Goal: Contribute content: Contribute content

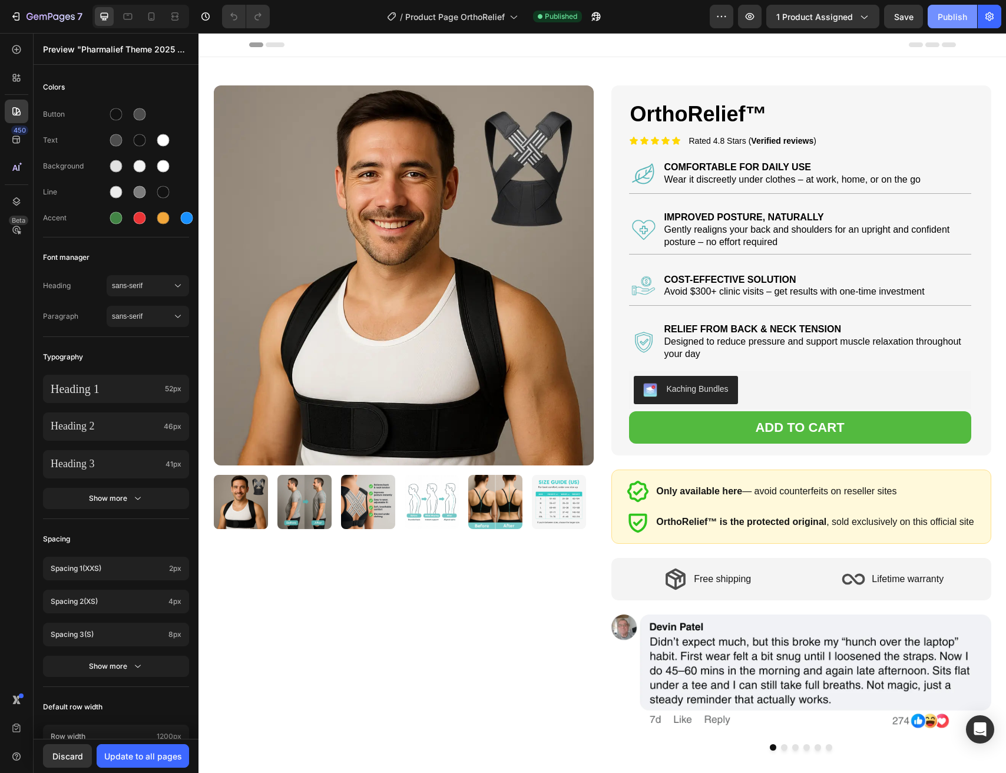
click at [948, 19] on div "Publish" at bounding box center [952, 17] width 29 height 12
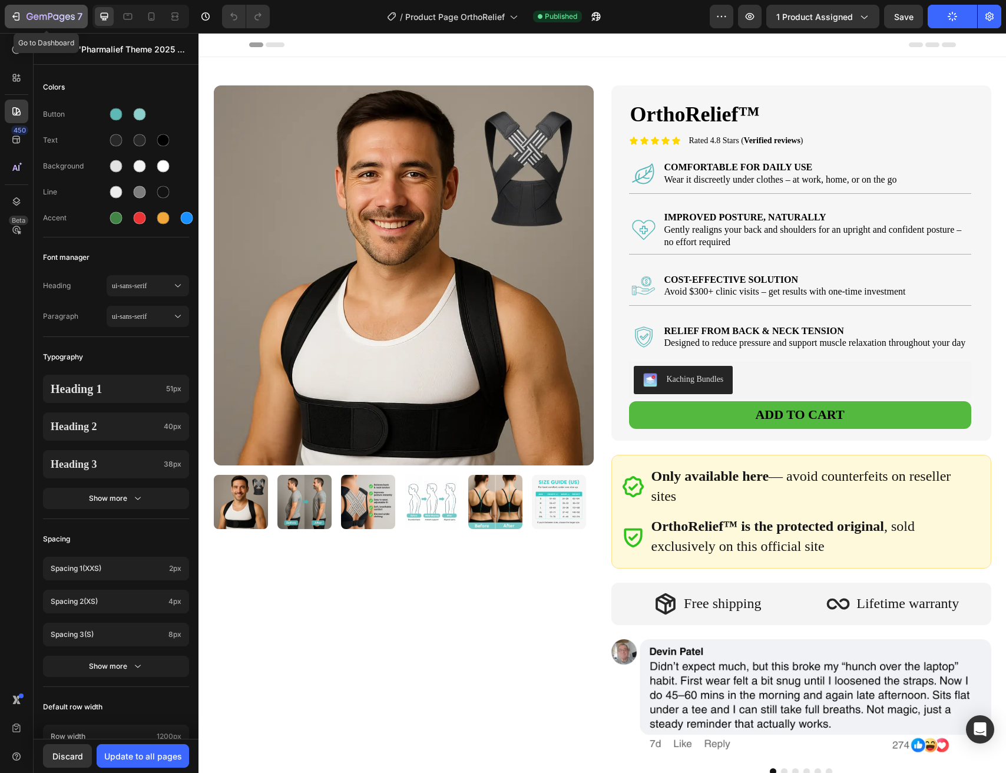
click at [33, 9] on div "7" at bounding box center [55, 16] width 56 height 14
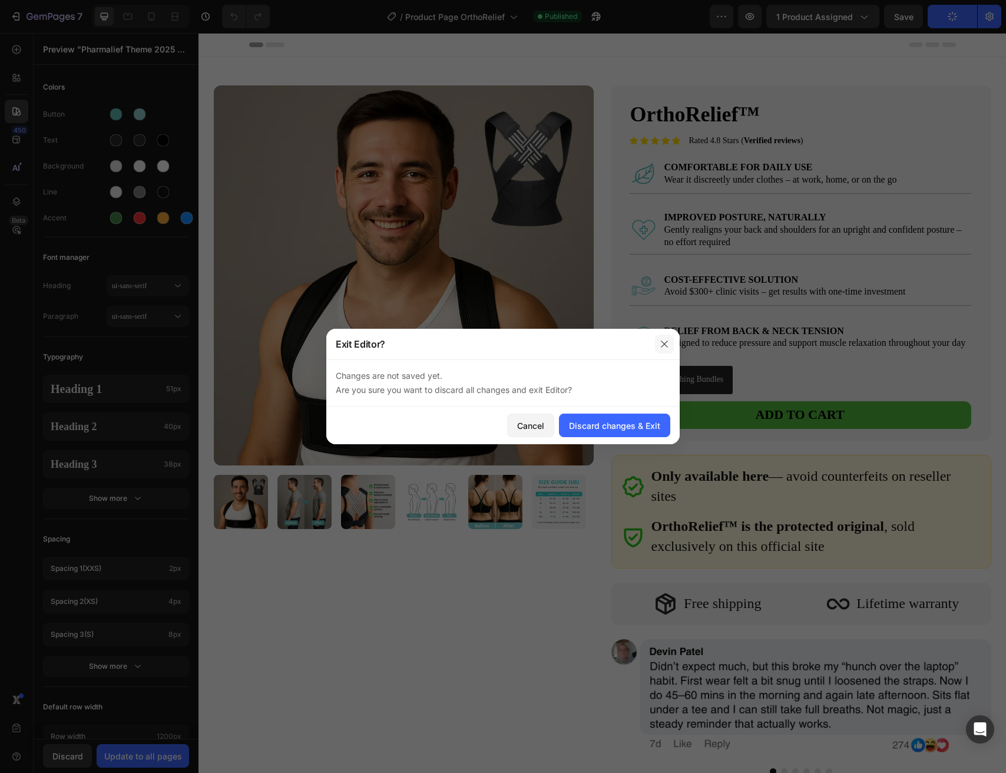
click at [661, 339] on icon "button" at bounding box center [664, 343] width 9 height 9
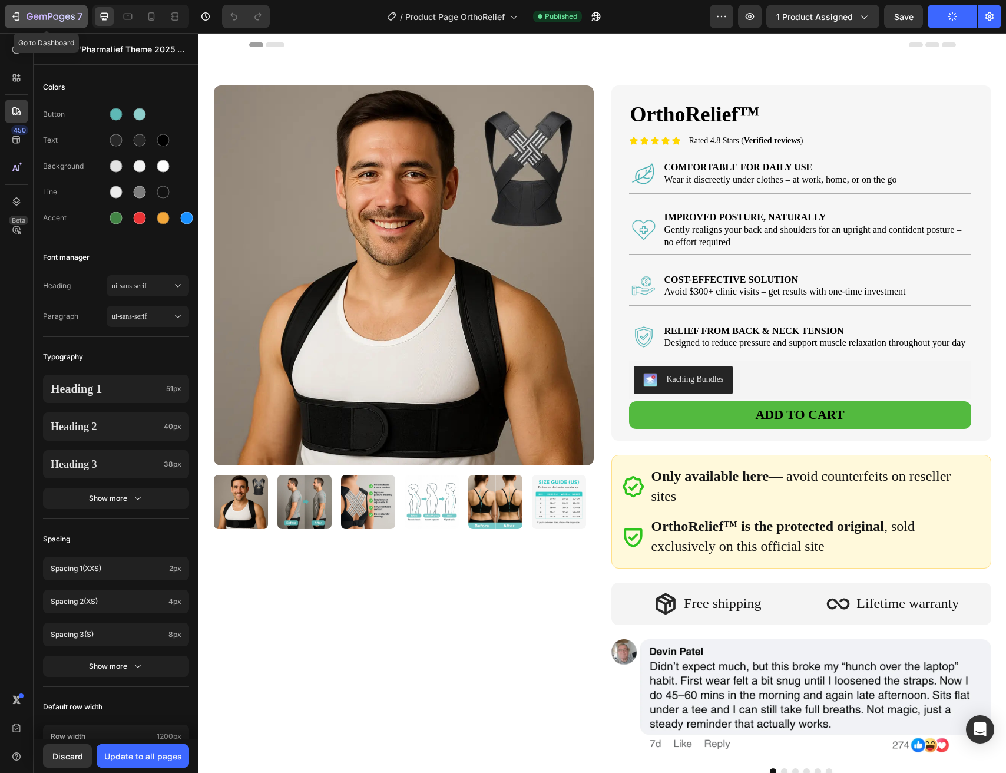
click at [38, 19] on icon "button" at bounding box center [51, 17] width 48 height 10
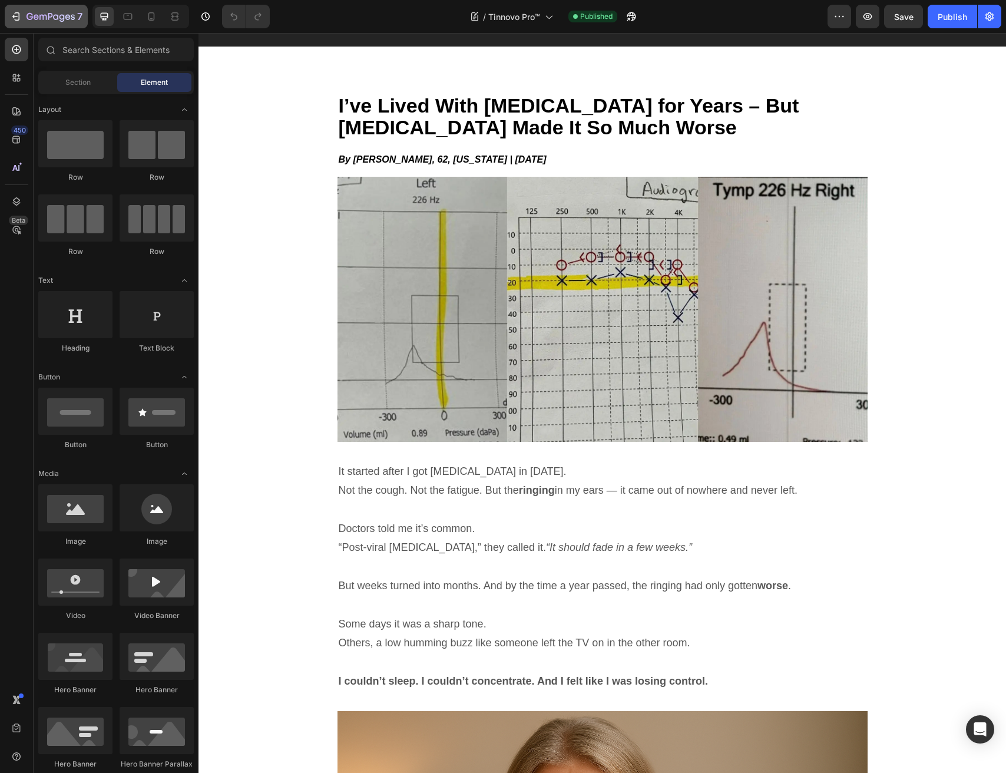
scroll to position [41, 0]
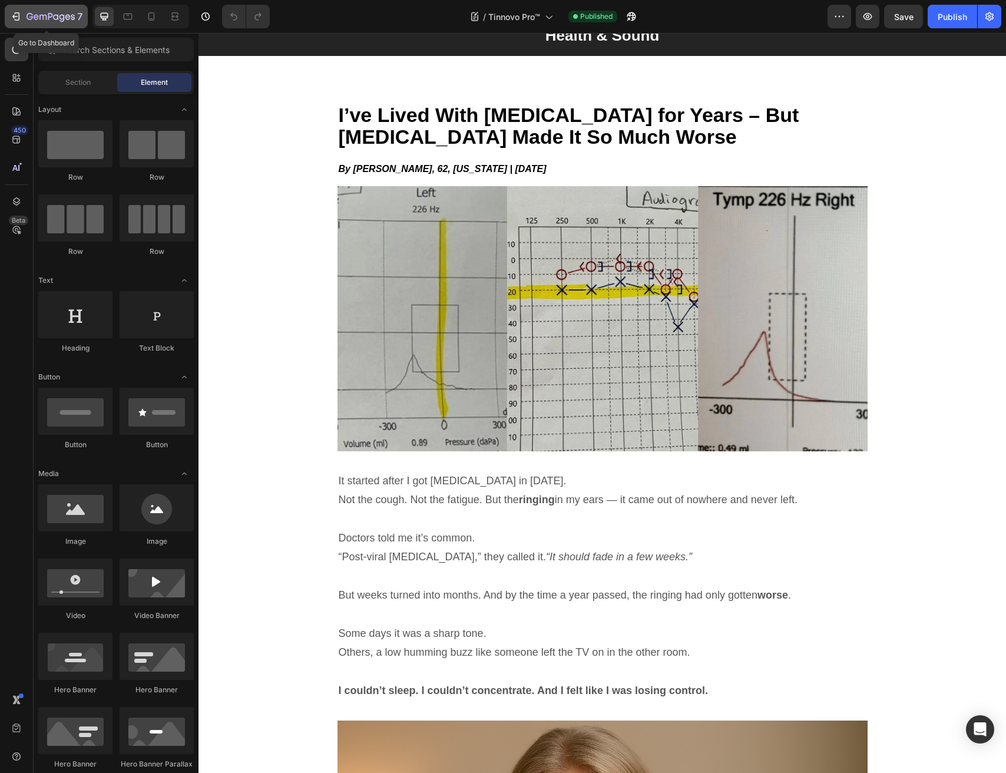
click at [15, 25] on button "7" at bounding box center [46, 17] width 83 height 24
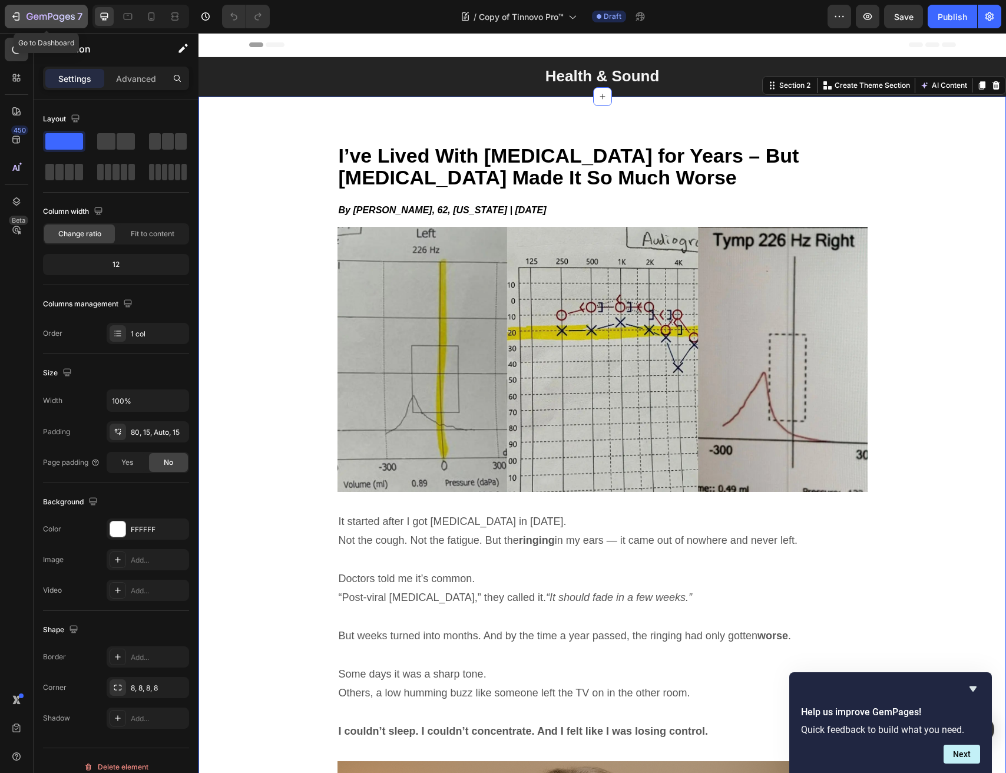
click at [30, 9] on div "7" at bounding box center [55, 16] width 56 height 14
click at [17, 15] on icon "button" at bounding box center [16, 17] width 12 height 12
click at [57, 24] on button "7" at bounding box center [46, 17] width 83 height 24
click at [31, 14] on icon "button" at bounding box center [30, 16] width 6 height 7
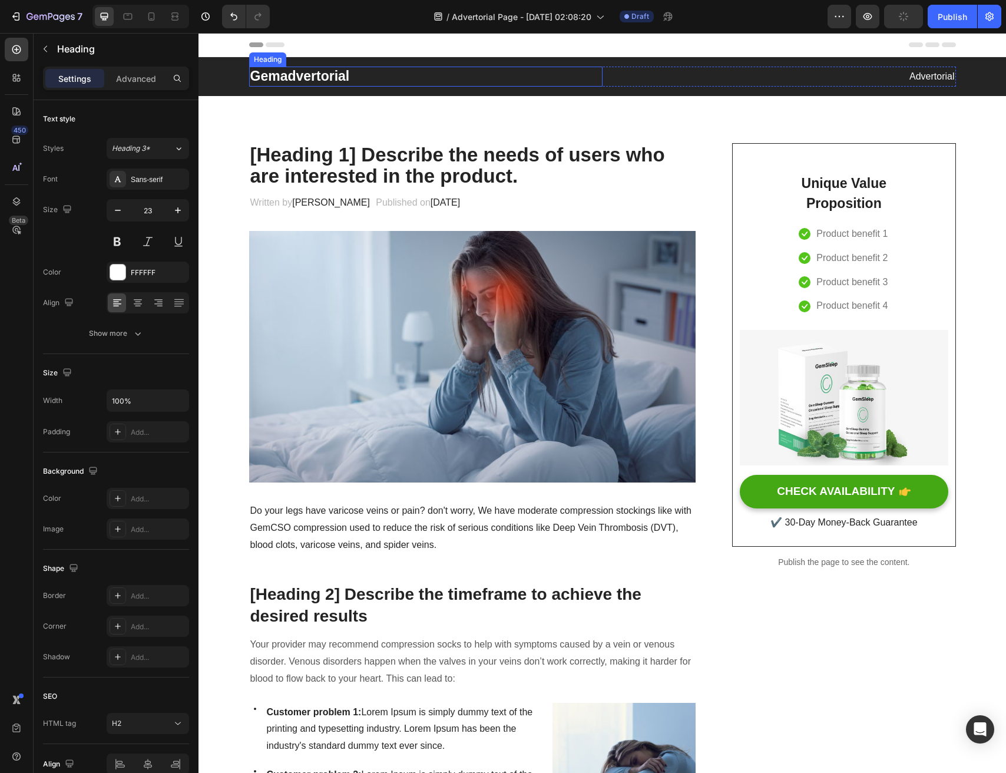
click at [302, 74] on p "Gemadvertorial" at bounding box center [425, 77] width 351 height 18
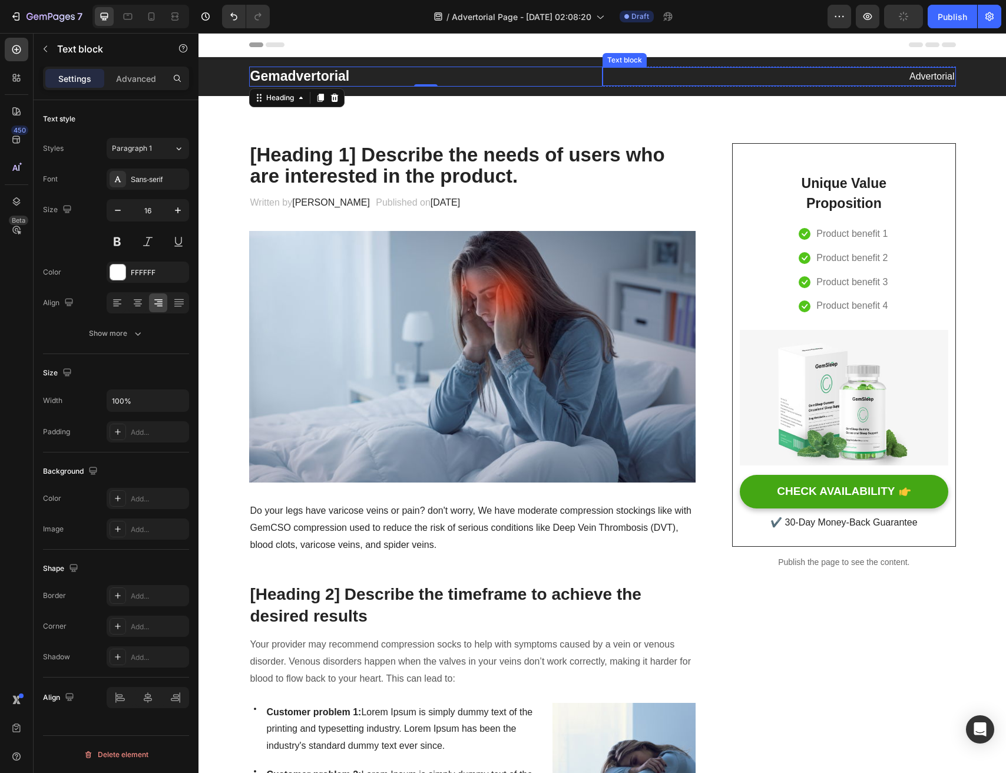
click at [943, 74] on p "Advertorial" at bounding box center [779, 76] width 351 height 17
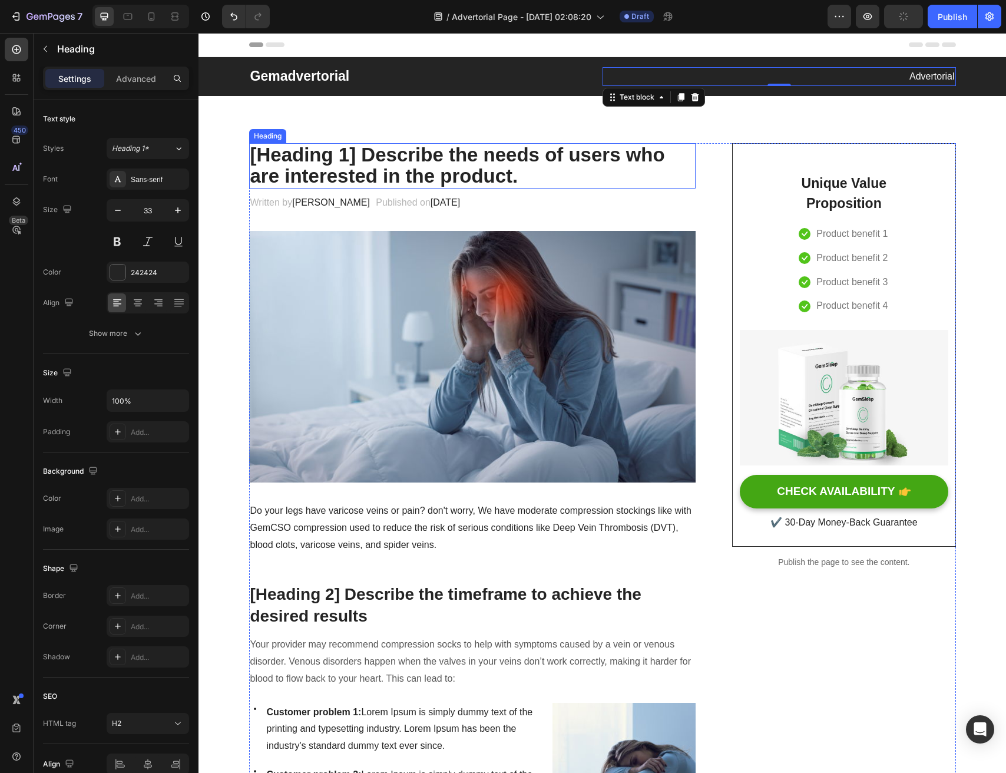
click at [385, 169] on p "[Heading 1] Describe the needs of users who are interested in the product." at bounding box center [472, 165] width 445 height 43
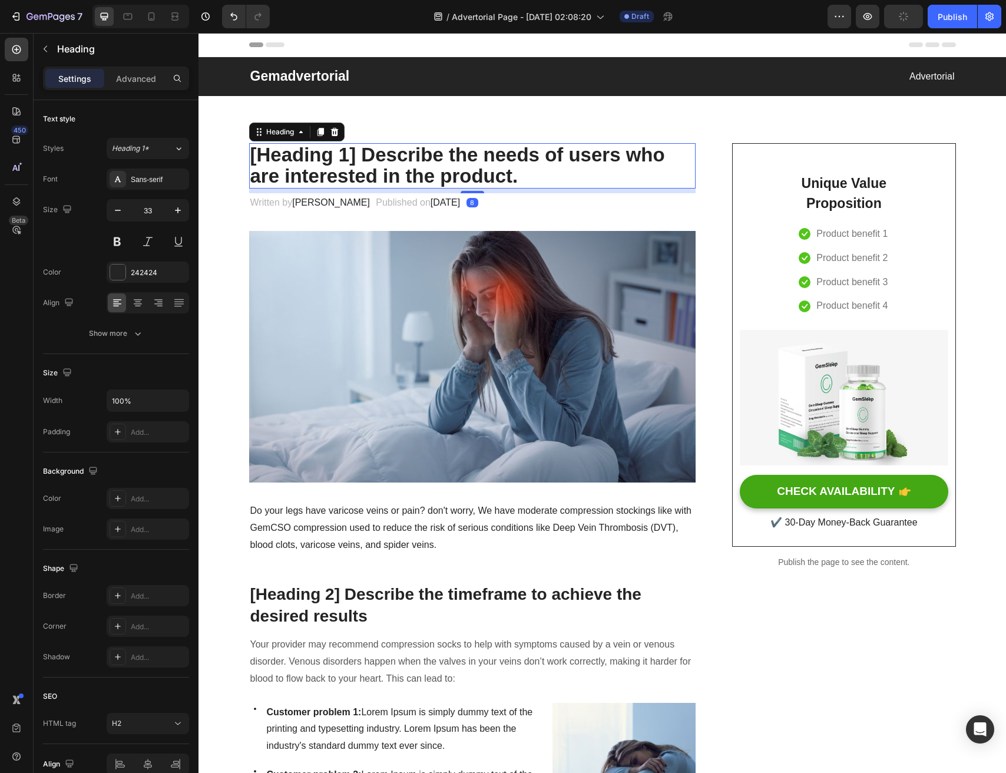
click at [385, 169] on p "[Heading 1] Describe the needs of users who are interested in the product." at bounding box center [472, 165] width 445 height 43
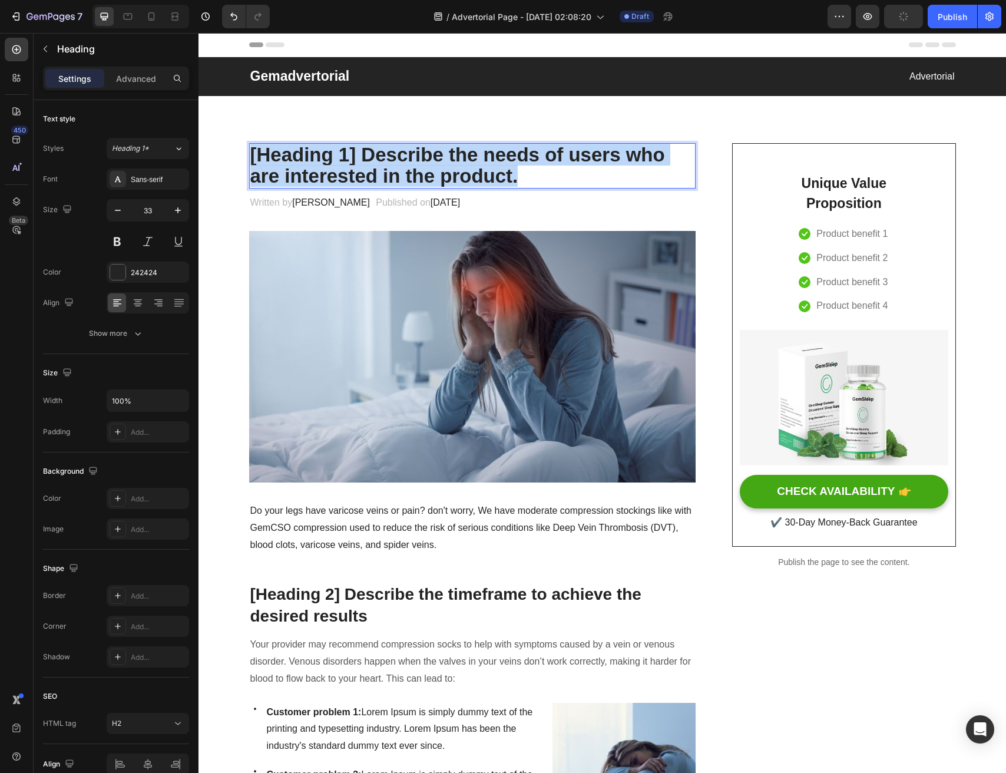
click at [385, 169] on p "[Heading 1] Describe the needs of users who are interested in the product." at bounding box center [472, 165] width 445 height 43
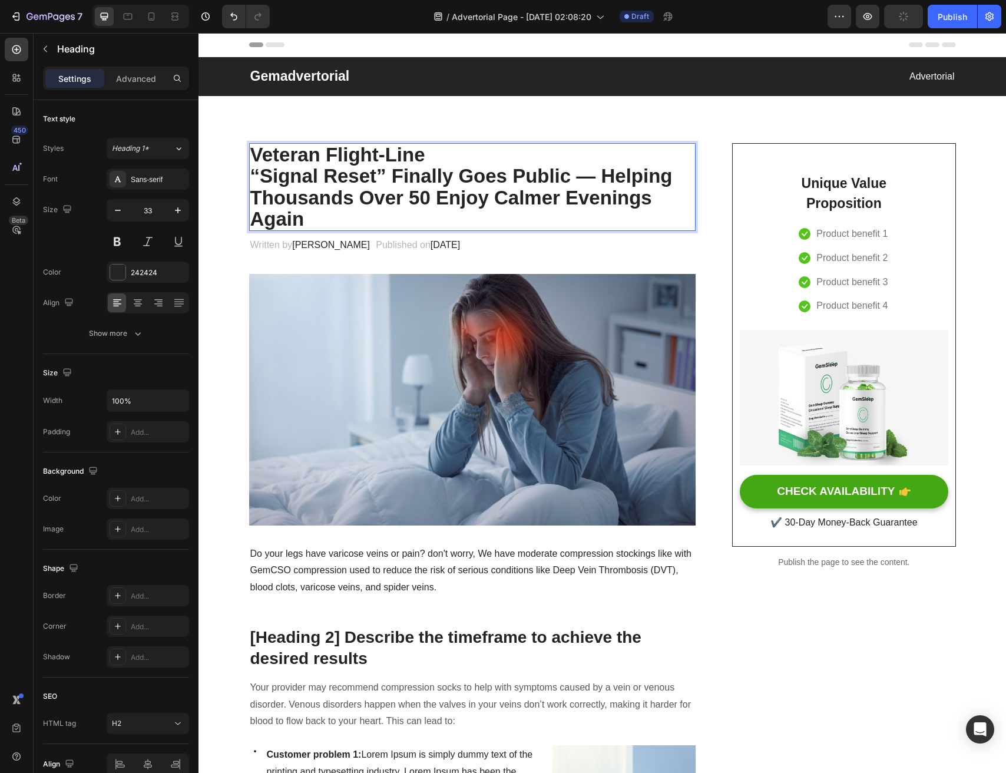
click at [439, 160] on p "Veteran Flight-Line" at bounding box center [472, 154] width 445 height 21
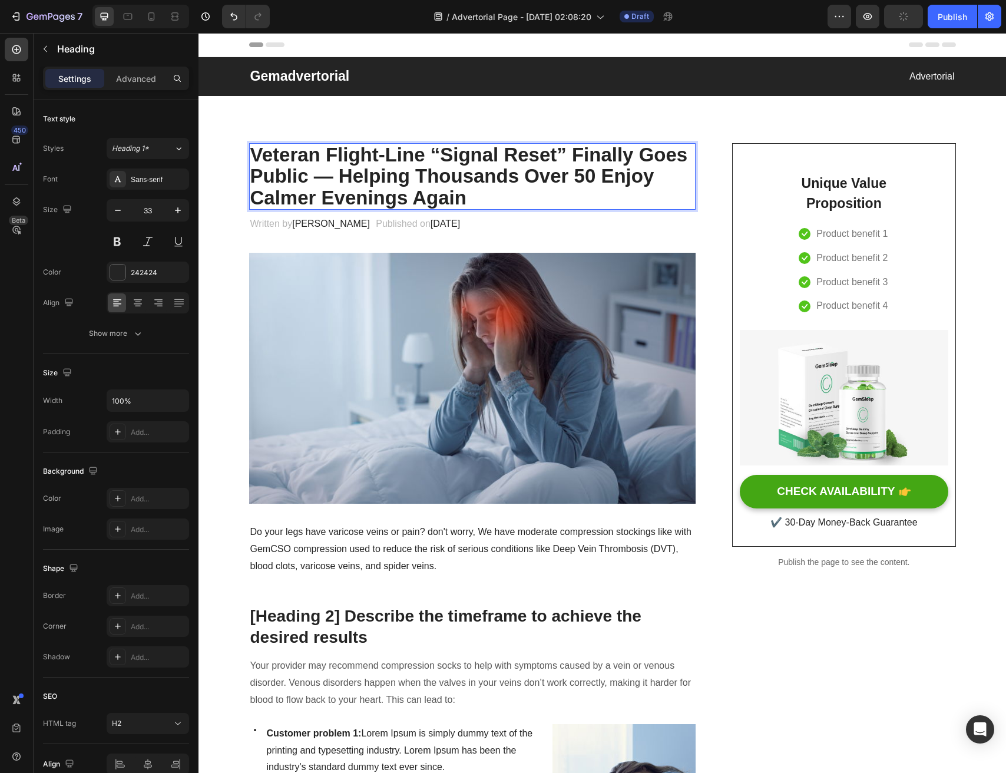
click at [546, 153] on strong "Veteran Flight-Line “Signal Reset” Finally Goes Public — Helping Thousands Over…" at bounding box center [469, 176] width 438 height 65
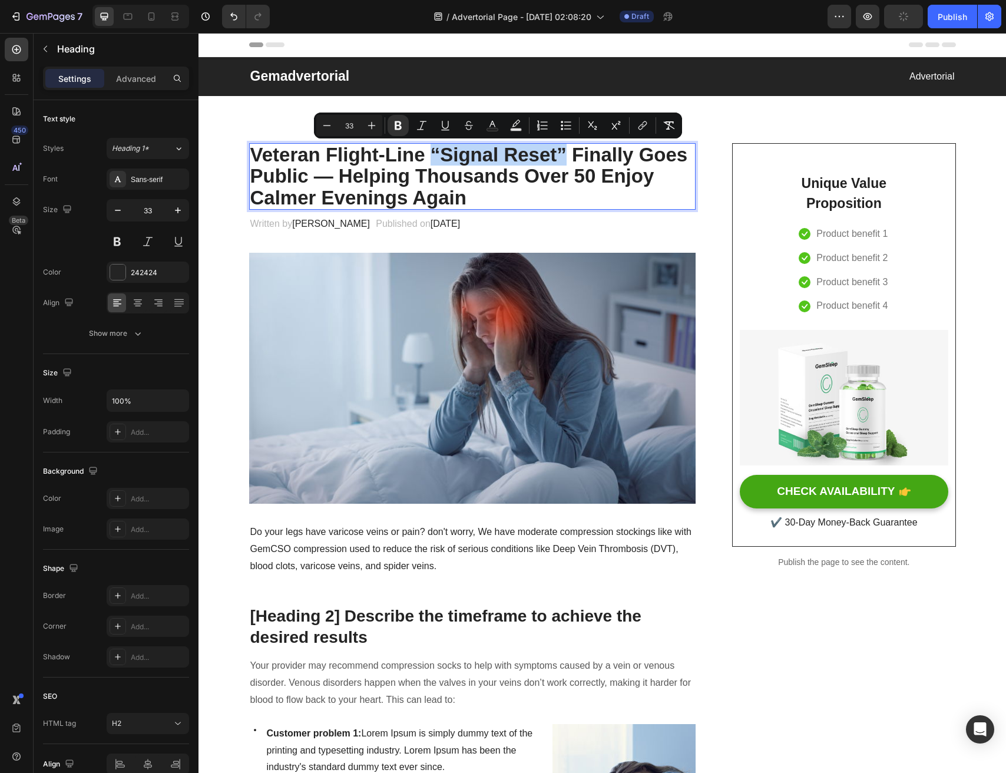
drag, startPoint x: 564, startPoint y: 153, endPoint x: 434, endPoint y: 151, distance: 130.2
click at [434, 151] on strong "Veteran Flight-Line “Signal Reset” Finally Goes Public — Helping Thousands Over…" at bounding box center [469, 176] width 438 height 65
click at [515, 125] on icon "Editor contextual toolbar" at bounding box center [516, 126] width 12 height 12
type input "000000"
type input "77"
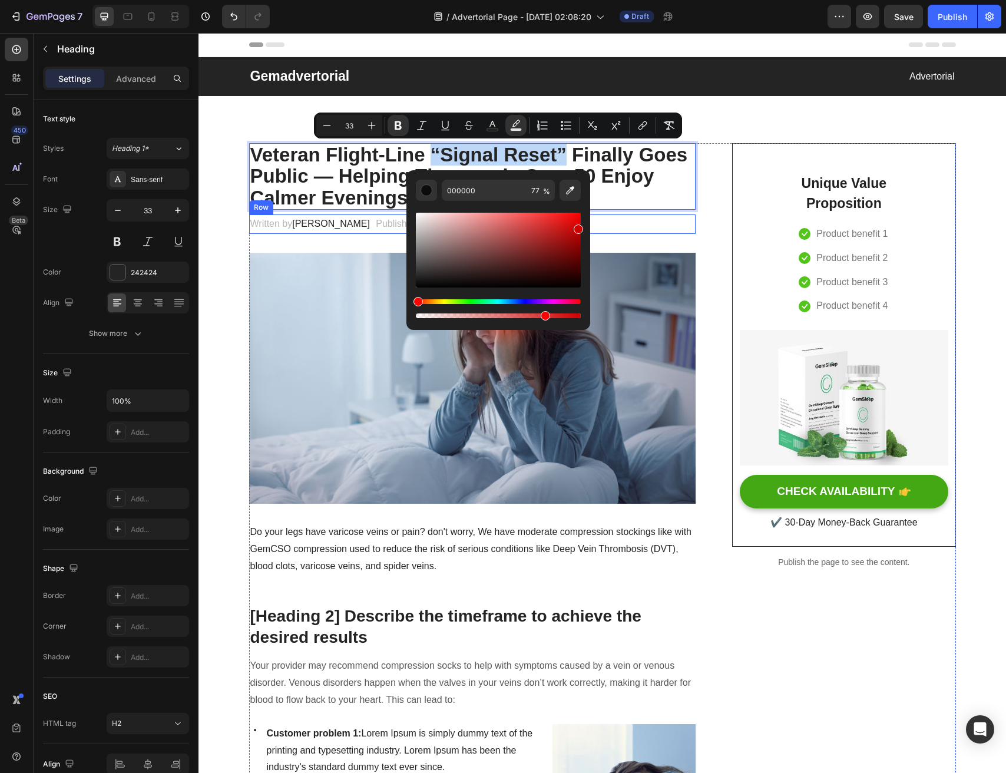
drag, startPoint x: 678, startPoint y: 289, endPoint x: 616, endPoint y: 214, distance: 97.5
type input "CE0000"
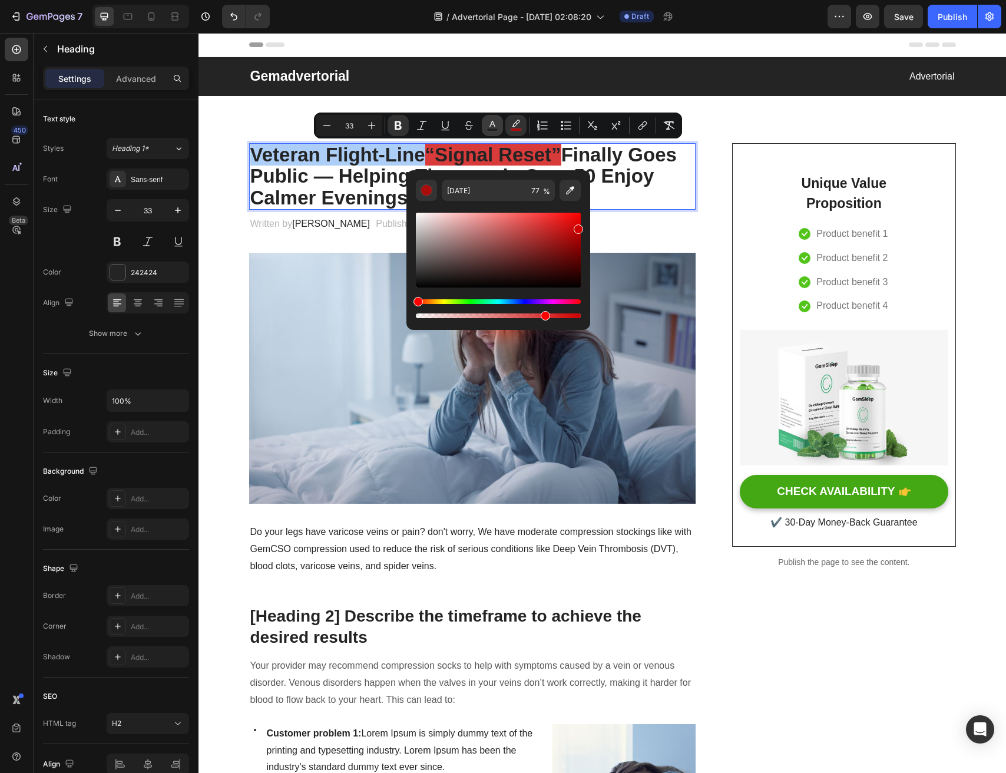
click at [492, 125] on icon "Editor contextual toolbar" at bounding box center [493, 126] width 12 height 12
type input "242424"
drag, startPoint x: 716, startPoint y: 280, endPoint x: 600, endPoint y: 205, distance: 138.4
type input "F40000"
click at [620, 181] on strong "Finally Goes Public — Helping Thousands Over 50 Enjoy Calmer Evenings Again" at bounding box center [463, 176] width 427 height 65
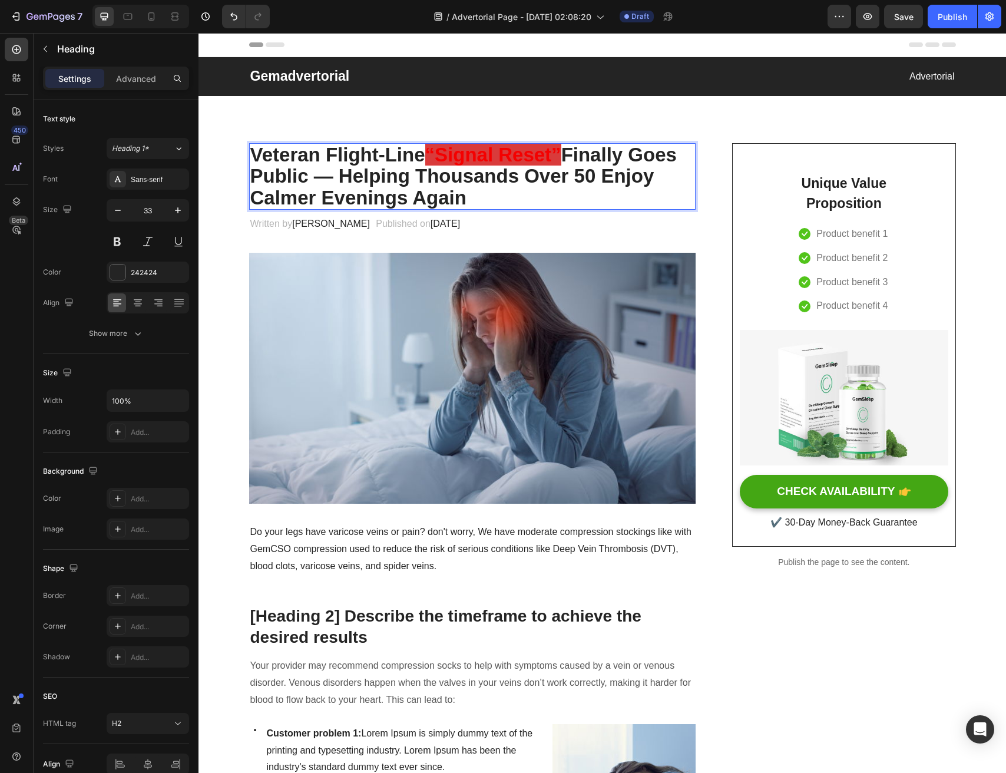
click at [528, 151] on strong "“Signal Reset”" at bounding box center [493, 155] width 136 height 22
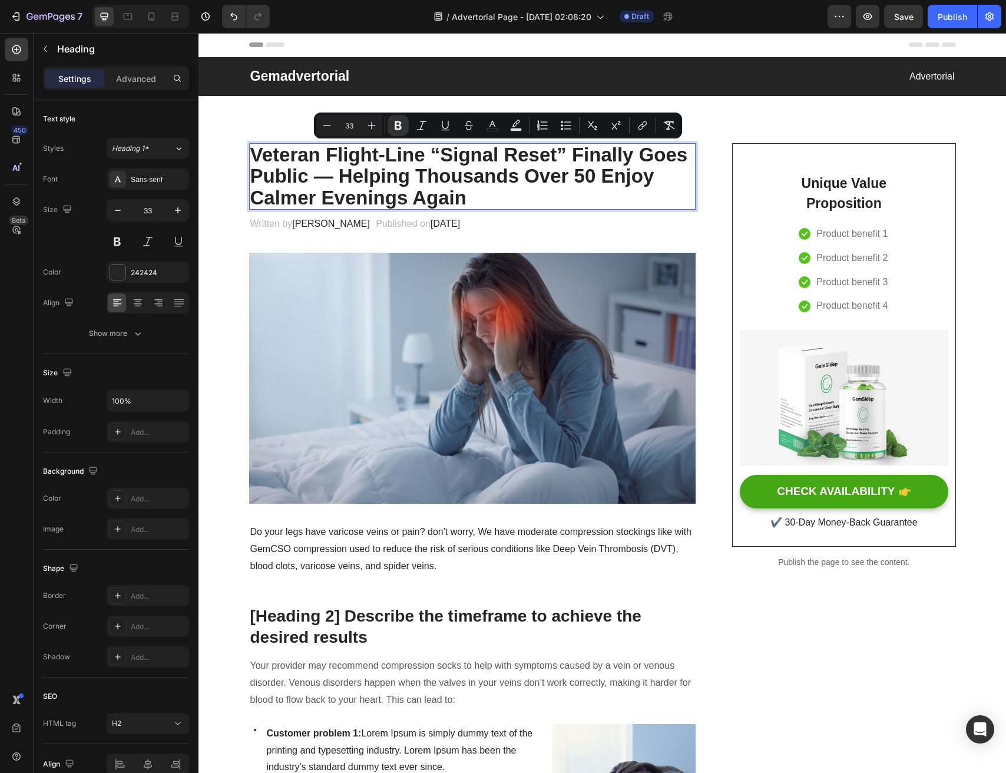
click at [506, 161] on strong "Veteran Flight-Line “Signal Reset” Finally Goes Public — Helping Thousands Over…" at bounding box center [469, 176] width 438 height 65
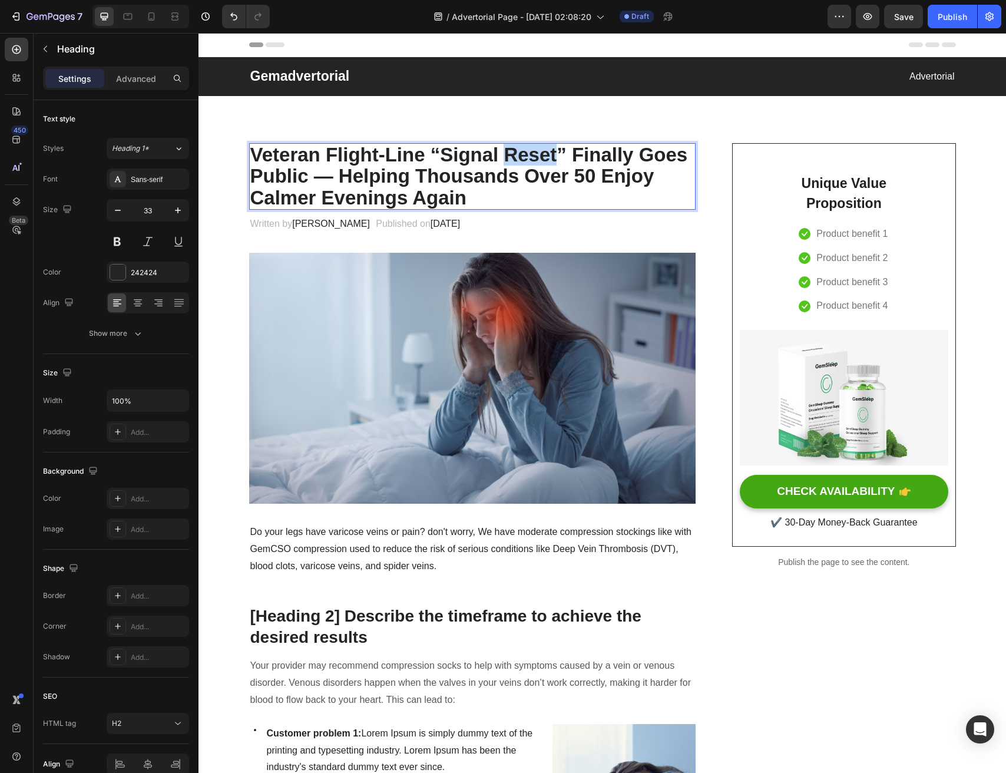
click at [506, 161] on strong "Veteran Flight-Line “Signal Reset” Finally Goes Public — Helping Thousands Over…" at bounding box center [469, 176] width 438 height 65
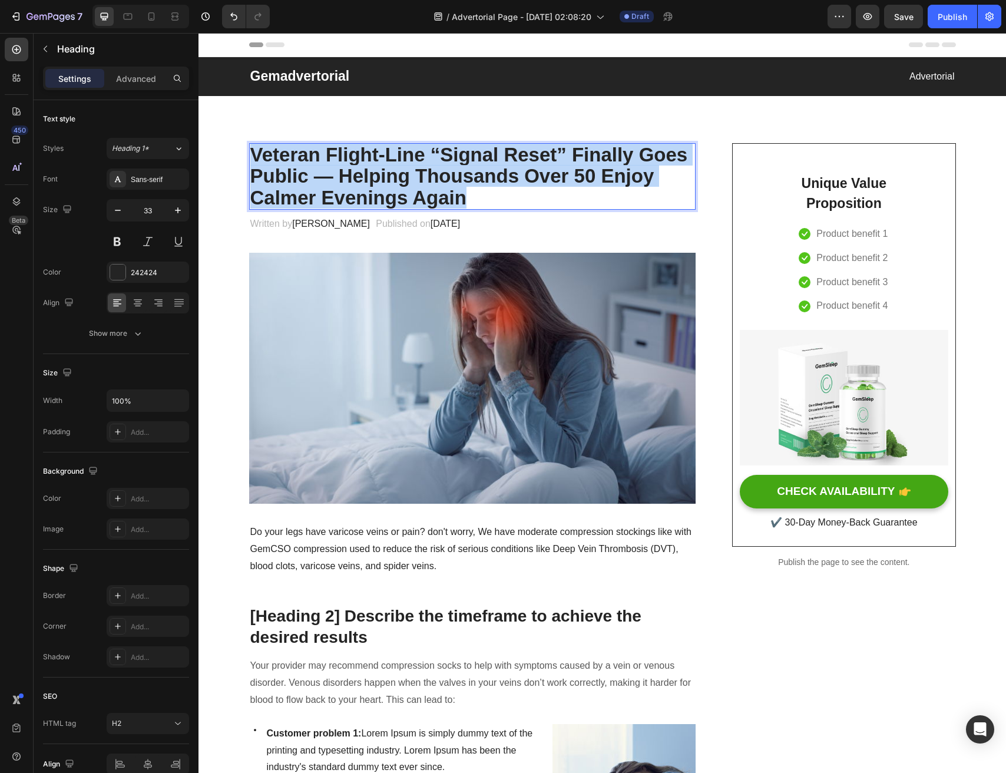
click at [506, 161] on strong "Veteran Flight-Line “Signal Reset” Finally Goes Public — Helping Thousands Over…" at bounding box center [469, 176] width 438 height 65
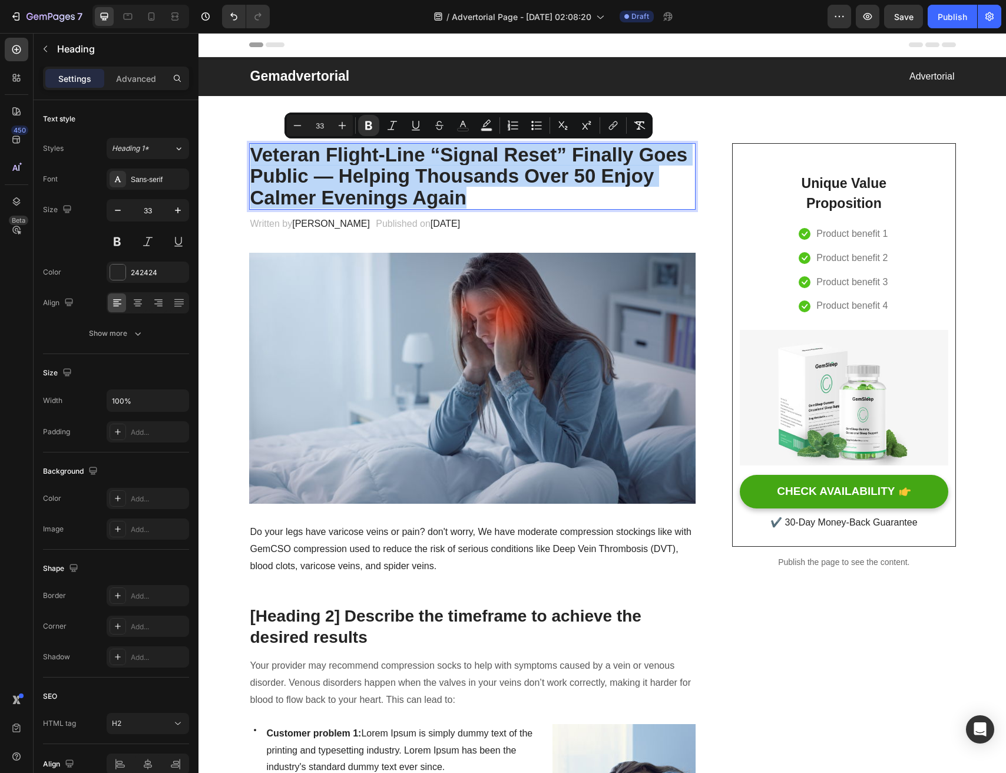
click at [560, 160] on strong "Veteran Flight-Line “Signal Reset” Finally Goes Public — Helping Thousands Over…" at bounding box center [469, 176] width 438 height 65
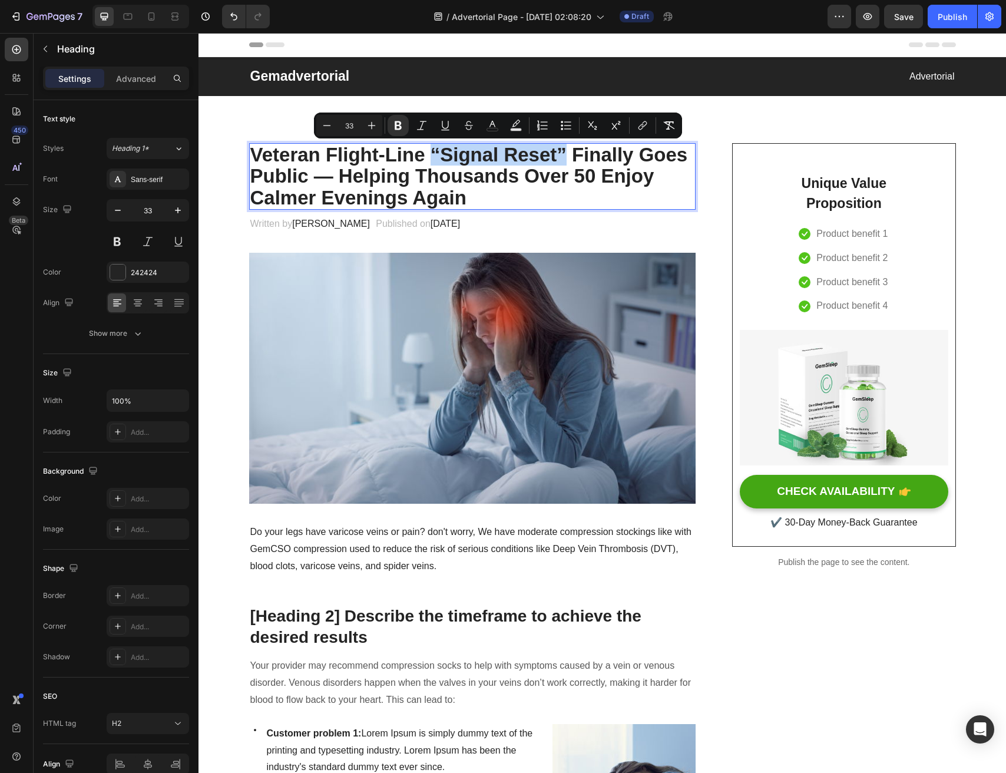
drag, startPoint x: 566, startPoint y: 153, endPoint x: 434, endPoint y: 151, distance: 131.4
click at [434, 151] on strong "Veteran Flight-Line “Signal Reset” Finally Goes Public — Helping Thousands Over…" at bounding box center [469, 176] width 438 height 65
click at [490, 127] on icon "Editor contextual toolbar" at bounding box center [493, 126] width 12 height 12
type input "242424"
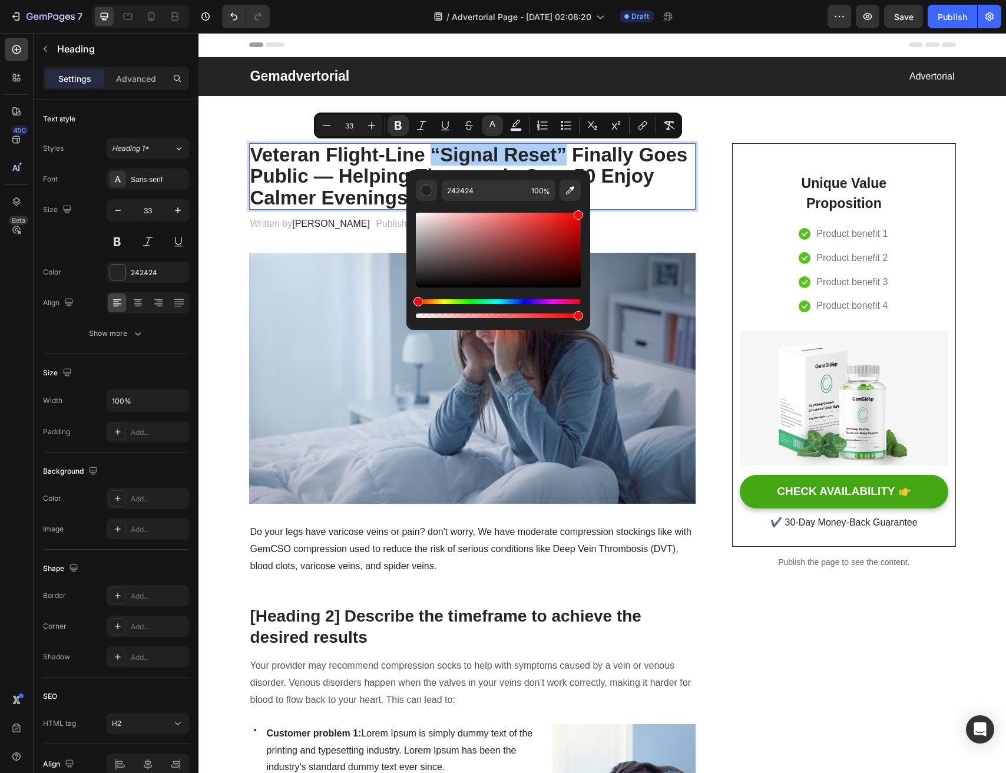
drag, startPoint x: 788, startPoint y: 243, endPoint x: 602, endPoint y: 206, distance: 189.4
type input "FF0000"
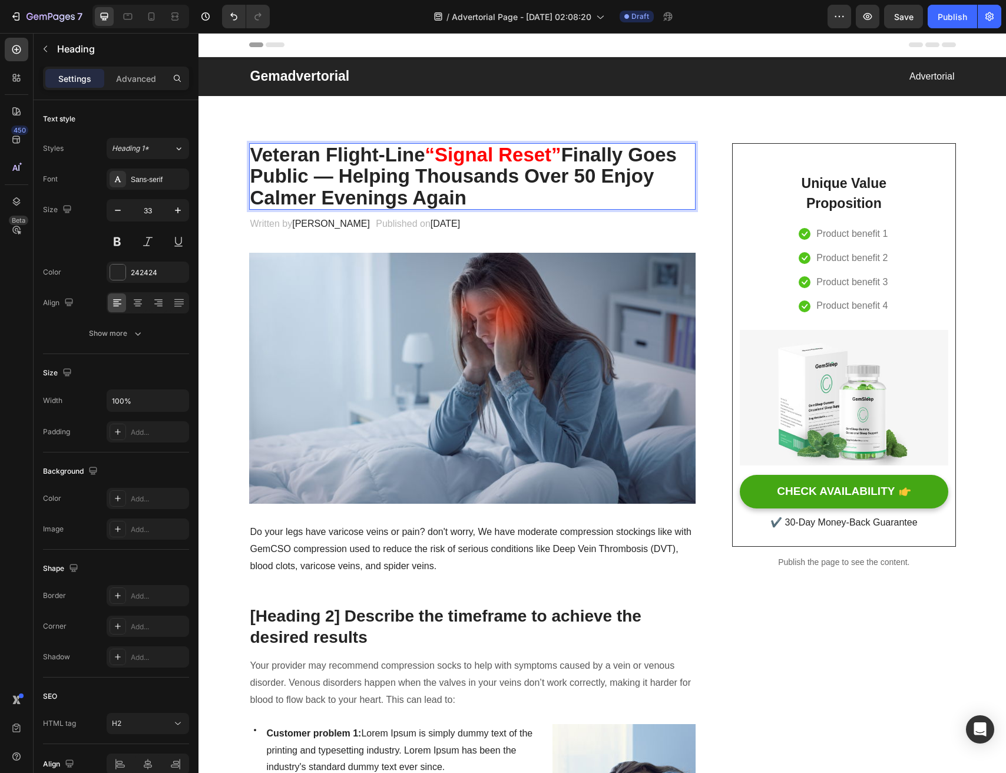
click at [618, 190] on p "Veteran Flight-Line “Signal Reset” Finally Goes Public — Helping Thousands Over…" at bounding box center [472, 176] width 445 height 64
click at [398, 227] on p "Published on February 28, 2023" at bounding box center [418, 224] width 84 height 17
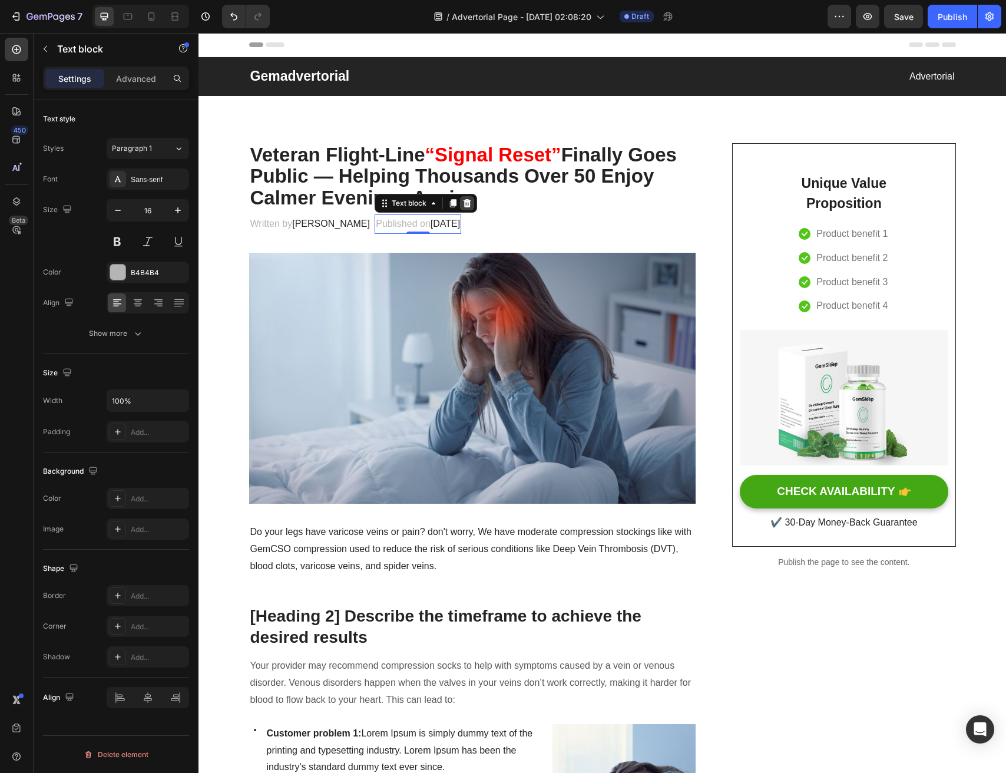
click at [464, 206] on icon at bounding box center [468, 203] width 8 height 8
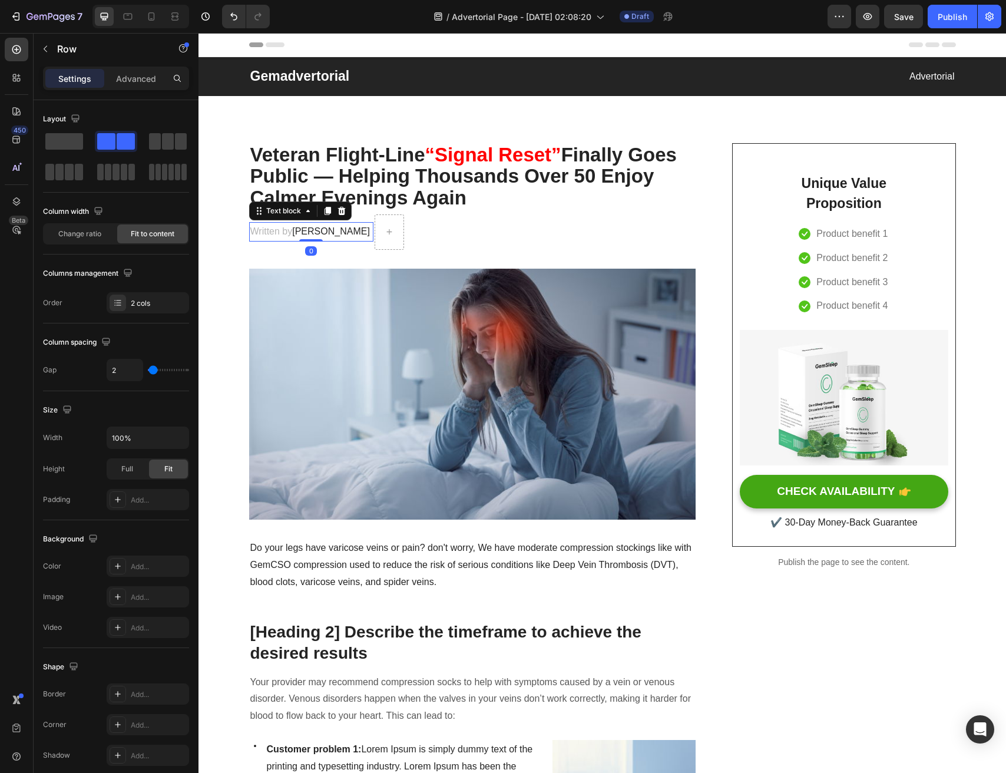
click at [307, 235] on span "Dr.Marcus" at bounding box center [331, 231] width 78 height 10
click at [319, 245] on div "Written by Dr.Marcus Text block 0" at bounding box center [311, 231] width 125 height 35
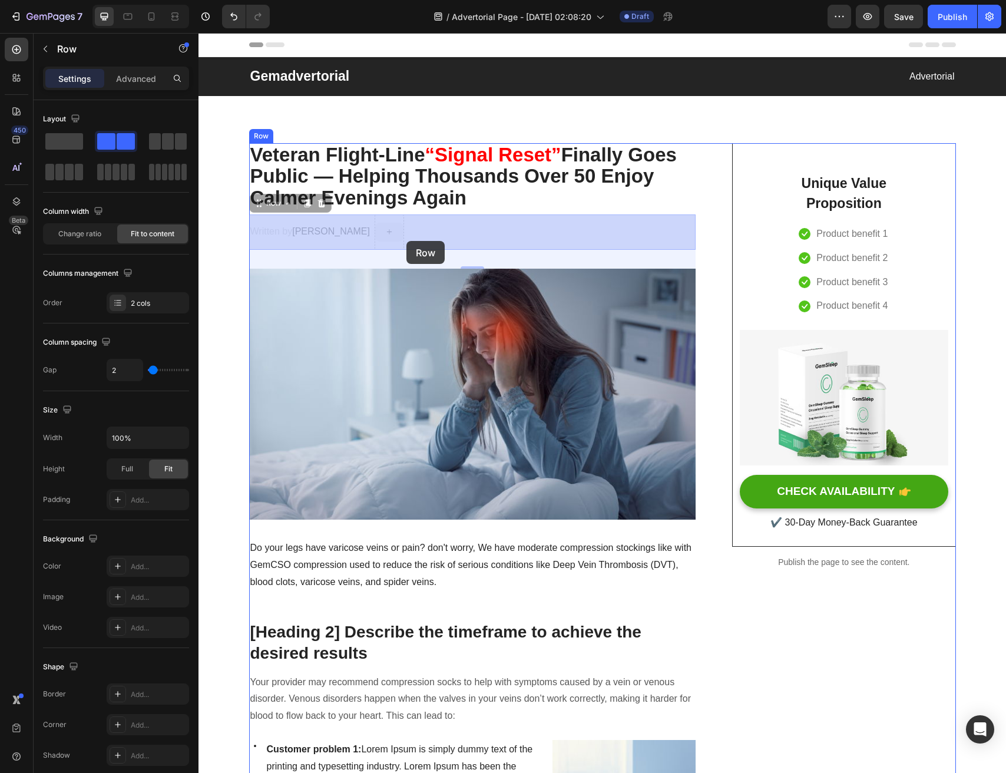
drag, startPoint x: 308, startPoint y: 243, endPoint x: 405, endPoint y: 241, distance: 96.7
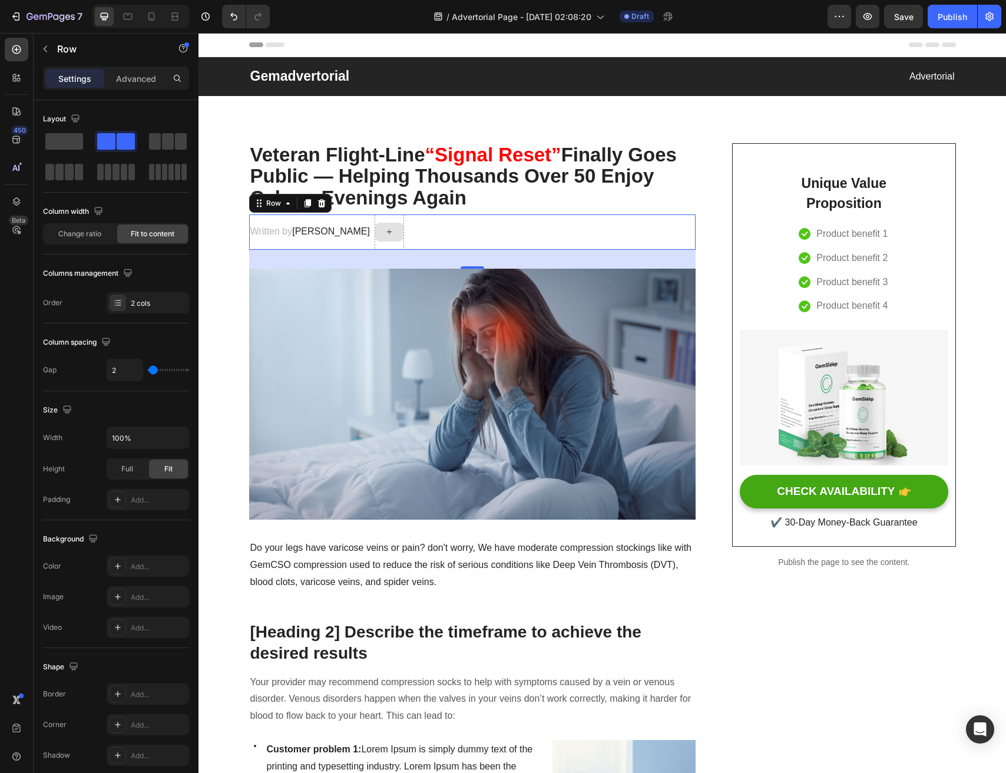
click at [375, 239] on div at bounding box center [389, 232] width 28 height 19
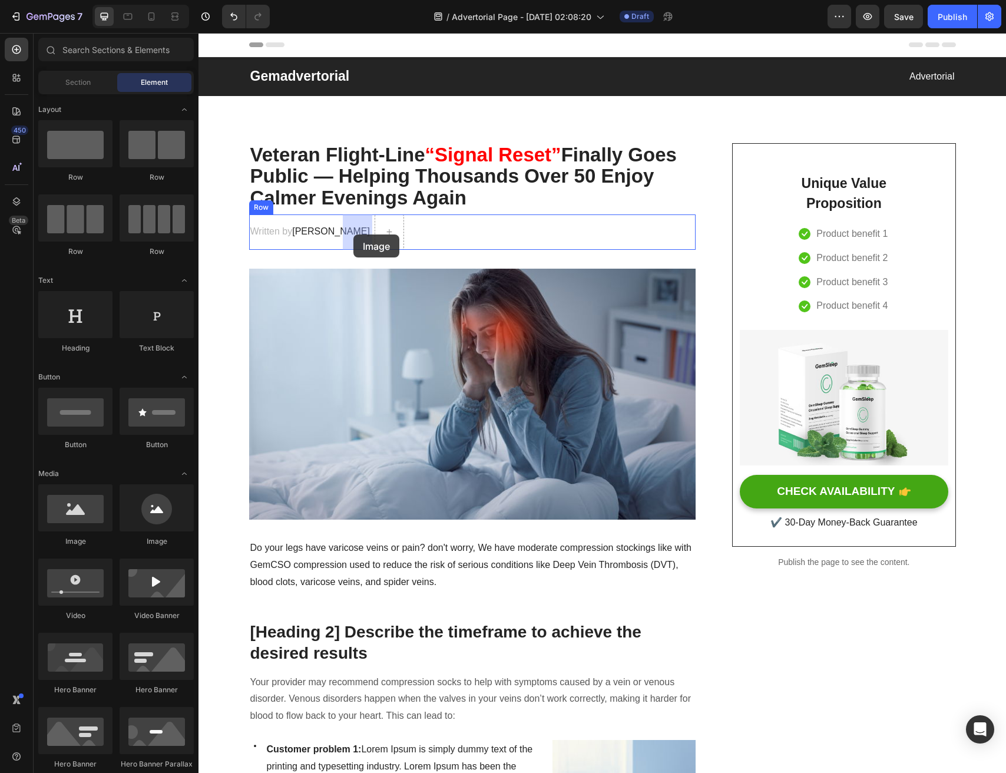
drag, startPoint x: 333, startPoint y: 558, endPoint x: 354, endPoint y: 235, distance: 324.1
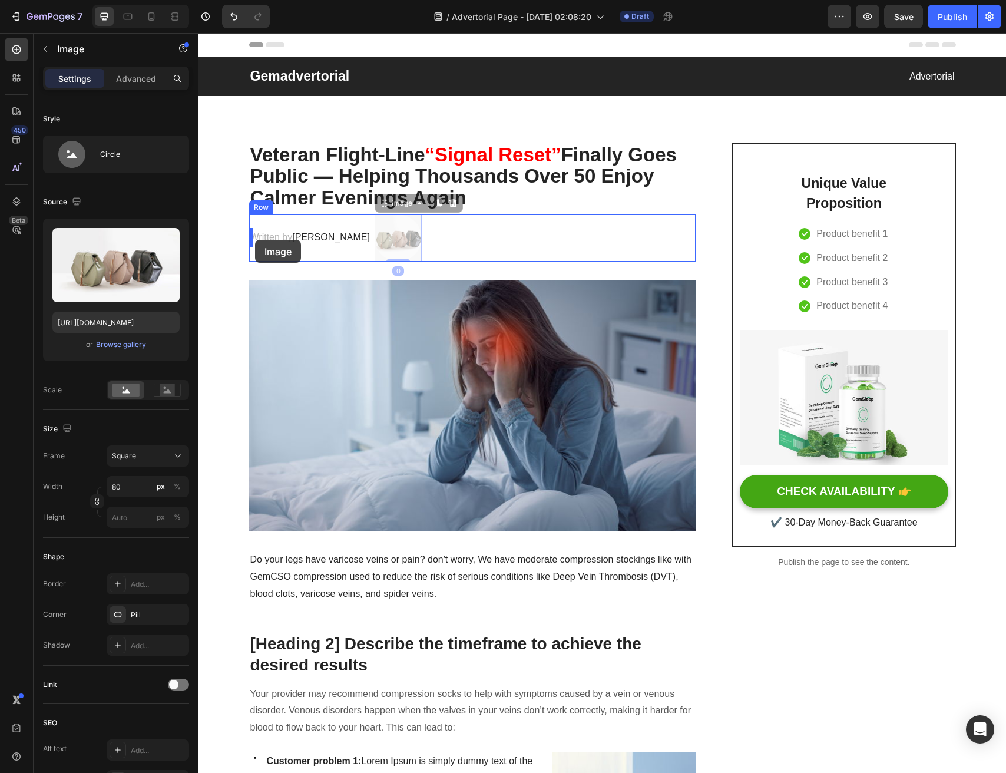
drag, startPoint x: 361, startPoint y: 246, endPoint x: 255, endPoint y: 240, distance: 106.2
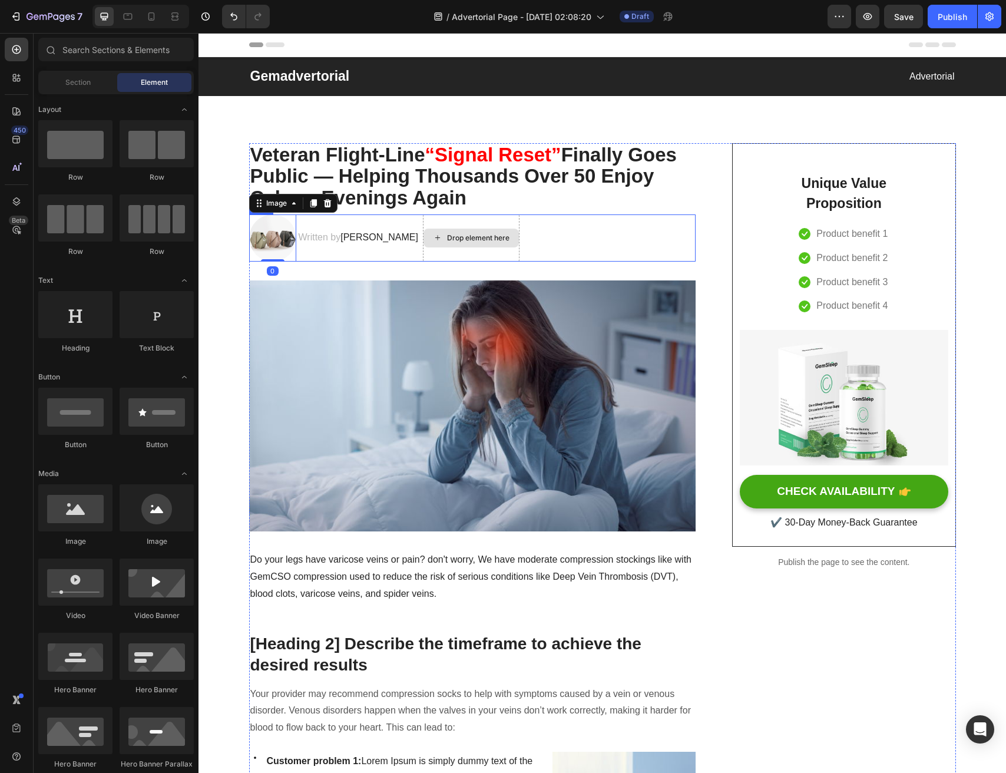
click at [447, 240] on div "Drop element here" at bounding box center [478, 237] width 62 height 9
click at [428, 256] on div "Drop element here" at bounding box center [471, 237] width 97 height 47
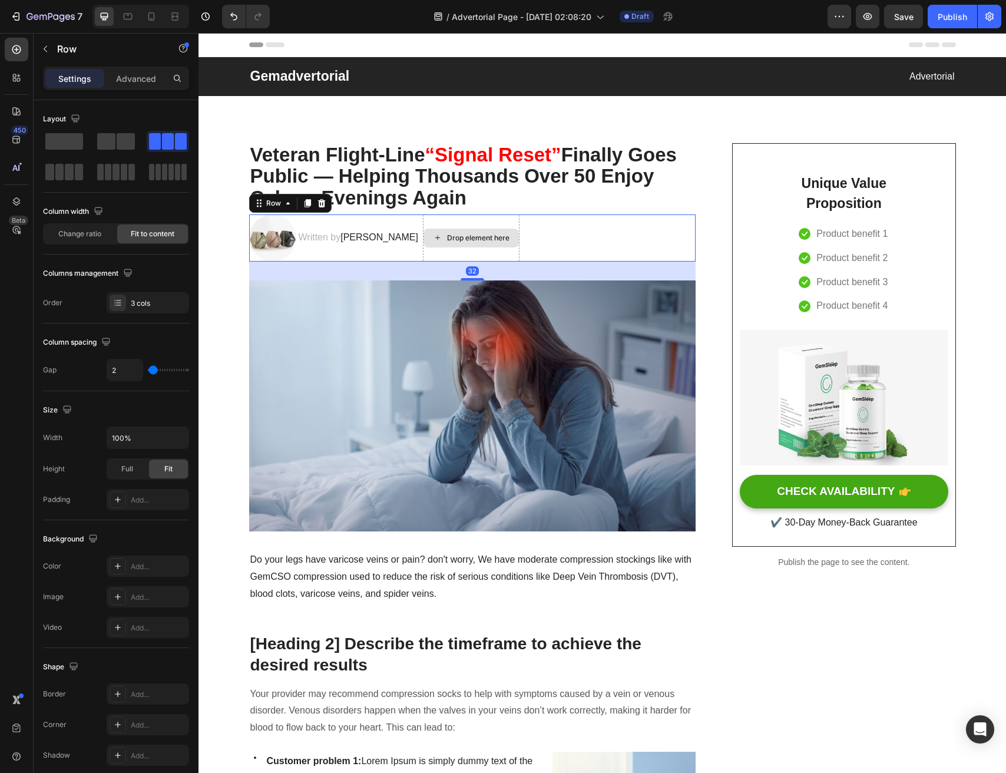
click at [428, 222] on div "Drop element here" at bounding box center [471, 237] width 97 height 47
click at [434, 230] on div "Drop element here" at bounding box center [471, 238] width 95 height 19
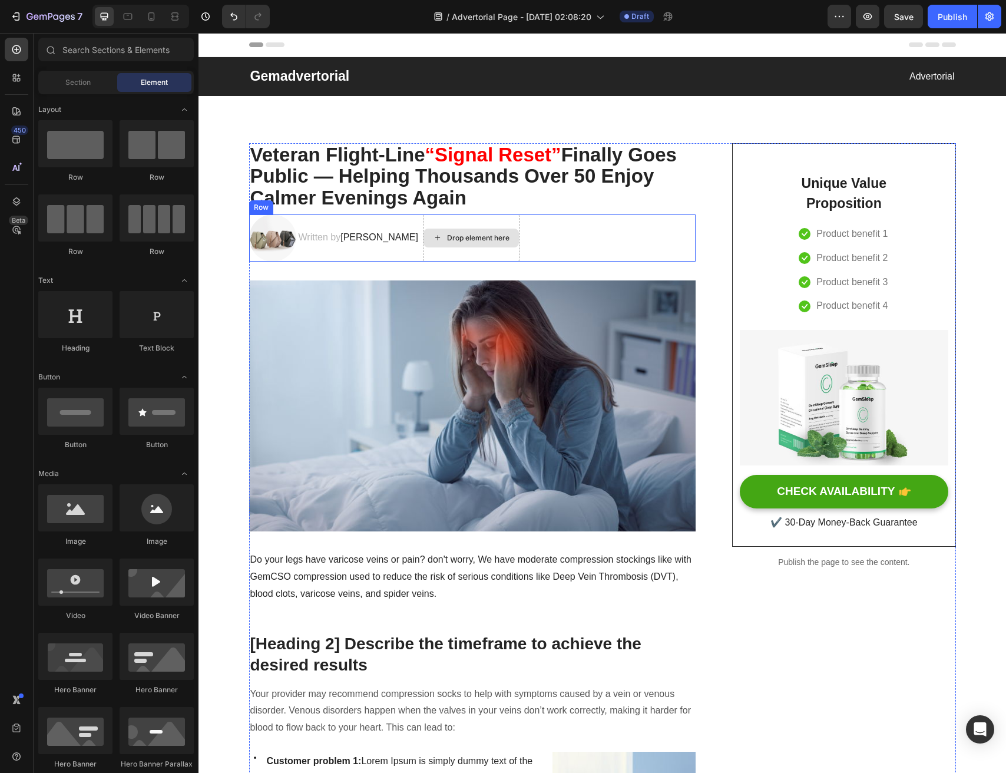
click at [426, 253] on div "Drop element here" at bounding box center [471, 237] width 97 height 47
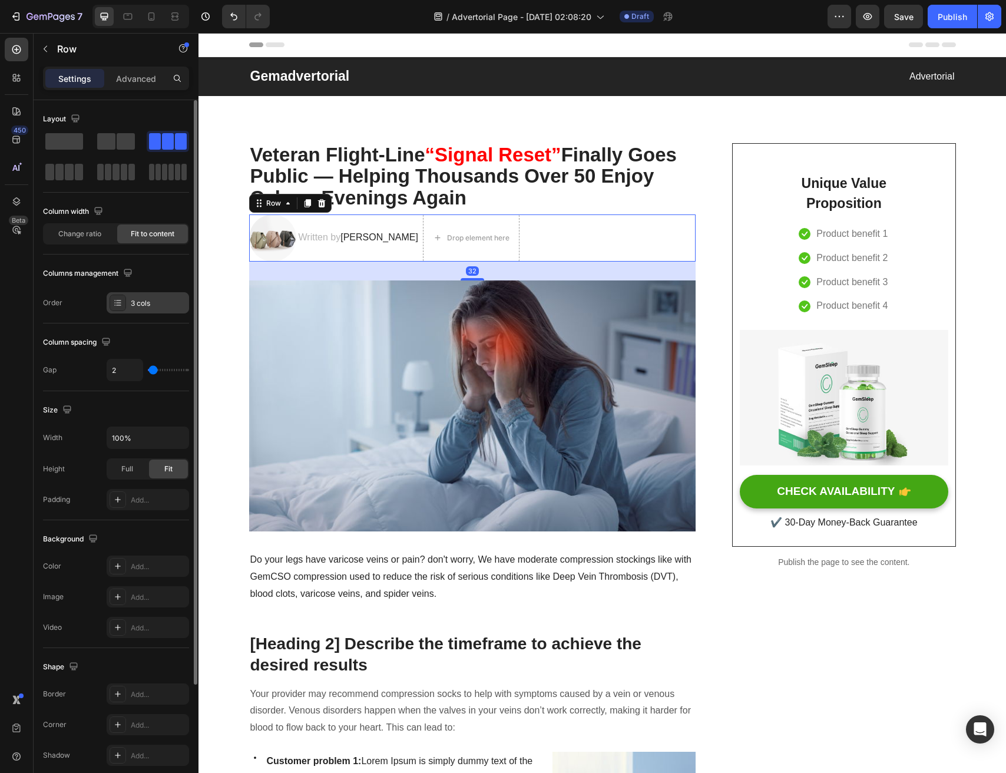
click at [120, 304] on icon at bounding box center [117, 302] width 9 height 9
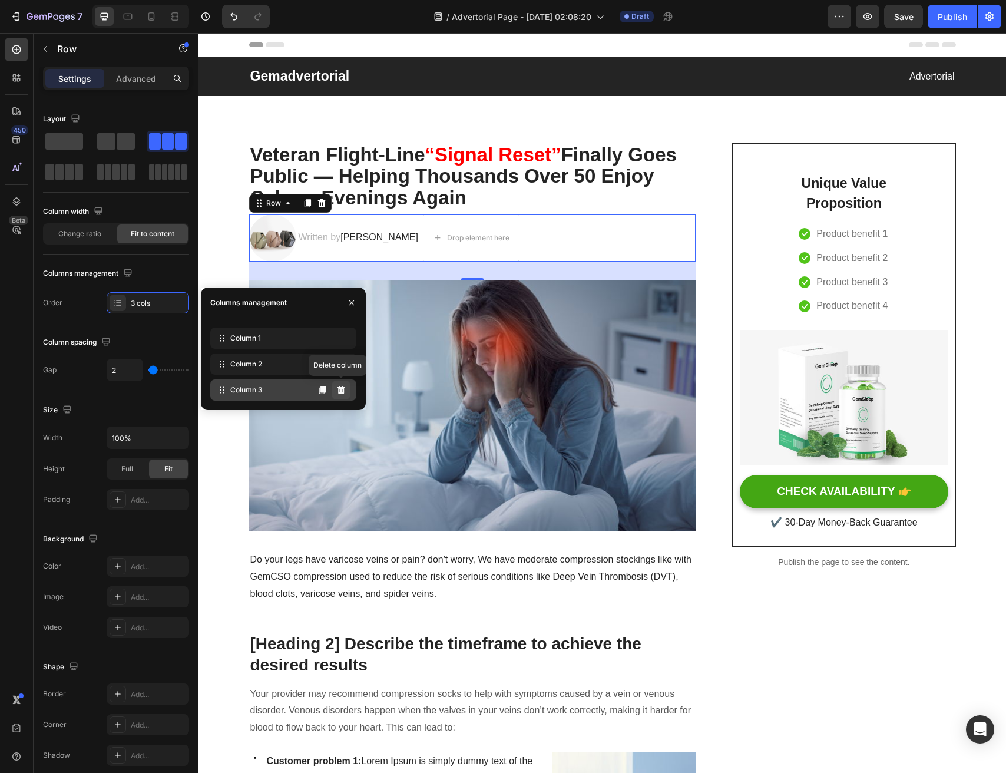
click at [336, 392] on icon at bounding box center [340, 389] width 9 height 9
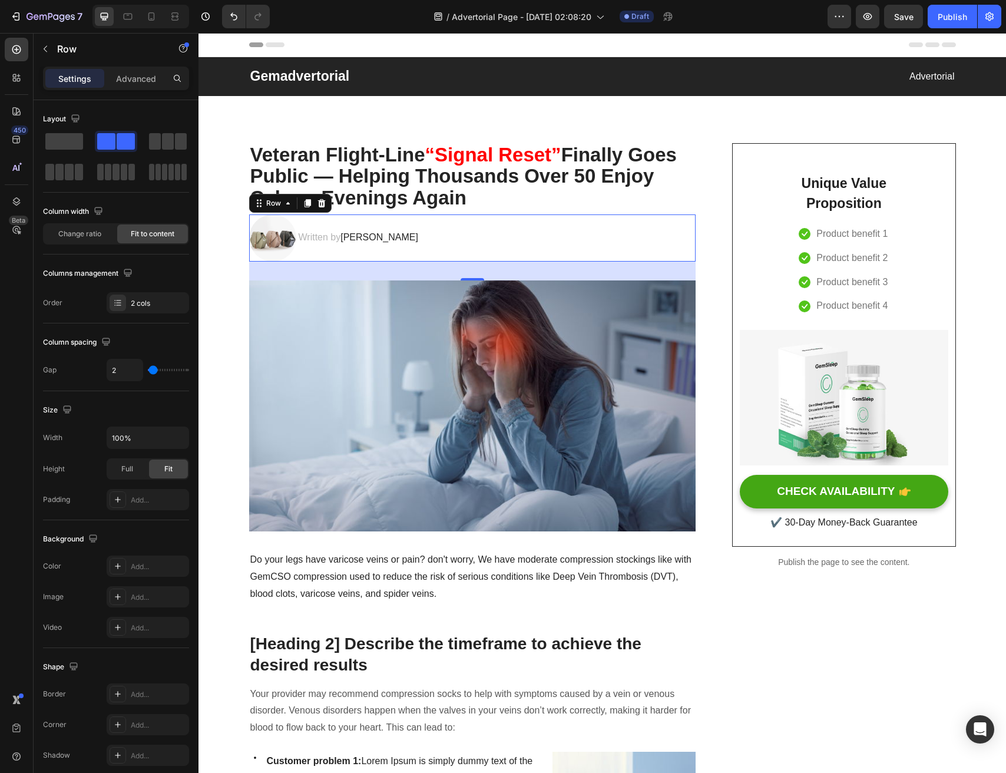
click at [431, 230] on div "Image Written by Dr.Marcus Text block Row 32" at bounding box center [472, 237] width 447 height 47
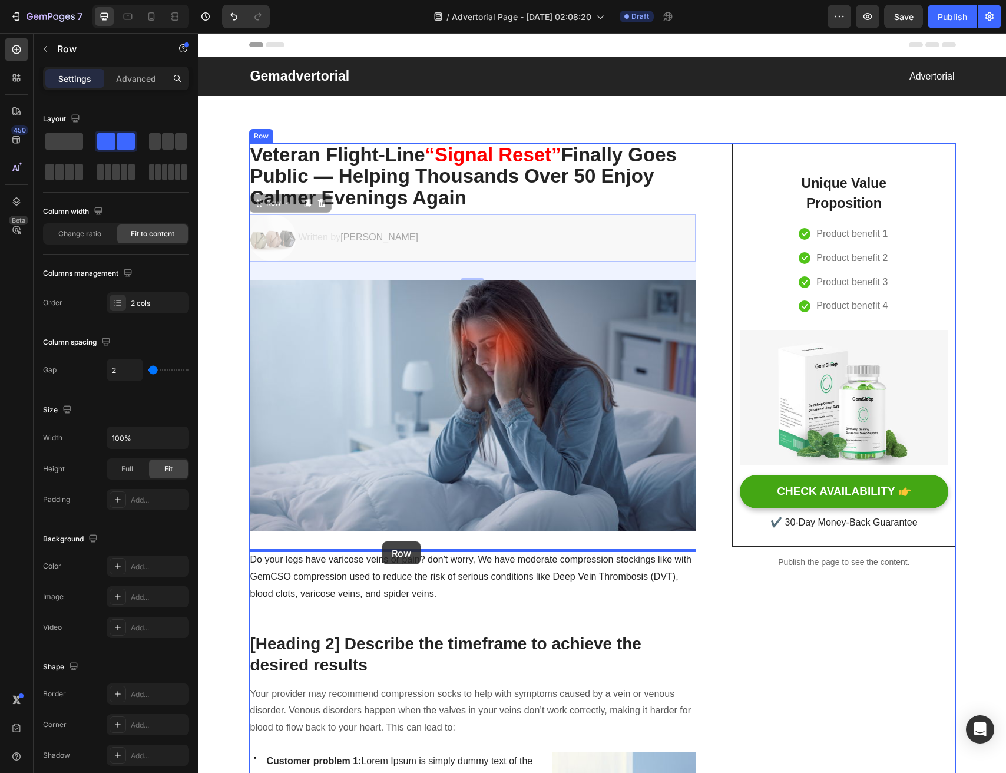
drag, startPoint x: 414, startPoint y: 233, endPoint x: 382, endPoint y: 541, distance: 310.3
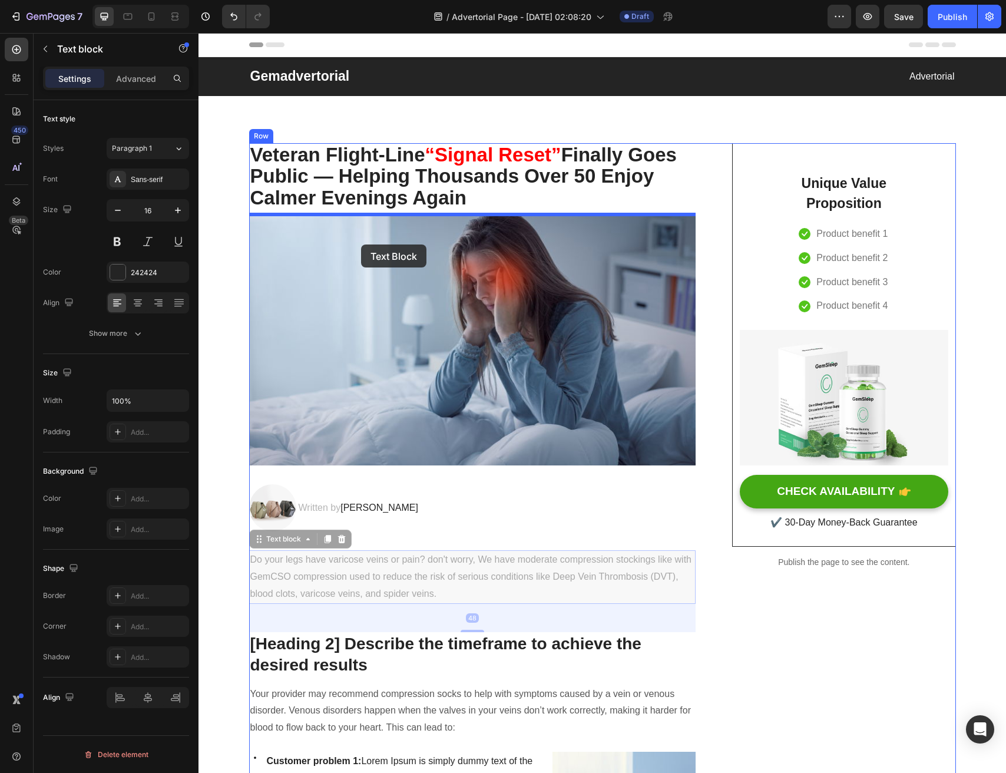
drag, startPoint x: 363, startPoint y: 566, endPoint x: 361, endPoint y: 245, distance: 321.7
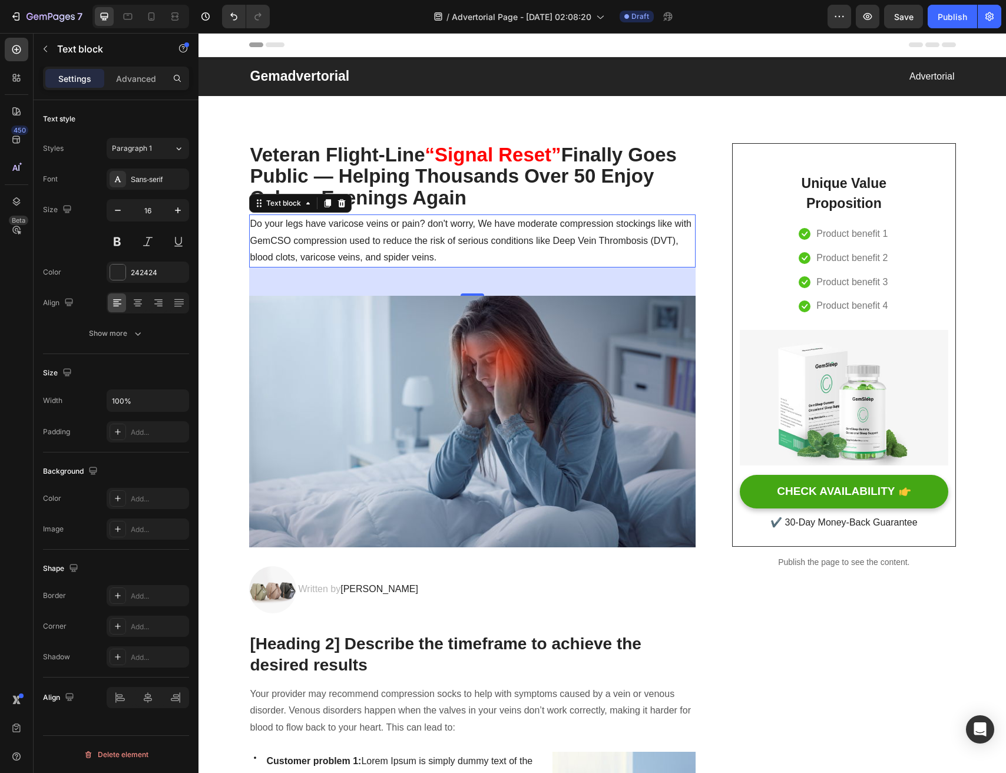
click at [394, 229] on p "Do your legs have varicose veins or pain? don't worry, We have moderate compres…" at bounding box center [472, 241] width 445 height 51
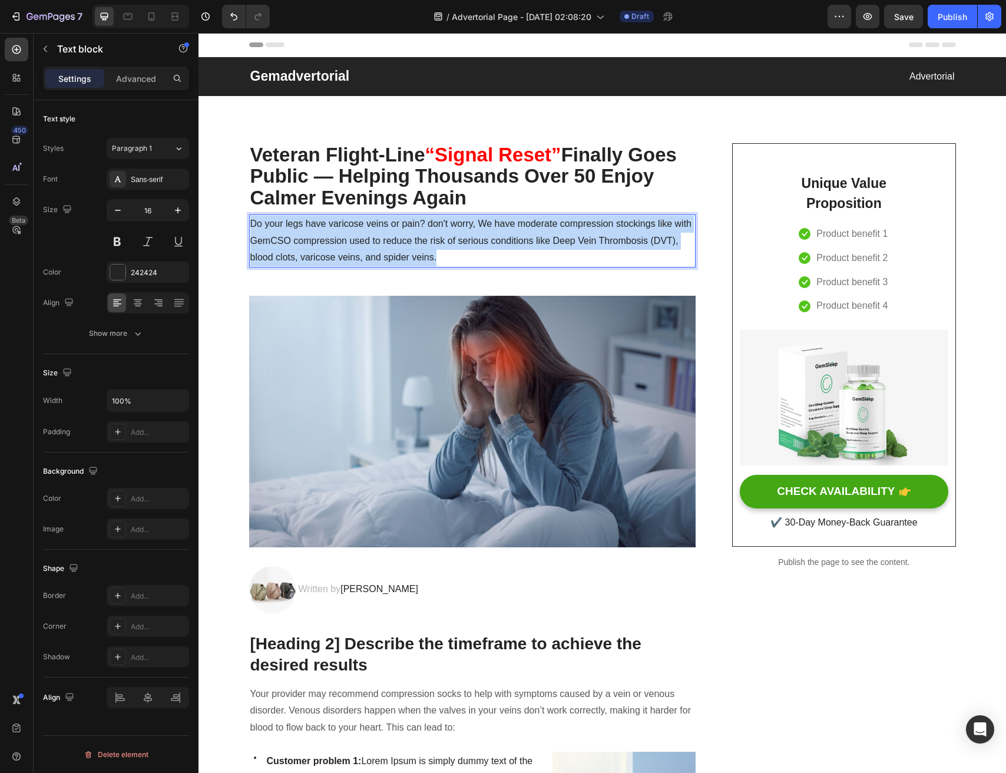
click at [394, 229] on p "Do your legs have varicose veins or pain? don't worry, We have moderate compres…" at bounding box center [472, 241] width 445 height 51
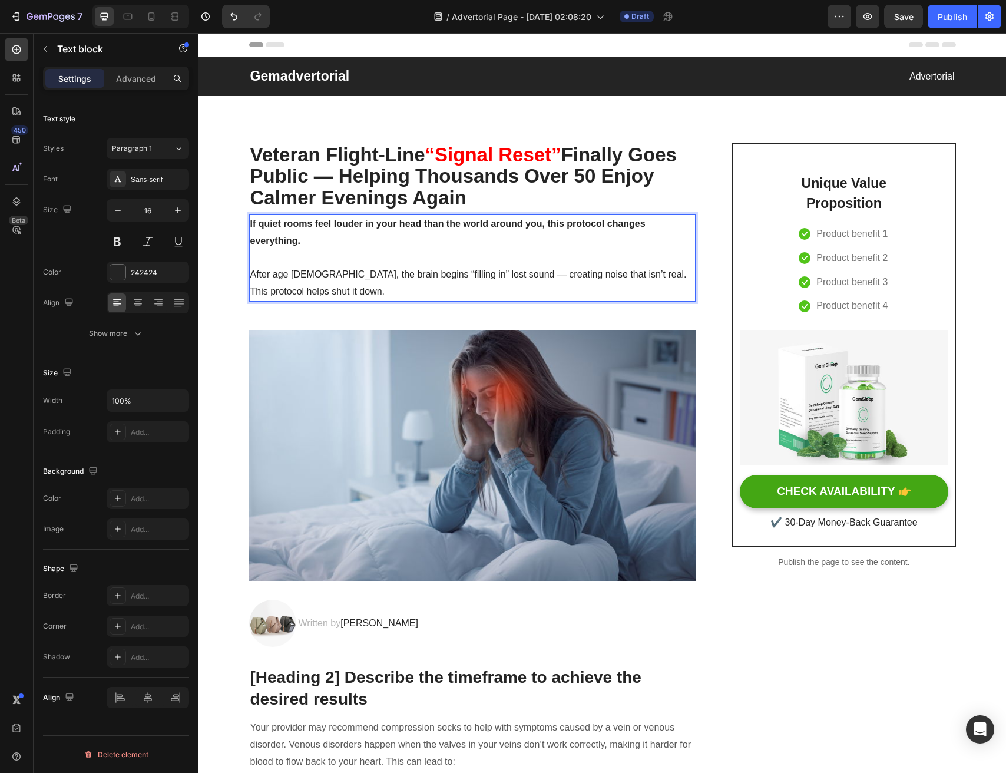
click at [295, 257] on p "Rich Text Editor. Editing area: main" at bounding box center [472, 257] width 445 height 17
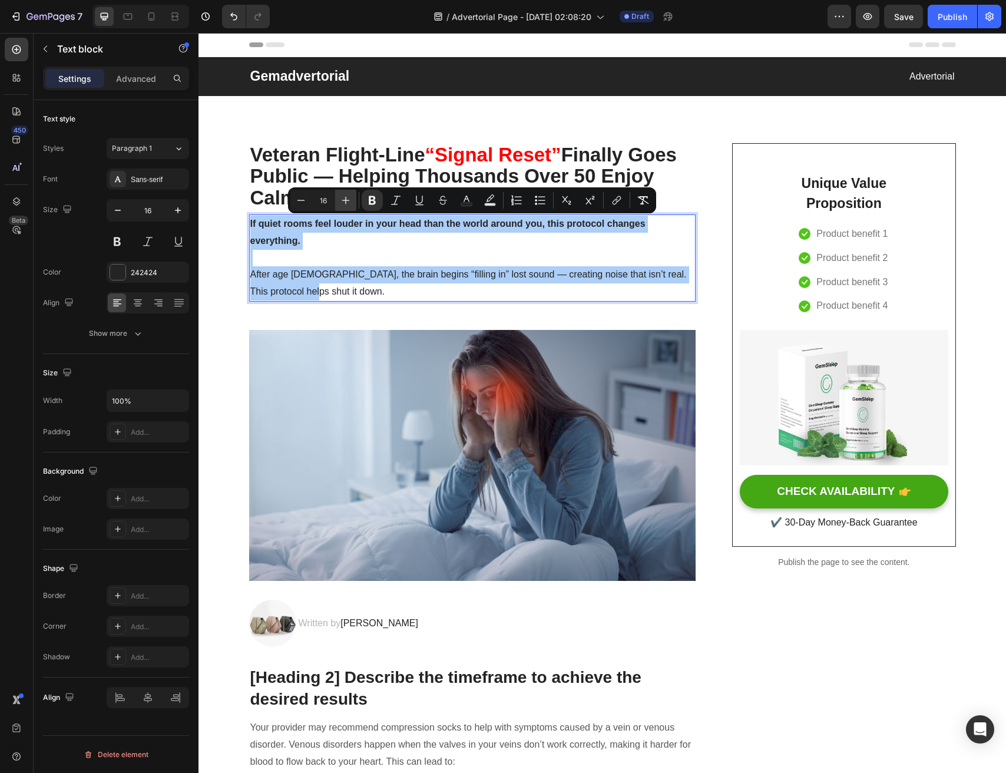
click at [335, 200] on button "Plus" at bounding box center [345, 200] width 21 height 21
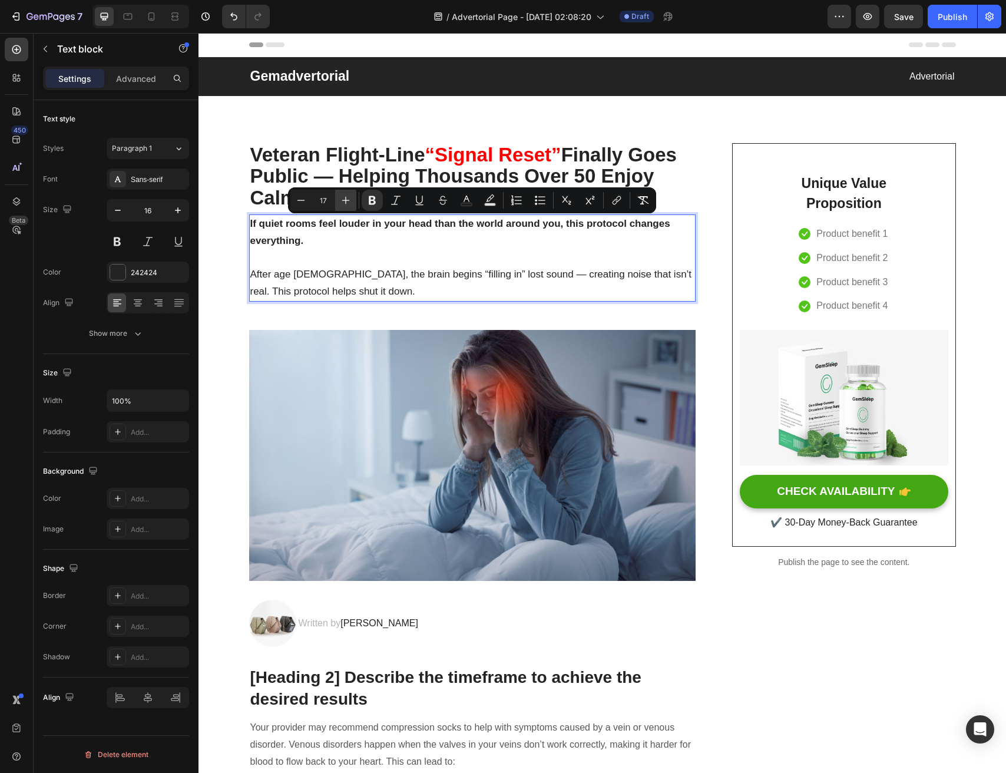
click at [338, 200] on button "Plus" at bounding box center [345, 200] width 21 height 21
type input "18"
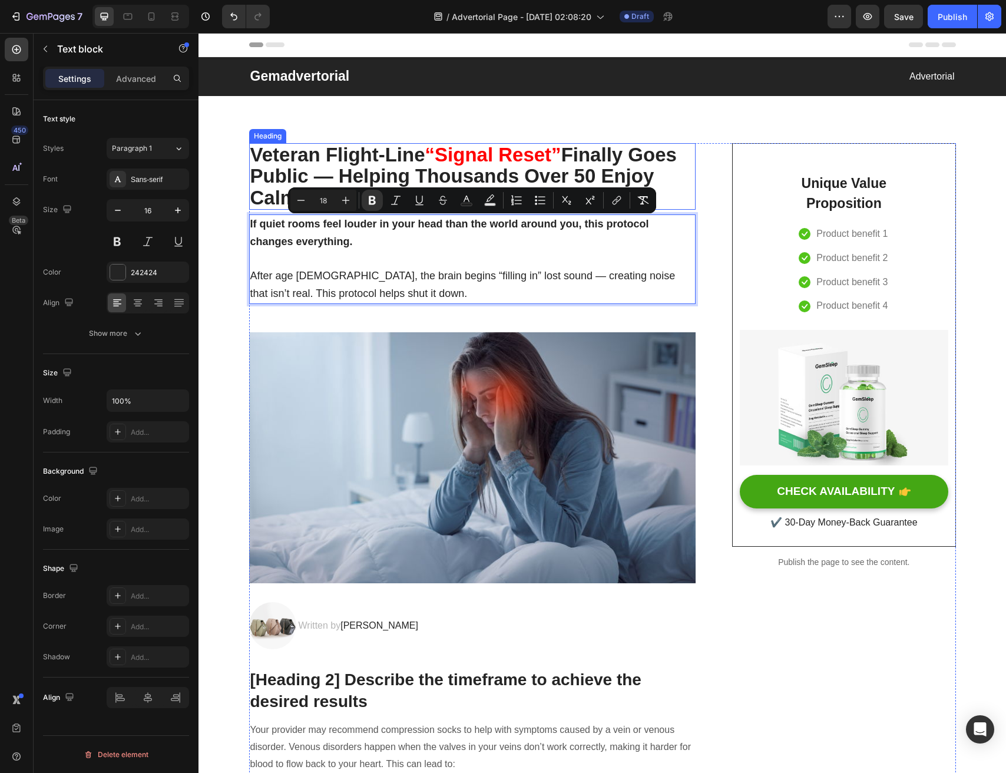
click at [304, 167] on strong "Finally Goes Public — Helping Thousands Over 50 Enjoy Calmer Evenings Again" at bounding box center [463, 176] width 427 height 65
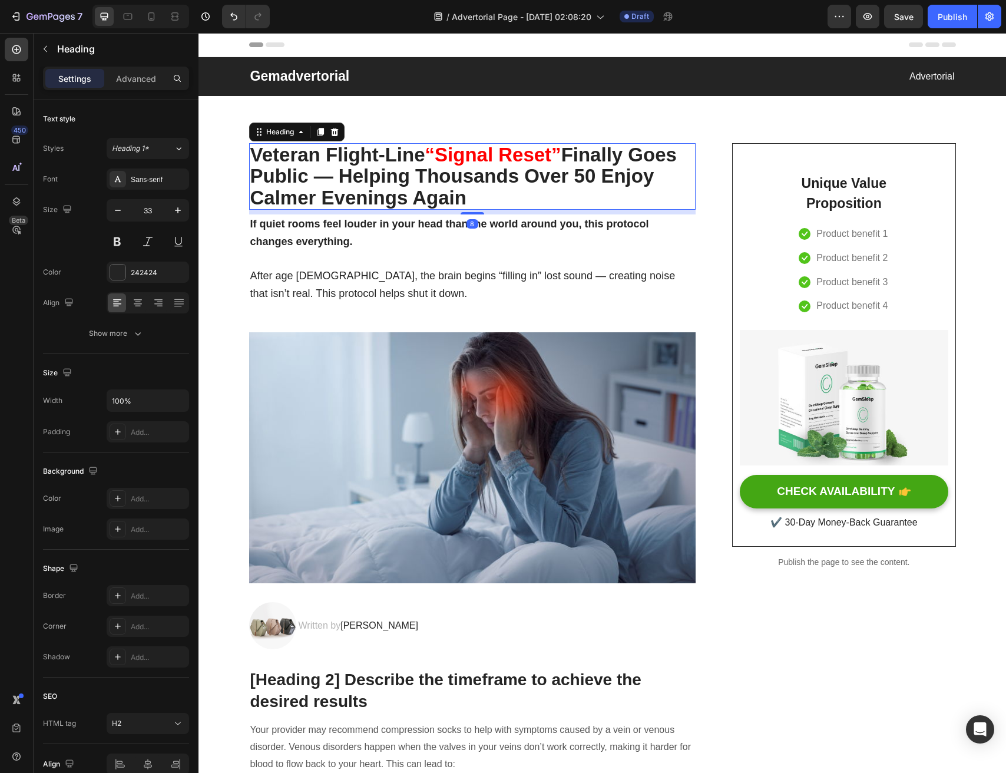
click at [304, 167] on strong "Finally Goes Public — Helping Thousands Over 50 Enjoy Calmer Evenings Again" at bounding box center [463, 176] width 427 height 65
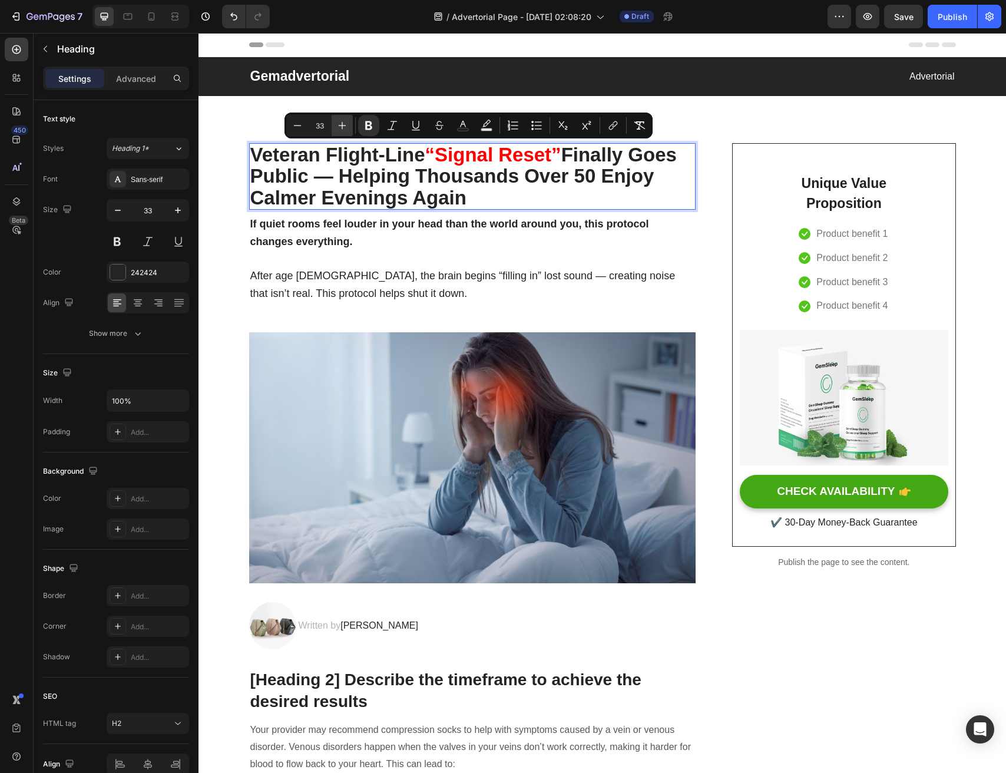
click at [346, 122] on icon "Editor contextual toolbar" at bounding box center [342, 126] width 12 height 12
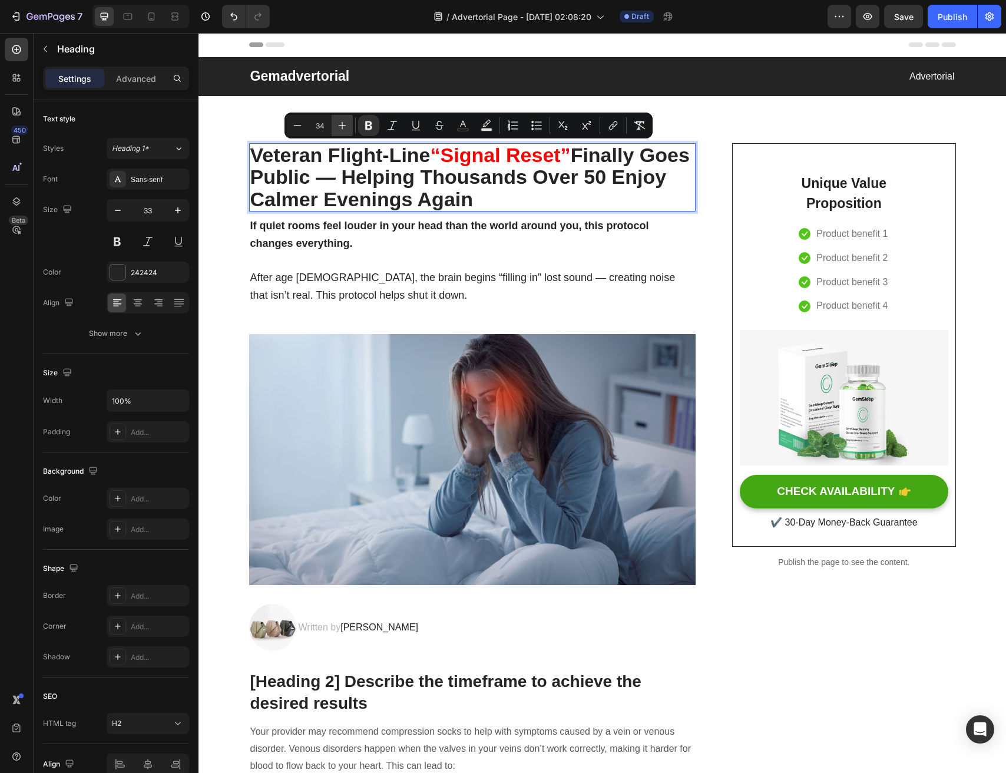
click at [346, 122] on icon "Editor contextual toolbar" at bounding box center [342, 126] width 12 height 12
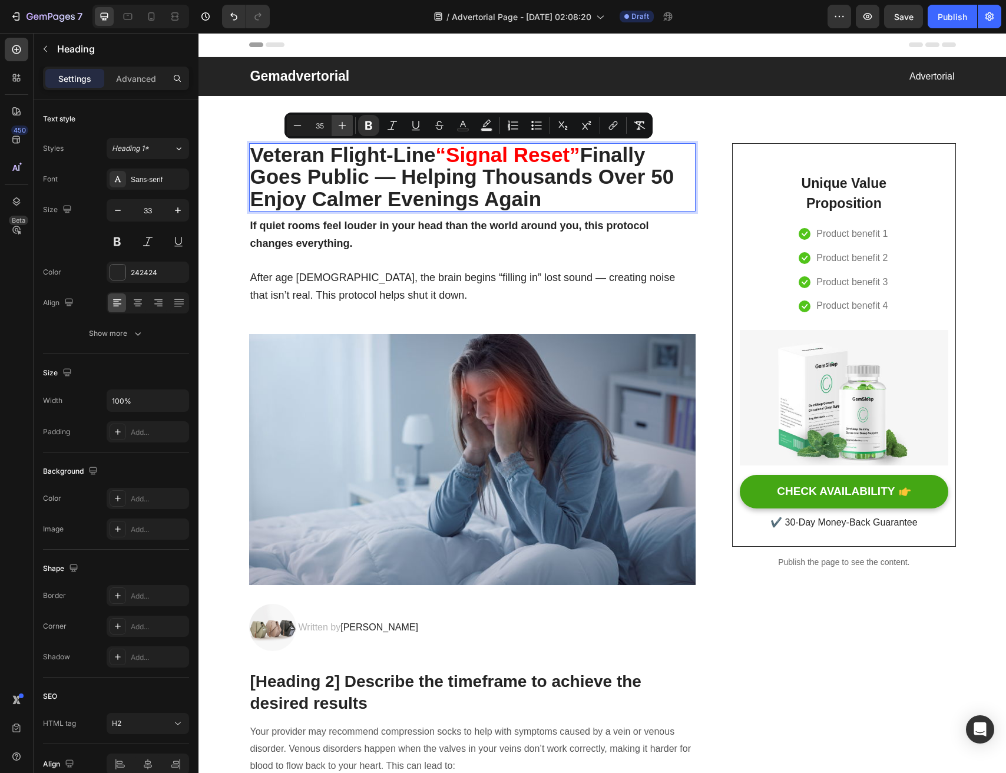
click at [346, 122] on icon "Editor contextual toolbar" at bounding box center [342, 126] width 12 height 12
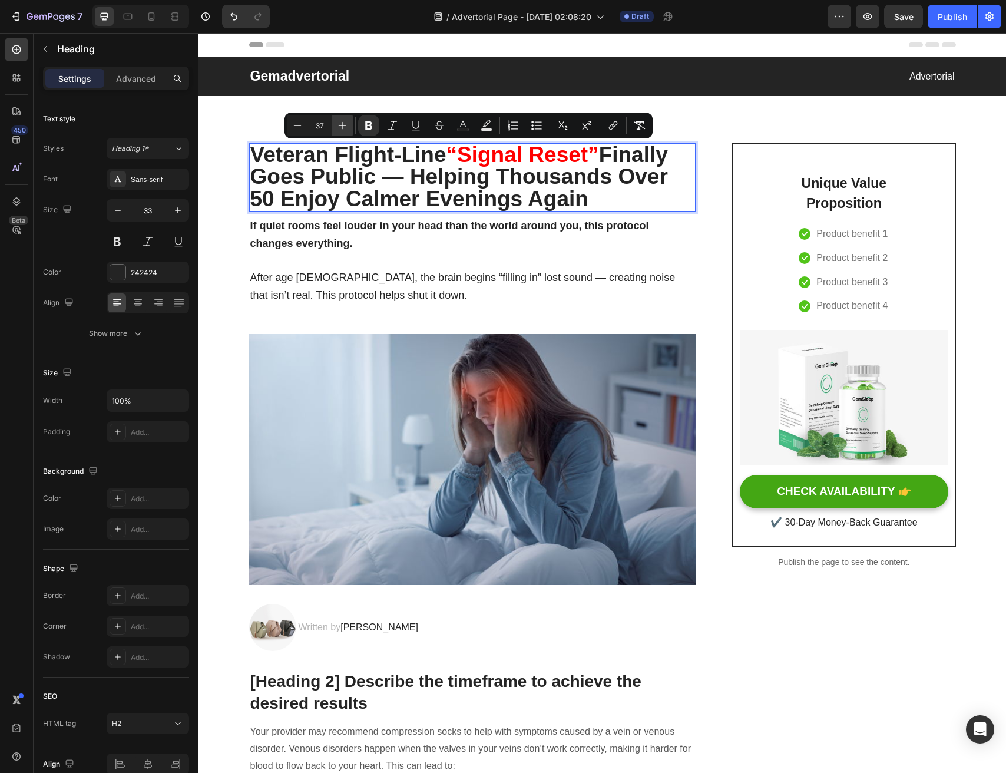
click at [346, 122] on icon "Editor contextual toolbar" at bounding box center [342, 126] width 12 height 12
type input "38"
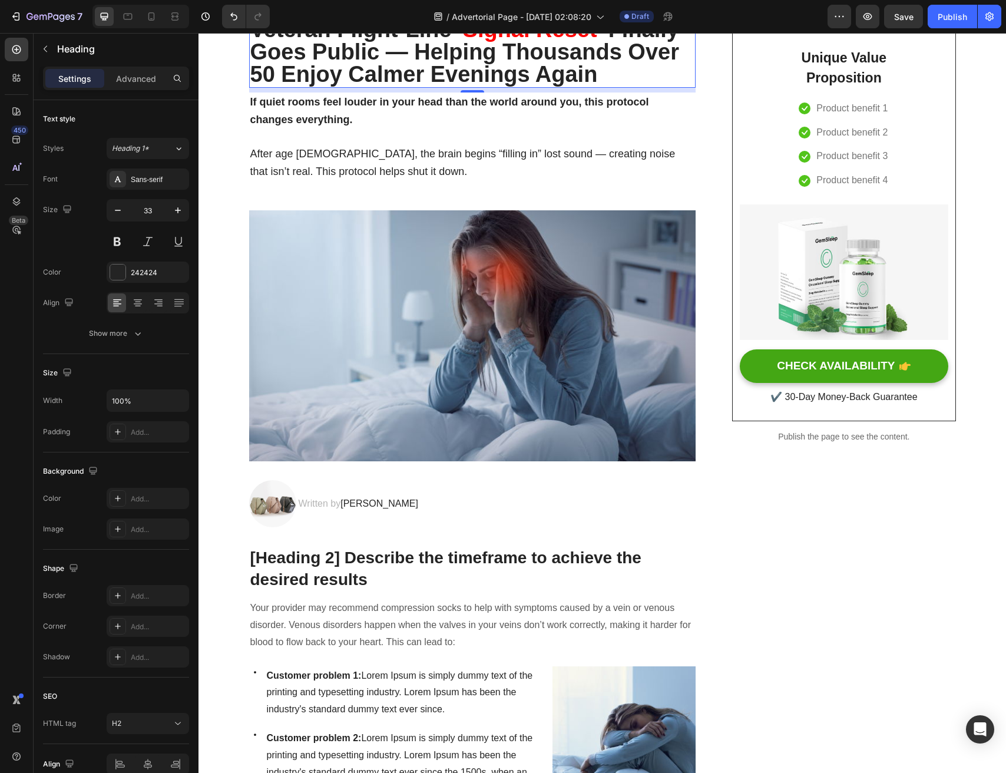
scroll to position [187, 0]
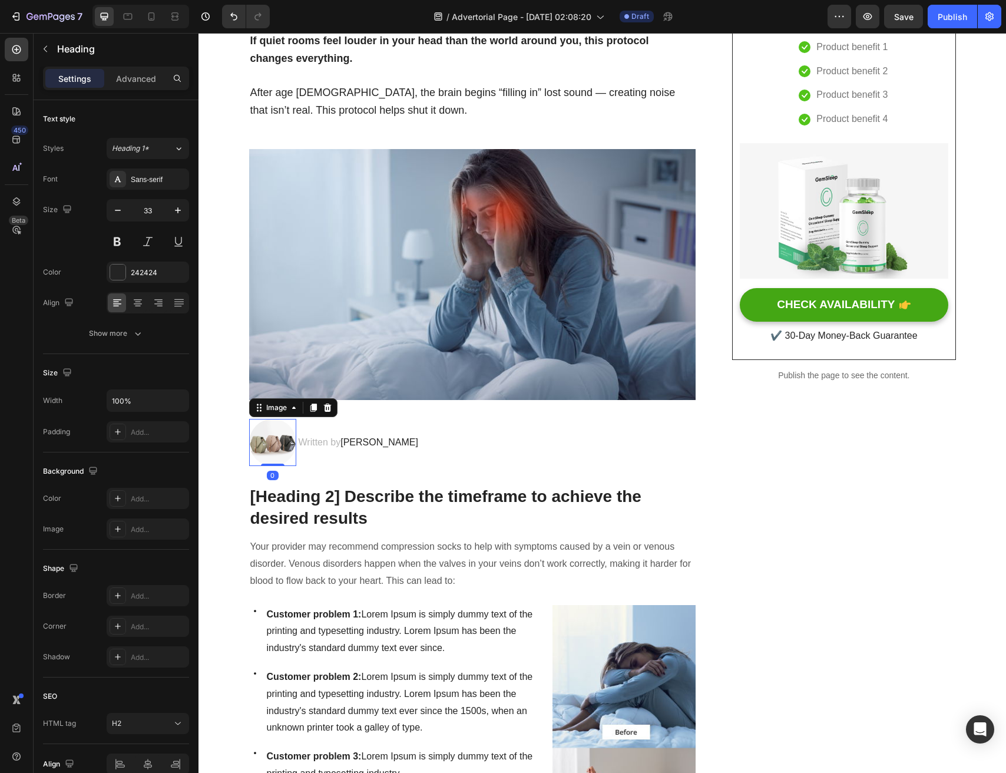
click at [282, 447] on img at bounding box center [272, 442] width 47 height 47
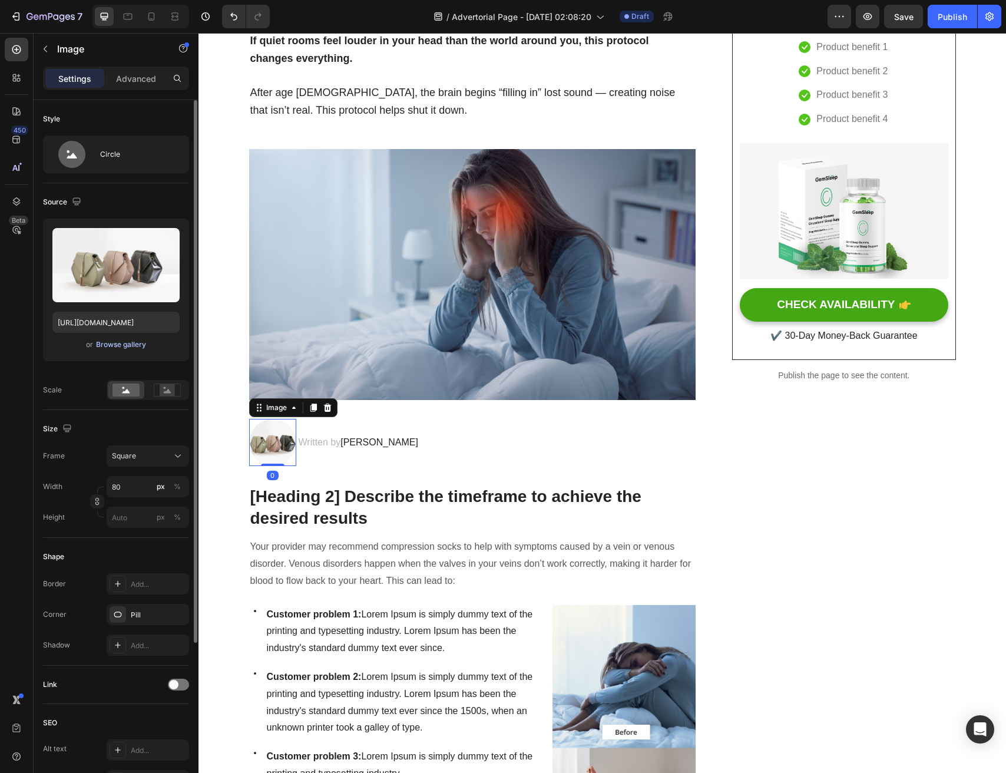
click at [105, 345] on div "Browse gallery" at bounding box center [121, 344] width 50 height 11
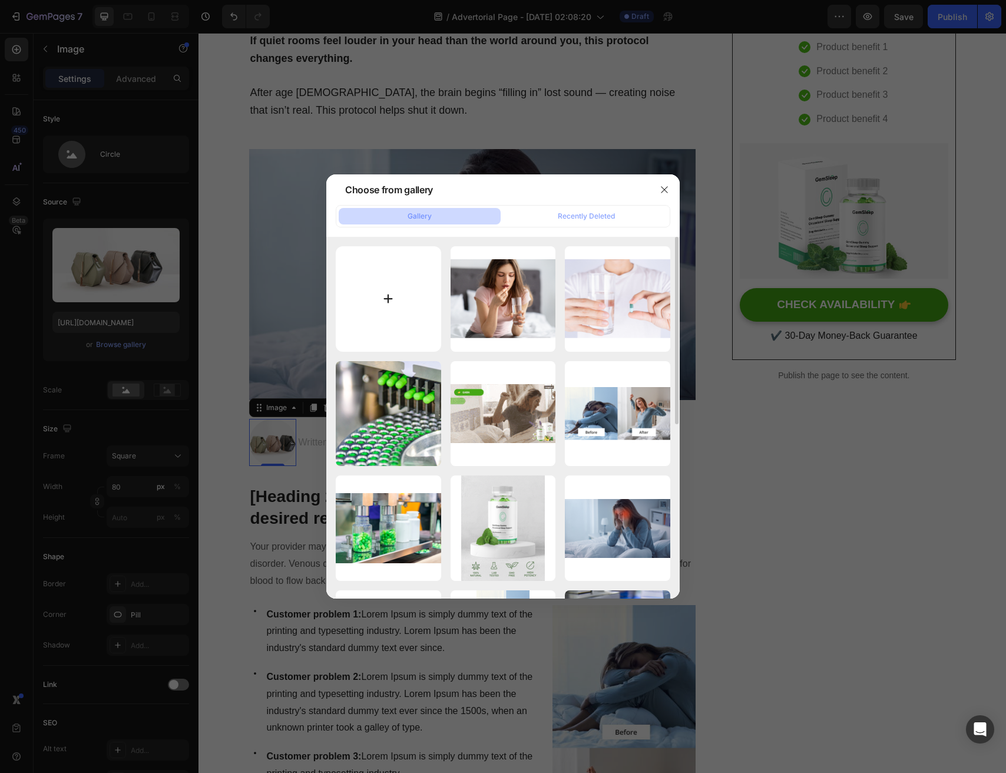
click at [406, 286] on input "file" at bounding box center [388, 298] width 105 height 105
type input "C:\fakepath\AnyConv.com__Design ohne Titel-28.webp"
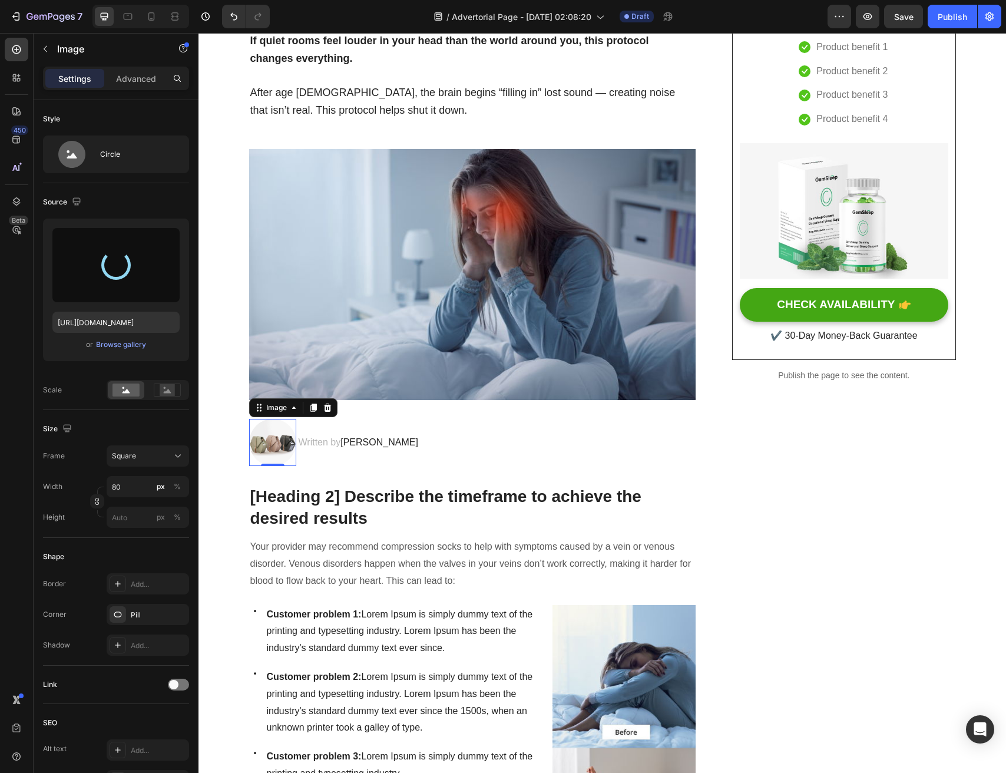
type input "https://cdn.shopify.com/s/files/1/0691/6715/3327/files/gempages_560425685798093…"
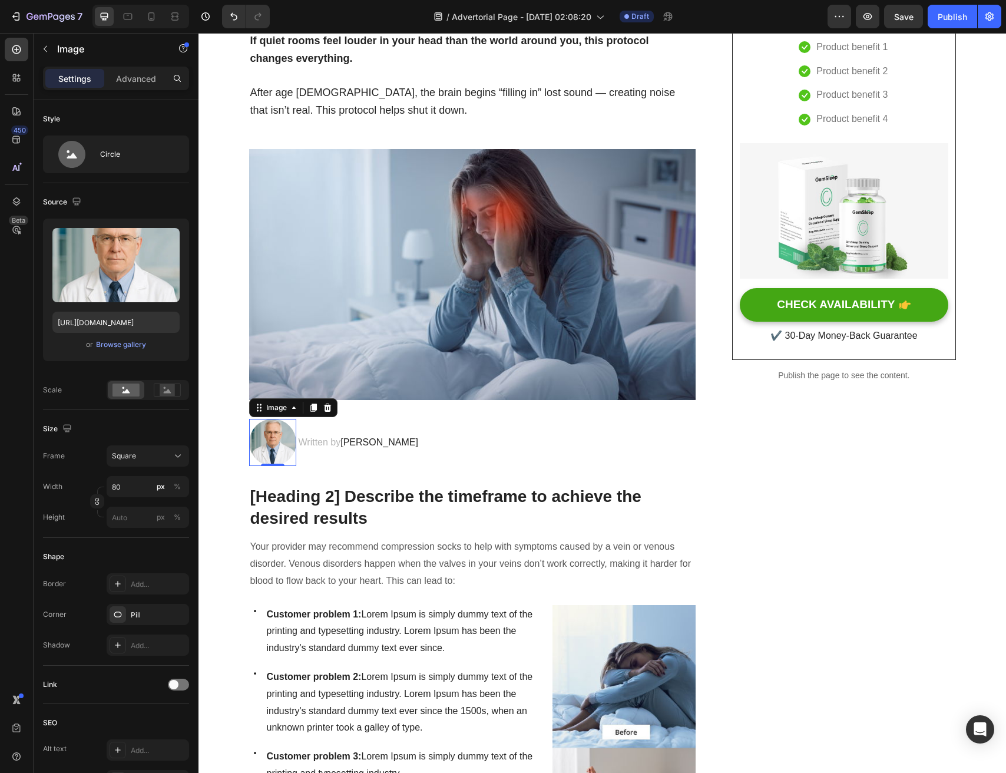
click at [349, 447] on span "Dr.Marcus" at bounding box center [380, 442] width 78 height 10
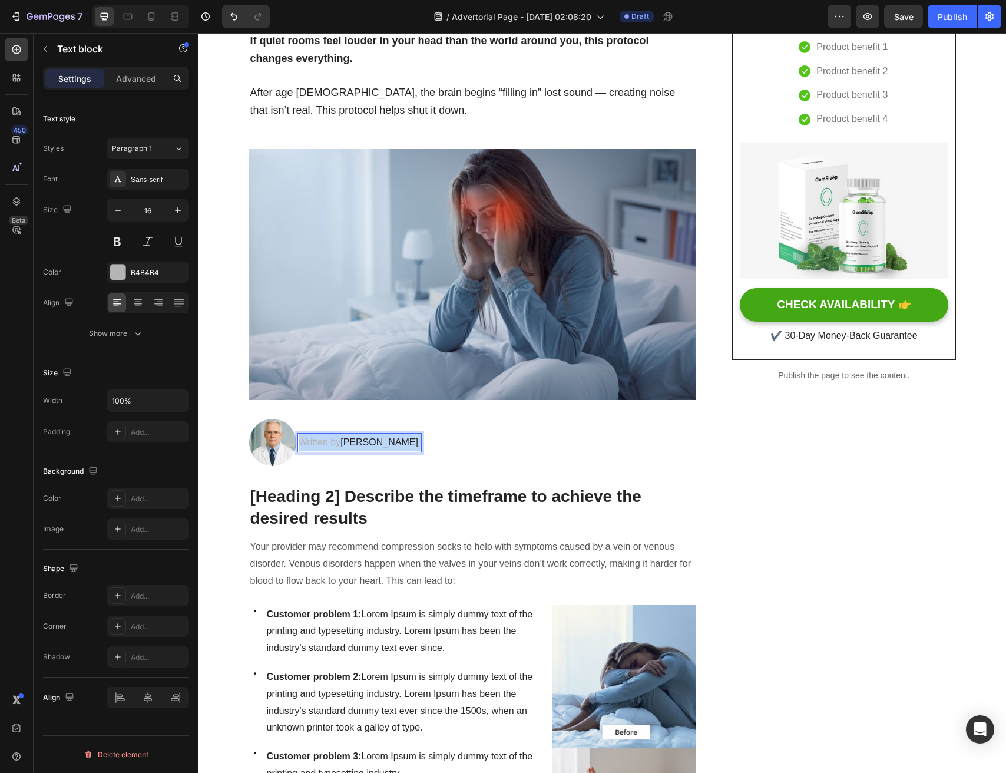
click at [349, 447] on span "Dr.Marcus" at bounding box center [380, 442] width 78 height 10
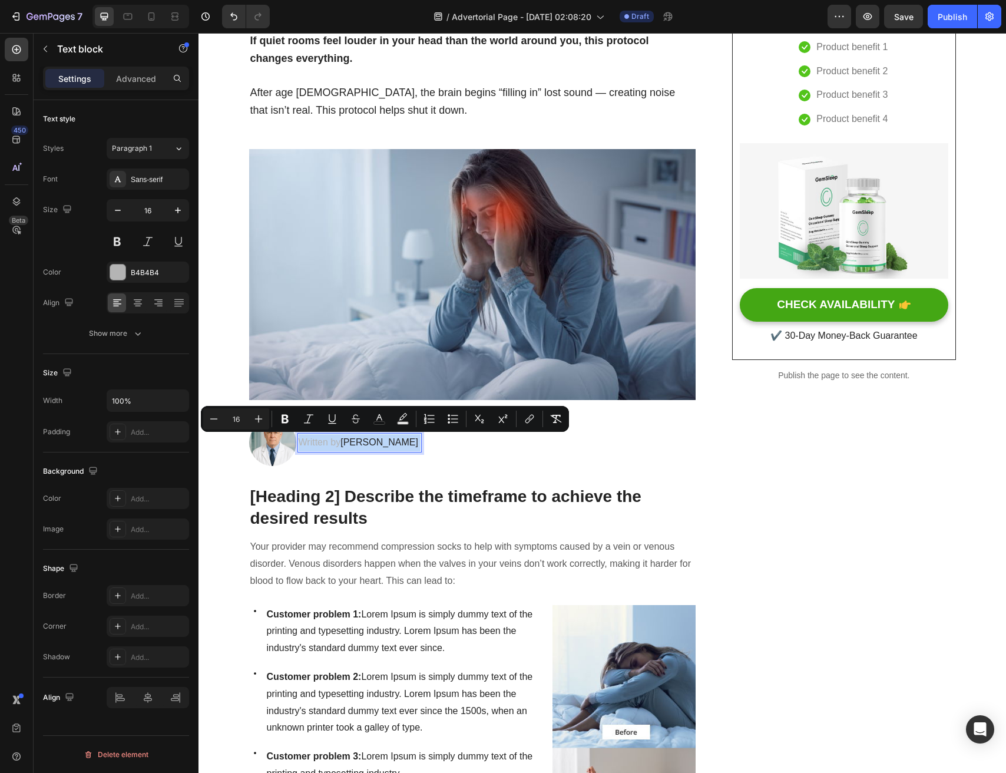
click at [389, 445] on div "Written by Dr.Marcus" at bounding box center [360, 442] width 125 height 19
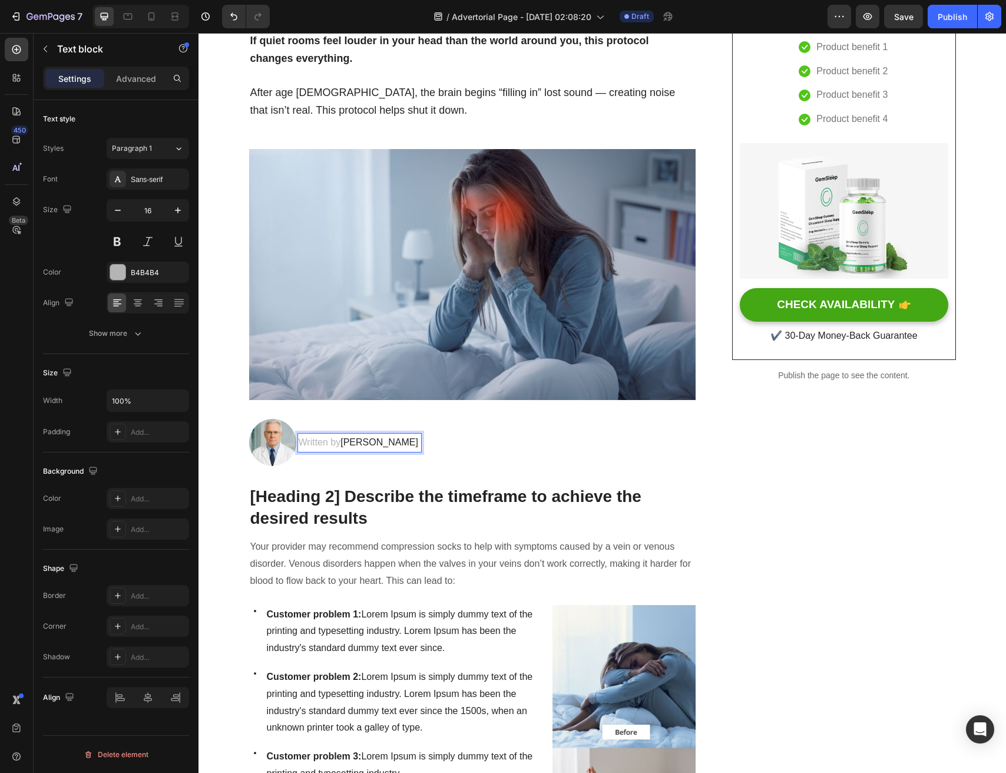
click at [347, 446] on span "Dr.Marcus" at bounding box center [380, 442] width 78 height 10
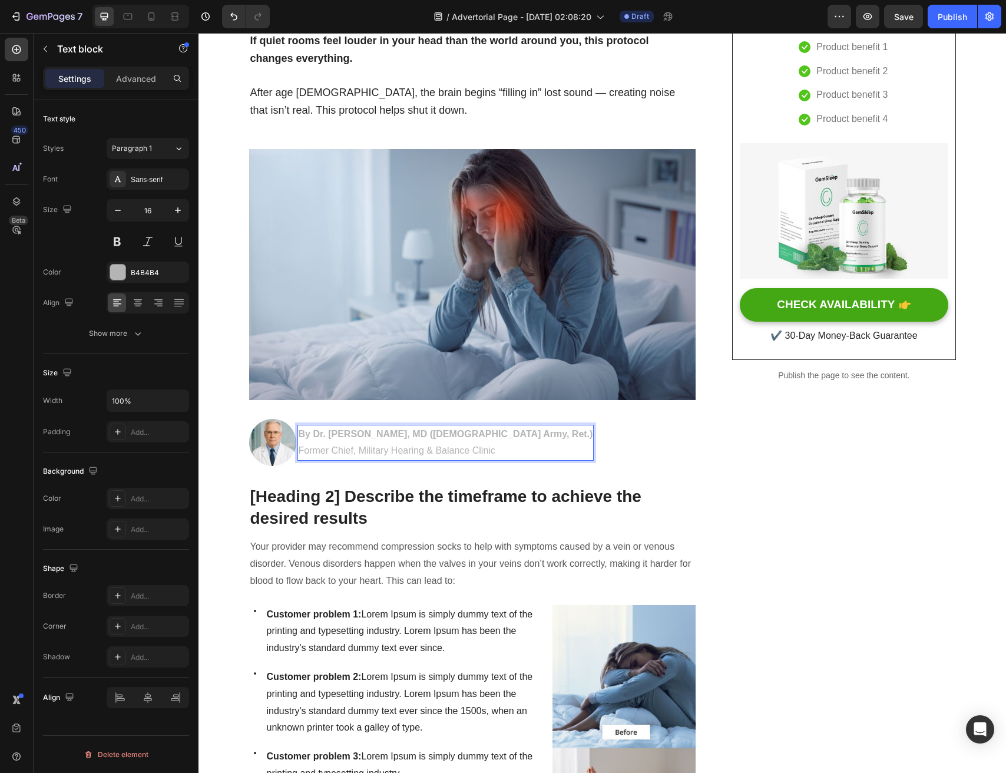
scroll to position [179, 0]
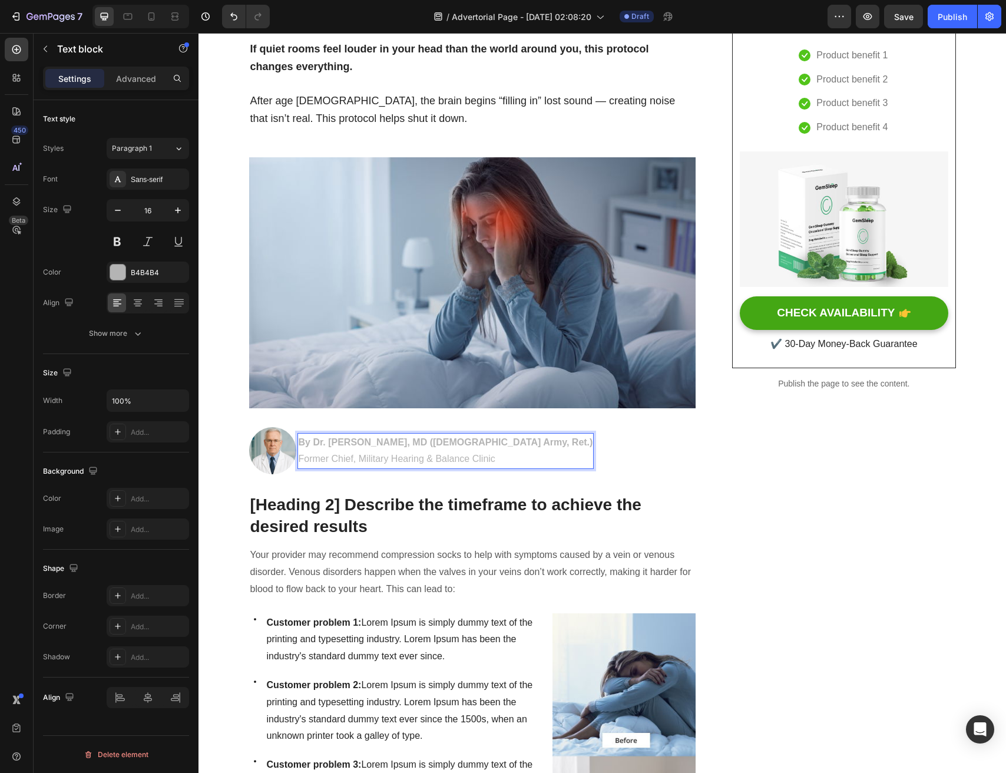
click at [347, 446] on strong "By Dr. Robert Carter, MD (U.S. Army, Ret.)" at bounding box center [446, 442] width 295 height 10
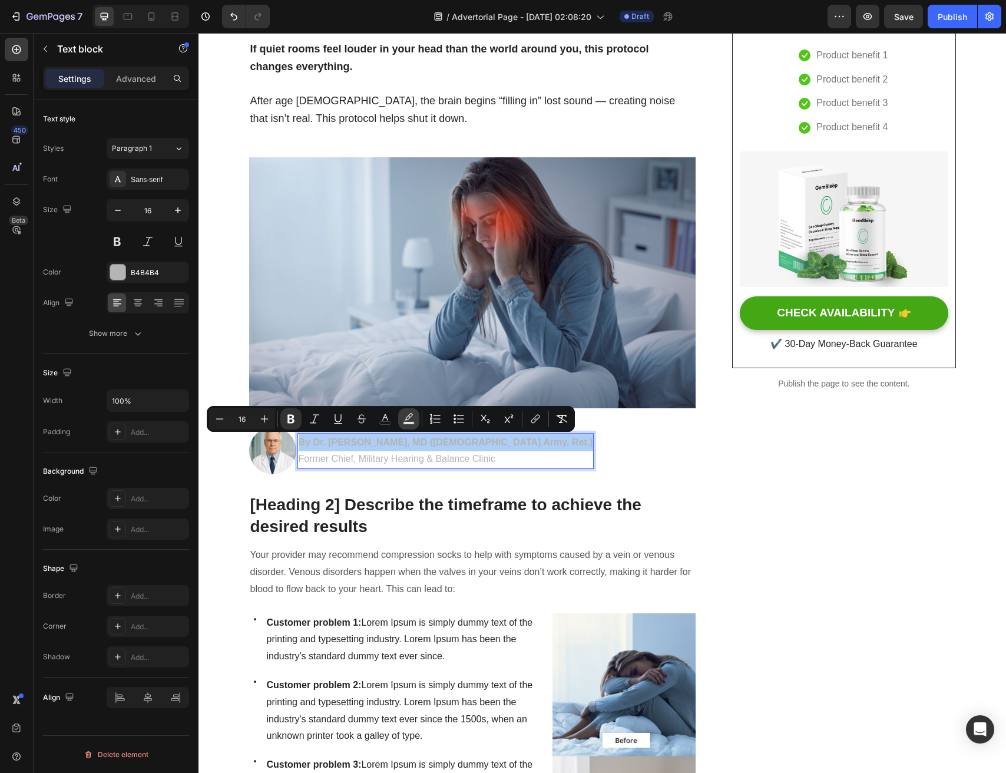
click at [411, 424] on rect "Editor contextual toolbar" at bounding box center [409, 423] width 11 height 3
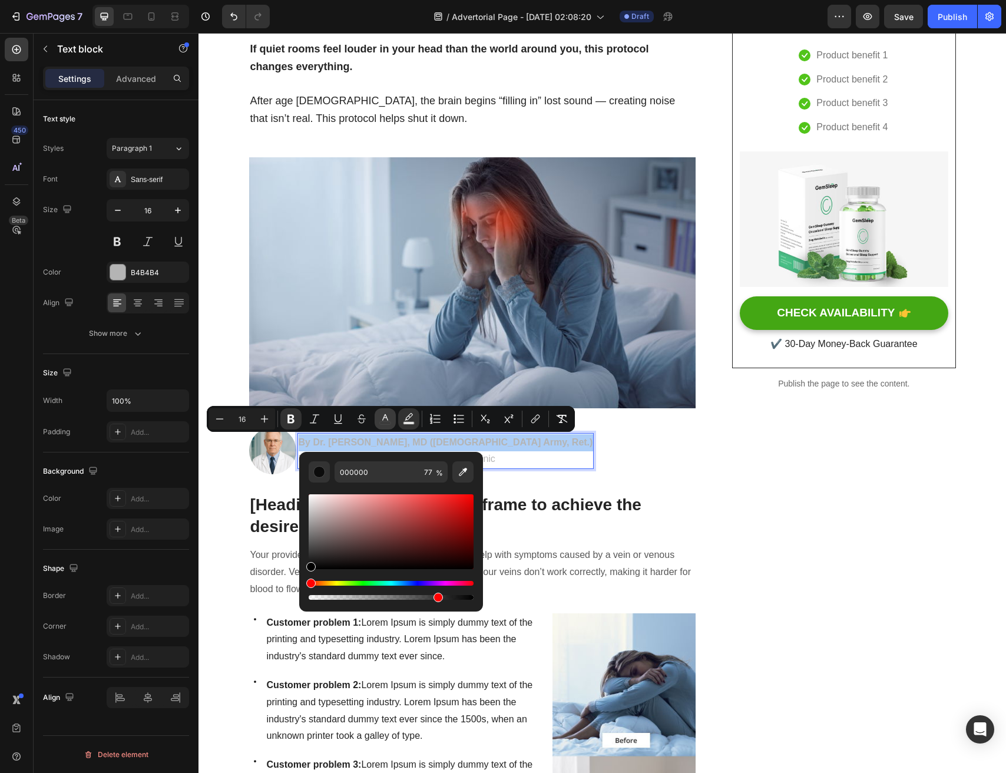
click at [380, 417] on icon "Editor contextual toolbar" at bounding box center [385, 419] width 12 height 12
drag, startPoint x: 572, startPoint y: 572, endPoint x: 279, endPoint y: 595, distance: 293.2
type input "000000"
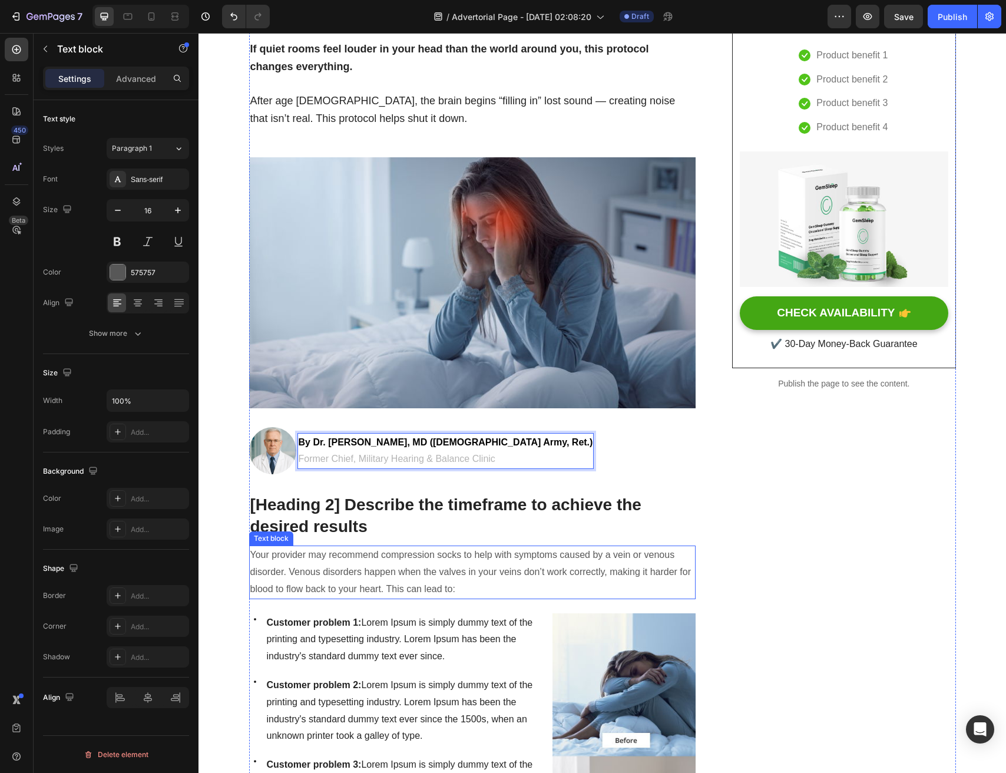
click at [279, 595] on p "Your provider may recommend compression socks to help with symptoms caused by a…" at bounding box center [472, 572] width 445 height 51
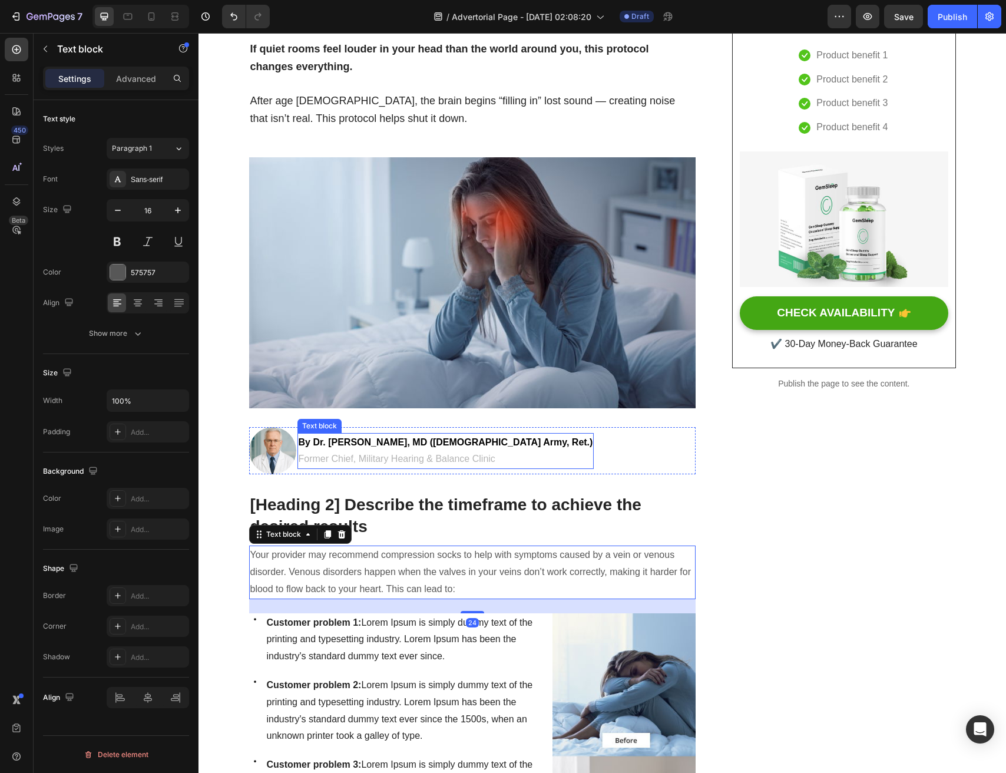
click at [391, 465] on p "Former Chief, Military Hearing & Balance Clinic" at bounding box center [446, 459] width 295 height 17
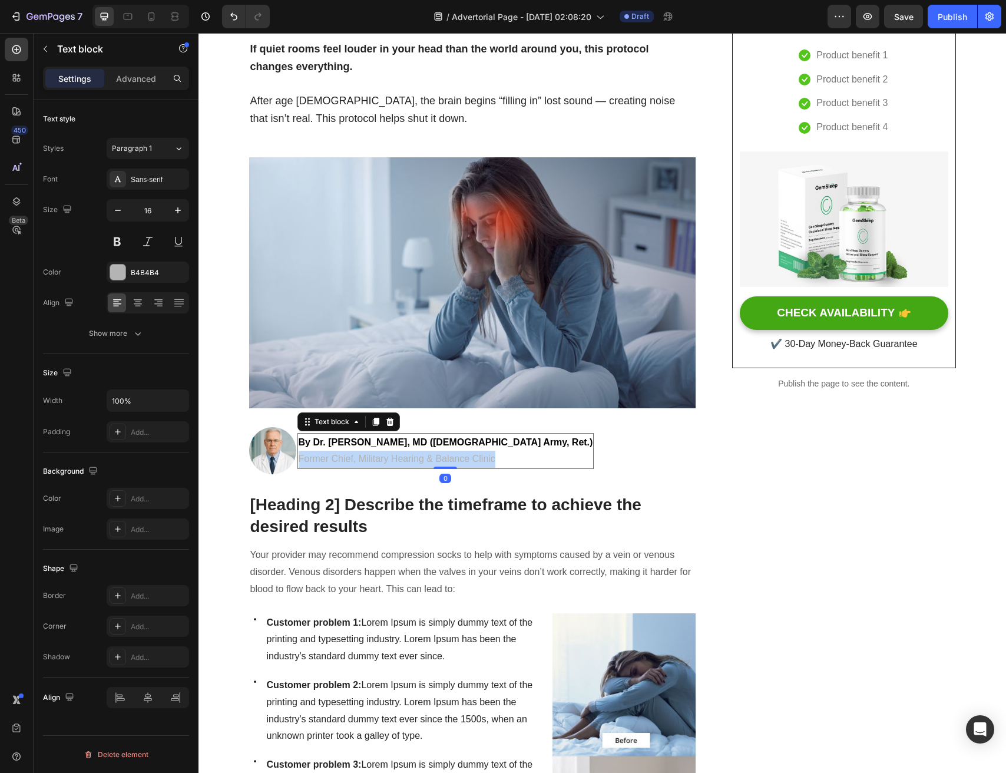
click at [391, 465] on p "Former Chief, Military Hearing & Balance Clinic" at bounding box center [446, 459] width 295 height 17
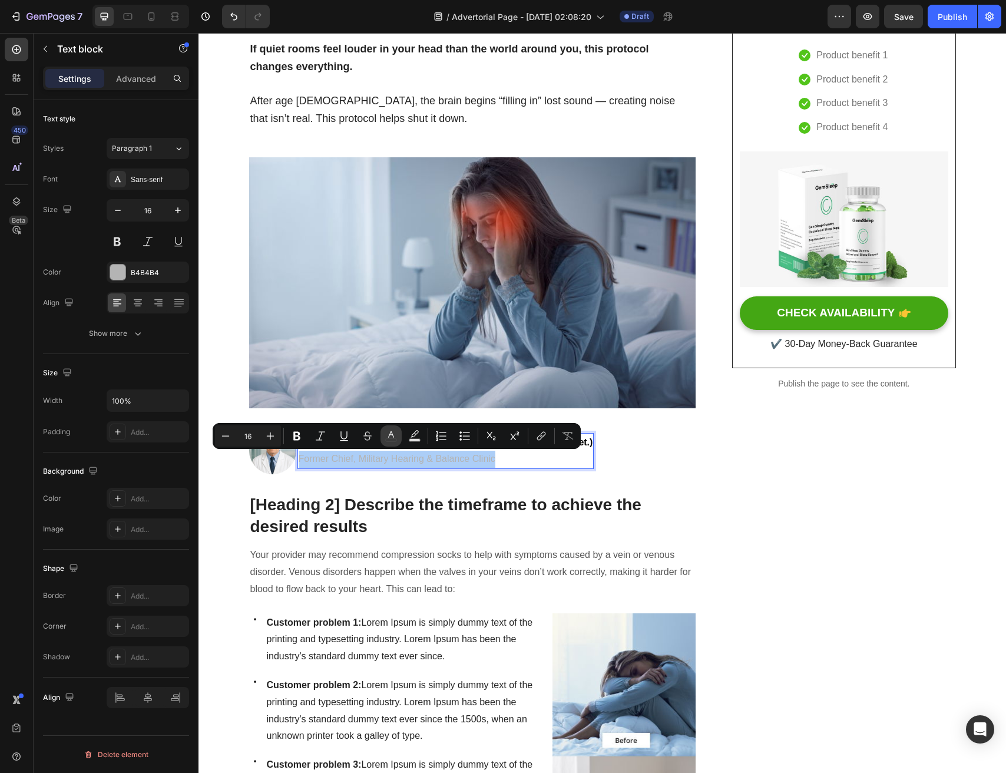
click at [389, 435] on icon "Editor contextual toolbar" at bounding box center [391, 434] width 6 height 6
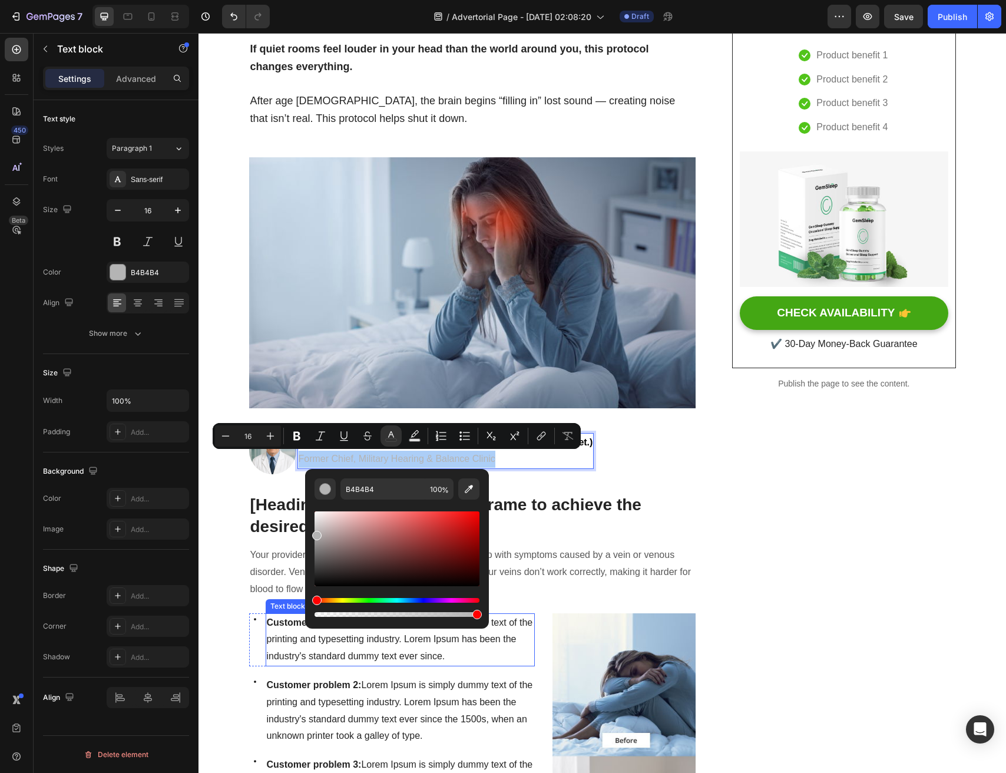
drag, startPoint x: 505, startPoint y: 624, endPoint x: 237, endPoint y: 666, distance: 270.8
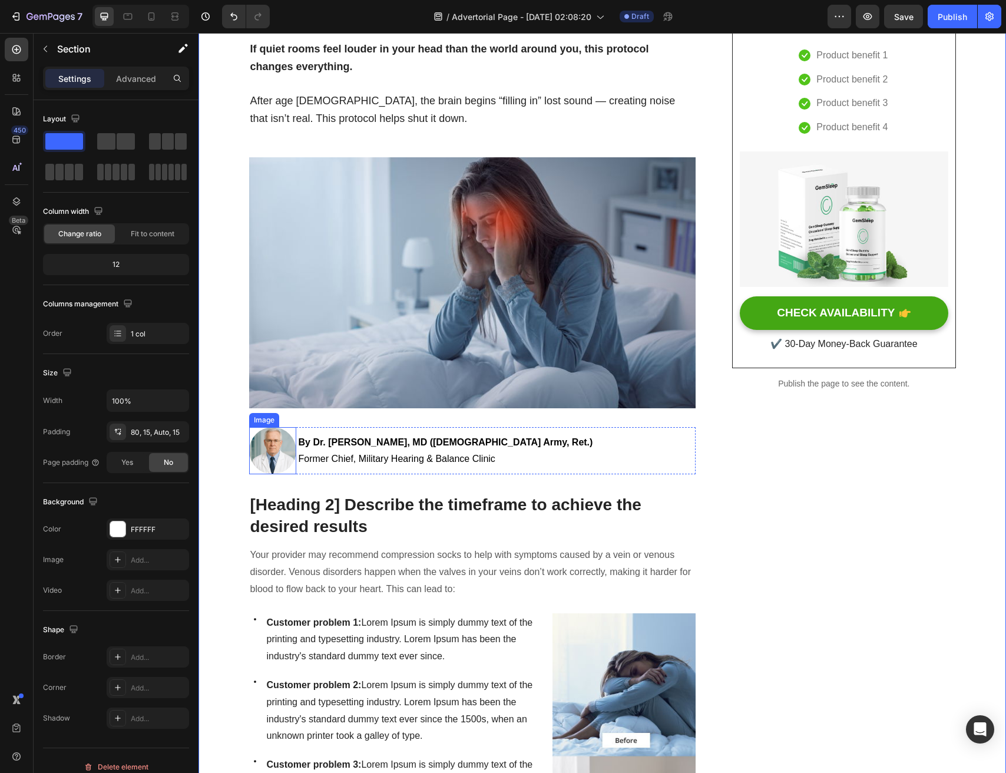
click at [283, 464] on img at bounding box center [272, 450] width 47 height 47
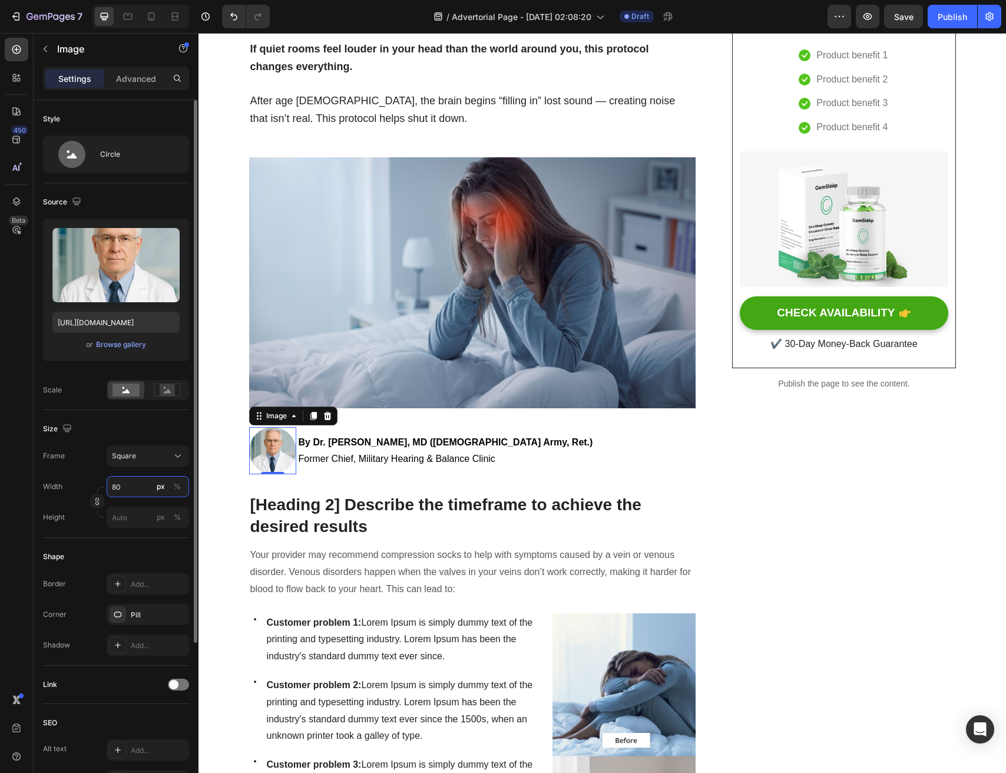
click at [133, 487] on input "80" at bounding box center [148, 486] width 82 height 21
type input "79"
type input "78"
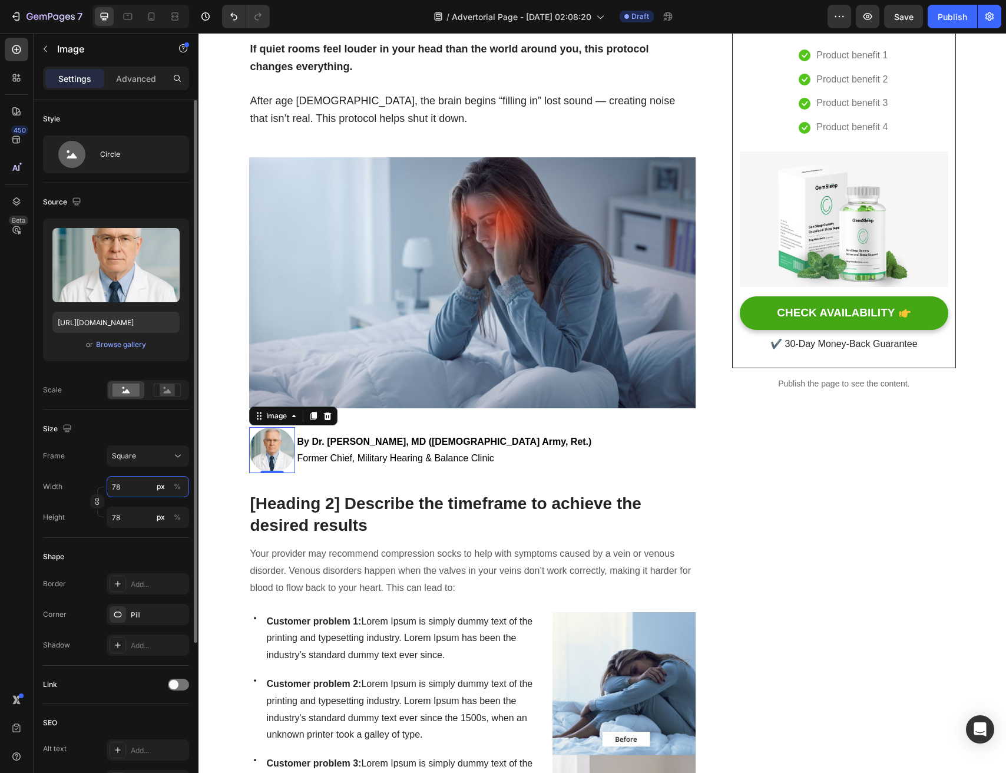
type input "77"
type input "76"
type input "75"
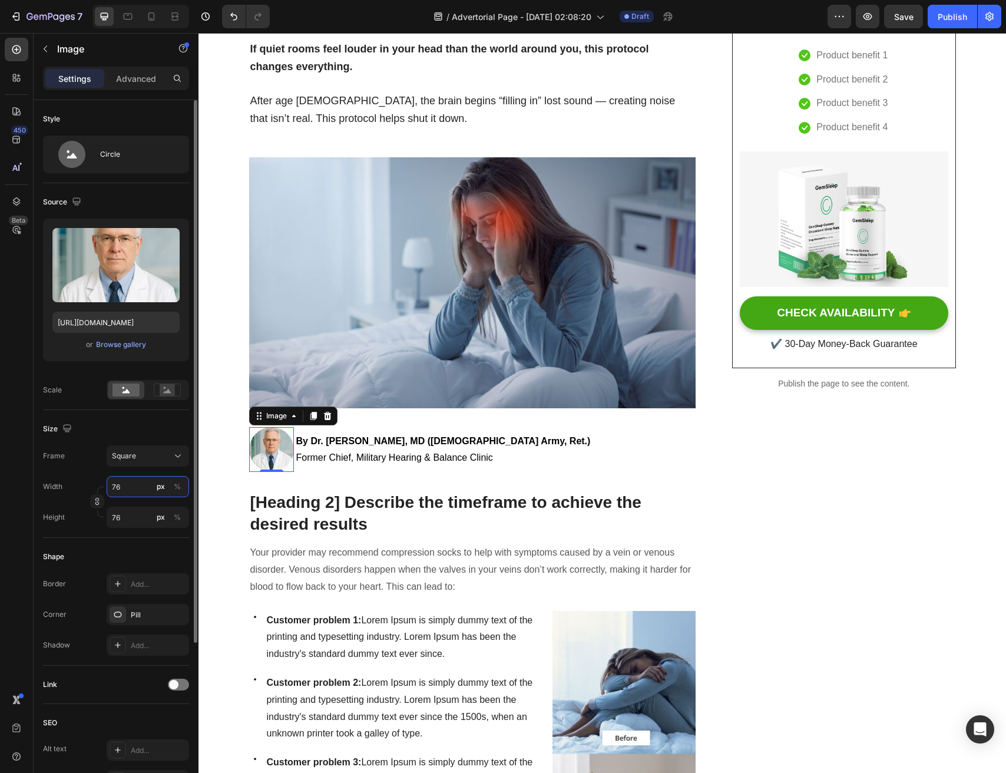
type input "75"
type input "74"
type input "73"
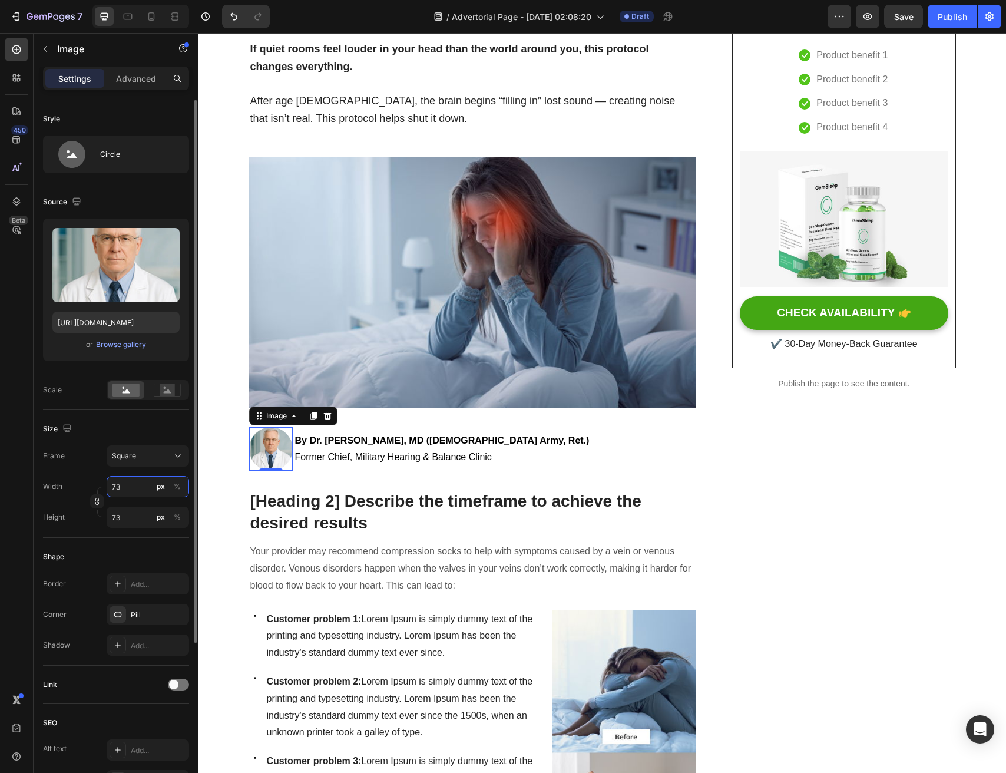
type input "72"
type input "71"
type input "70"
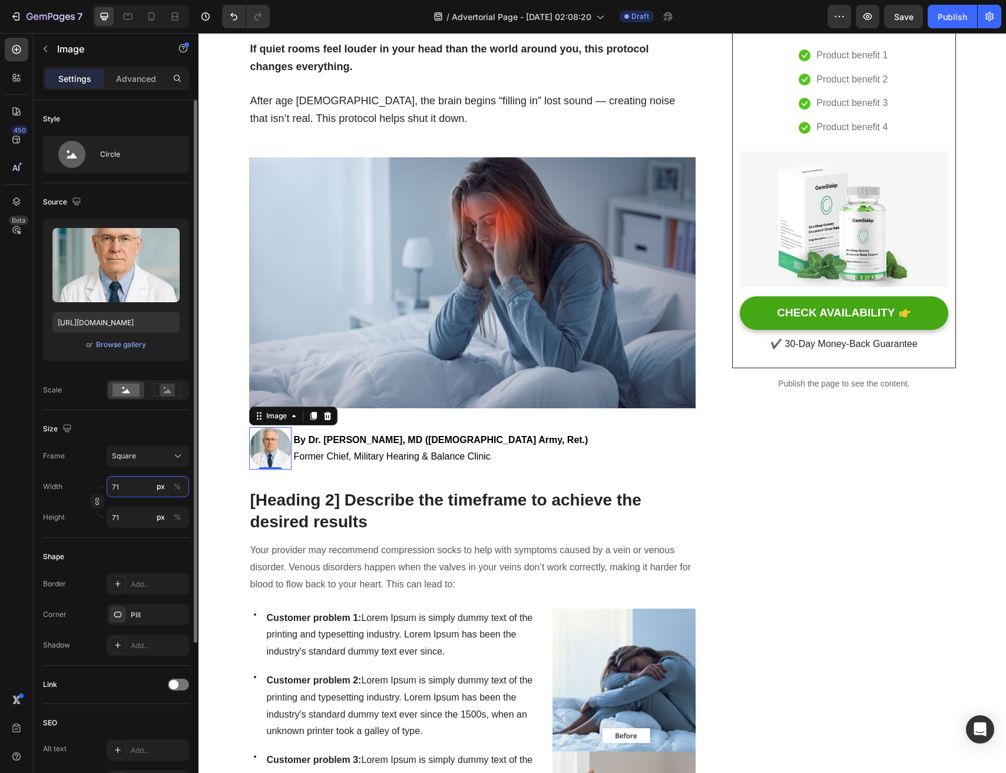
type input "70"
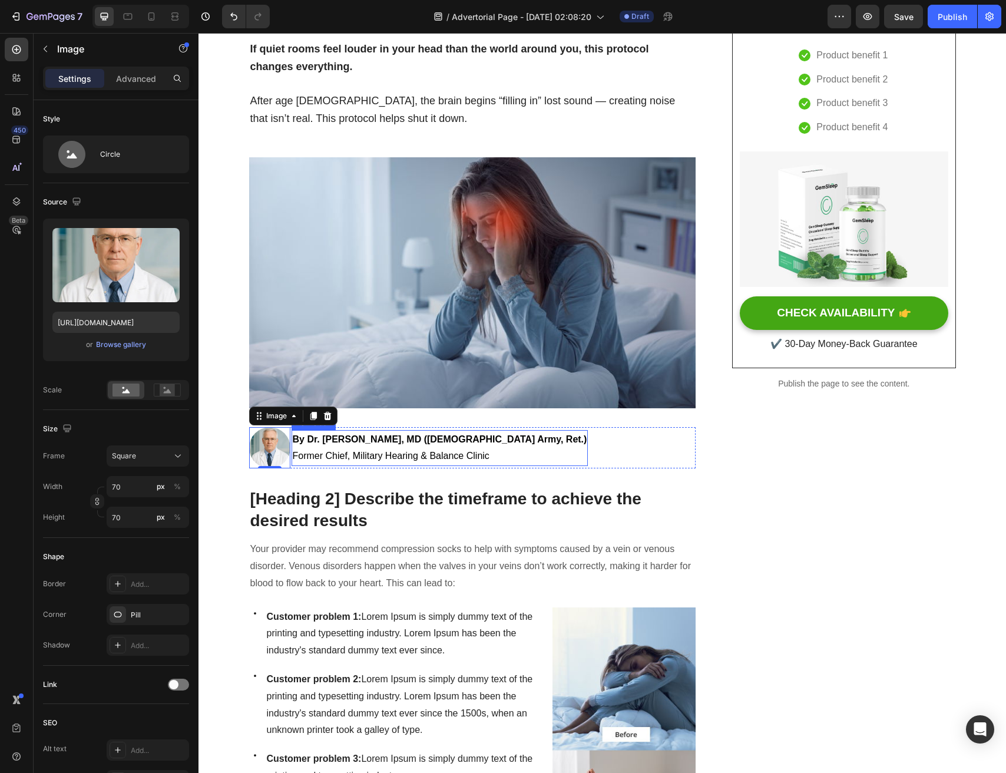
click at [315, 448] on p "Former Chief, Military Hearing & Balance Clinic" at bounding box center [440, 456] width 295 height 17
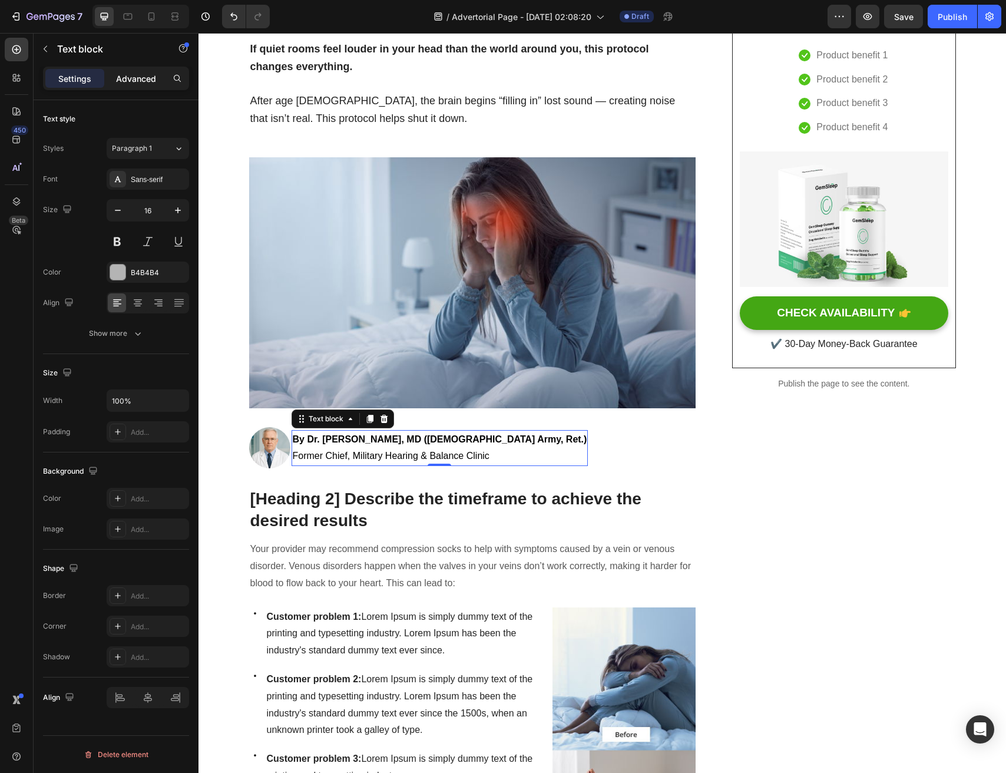
click at [124, 76] on p "Advanced" at bounding box center [136, 78] width 40 height 12
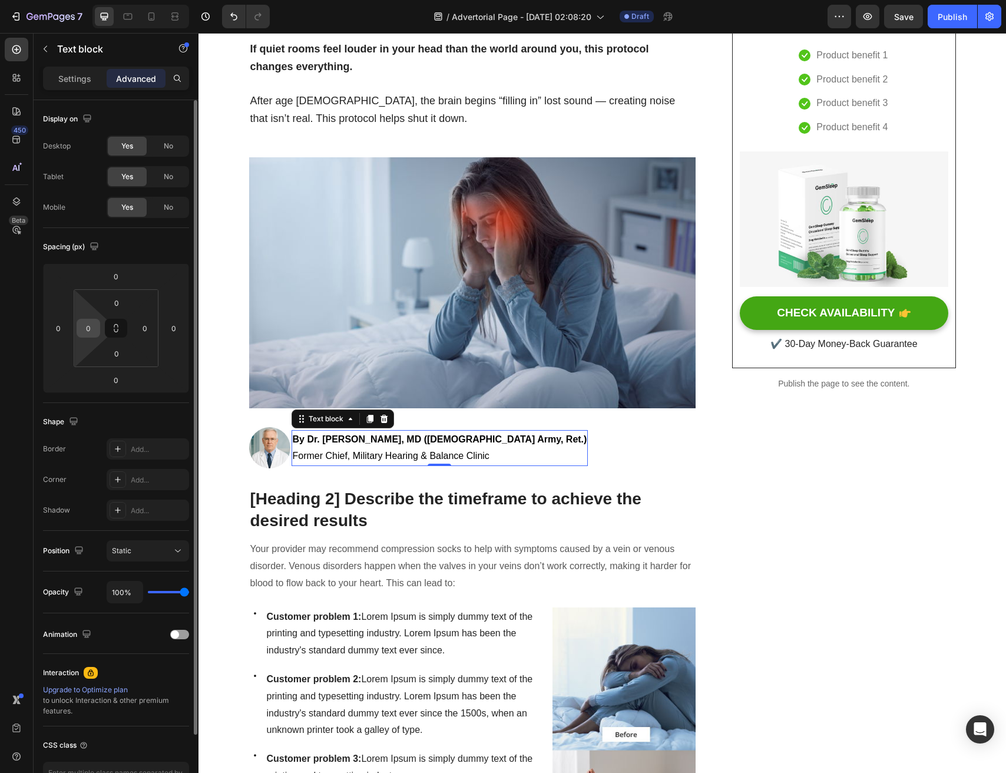
click at [80, 320] on input "0" at bounding box center [89, 328] width 18 height 18
type input "10"
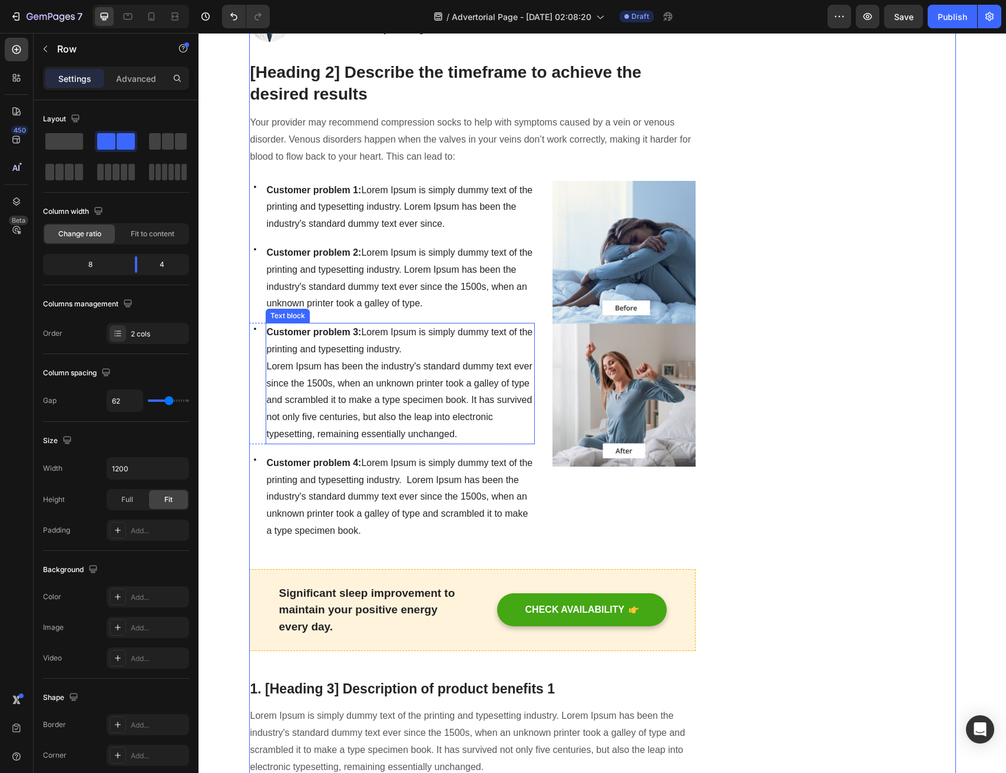
scroll to position [341, 0]
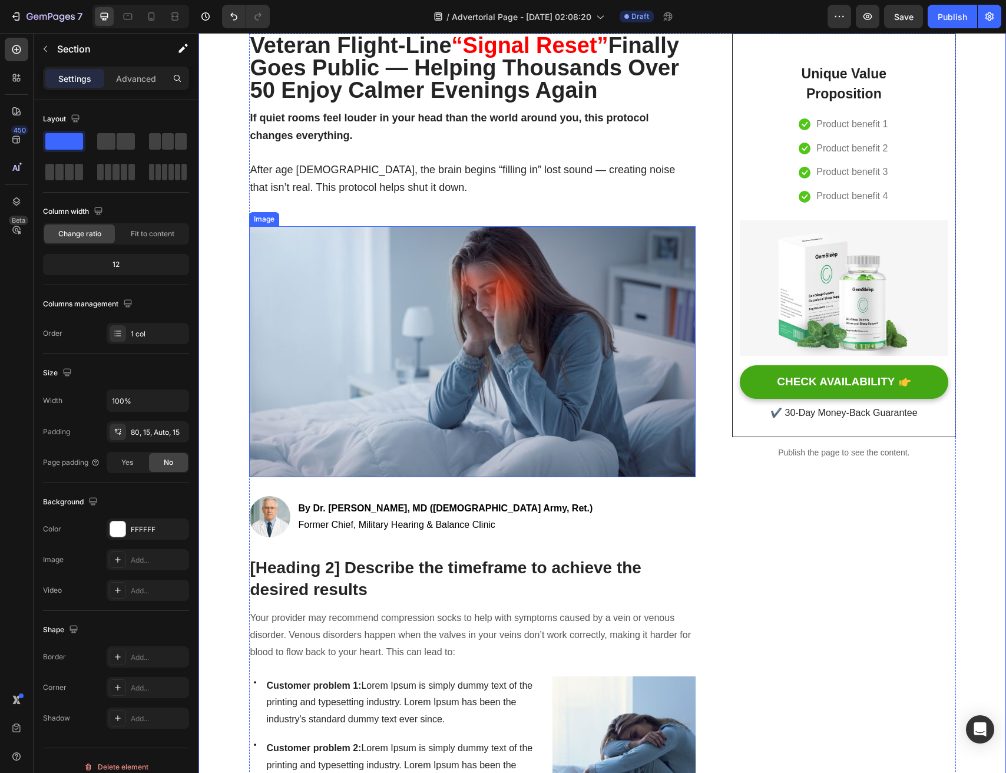
scroll to position [212, 0]
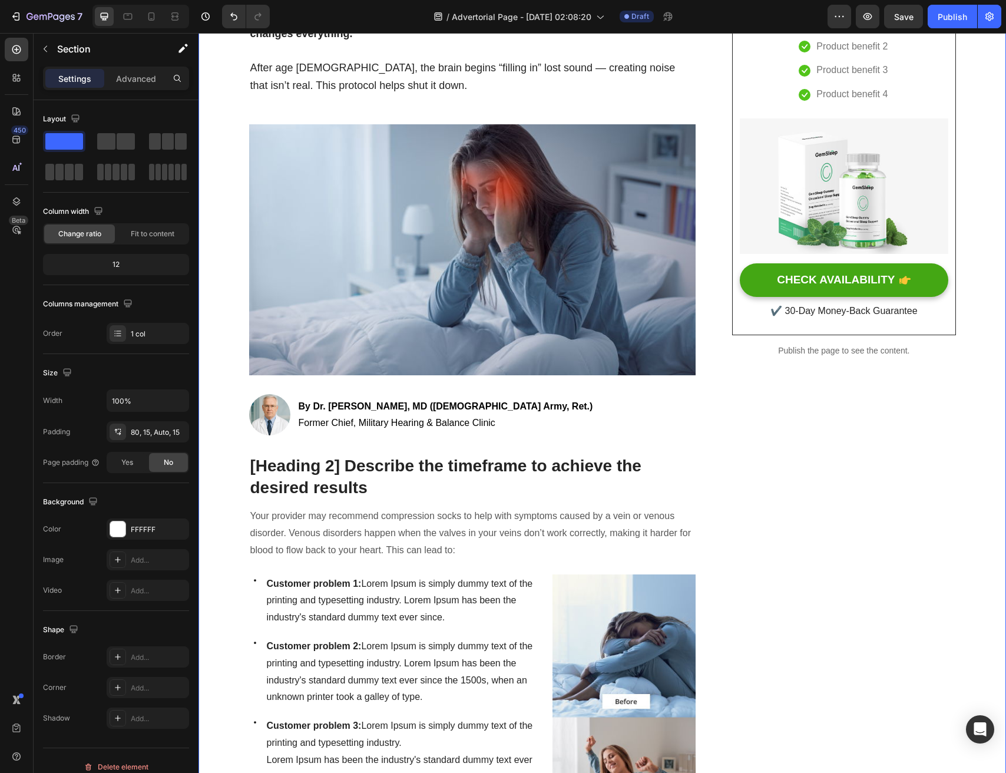
click at [321, 461] on p "[Heading 2] Describe the timeframe to achieve the desired results" at bounding box center [472, 476] width 445 height 43
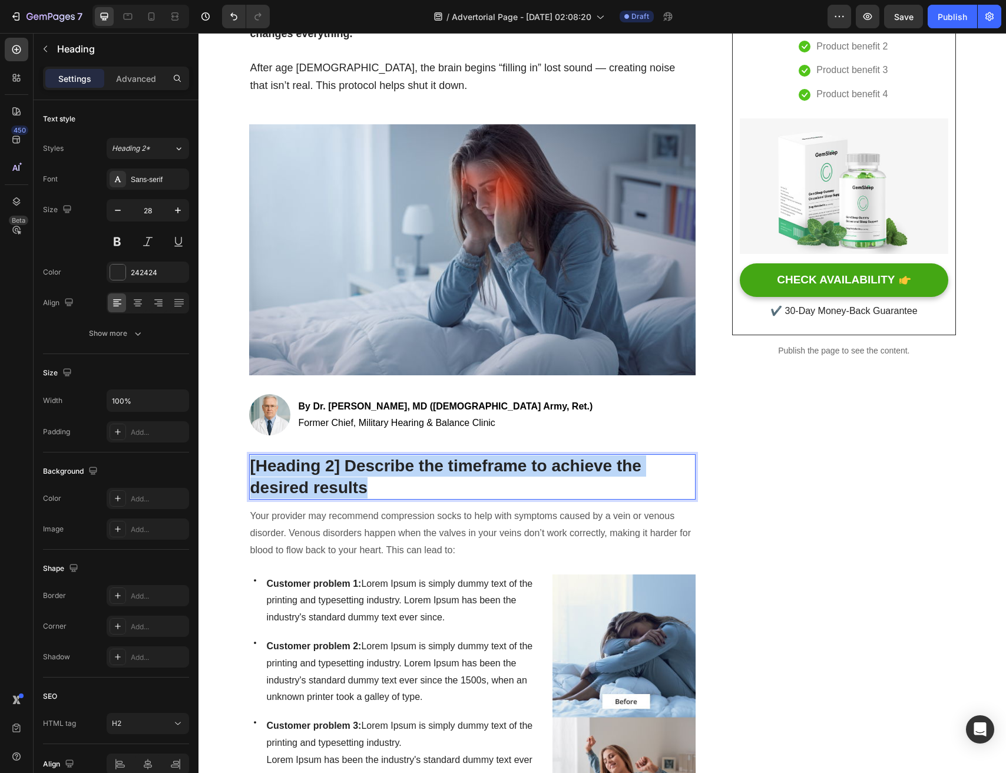
click at [321, 461] on p "[Heading 2] Describe the timeframe to achieve the desired results" at bounding box center [472, 476] width 445 height 43
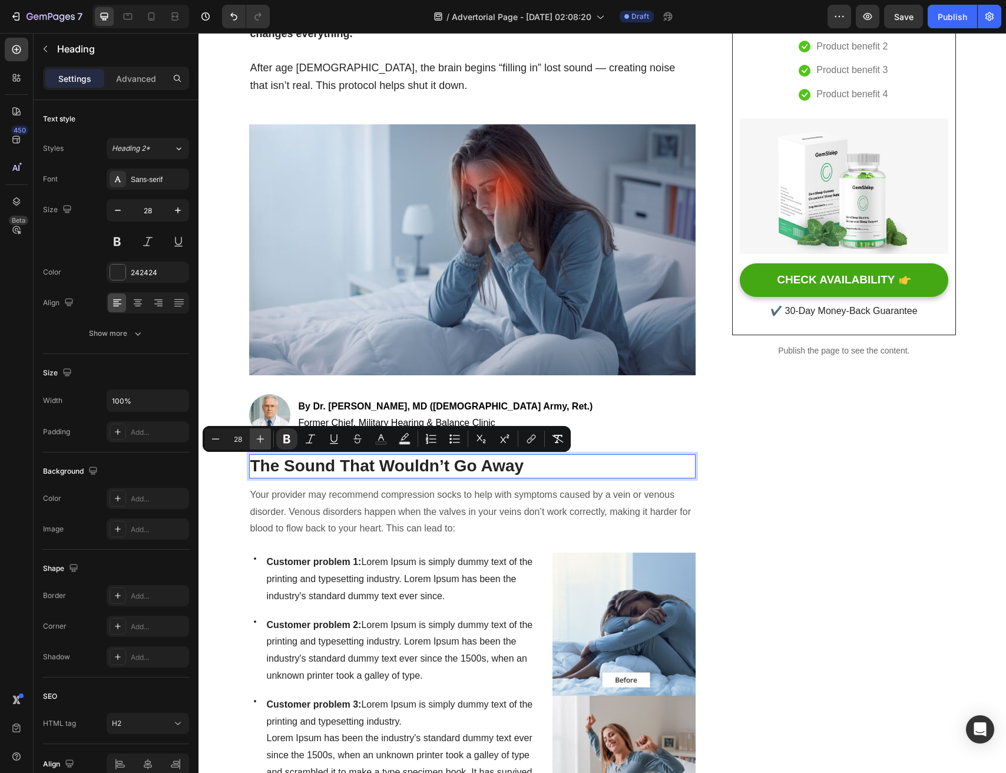
click at [258, 432] on button "Plus" at bounding box center [260, 438] width 21 height 21
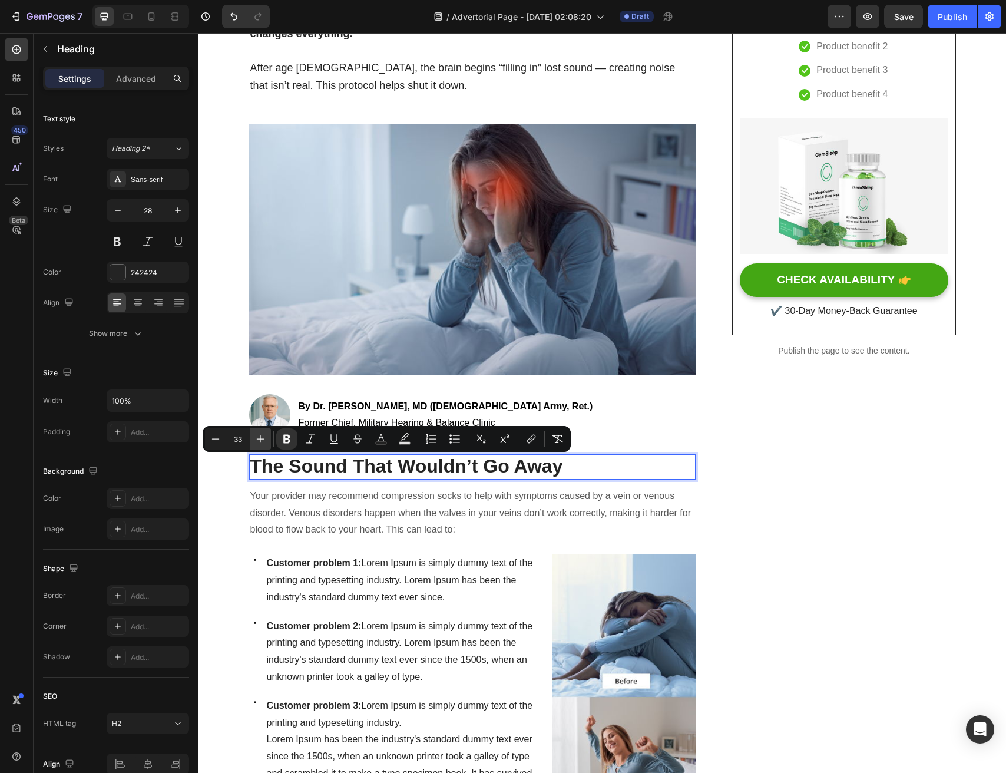
click at [258, 432] on button "Plus" at bounding box center [260, 438] width 21 height 21
type input "34"
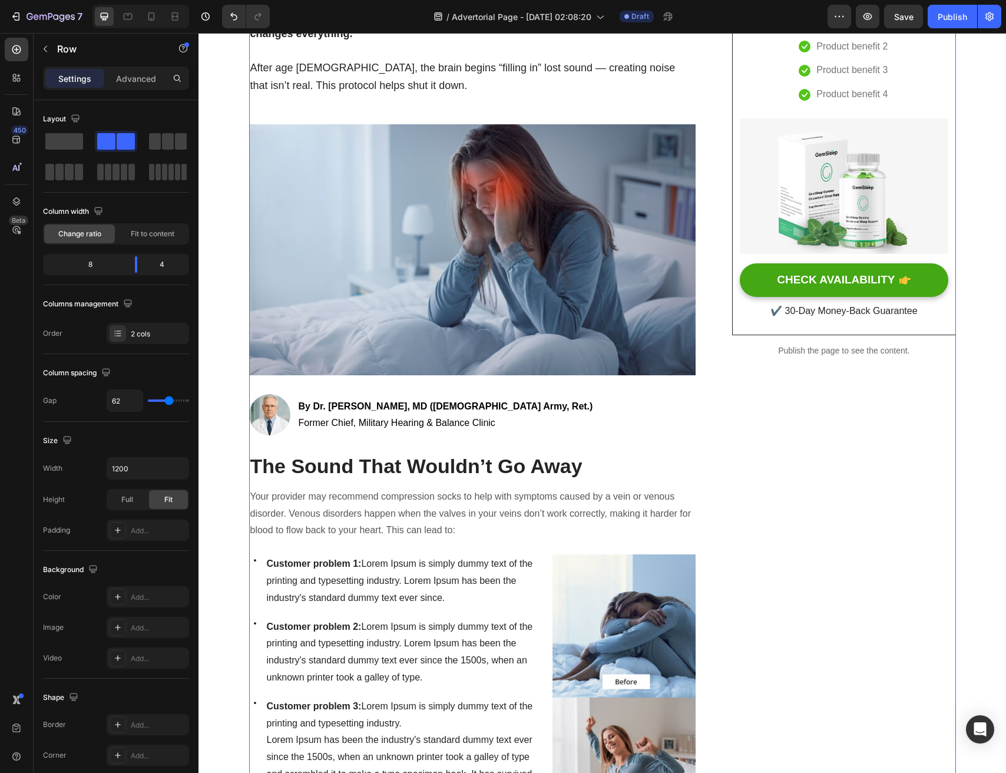
scroll to position [467, 0]
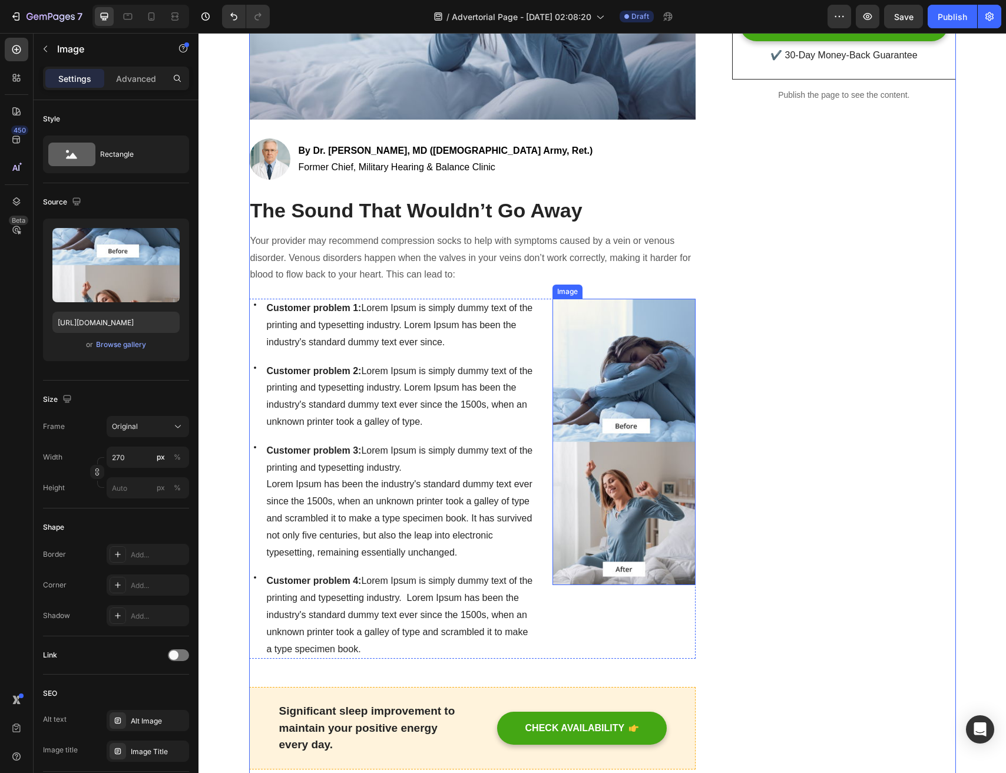
click at [655, 402] on img at bounding box center [624, 442] width 143 height 286
click at [629, 285] on icon at bounding box center [632, 287] width 8 height 8
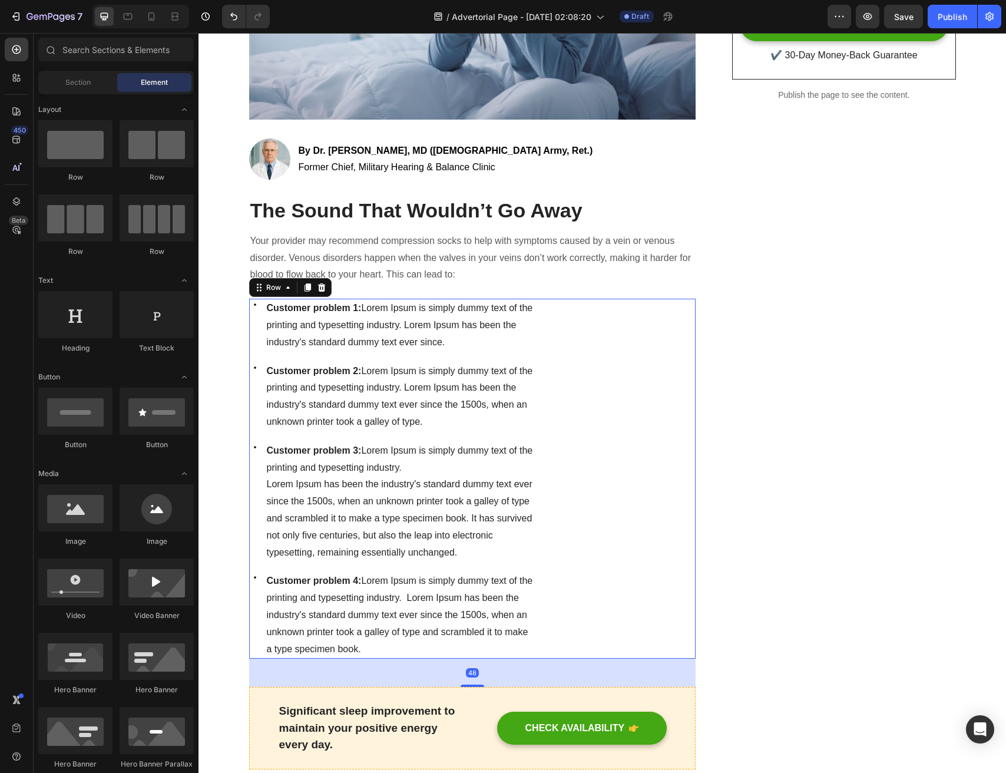
click at [605, 355] on div "Image" at bounding box center [624, 479] width 143 height 360
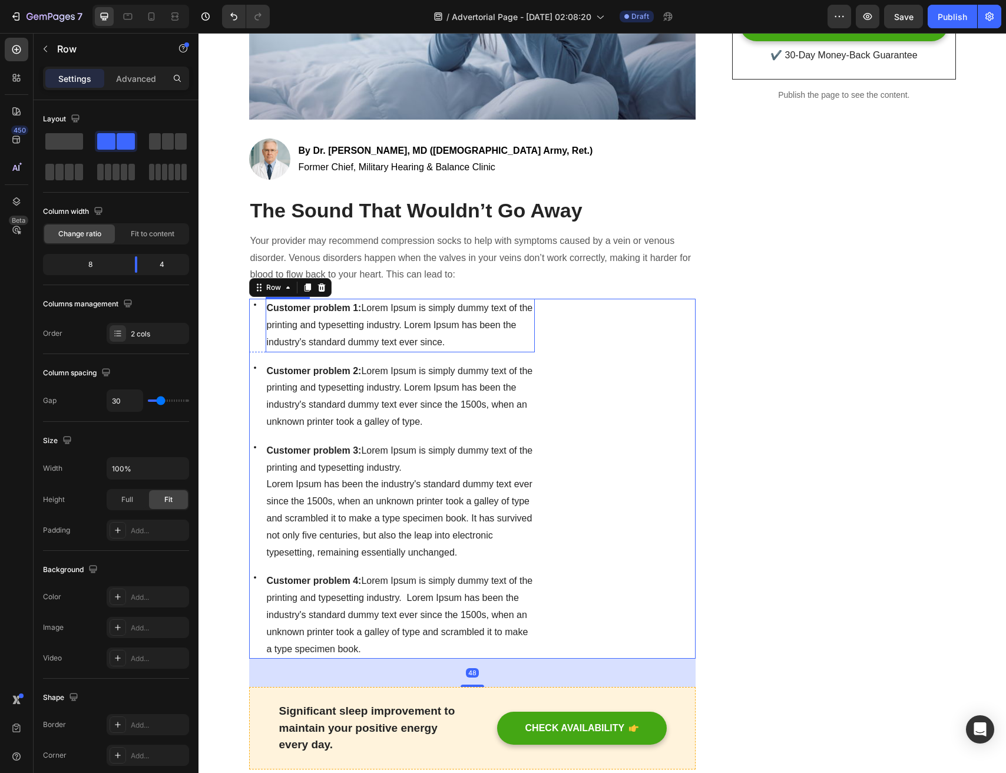
click at [448, 263] on p "Your provider may recommend compression socks to help with symptoms caused by a…" at bounding box center [472, 258] width 445 height 51
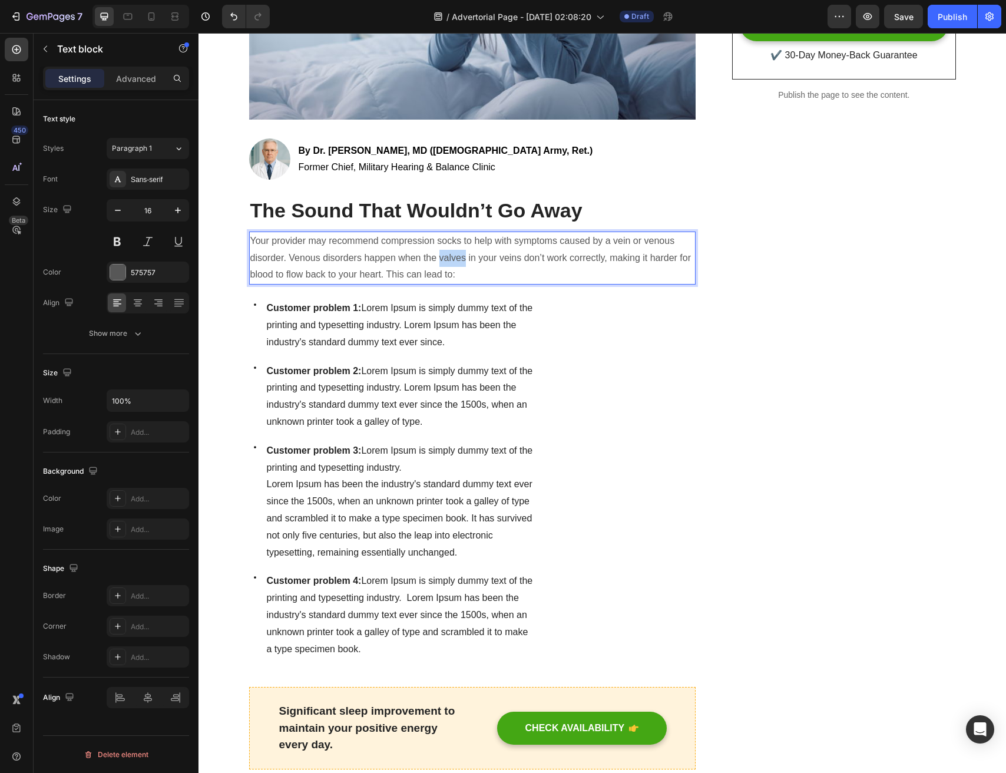
click at [448, 263] on p "Your provider may recommend compression socks to help with symptoms caused by a…" at bounding box center [472, 258] width 445 height 51
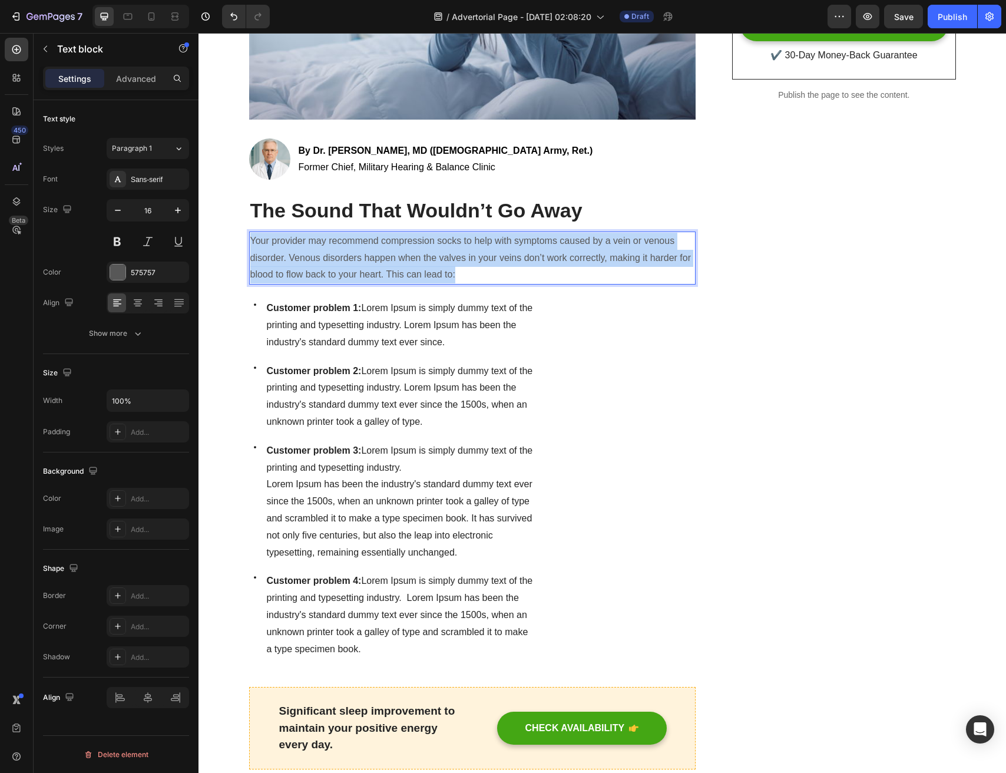
click at [448, 263] on p "Your provider may recommend compression socks to help with symptoms caused by a…" at bounding box center [472, 258] width 445 height 51
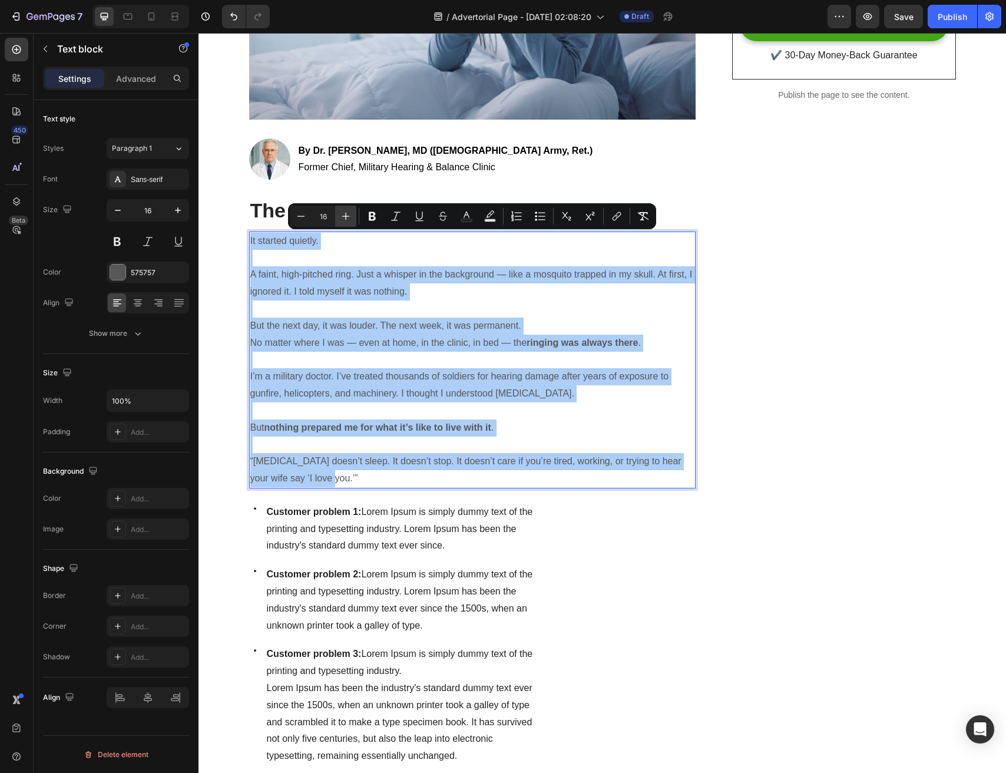
click at [342, 218] on icon "Editor contextual toolbar" at bounding box center [346, 216] width 12 height 12
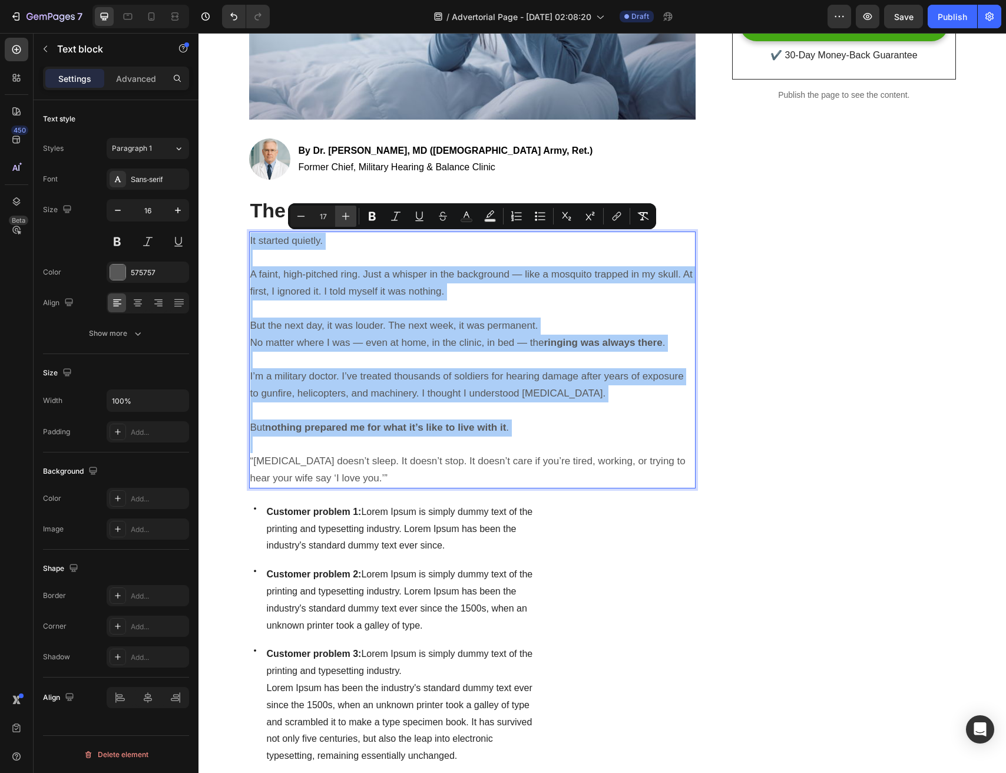
click at [342, 218] on icon "Editor contextual toolbar" at bounding box center [346, 216] width 12 height 12
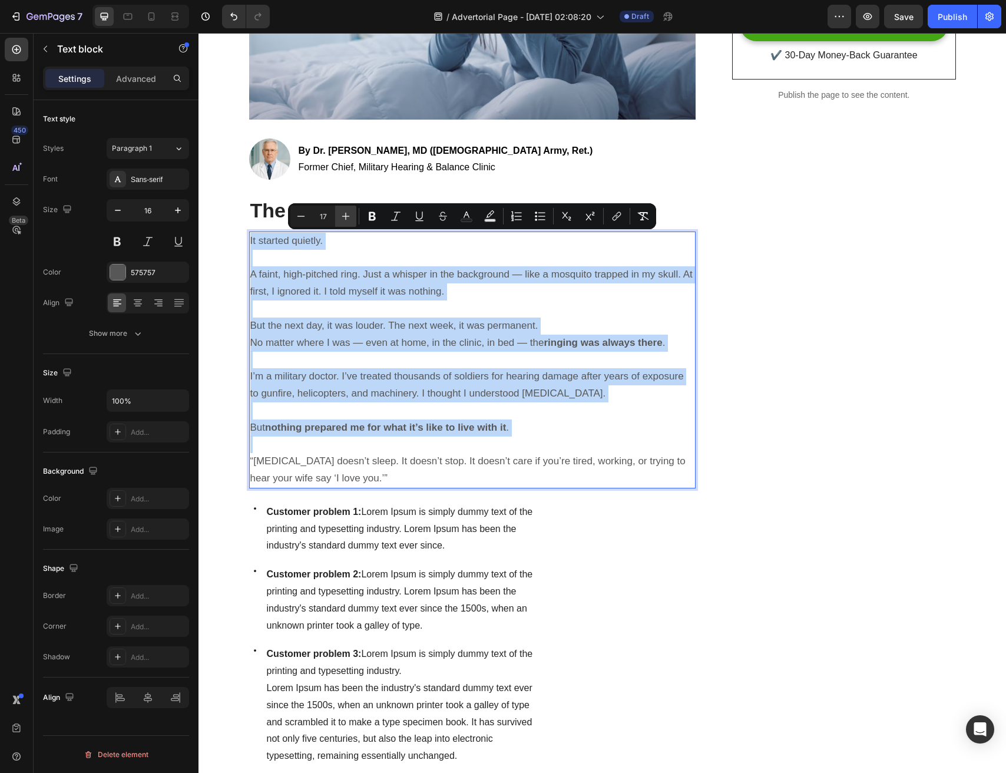
type input "18"
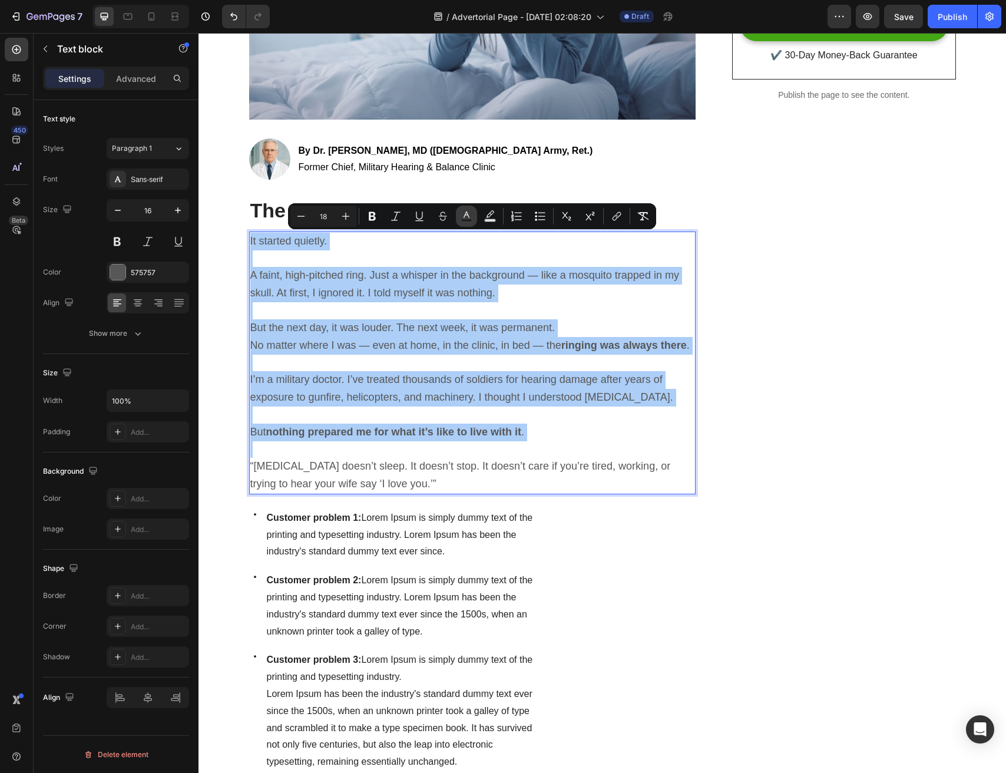
click at [471, 221] on rect "Editor contextual toolbar" at bounding box center [466, 220] width 11 height 3
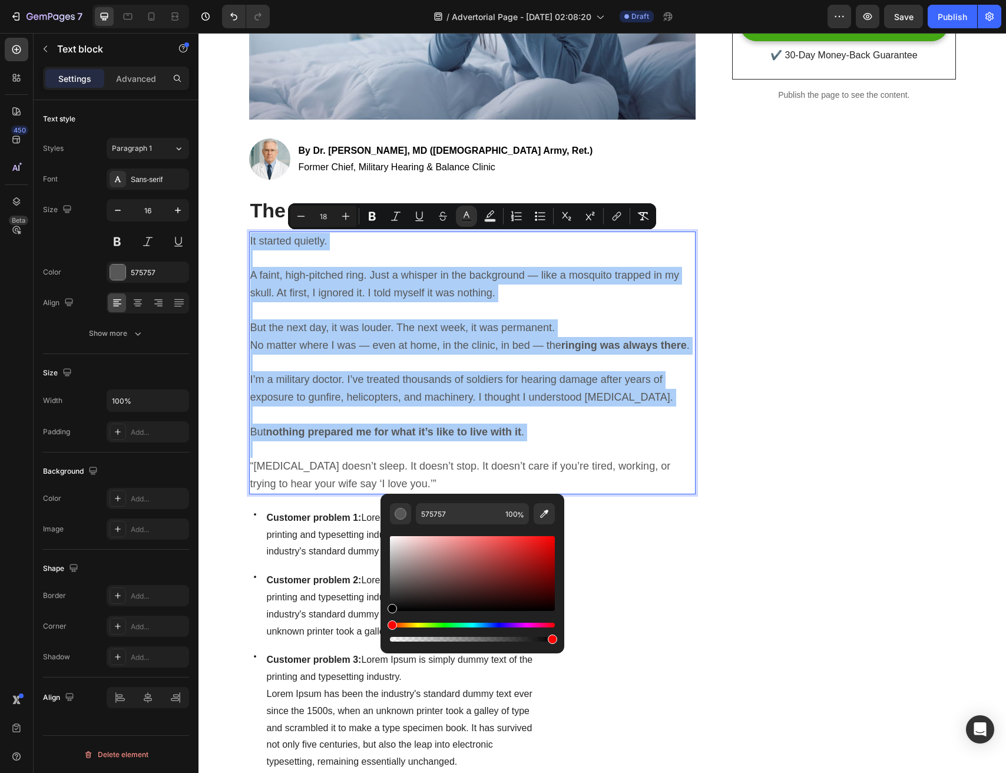
drag, startPoint x: 580, startPoint y: 657, endPoint x: 351, endPoint y: 661, distance: 229.8
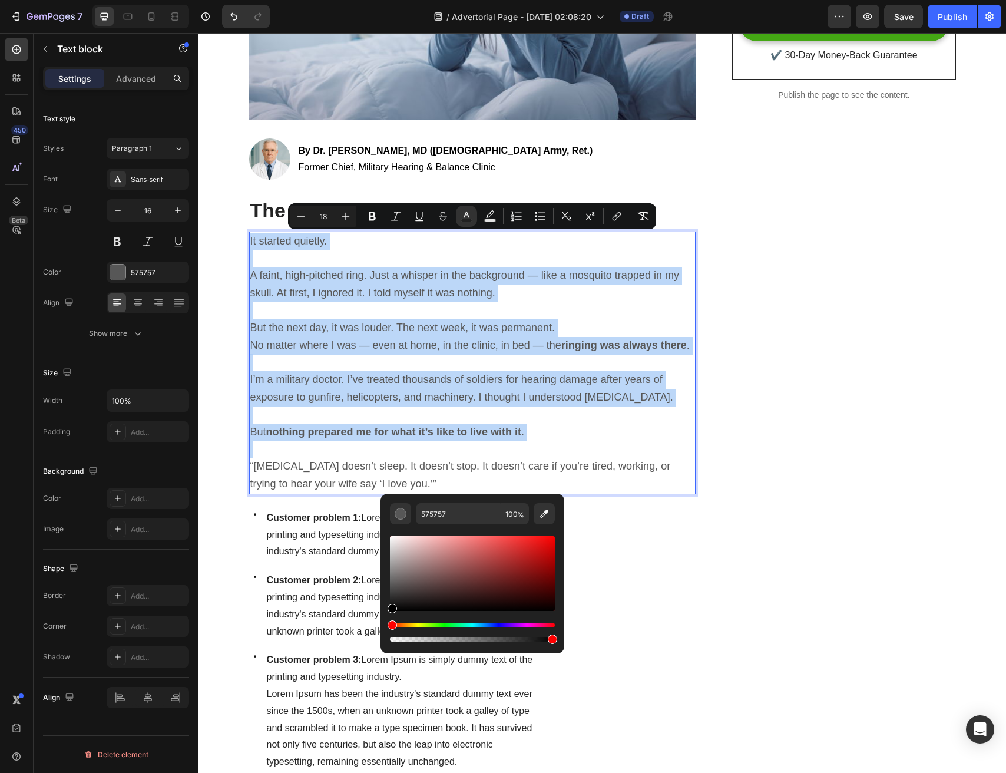
type input "000000"
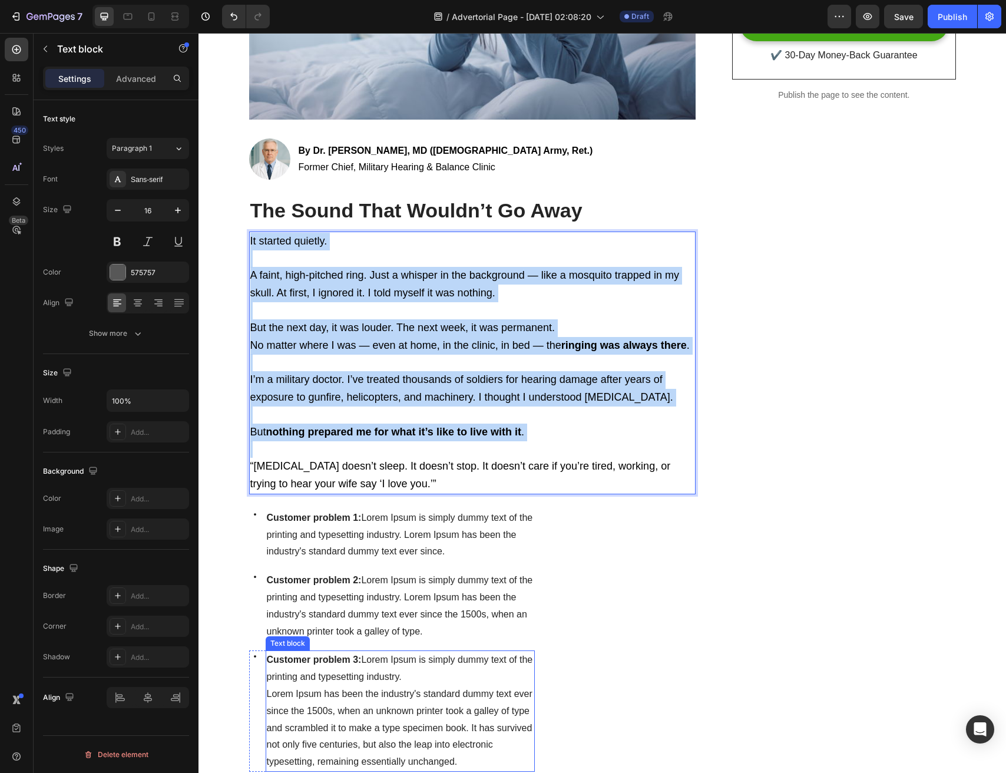
click at [351, 661] on strong "Customer problem 3:" at bounding box center [314, 660] width 95 height 10
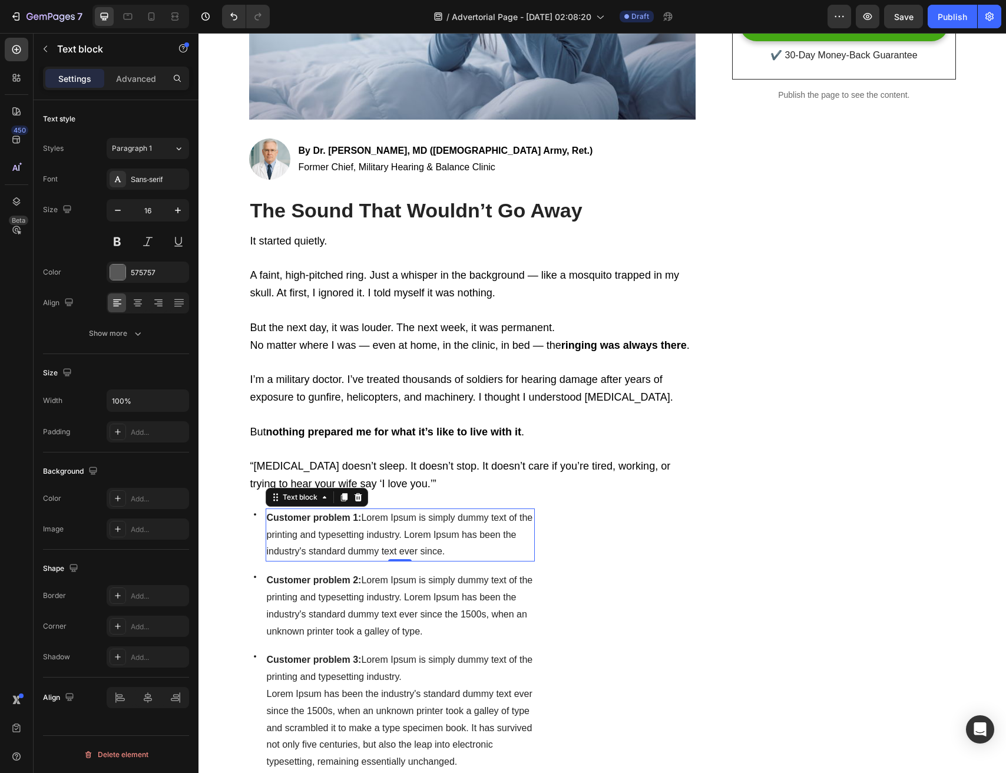
click at [377, 513] on span "Customer problem 1: Lorem Ipsum is simply dummy text of the printing and typese…" at bounding box center [400, 535] width 266 height 44
click at [569, 534] on div "Image" at bounding box center [624, 688] width 143 height 360
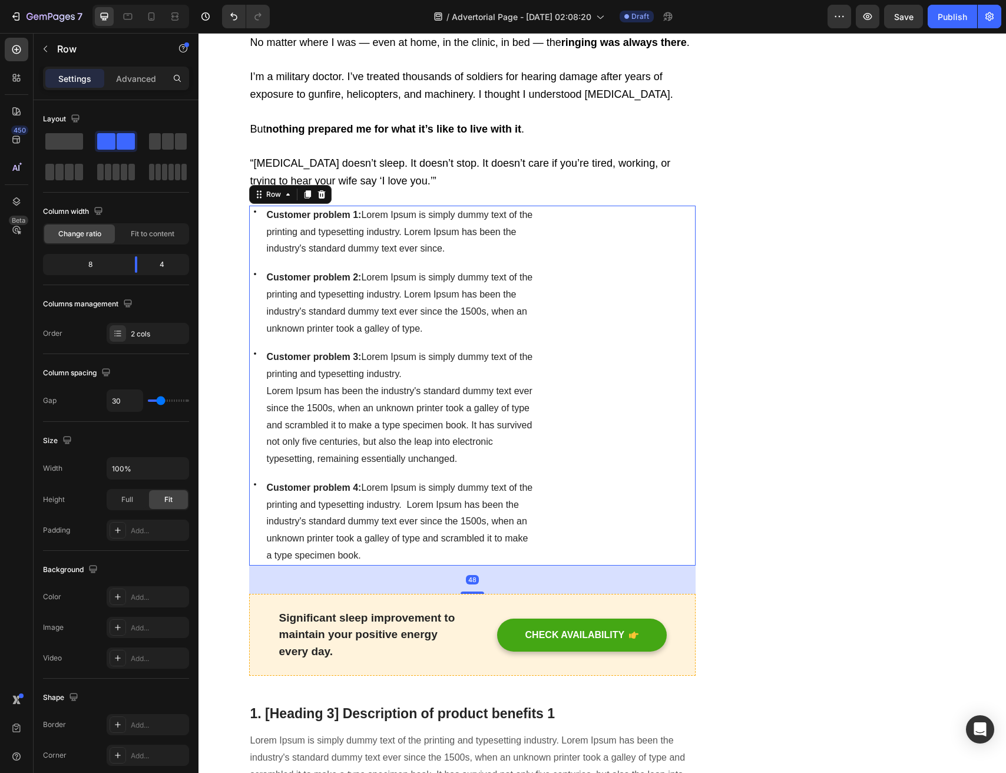
scroll to position [803, 0]
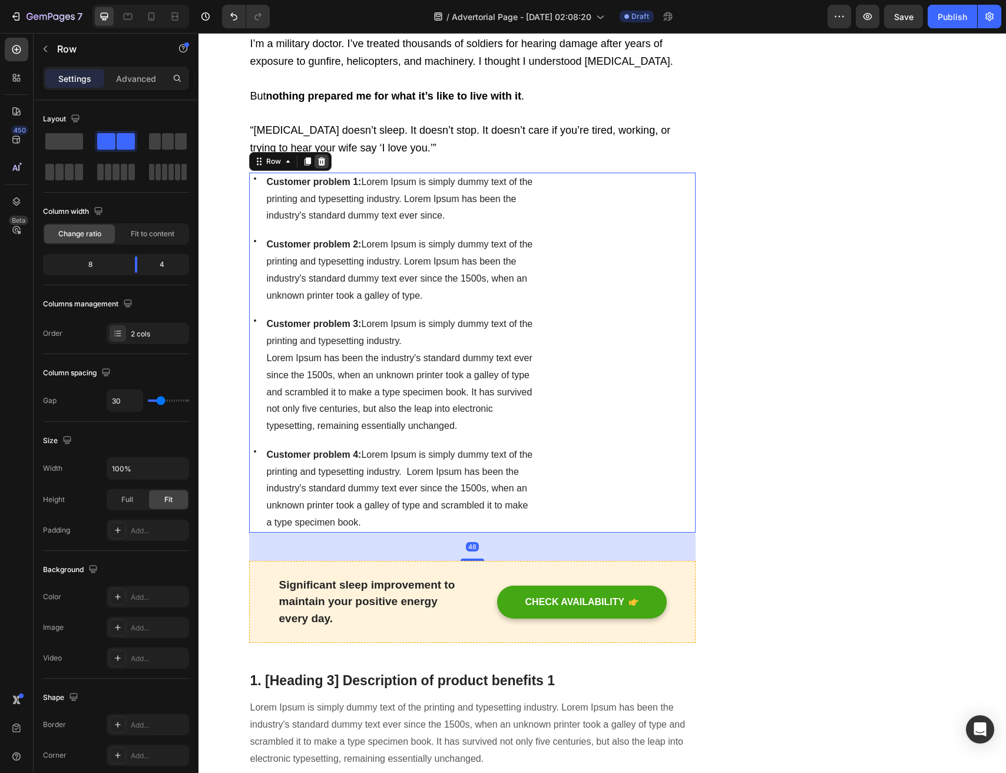
click at [321, 161] on icon at bounding box center [322, 161] width 8 height 8
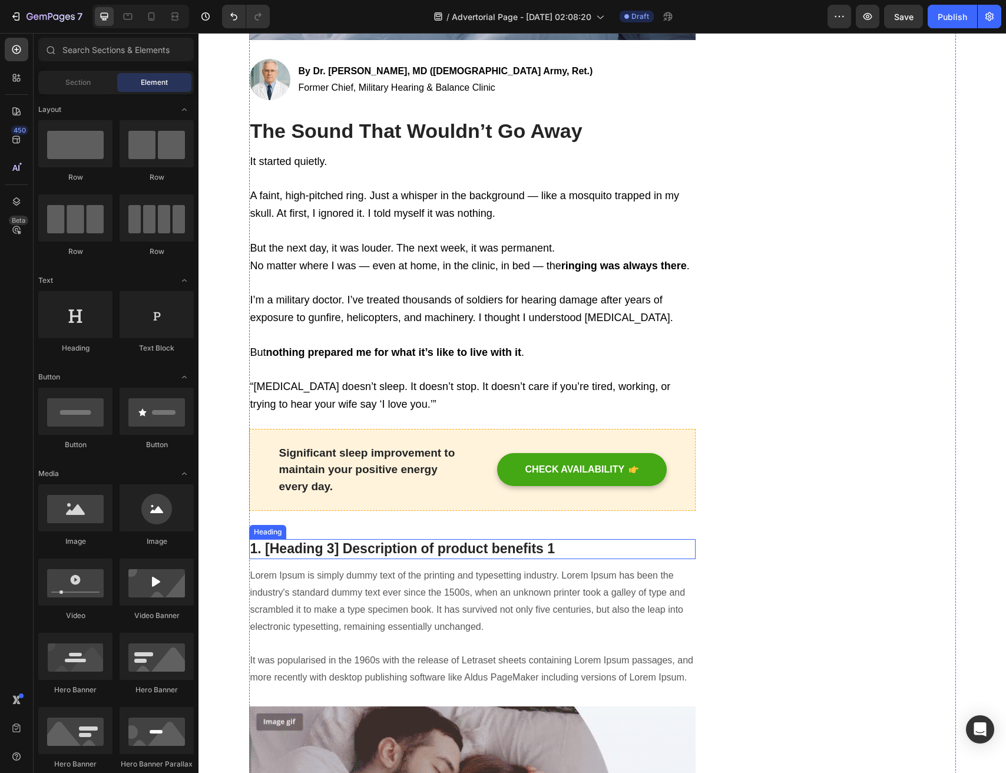
scroll to position [497, 0]
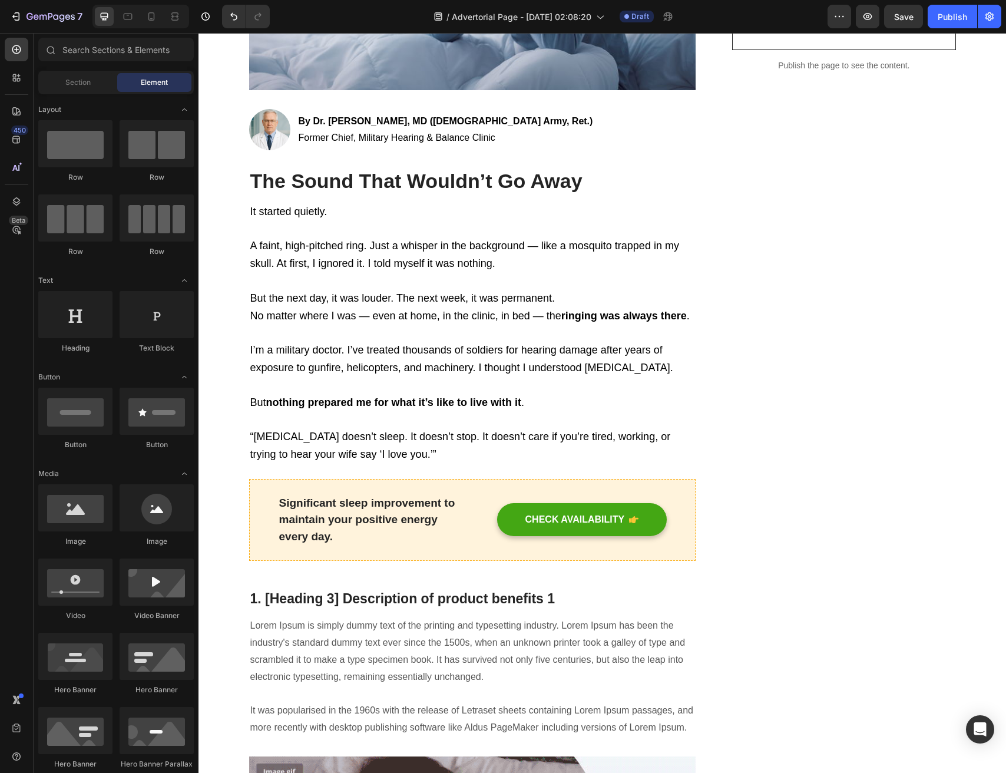
click at [298, 519] on p "Significant sleep improvement to maintain your positive energy every day." at bounding box center [371, 520] width 185 height 51
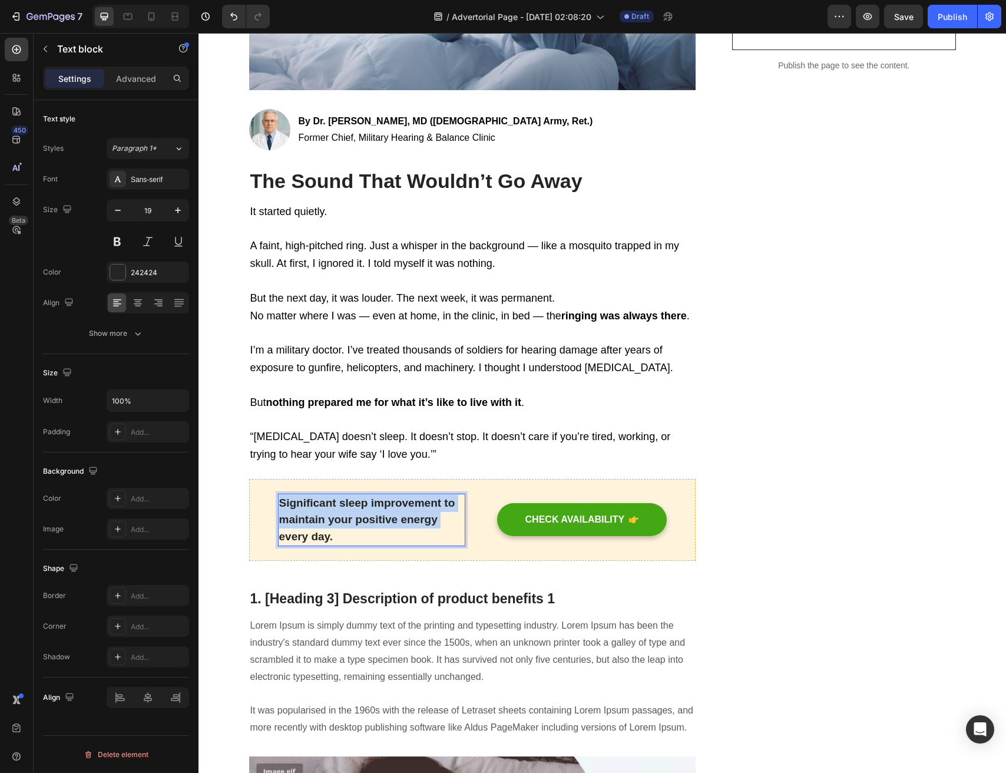
click at [298, 519] on p "Significant sleep improvement to maintain your positive energy every day." at bounding box center [371, 520] width 185 height 51
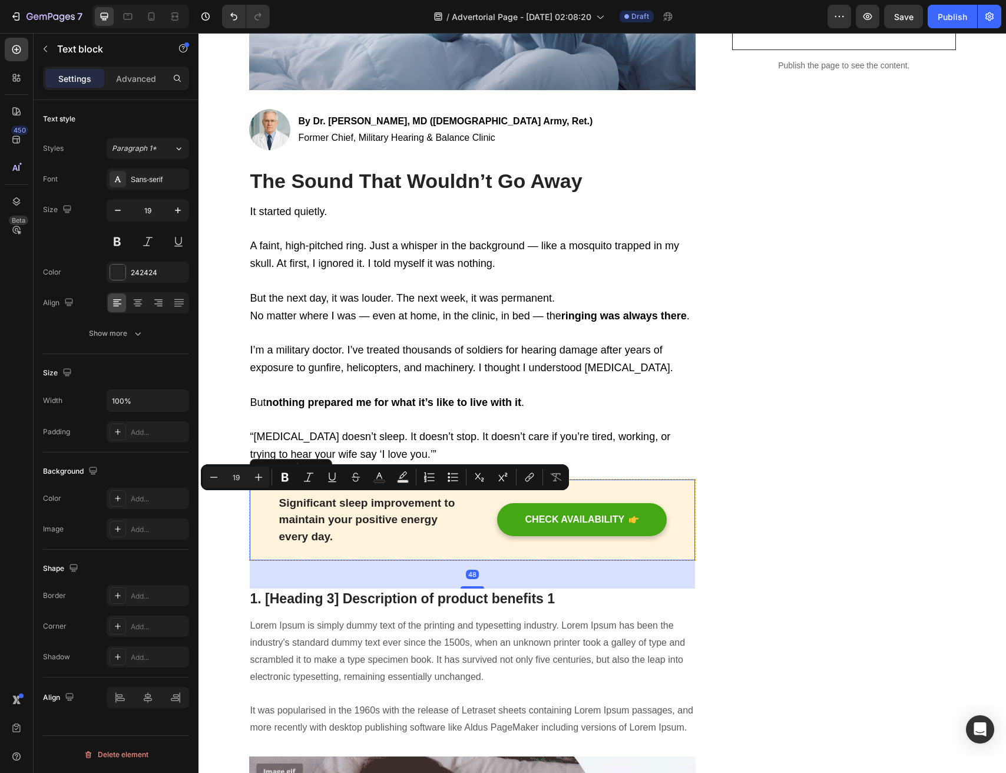
click at [553, 536] on div "CHECK AVAILABILITY Button" at bounding box center [573, 520] width 187 height 53
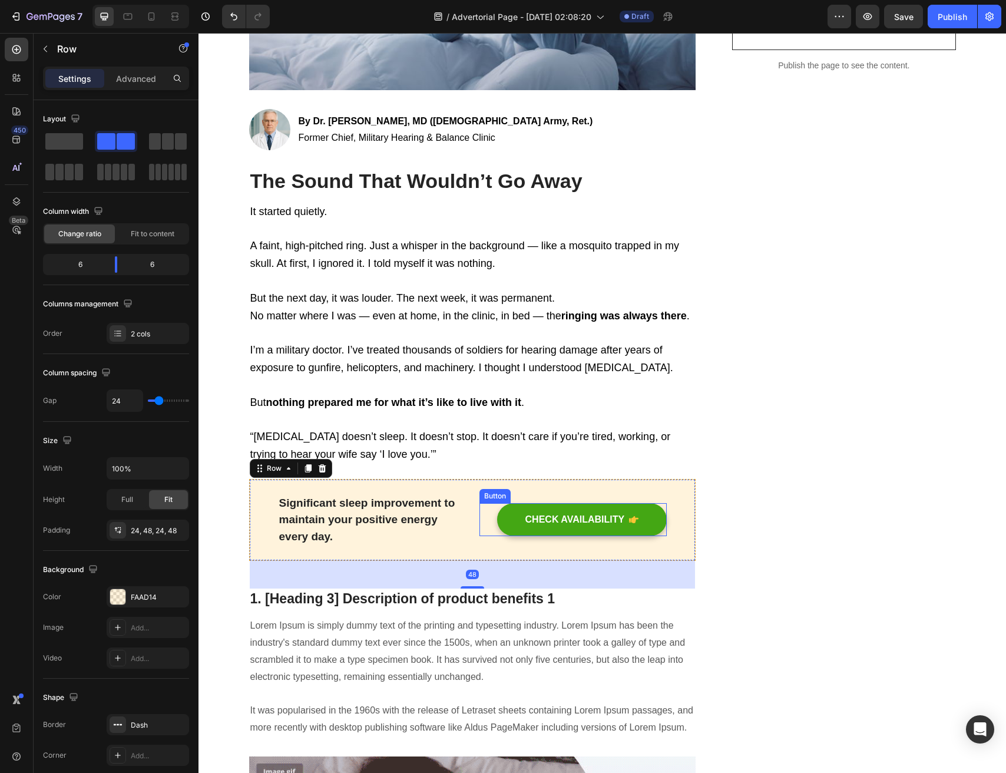
click at [483, 519] on div "CHECK AVAILABILITY Button" at bounding box center [573, 519] width 187 height 33
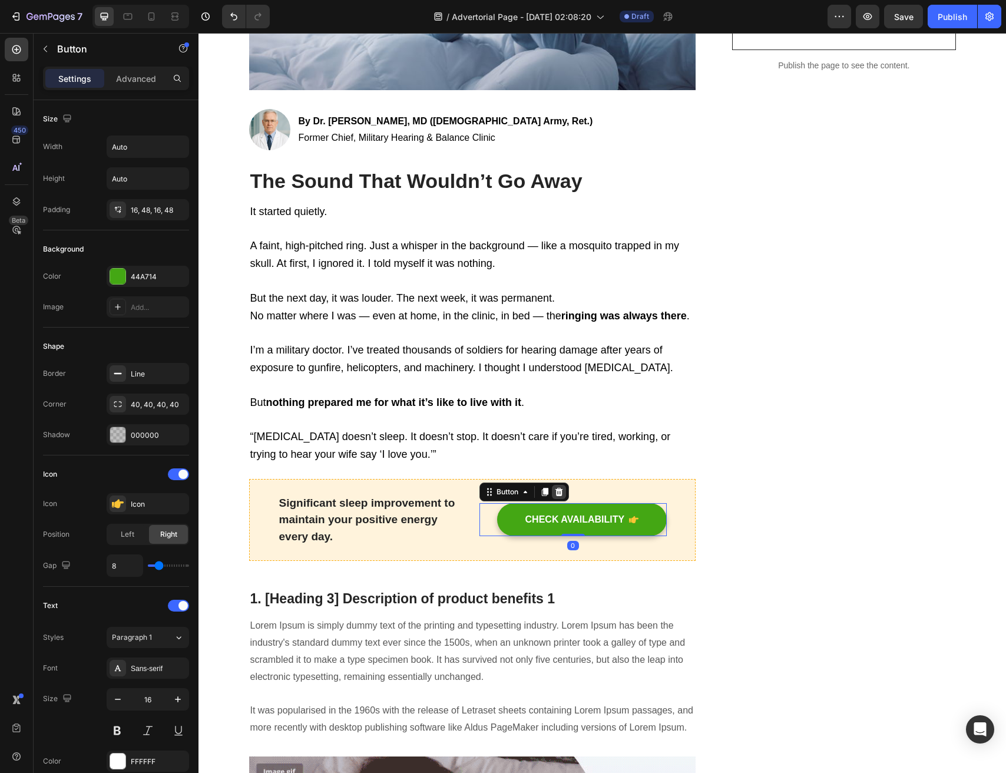
click at [553, 493] on div at bounding box center [559, 492] width 14 height 14
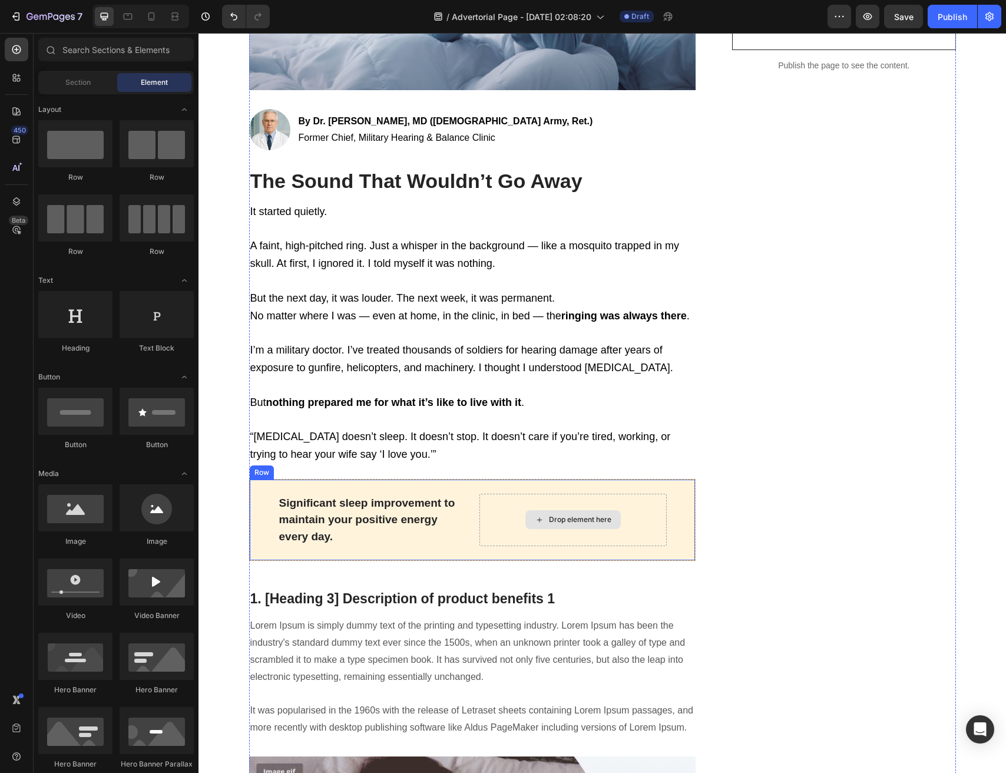
click at [497, 526] on div "Drop element here" at bounding box center [573, 520] width 187 height 53
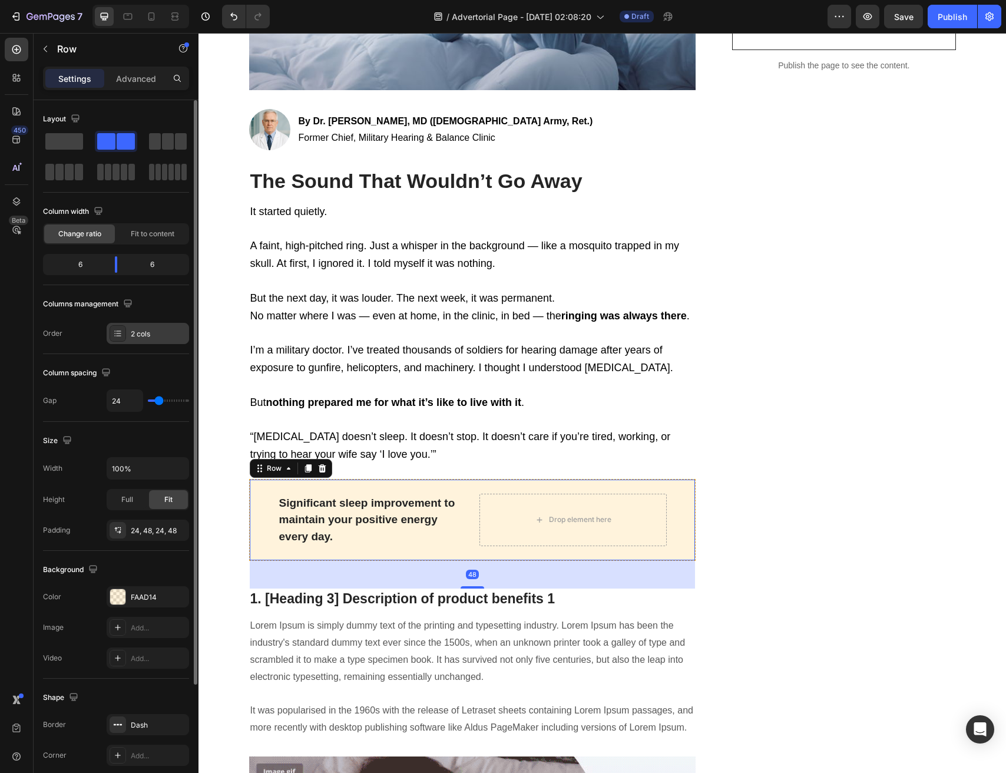
click at [127, 332] on div "2 cols" at bounding box center [148, 333] width 82 height 21
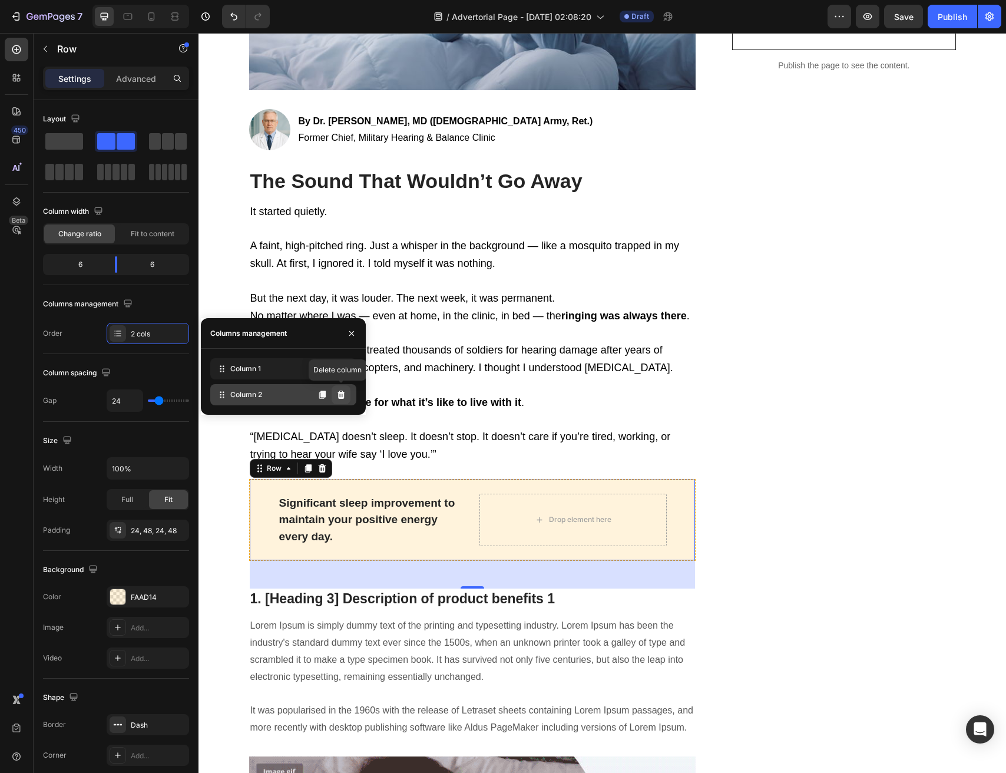
click at [346, 396] on button at bounding box center [341, 394] width 19 height 19
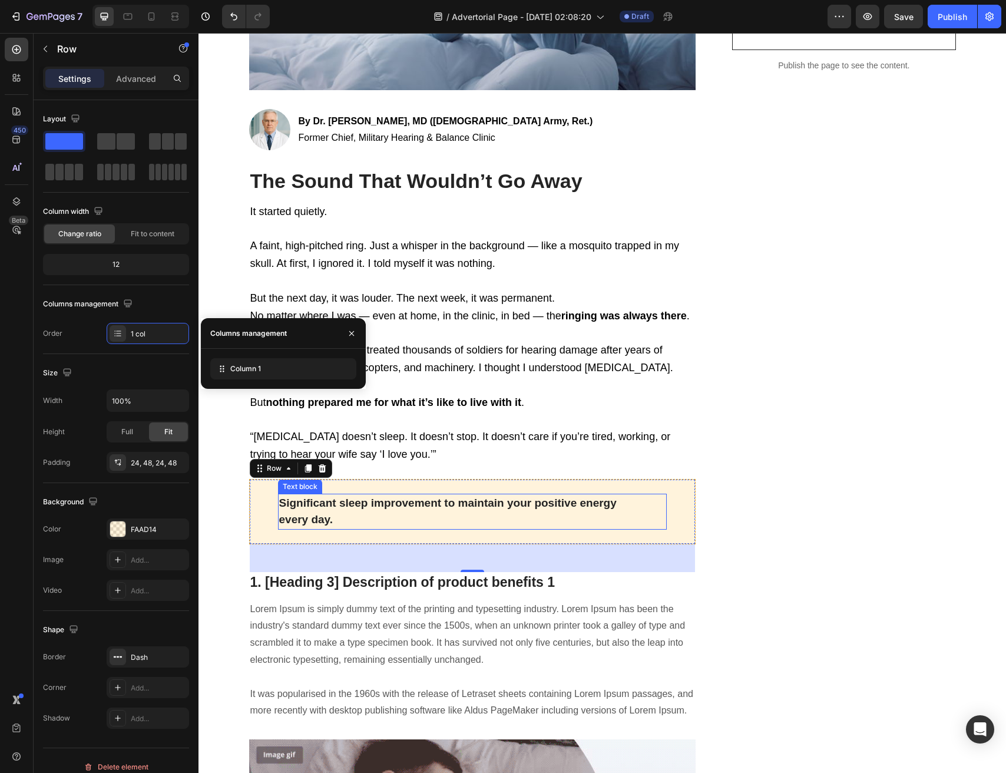
click at [452, 507] on p "Significant sleep improvement to maintain your positive energy every day." at bounding box center [472, 512] width 387 height 34
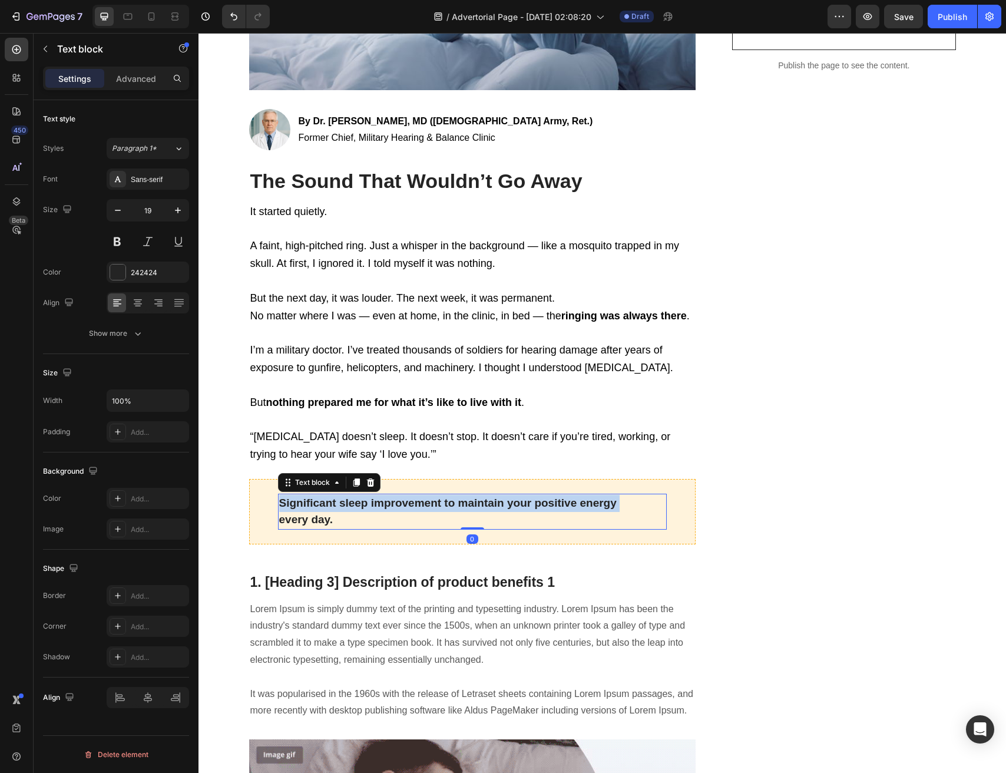
click at [452, 507] on p "Significant sleep improvement to maintain your positive energy every day." at bounding box center [472, 512] width 387 height 34
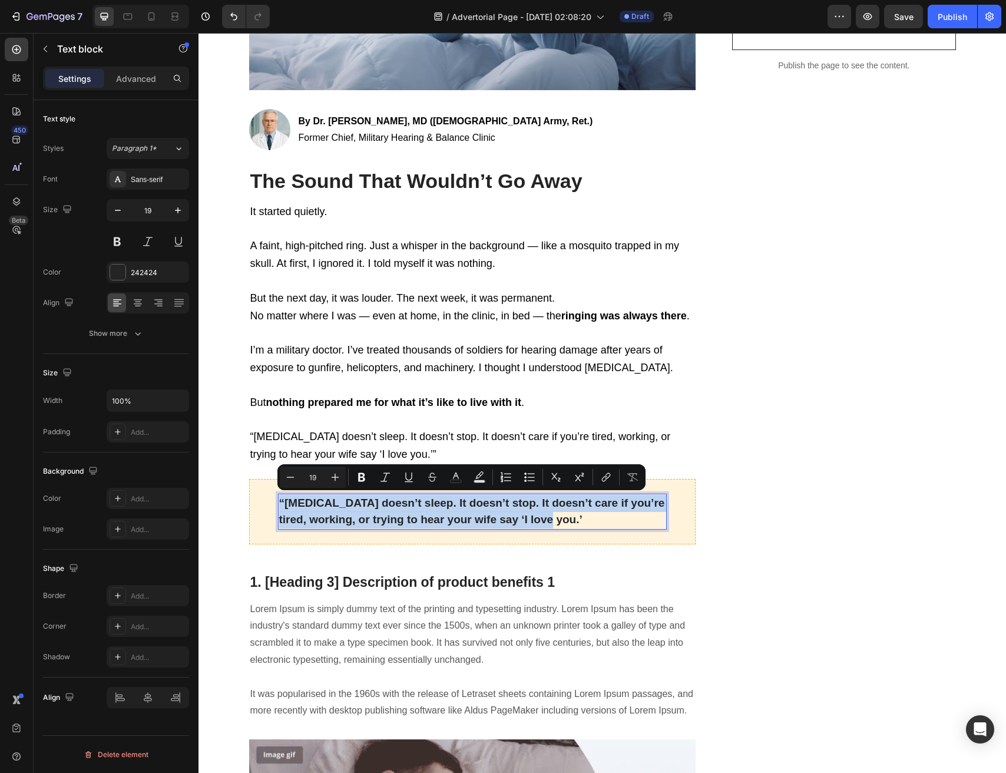
click at [588, 516] on p "“Tinnitus doesn’t sleep. It doesn’t stop. It doesn’t care if you’re tired, work…" at bounding box center [472, 512] width 387 height 34
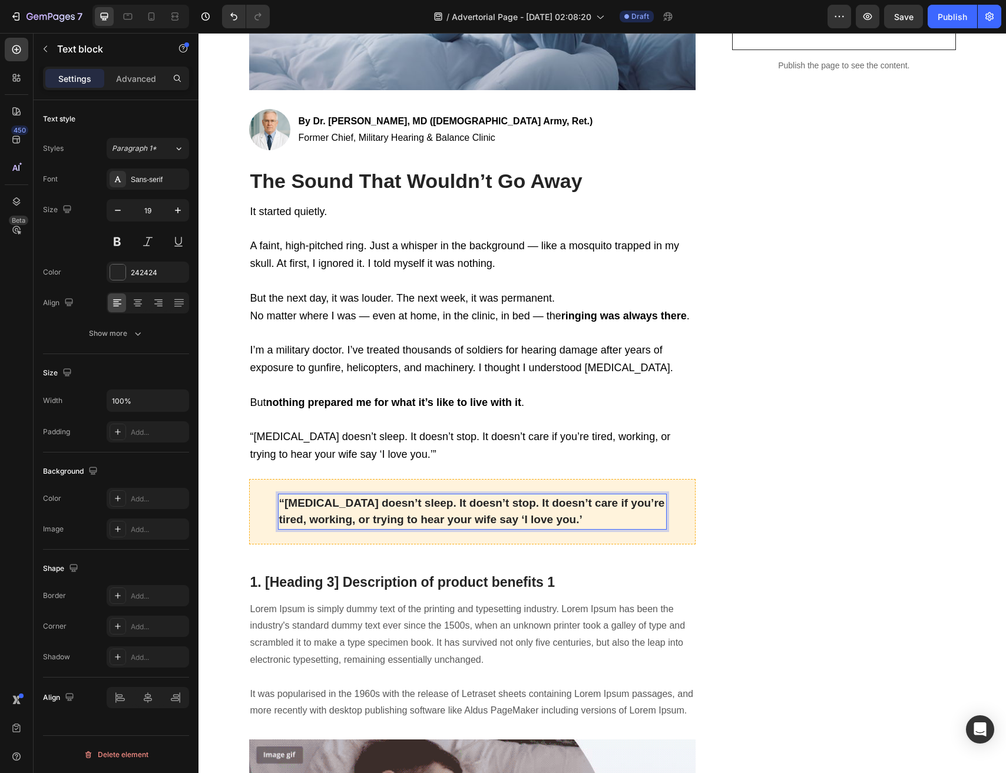
click at [588, 516] on p "“Tinnitus doesn’t sleep. It doesn’t stop. It doesn’t care if you’re tired, work…" at bounding box center [472, 512] width 387 height 34
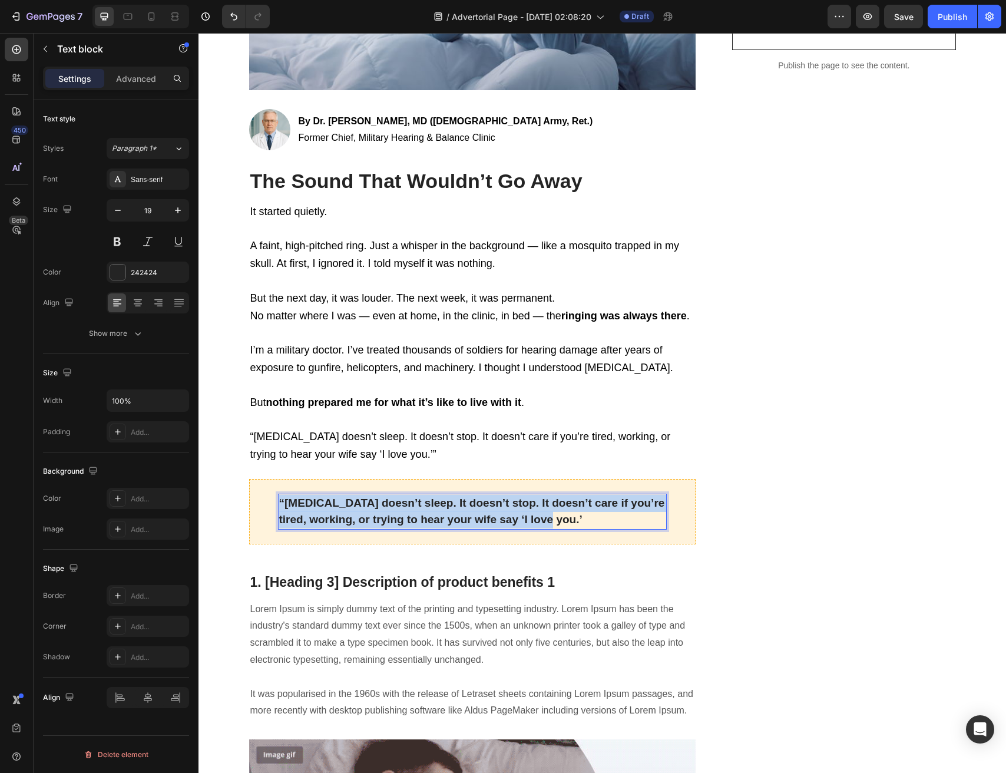
click at [588, 516] on p "“Tinnitus doesn’t sleep. It doesn’t stop. It doesn’t care if you’re tired, work…" at bounding box center [472, 512] width 387 height 34
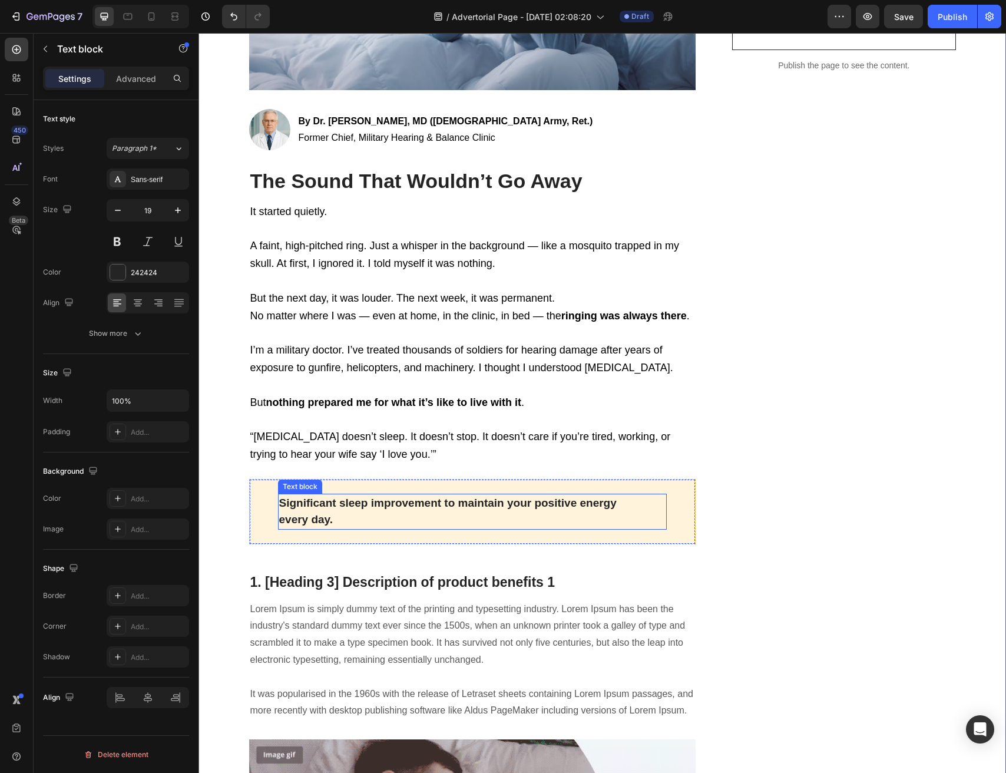
click at [379, 496] on p "Significant sleep improvement to maintain your positive energy every day." at bounding box center [472, 512] width 387 height 34
click at [362, 511] on p "Significant sleep improvement to maintain your positive energy every day." at bounding box center [472, 512] width 387 height 34
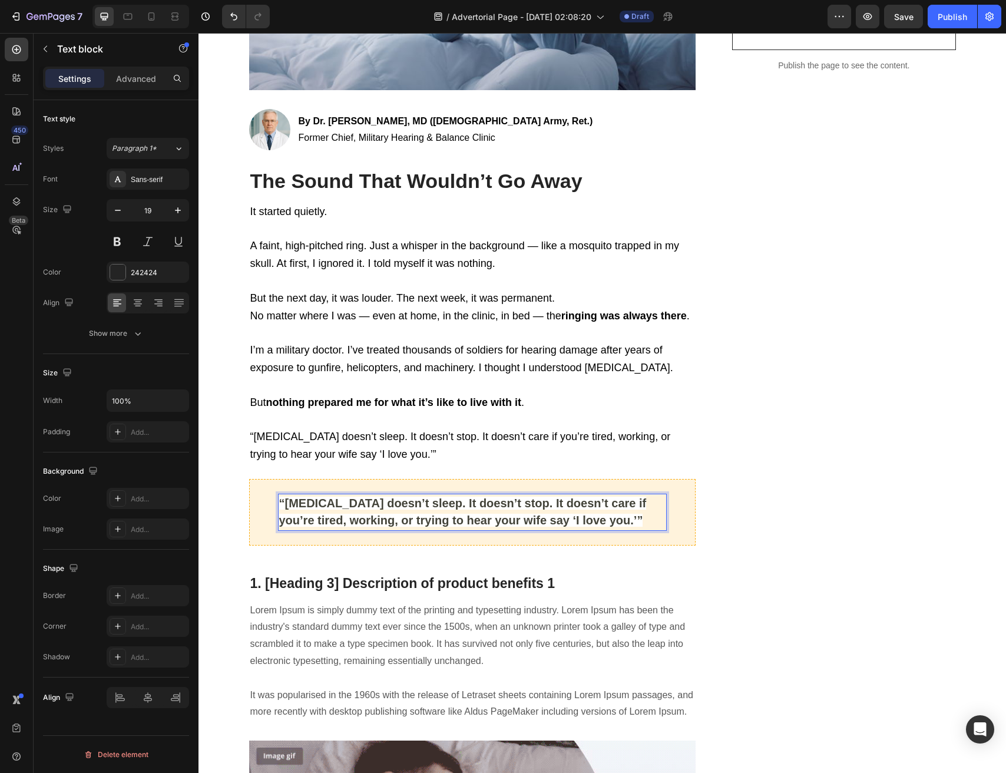
click at [595, 523] on p "“[MEDICAL_DATA] doesn’t sleep. It doesn’t stop. It doesn’t care if you’re tired…" at bounding box center [472, 512] width 387 height 35
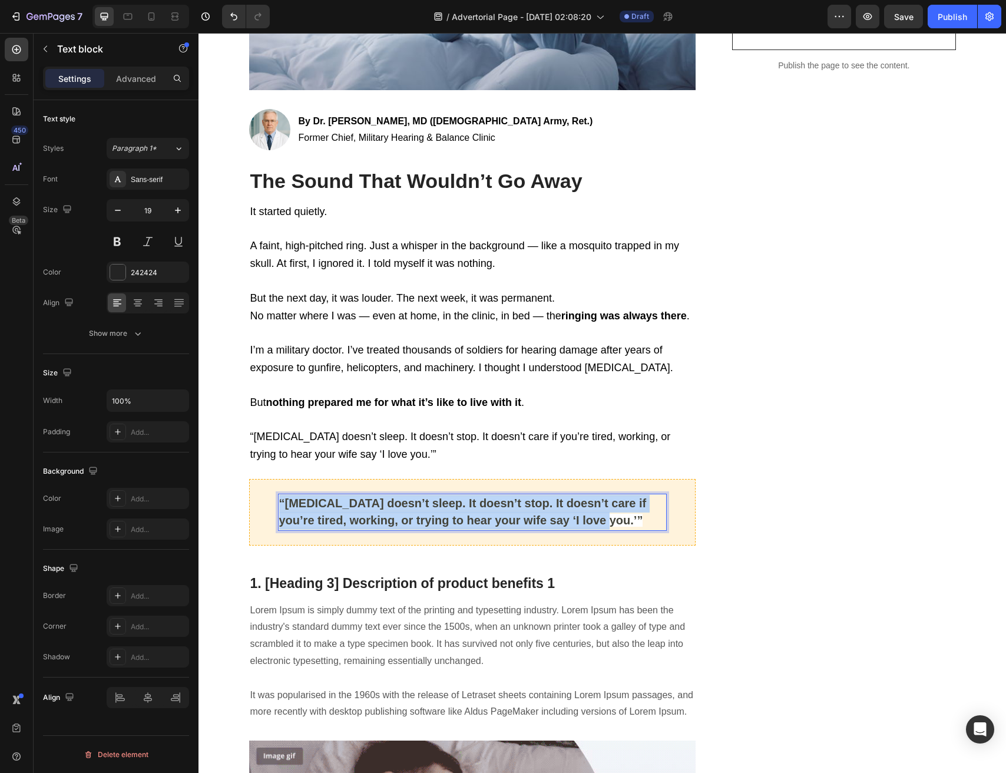
click at [595, 523] on p "“[MEDICAL_DATA] doesn’t sleep. It doesn’t stop. It doesn’t care if you’re tired…" at bounding box center [472, 512] width 387 height 35
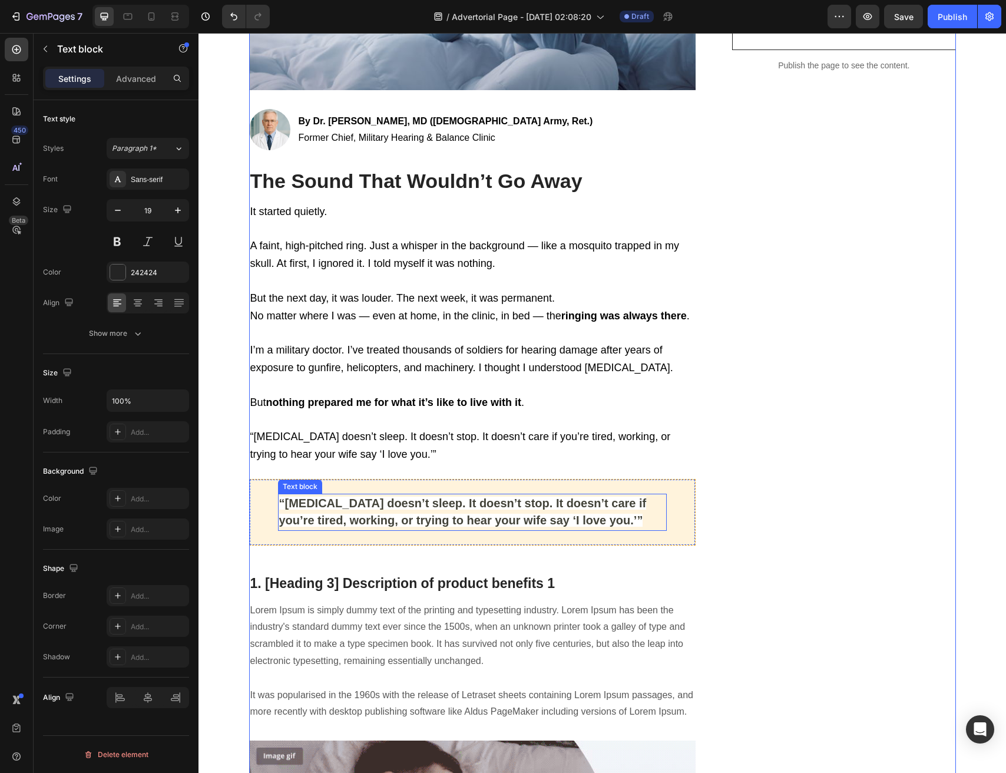
click at [590, 514] on p "“[MEDICAL_DATA] doesn’t sleep. It doesn’t stop. It doesn’t care if you’re tired…" at bounding box center [472, 512] width 387 height 35
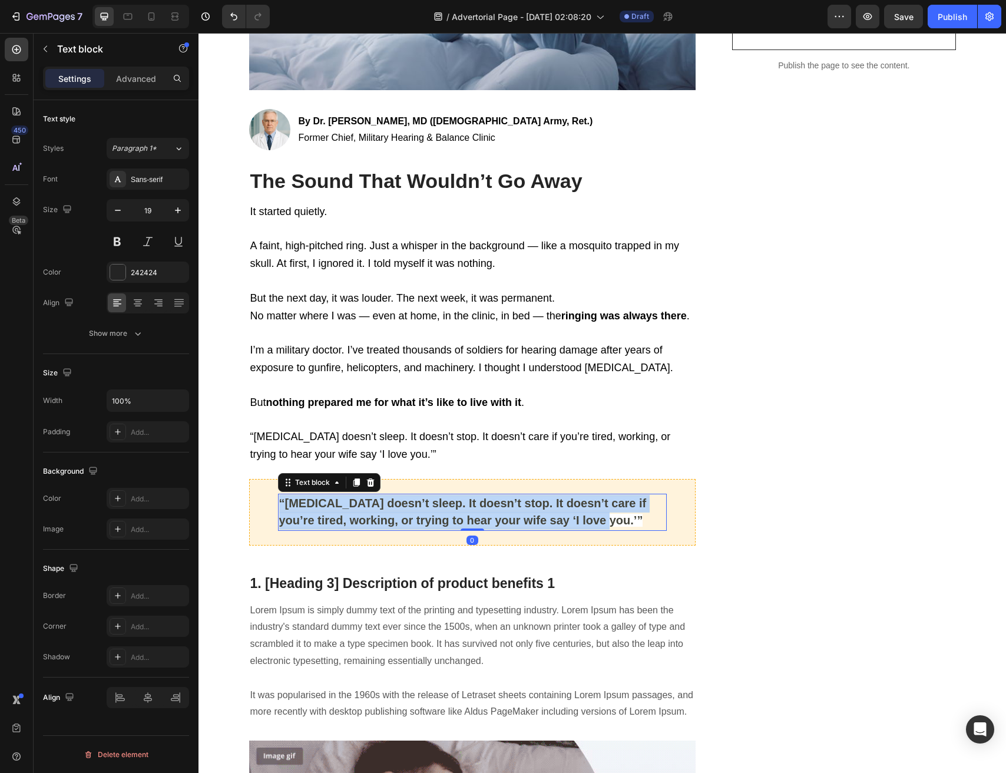
click at [590, 514] on p "“[MEDICAL_DATA] doesn’t sleep. It doesn’t stop. It doesn’t care if you’re tired…" at bounding box center [472, 512] width 387 height 35
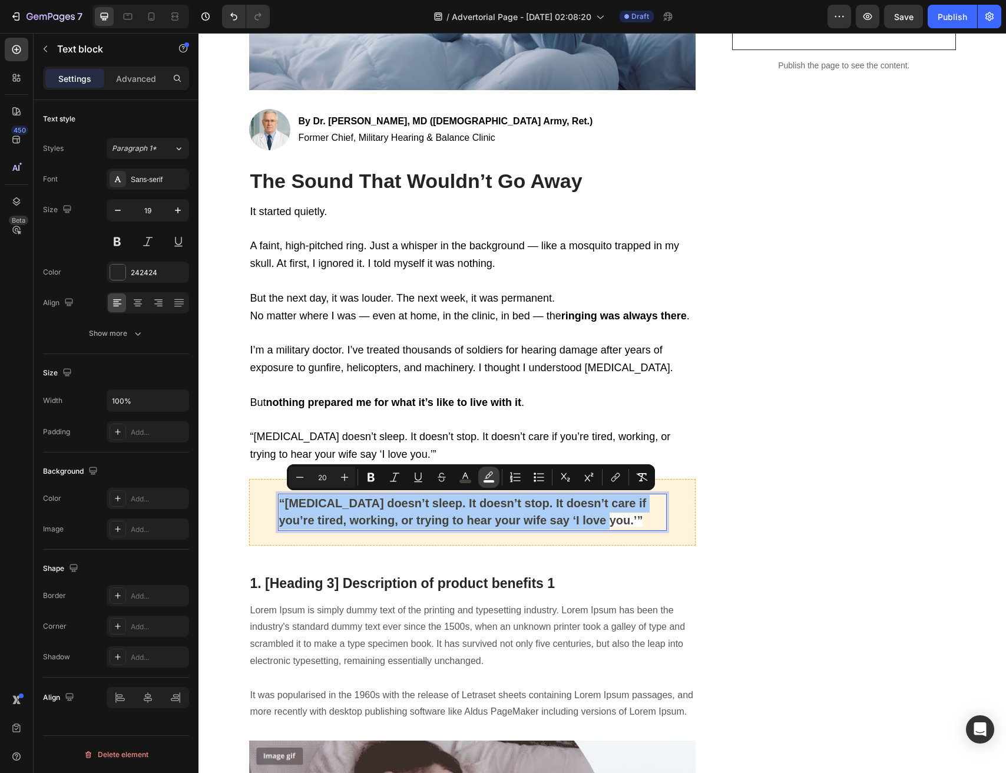
click at [494, 480] on rect "Editor contextual toolbar" at bounding box center [489, 481] width 11 height 3
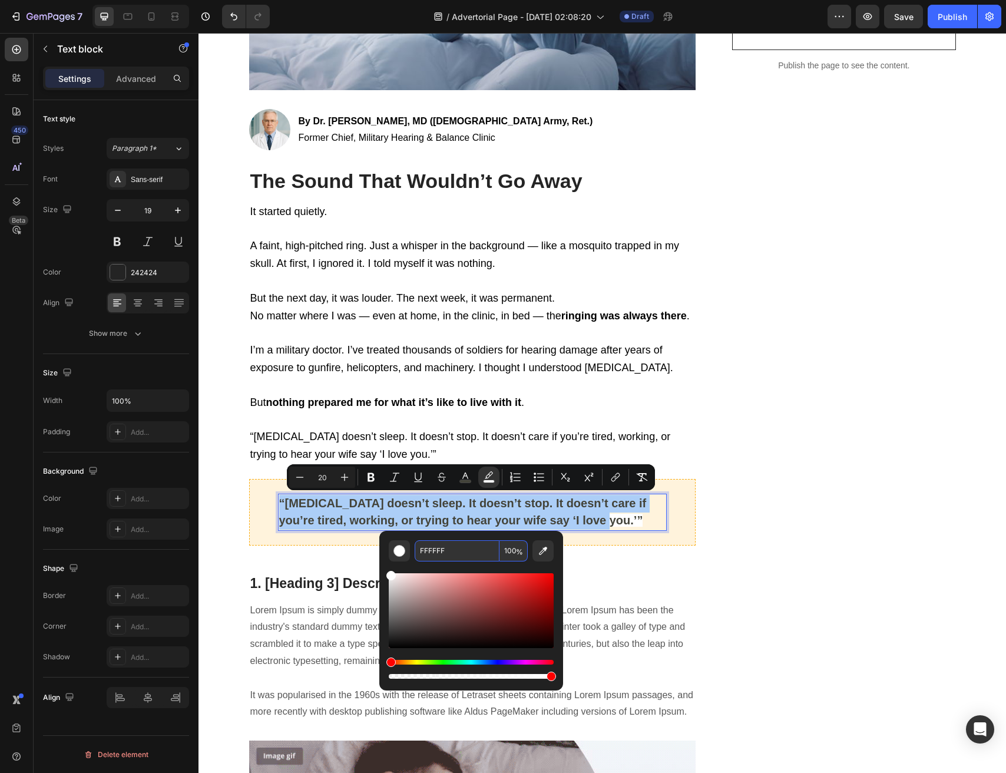
click at [478, 559] on input "FFFFFF" at bounding box center [457, 550] width 85 height 21
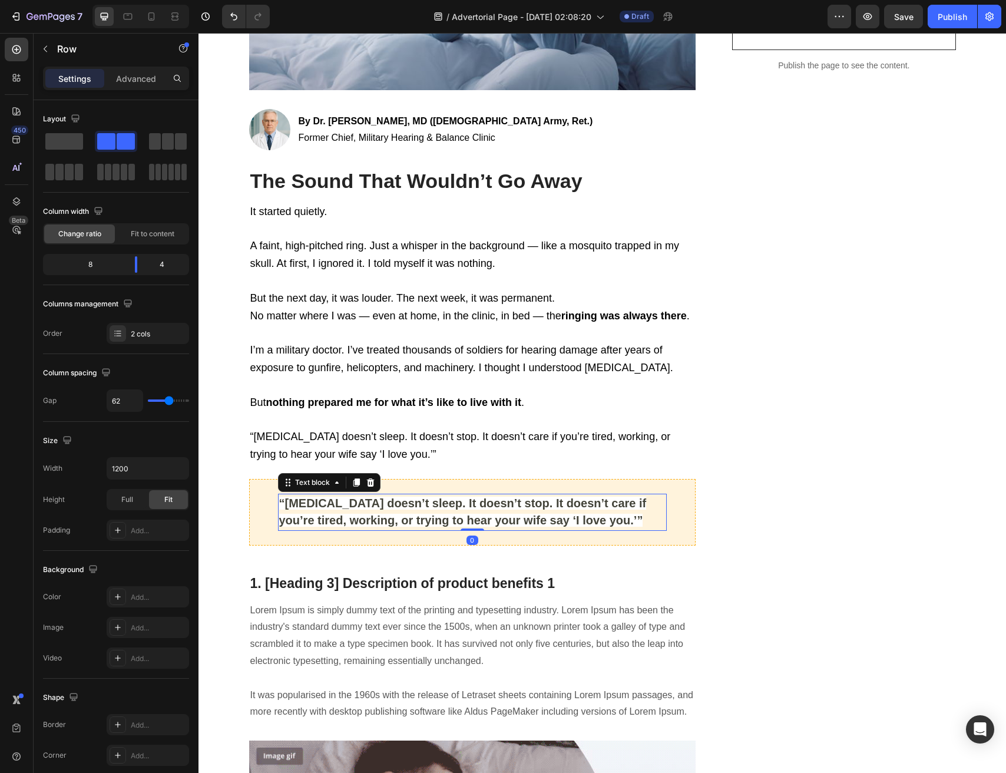
click at [589, 503] on span "“[MEDICAL_DATA] doesn’t sleep. It doesn’t stop. It doesn’t care if you’re tired…" at bounding box center [463, 512] width 368 height 31
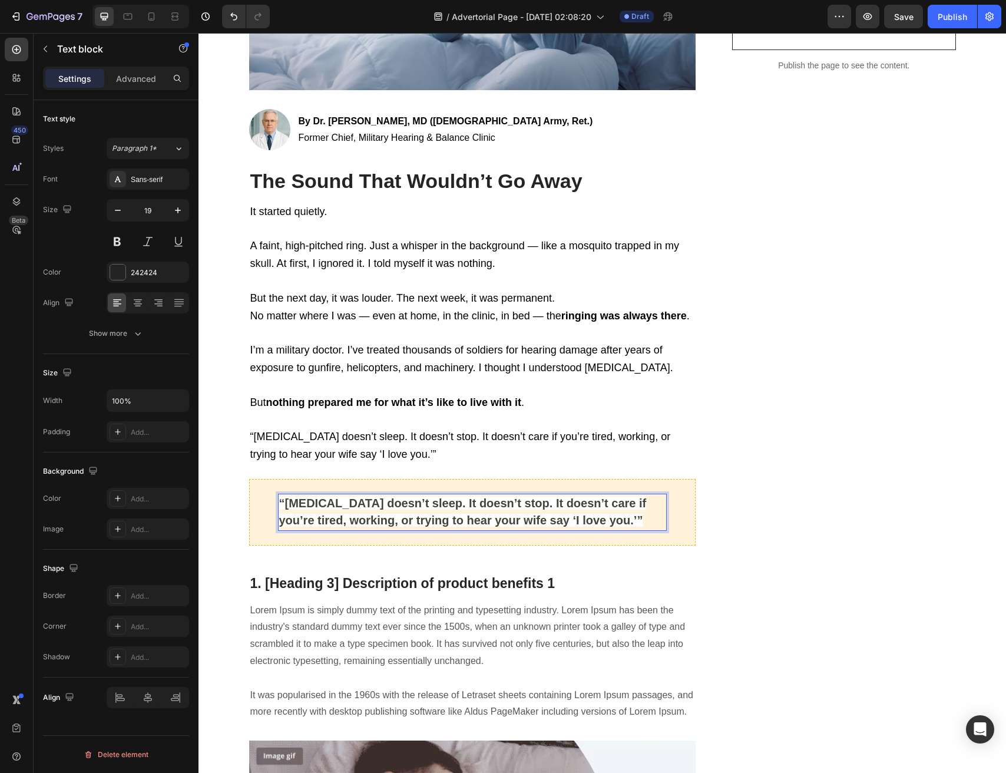
click at [589, 503] on span "“[MEDICAL_DATA] doesn’t sleep. It doesn’t stop. It doesn’t care if you’re tired…" at bounding box center [463, 512] width 368 height 31
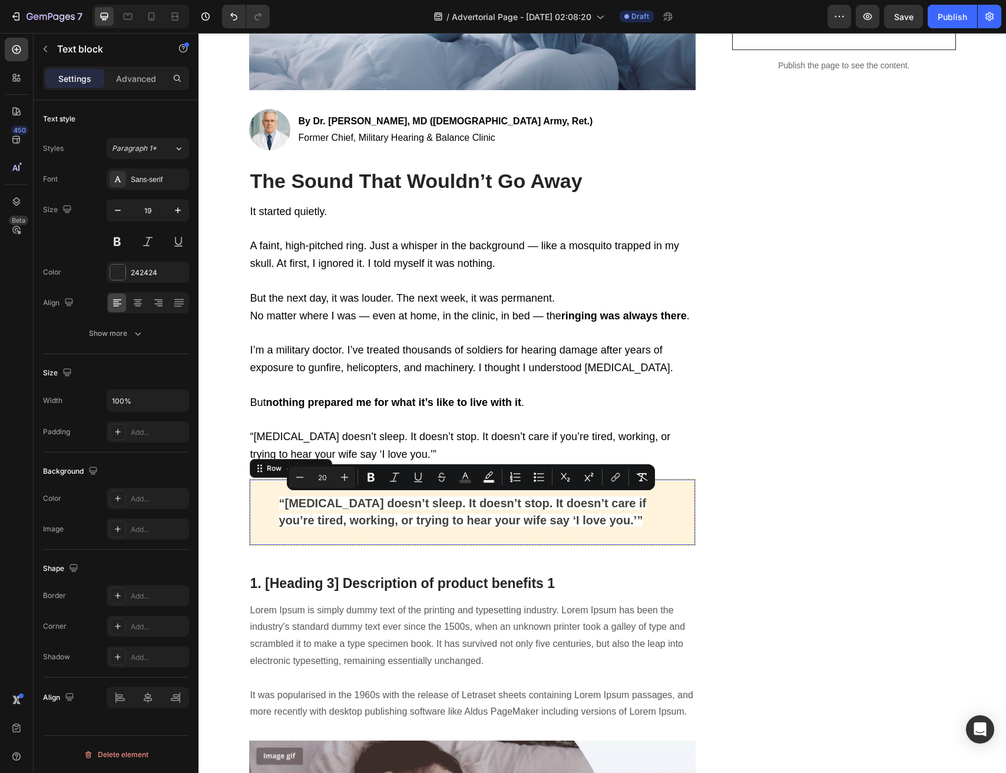
click at [516, 540] on div "“Tinnitus doesn’t sleep. It doesn’t stop. It doesn’t care if you’re tired, work…" at bounding box center [472, 512] width 447 height 67
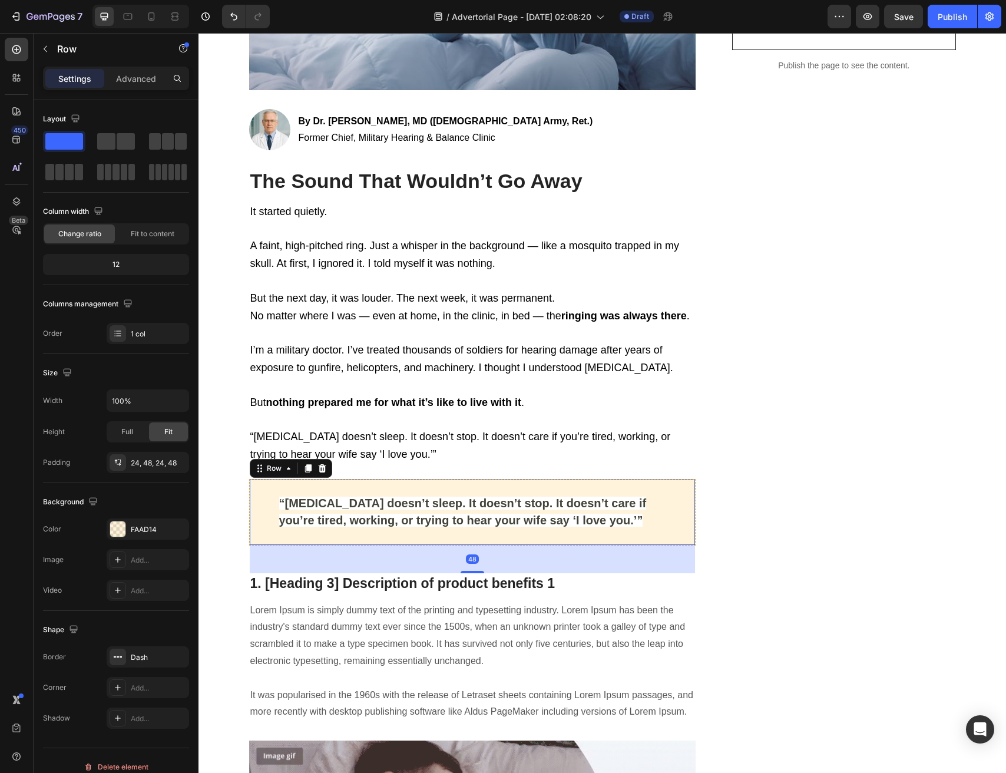
click at [269, 523] on div "“Tinnitus doesn’t sleep. It doesn’t stop. It doesn’t care if you’re tired, work…" at bounding box center [472, 512] width 447 height 67
click at [178, 524] on icon "button" at bounding box center [176, 528] width 9 height 9
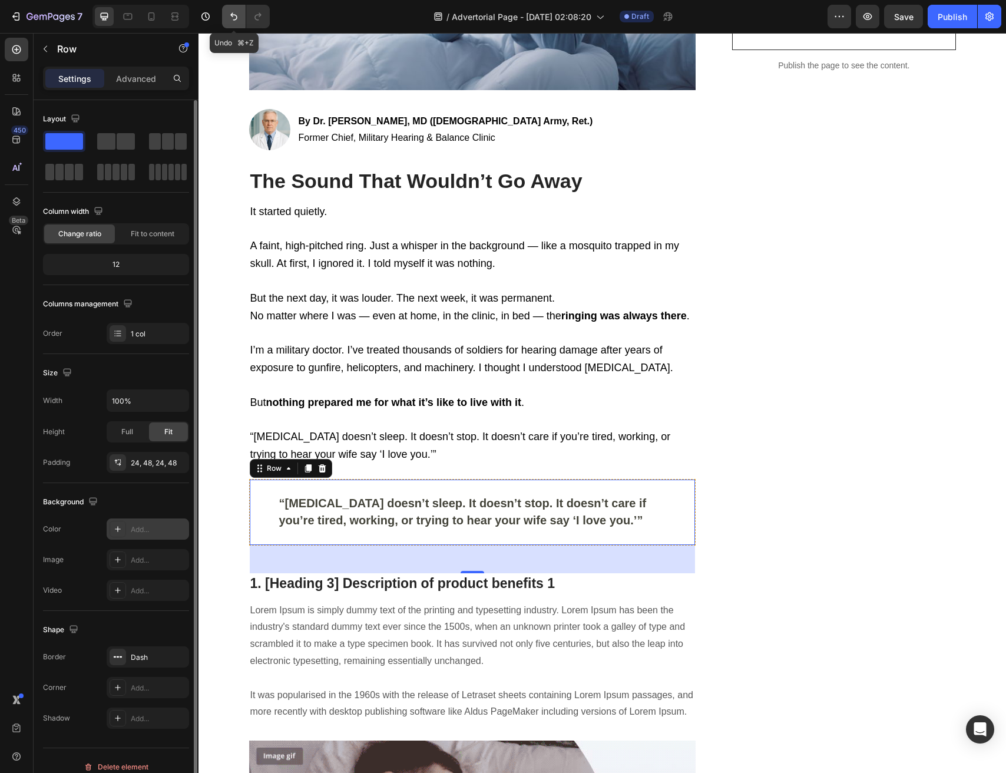
click at [228, 15] on icon "Undo/Redo" at bounding box center [234, 17] width 12 height 12
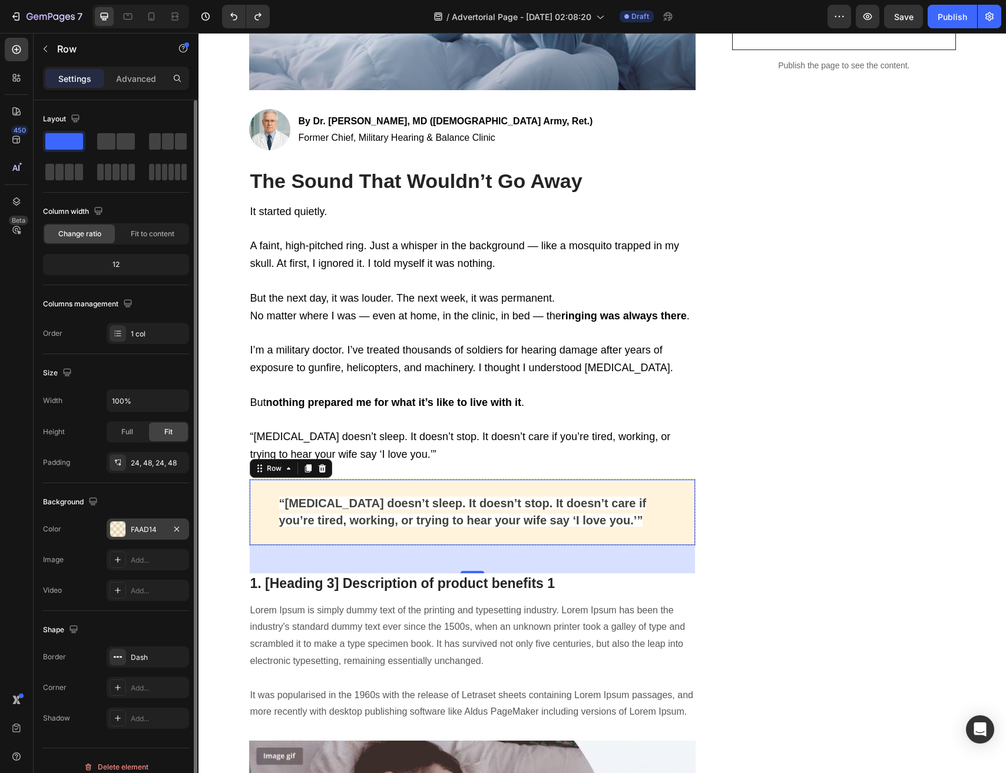
click at [133, 521] on div "FAAD14" at bounding box center [148, 529] width 82 height 21
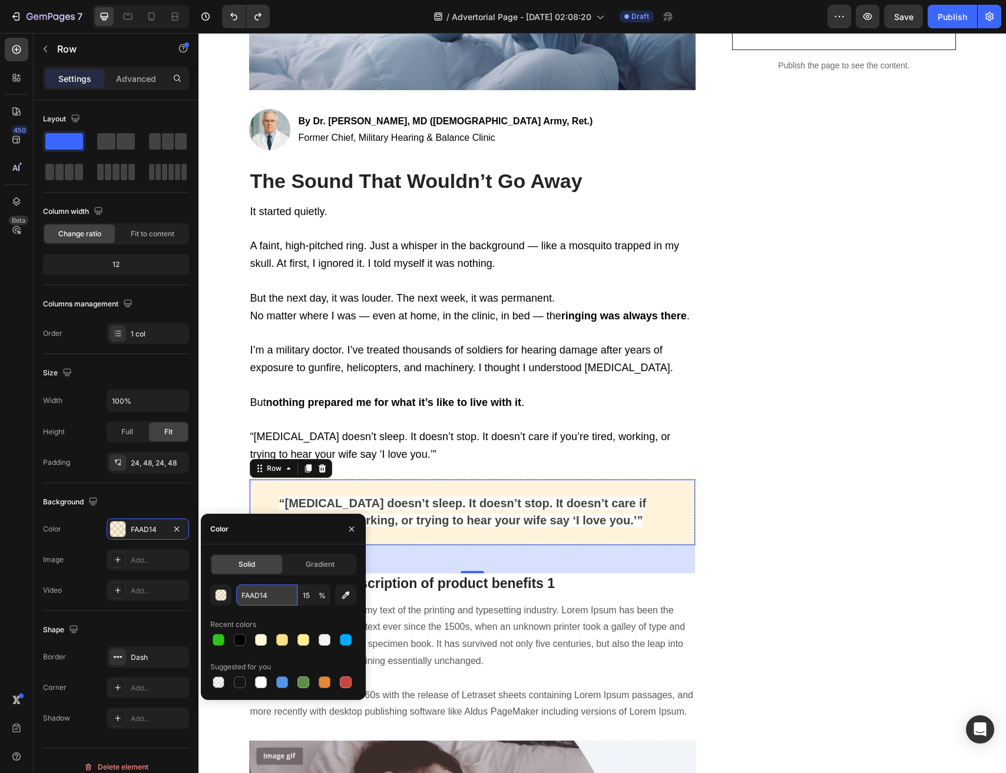
click at [268, 601] on input "FAAD14" at bounding box center [266, 595] width 61 height 21
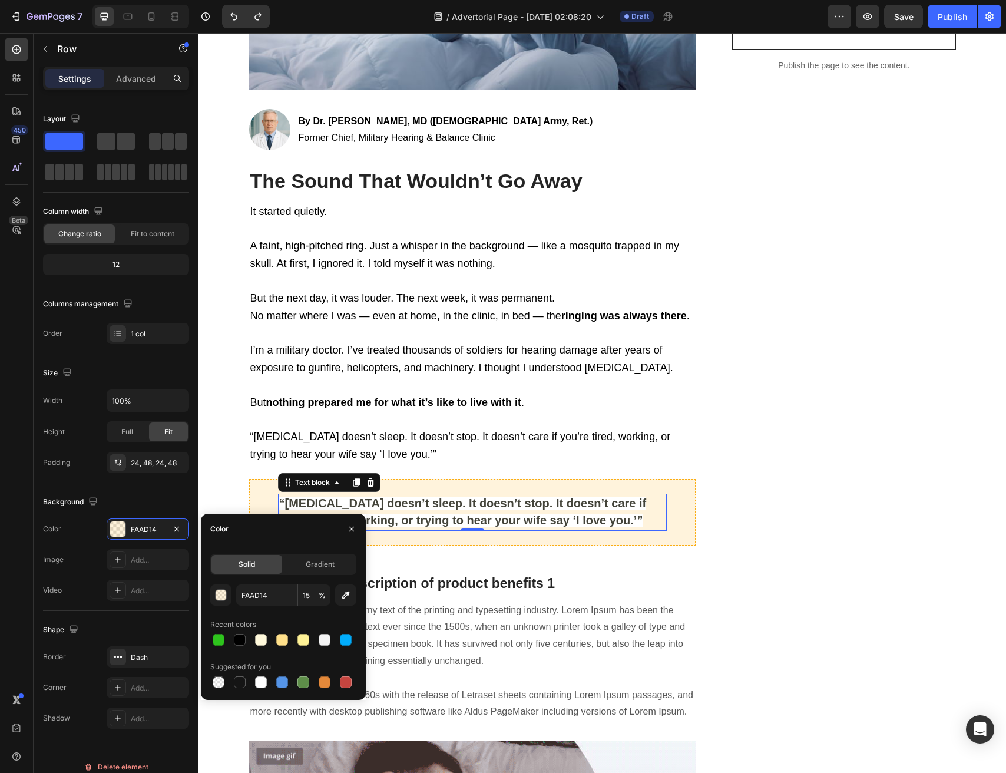
click at [481, 512] on span "“[MEDICAL_DATA] doesn’t sleep. It doesn’t stop. It doesn’t care if you’re tired…" at bounding box center [463, 512] width 368 height 31
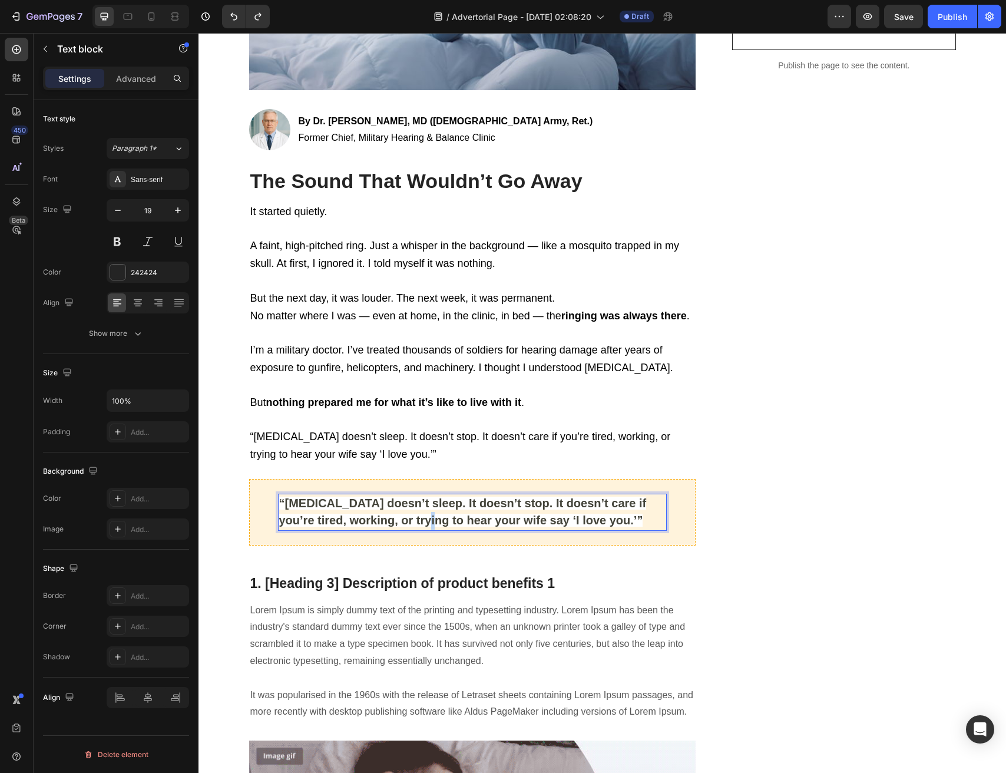
click at [392, 513] on span "“[MEDICAL_DATA] doesn’t sleep. It doesn’t stop. It doesn’t care if you’re tired…" at bounding box center [463, 512] width 368 height 31
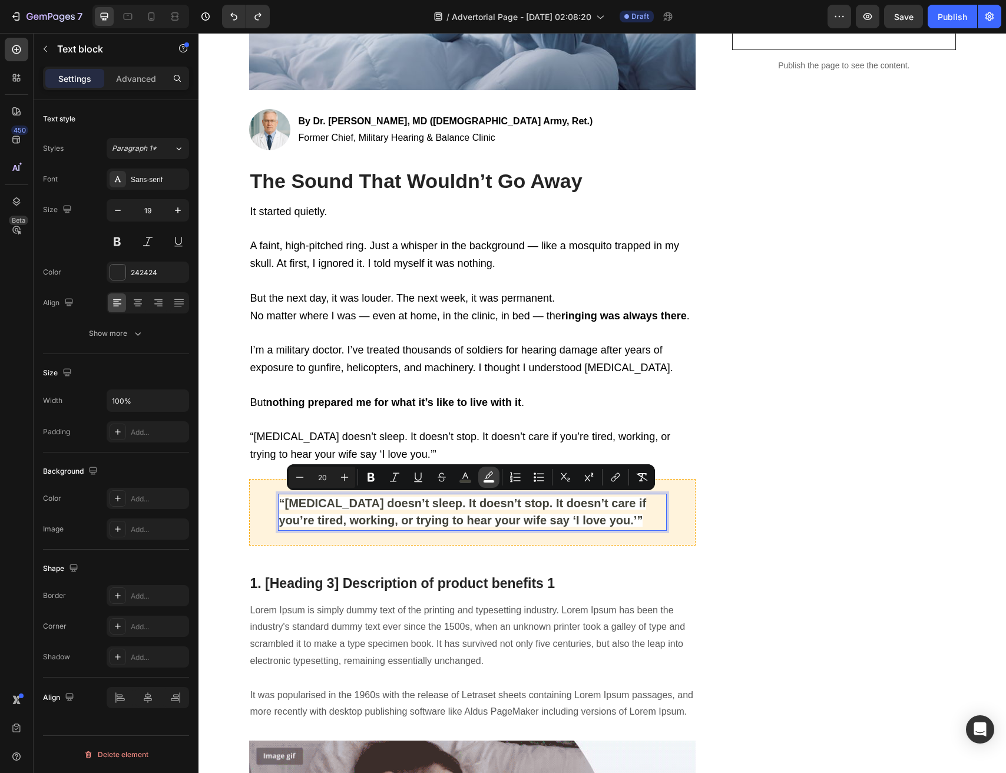
click at [486, 478] on icon "Editor contextual toolbar" at bounding box center [489, 477] width 12 height 12
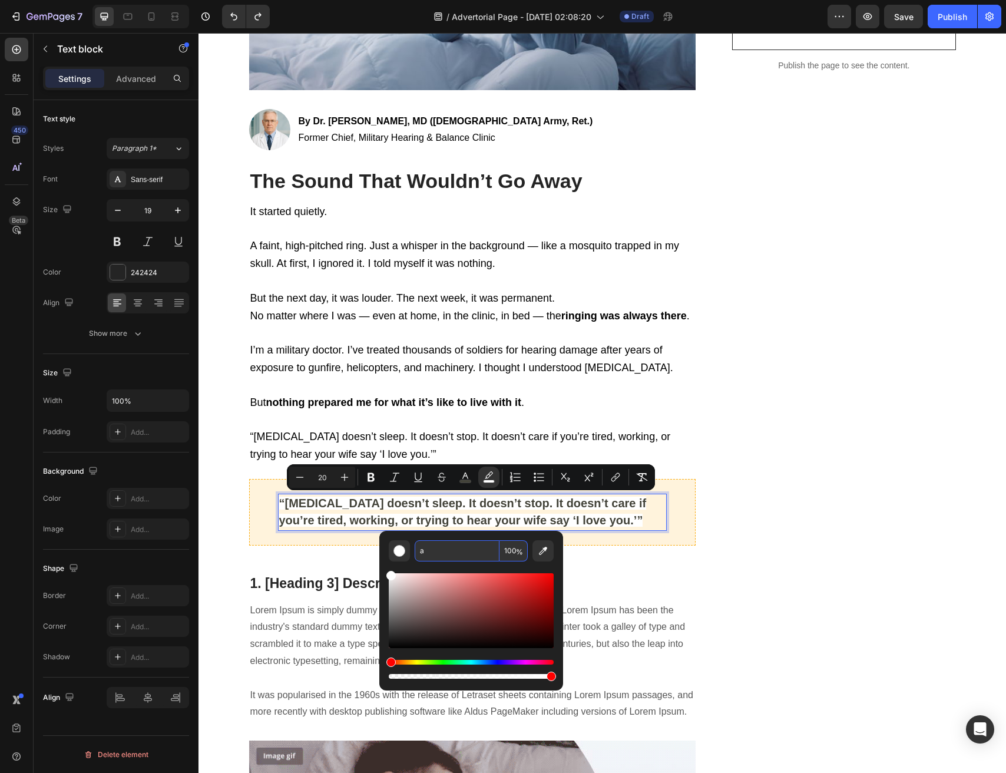
click at [466, 550] on input "a" at bounding box center [457, 550] width 85 height 21
paste input "FAAD14"
paste input "Editor contextual toolbar"
type input "FAAD14"
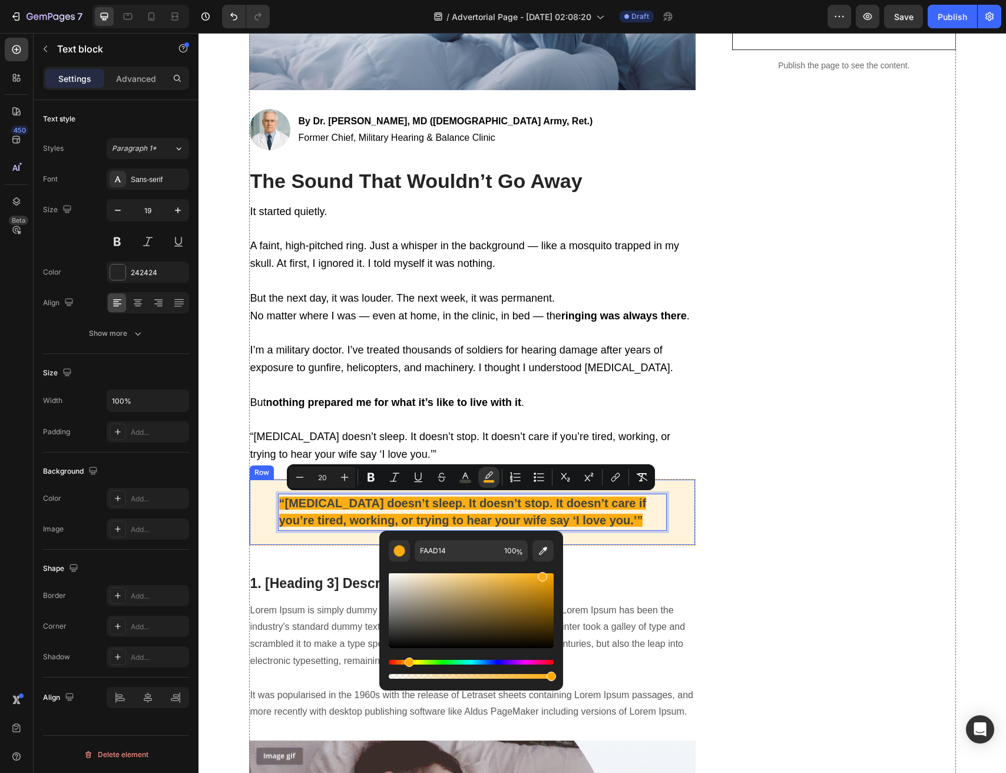
click at [595, 531] on div "“Tinnitus doesn’t sleep. It doesn’t stop. It doesn’t care if you’re tired, work…" at bounding box center [472, 512] width 447 height 67
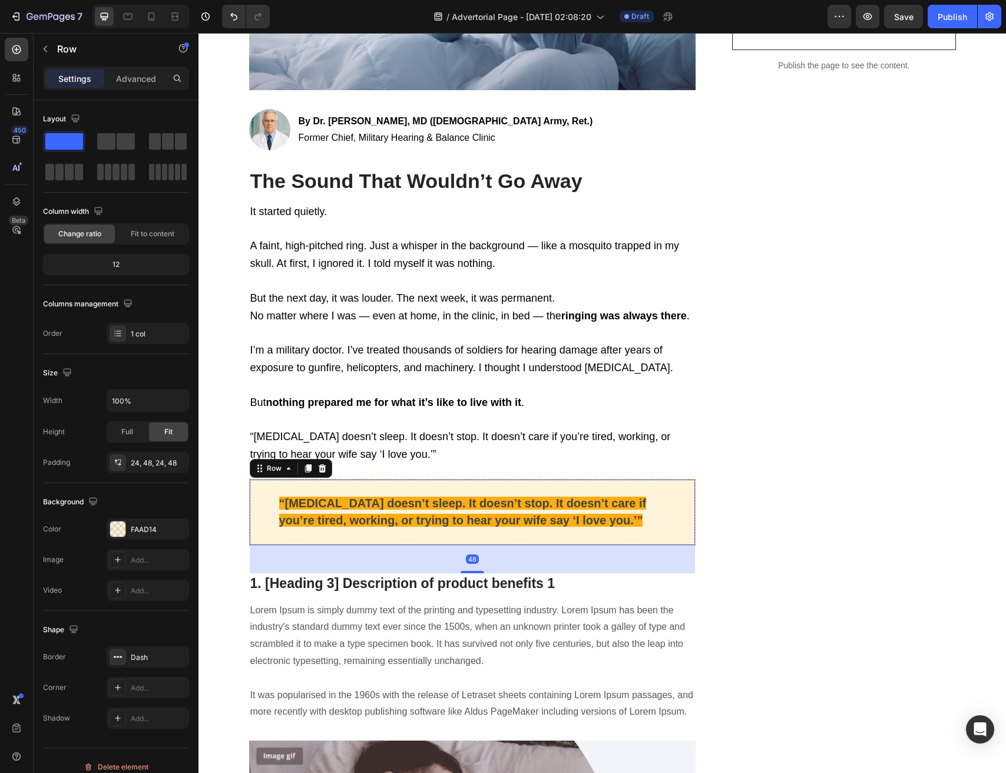
click at [599, 534] on div "“Tinnitus doesn’t sleep. It doesn’t stop. It doesn’t care if you’re tired, work…" at bounding box center [472, 512] width 447 height 67
click at [518, 513] on span "“[MEDICAL_DATA] doesn’t sleep. It doesn’t stop. It doesn’t care if you’re tired…" at bounding box center [463, 512] width 368 height 31
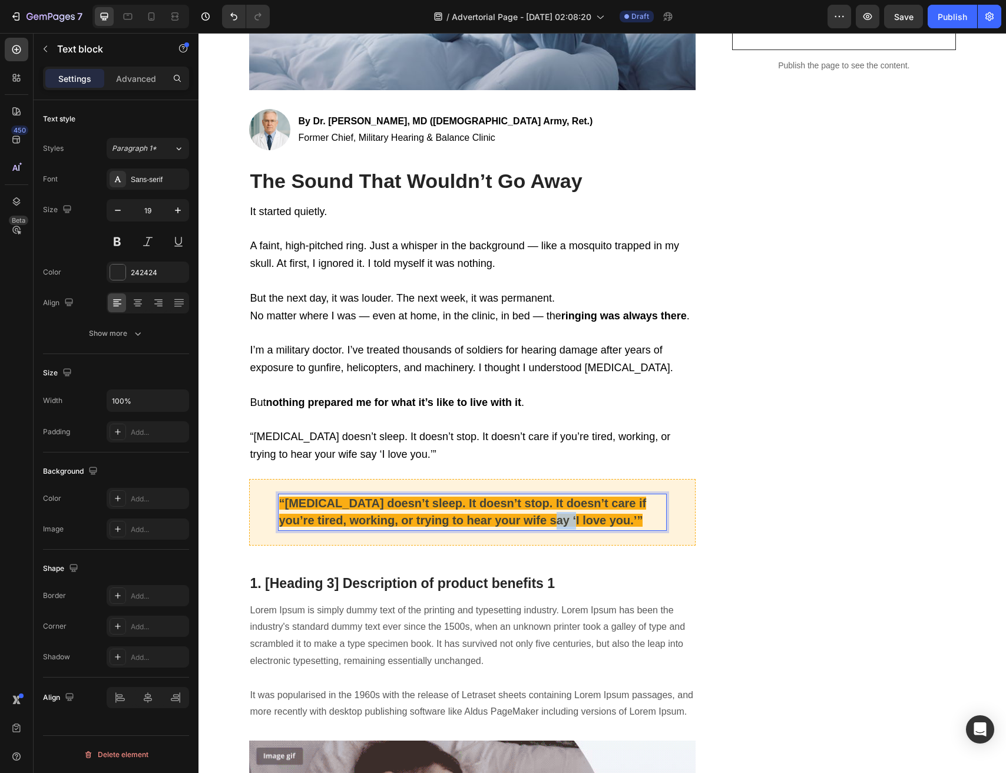
click at [518, 513] on span "“[MEDICAL_DATA] doesn’t sleep. It doesn’t stop. It doesn’t care if you’re tired…" at bounding box center [463, 512] width 368 height 31
click at [498, 504] on span "“Tinnitus doesn’t sleep. It doesn’t stop. It doesn’t care if you’re tired, work…" at bounding box center [463, 512] width 368 height 31
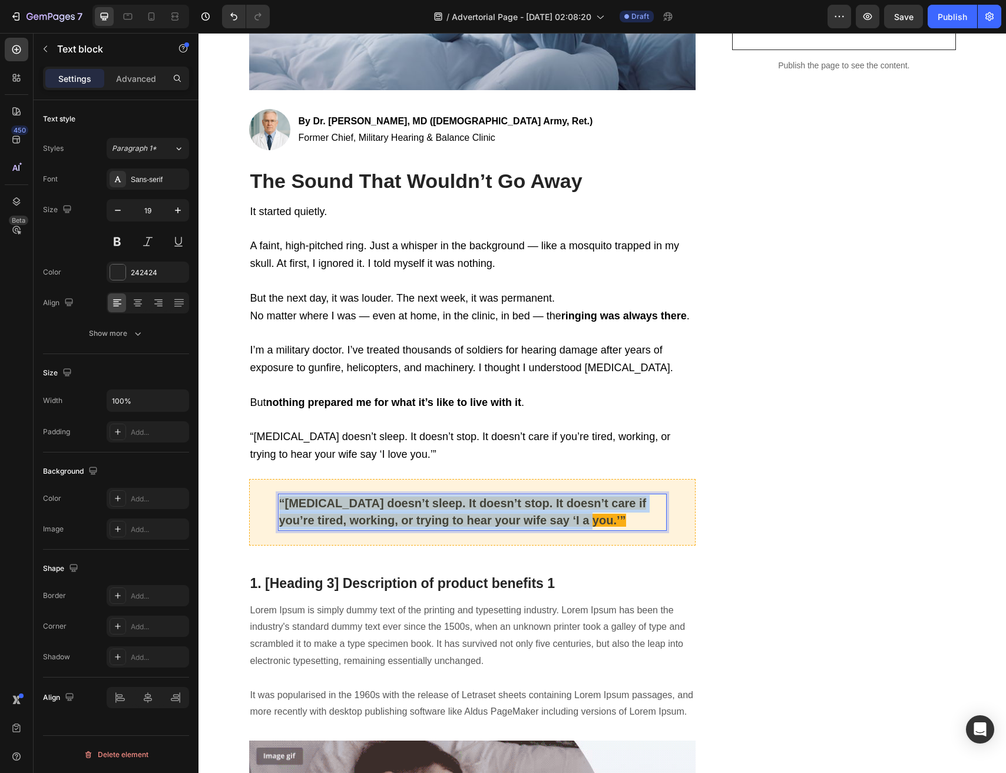
click at [498, 504] on span "“Tinnitus doesn’t sleep. It doesn’t stop. It doesn’t care if you’re tired, work…" at bounding box center [463, 512] width 368 height 31
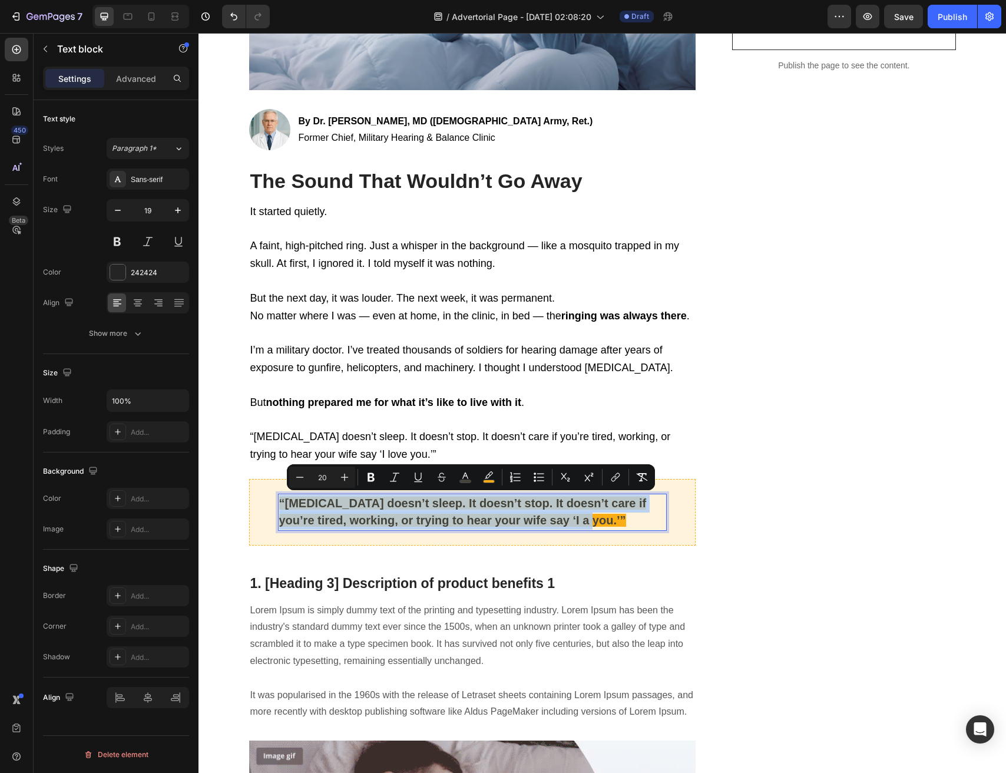
click at [483, 489] on div "Minus 20 Plus Bold Italic Underline Strikethrough color color Numbered List Bul…" at bounding box center [471, 477] width 368 height 26
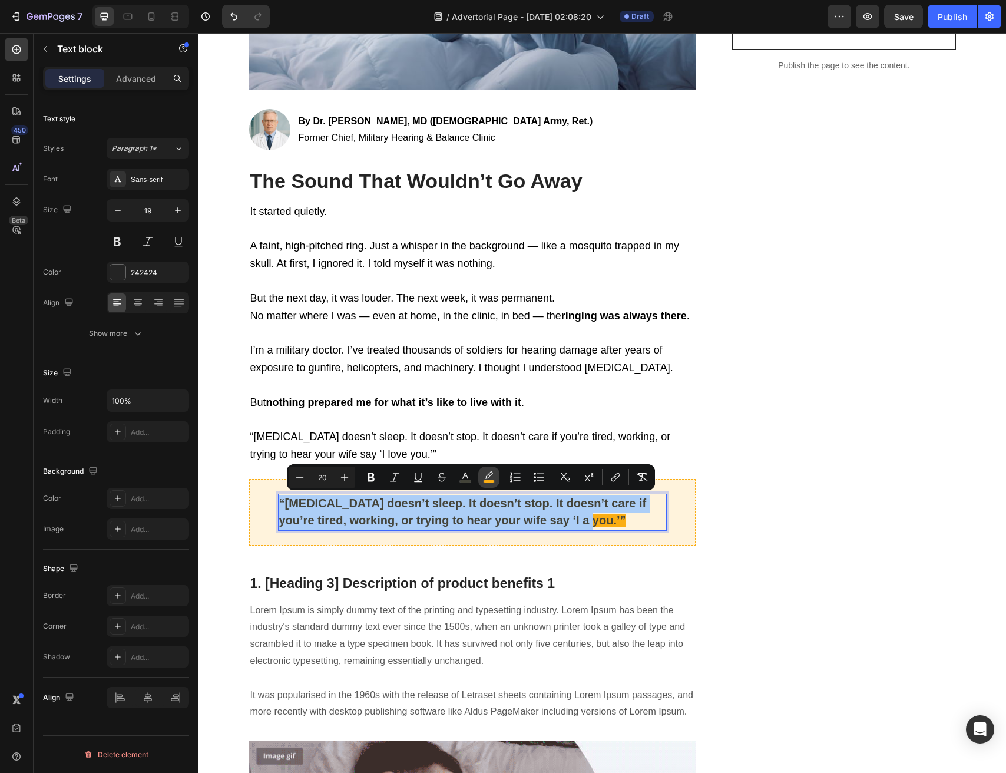
click at [488, 475] on icon "Editor contextual toolbar" at bounding box center [489, 477] width 12 height 12
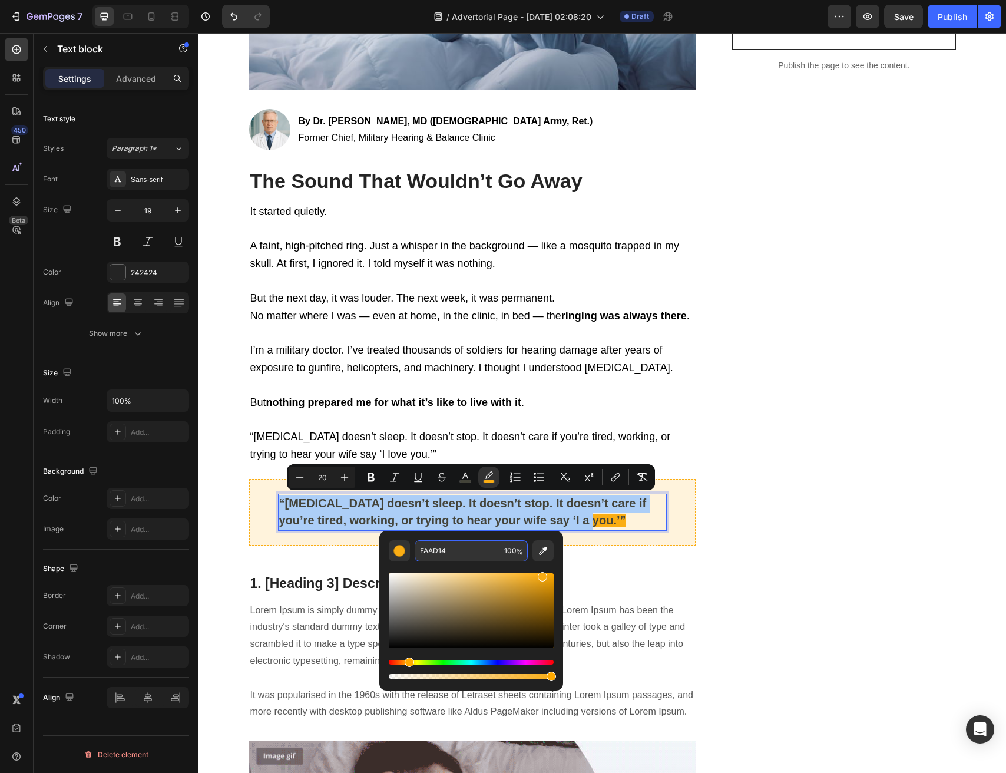
click at [525, 553] on input "100" at bounding box center [514, 550] width 28 height 21
type input "0"
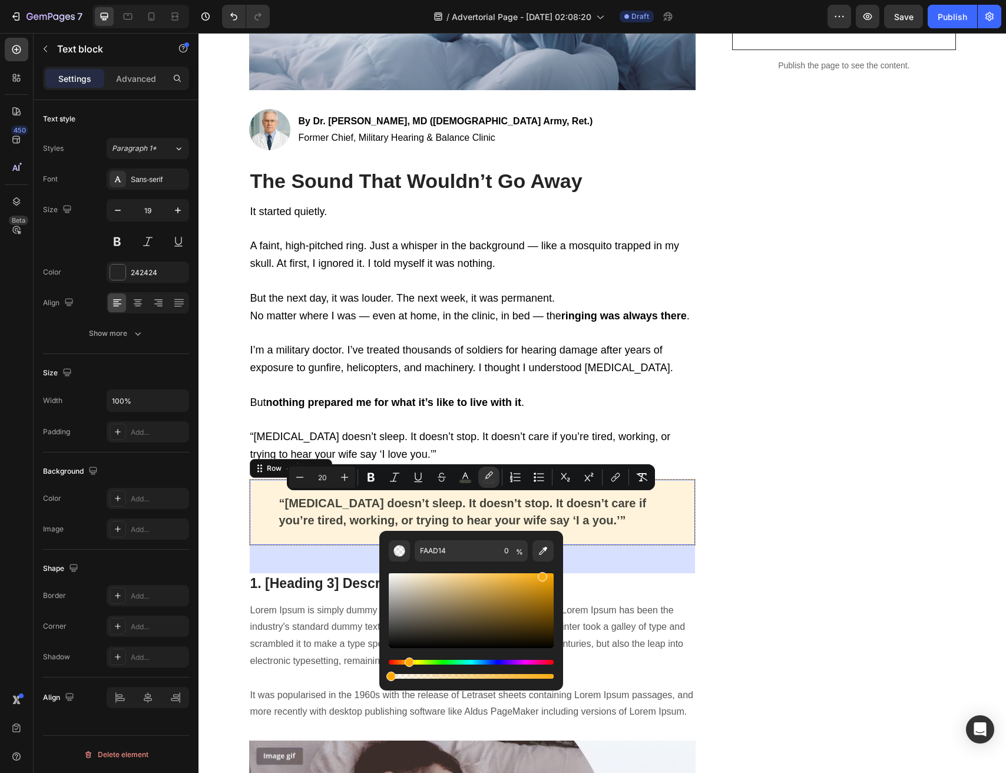
click at [642, 544] on div "“Tinnitus doesn’t sleep. It doesn’t stop. It doesn’t care if you’re tired, work…" at bounding box center [472, 512] width 447 height 67
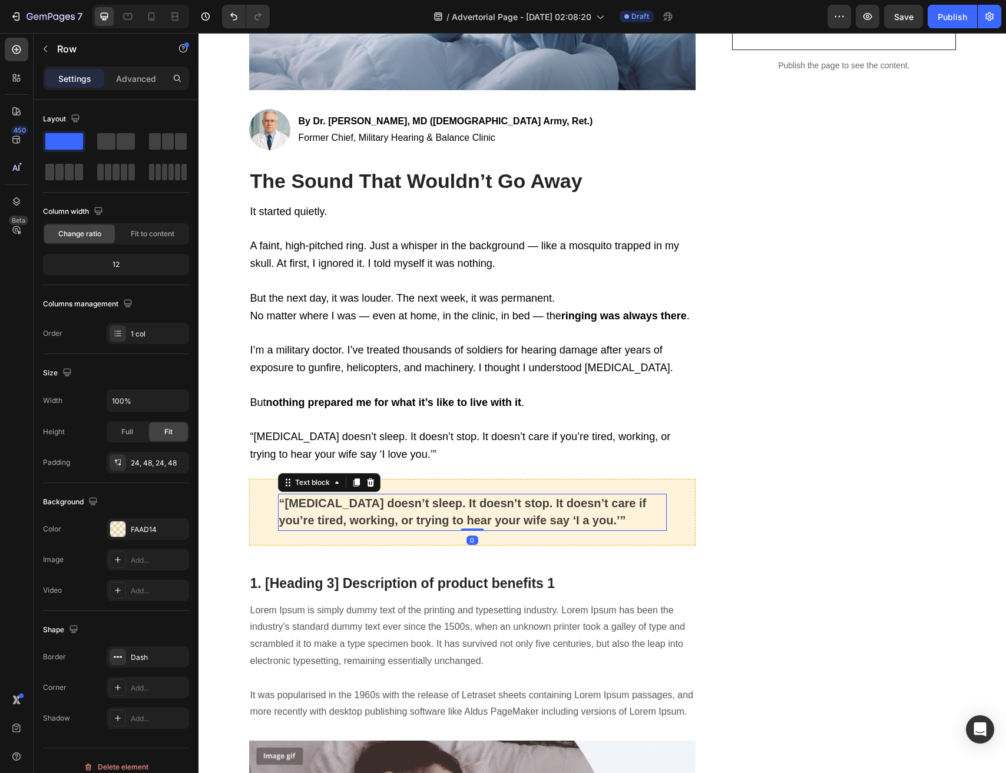
click at [520, 523] on span "“Tinnitus doesn’t sleep. It doesn’t stop. It doesn’t care if you’re tired, work…" at bounding box center [463, 512] width 368 height 31
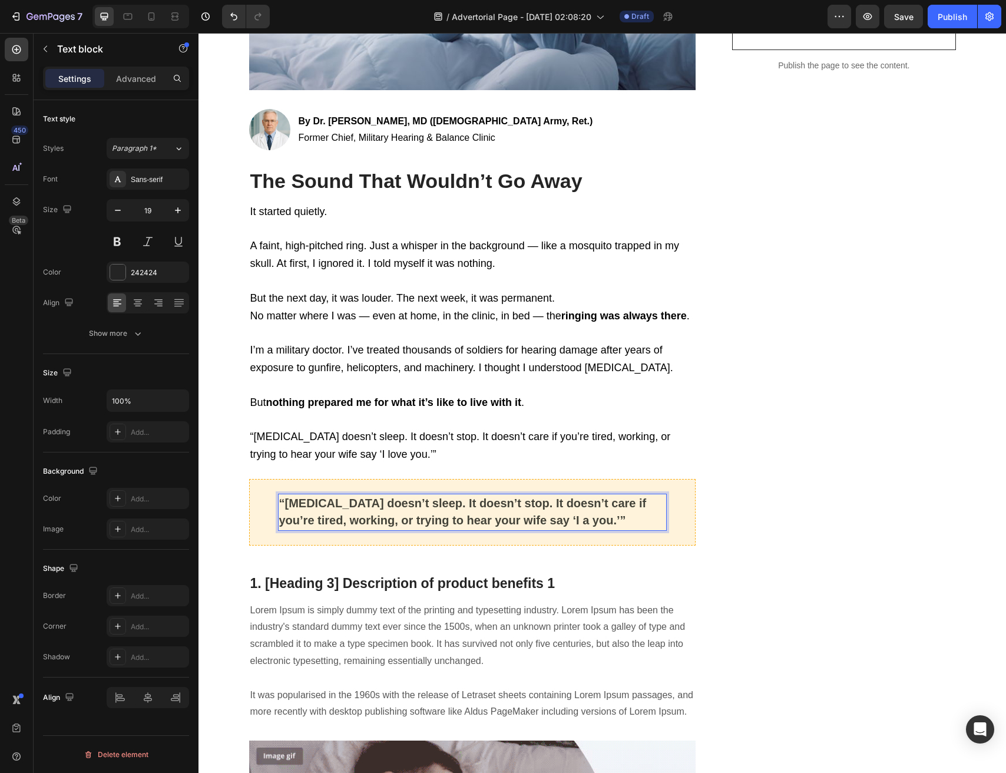
click at [550, 518] on span "“Tinnitus doesn’t sleep. It doesn’t stop. It doesn’t care if you’re tired, work…" at bounding box center [463, 512] width 368 height 31
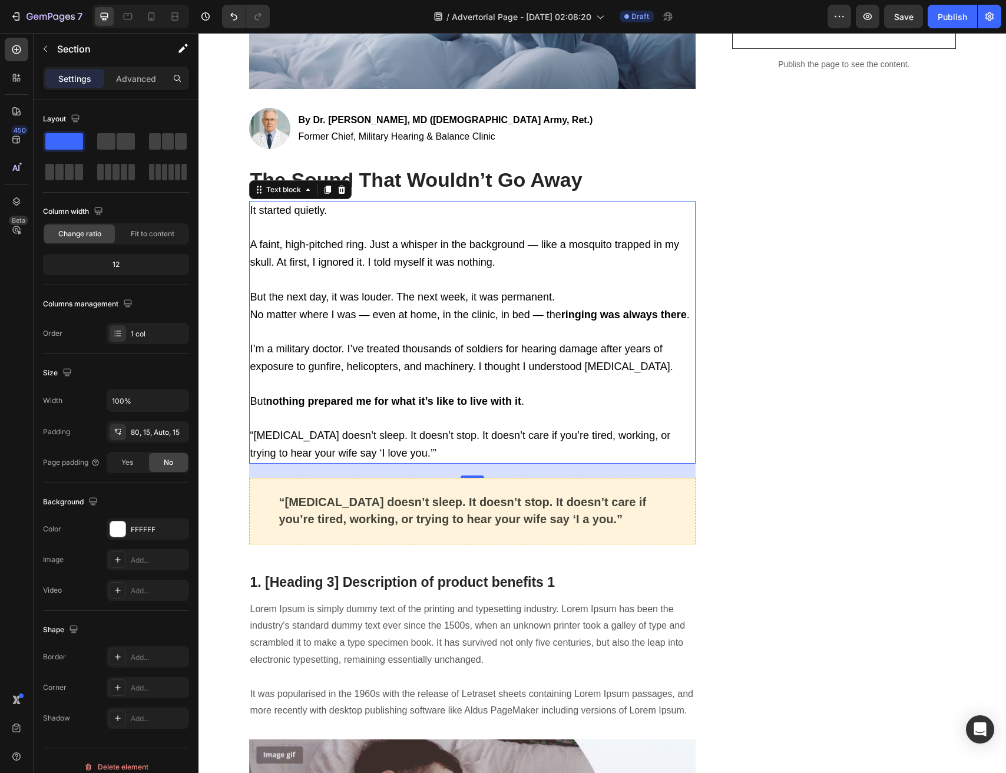
click at [362, 440] on p "“[MEDICAL_DATA] doesn’t sleep. It doesn’t stop. It doesn’t care if you’re tired…" at bounding box center [472, 444] width 445 height 35
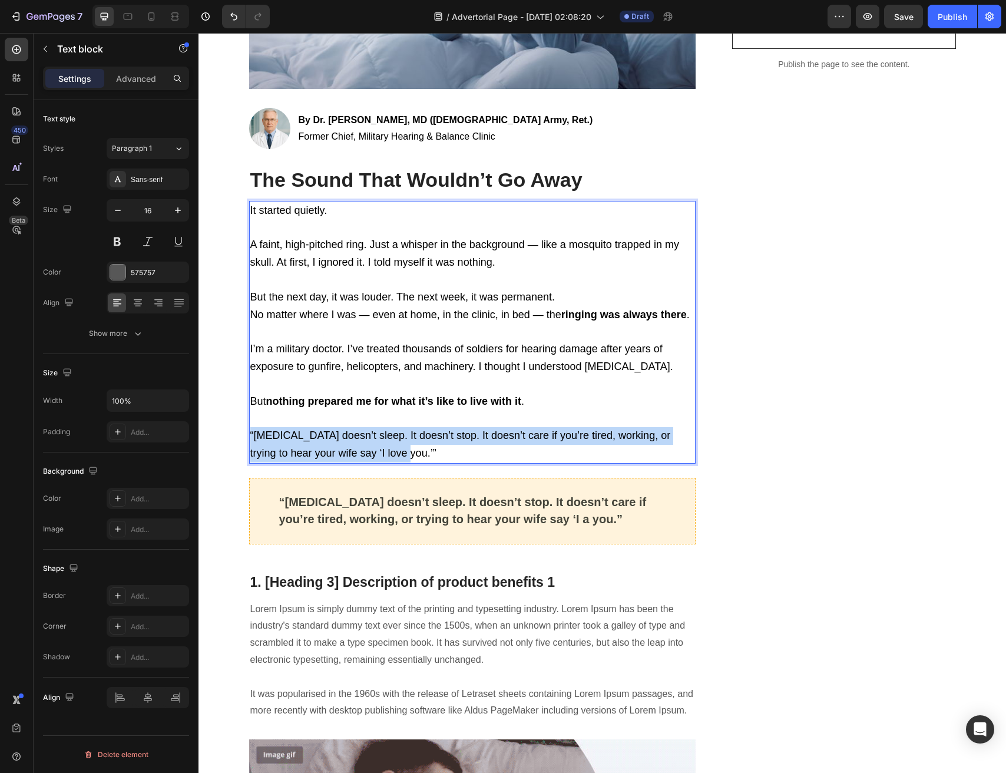
click at [362, 440] on p "“[MEDICAL_DATA] doesn’t sleep. It doesn’t stop. It doesn’t care if you’re tired…" at bounding box center [472, 444] width 445 height 35
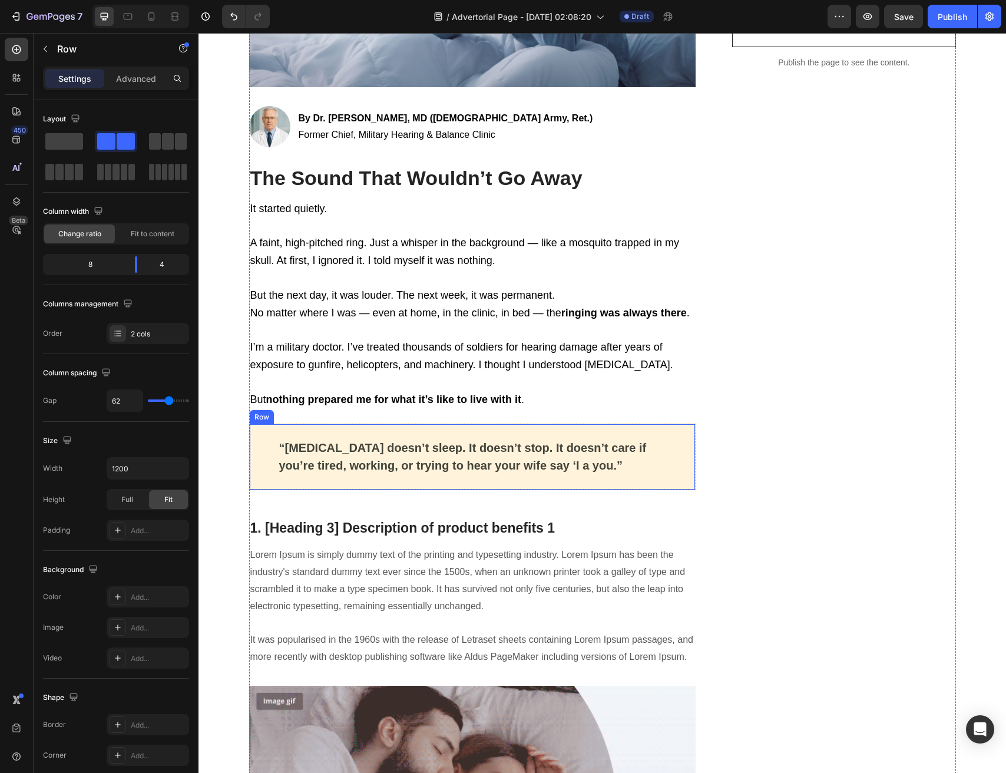
scroll to position [681, 0]
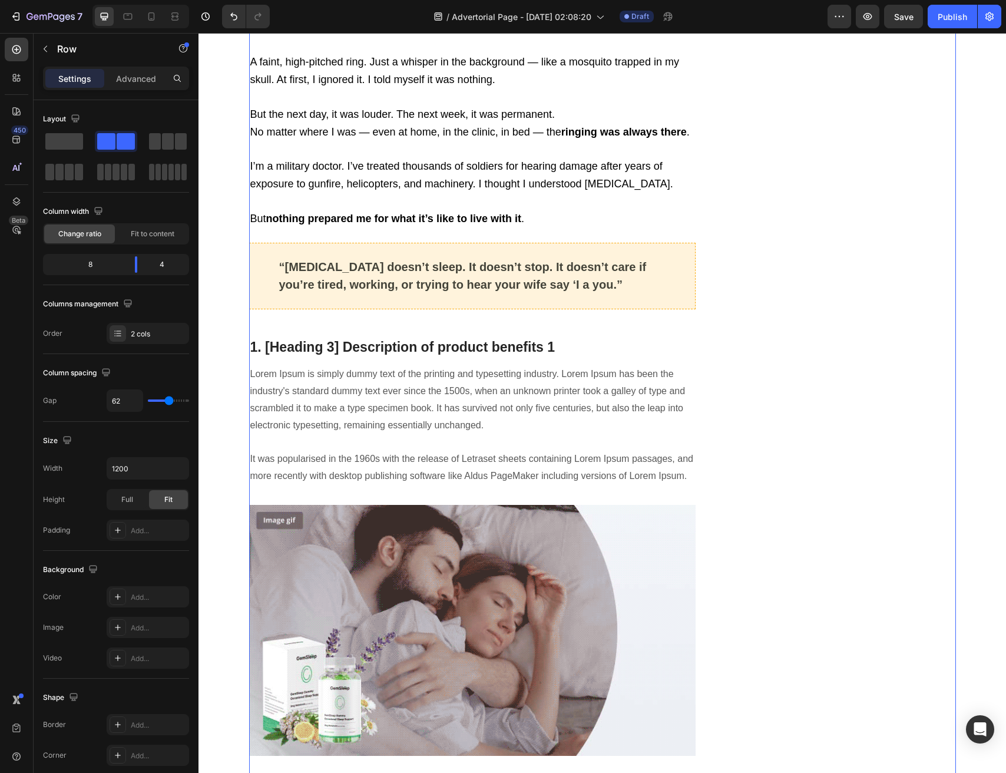
click at [352, 355] on p "1. [Heading 3] Description of product benefits 1" at bounding box center [472, 348] width 445 height 18
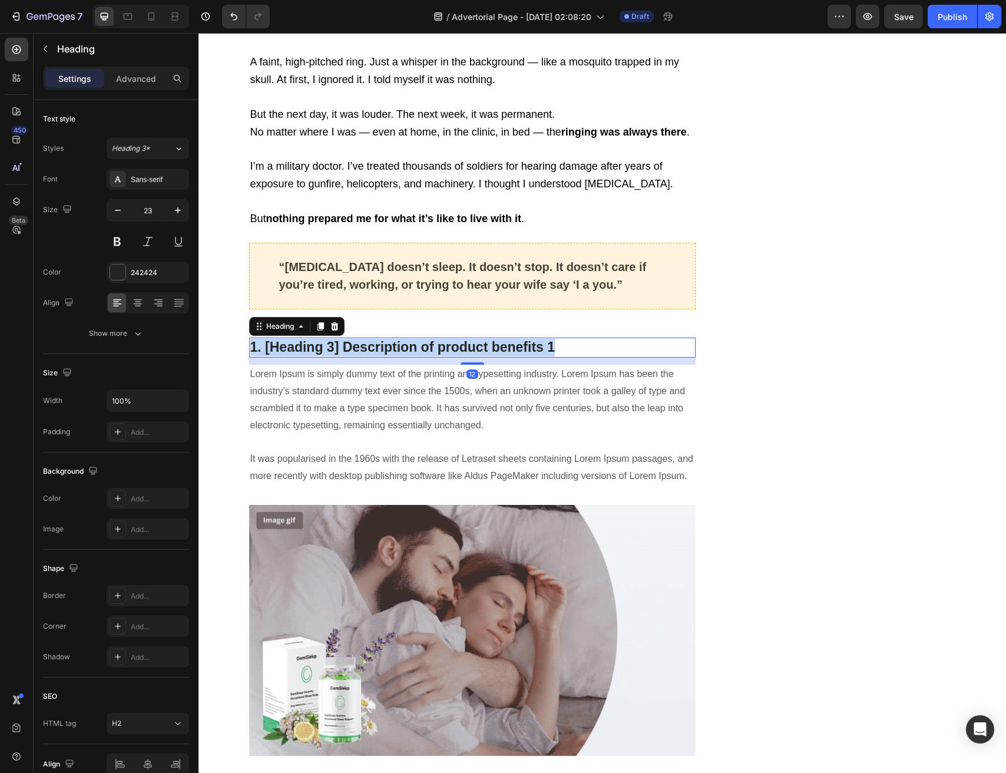
click at [352, 355] on p "1. [Heading 3] Description of product benefits 1" at bounding box center [472, 348] width 445 height 18
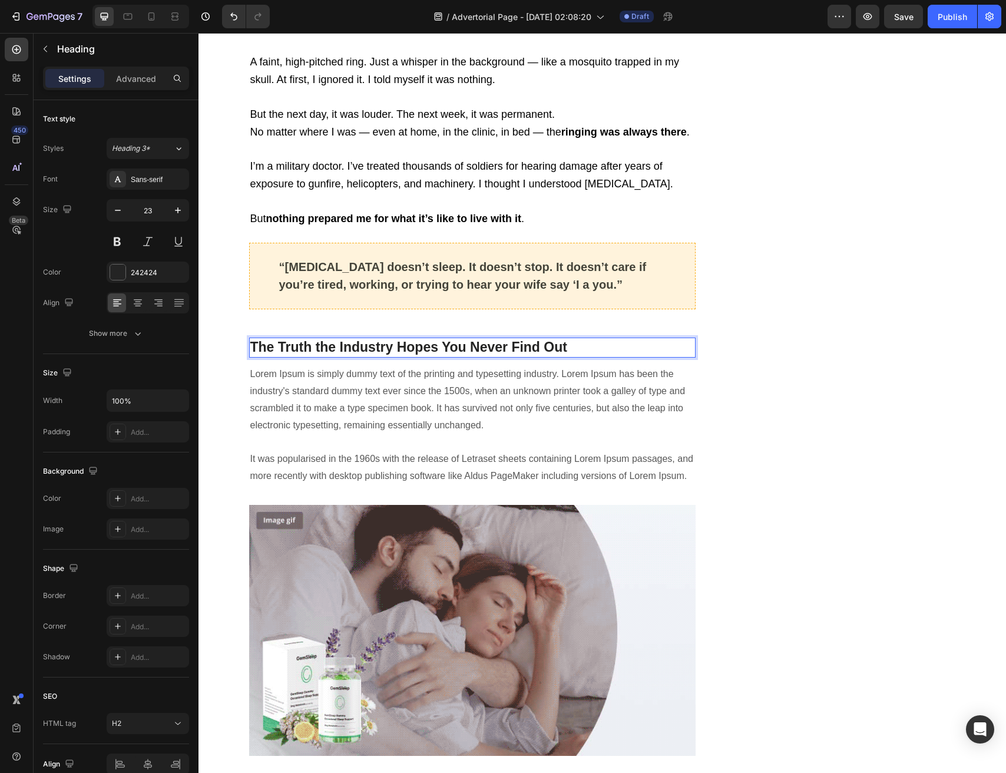
click at [384, 347] on strong "The Truth the Industry Hopes You Never Find Out" at bounding box center [408, 346] width 317 height 15
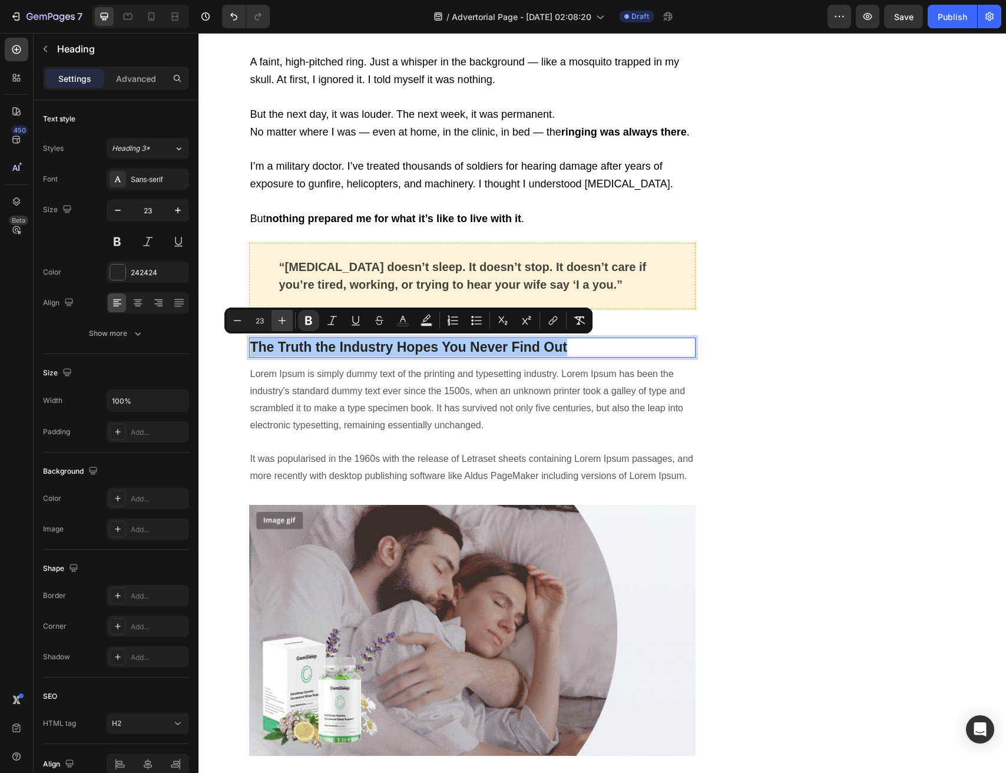
click at [273, 321] on button "Plus" at bounding box center [282, 320] width 21 height 21
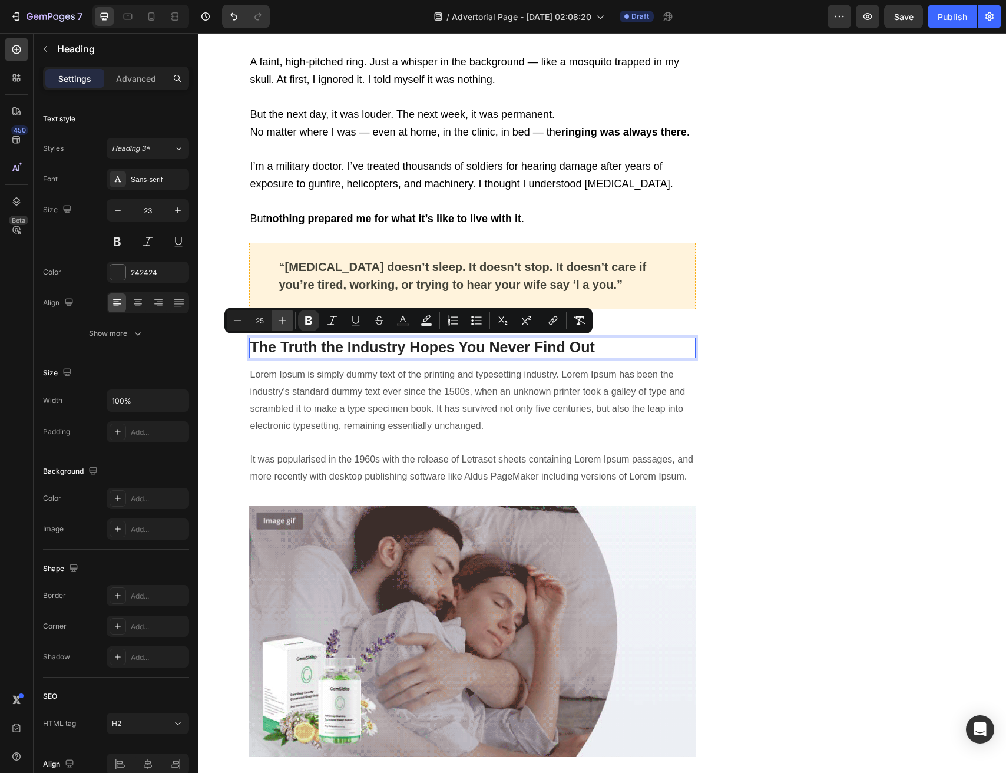
click at [273, 321] on button "Plus" at bounding box center [282, 320] width 21 height 21
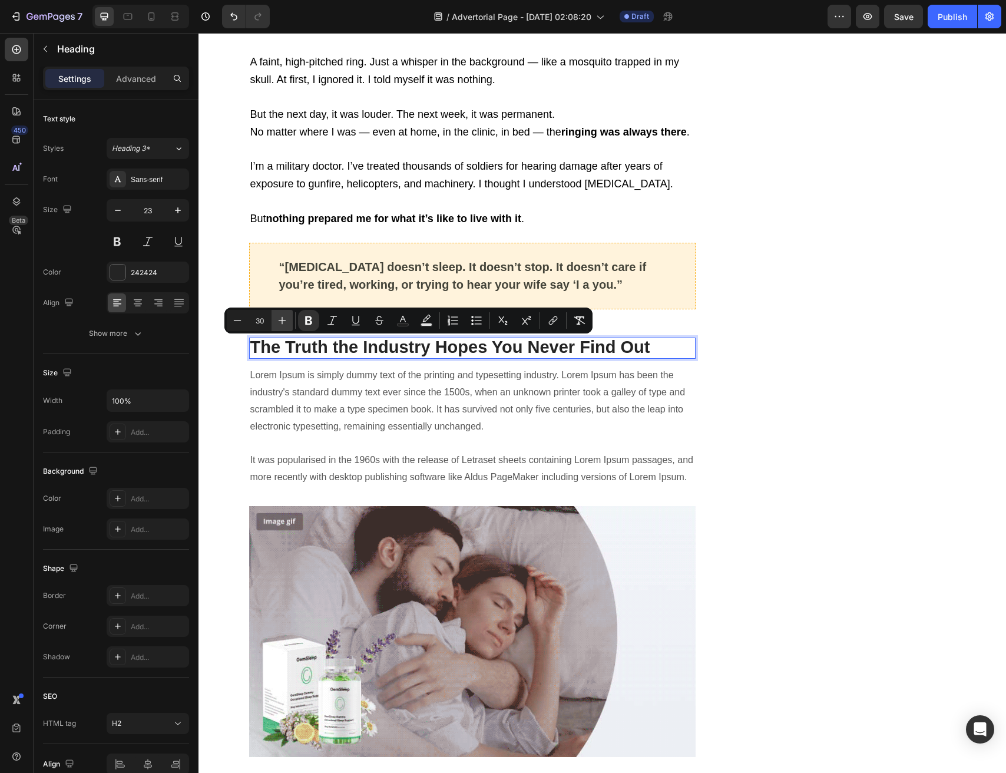
click at [273, 321] on button "Plus" at bounding box center [282, 320] width 21 height 21
click at [273, 322] on button "Plus" at bounding box center [282, 320] width 21 height 21
click at [274, 321] on button "Plus" at bounding box center [282, 320] width 21 height 21
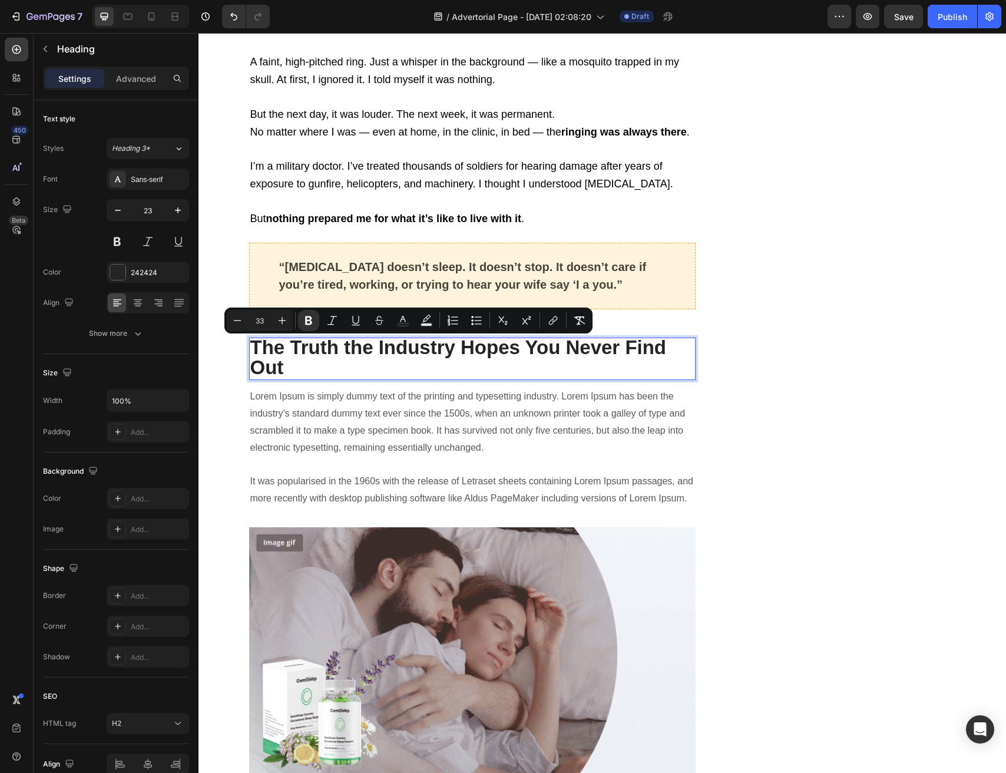
click at [266, 330] on div "Minus 33 Plus" at bounding box center [260, 320] width 66 height 21
drag, startPoint x: 269, startPoint y: 328, endPoint x: 274, endPoint y: 324, distance: 6.4
click at [274, 324] on div "Minus 33 Plus" at bounding box center [260, 320] width 66 height 21
click at [274, 324] on button "Plus" at bounding box center [282, 320] width 21 height 21
type input "34"
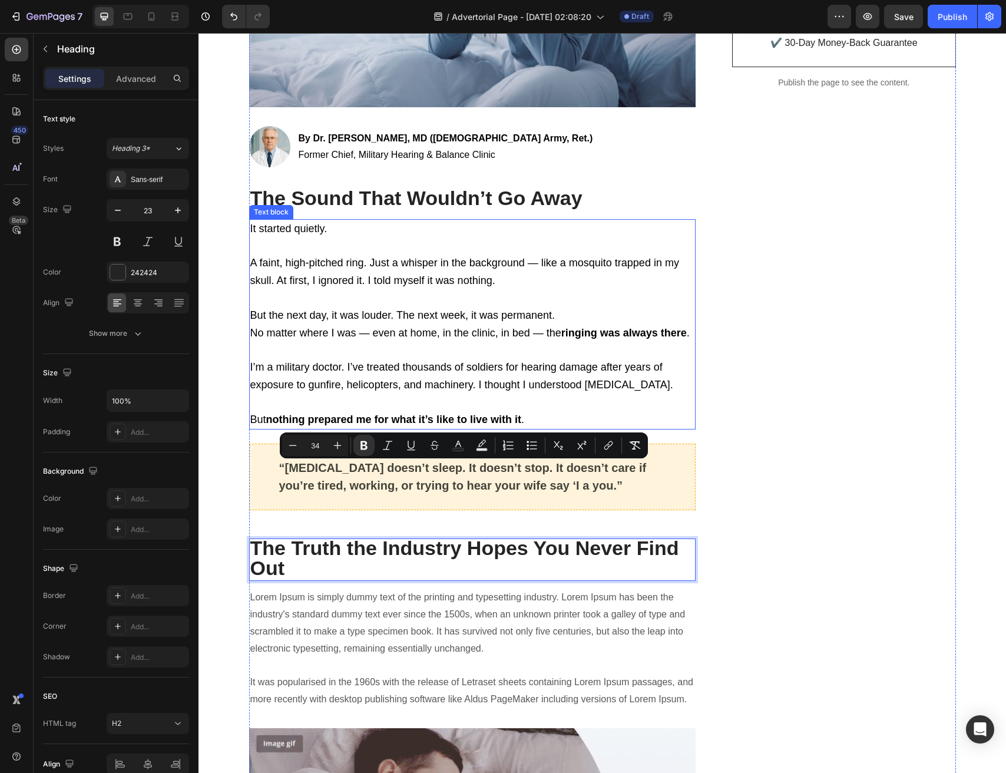
scroll to position [435, 0]
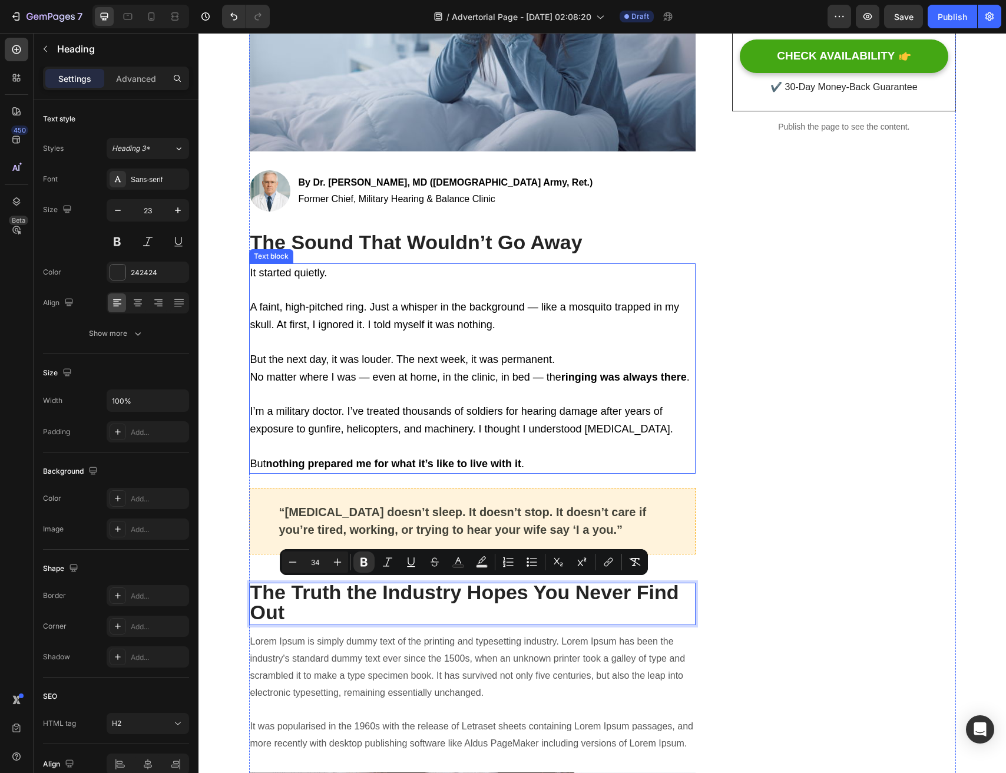
click at [322, 249] on strong "The Sound That Wouldn’t Go Away" at bounding box center [416, 242] width 332 height 22
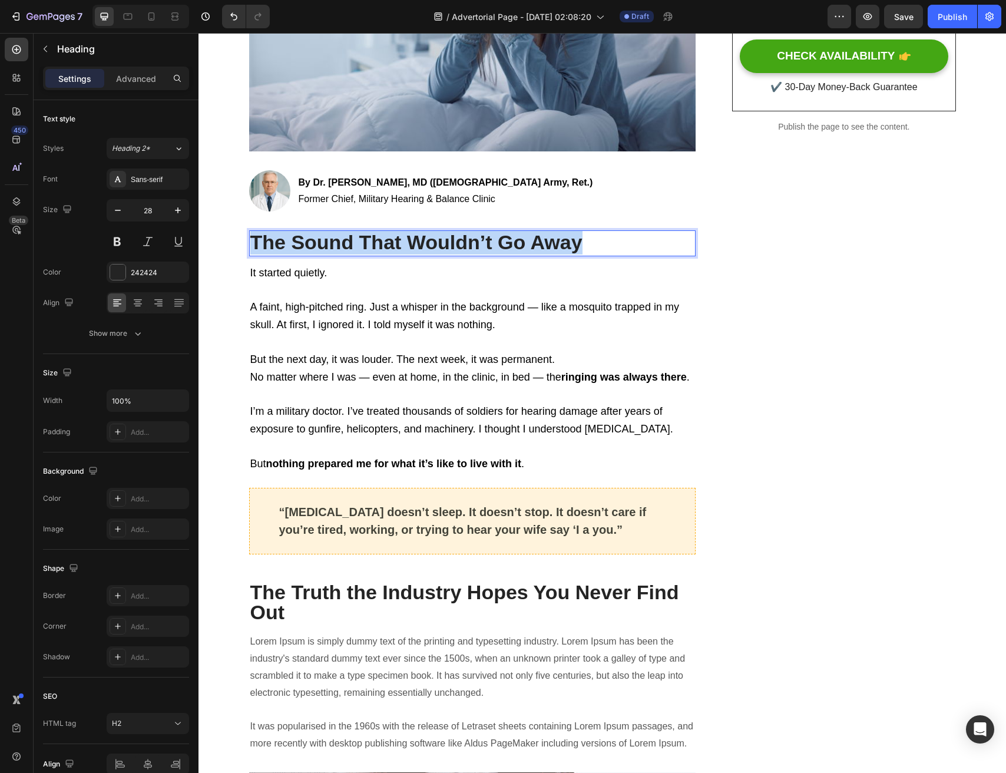
click at [322, 249] on strong "The Sound That Wouldn’t Go Away" at bounding box center [416, 242] width 332 height 22
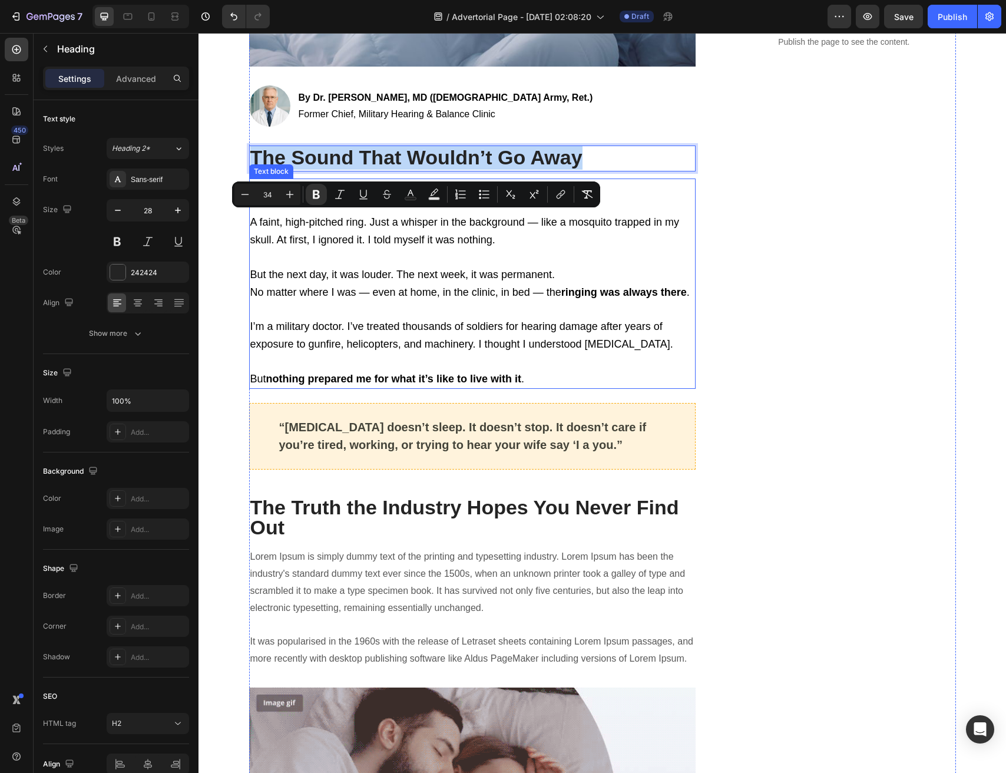
scroll to position [780, 0]
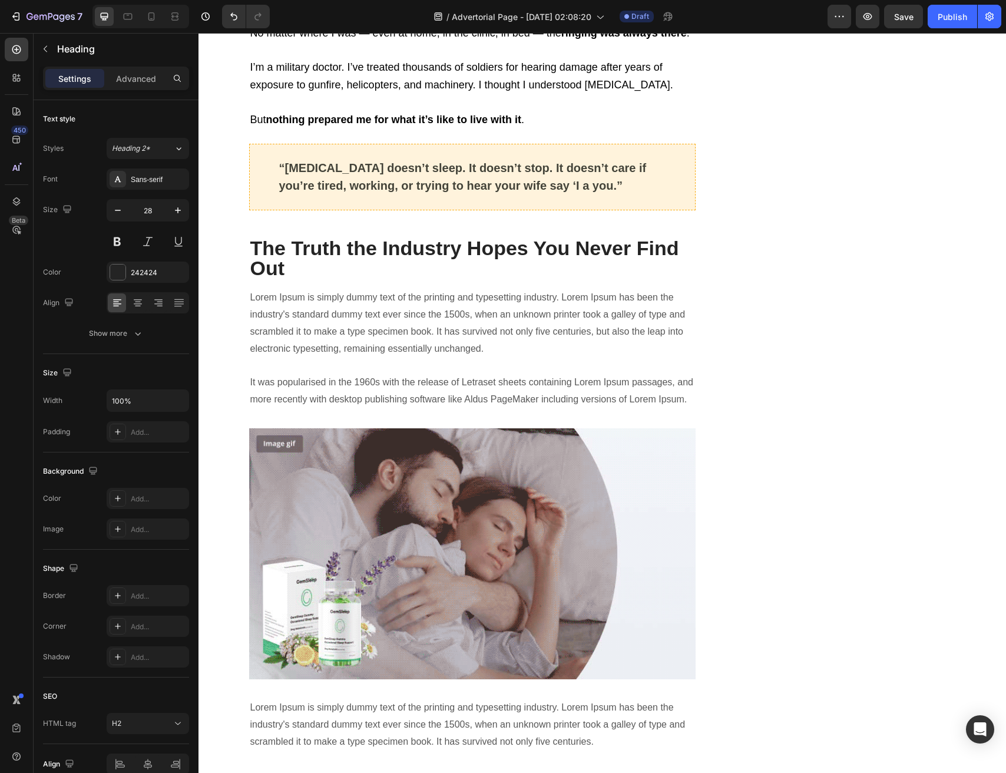
click at [316, 314] on p "Lorem Ipsum is simply dummy text of the printing and typesetting industry. Lore…" at bounding box center [472, 348] width 445 height 119
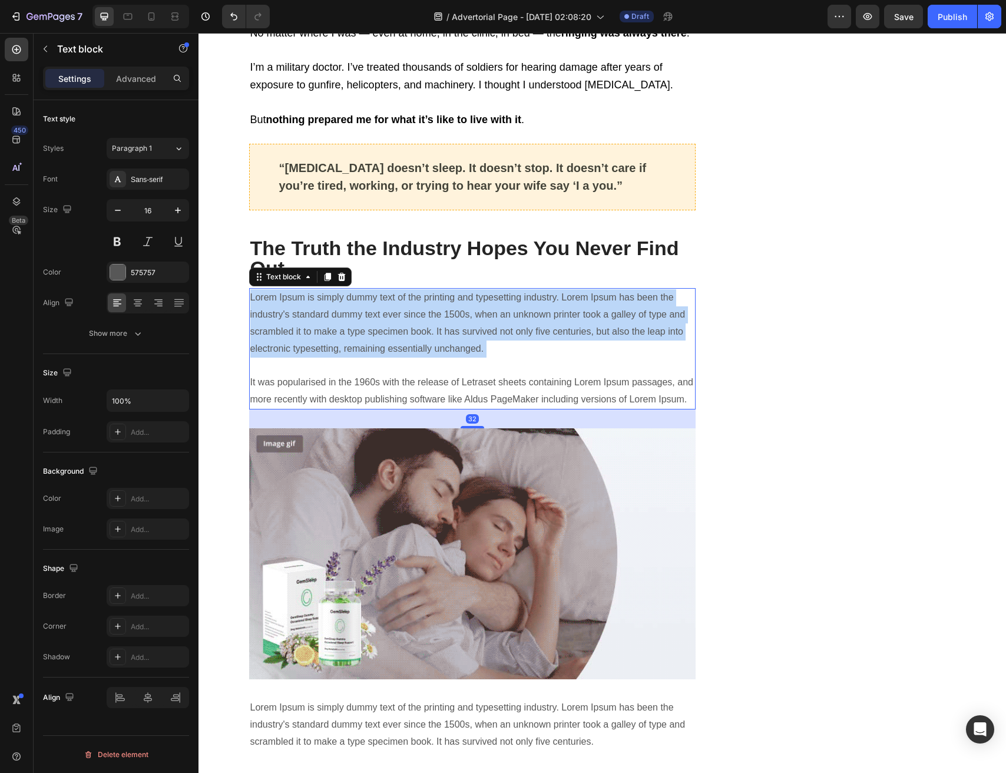
click at [316, 314] on p "Lorem Ipsum is simply dummy text of the printing and typesetting industry. Lore…" at bounding box center [472, 348] width 445 height 119
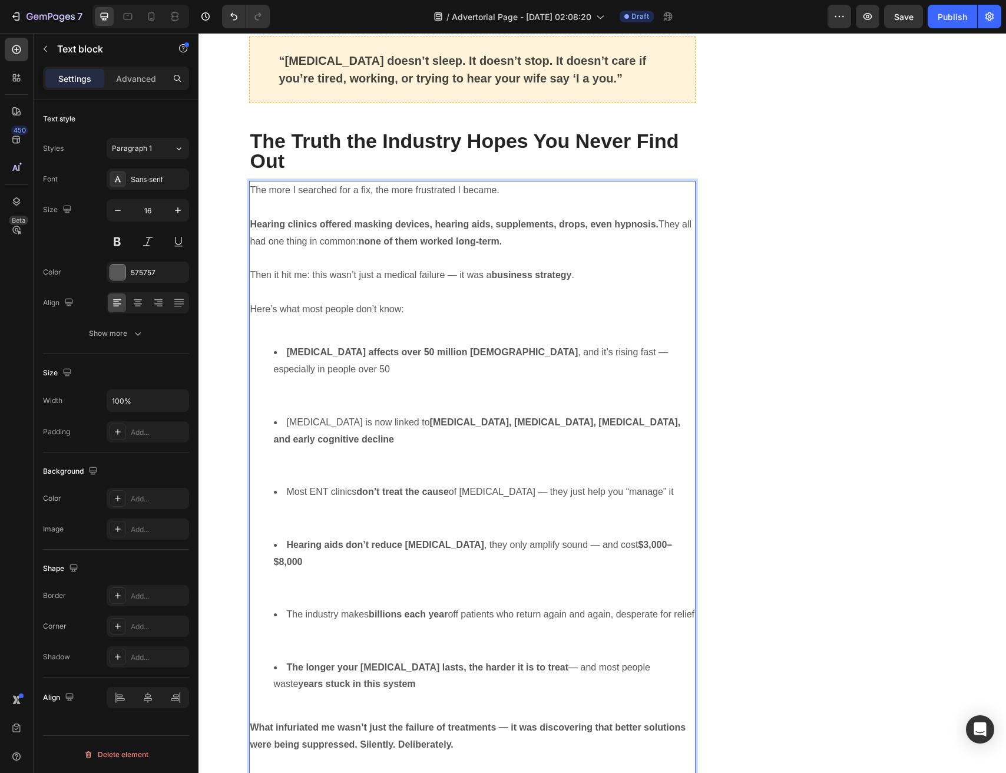
scroll to position [891, 0]
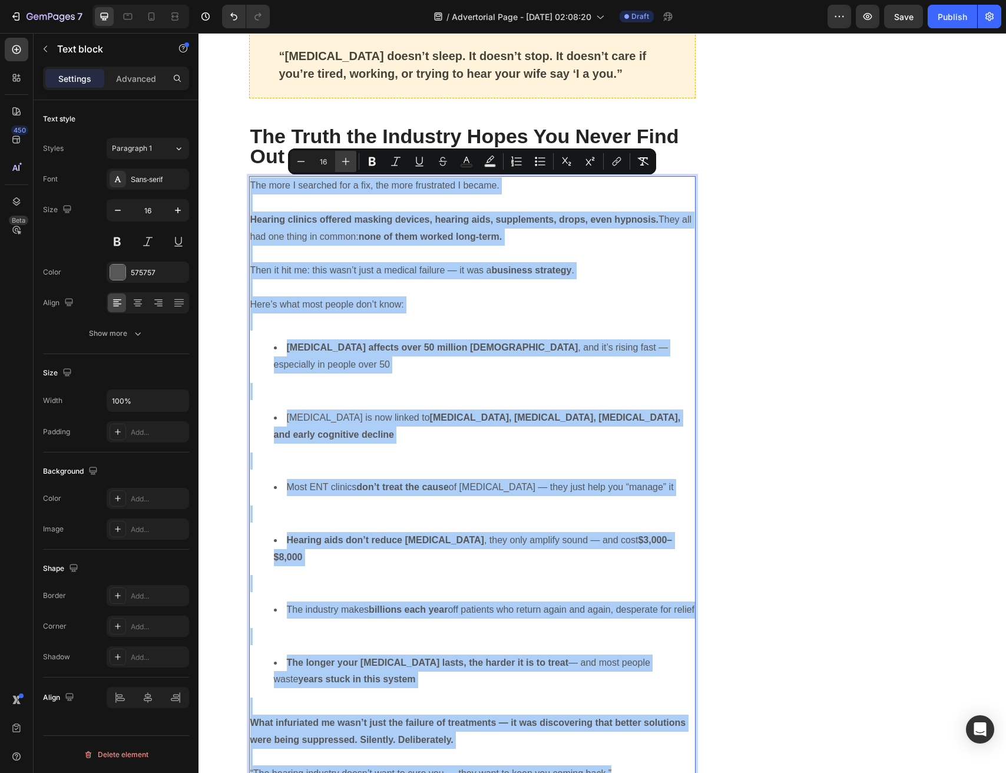
click at [355, 159] on button "Plus" at bounding box center [345, 161] width 21 height 21
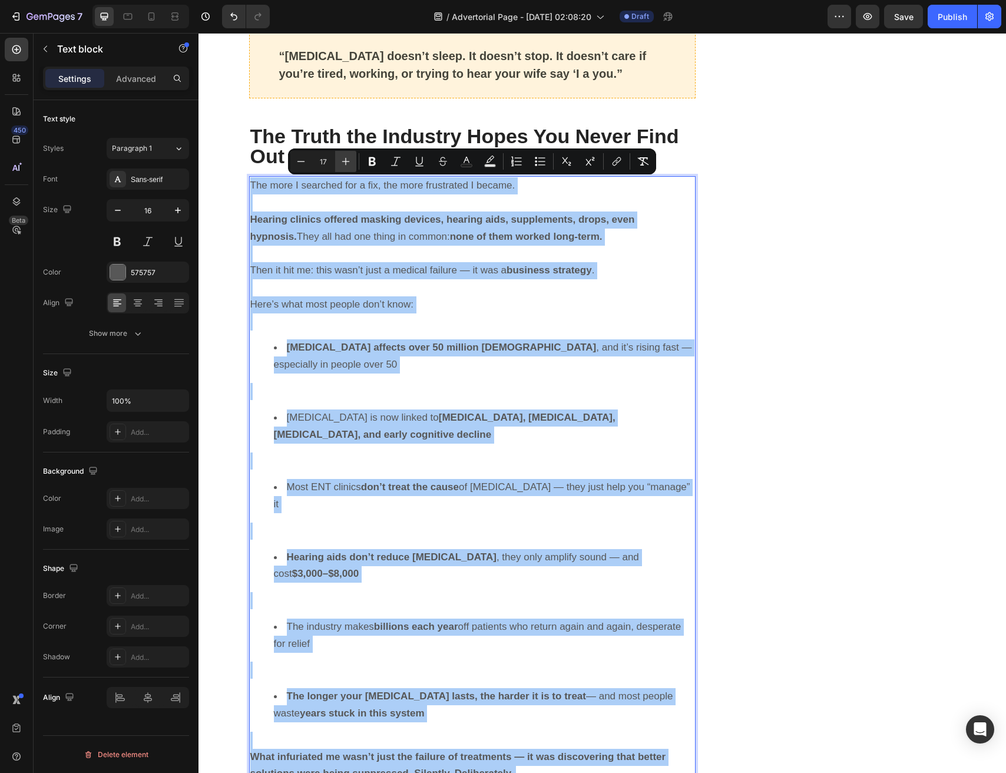
click at [355, 159] on button "Plus" at bounding box center [345, 161] width 21 height 21
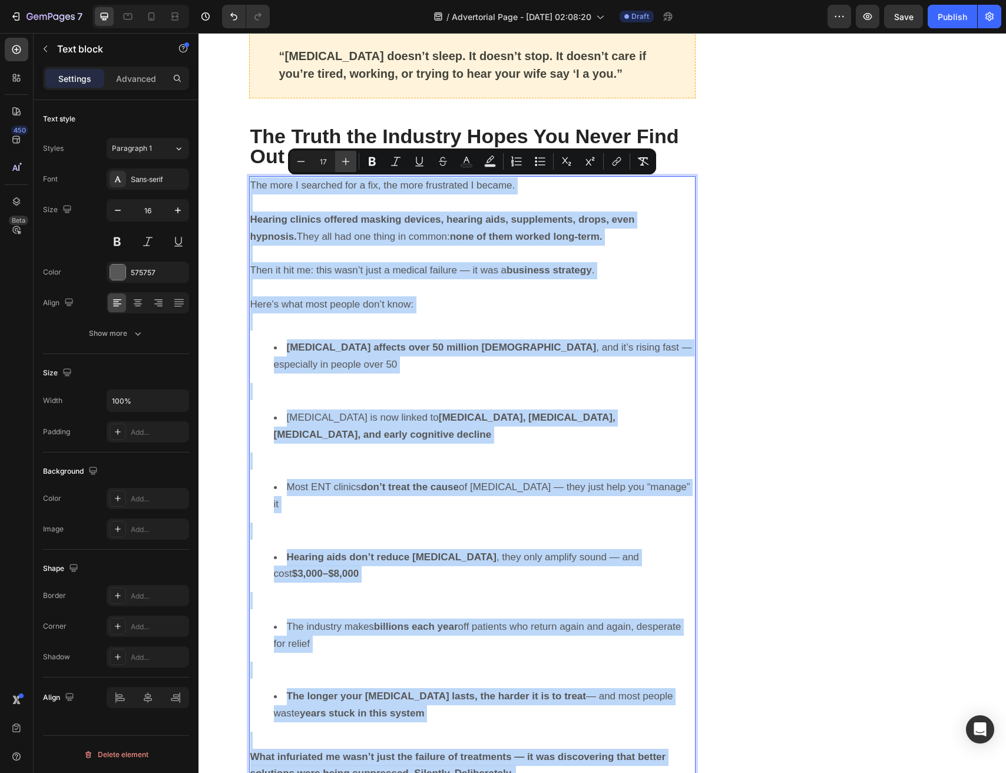
type input "18"
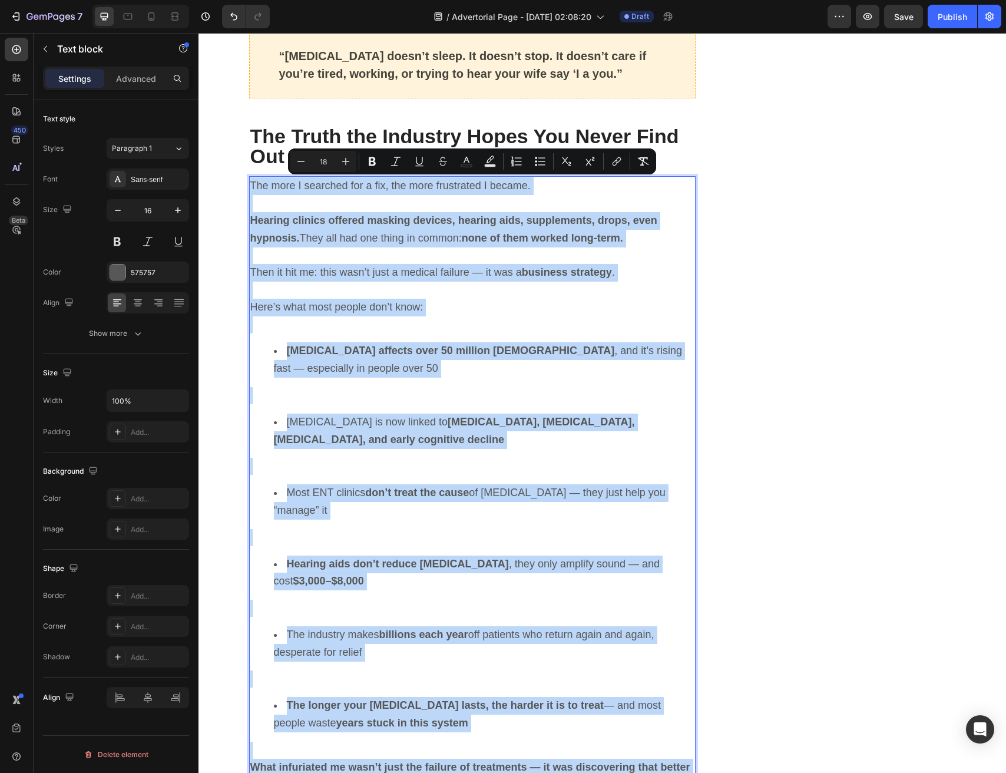
click at [436, 372] on li "Tinnitus affects over 50 million Americans , and it’s rising fast — especially …" at bounding box center [484, 359] width 421 height 35
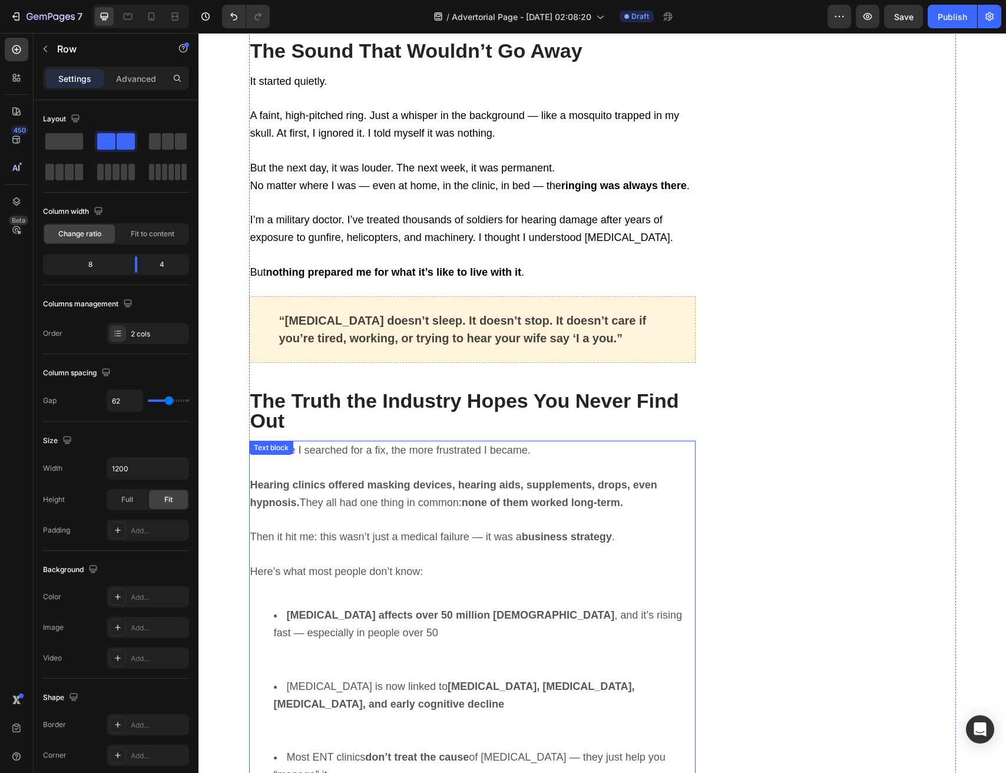
scroll to position [621, 0]
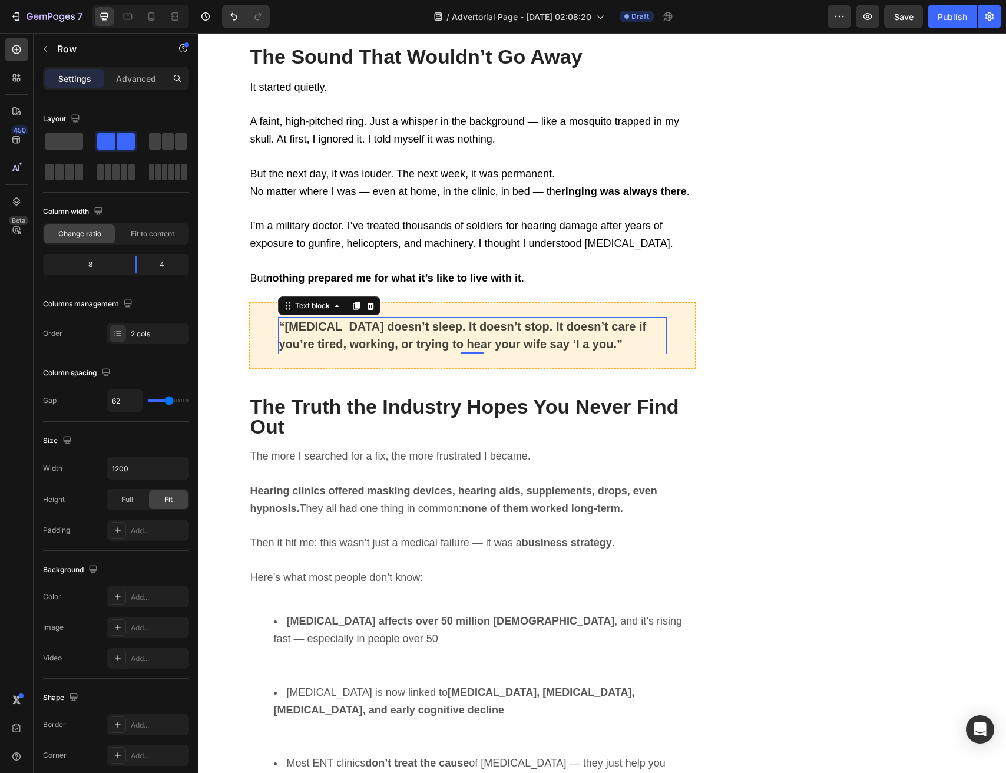
click at [371, 321] on span "“Tinnitus doesn’t sleep. It doesn’t stop. It doesn’t care if you’re tired, work…" at bounding box center [463, 335] width 368 height 31
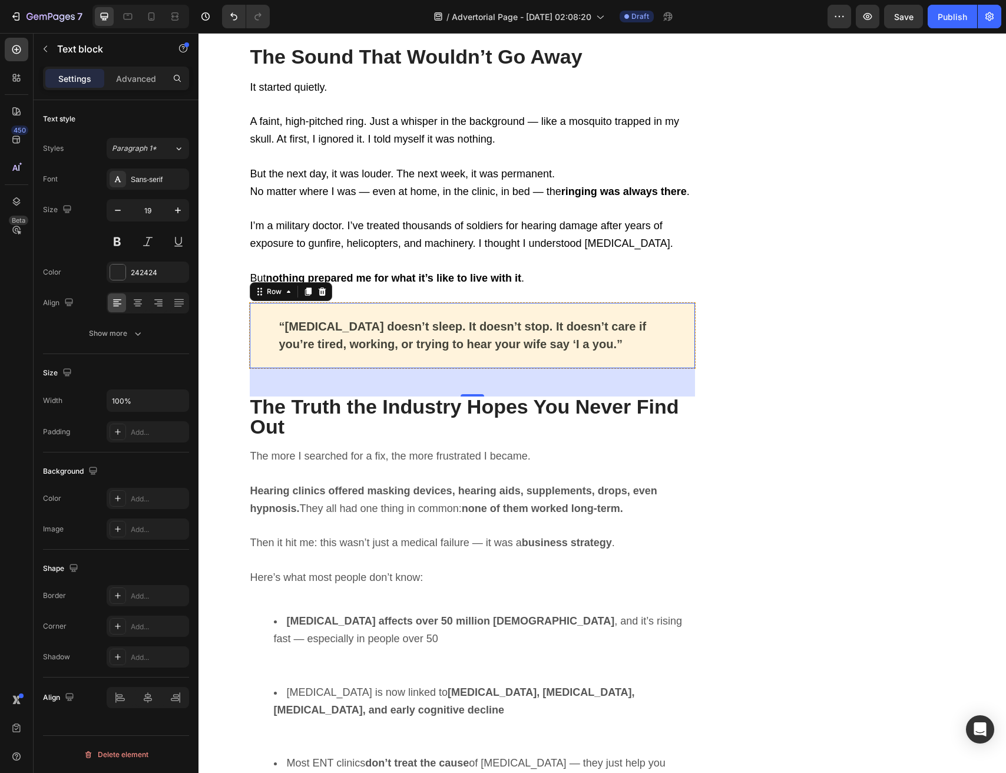
click at [396, 305] on div "“Tinnitus doesn’t sleep. It doesn’t stop. It doesn’t care if you’re tired, work…" at bounding box center [472, 335] width 447 height 67
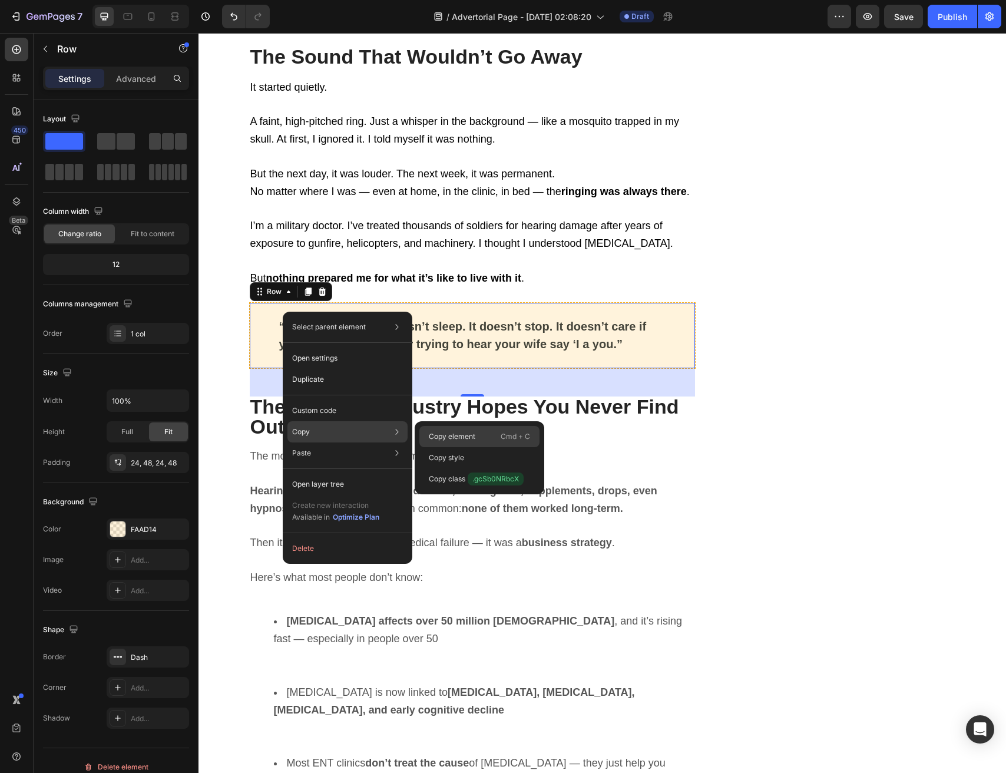
click at [455, 435] on p "Copy element" at bounding box center [452, 436] width 47 height 11
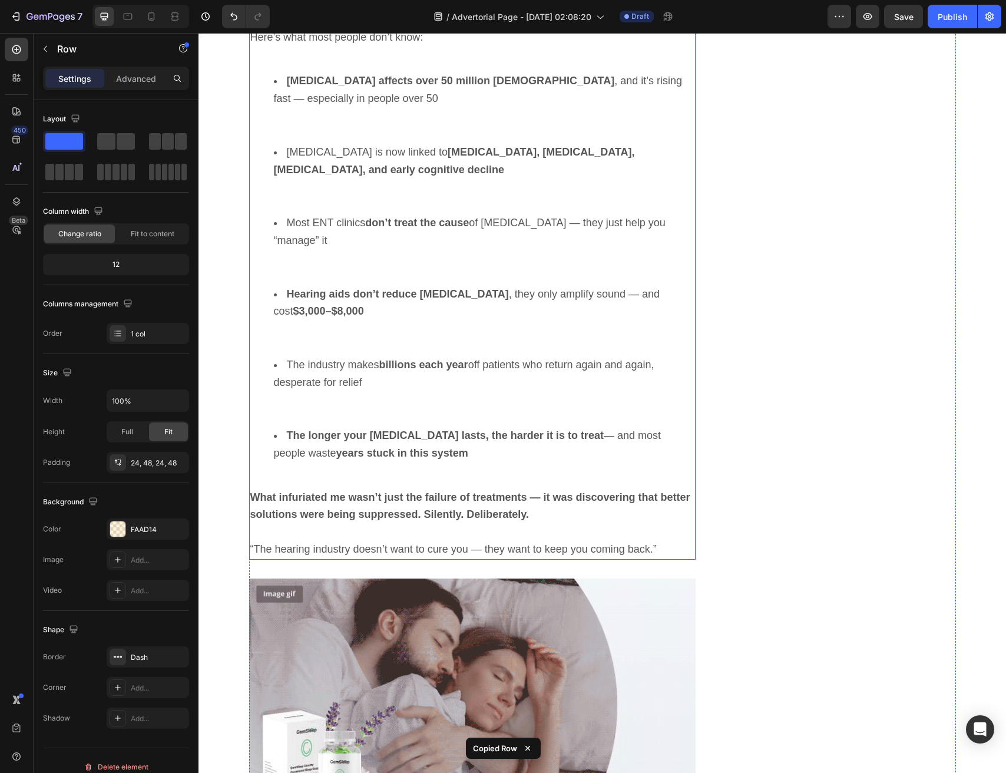
scroll to position [1174, 0]
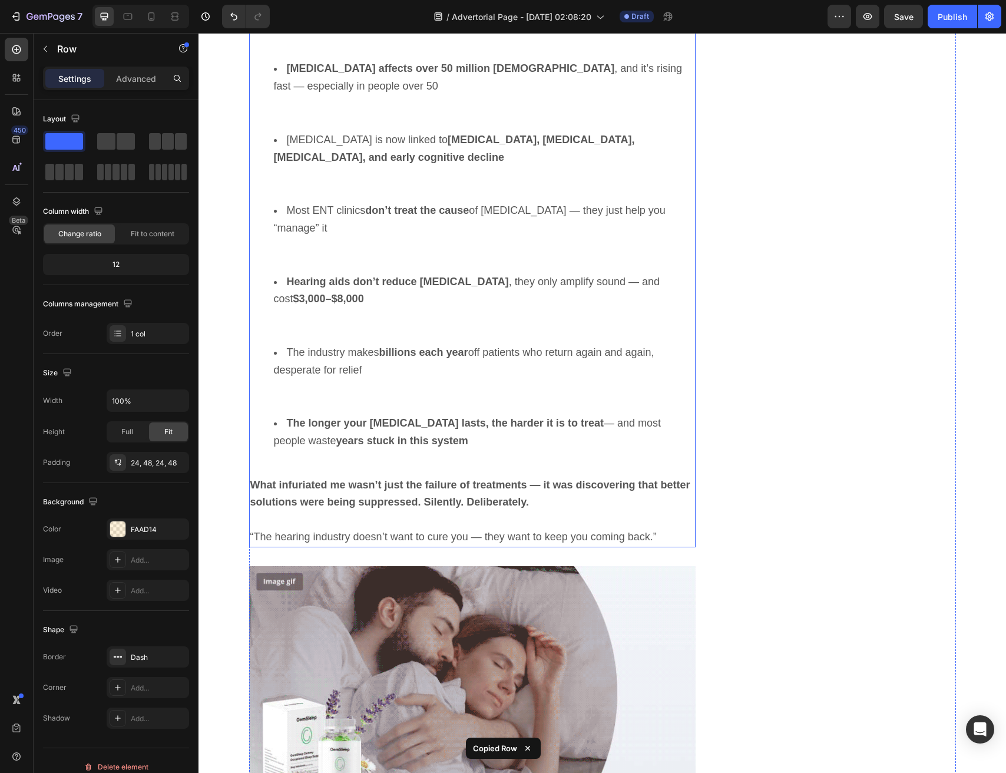
click at [406, 511] on p "Rich Text Editor. Editing area: main" at bounding box center [472, 519] width 445 height 17
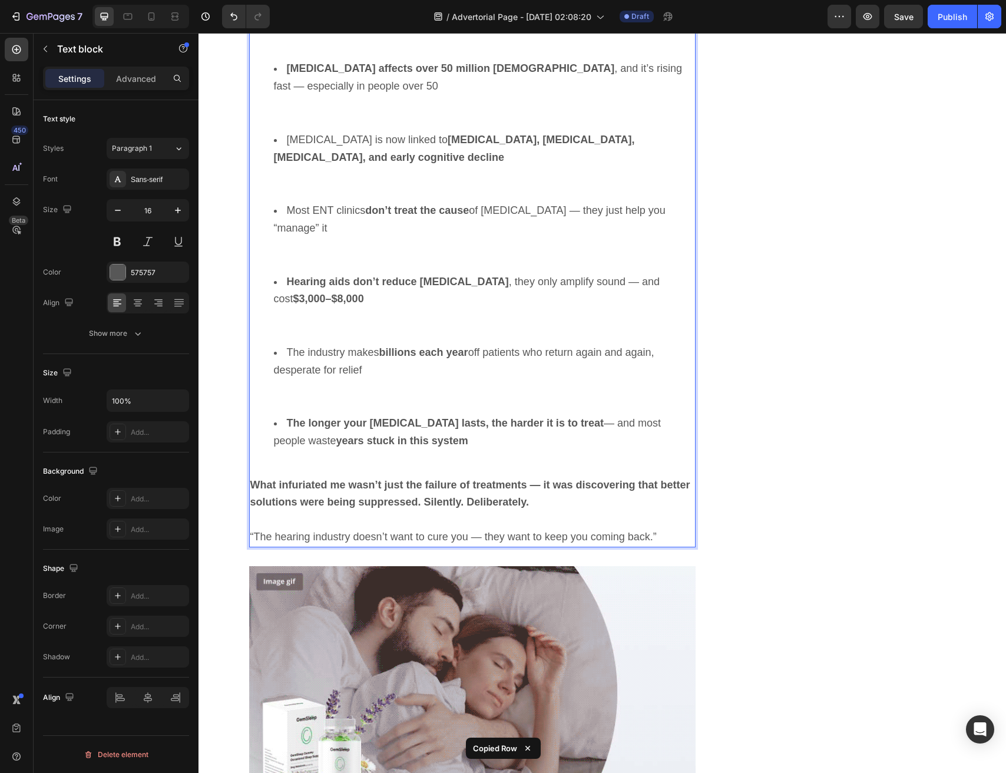
click at [665, 529] on p "“The hearing industry doesn’t want to cure you — they want to keep you coming b…" at bounding box center [472, 538] width 445 height 18
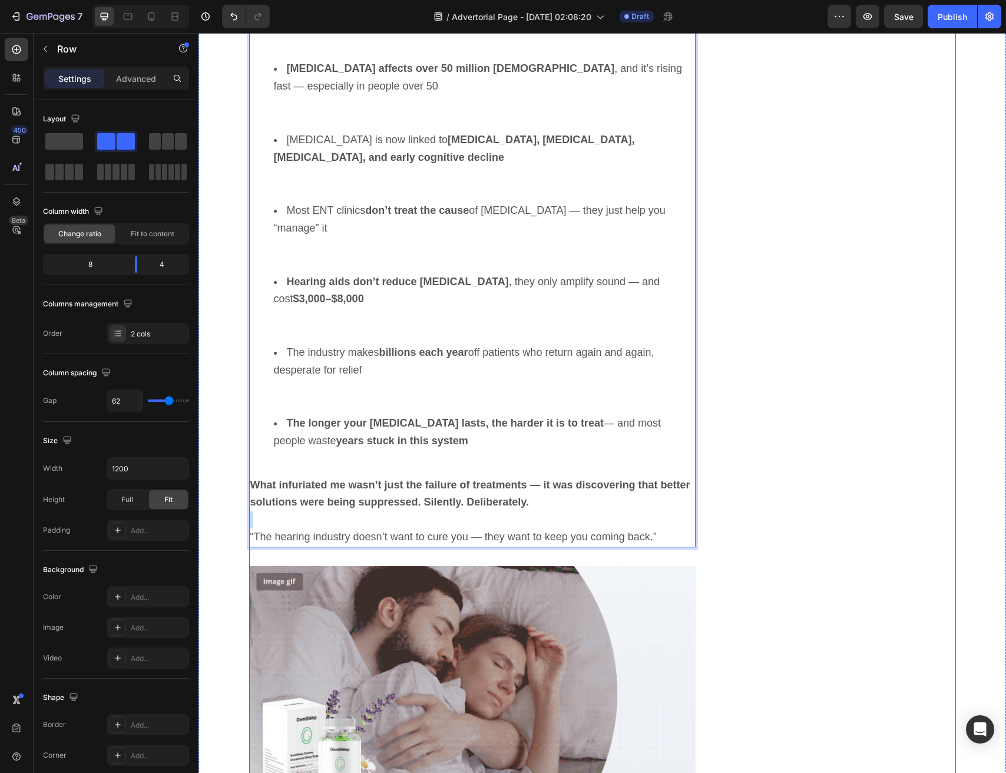
click at [830, 446] on div "Unique Value Proposition Heading Icon Product benefit 1 Text block Icon Product…" at bounding box center [843, 775] width 223 height 3612
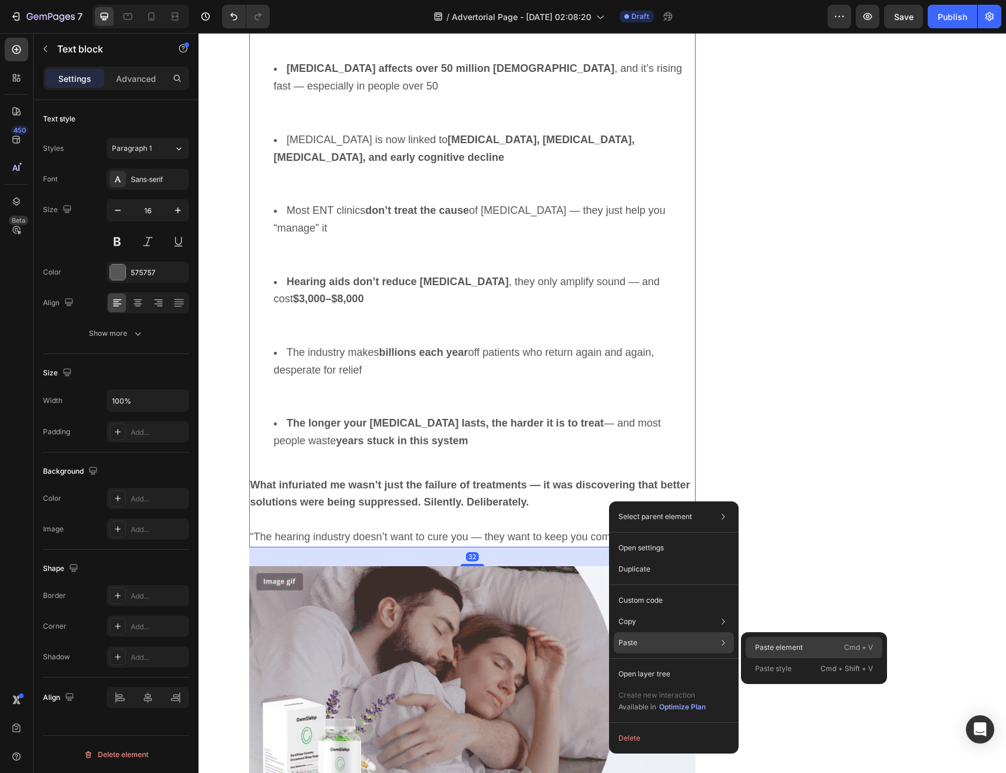
click at [804, 642] on div "Paste element Cmd + V" at bounding box center [814, 647] width 137 height 21
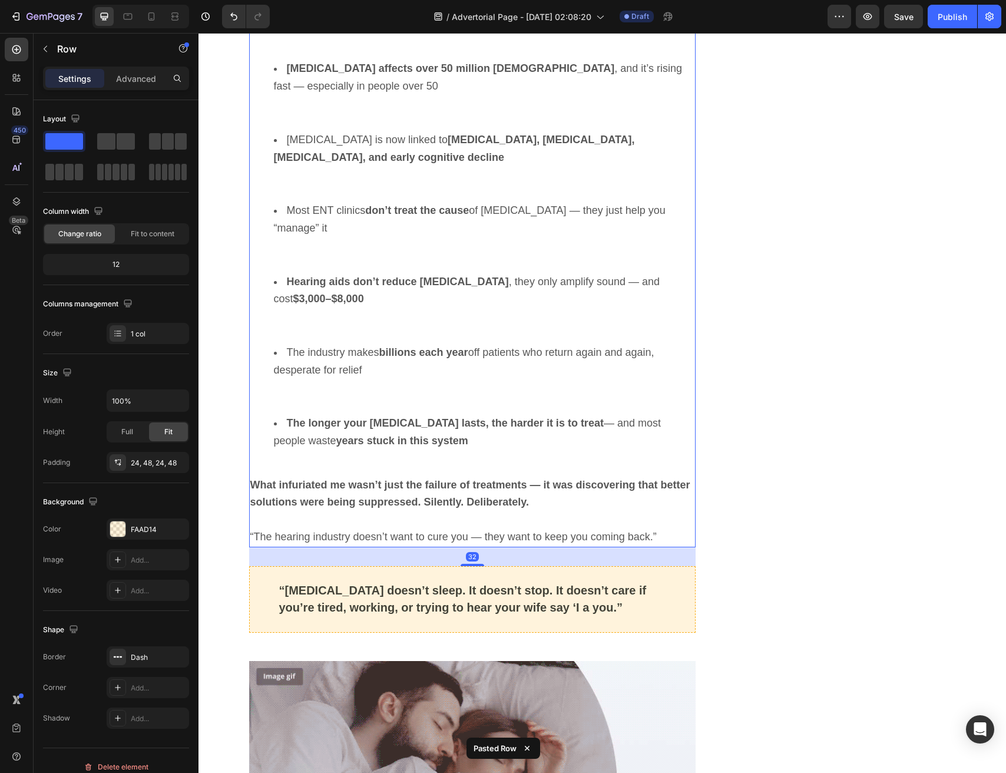
click at [472, 529] on p "“The hearing industry doesn’t want to cure you — they want to keep you coming b…" at bounding box center [472, 538] width 445 height 18
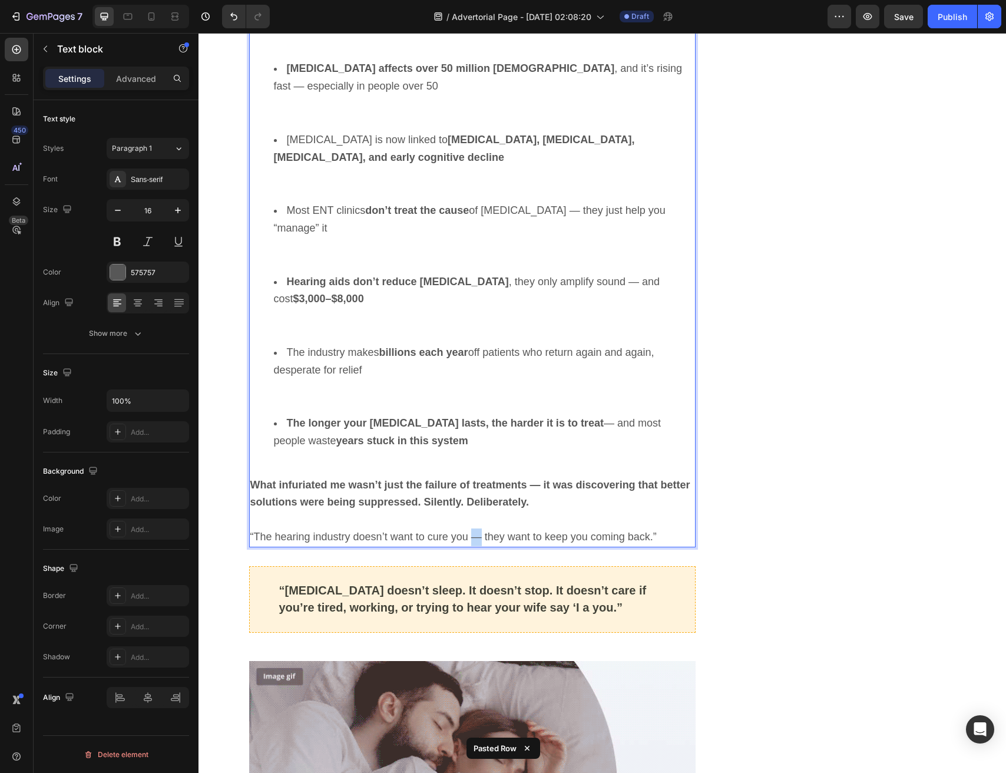
click at [473, 531] on span "“The hearing industry doesn’t want to cure you — they want to keep you coming b…" at bounding box center [453, 537] width 407 height 12
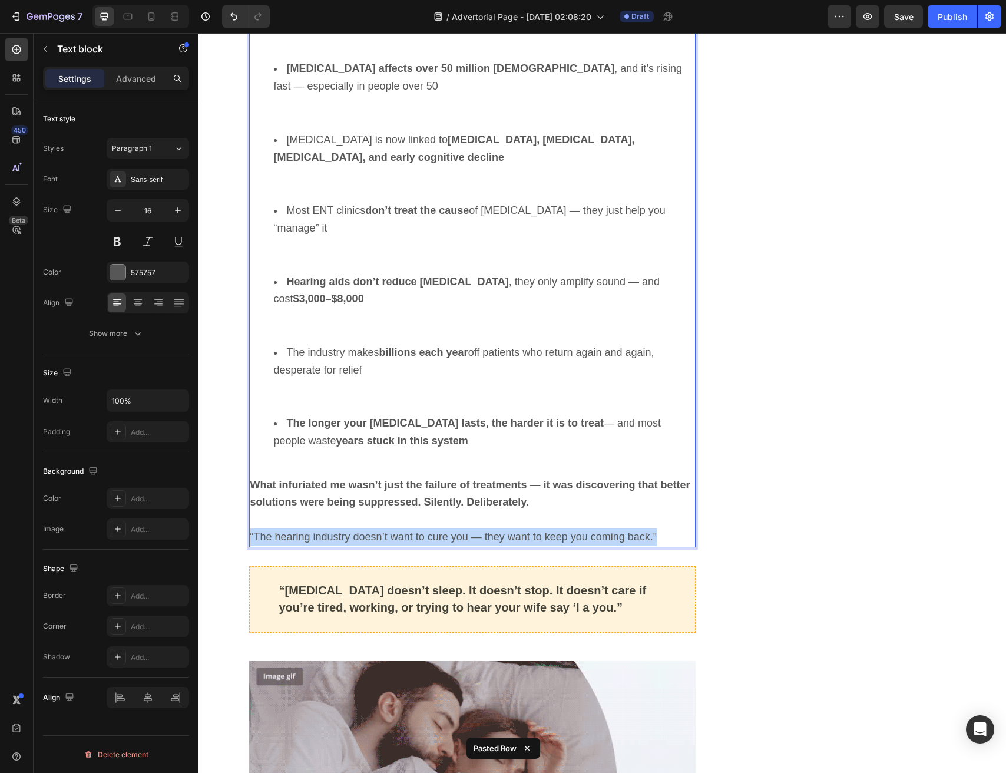
click at [473, 531] on span "“The hearing industry doesn’t want to cure you — they want to keep you coming b…" at bounding box center [453, 537] width 407 height 12
click at [427, 584] on span "“Tinnitus doesn’t sleep. It doesn’t stop. It doesn’t care if you’re tired, work…" at bounding box center [463, 599] width 368 height 31
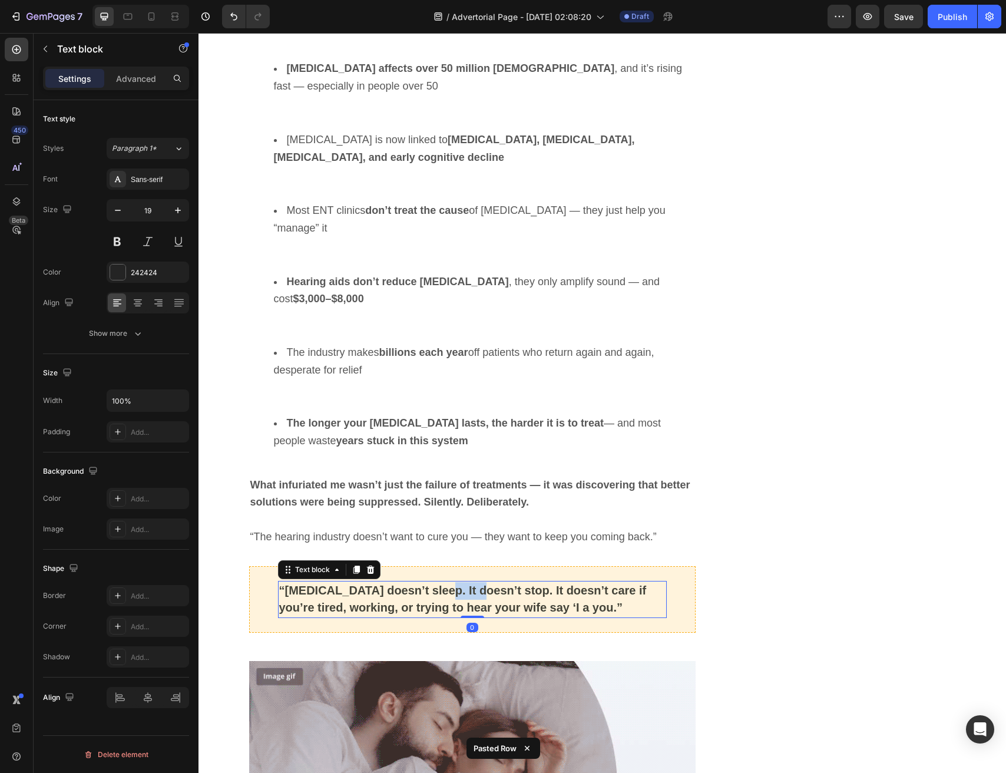
click at [427, 584] on span "“Tinnitus doesn’t sleep. It doesn’t stop. It doesn’t care if you’re tired, work…" at bounding box center [463, 599] width 368 height 31
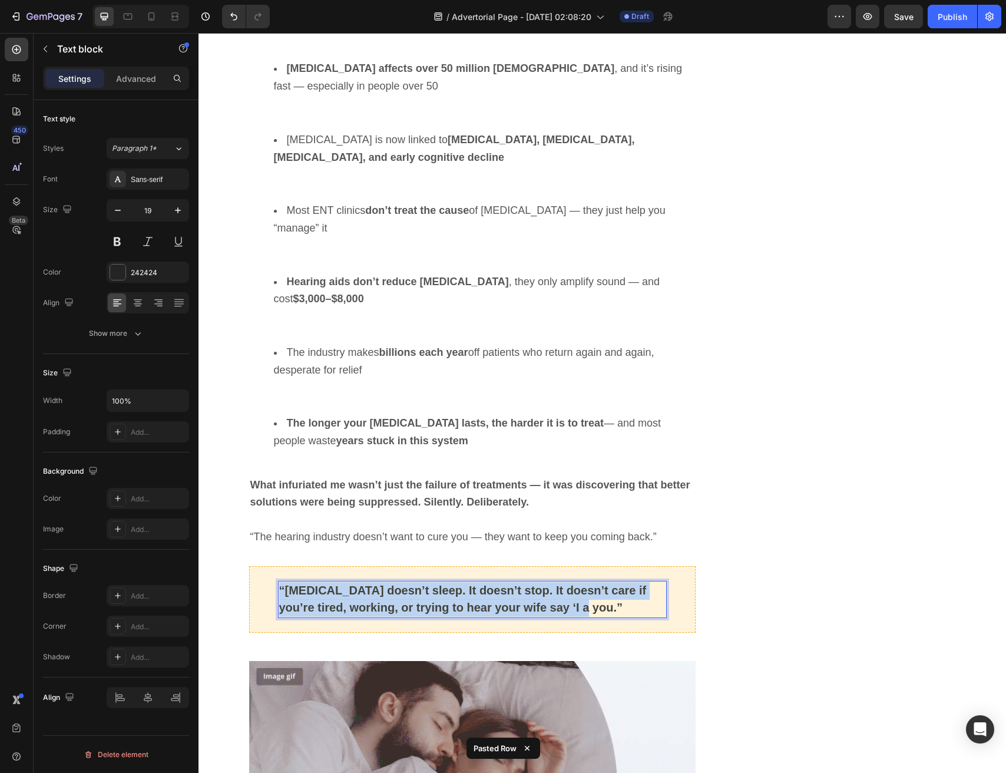
click at [427, 584] on span "“Tinnitus doesn’t sleep. It doesn’t stop. It doesn’t care if you’re tired, work…" at bounding box center [463, 599] width 368 height 31
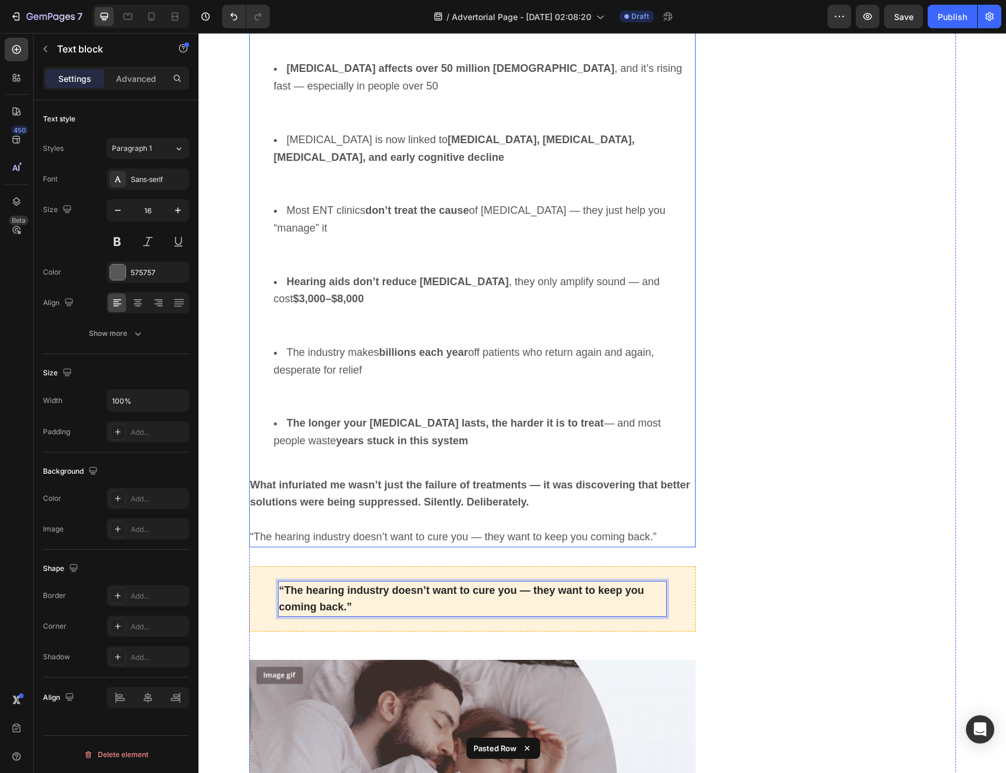
click at [433, 511] on p "Rich Text Editor. Editing area: main" at bounding box center [472, 519] width 445 height 17
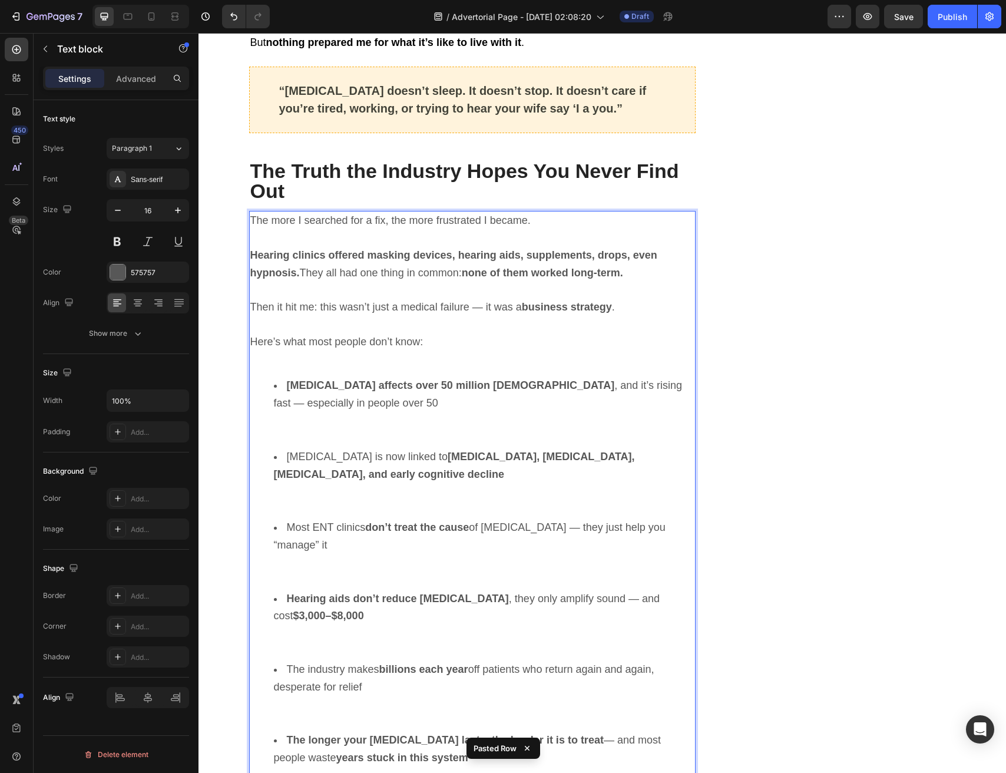
click at [432, 516] on div "The more I searched for a fix, the more frustrated I became. Hearing clinics of…" at bounding box center [472, 537] width 447 height 653
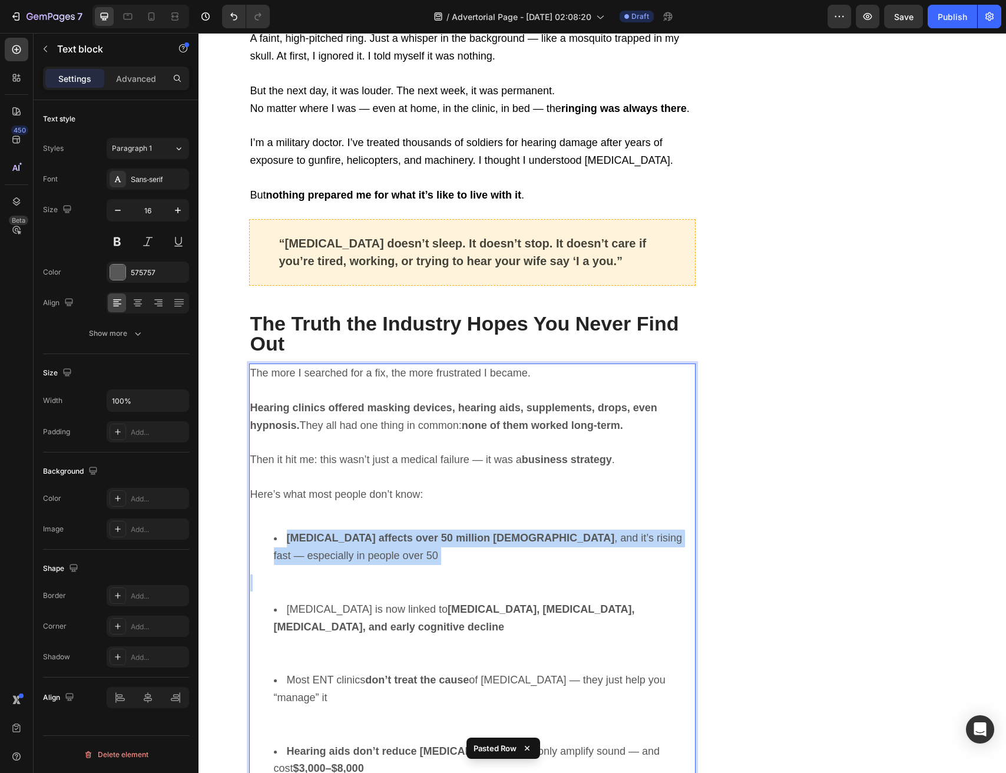
click at [432, 516] on div "The more I searched for a fix, the more frustrated I became. Hearing clinics of…" at bounding box center [472, 690] width 447 height 653
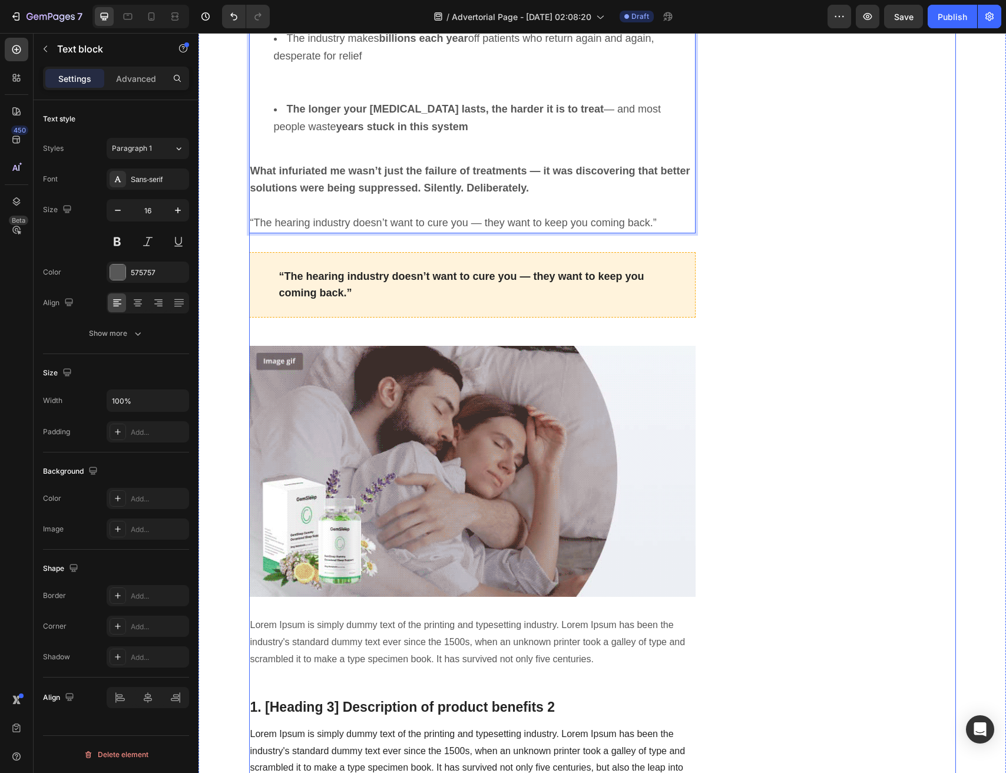
scroll to position [1184, 0]
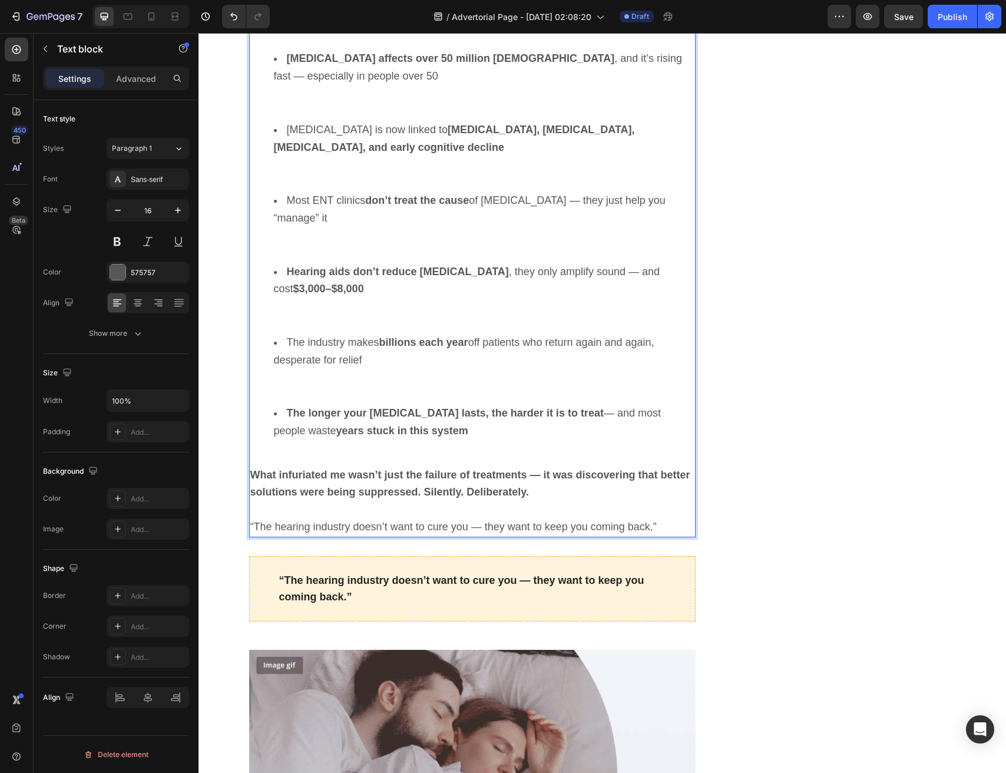
click at [439, 521] on span "“The hearing industry doesn’t want to cure you — they want to keep you coming b…" at bounding box center [453, 527] width 407 height 12
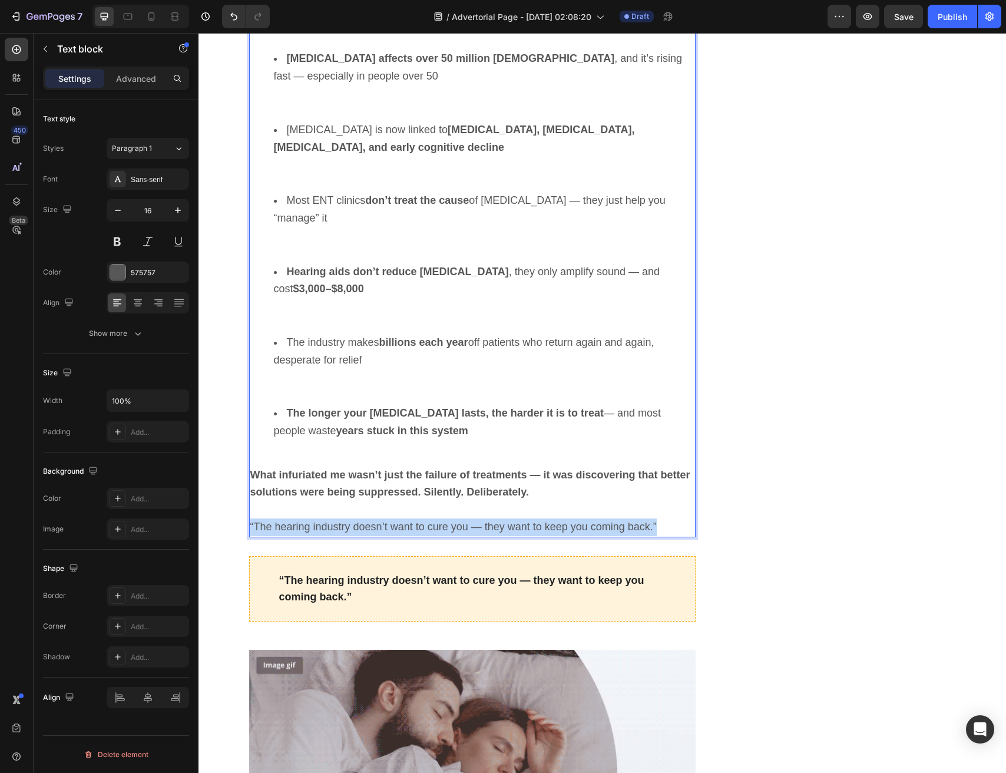
click at [439, 521] on span "“The hearing industry doesn’t want to cure you — they want to keep you coming b…" at bounding box center [453, 527] width 407 height 12
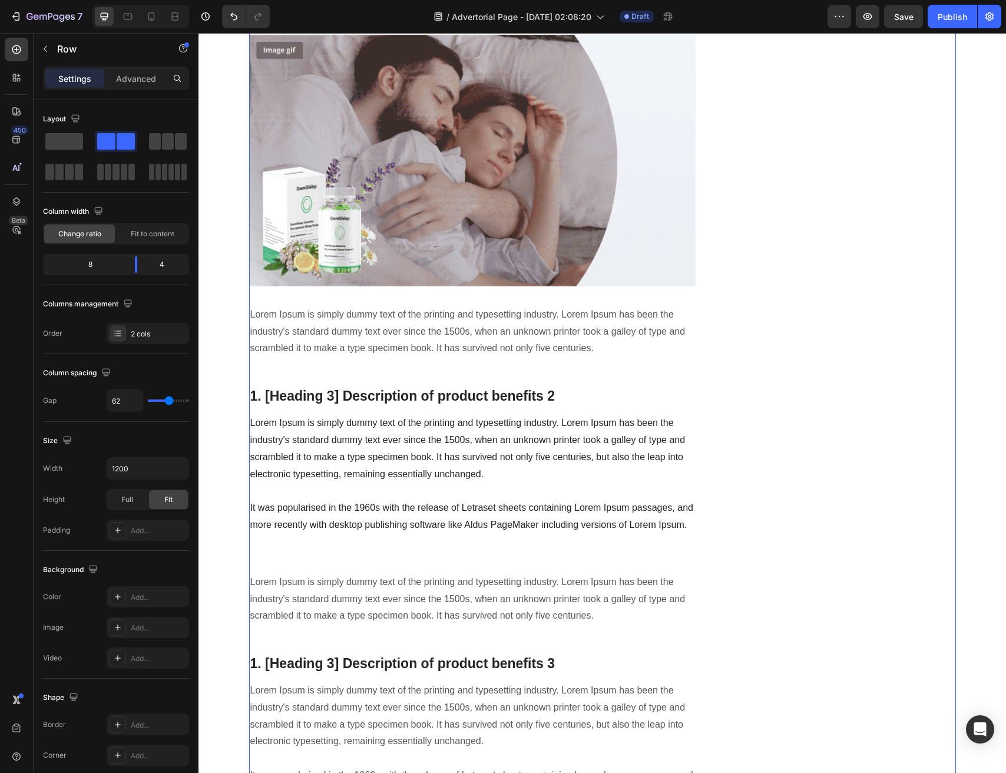
scroll to position [1772, 0]
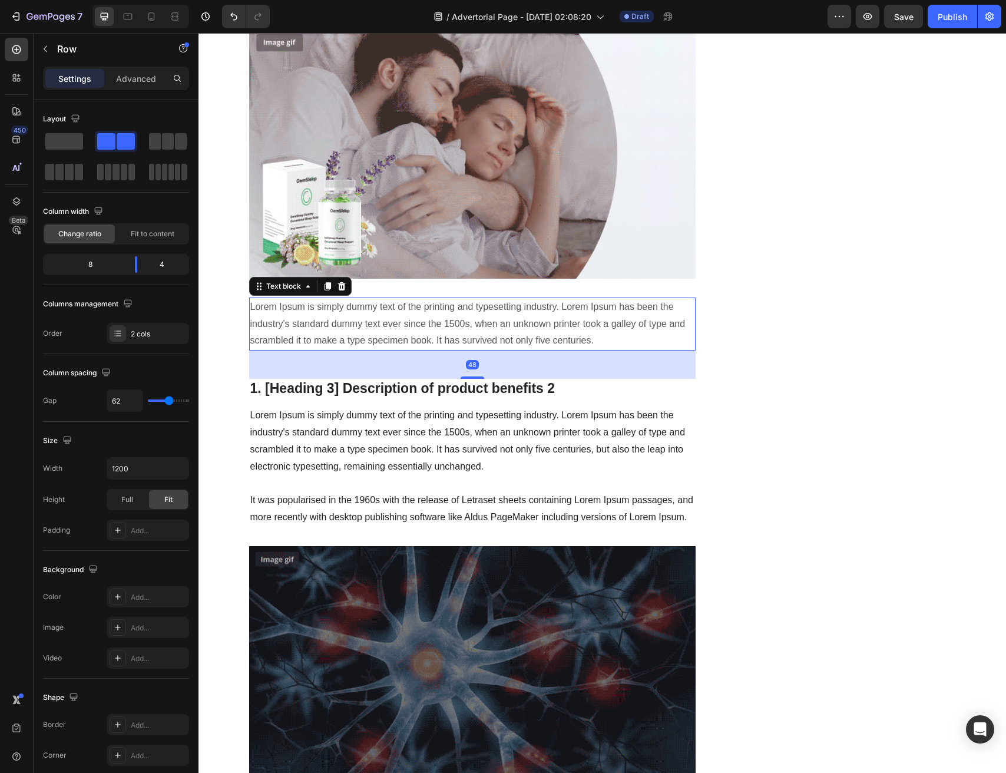
click at [444, 316] on p "Lorem Ipsum is simply dummy text of the printing and typesetting industry. Lore…" at bounding box center [472, 324] width 445 height 51
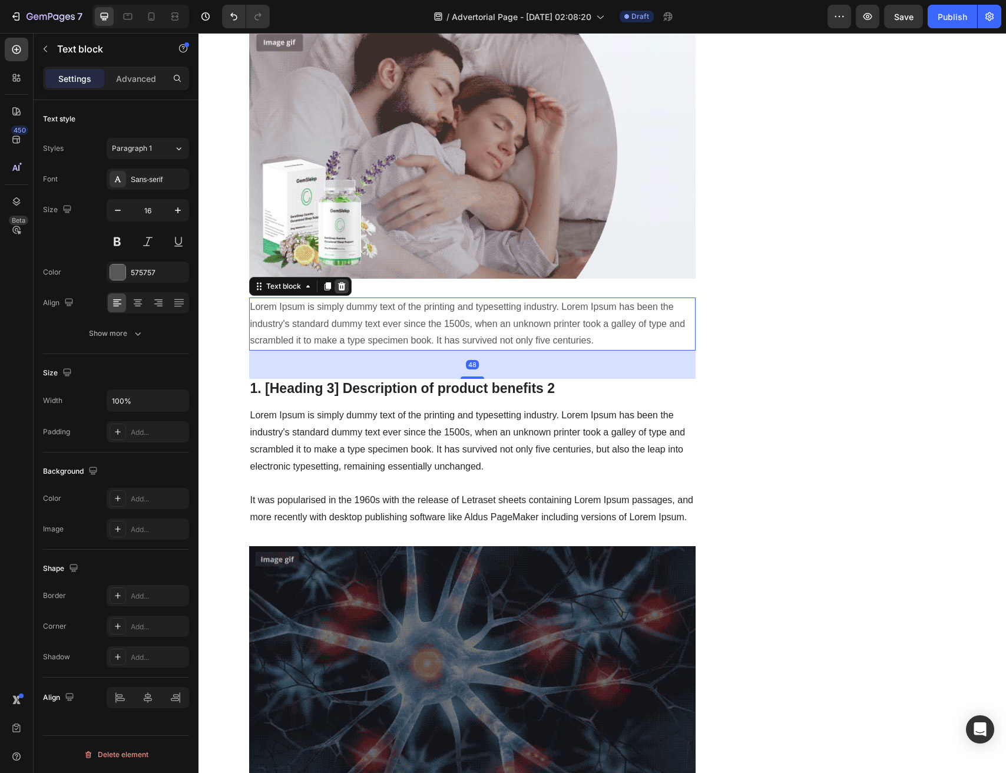
click at [335, 279] on div at bounding box center [342, 286] width 14 height 14
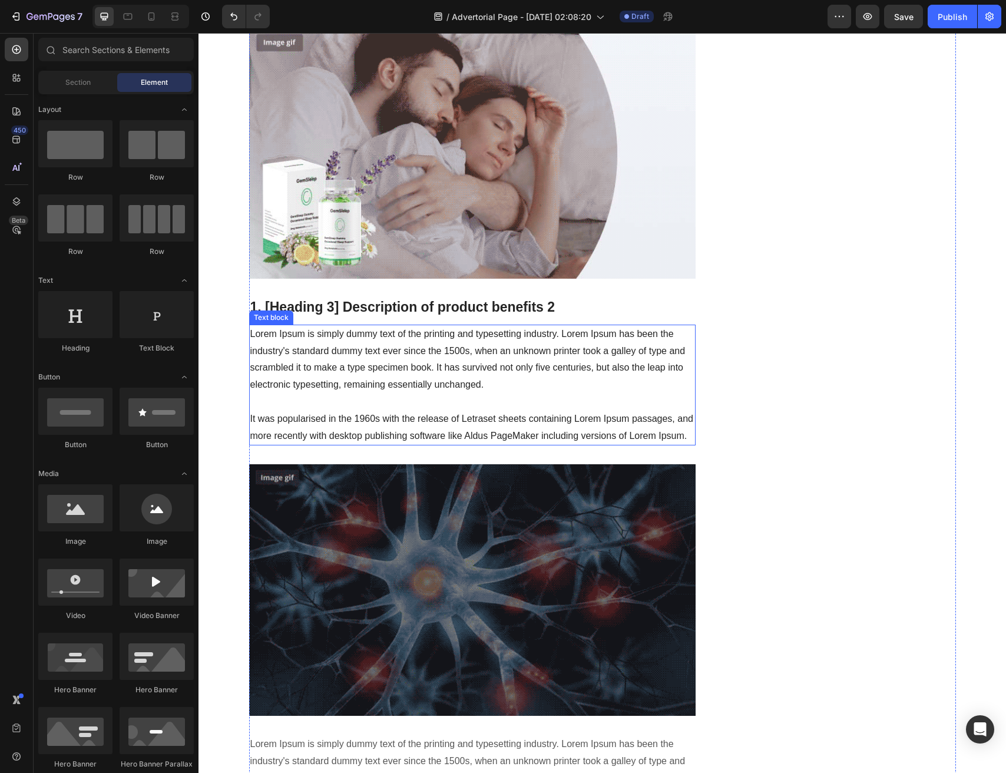
click at [379, 299] on p "1. [Heading 3] Description of product benefits 2" at bounding box center [472, 308] width 445 height 18
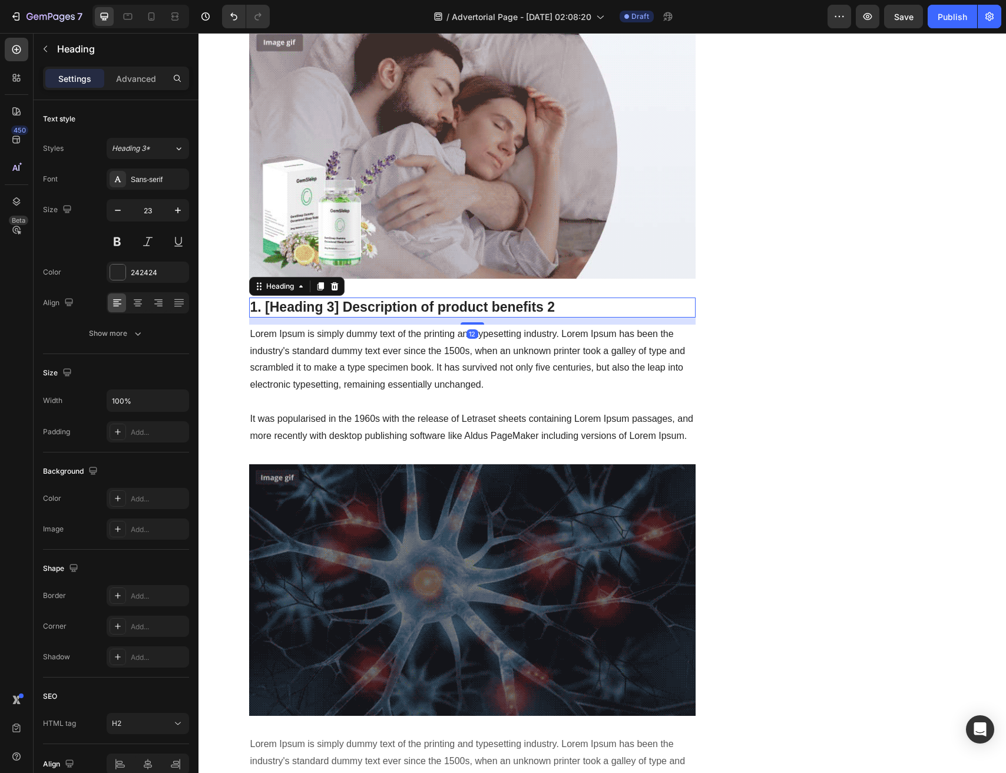
click at [379, 299] on p "1. [Heading 3] Description of product benefits 2" at bounding box center [472, 308] width 445 height 18
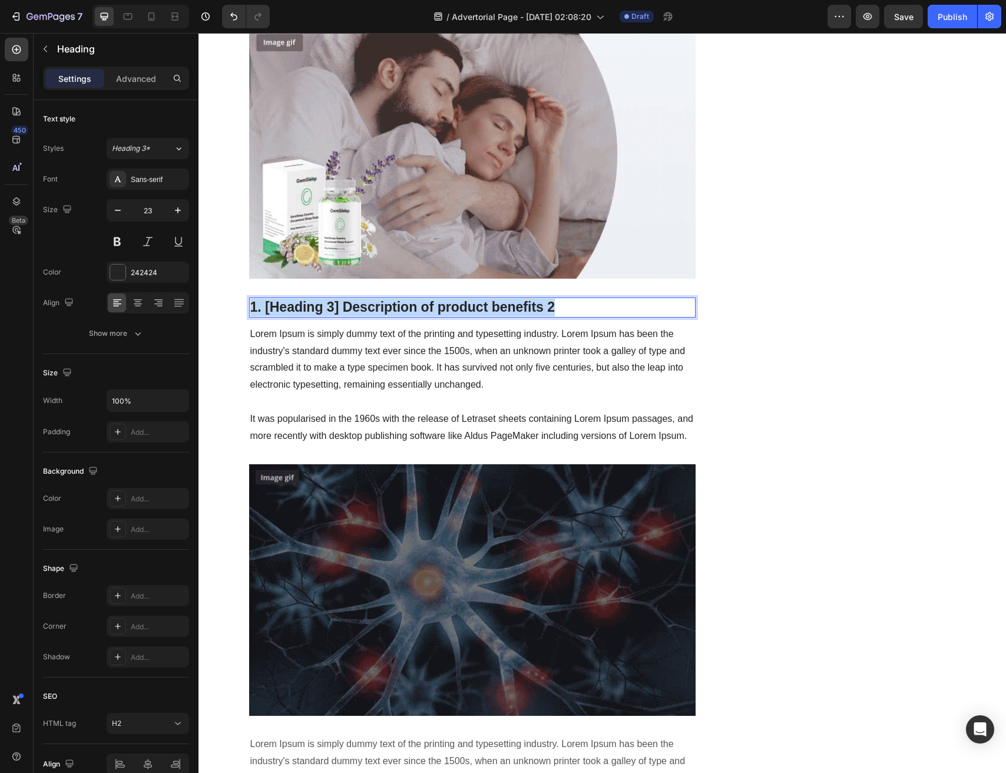
click at [379, 299] on p "1. [Heading 3] Description of product benefits 2" at bounding box center [472, 308] width 445 height 18
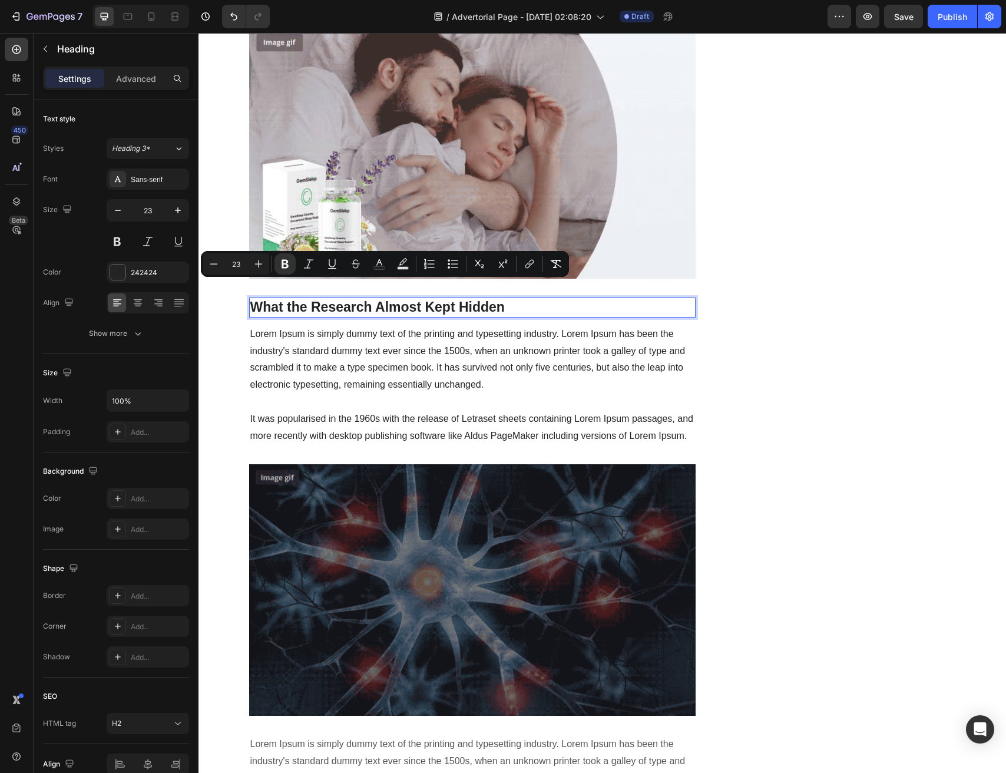
click at [234, 265] on input "23" at bounding box center [236, 264] width 24 height 14
type input "34"
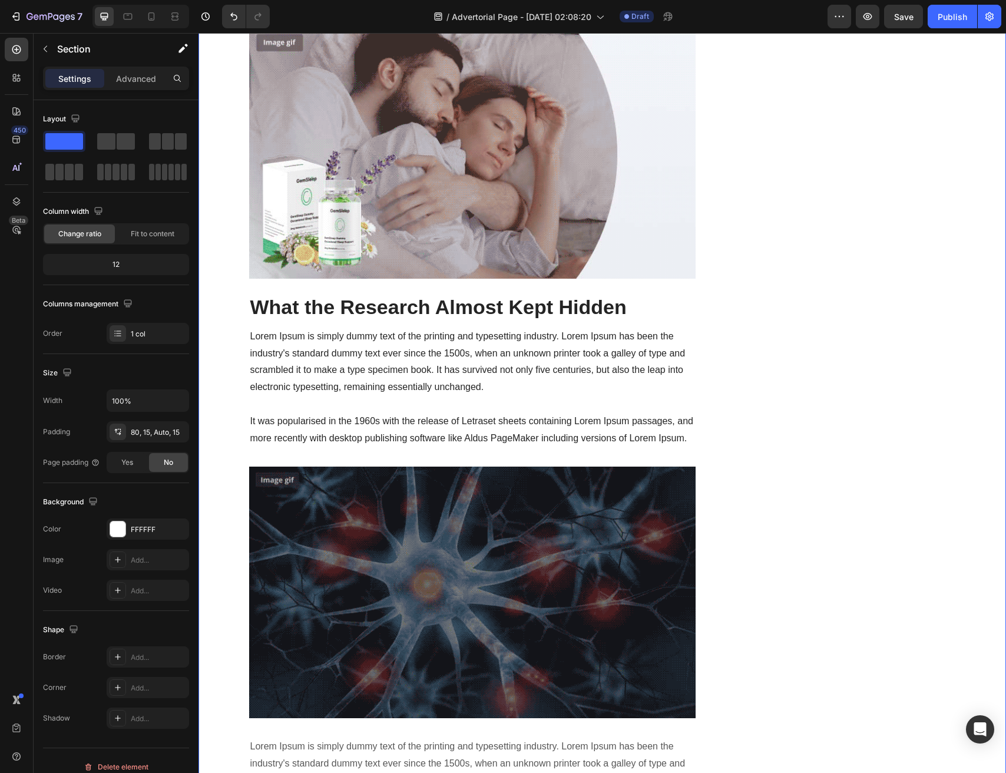
click at [230, 293] on div "⁠⁠⁠⁠⁠⁠⁠ Veteran Flight-Line “Signal Reset” Finally Goes Public — Helping Thousa…" at bounding box center [602, 292] width 790 height 3843
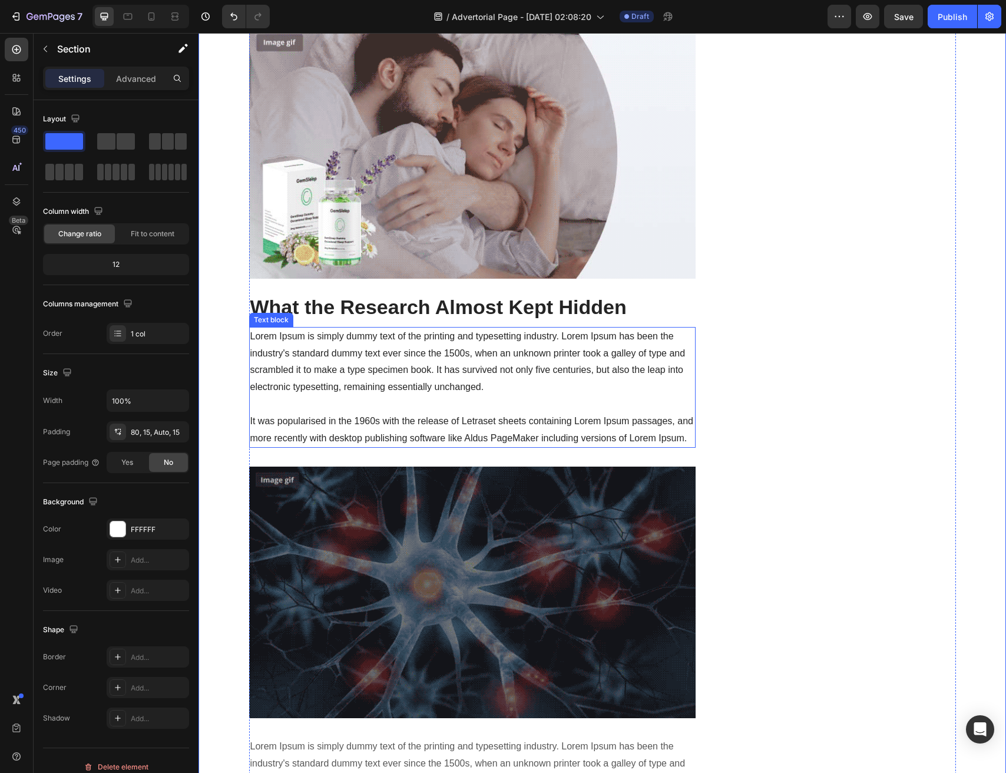
click at [360, 345] on p "Lorem Ipsum is simply dummy text of the printing and typesetting industry. Lore…" at bounding box center [472, 387] width 445 height 119
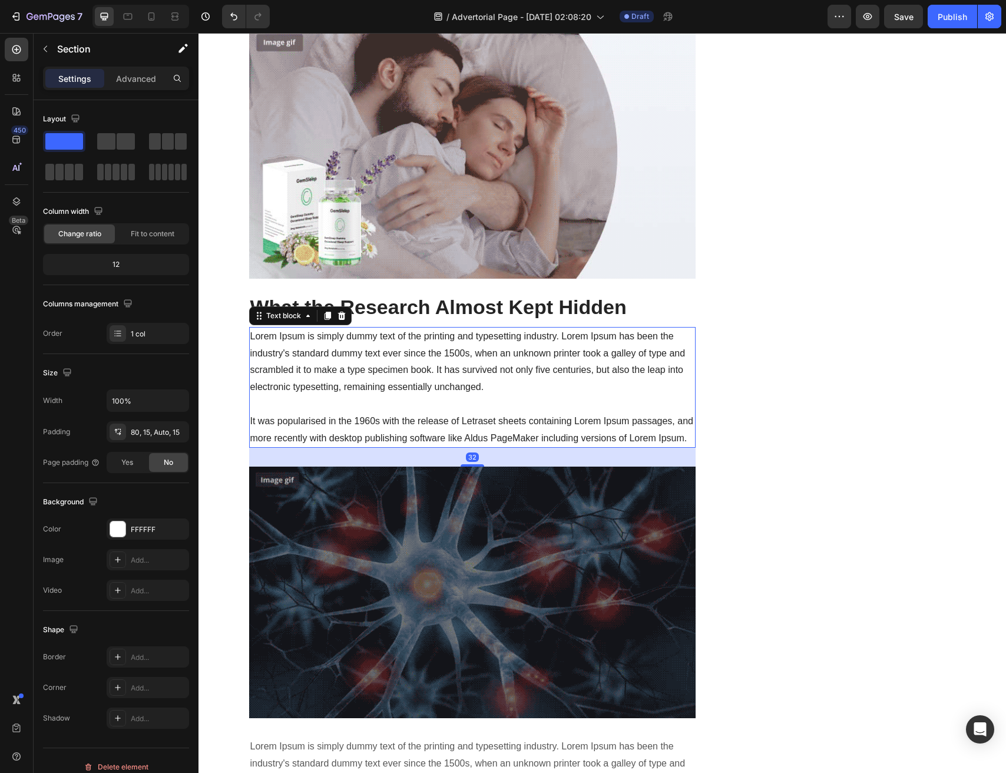
click at [360, 345] on p "Lorem Ipsum is simply dummy text of the printing and typesetting industry. Lore…" at bounding box center [472, 387] width 445 height 119
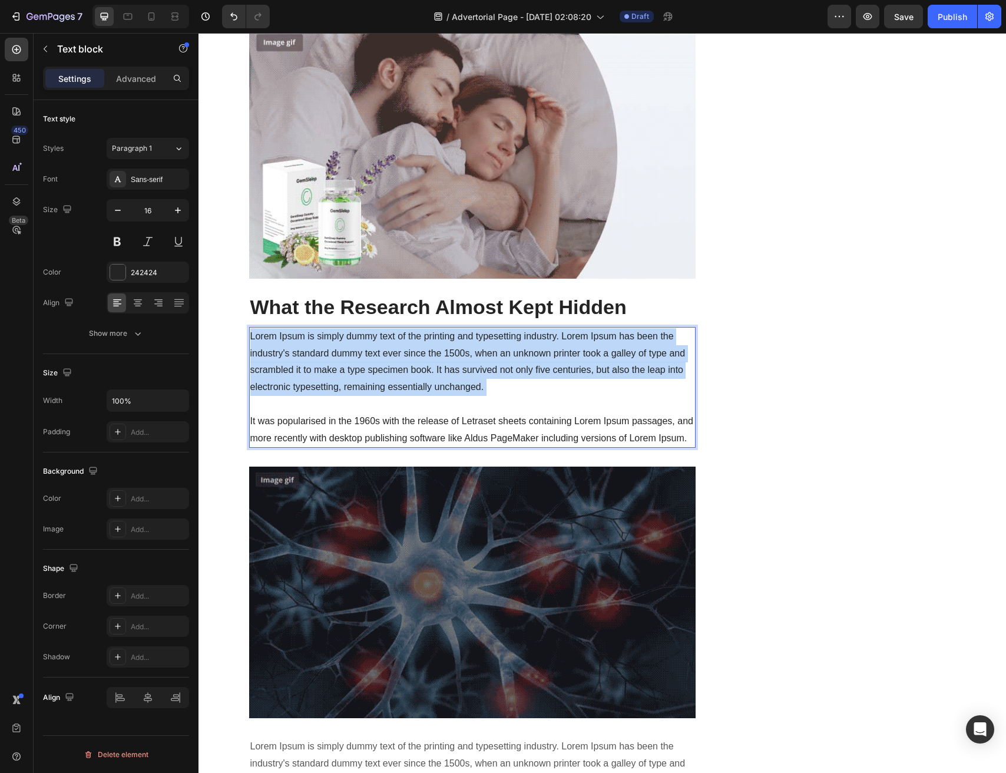
click at [360, 345] on p "Lorem Ipsum is simply dummy text of the printing and typesetting industry. Lore…" at bounding box center [472, 387] width 445 height 119
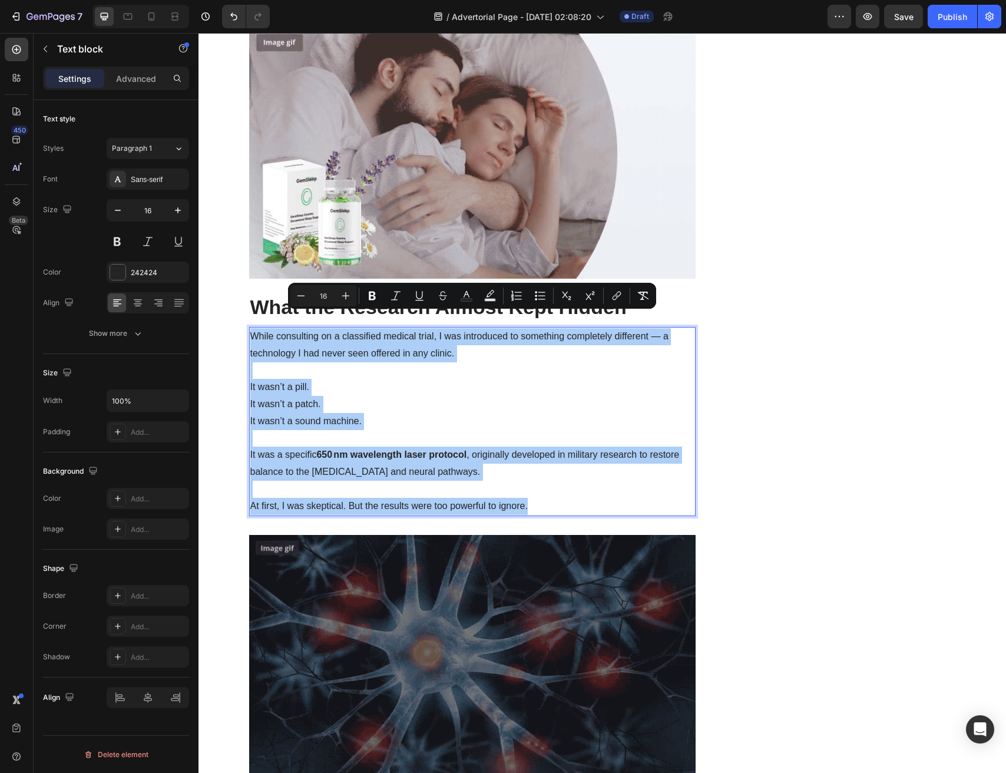
click at [358, 292] on div "Minus 16 Plus Bold Italic Underline Strikethrough Text Color Text Background Co…" at bounding box center [472, 295] width 364 height 21
click at [349, 294] on icon "Editor contextual toolbar" at bounding box center [346, 296] width 12 height 12
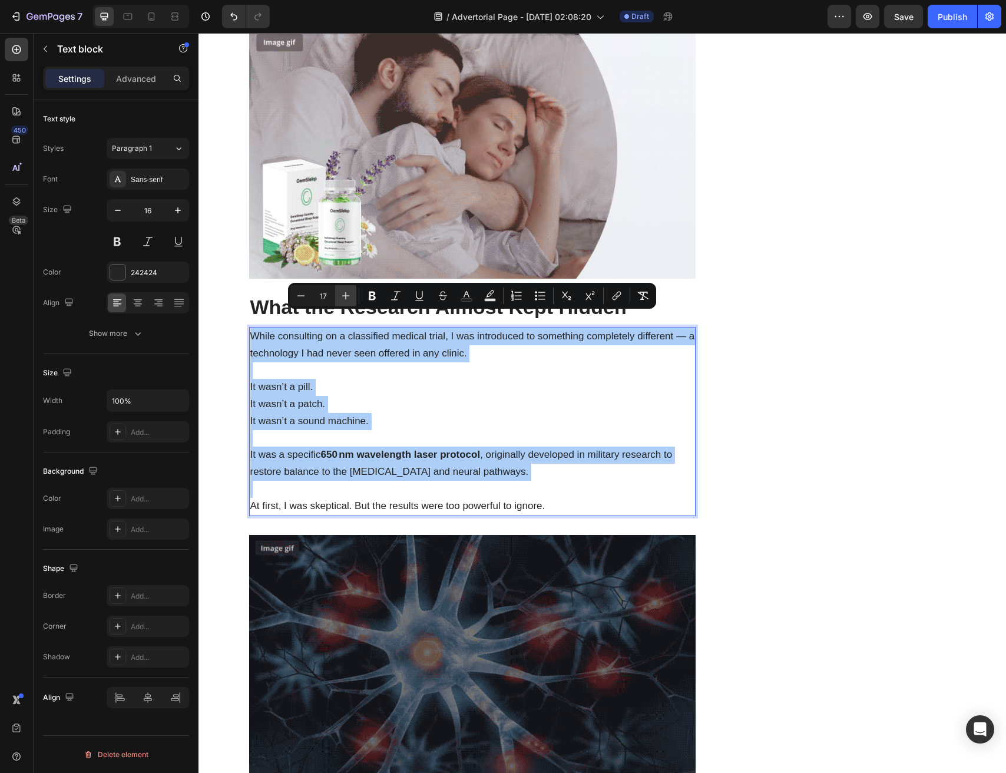
click at [349, 294] on icon "Editor contextual toolbar" at bounding box center [346, 296] width 12 height 12
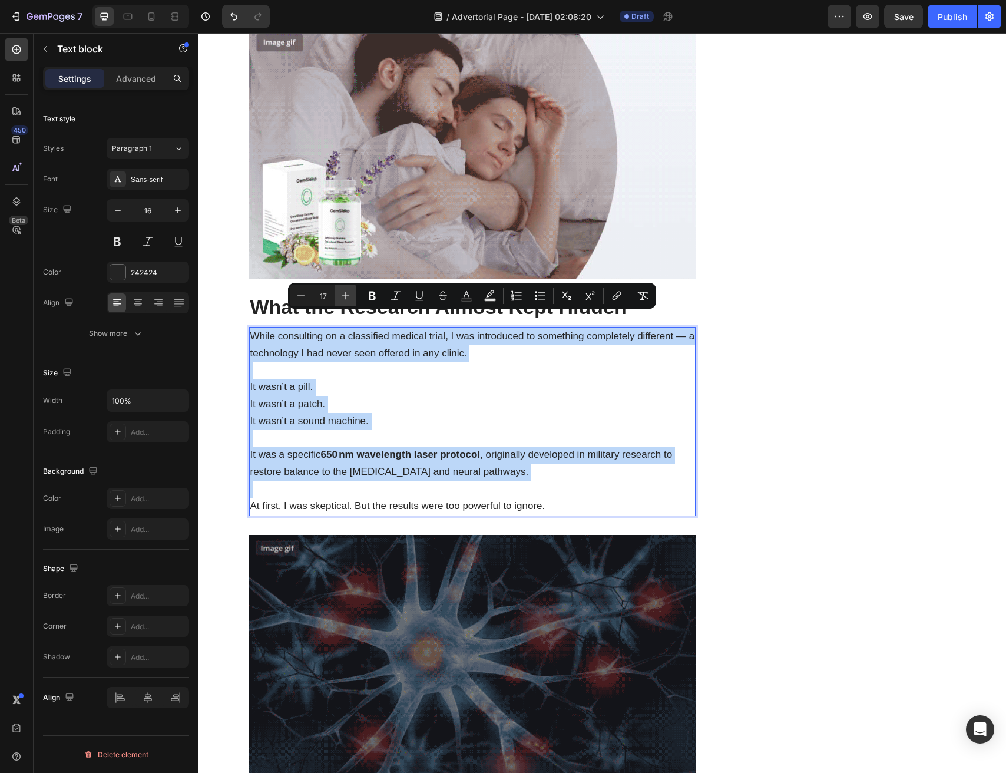
type input "18"
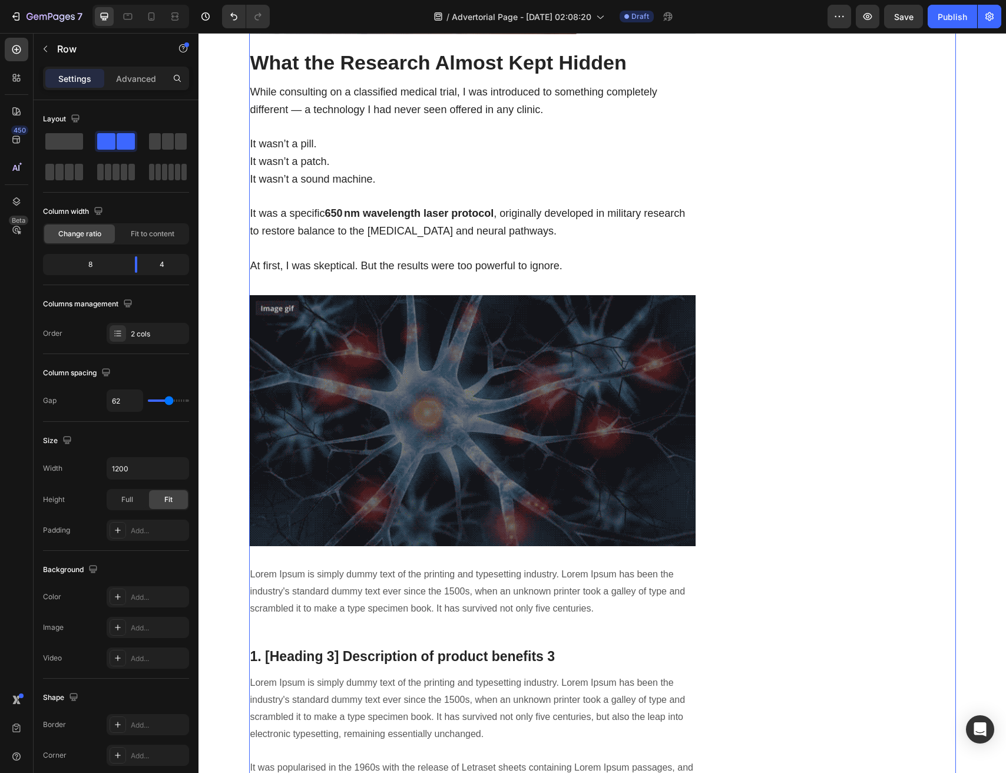
click at [819, 454] on div "Unique Value Proposition Heading Icon Product benefit 1 Text block Icon Product…" at bounding box center [843, 85] width 223 height 3916
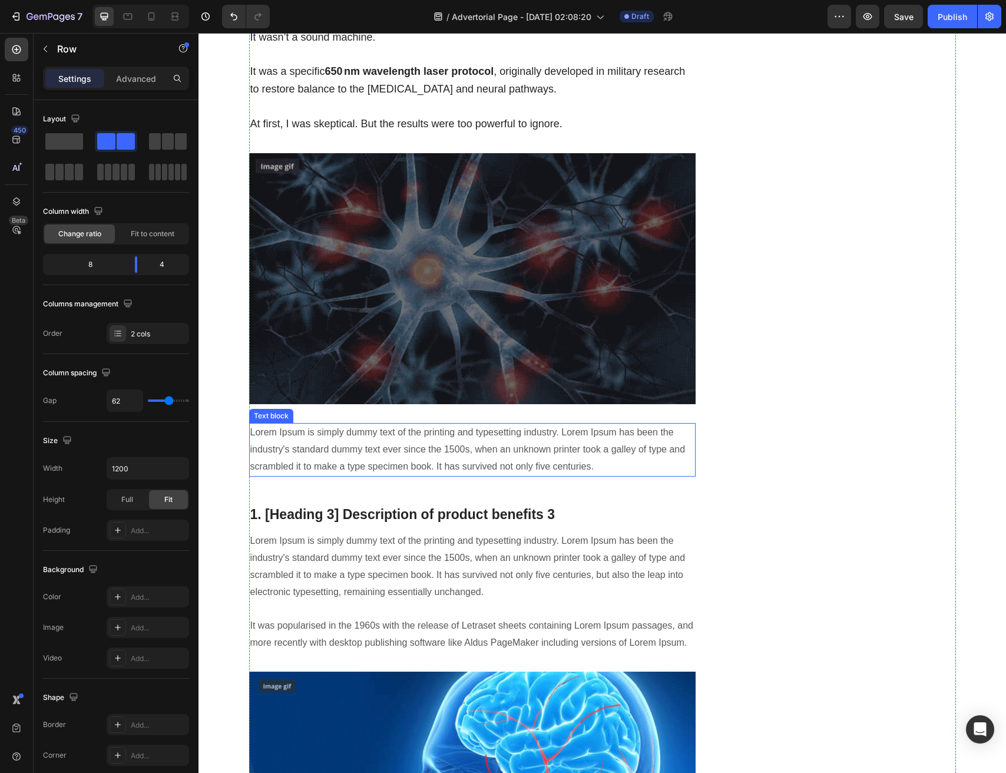
click at [503, 424] on p "Lorem Ipsum is simply dummy text of the printing and typesetting industry. Lore…" at bounding box center [472, 449] width 445 height 51
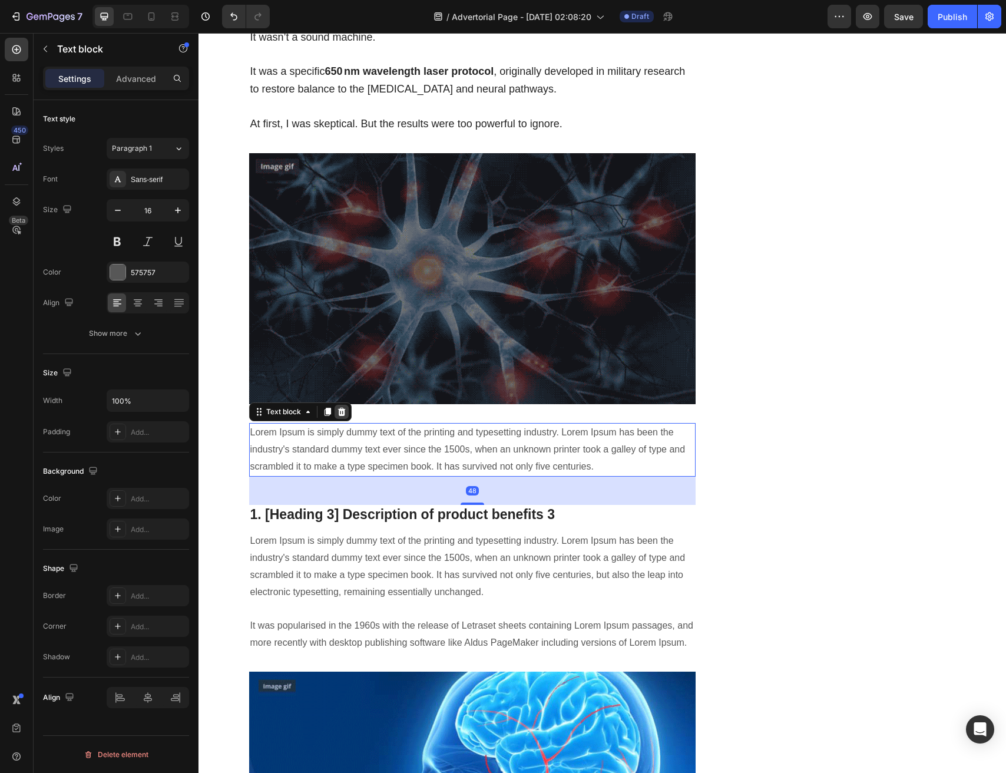
click at [336, 405] on div at bounding box center [342, 412] width 14 height 14
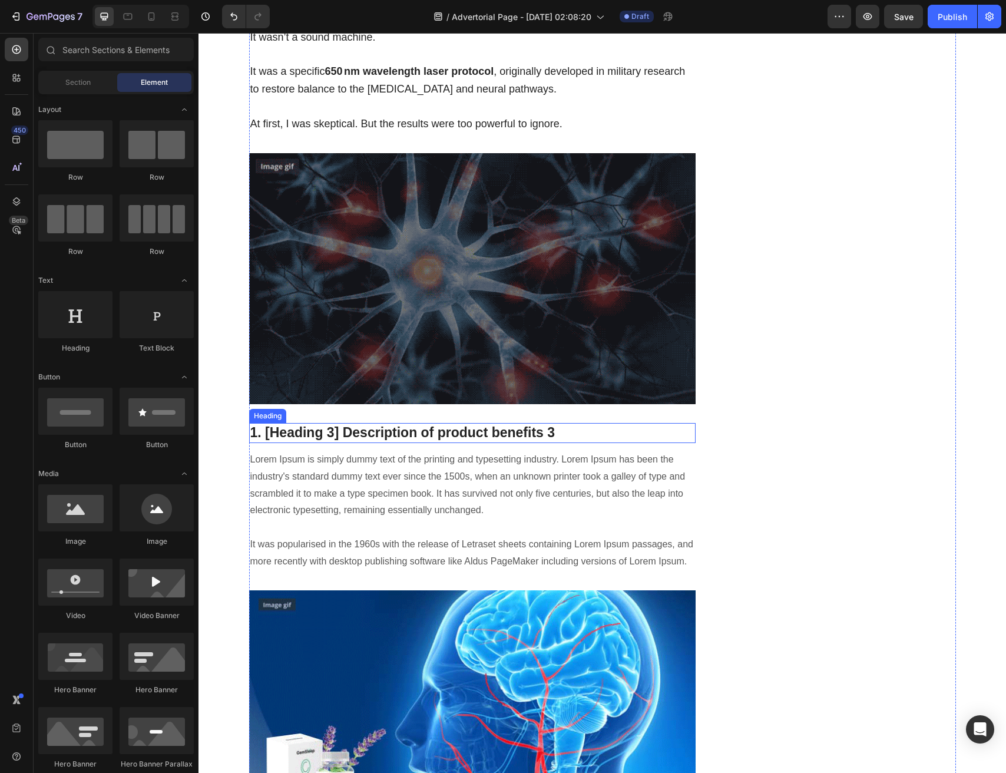
click at [388, 424] on p "1. [Heading 3] Description of product benefits 3" at bounding box center [472, 433] width 445 height 18
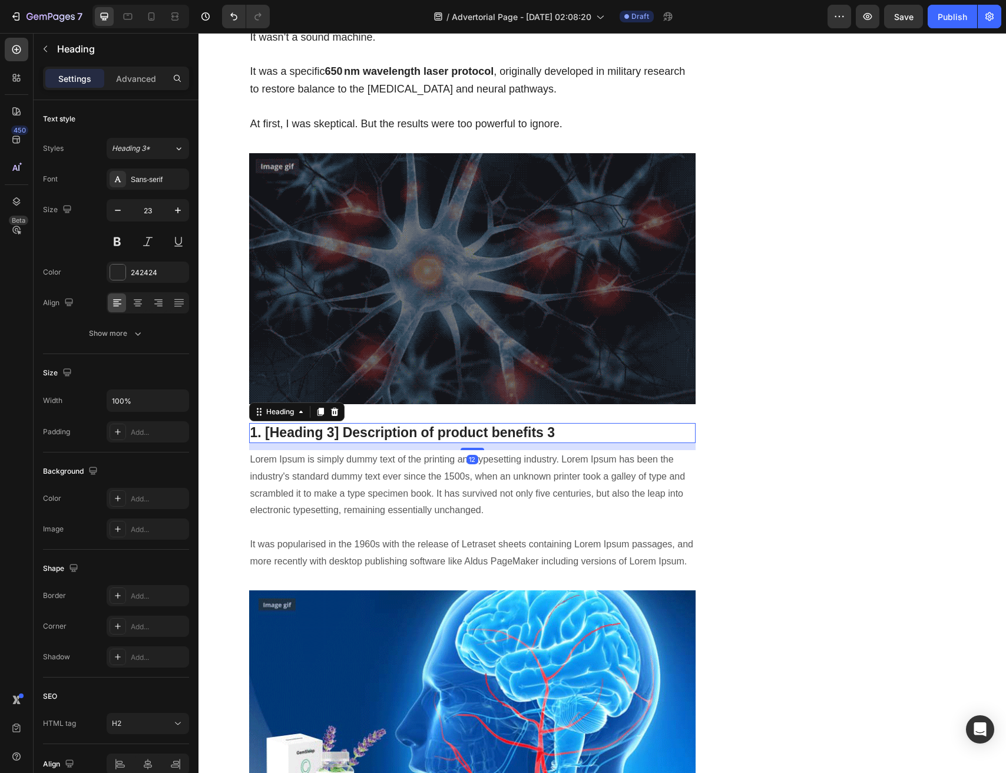
click at [388, 424] on p "1. [Heading 3] Description of product benefits 3" at bounding box center [472, 433] width 445 height 18
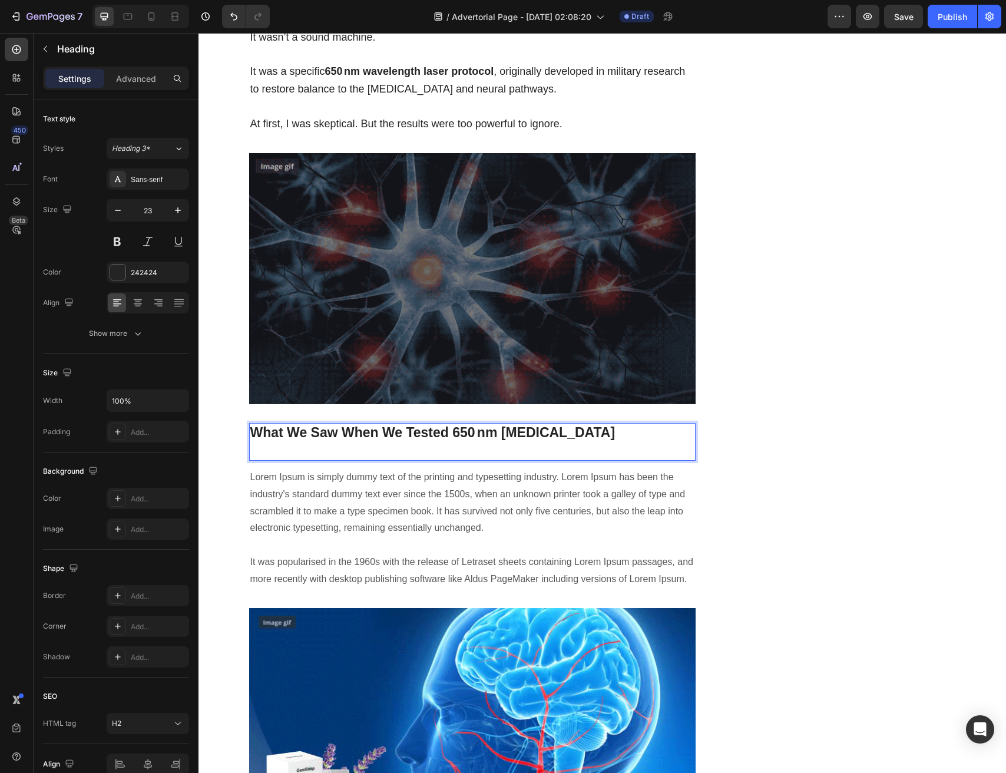
click at [299, 425] on strong "What We Saw When We Tested 650 nm Laser Therapy" at bounding box center [432, 432] width 365 height 15
click at [273, 442] on p "Rich Text Editor. Editing area: main" at bounding box center [472, 451] width 445 height 18
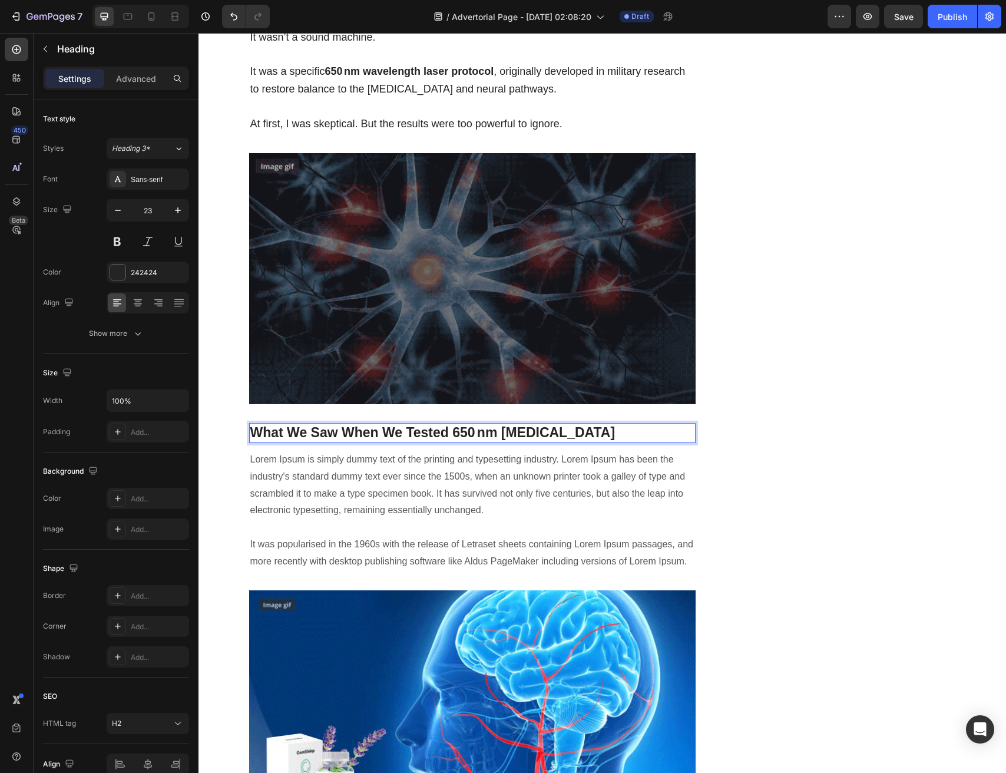
click at [287, 425] on strong "What We Saw When We Tested 650 nm Laser Therapy" at bounding box center [432, 432] width 365 height 15
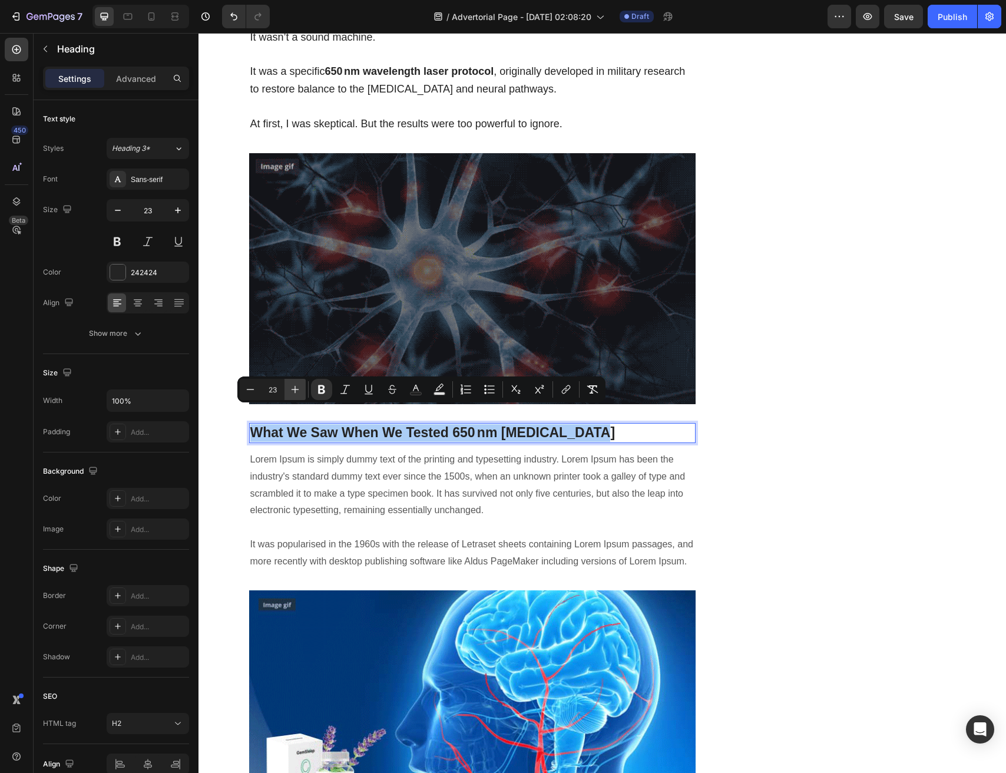
click at [285, 387] on button "Plus" at bounding box center [295, 389] width 21 height 21
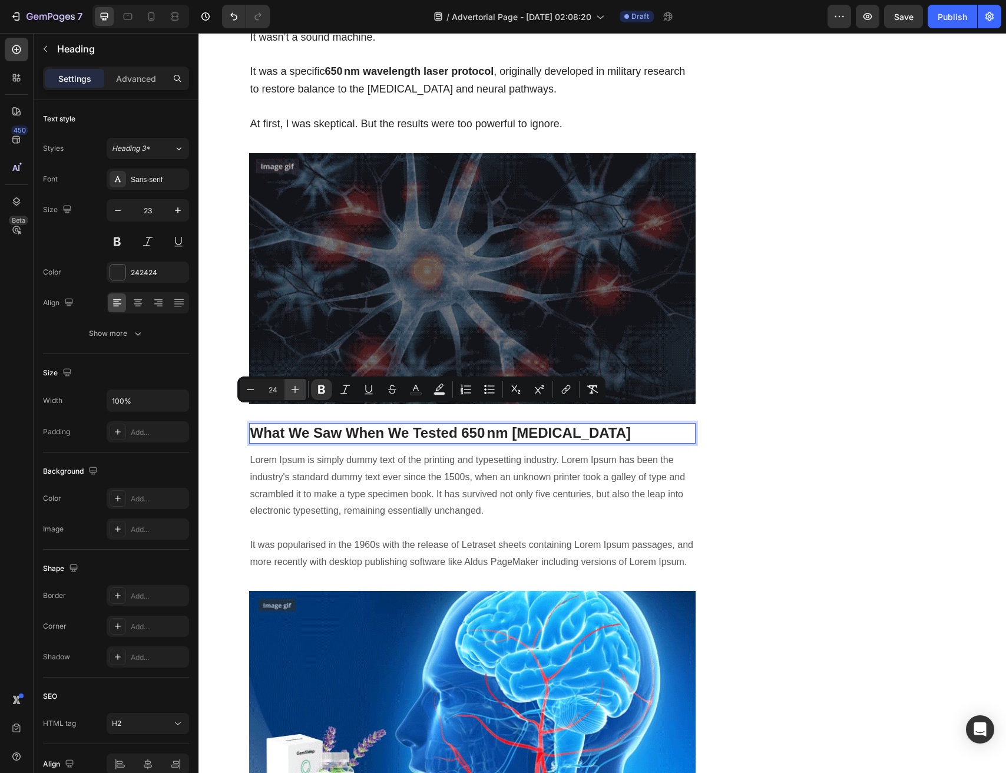
click at [285, 387] on button "Plus" at bounding box center [295, 389] width 21 height 21
click at [279, 387] on input "25" at bounding box center [273, 389] width 24 height 14
type input "34"
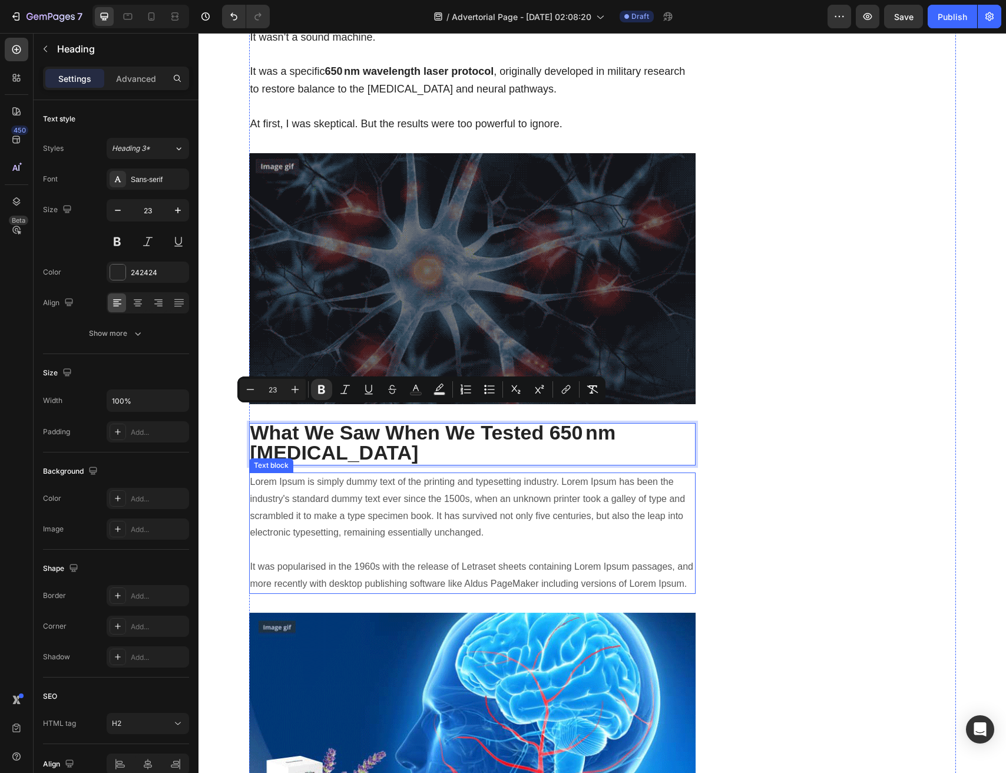
click at [272, 458] on div "Text block" at bounding box center [271, 465] width 44 height 14
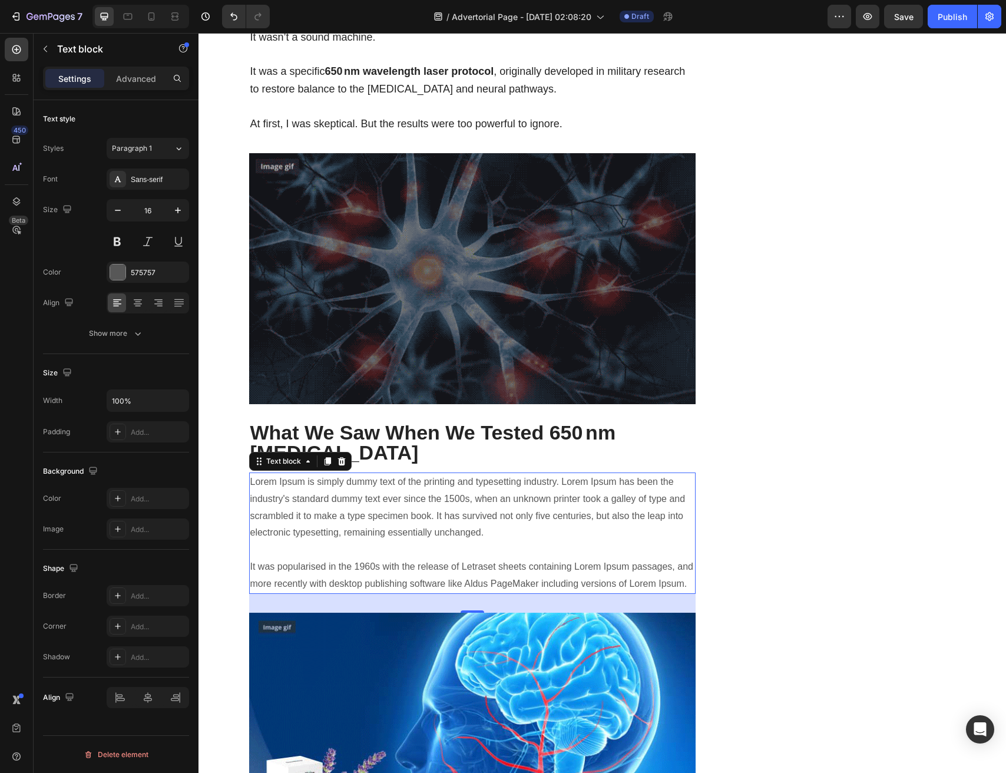
click at [425, 497] on p "Lorem Ipsum is simply dummy text of the printing and typesetting industry. Lore…" at bounding box center [472, 533] width 445 height 119
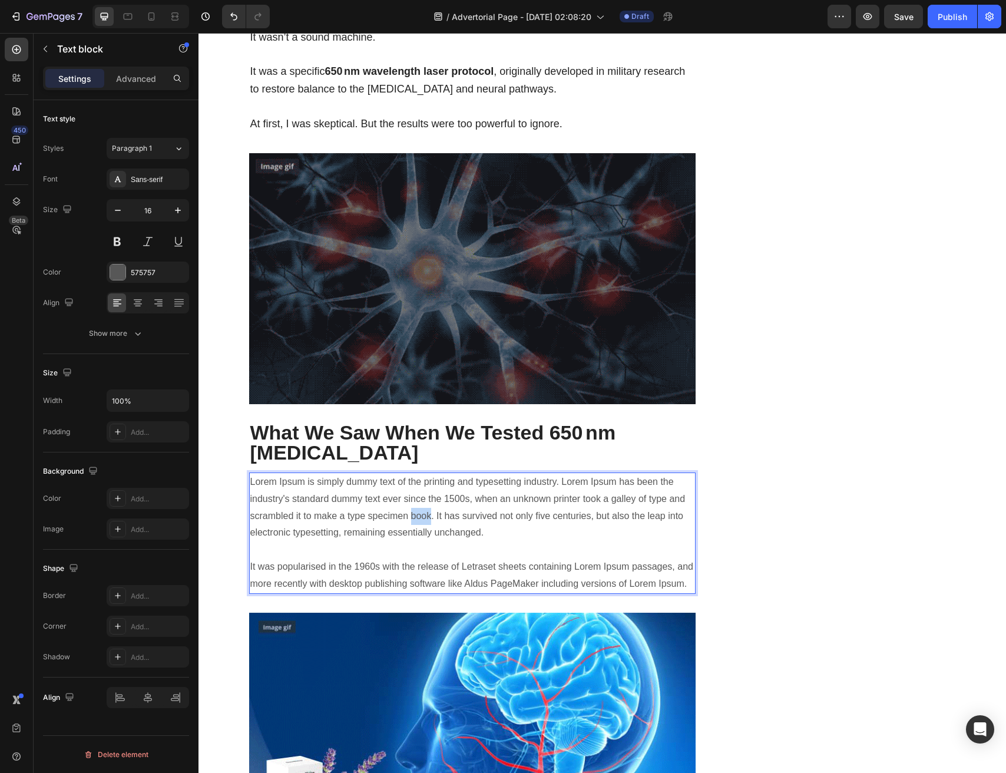
click at [425, 497] on p "Lorem Ipsum is simply dummy text of the printing and typesetting industry. Lore…" at bounding box center [472, 533] width 445 height 119
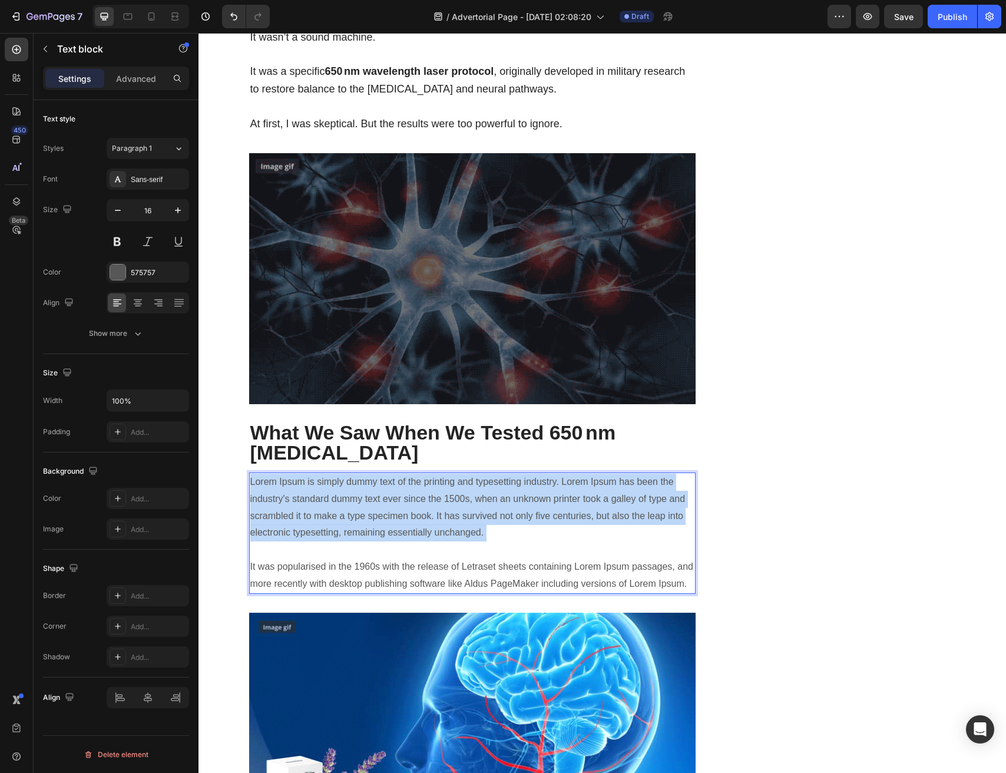
click at [425, 497] on p "Lorem Ipsum is simply dummy text of the printing and typesetting industry. Lore…" at bounding box center [472, 533] width 445 height 119
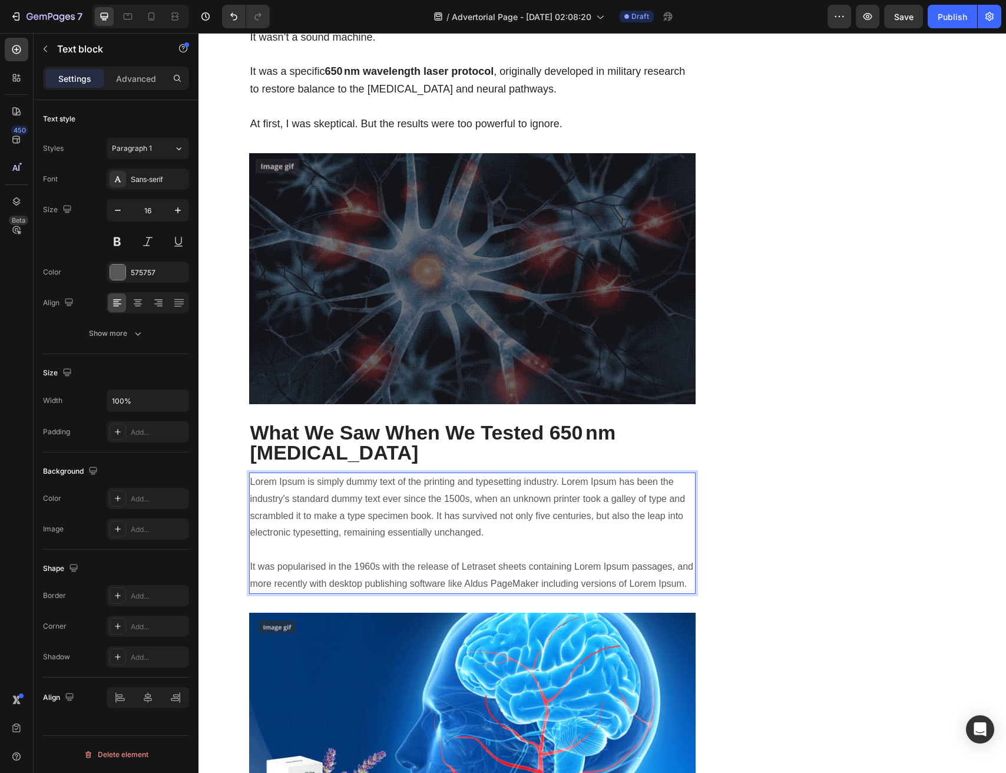
scroll to position [2207, 0]
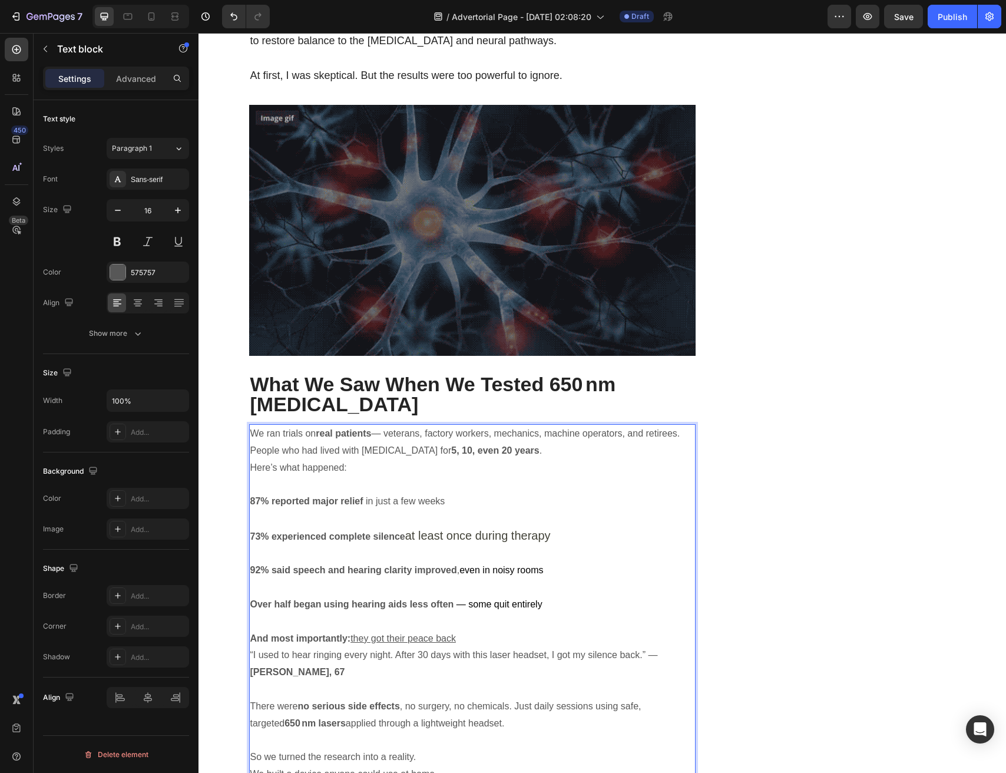
click at [366, 493] on p "87% reported major relief in just a few weeks" at bounding box center [472, 501] width 445 height 17
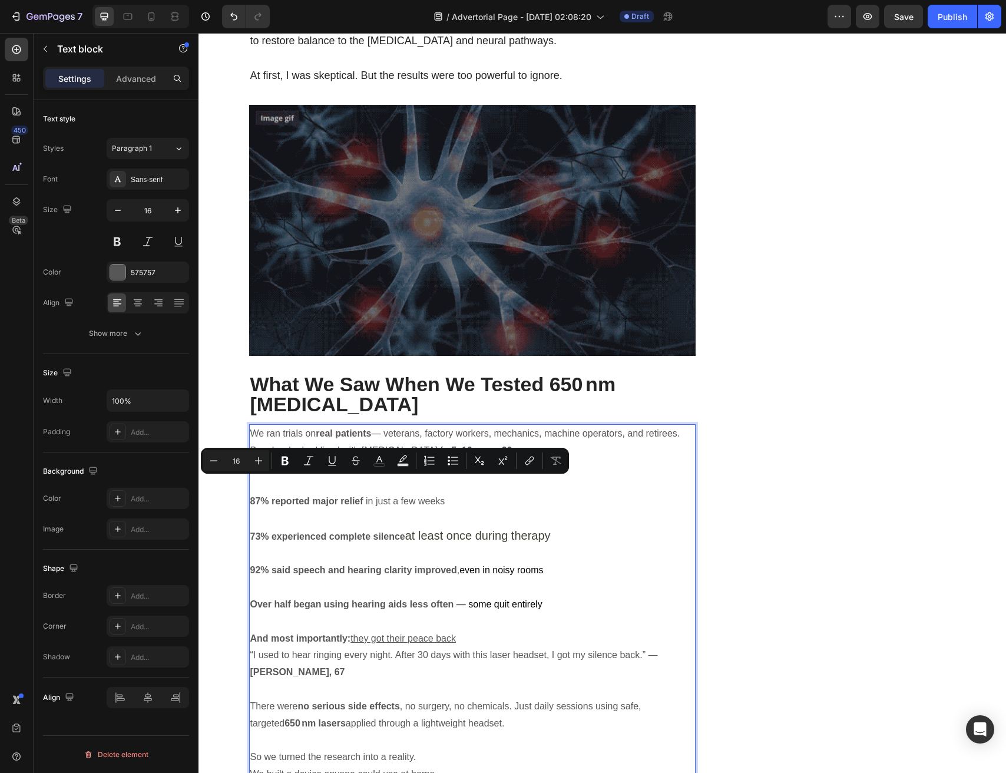
click at [367, 546] on p "Rich Text Editor. Editing area: main" at bounding box center [472, 554] width 445 height 17
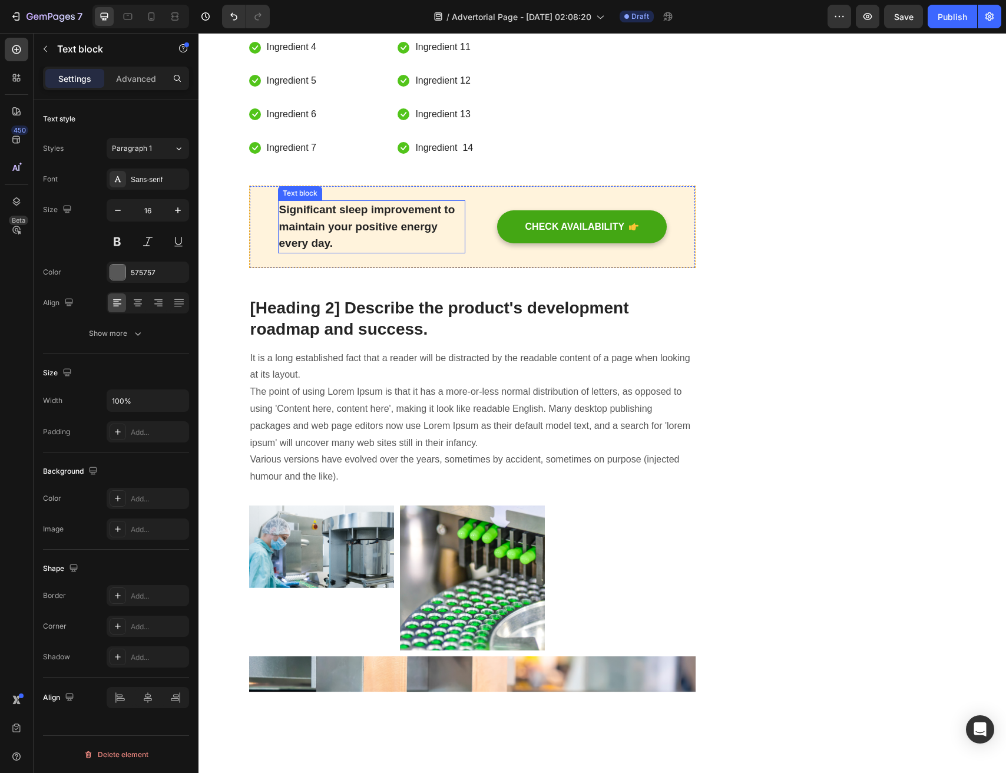
scroll to position [3766, 0]
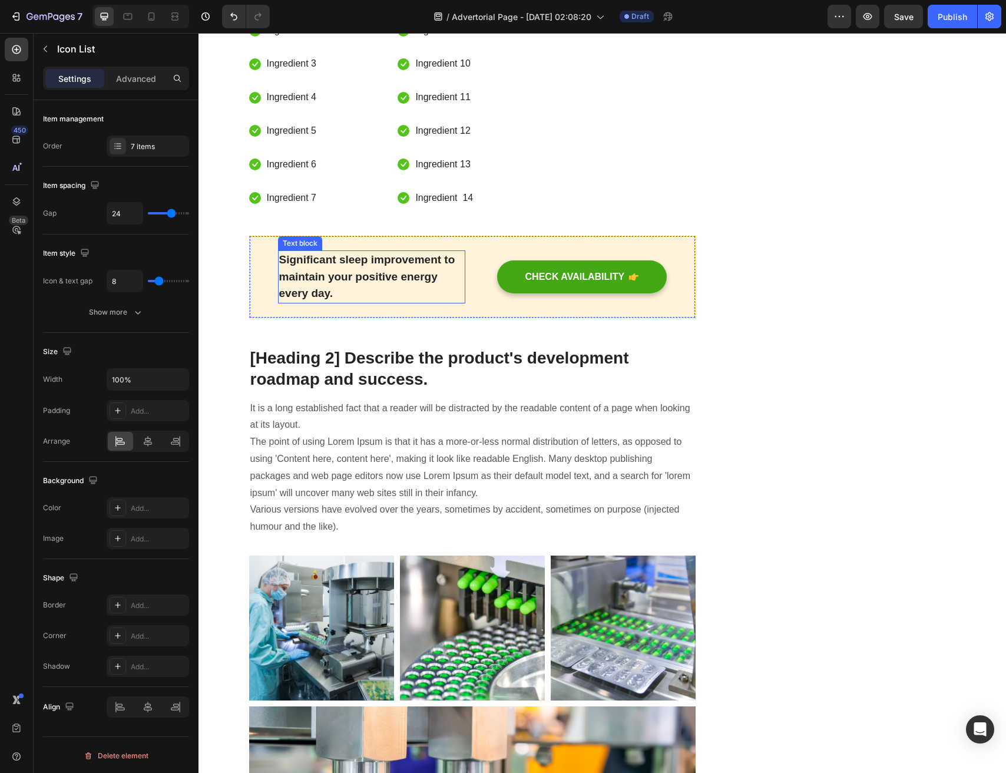
click at [326, 208] on div "Icon Ingredient 1 Text block Icon Ingredient 2 Text block Icon Ingredient 3 Tex…" at bounding box center [323, 98] width 149 height 220
click at [306, 72] on p "Ingredient 3" at bounding box center [292, 63] width 50 height 17
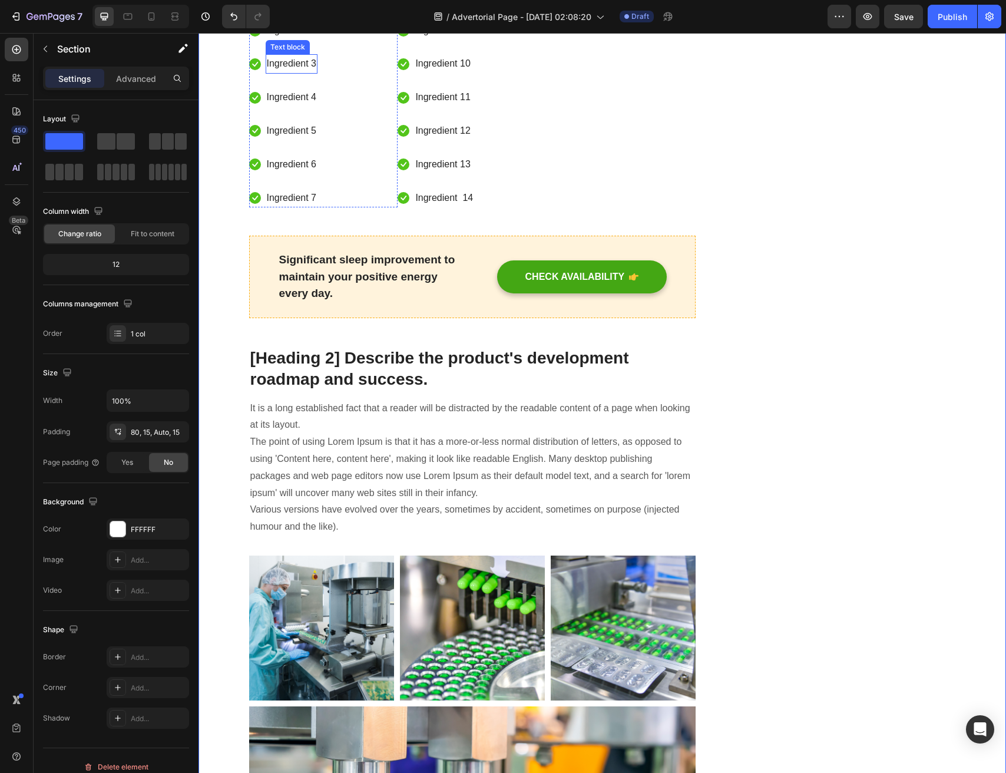
click at [298, 72] on p "Ingredient 3" at bounding box center [292, 63] width 50 height 17
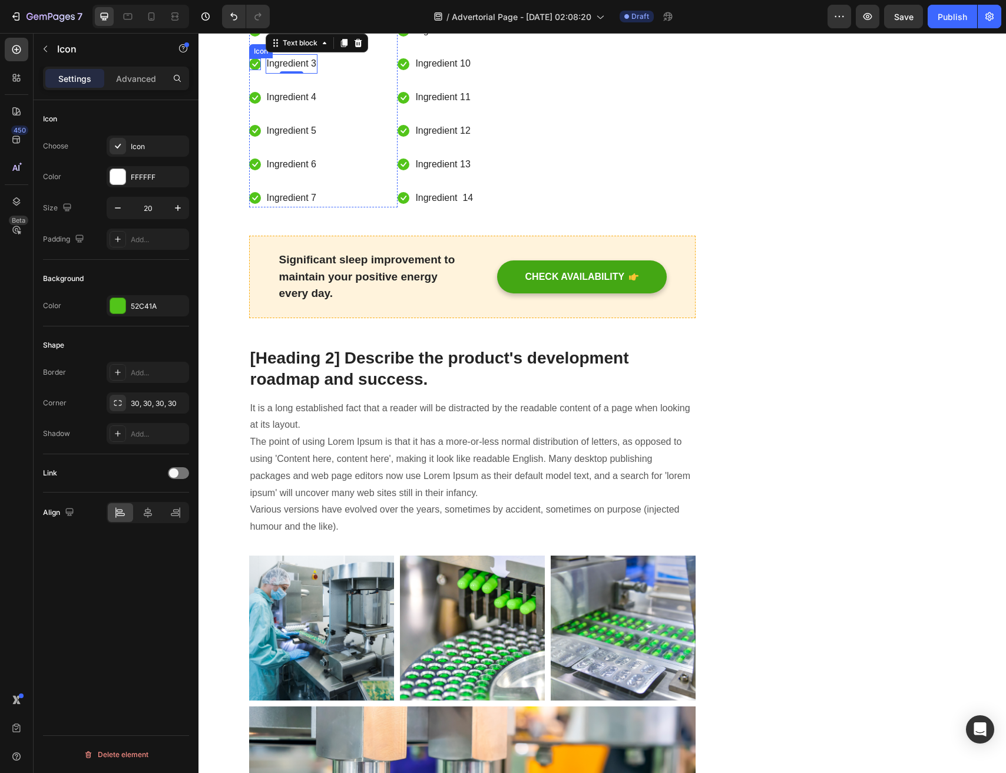
click at [257, 70] on icon at bounding box center [255, 64] width 12 height 12
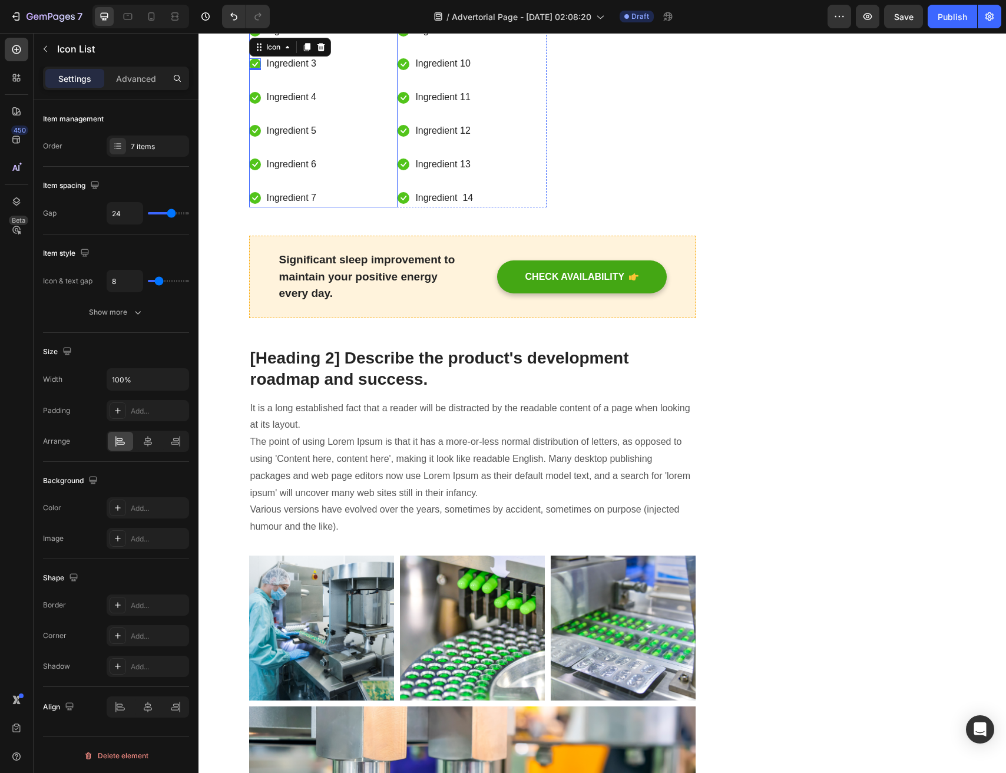
click at [360, 208] on div "Icon Ingredient 1 Text block Icon Ingredient 2 Text block Icon 0 Ingredient 3 T…" at bounding box center [323, 98] width 149 height 220
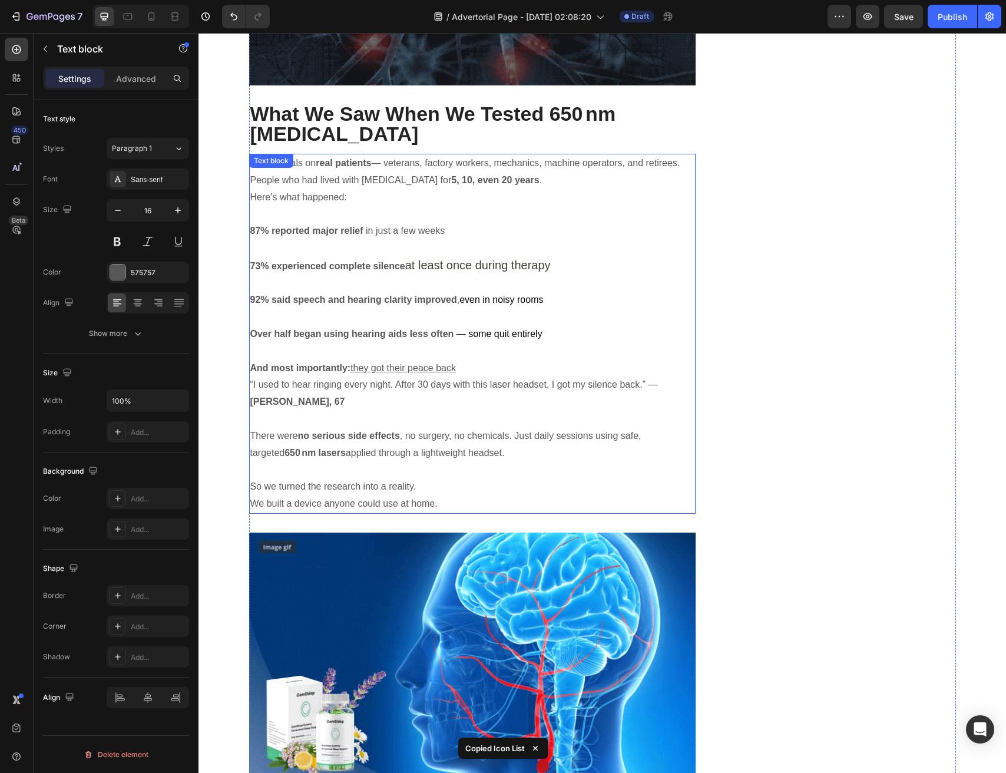
click at [368, 326] on p "Over half began using hearing aids less often — some quit entirely" at bounding box center [472, 334] width 445 height 17
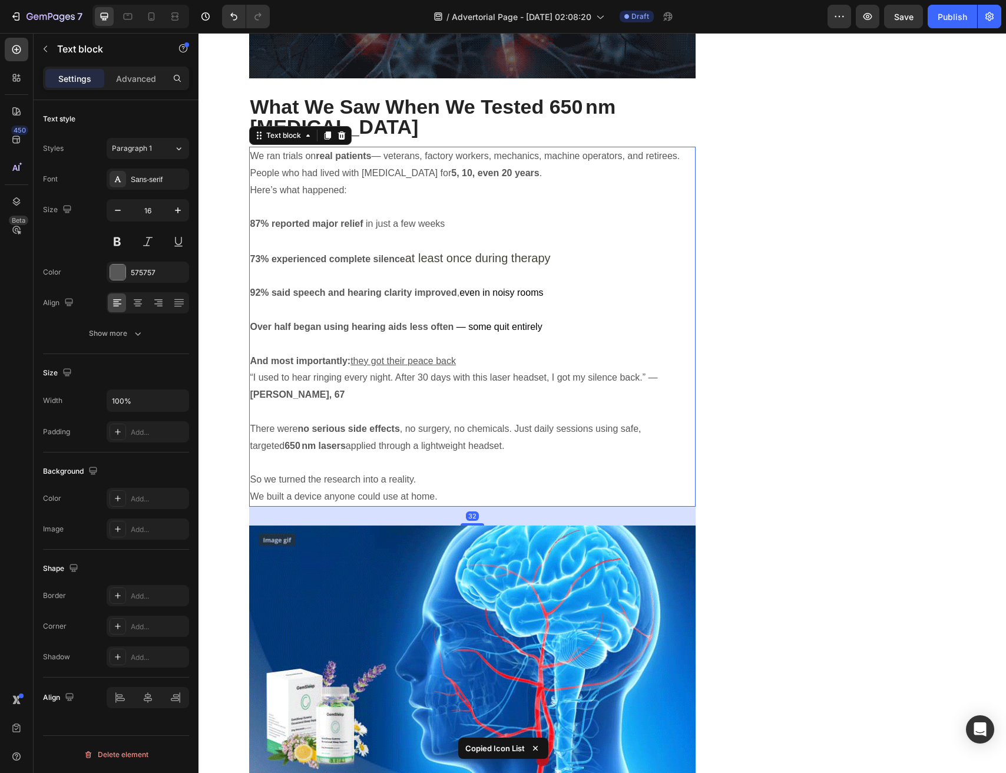
scroll to position [2488, 0]
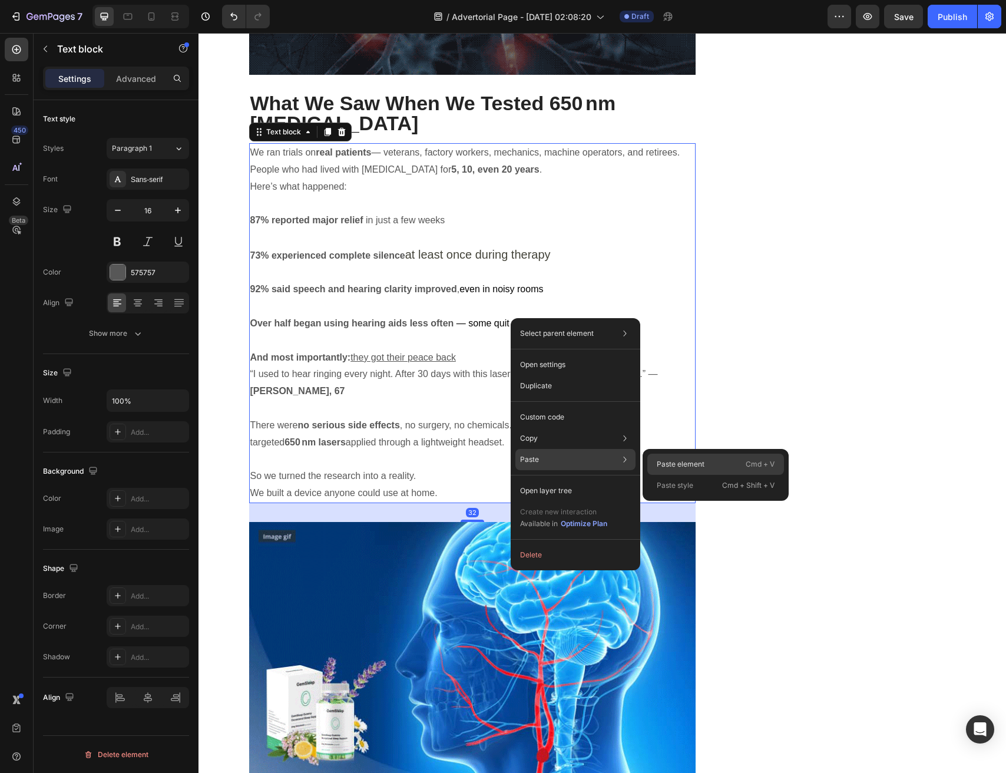
click at [712, 462] on div "Paste element Cmd + V" at bounding box center [716, 464] width 137 height 21
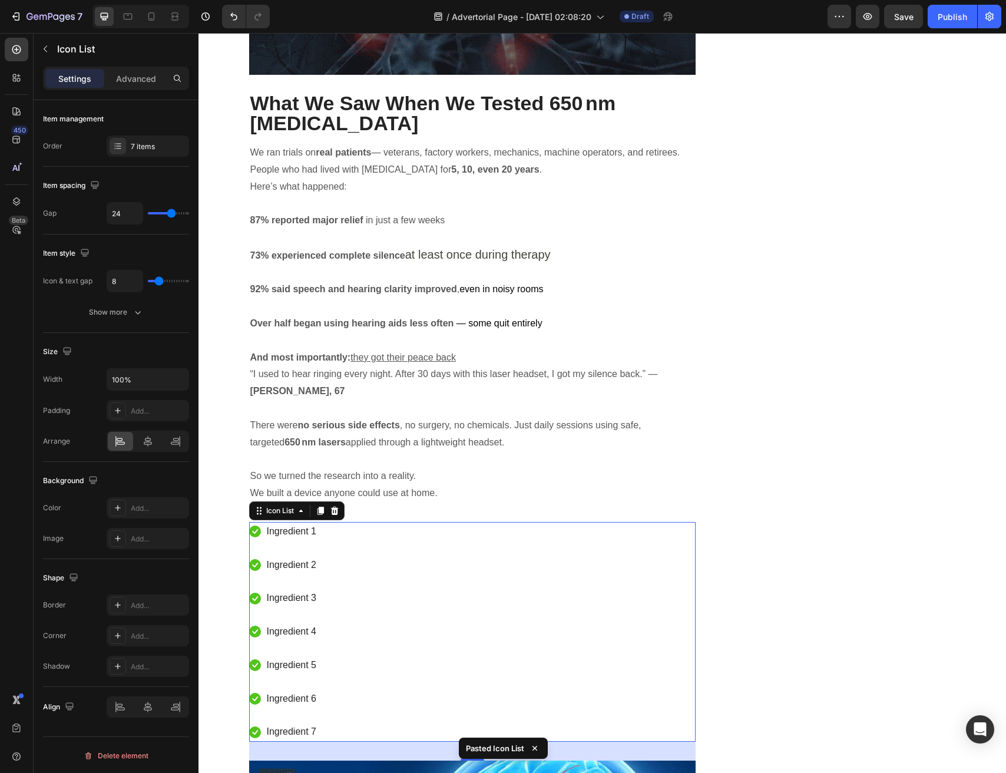
click at [335, 552] on div "Icon Ingredient 1 Text block Icon Ingredient 2 Text block Icon Ingredient 3 Tex…" at bounding box center [472, 632] width 447 height 220
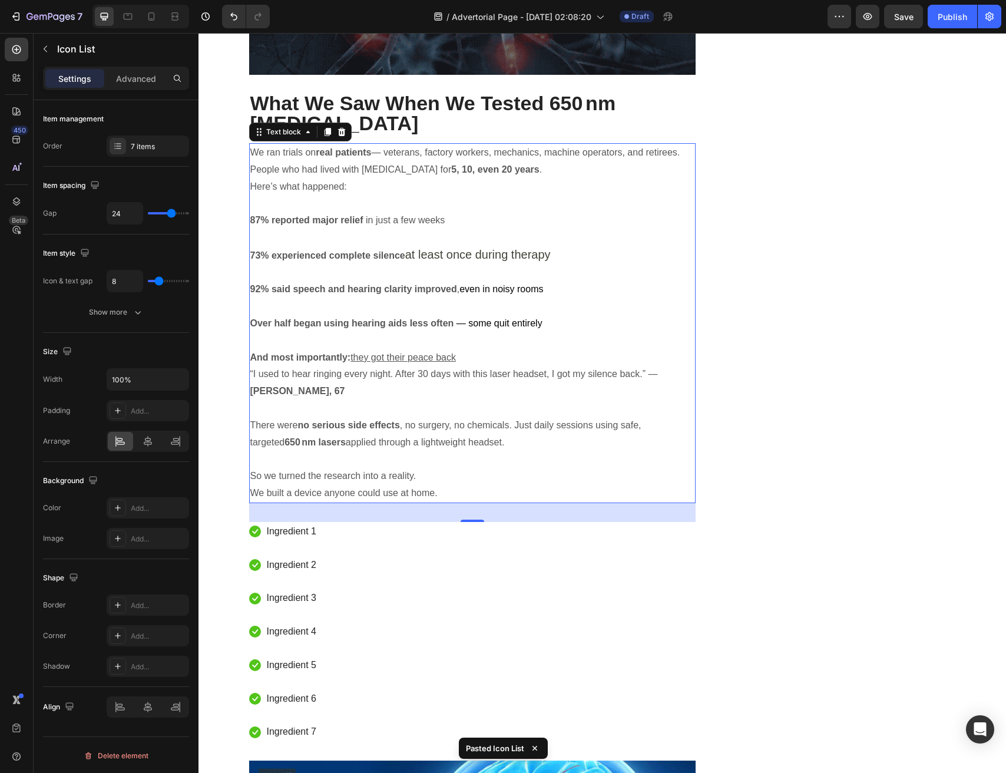
click at [333, 298] on p "Rich Text Editor. Editing area: main" at bounding box center [472, 306] width 445 height 17
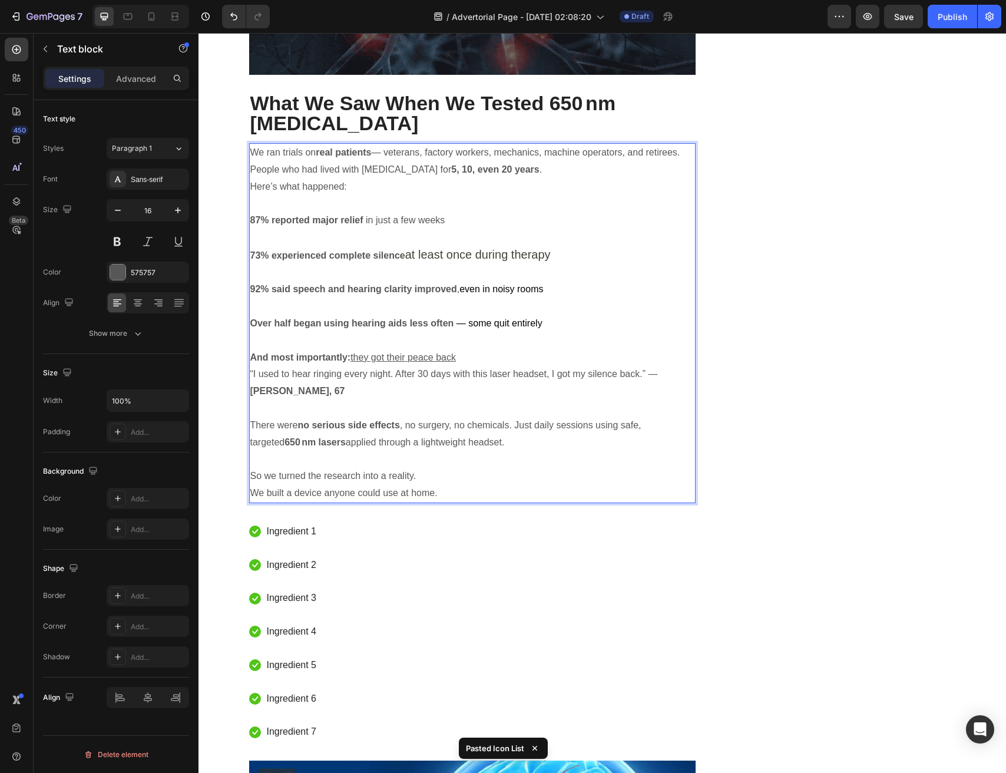
click at [348, 195] on p "Rich Text Editor. Editing area: main" at bounding box center [472, 203] width 445 height 17
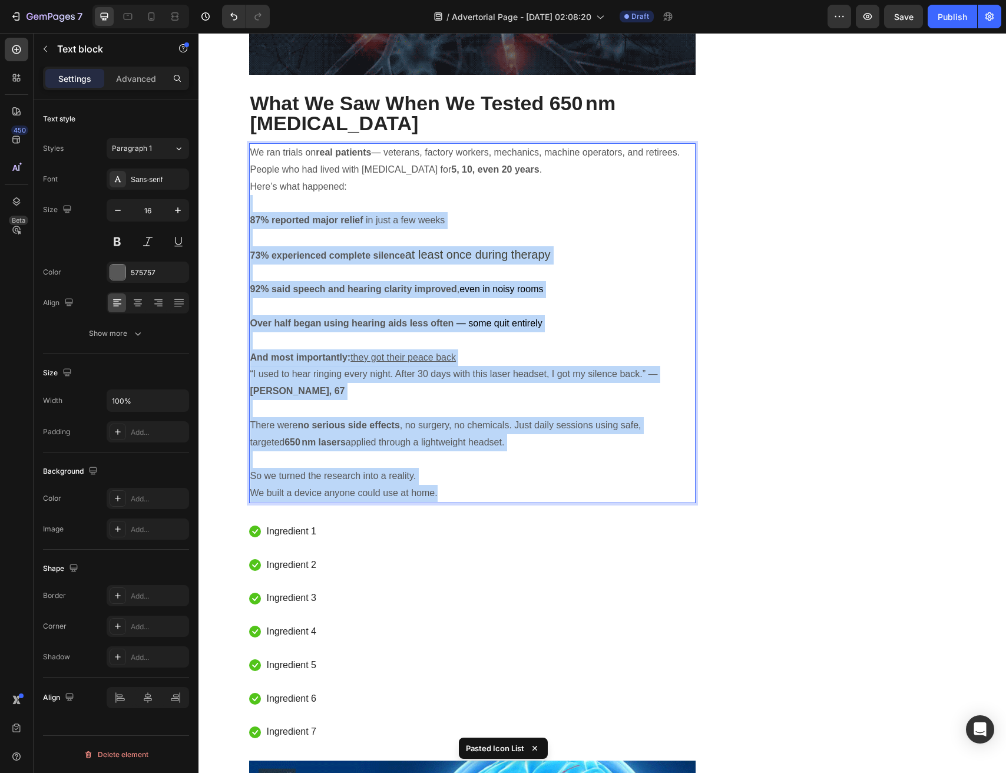
drag, startPoint x: 371, startPoint y: 176, endPoint x: 493, endPoint y: 468, distance: 317.2
click at [493, 468] on div "We ran trials on real patients — veterans, factory workers, mechanics, machine …" at bounding box center [472, 323] width 447 height 360
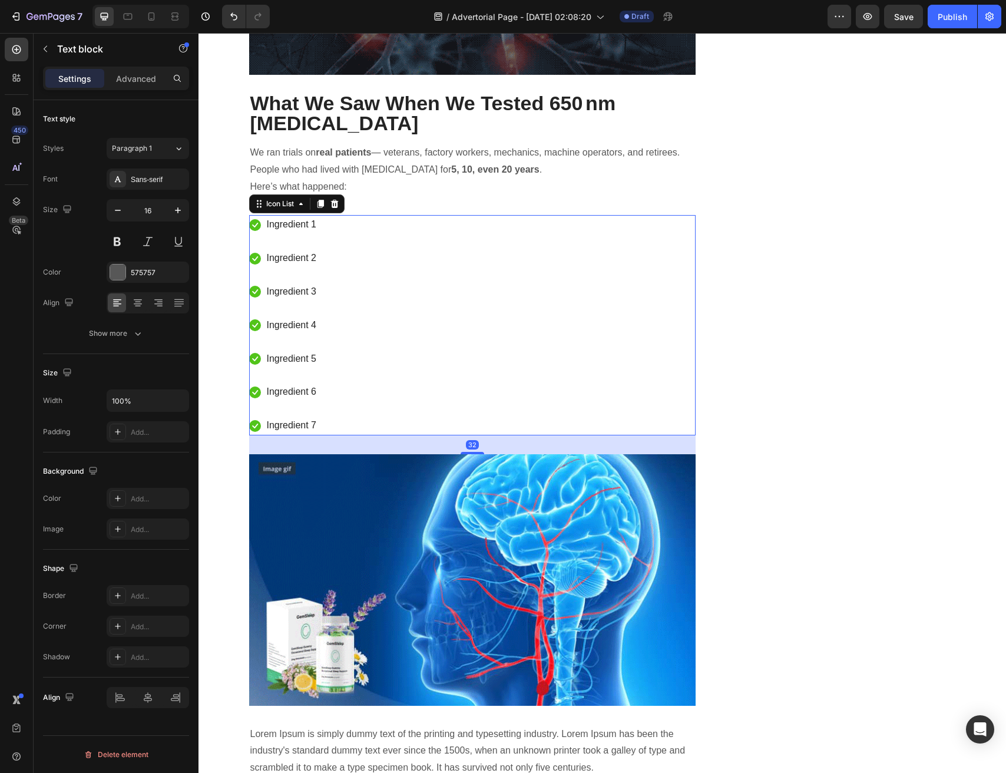
click at [350, 228] on div "Icon Ingredient 1 Text block Icon Ingredient 2 Text block Icon Ingredient 3 Tex…" at bounding box center [472, 325] width 447 height 220
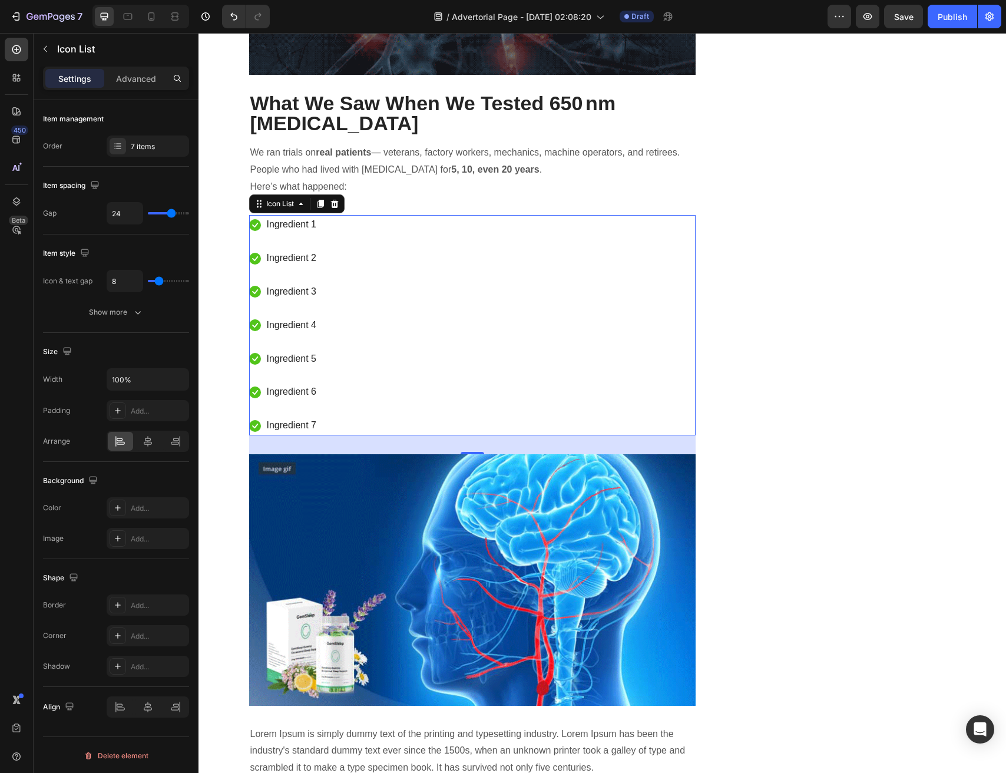
click at [294, 216] on p "Ingredient 1" at bounding box center [292, 224] width 50 height 17
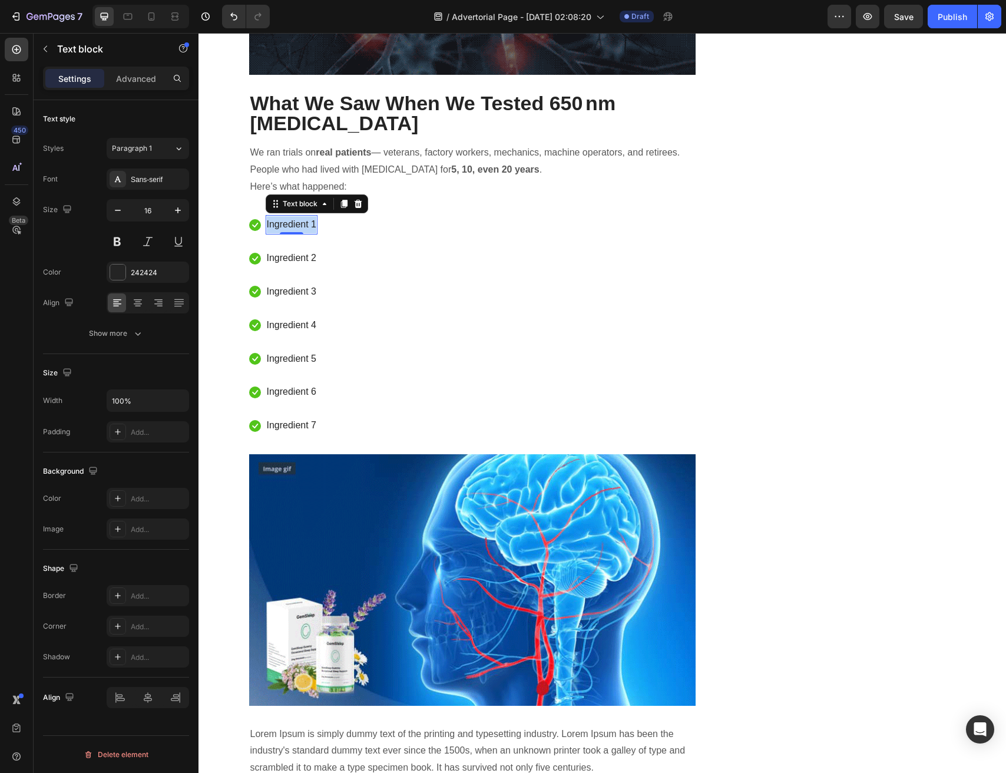
click at [294, 216] on p "Ingredient 1" at bounding box center [292, 224] width 50 height 17
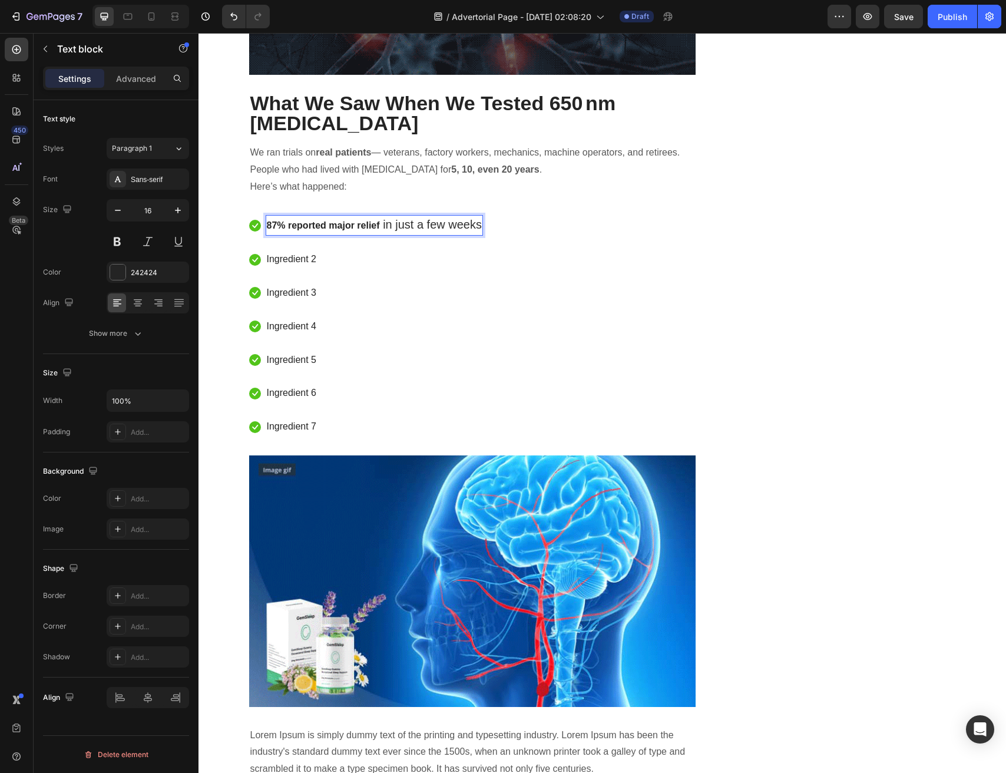
click at [294, 220] on strong "87% reported major relief" at bounding box center [323, 225] width 113 height 10
click at [343, 220] on strong "87% reported major relief" at bounding box center [323, 225] width 113 height 10
drag, startPoint x: 379, startPoint y: 211, endPoint x: 265, endPoint y: 210, distance: 114.3
click at [266, 215] on div "87% reported major relief in just a few weeks" at bounding box center [375, 225] width 218 height 21
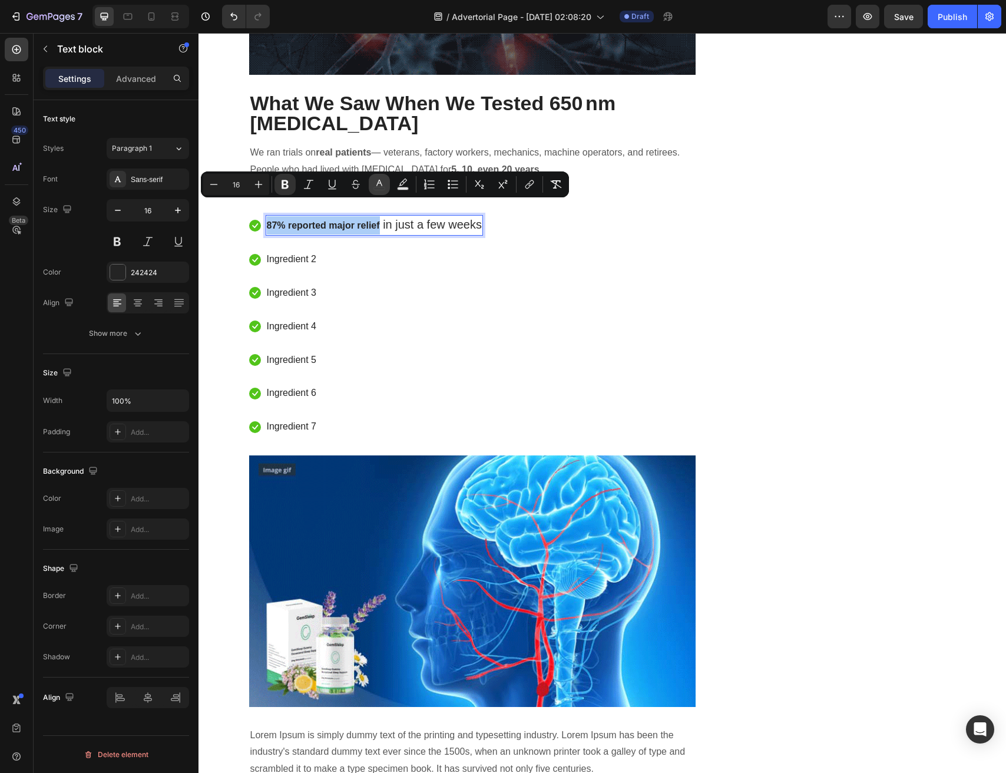
click at [387, 186] on button "color" at bounding box center [379, 184] width 21 height 21
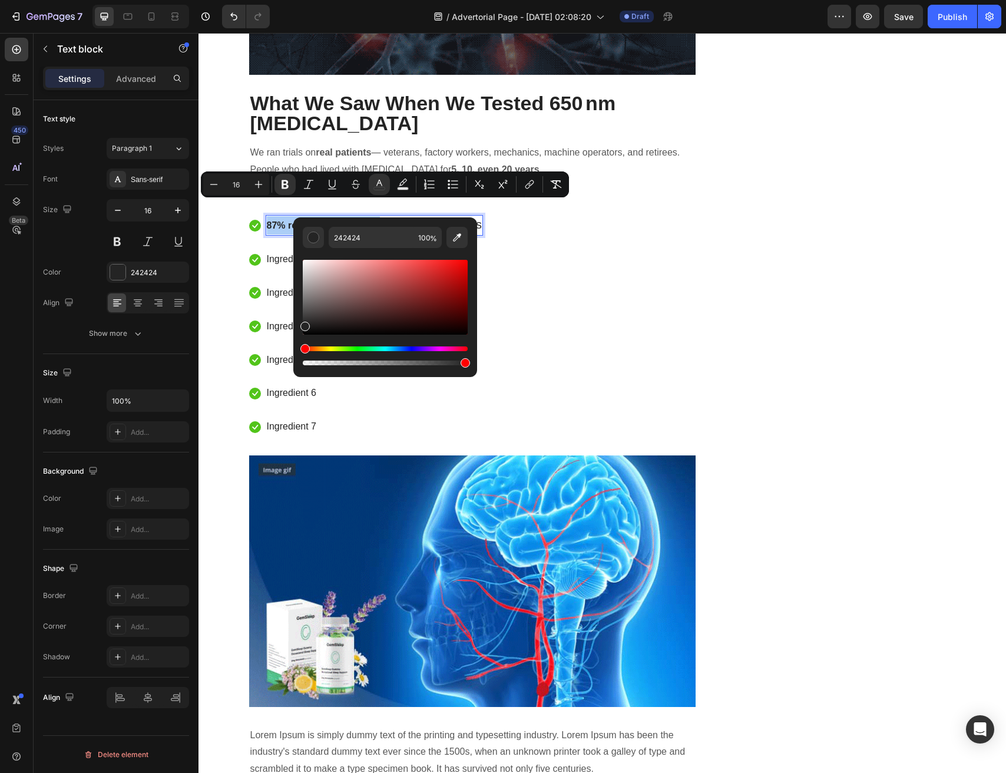
click at [359, 351] on div "Hue" at bounding box center [385, 348] width 165 height 5
drag, startPoint x: 411, startPoint y: 270, endPoint x: 434, endPoint y: 268, distance: 23.0
click at [434, 268] on div "Editor contextual toolbar" at bounding box center [385, 297] width 165 height 75
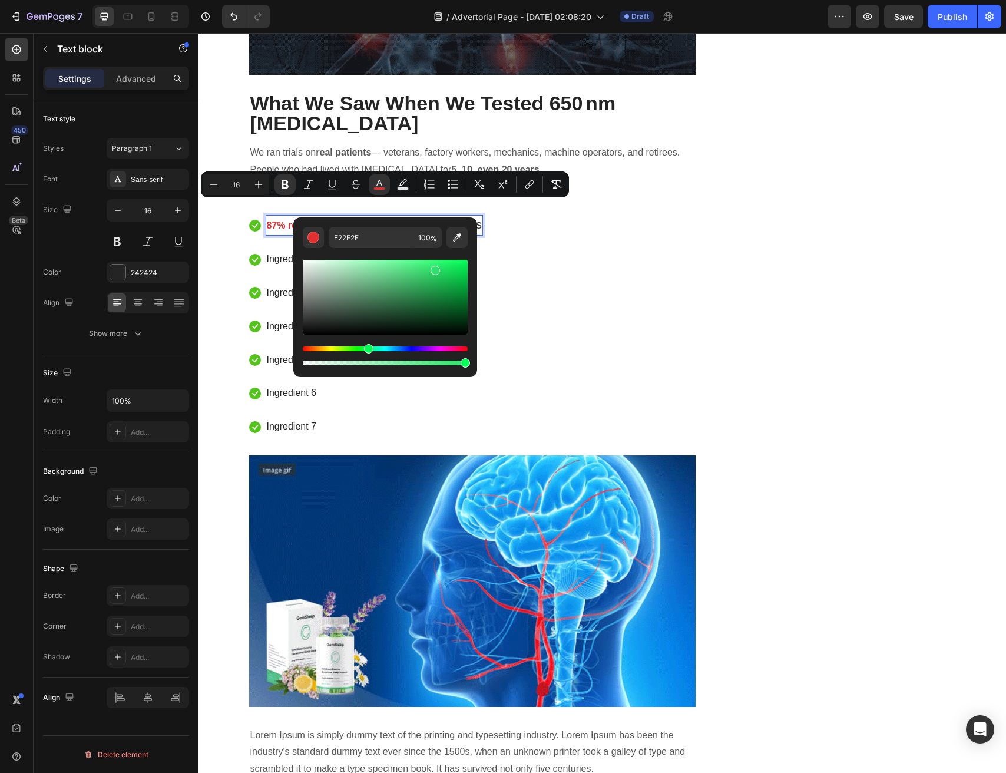
click at [367, 349] on div "Hue" at bounding box center [385, 348] width 165 height 5
drag, startPoint x: 430, startPoint y: 273, endPoint x: 418, endPoint y: 272, distance: 11.8
click at [418, 272] on div "Editor contextual toolbar" at bounding box center [385, 297] width 165 height 75
click at [413, 267] on div "Editor contextual toolbar" at bounding box center [385, 297] width 165 height 75
click at [406, 275] on div "Editor contextual toolbar" at bounding box center [385, 297] width 165 height 75
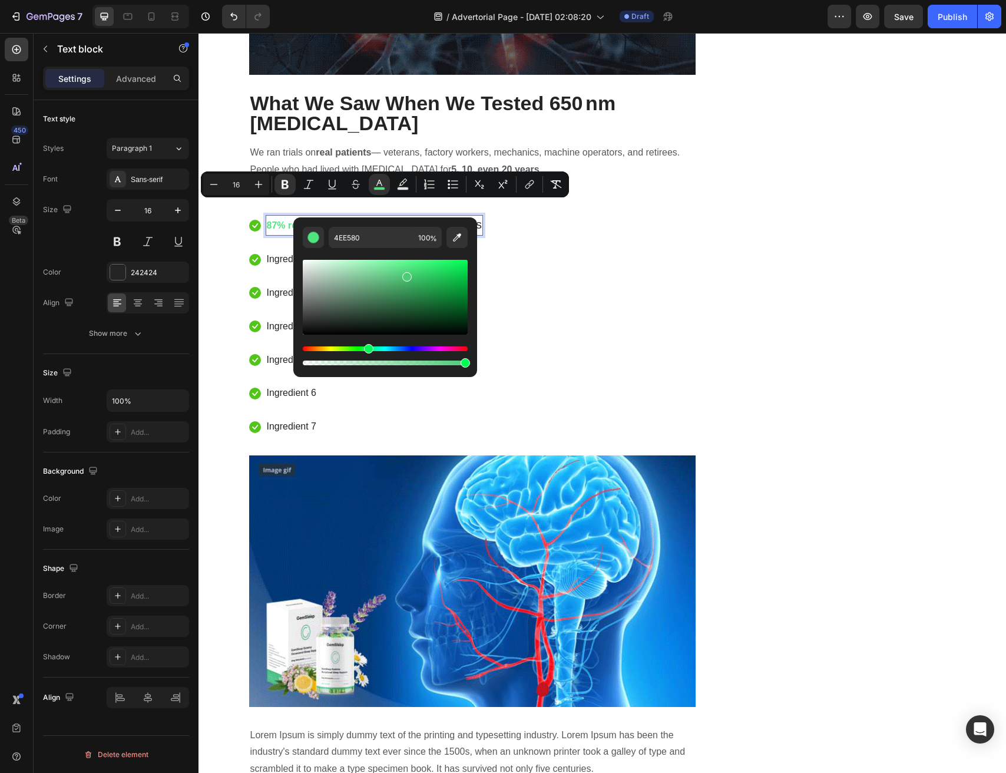
type input "4DCC77"
click at [539, 275] on div "Icon 87% reported major relief in just a few weeks Text block 0 Icon Ingredient…" at bounding box center [472, 326] width 447 height 222
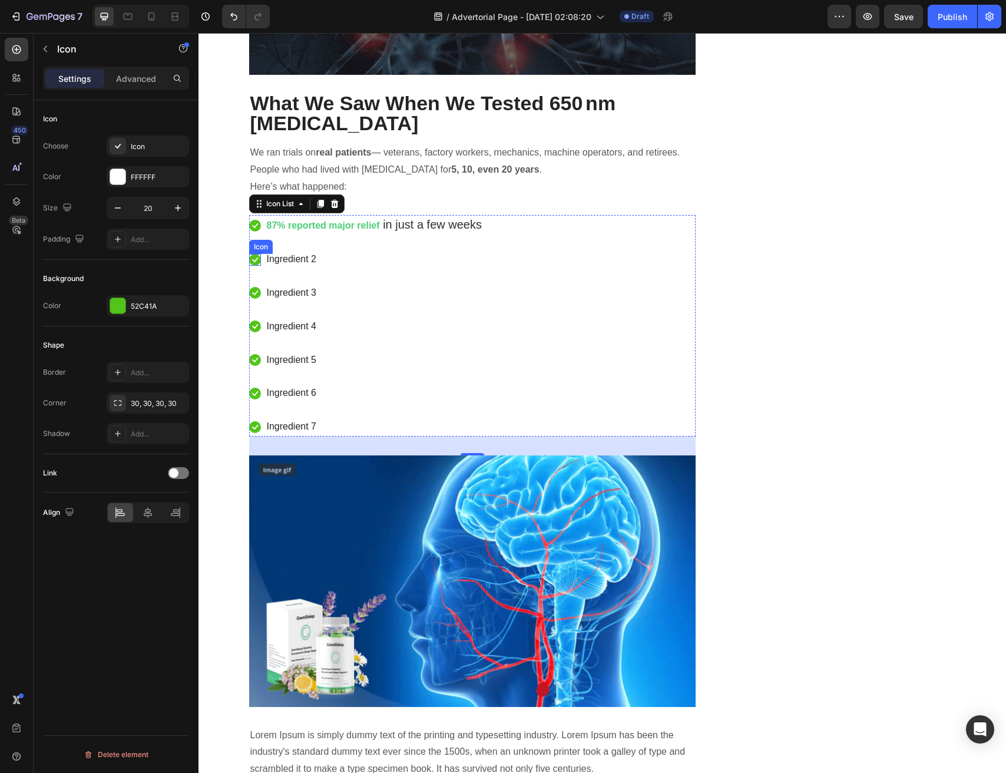
click at [260, 254] on icon at bounding box center [255, 260] width 12 height 12
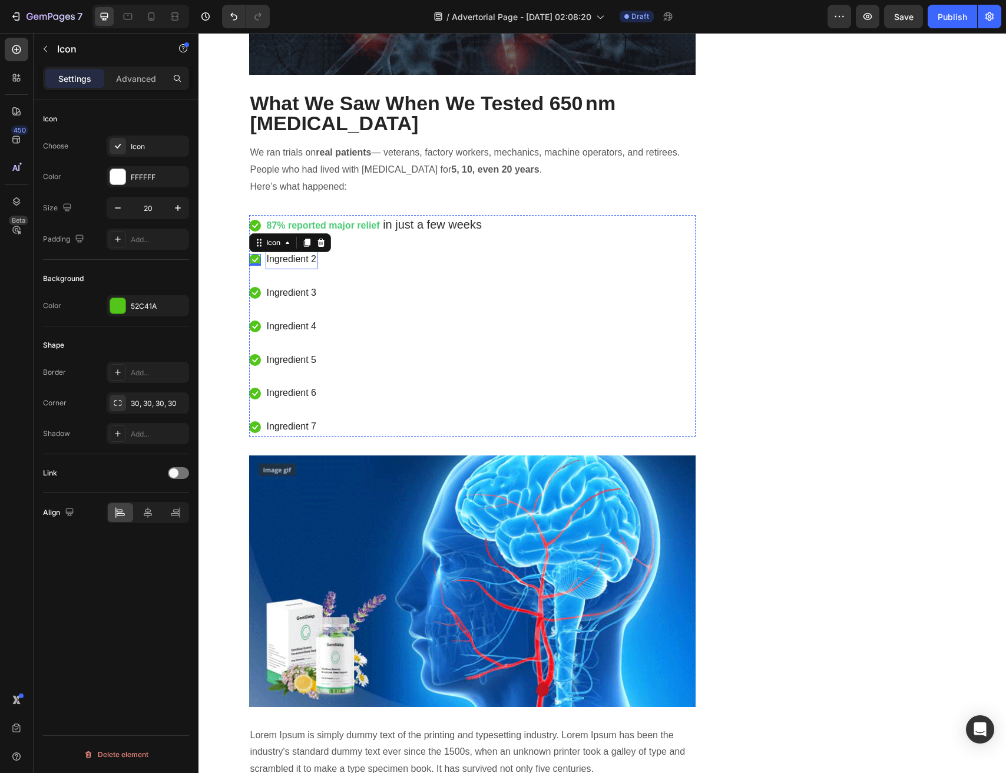
click at [290, 251] on p "Ingredient 2" at bounding box center [292, 259] width 50 height 17
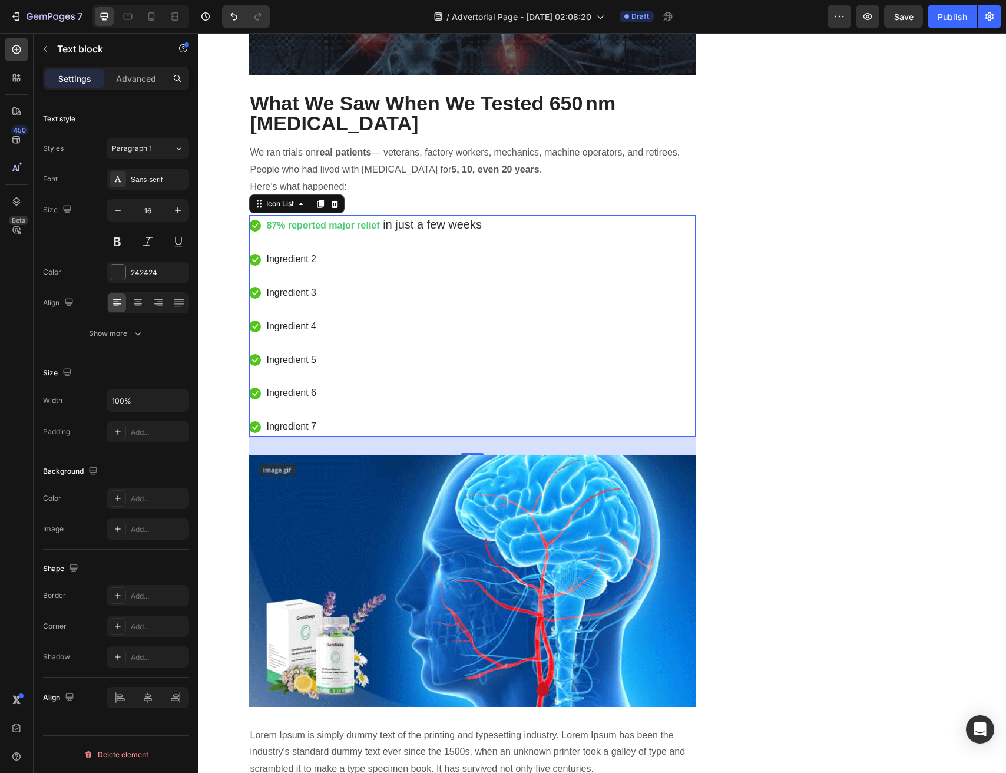
click at [333, 283] on li "Icon Ingredient 3 Text block" at bounding box center [366, 292] width 235 height 19
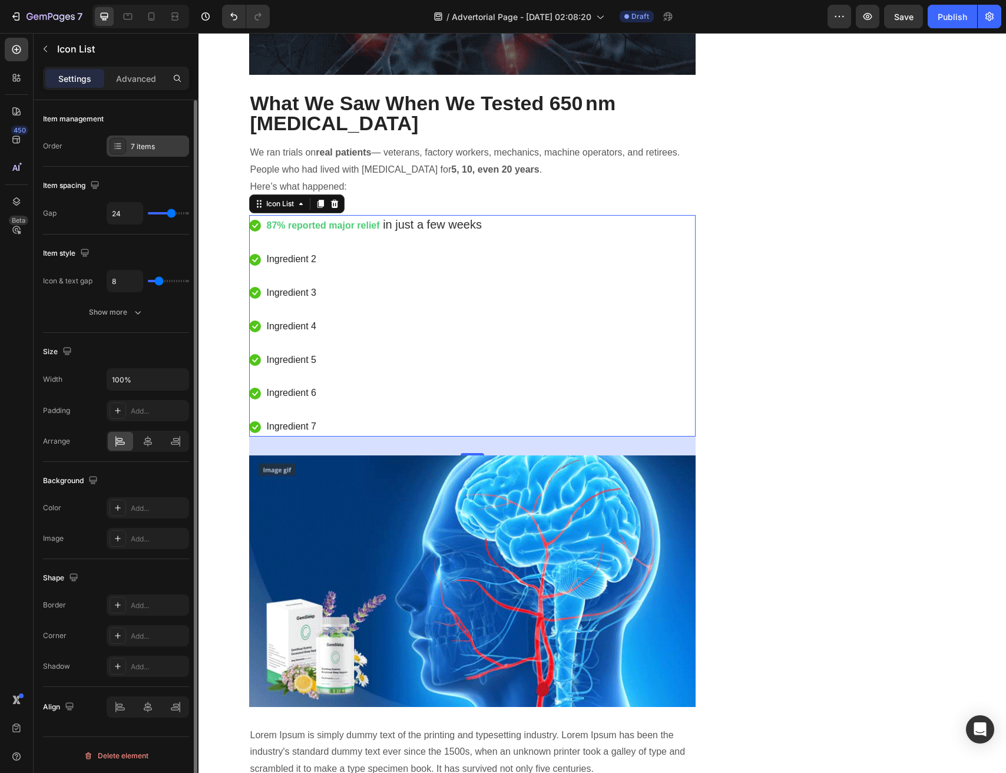
click at [139, 148] on div "7 items" at bounding box center [158, 146] width 55 height 11
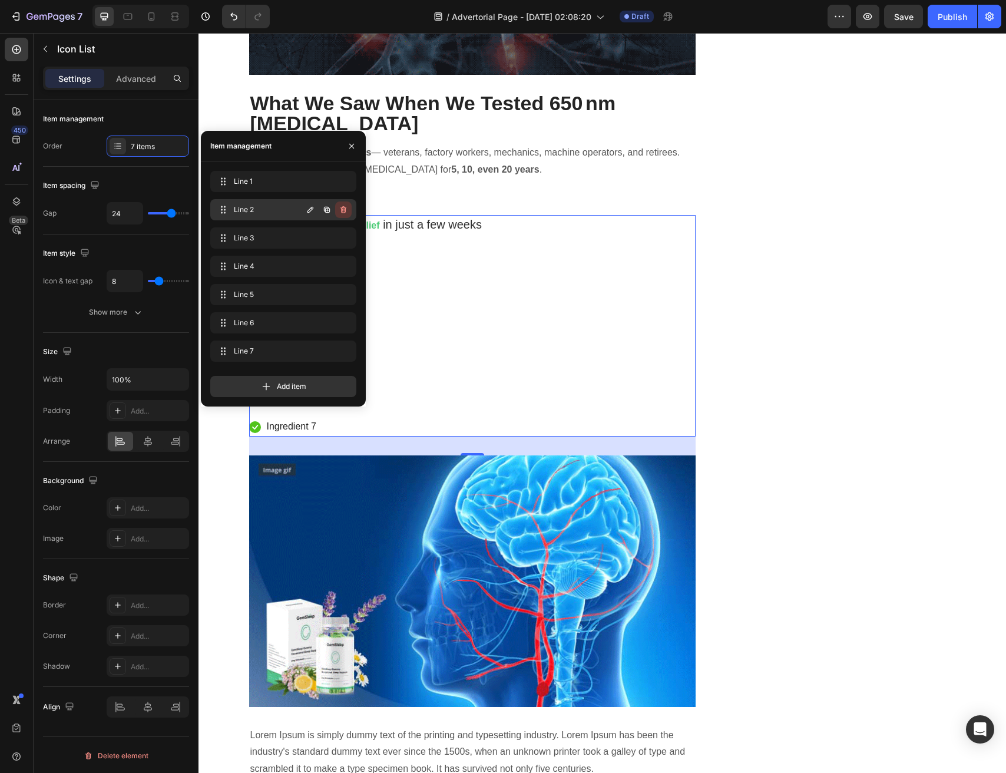
click at [345, 210] on icon "button" at bounding box center [344, 209] width 6 height 7
click at [345, 210] on div "Delete" at bounding box center [336, 209] width 22 height 11
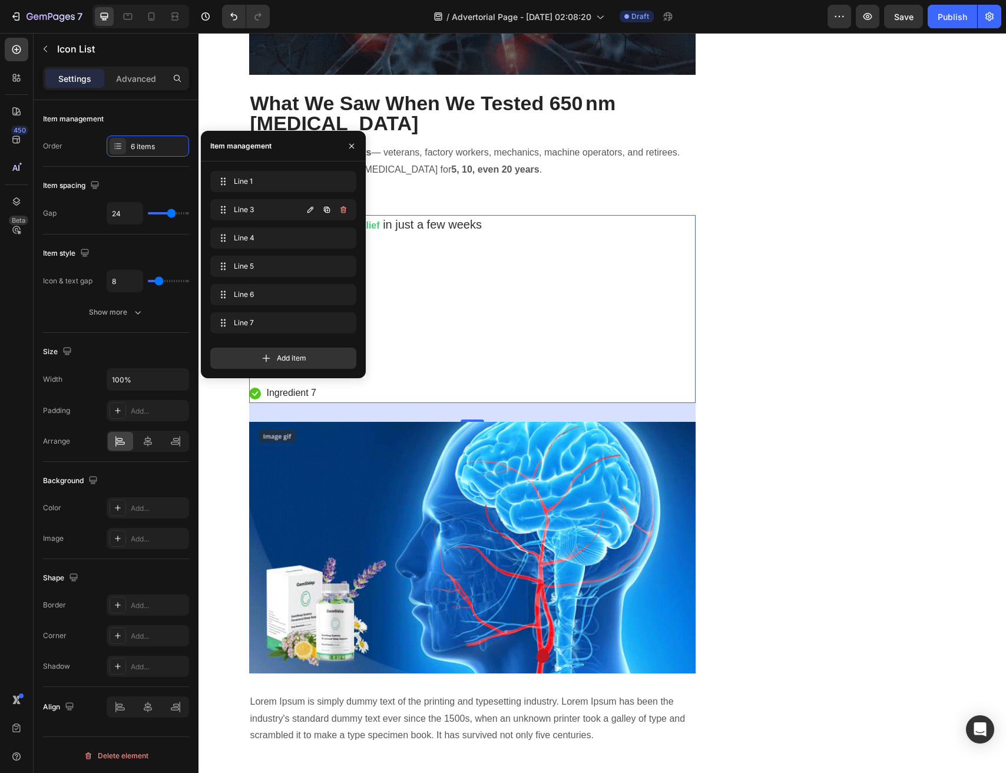
click at [345, 210] on icon "button" at bounding box center [344, 209] width 6 height 7
click at [345, 210] on div "Delete" at bounding box center [336, 209] width 22 height 11
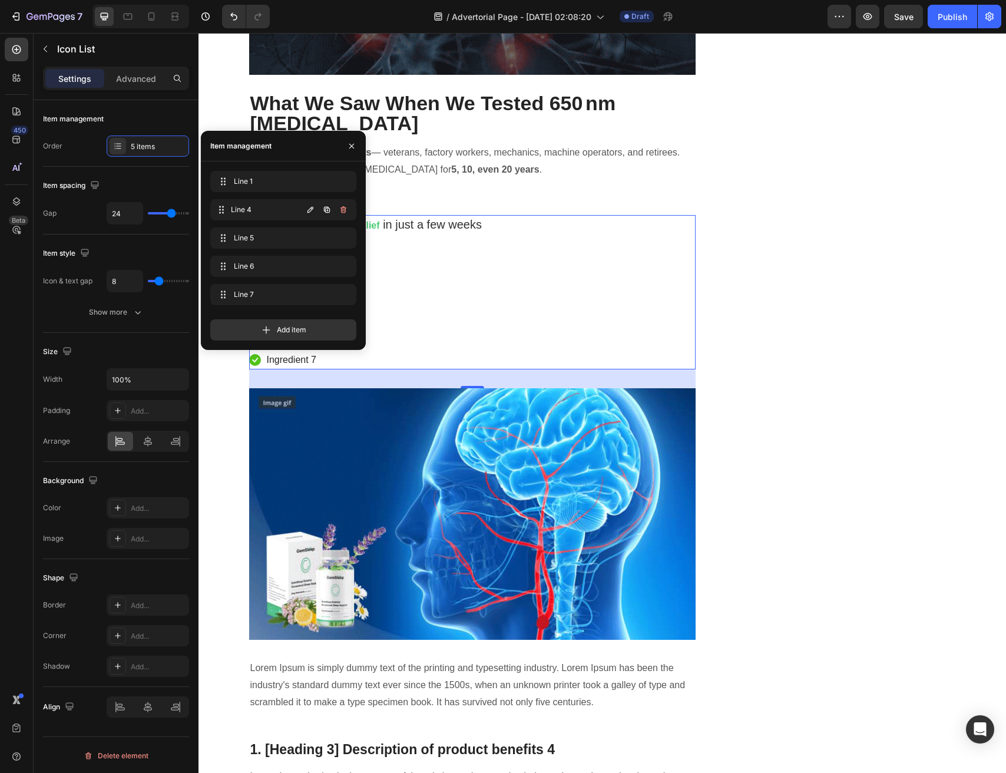
click at [345, 210] on div "Line 4 Line 4" at bounding box center [283, 209] width 146 height 21
click at [345, 210] on icon "button" at bounding box center [344, 209] width 6 height 7
click at [345, 210] on div "Delete" at bounding box center [336, 209] width 22 height 11
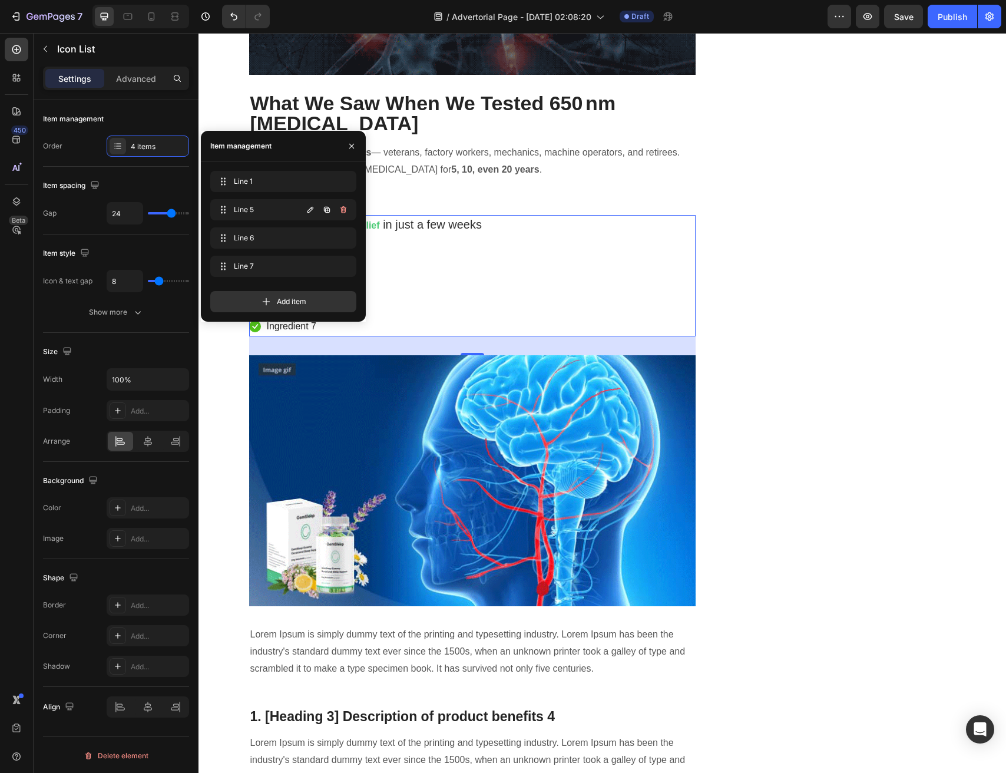
click at [345, 210] on icon "button" at bounding box center [344, 209] width 6 height 7
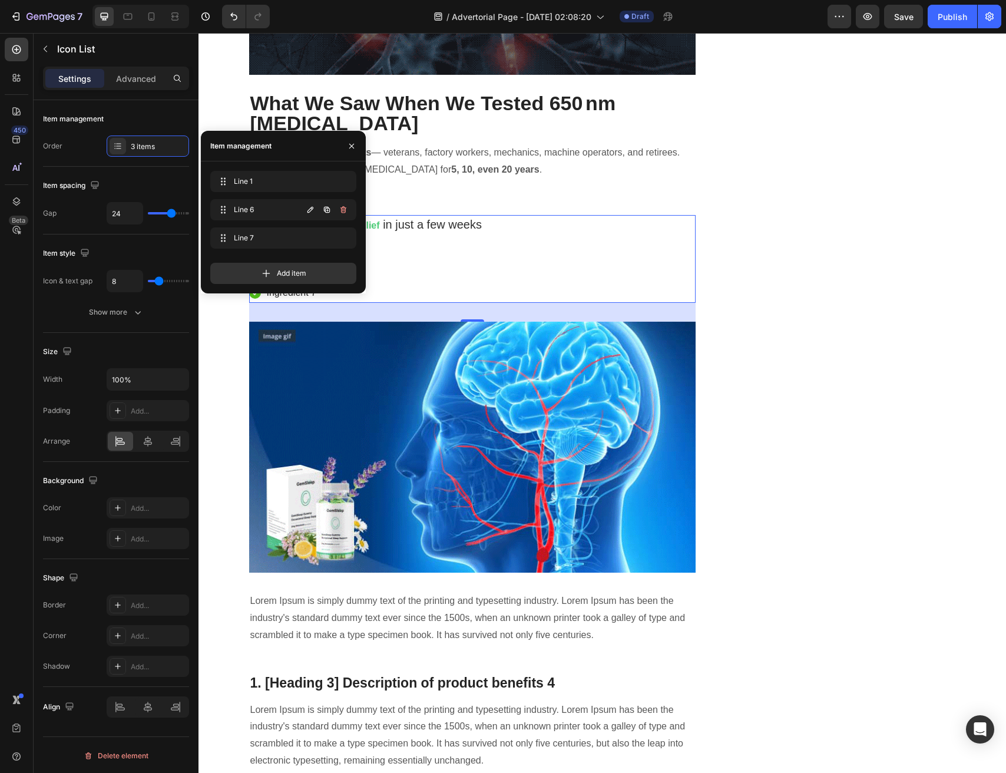
click at [345, 210] on icon "button" at bounding box center [344, 209] width 6 height 7
click at [345, 210] on div "Delete" at bounding box center [336, 209] width 22 height 11
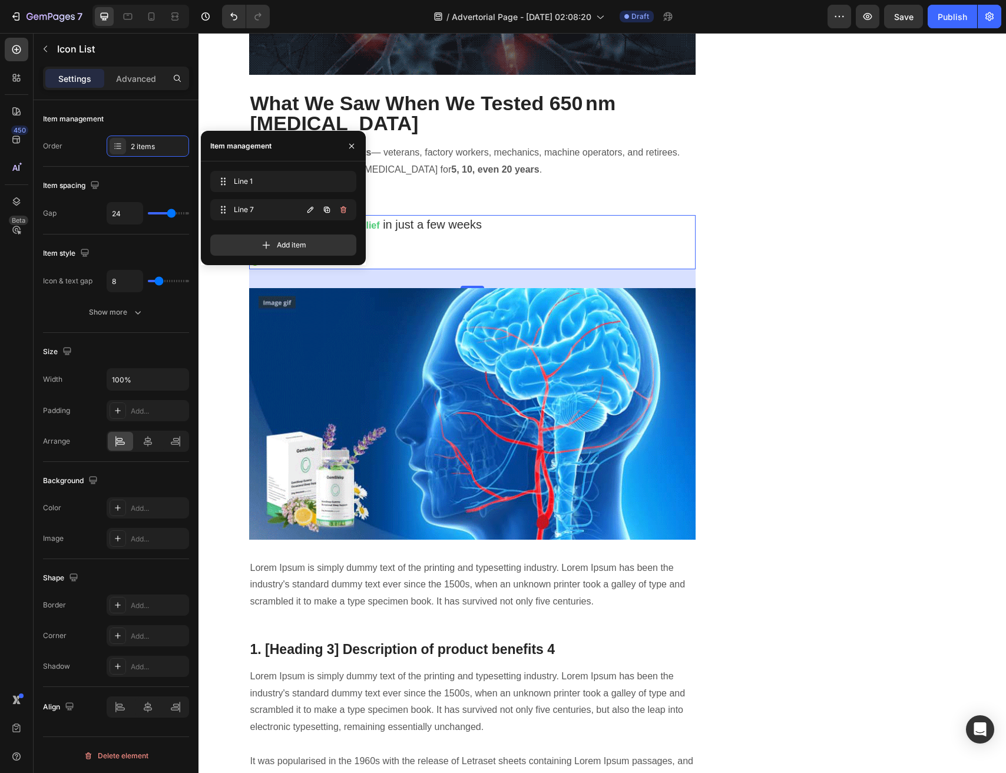
click at [345, 210] on icon "button" at bounding box center [344, 209] width 6 height 7
click at [345, 210] on div "Delete" at bounding box center [336, 209] width 22 height 11
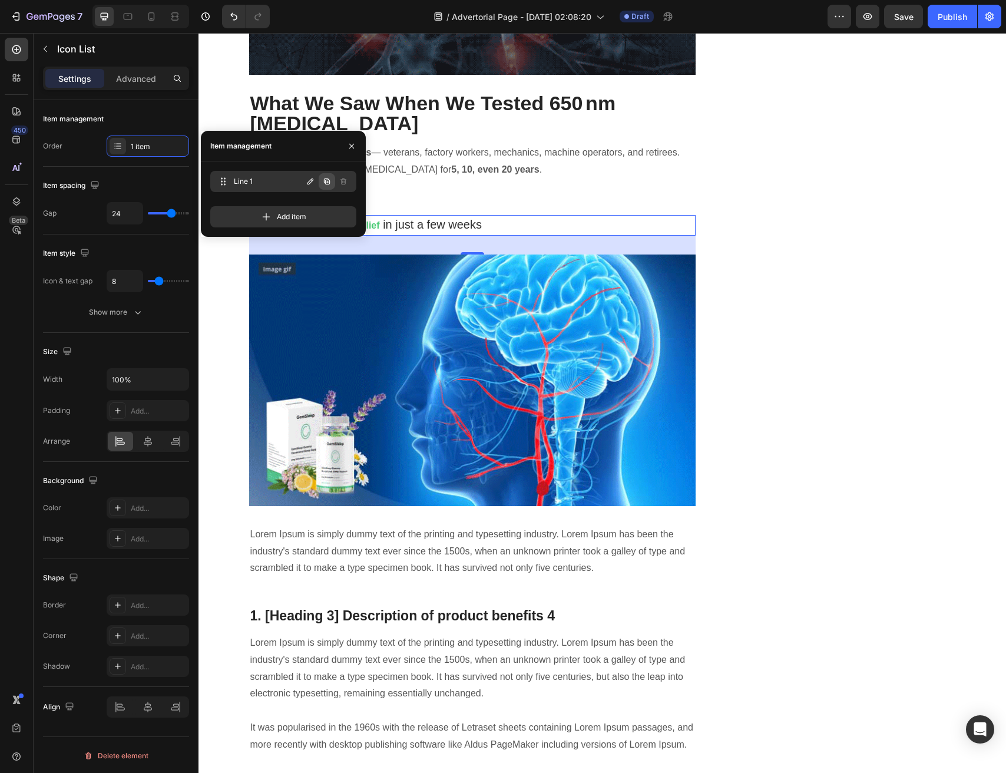
click at [325, 180] on icon "button" at bounding box center [327, 182] width 6 height 6
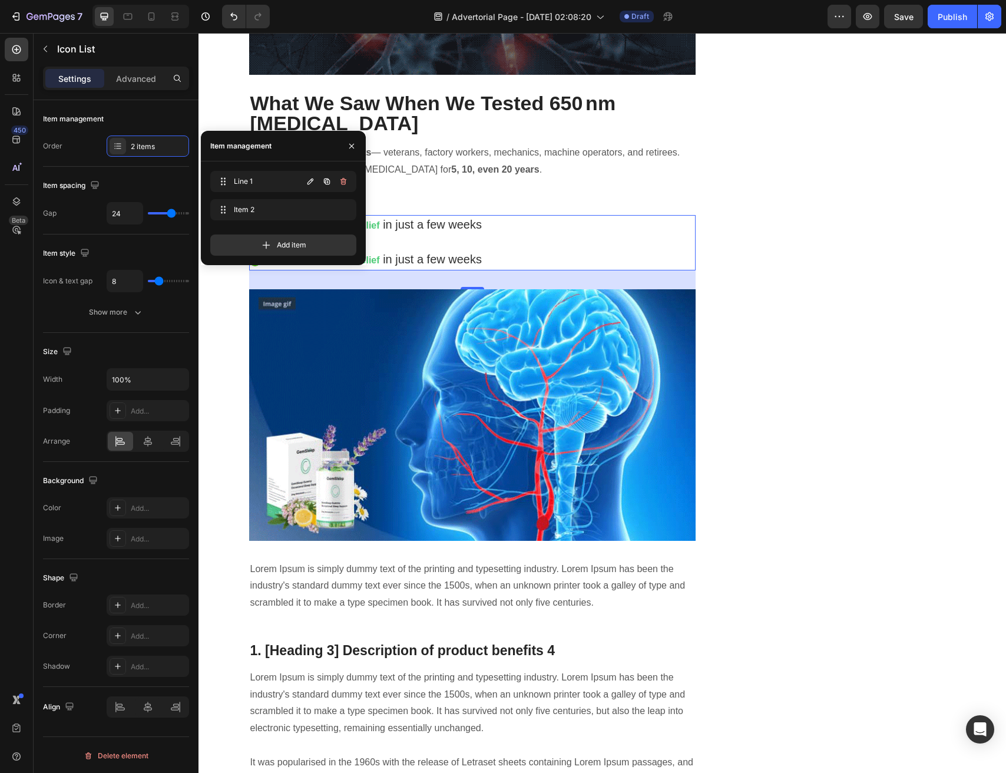
click at [325, 180] on icon "button" at bounding box center [327, 182] width 6 height 6
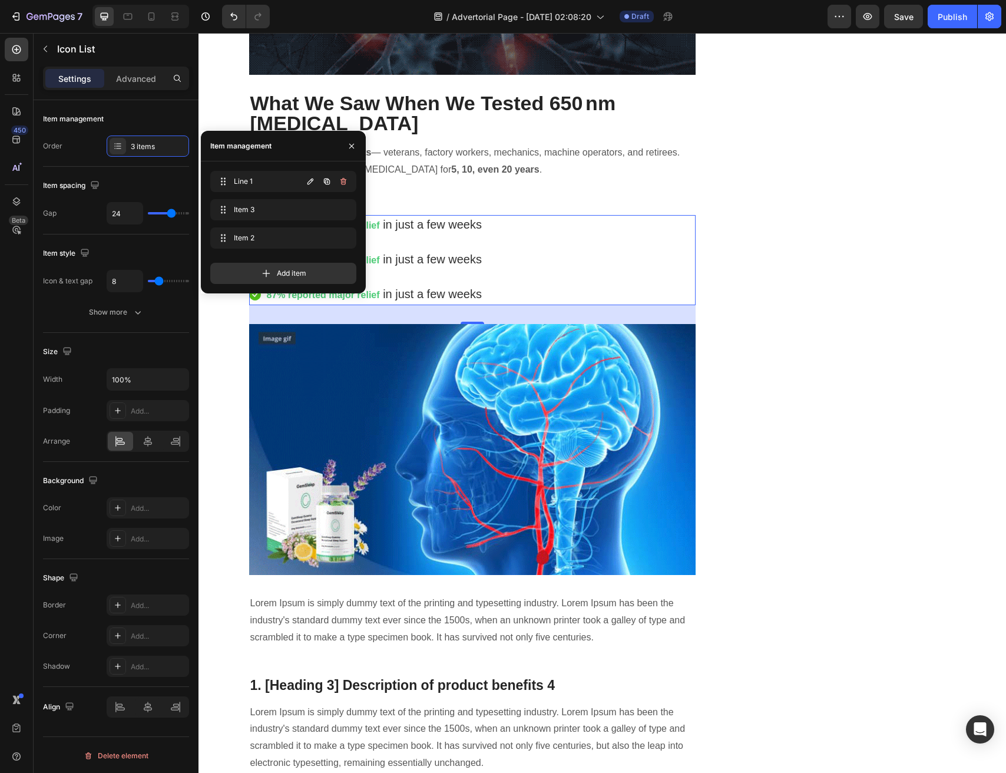
click at [325, 180] on icon "button" at bounding box center [327, 182] width 6 height 6
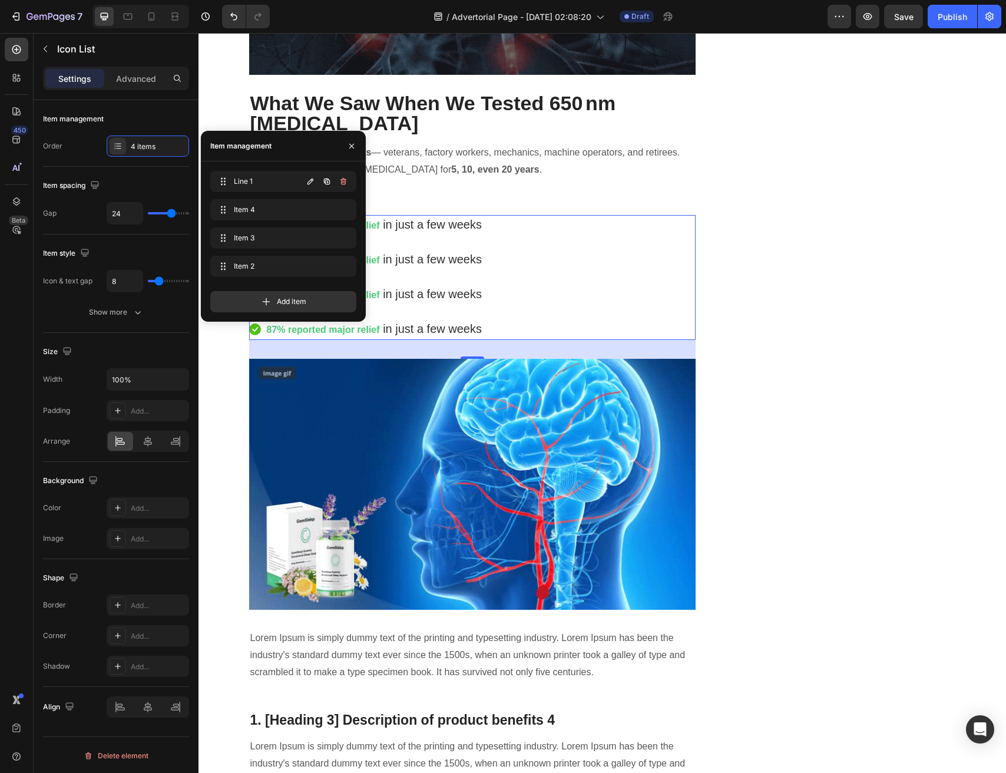
click at [325, 180] on icon "button" at bounding box center [327, 182] width 6 height 6
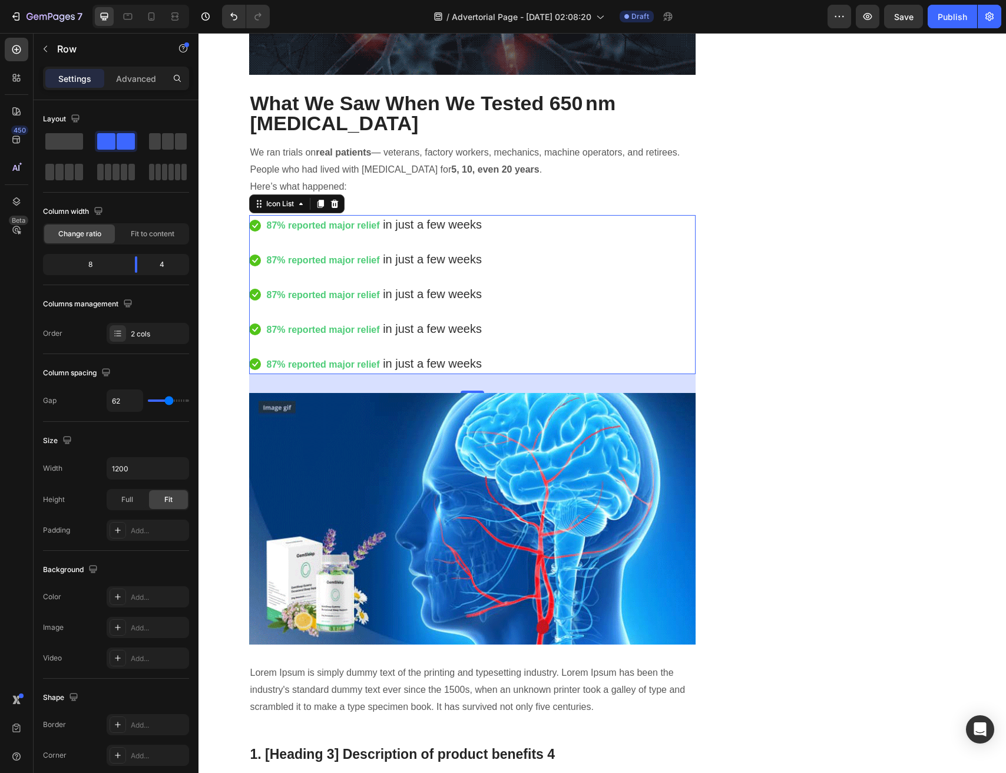
click at [696, 218] on div "⁠⁠⁠⁠⁠⁠⁠ Veteran Flight-Line “Signal Reset” Finally Goes Public — Helping Thousa…" at bounding box center [602, 40] width 707 height 4770
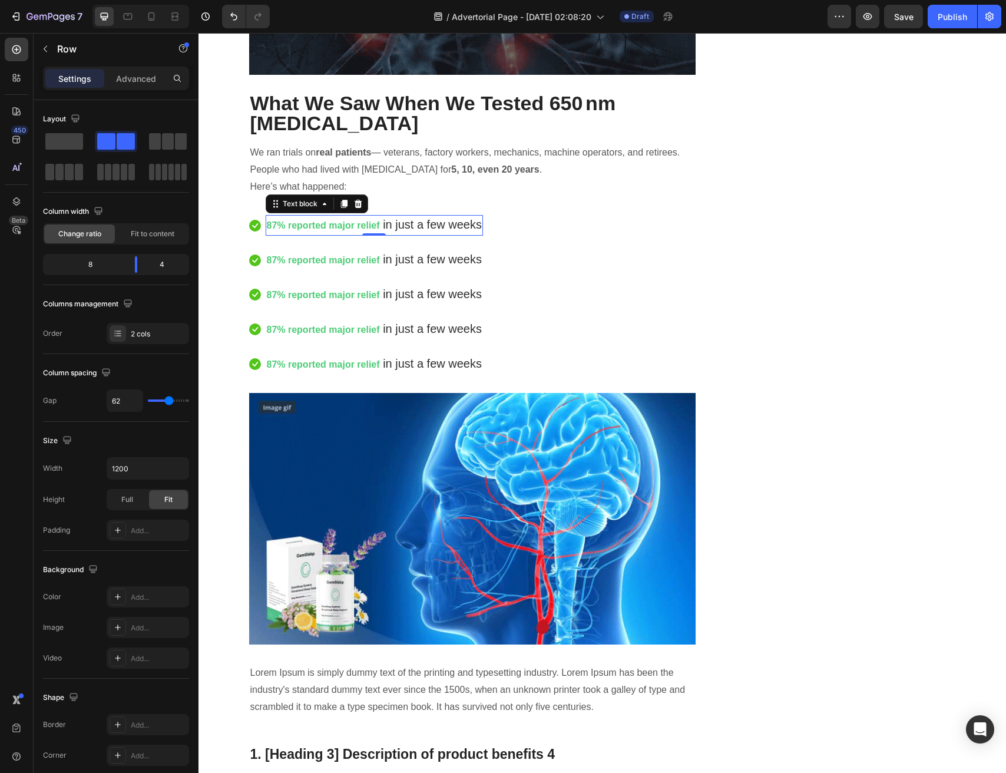
click at [362, 220] on strong "87% reported major relief" at bounding box center [323, 225] width 113 height 10
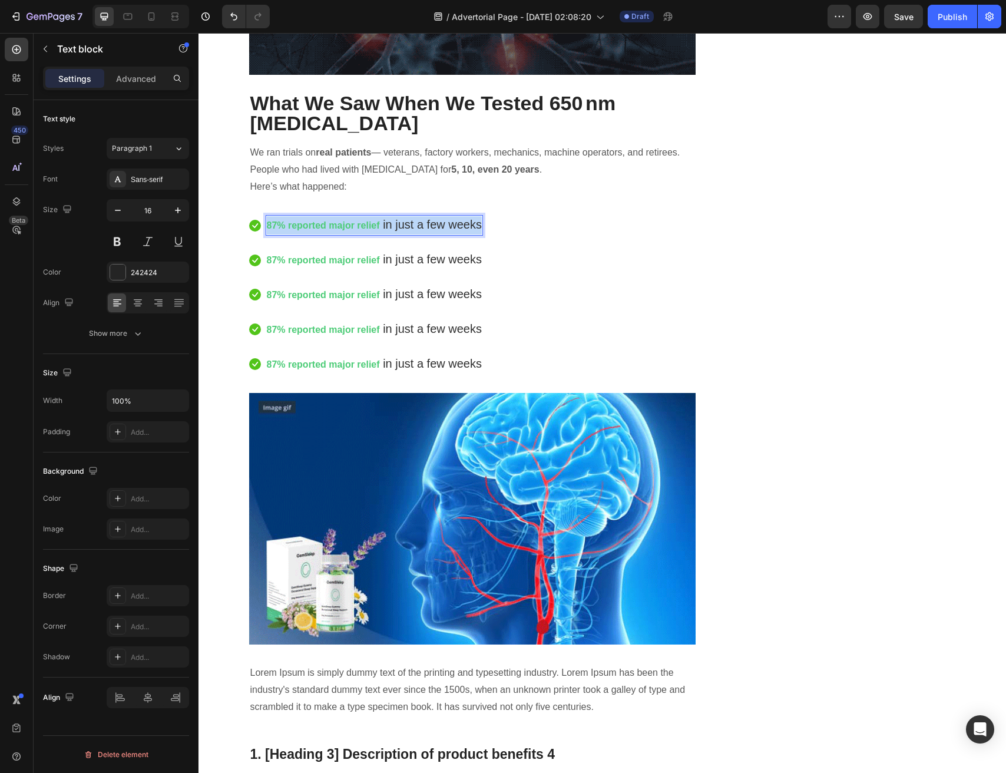
click at [362, 220] on strong "87% reported major relief" at bounding box center [323, 225] width 113 height 10
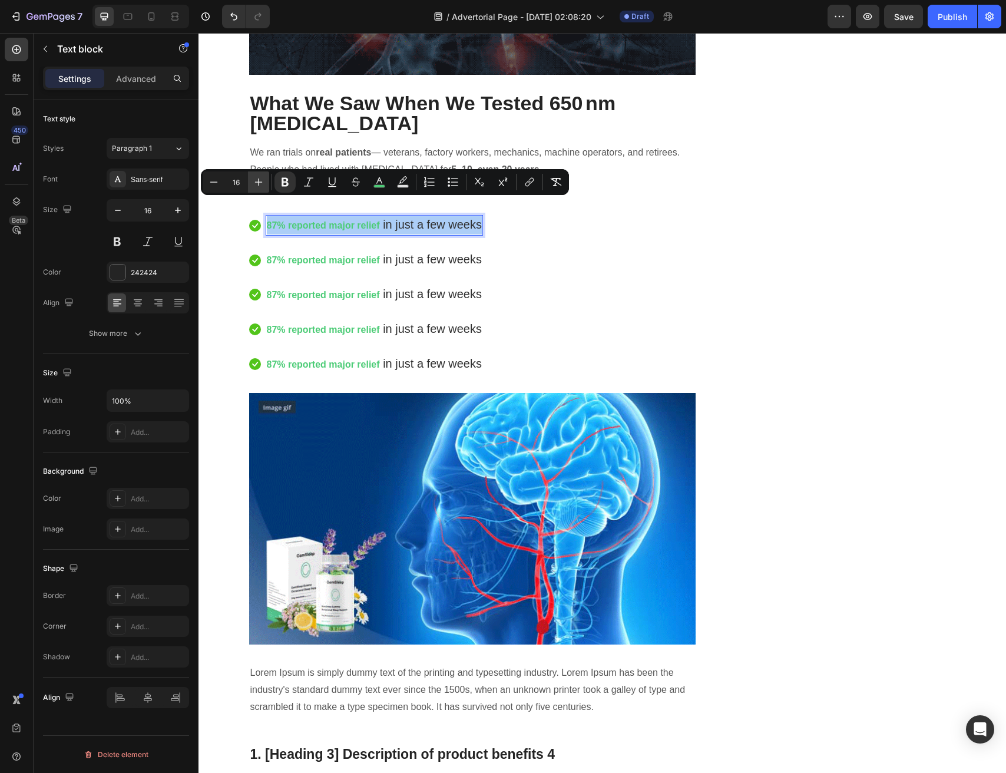
click at [259, 183] on icon "Editor contextual toolbar" at bounding box center [259, 182] width 12 height 12
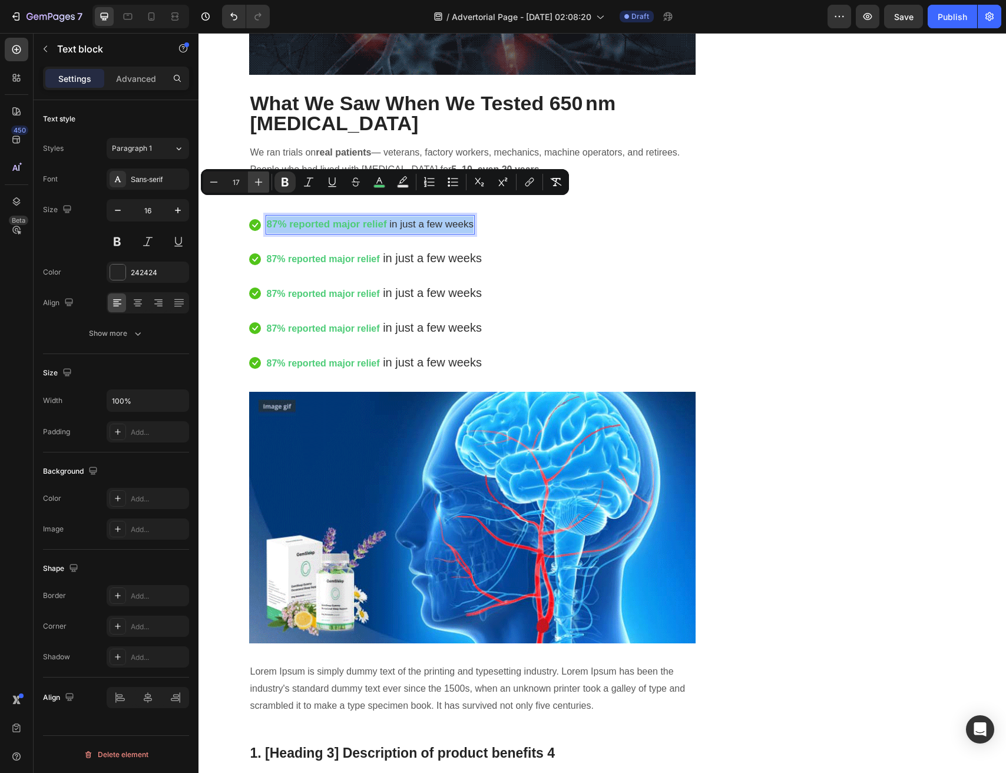
click at [259, 183] on icon "Editor contextual toolbar" at bounding box center [259, 182] width 12 height 12
type input "18"
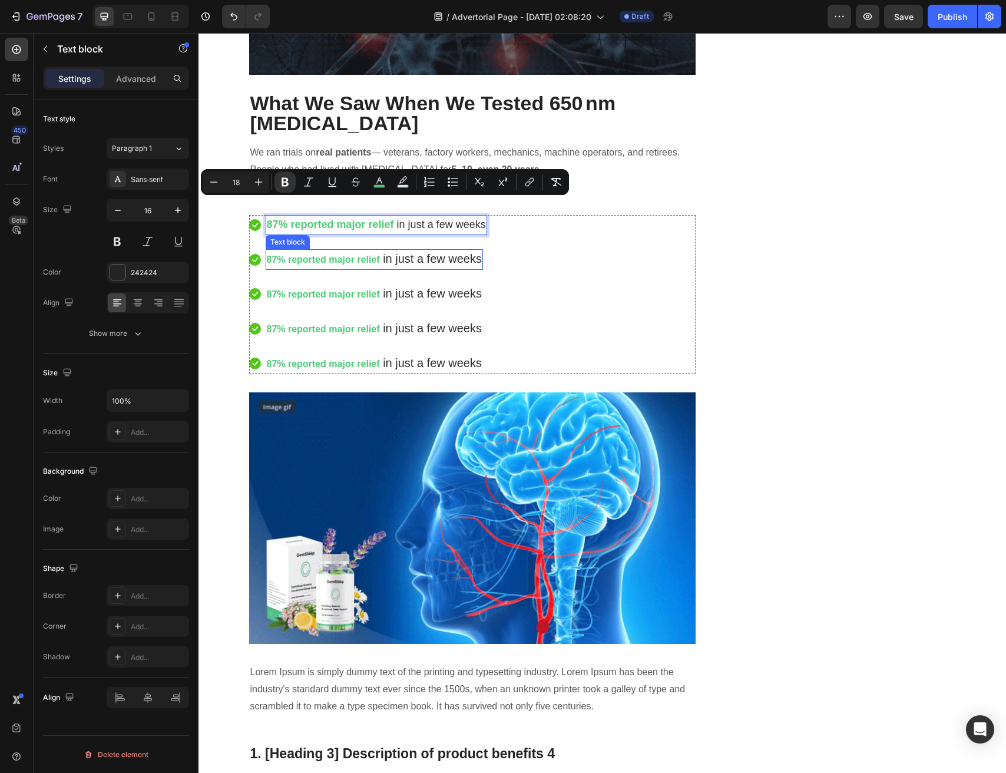
click at [308, 255] on strong "87% reported major relief" at bounding box center [323, 260] width 113 height 10
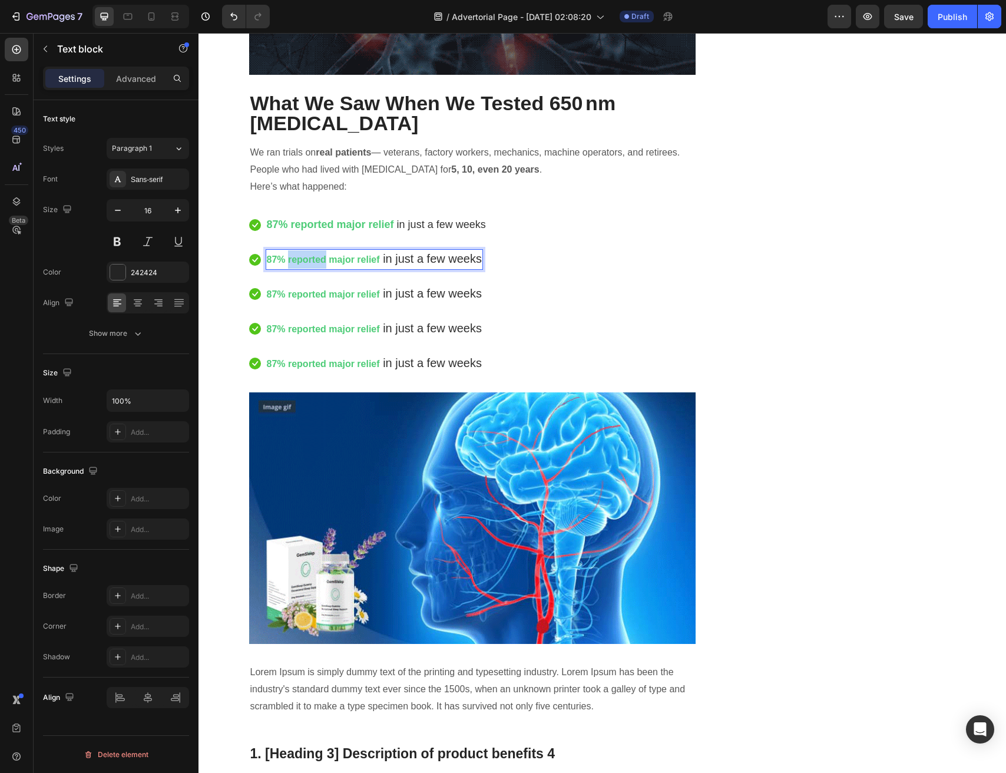
click at [308, 255] on strong "87% reported major relief" at bounding box center [323, 260] width 113 height 10
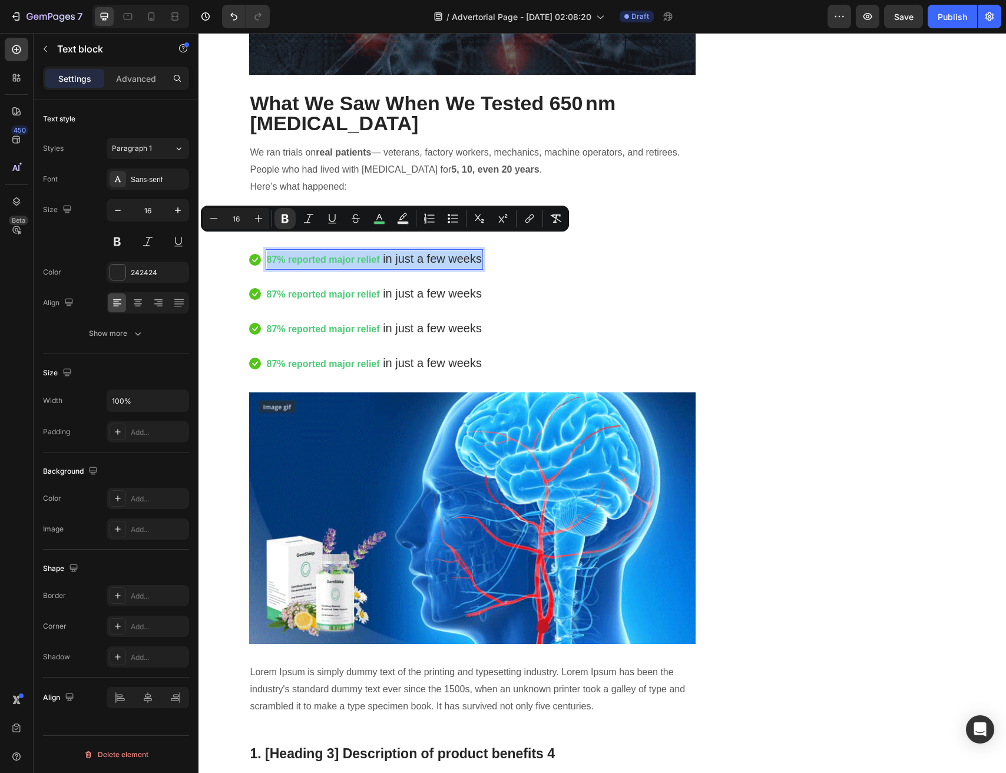
click at [308, 255] on strong "87% reported major relief" at bounding box center [323, 260] width 113 height 10
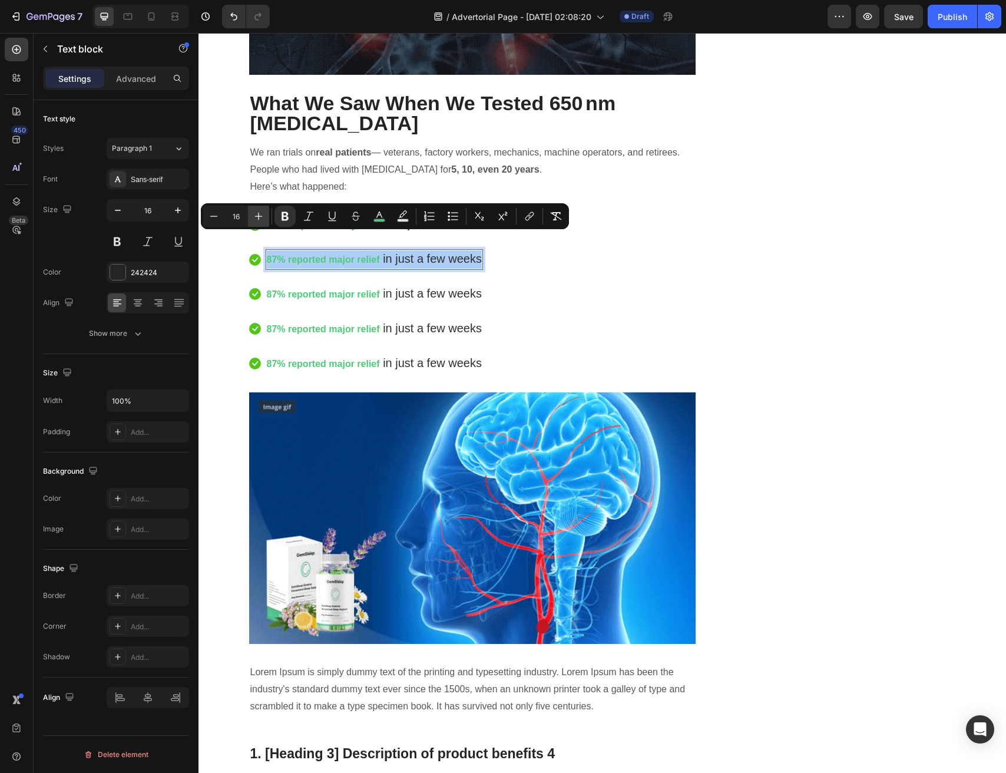
click at [263, 217] on icon "Editor contextual toolbar" at bounding box center [259, 216] width 12 height 12
type input "18"
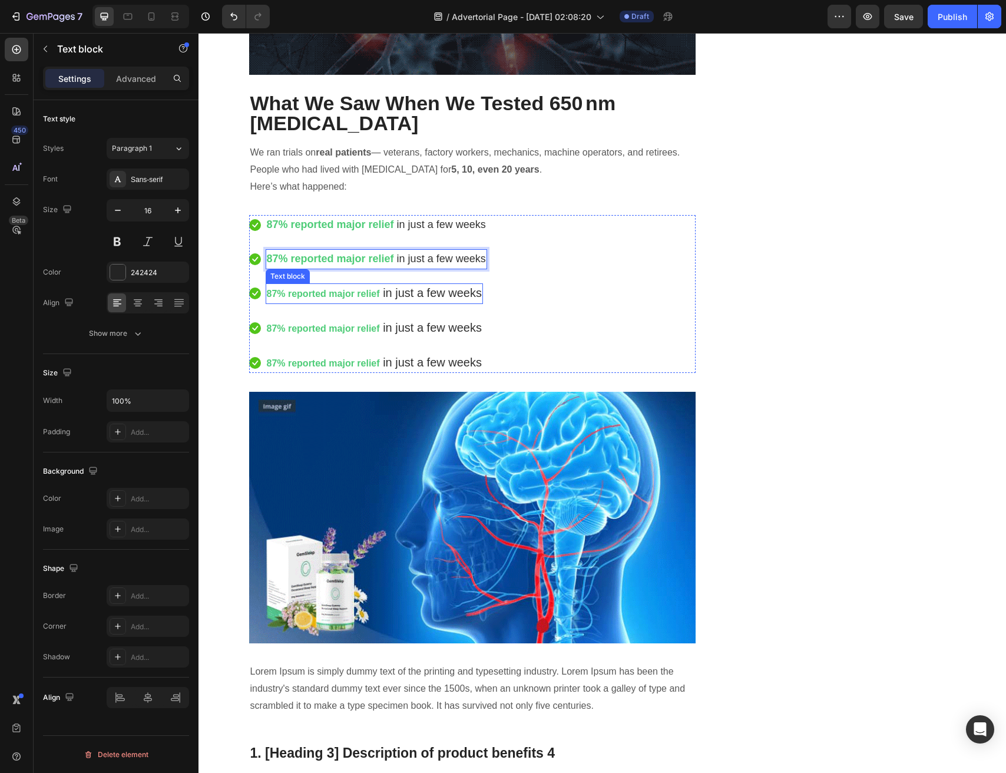
click at [310, 289] on strong "87% reported major relief" at bounding box center [323, 294] width 113 height 10
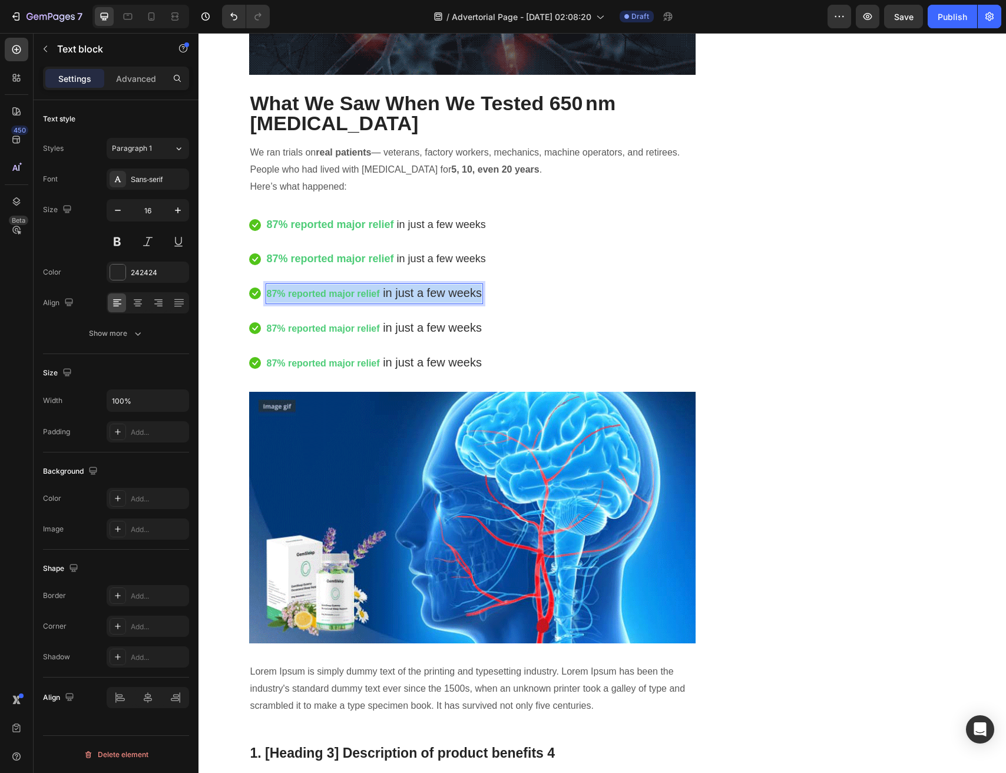
click at [310, 289] on strong "87% reported major relief" at bounding box center [323, 294] width 113 height 10
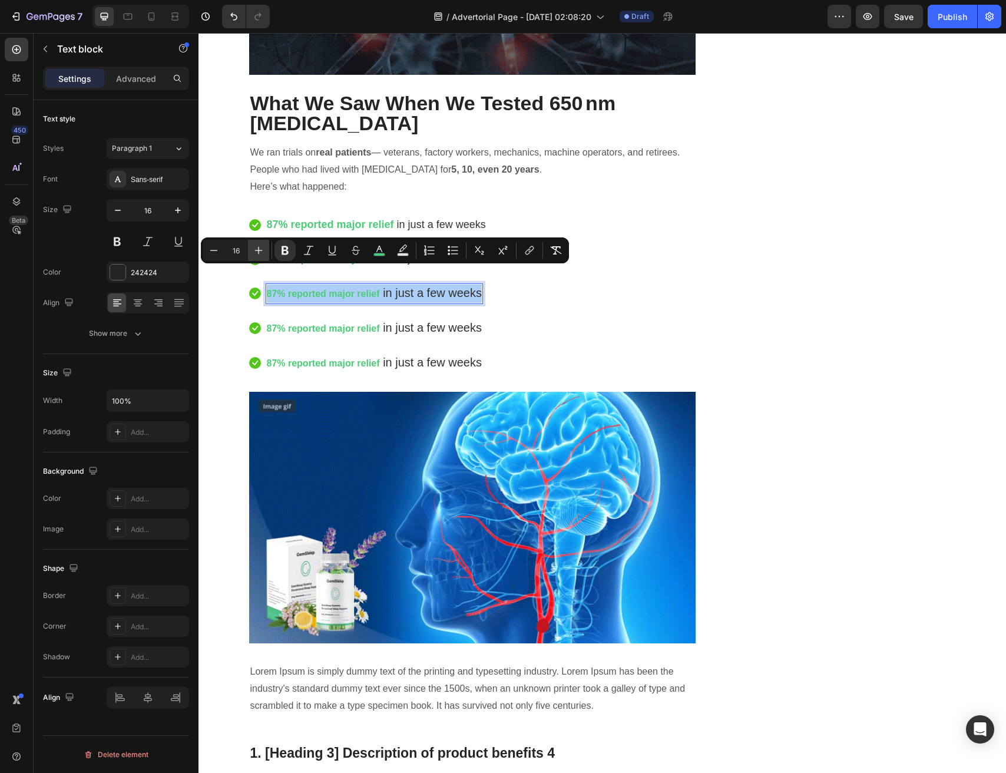
click at [264, 247] on icon "Editor contextual toolbar" at bounding box center [259, 251] width 12 height 12
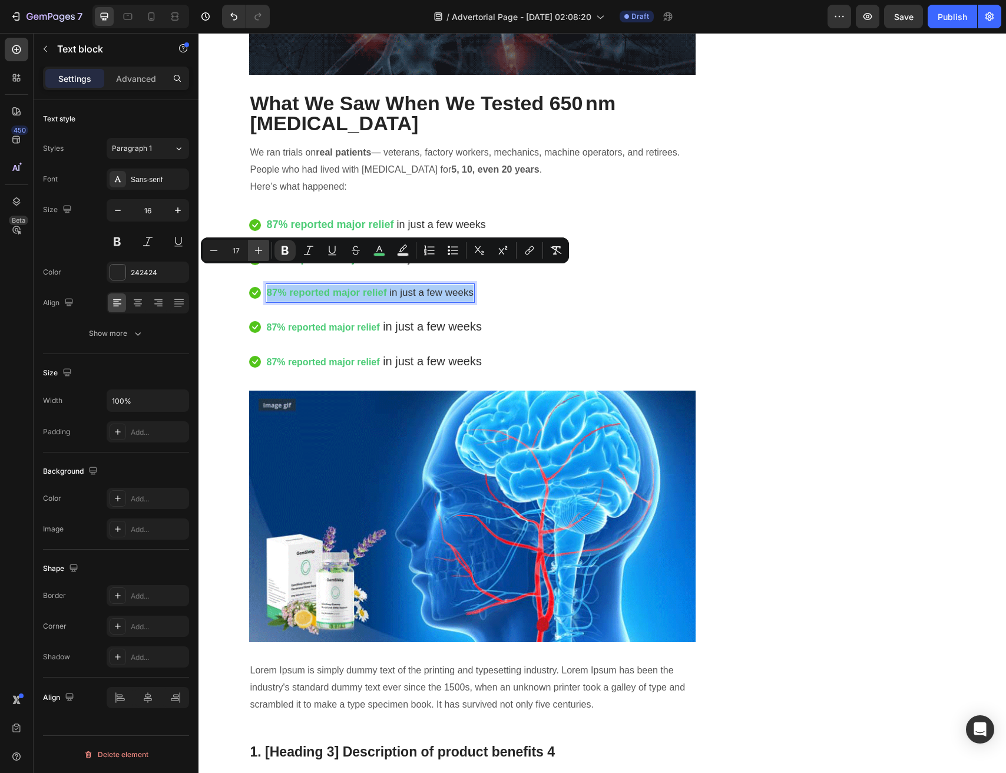
click at [264, 247] on icon "Editor contextual toolbar" at bounding box center [259, 251] width 12 height 12
type input "18"
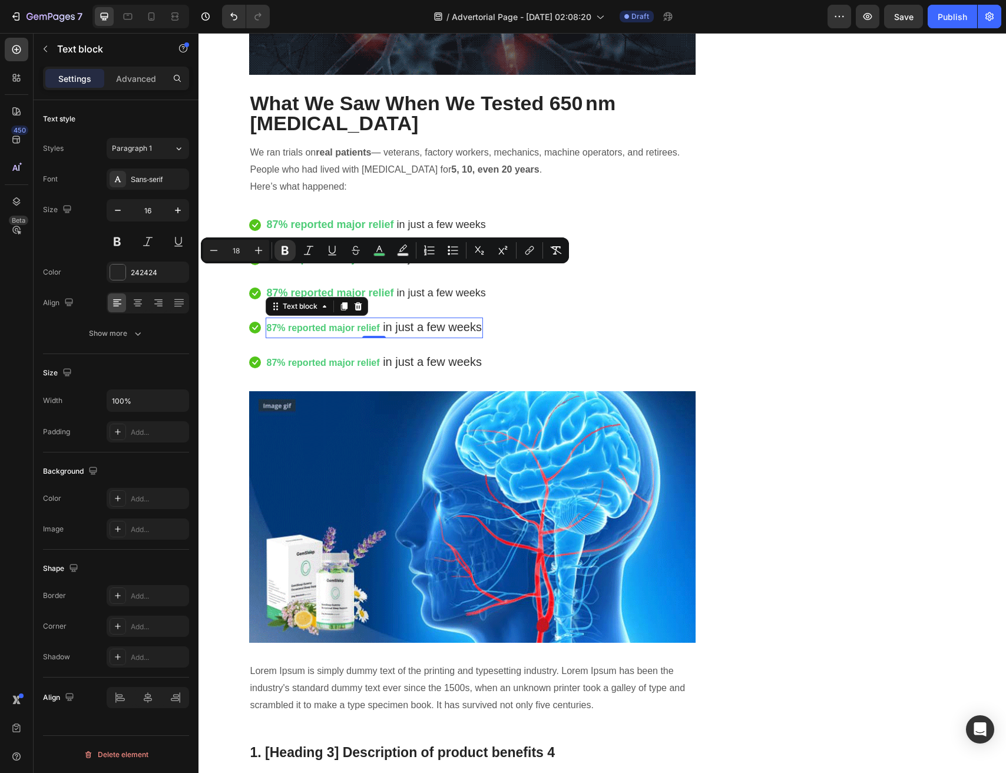
click at [314, 323] on strong "87% reported major relief" at bounding box center [323, 328] width 113 height 10
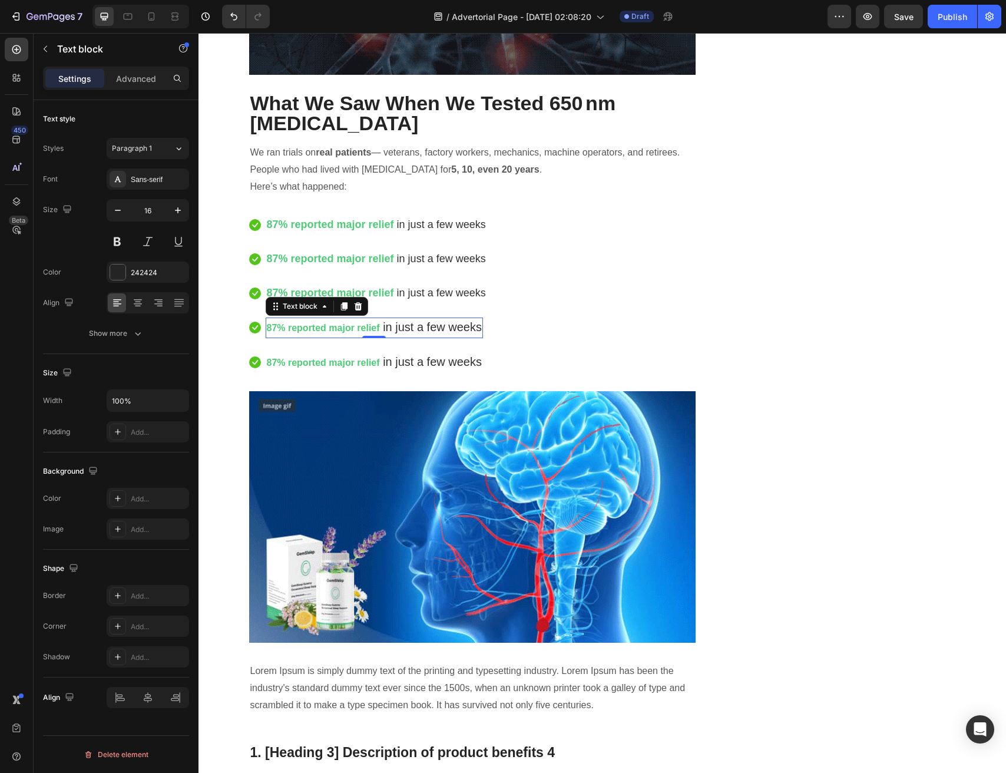
click at [314, 323] on strong "87% reported major relief" at bounding box center [323, 328] width 113 height 10
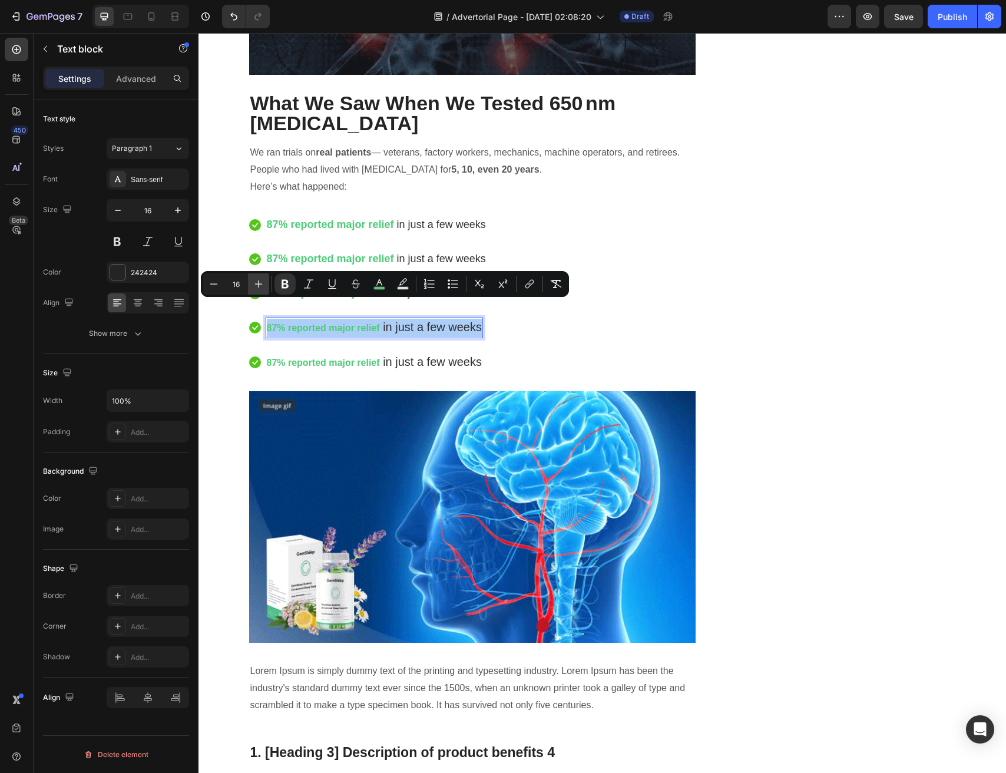
click at [263, 286] on icon "Editor contextual toolbar" at bounding box center [259, 284] width 12 height 12
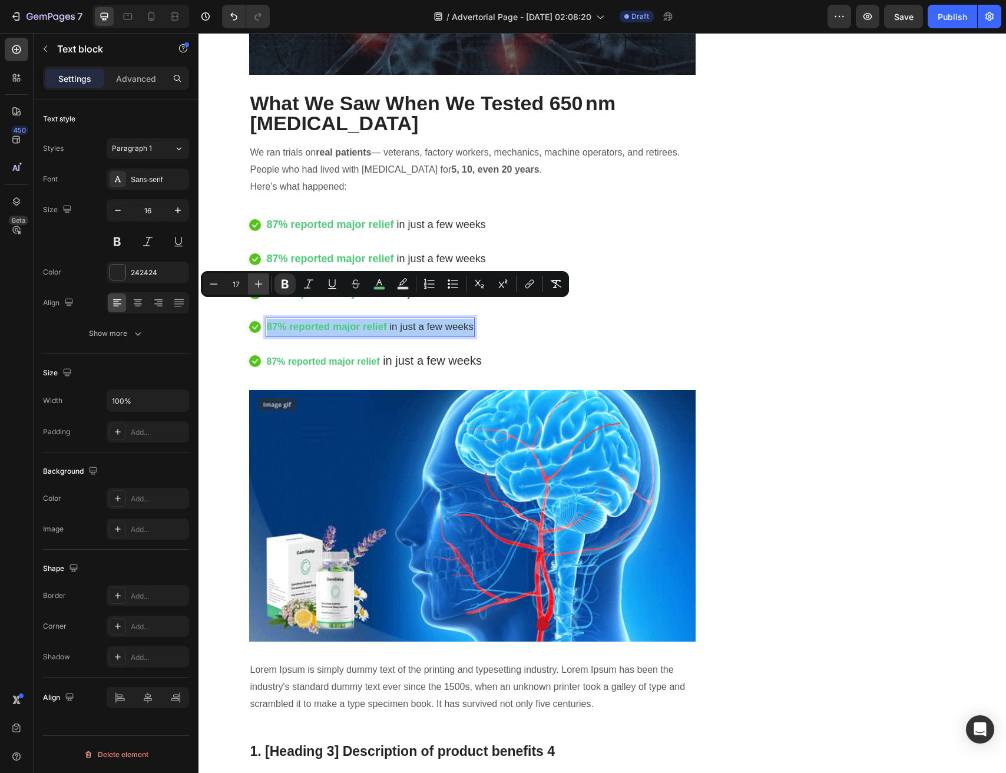
click at [263, 286] on icon "Editor contextual toolbar" at bounding box center [259, 284] width 12 height 12
type input "18"
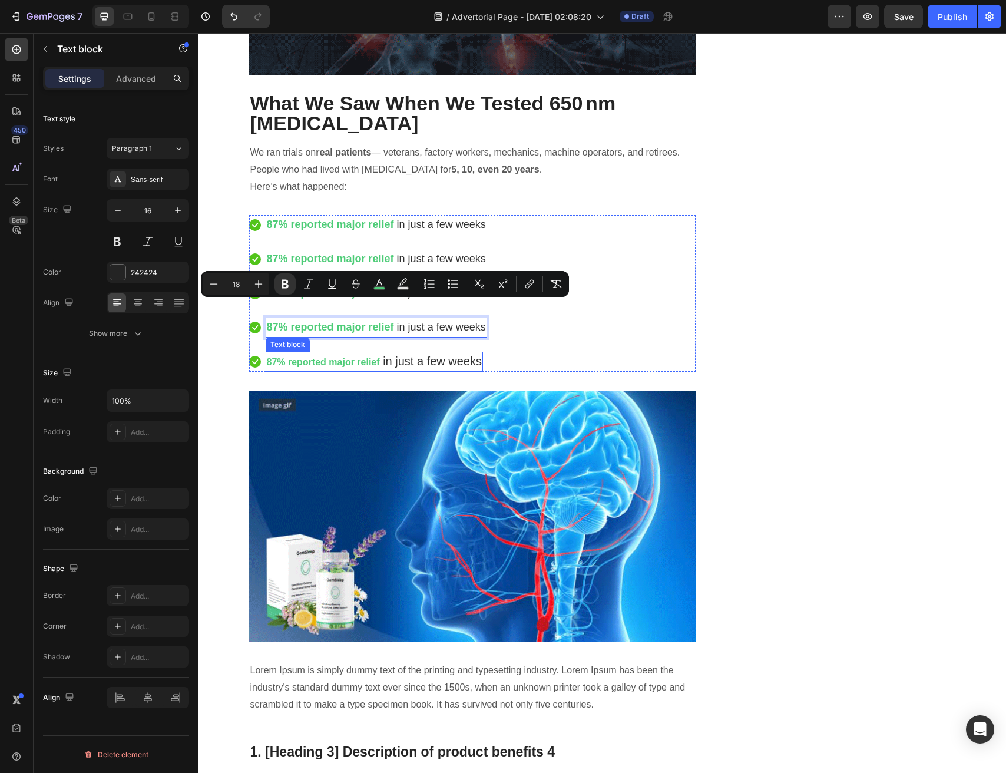
click at [311, 357] on strong "87% reported major relief" at bounding box center [323, 362] width 113 height 10
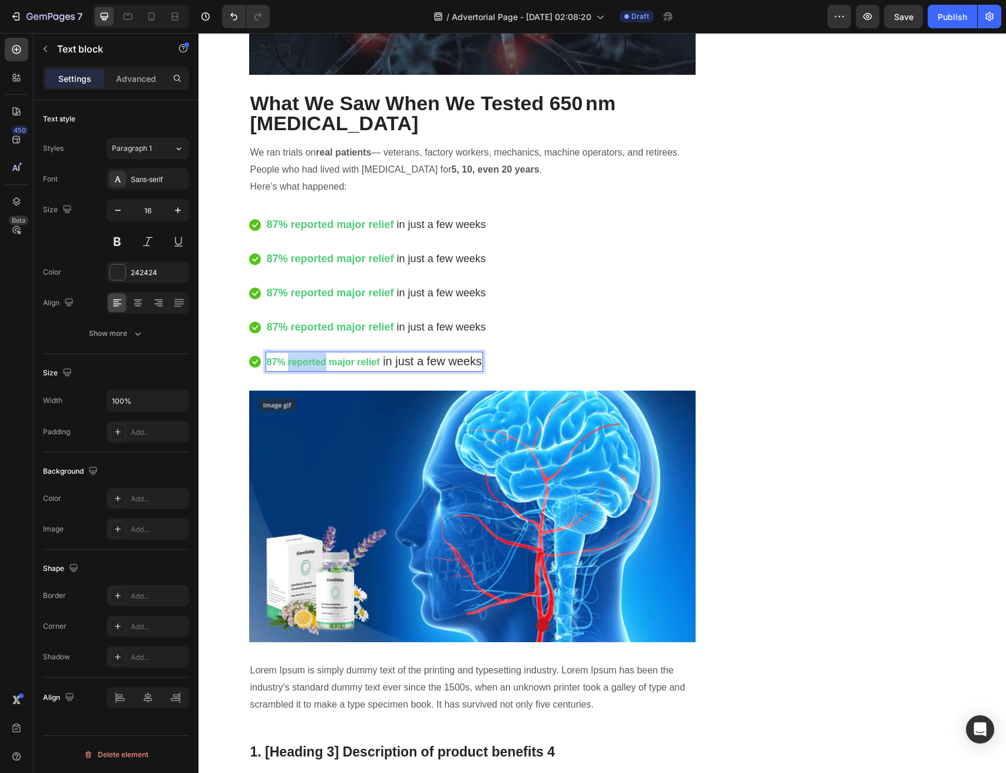
click at [311, 357] on strong "87% reported major relief" at bounding box center [323, 362] width 113 height 10
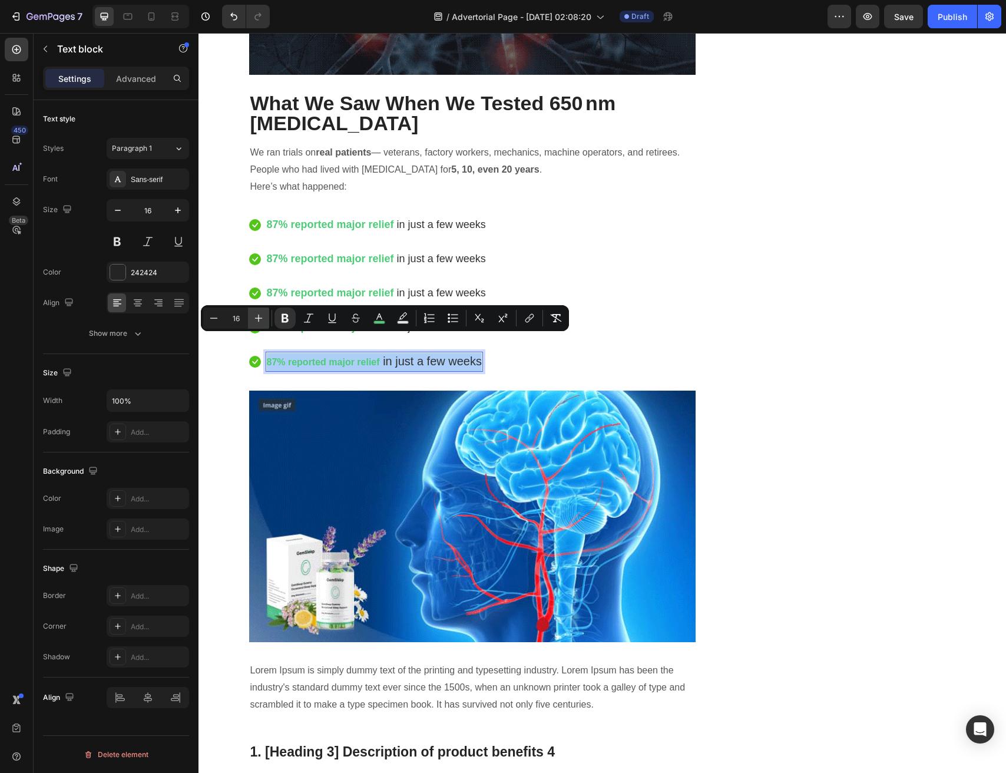
click at [256, 316] on icon "Editor contextual toolbar" at bounding box center [259, 318] width 12 height 12
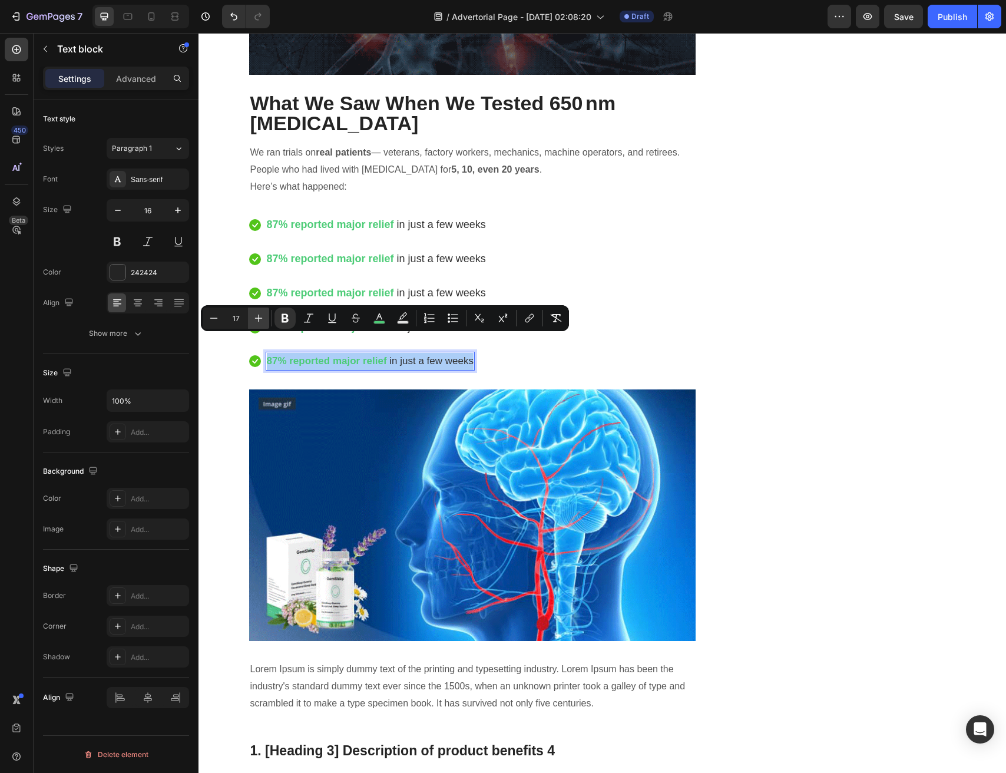
click at [256, 316] on icon "Editor contextual toolbar" at bounding box center [259, 318] width 12 height 12
type input "18"
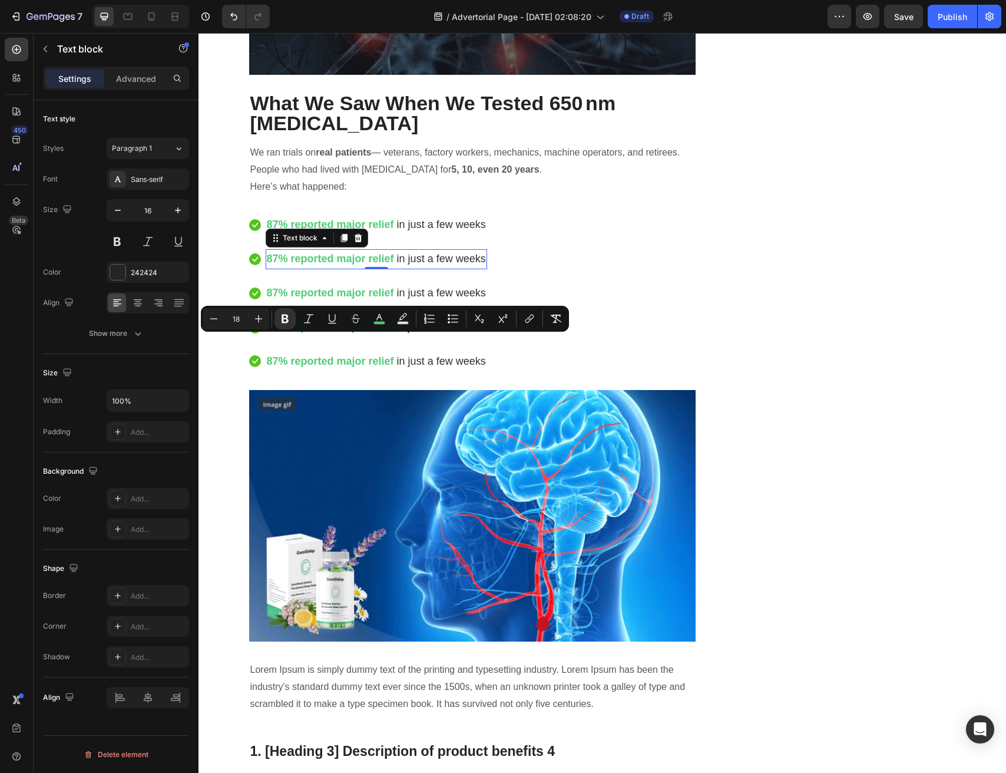
click at [302, 253] on strong "87% reported major relief" at bounding box center [330, 259] width 127 height 12
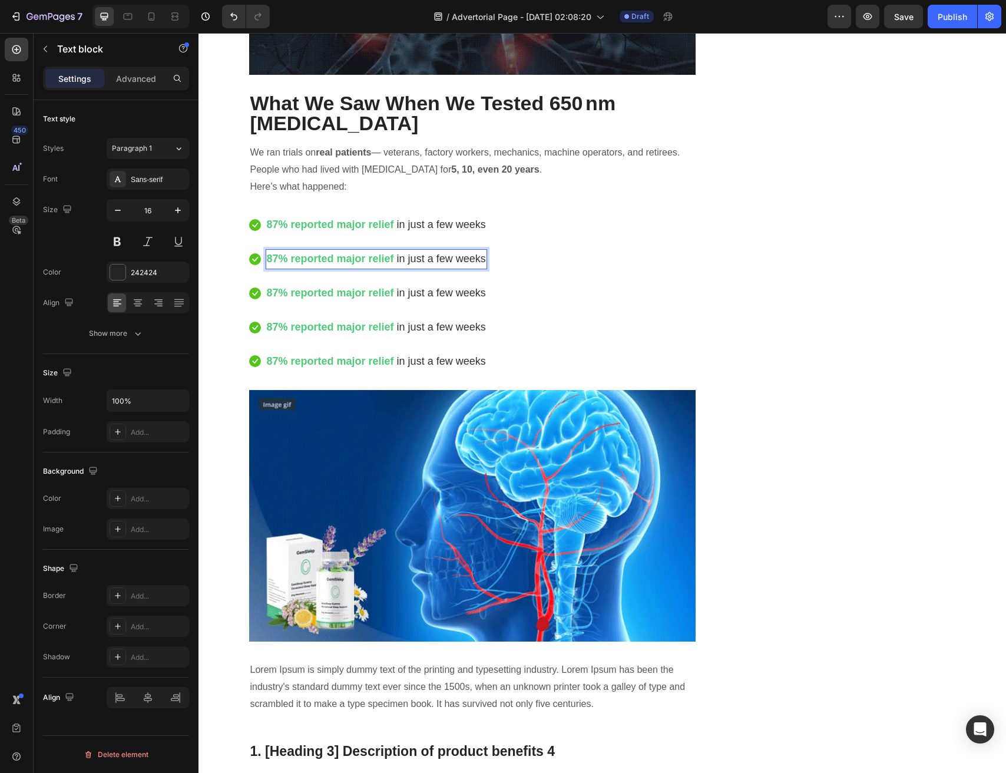
click at [361, 253] on strong "87% reported major relief" at bounding box center [330, 259] width 127 height 12
click at [393, 253] on strong "87% reported major relief" at bounding box center [330, 259] width 127 height 12
click at [352, 253] on strong "87% reported major relief" at bounding box center [330, 259] width 127 height 12
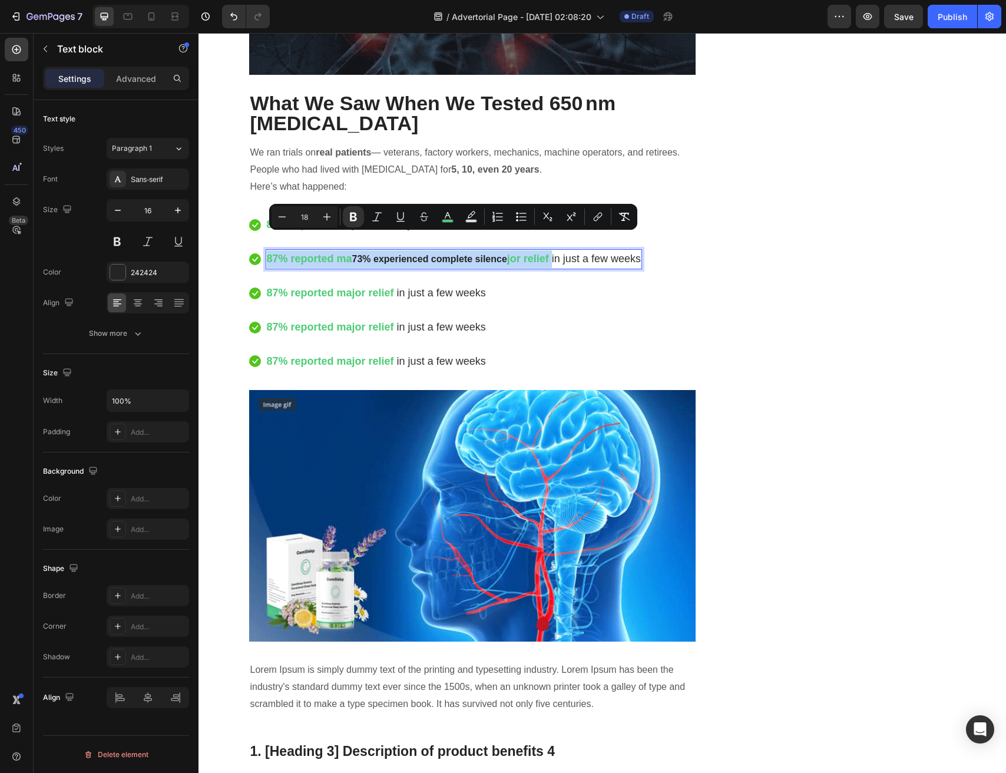
click at [477, 254] on strong "73% experienced complete silence" at bounding box center [429, 259] width 155 height 10
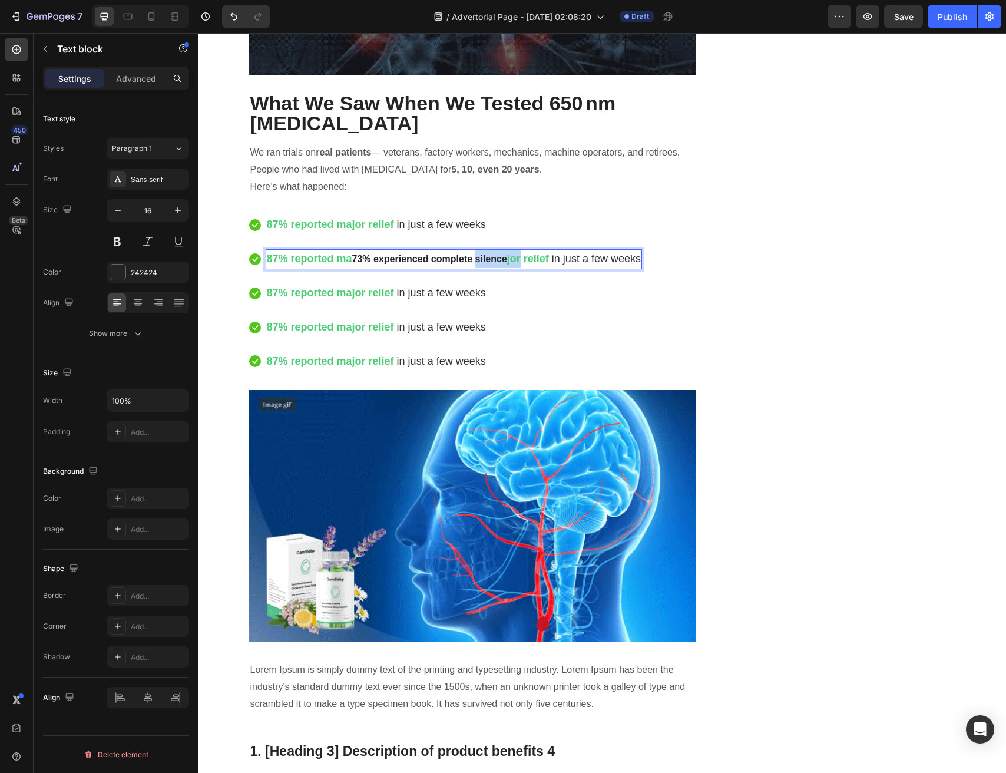
click at [477, 254] on strong "73% experienced complete silence" at bounding box center [429, 259] width 155 height 10
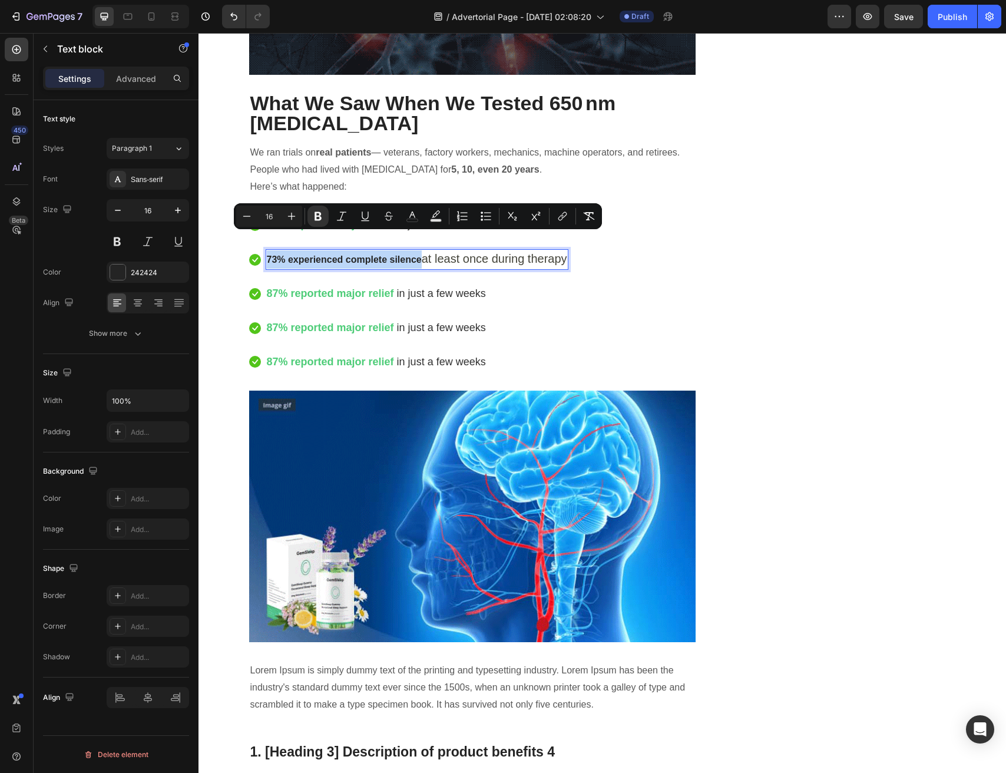
click at [418, 255] on strong "73% experienced complete silence" at bounding box center [344, 260] width 155 height 10
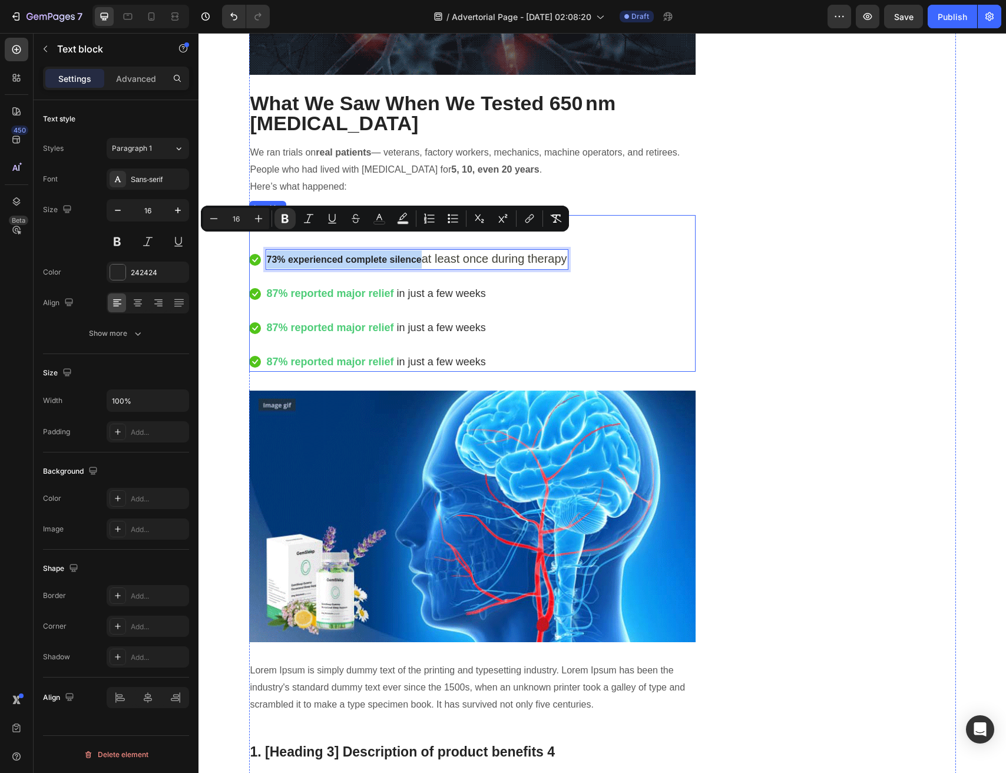
drag, startPoint x: 422, startPoint y: 244, endPoint x: 261, endPoint y: 245, distance: 160.9
click at [261, 249] on li "Icon 73% experienced complete silence at least once during therapy Text block 0" at bounding box center [408, 259] width 319 height 21
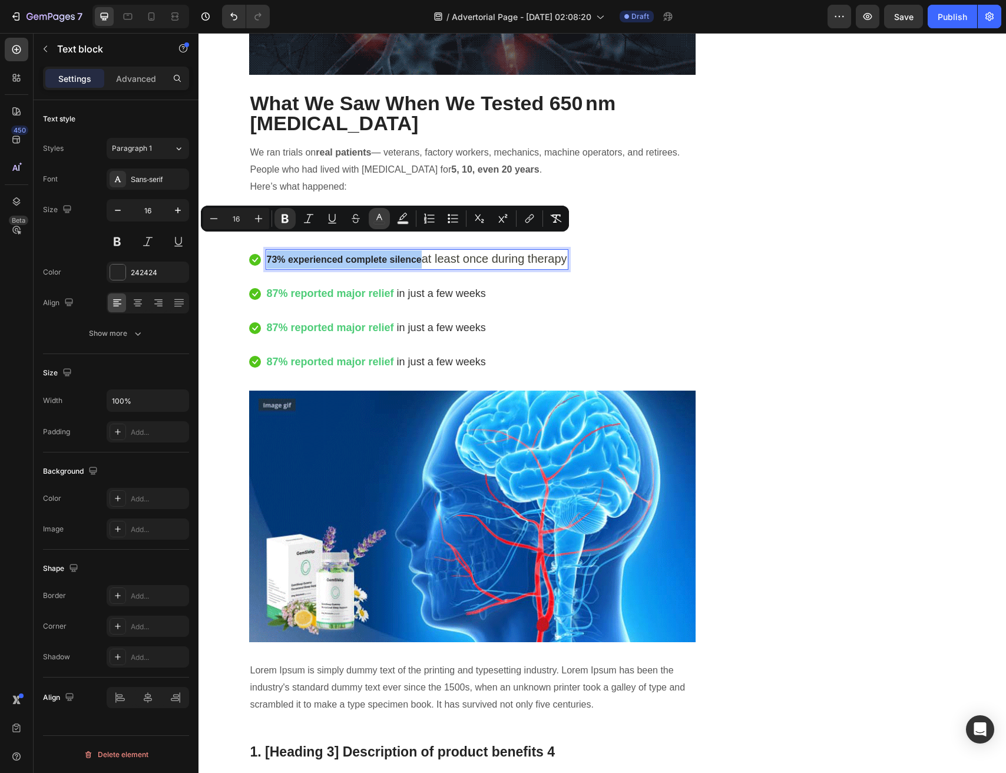
click at [375, 222] on icon "Editor contextual toolbar" at bounding box center [380, 219] width 12 height 12
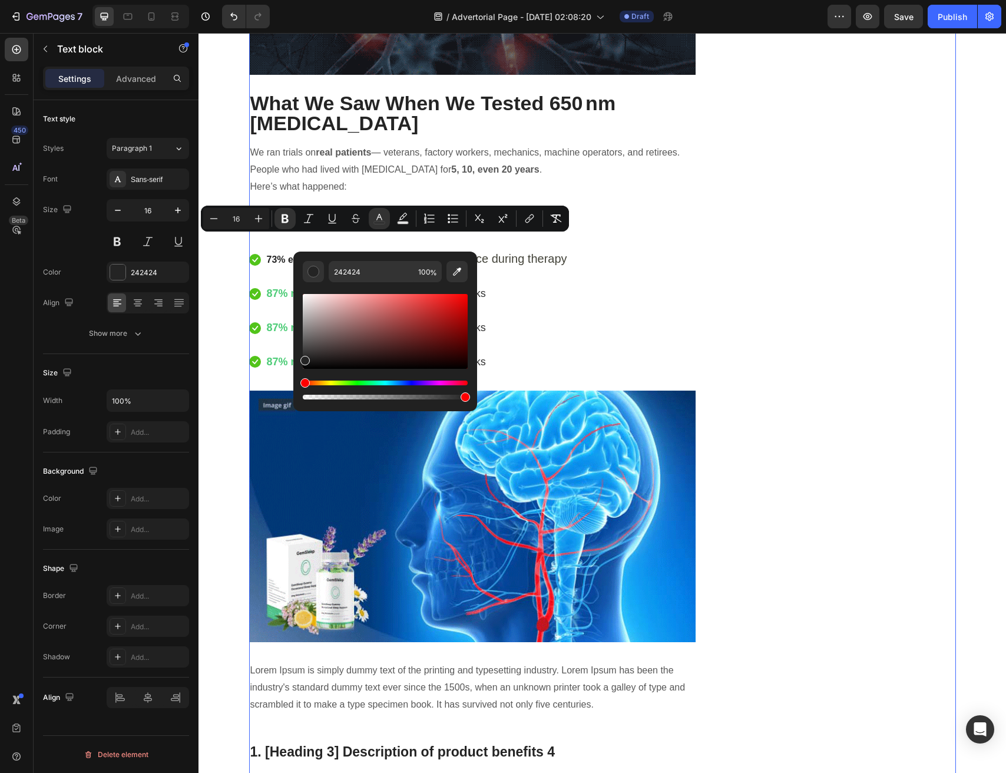
click at [342, 196] on div "⁠⁠⁠⁠⁠⁠⁠ Veteran Flight-Line “Signal Reset” Finally Goes Public — Helping Thousa…" at bounding box center [472, 39] width 447 height 4768
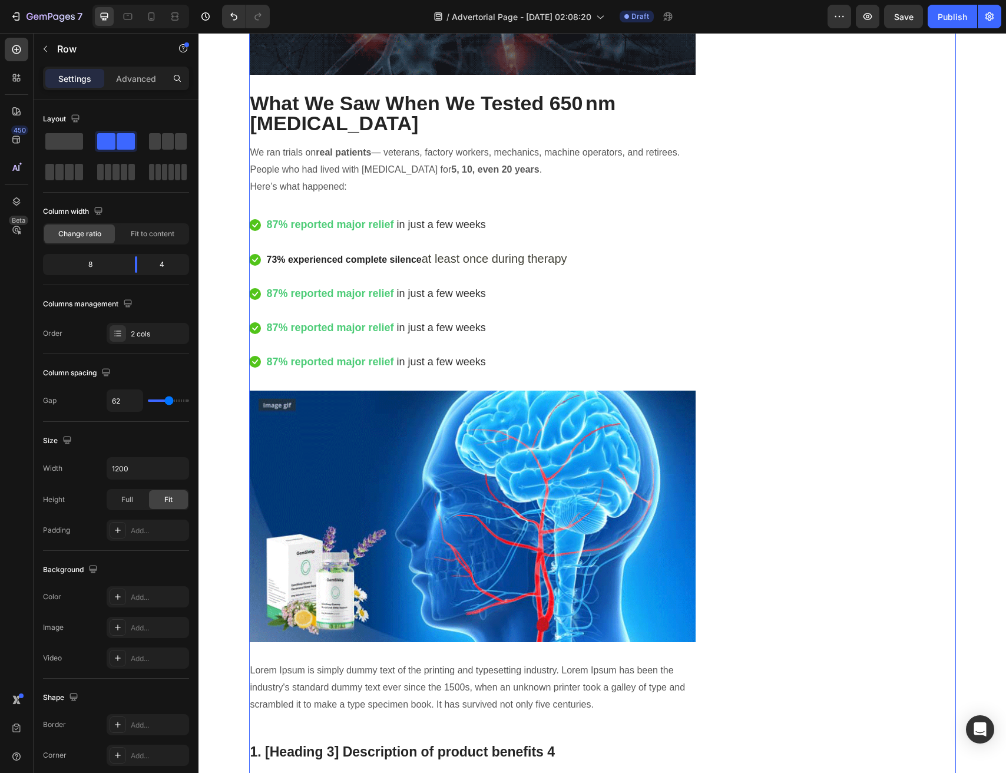
click at [335, 288] on strong "87% reported major relief" at bounding box center [330, 294] width 127 height 12
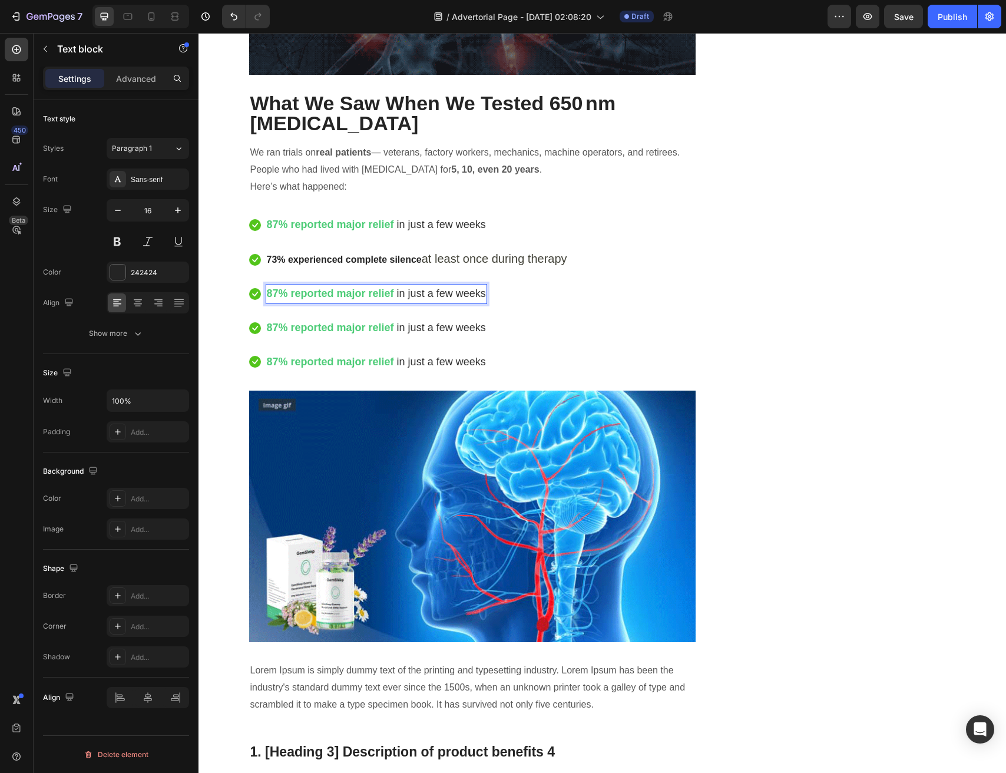
click at [335, 288] on strong "87% reported major relief" at bounding box center [330, 294] width 127 height 12
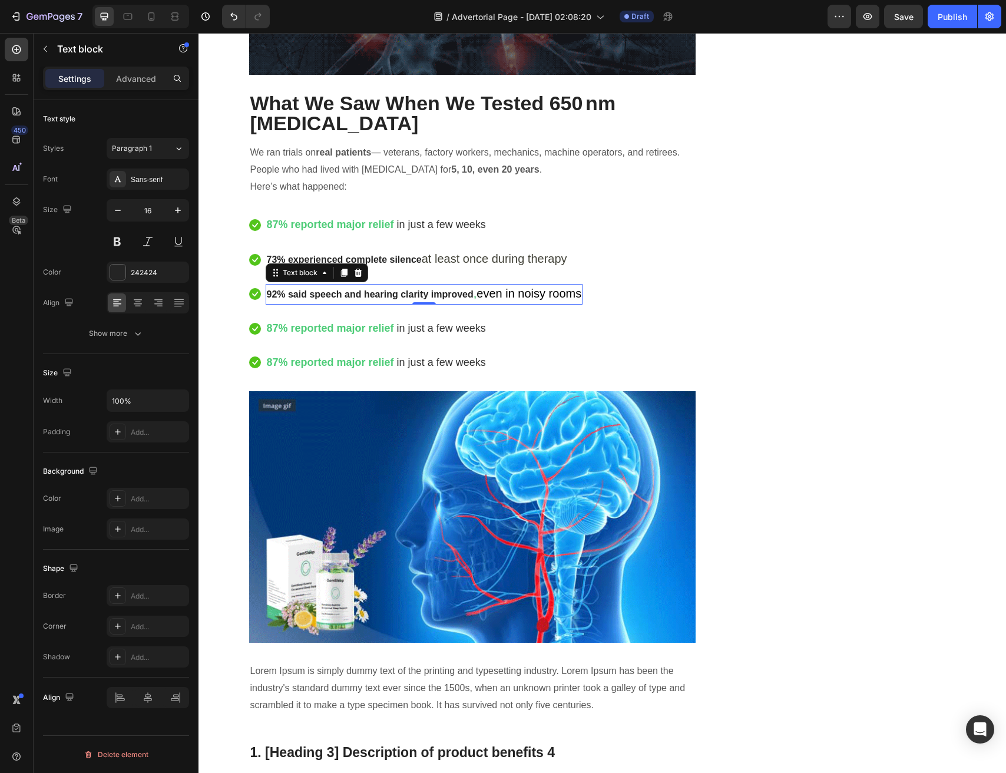
click at [377, 322] on strong "87% reported major relief" at bounding box center [330, 328] width 127 height 12
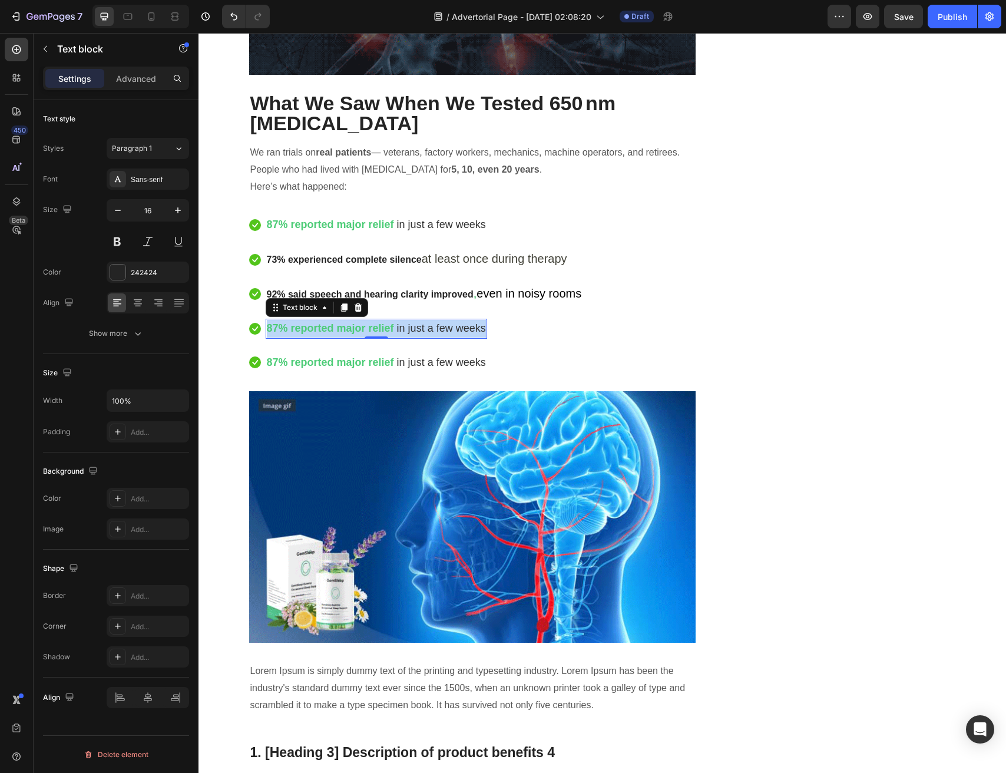
click at [377, 322] on strong "87% reported major relief" at bounding box center [330, 328] width 127 height 12
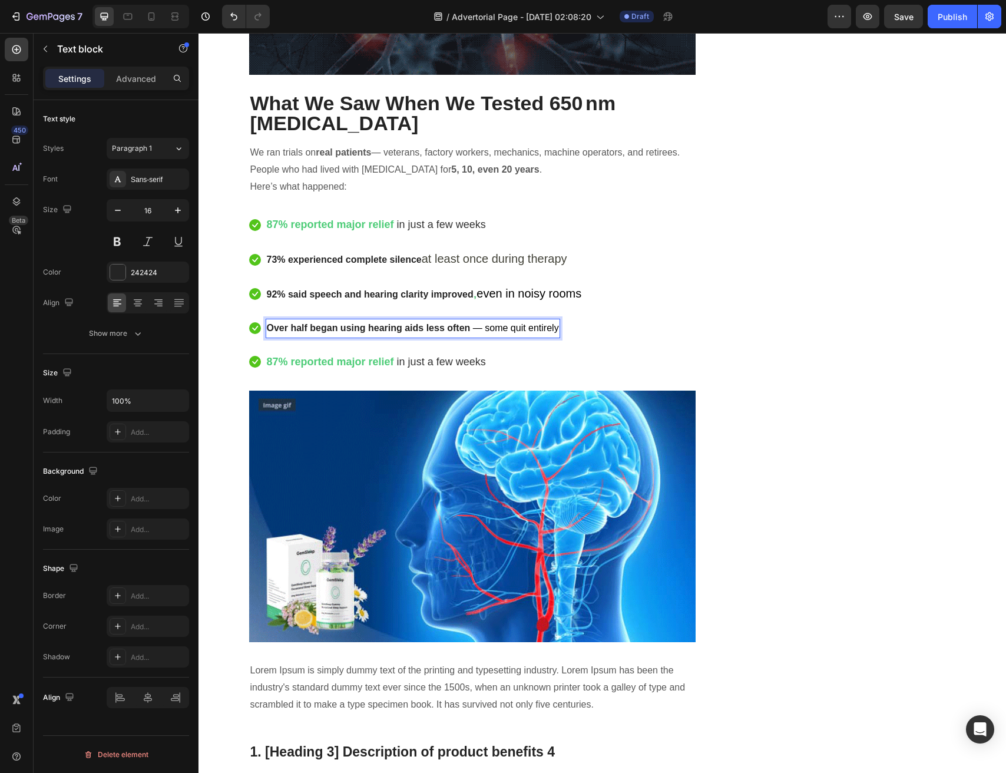
click at [389, 356] on strong "87% reported major relief" at bounding box center [330, 362] width 127 height 12
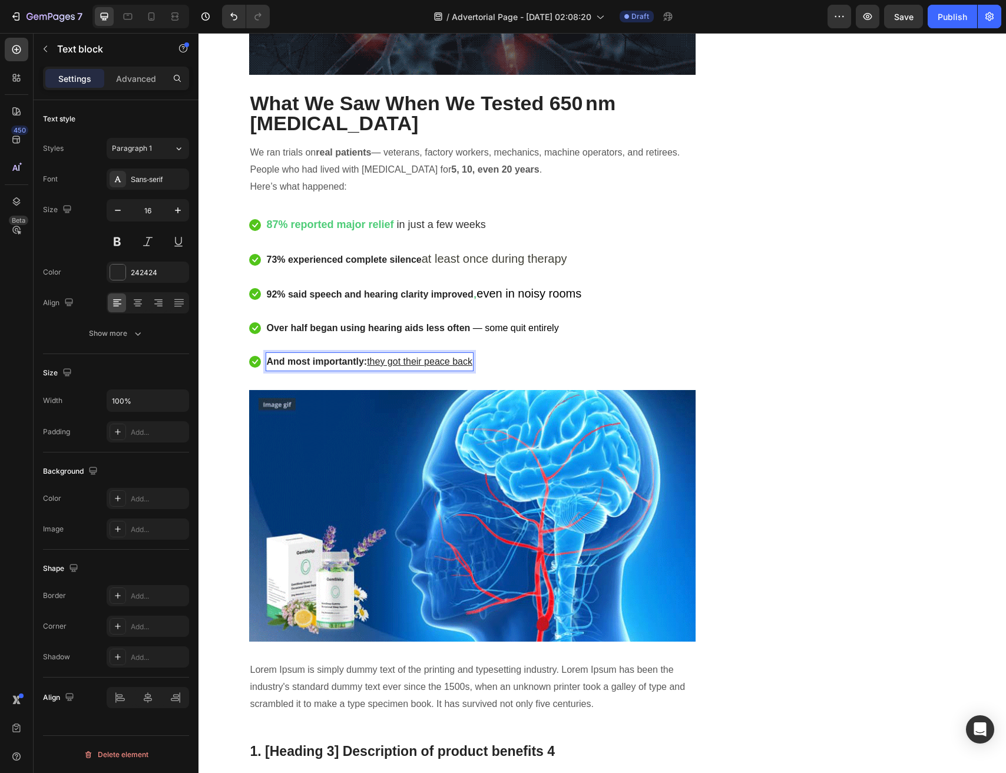
click at [418, 356] on u "they got their peace back" at bounding box center [419, 361] width 105 height 10
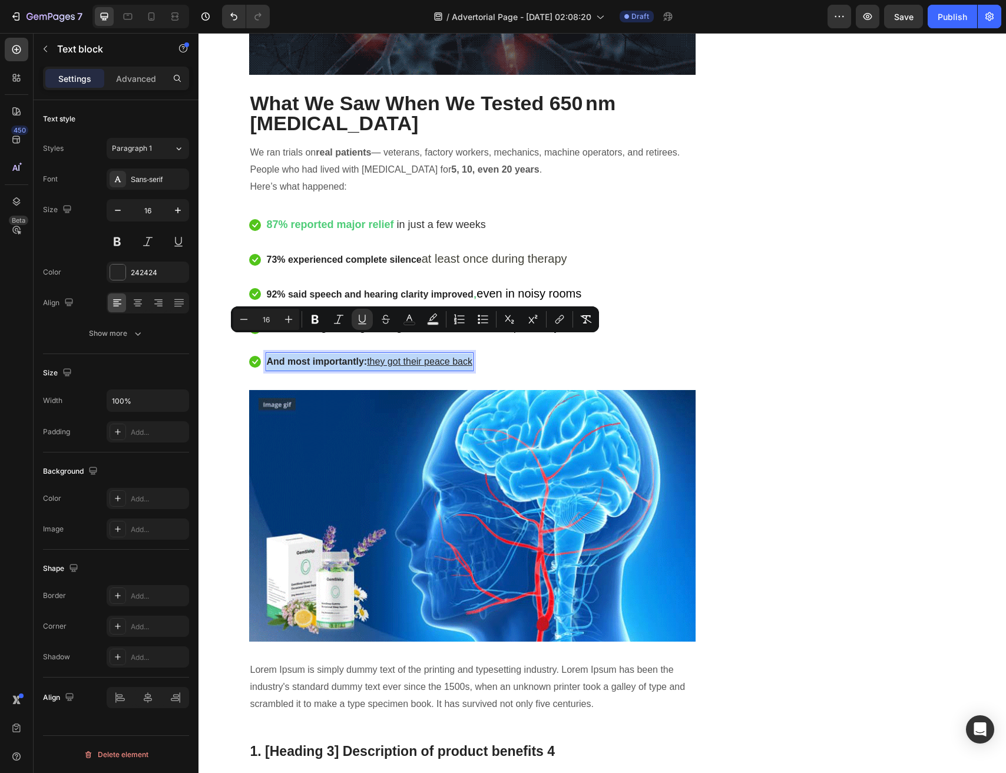
click at [418, 356] on u "they got their peace back" at bounding box center [419, 361] width 105 height 10
click at [363, 356] on strong "And most importantly:" at bounding box center [317, 361] width 101 height 10
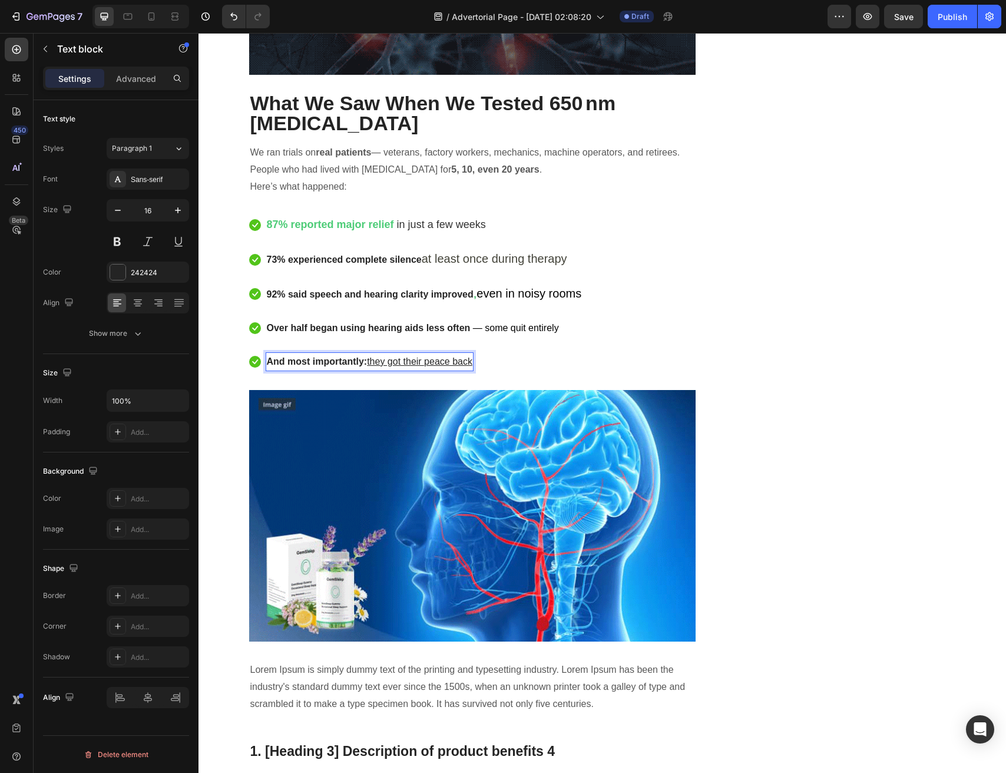
click at [372, 356] on u "they got their peace back" at bounding box center [419, 361] width 105 height 10
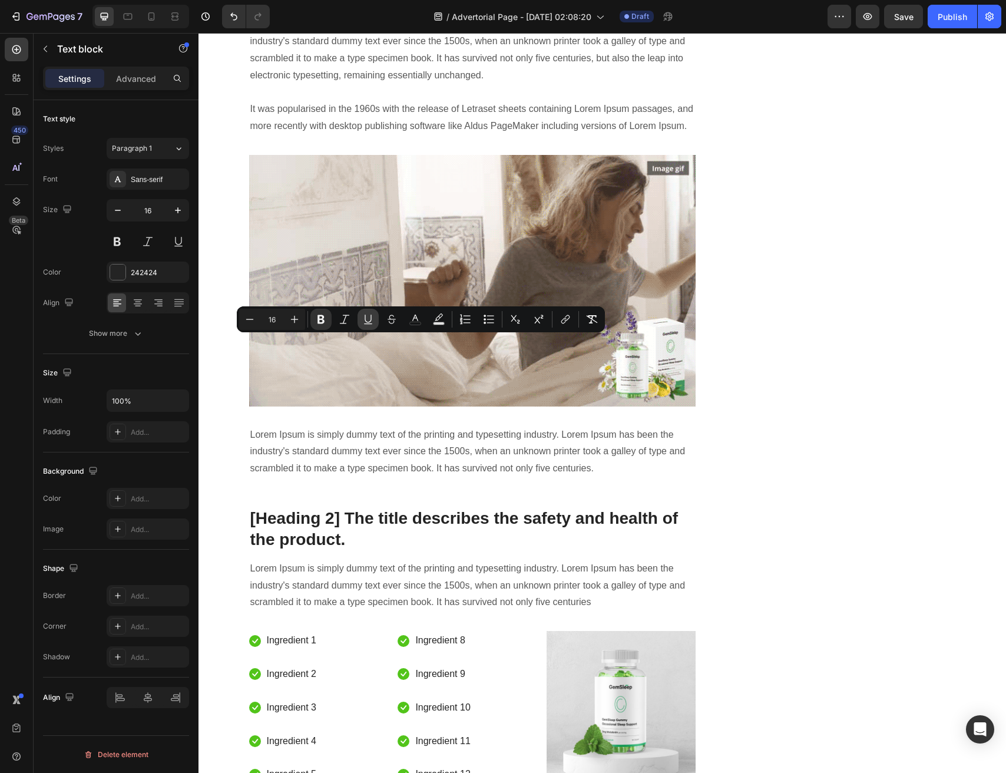
click at [368, 322] on icon "Editor contextual toolbar" at bounding box center [368, 319] width 6 height 8
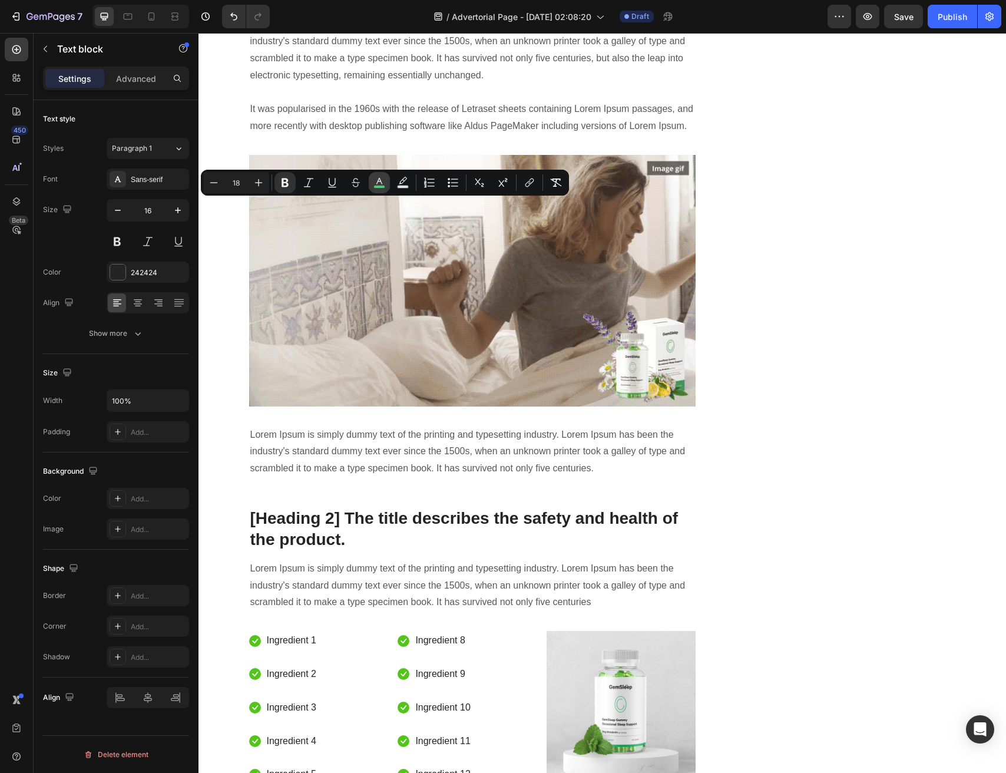
click at [387, 183] on button "color" at bounding box center [379, 182] width 21 height 21
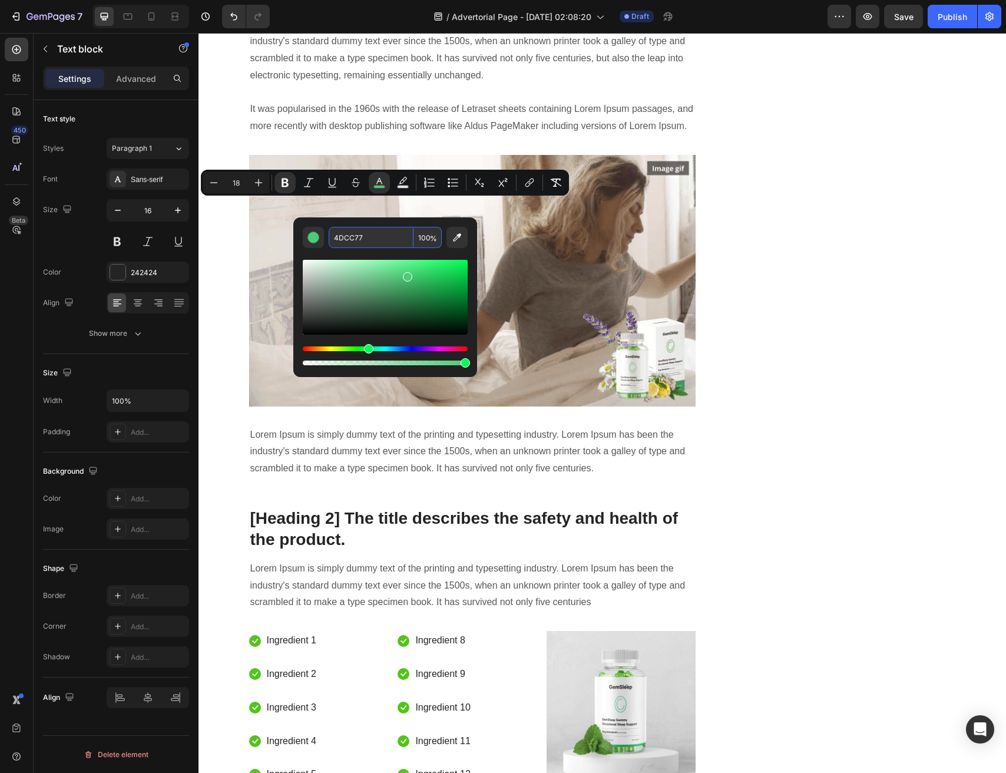
click at [359, 237] on input "4DCC77" at bounding box center [371, 237] width 85 height 21
copy strong "major"
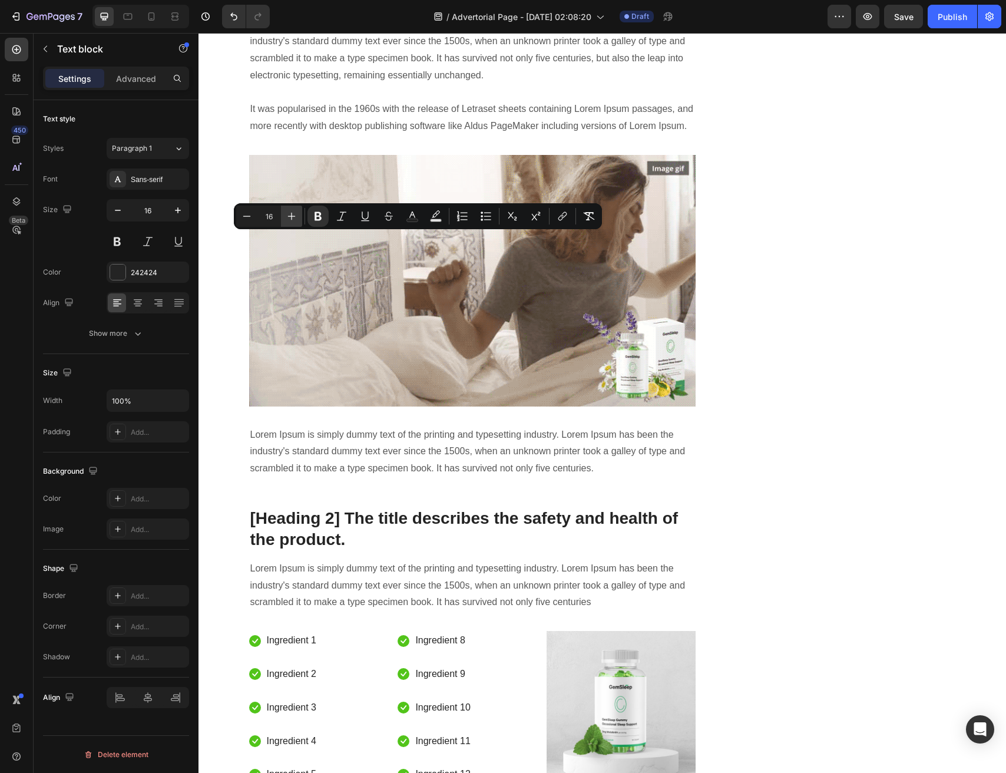
click at [297, 221] on icon "Editor contextual toolbar" at bounding box center [292, 216] width 12 height 12
type input "18"
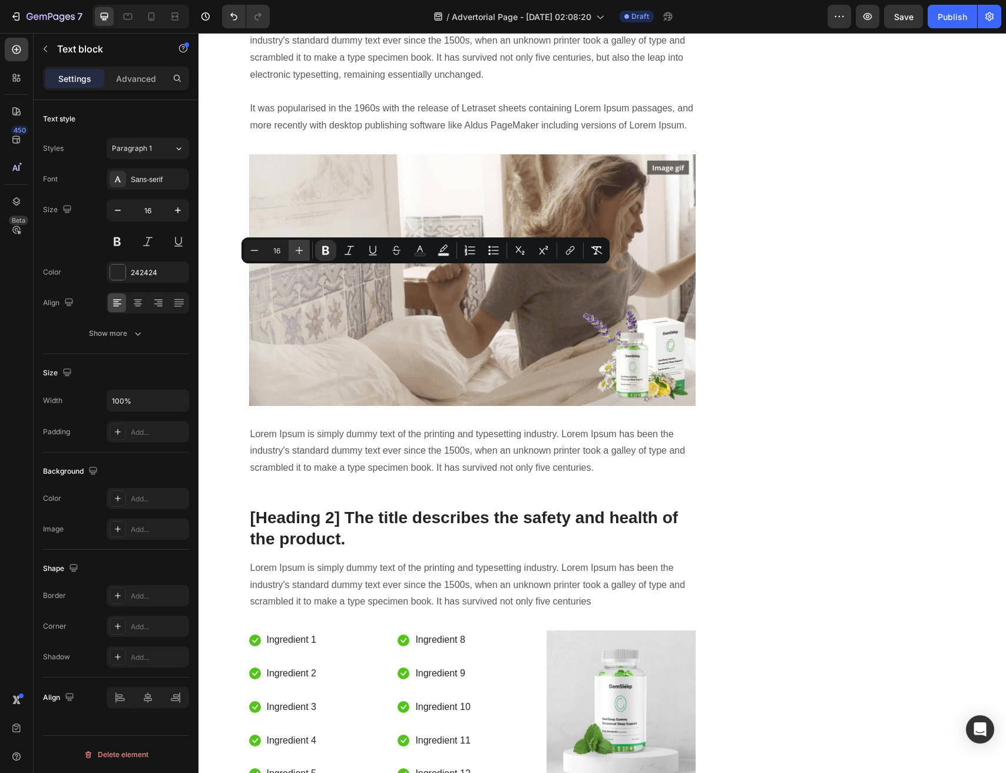
click at [295, 249] on icon "Editor contextual toolbar" at bounding box center [299, 251] width 12 height 12
type input "18"
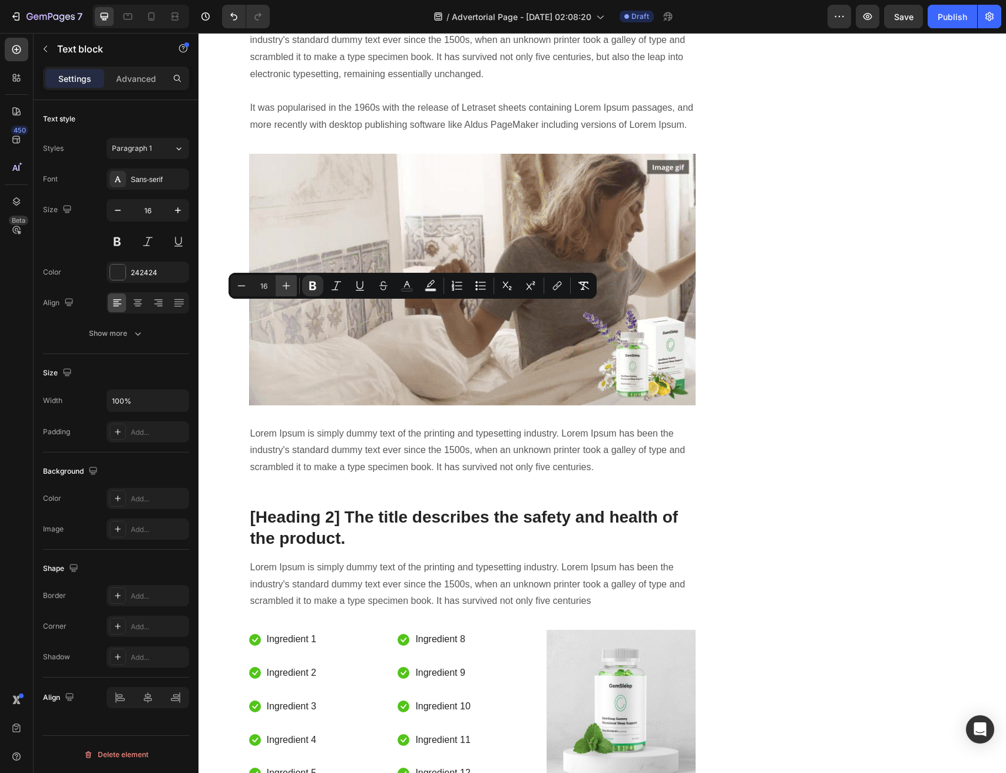
click at [291, 286] on icon "Editor contextual toolbar" at bounding box center [286, 286] width 12 height 12
type input "18"
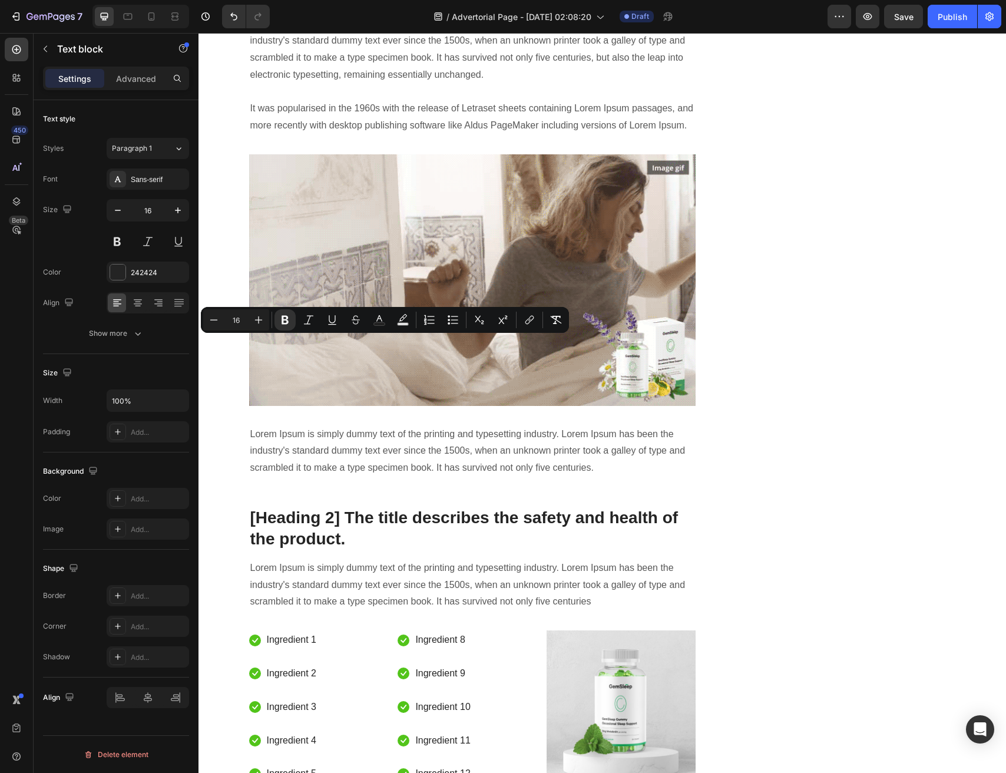
click at [269, 320] on div "Minus 16 Plus Bold Italic Underline Strikethrough Text Color Text Background Co…" at bounding box center [385, 319] width 364 height 21
click at [251, 320] on button "Plus" at bounding box center [258, 319] width 21 height 21
type input "18"
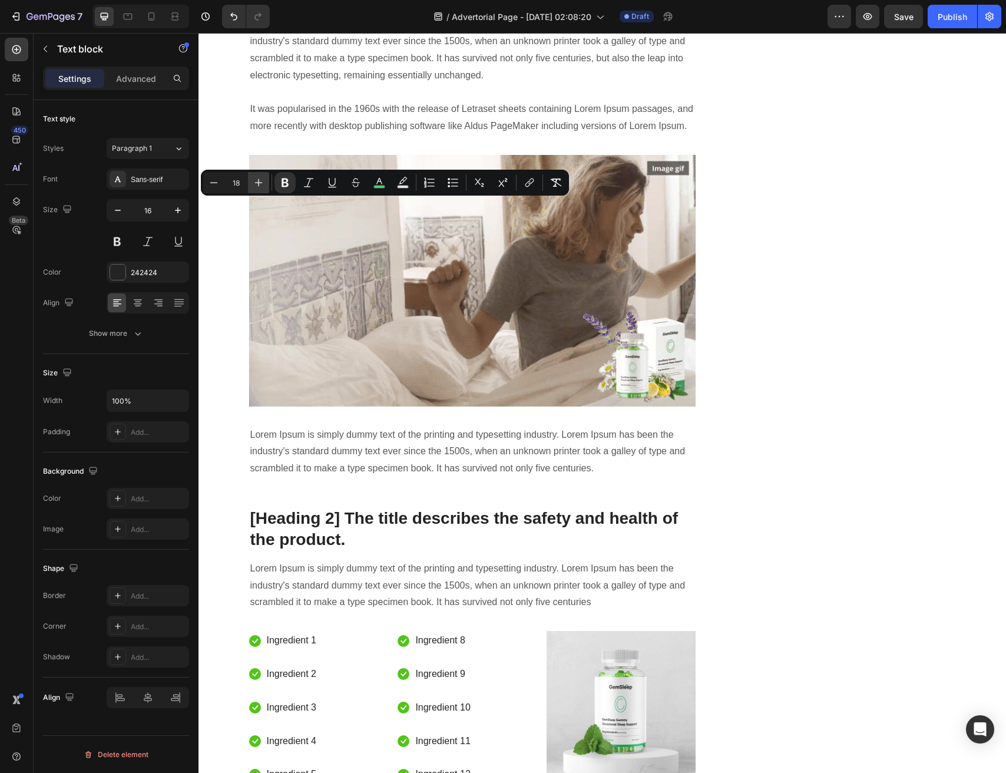
click at [263, 186] on icon "Editor contextual toolbar" at bounding box center [259, 183] width 12 height 12
click at [212, 185] on icon "Editor contextual toolbar" at bounding box center [214, 183] width 12 height 12
type input "18"
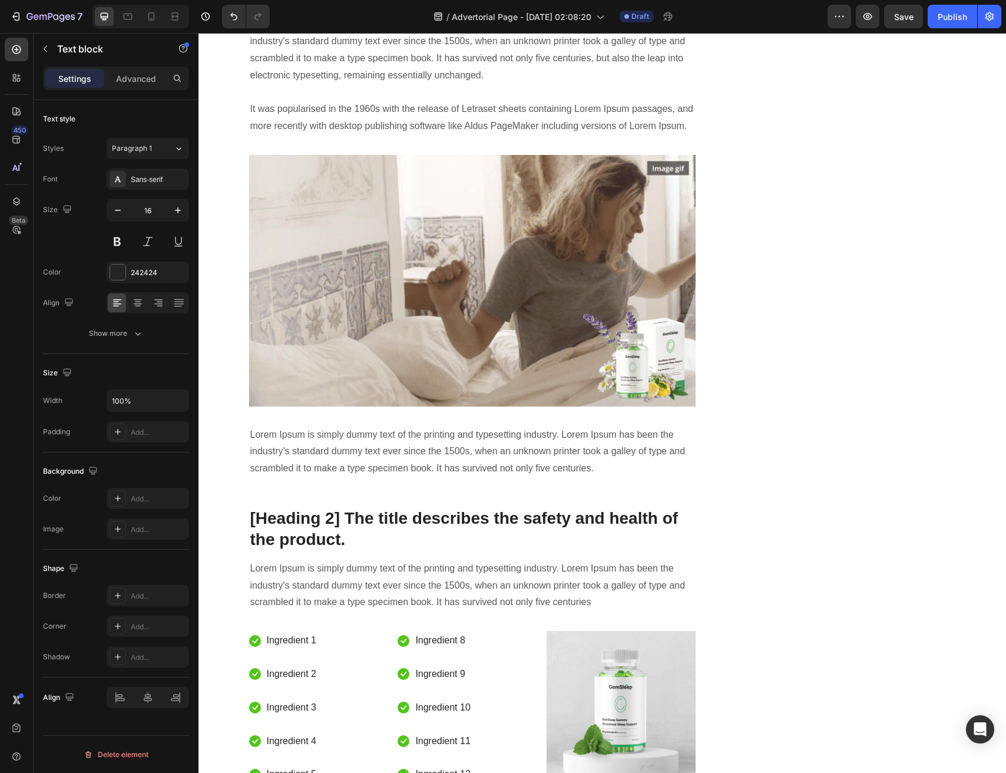
drag, startPoint x: 441, startPoint y: 241, endPoint x: 255, endPoint y: 243, distance: 186.2
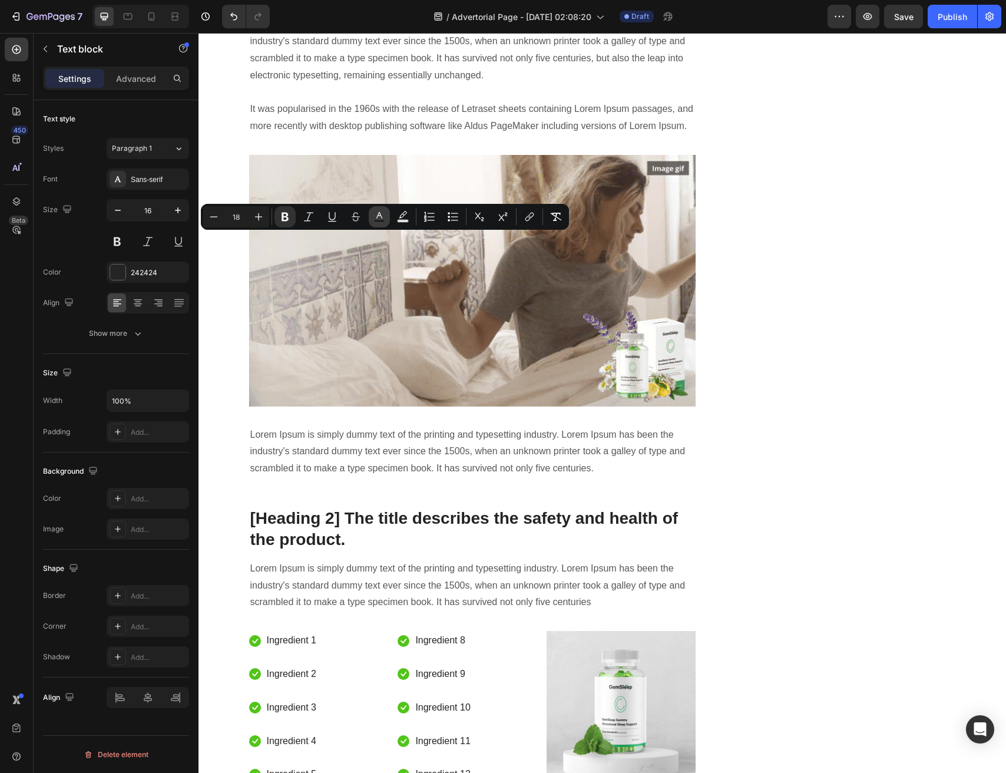
click at [385, 213] on icon "Editor contextual toolbar" at bounding box center [380, 217] width 12 height 12
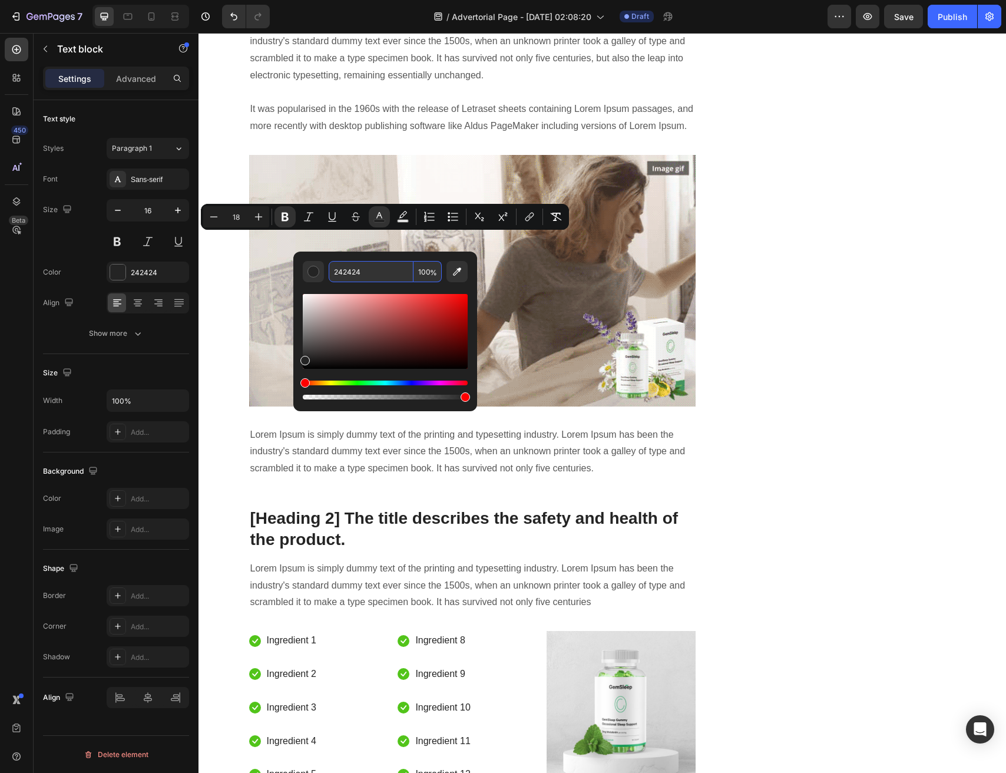
click at [374, 278] on input "242424" at bounding box center [371, 271] width 85 height 21
paste input "4DCC77"
type input "4DCC77"
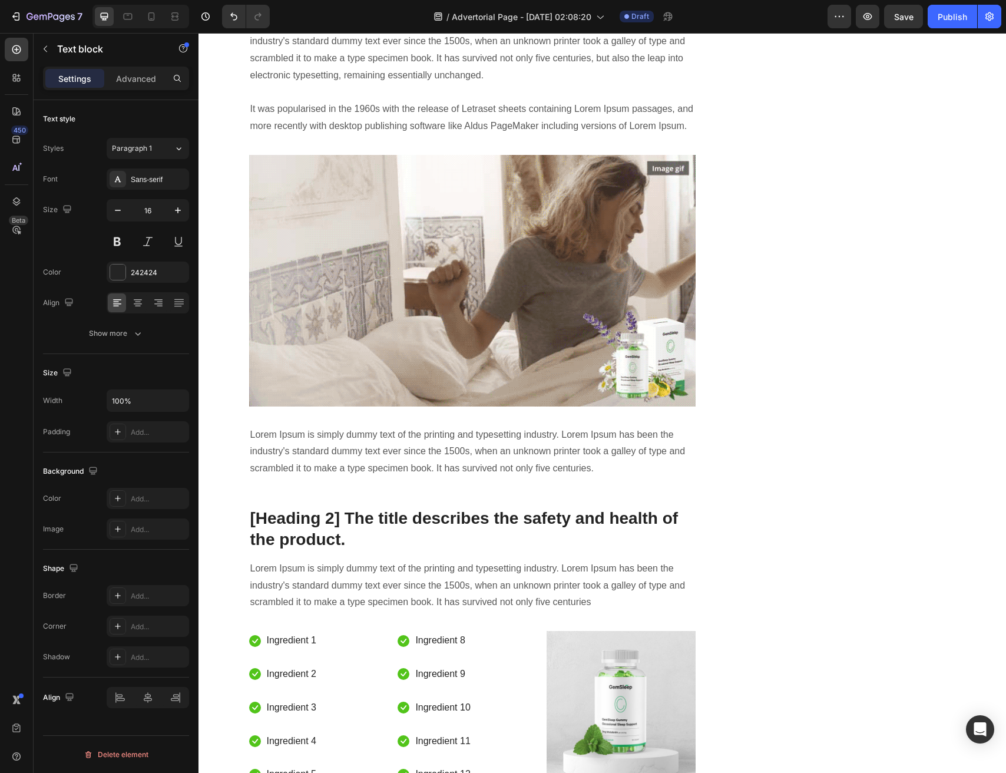
drag, startPoint x: 503, startPoint y: 279, endPoint x: 268, endPoint y: 279, distance: 234.5
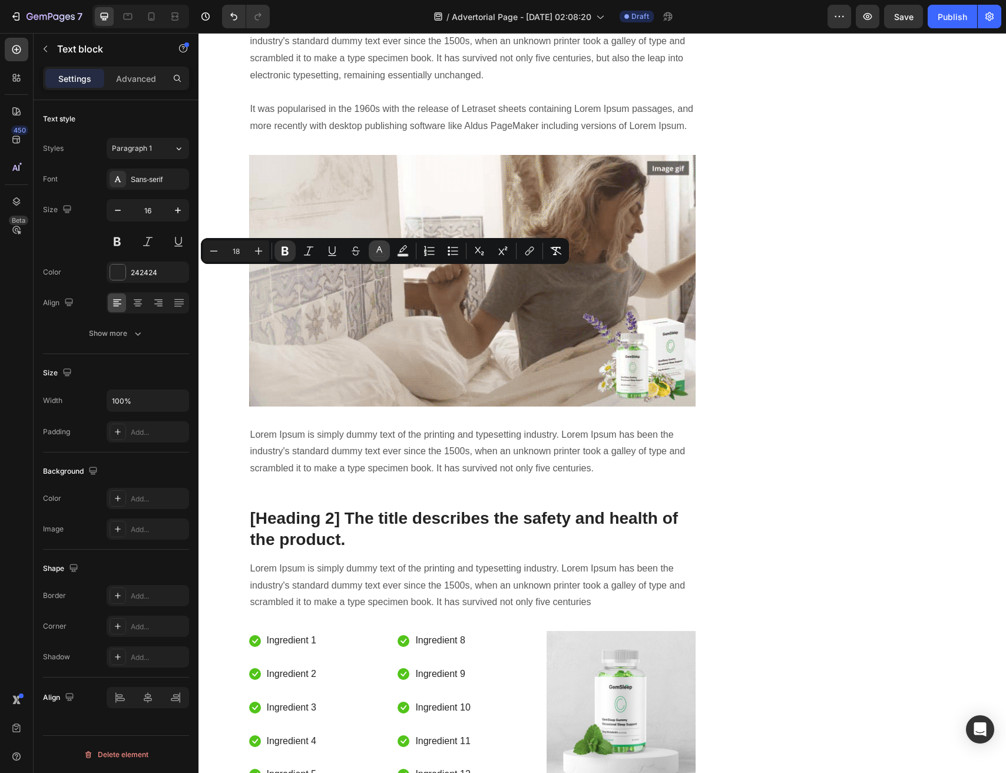
click at [379, 254] on icon "Editor contextual toolbar" at bounding box center [380, 251] width 12 height 12
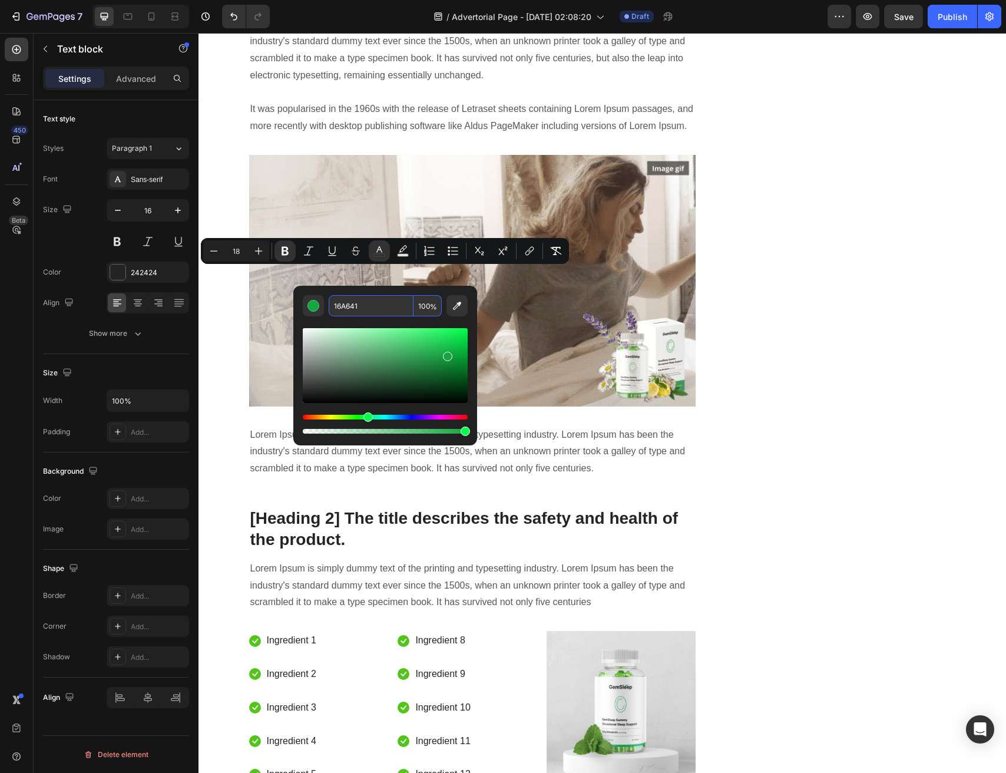
click at [381, 308] on input "16A641" at bounding box center [371, 305] width 85 height 21
paste input "4DCC77"
type input "4DCC77"
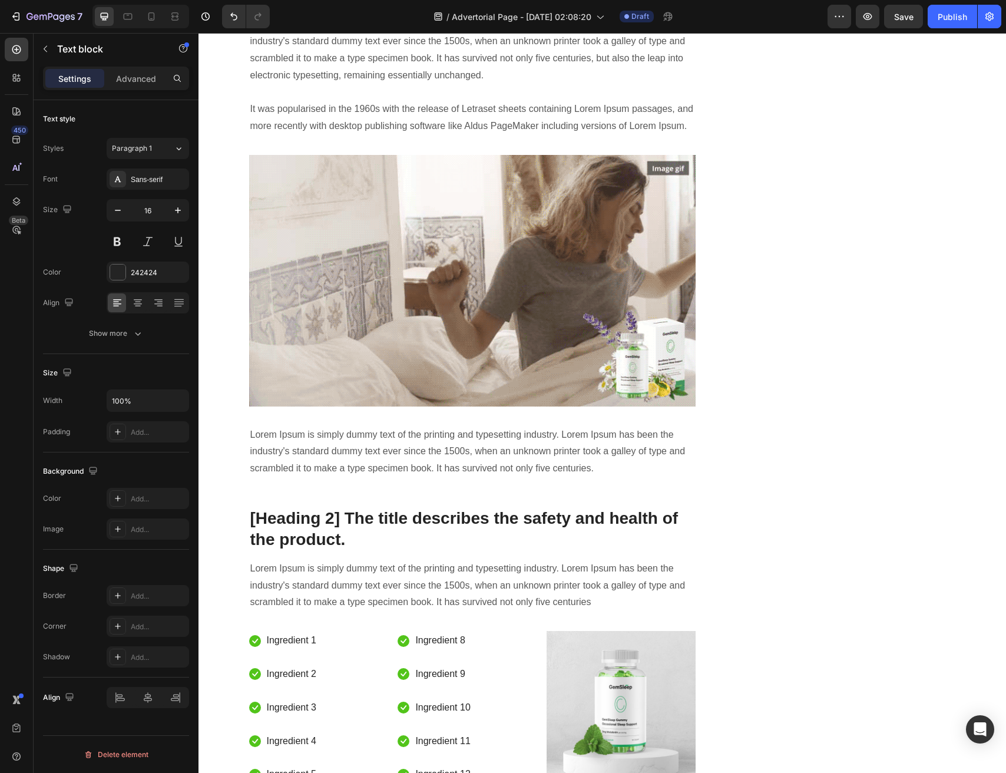
drag, startPoint x: 508, startPoint y: 308, endPoint x: 501, endPoint y: 310, distance: 7.5
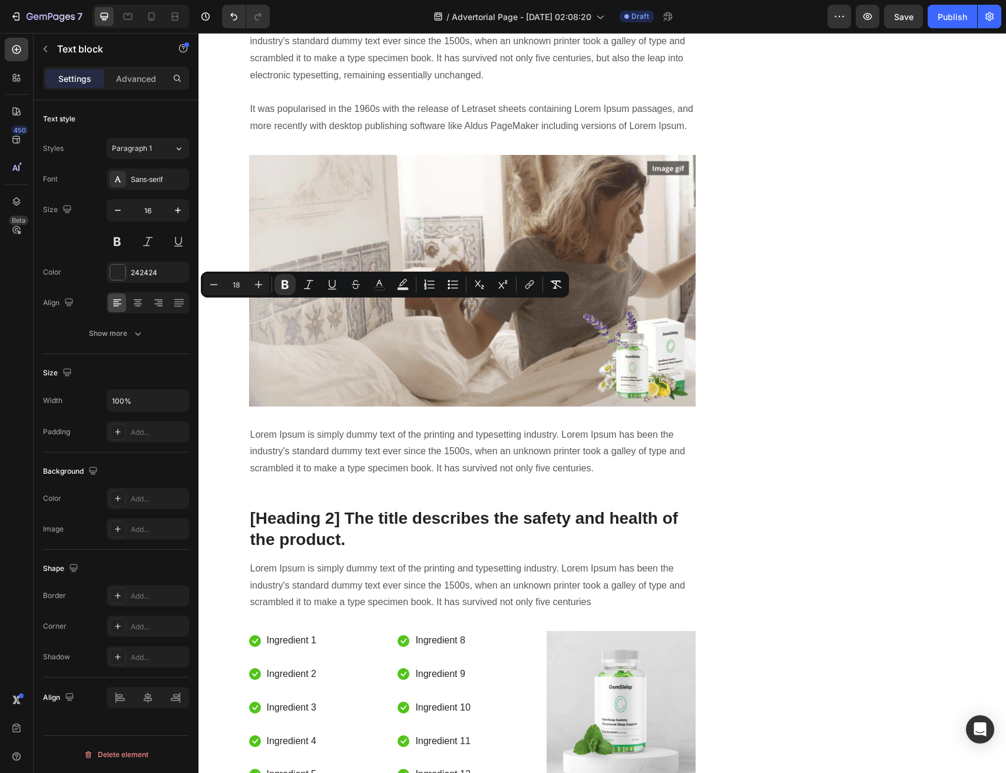
drag, startPoint x: 496, startPoint y: 311, endPoint x: 269, endPoint y: 309, distance: 226.3
click at [377, 288] on icon "Editor contextual toolbar" at bounding box center [380, 285] width 12 height 12
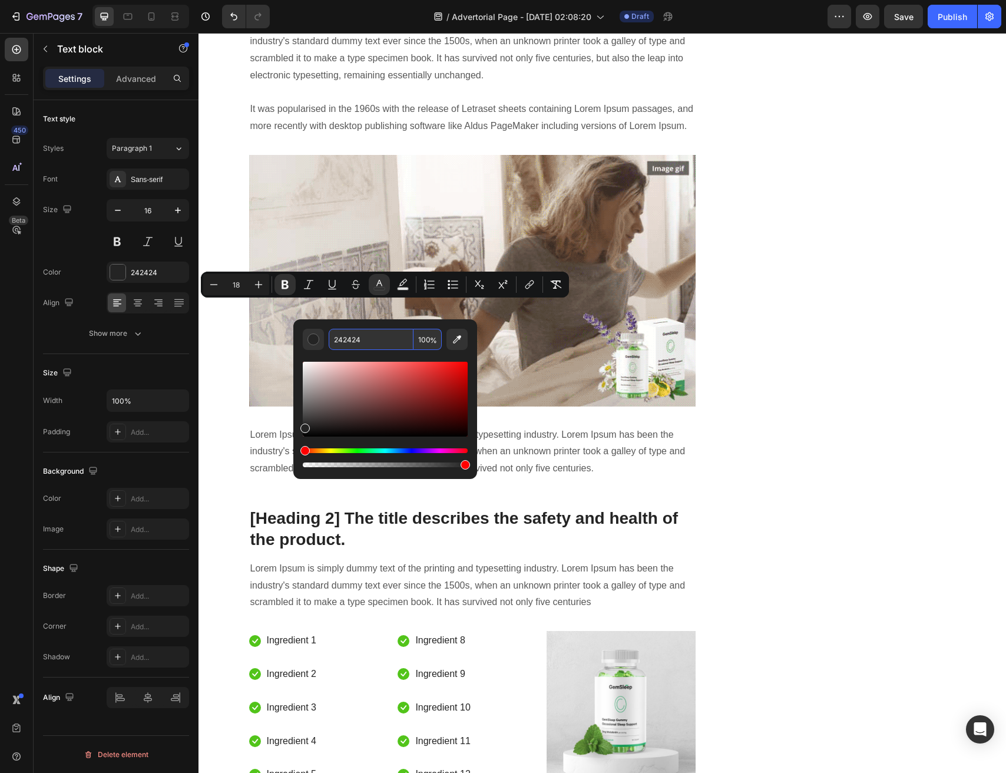
click at [391, 347] on input "242424" at bounding box center [371, 339] width 85 height 21
paste input "4DCC77"
type input "4DCC77"
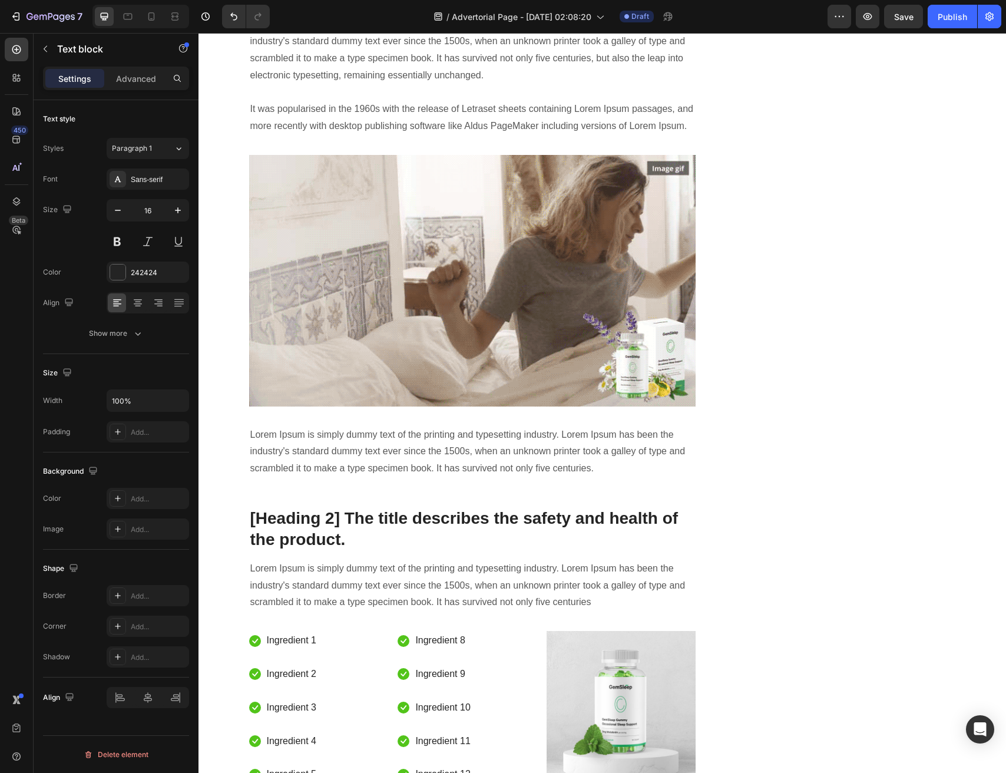
drag, startPoint x: 493, startPoint y: 311, endPoint x: 243, endPoint y: 311, distance: 249.8
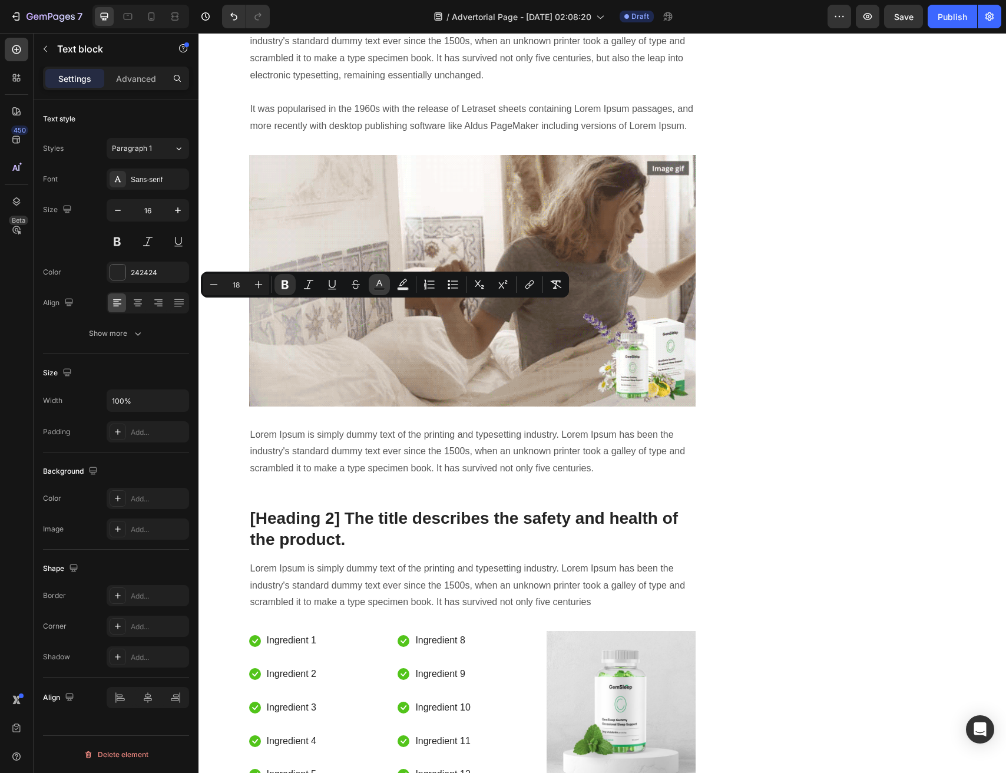
click at [385, 289] on button "Text Color" at bounding box center [379, 284] width 21 height 21
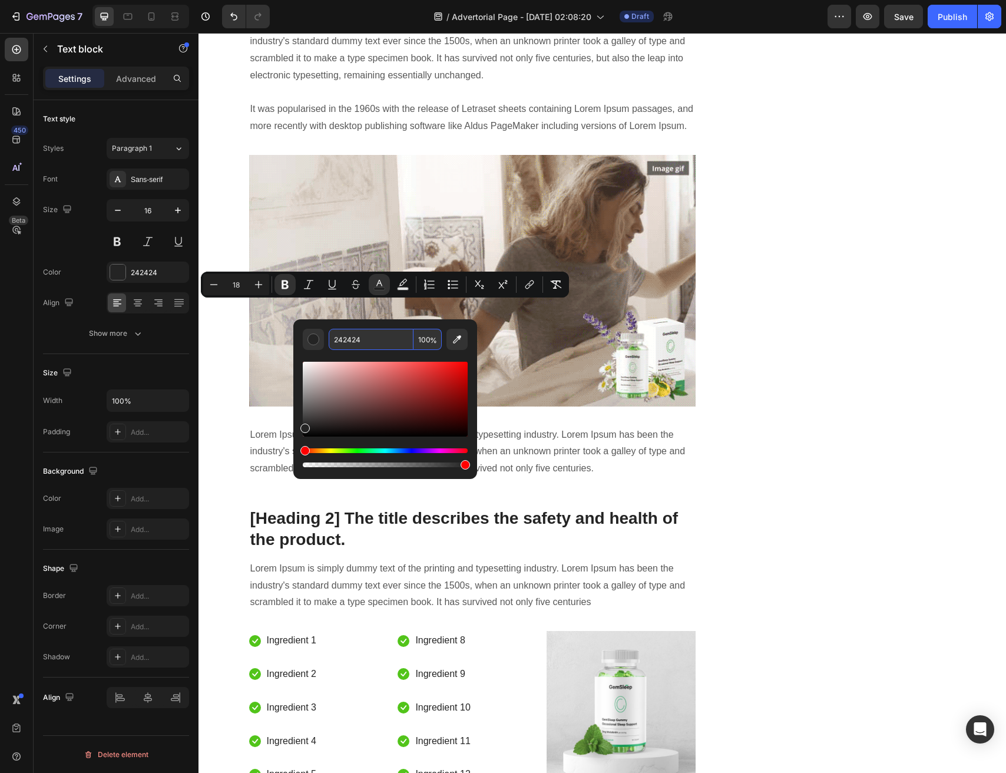
click at [378, 337] on input "242424" at bounding box center [371, 339] width 85 height 21
paste input "4DCC77"
type input "4DCC77"
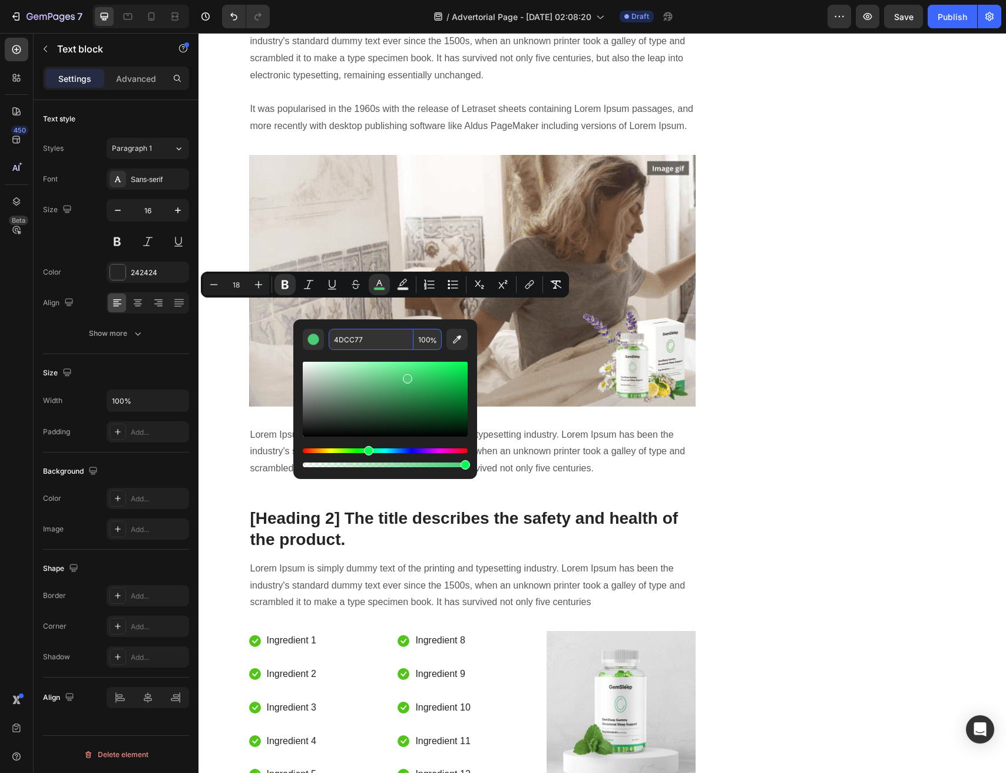
click at [379, 338] on input "4DCC77" at bounding box center [371, 339] width 85 height 21
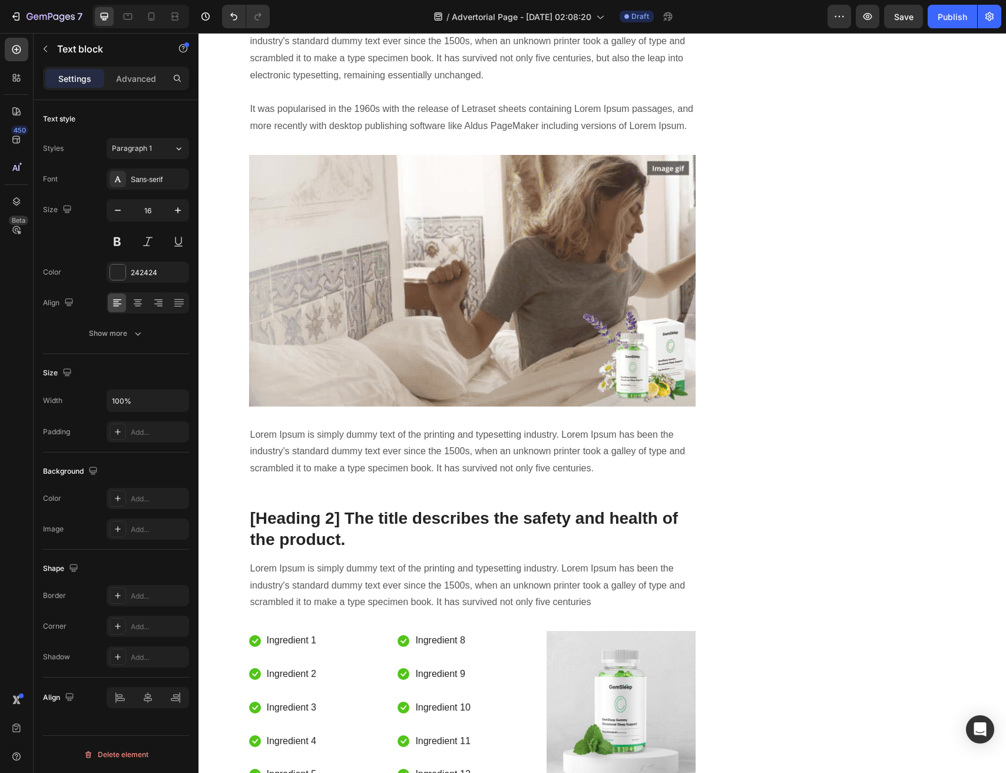
drag, startPoint x: 381, startPoint y: 345, endPoint x: 253, endPoint y: 344, distance: 128.5
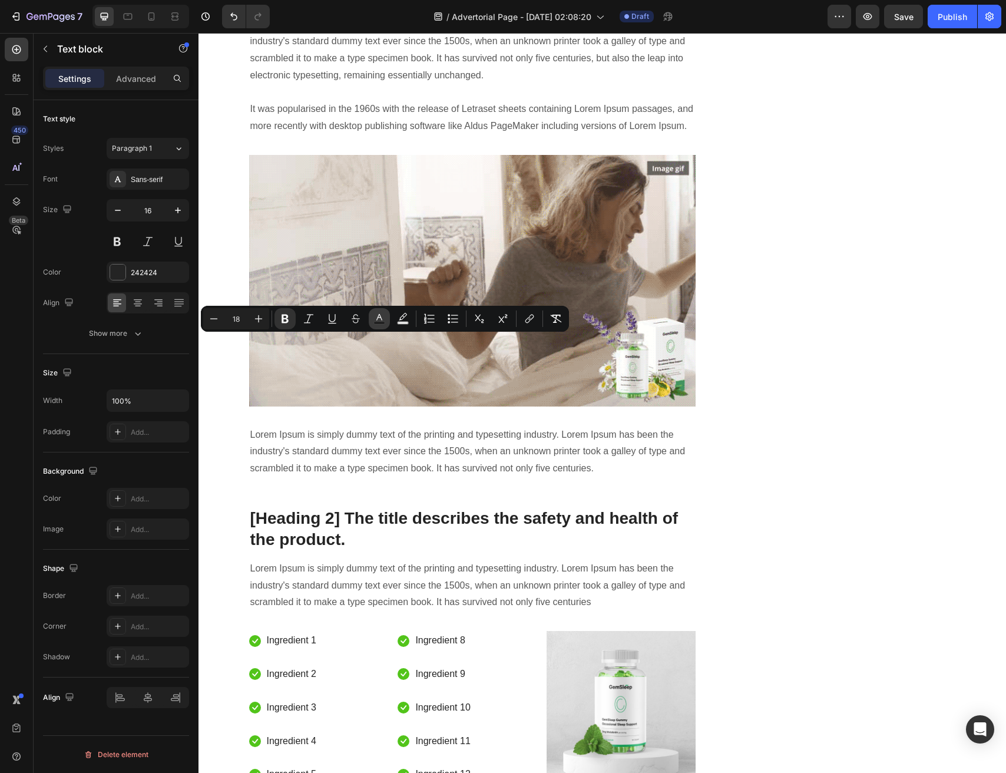
click at [378, 318] on icon "Editor contextual toolbar" at bounding box center [380, 317] width 6 height 6
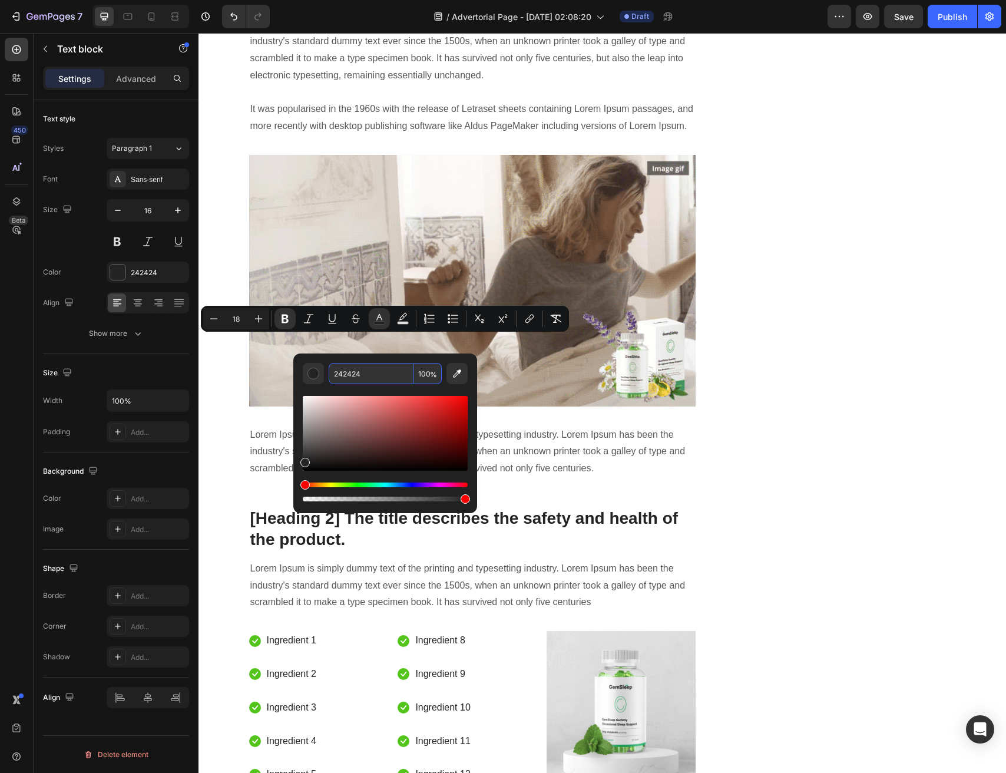
click at [382, 370] on input "242424" at bounding box center [371, 373] width 85 height 21
paste input "4DCC77"
type input "4DCC77"
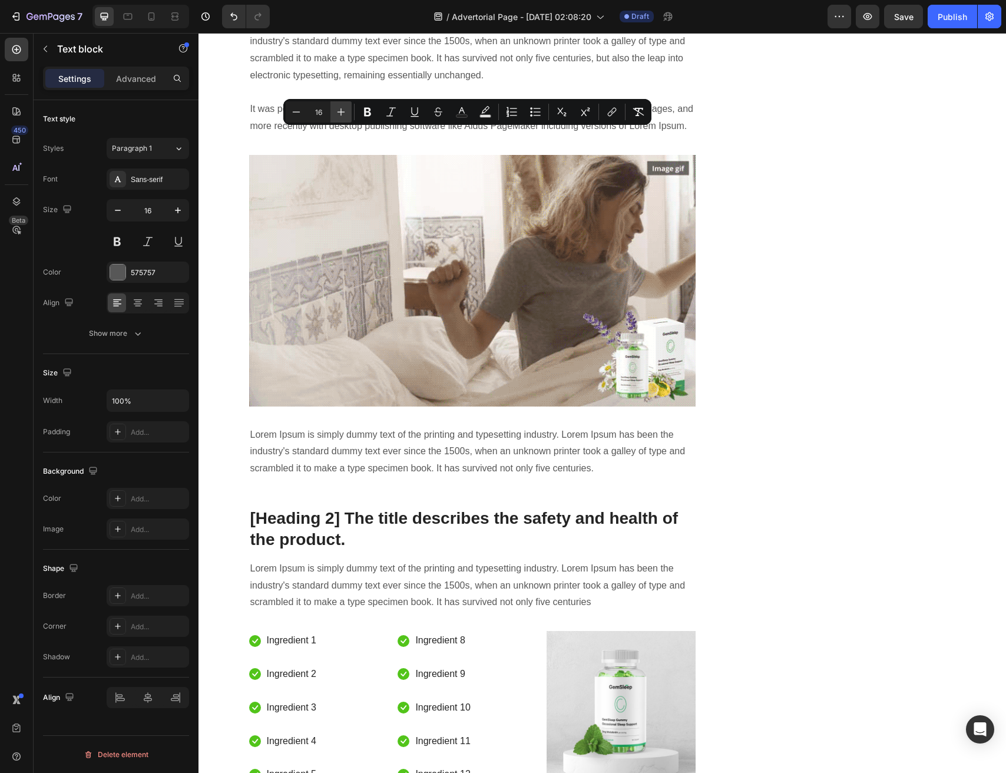
click at [344, 107] on icon "Editor contextual toolbar" at bounding box center [341, 112] width 12 height 12
type input "18"
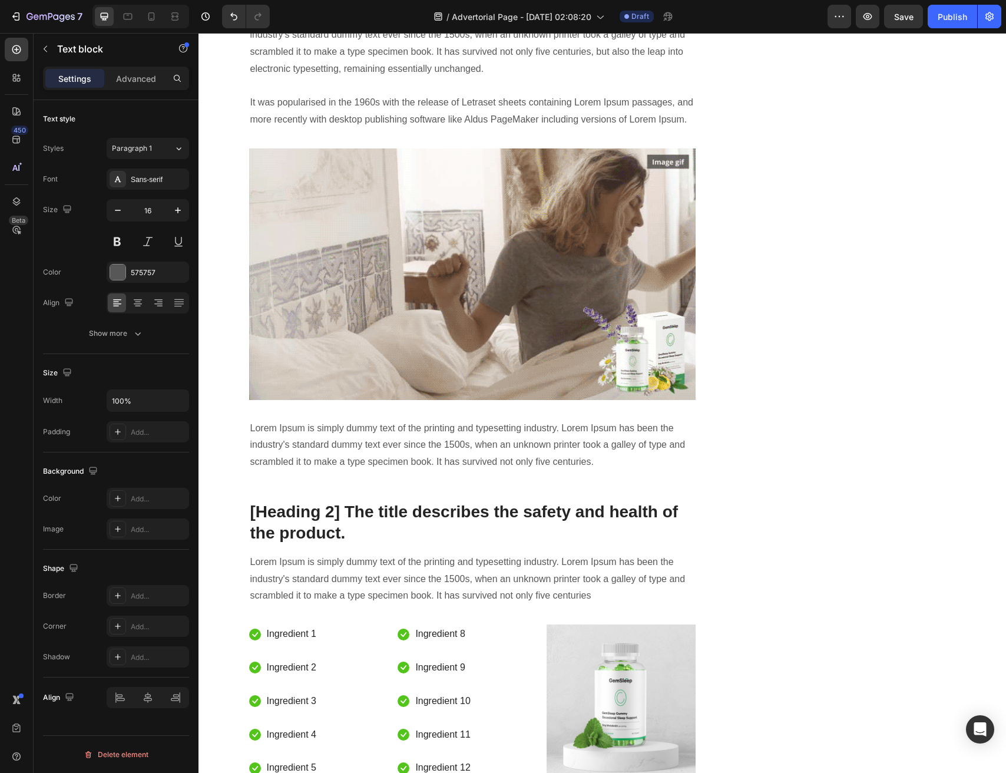
drag, startPoint x: 471, startPoint y: 197, endPoint x: 472, endPoint y: 189, distance: 8.3
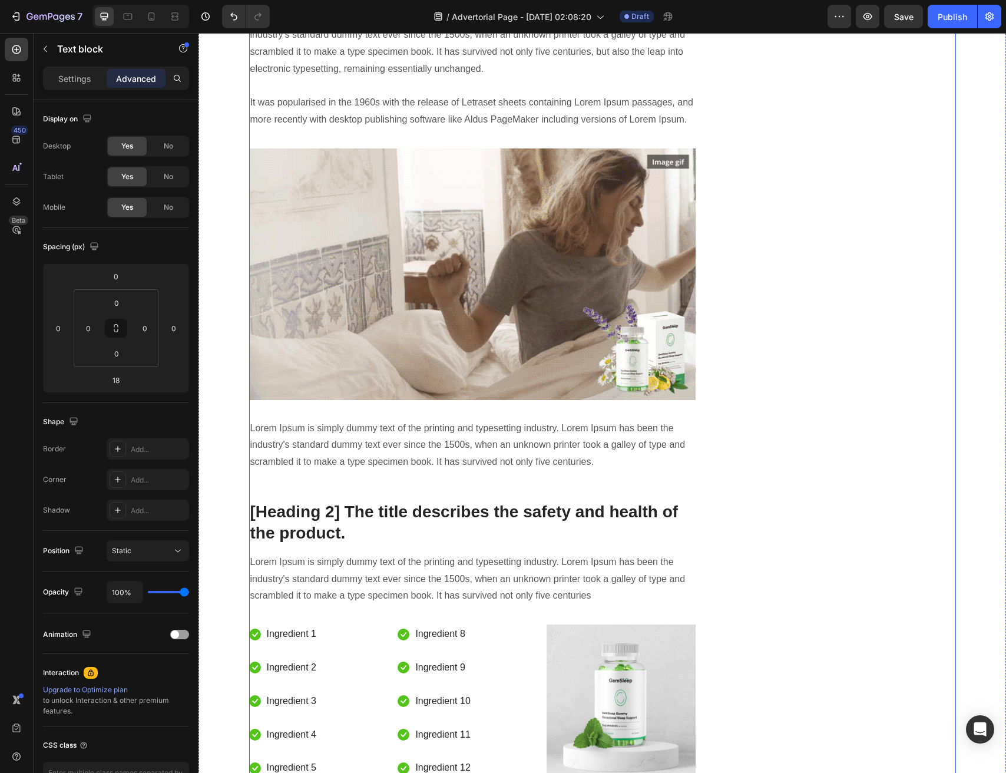
drag, startPoint x: 770, startPoint y: 167, endPoint x: 692, endPoint y: 161, distance: 78.0
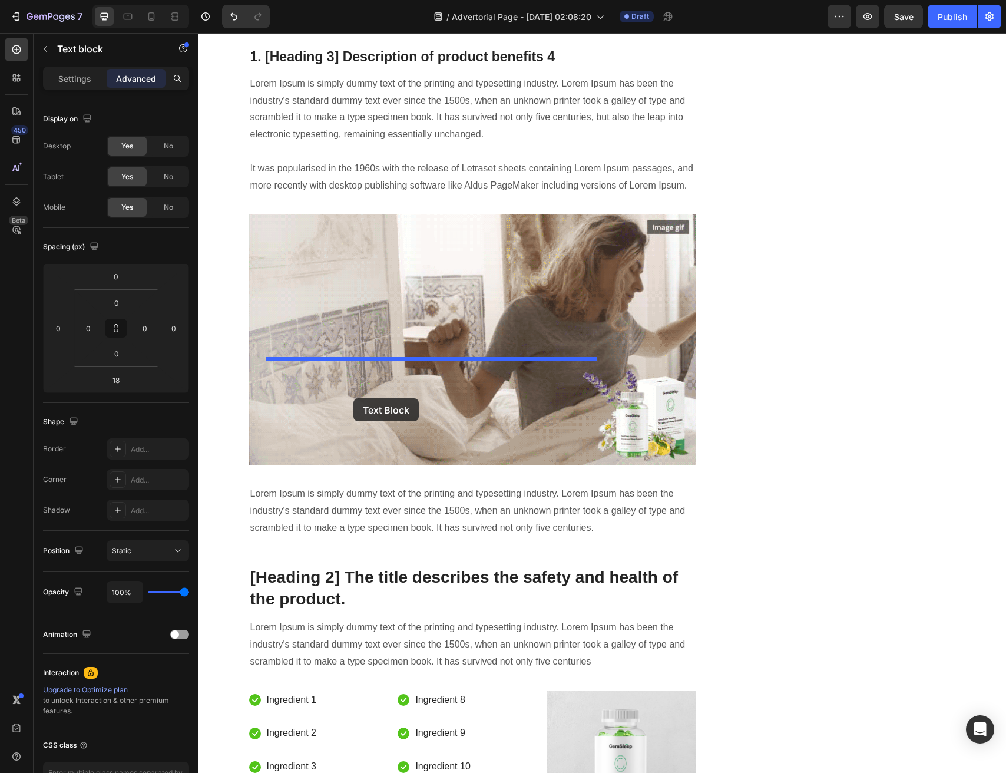
drag, startPoint x: 361, startPoint y: 224, endPoint x: 603, endPoint y: 346, distance: 271.7
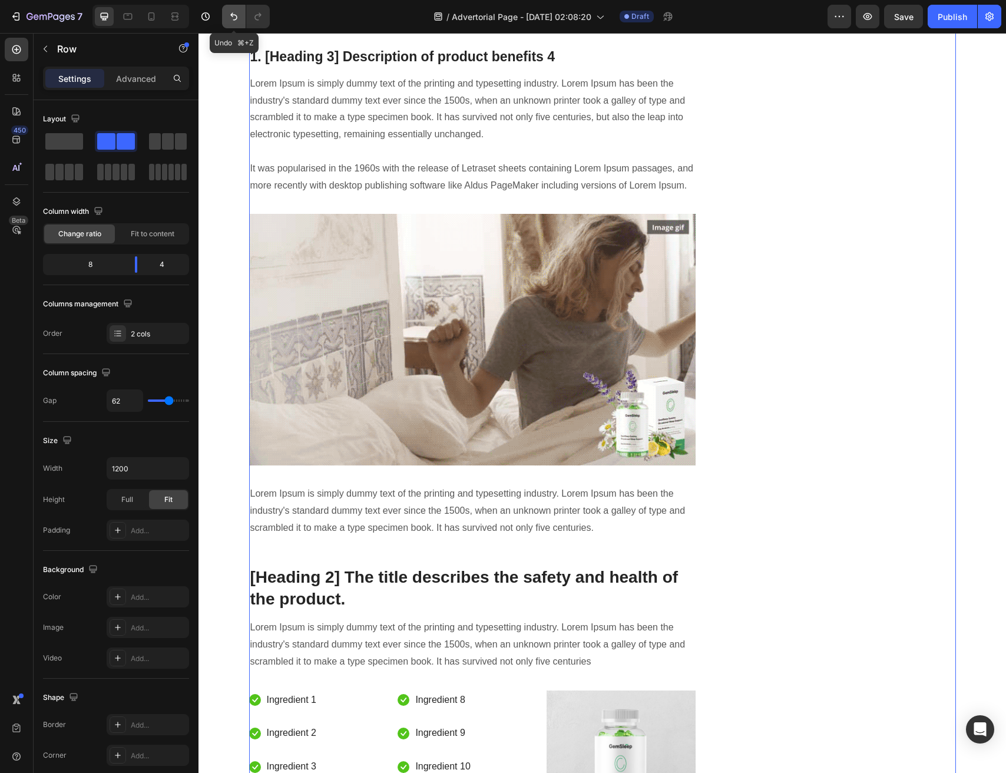
click at [226, 15] on button "Undo/Redo" at bounding box center [234, 17] width 24 height 24
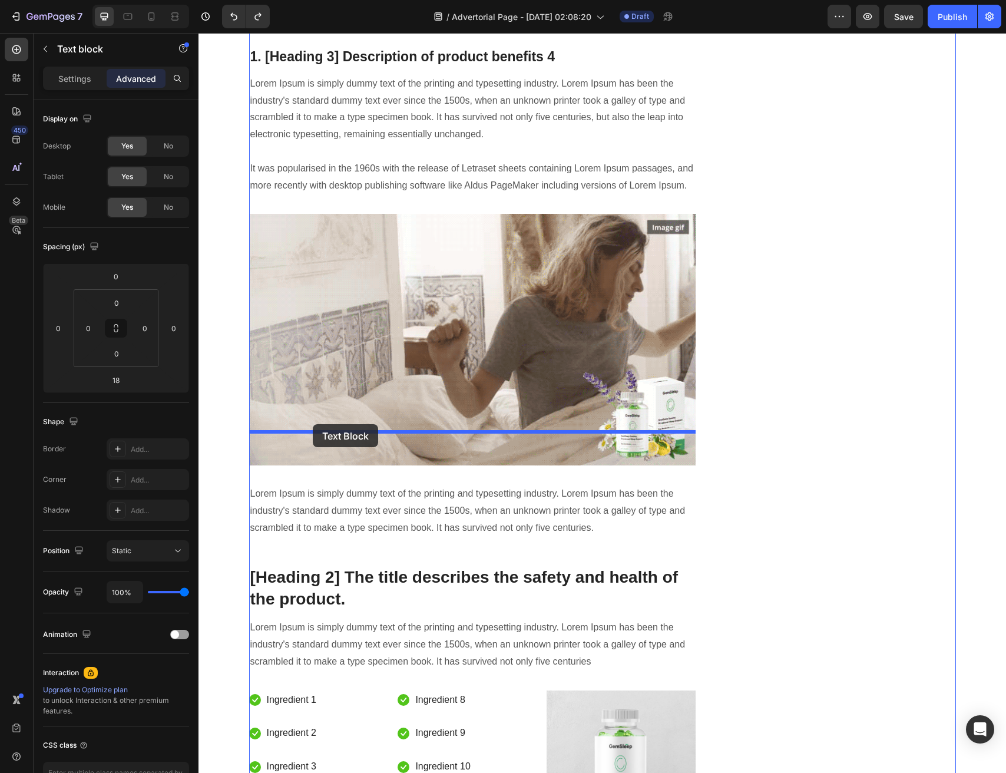
drag, startPoint x: 339, startPoint y: 245, endPoint x: 313, endPoint y: 424, distance: 181.1
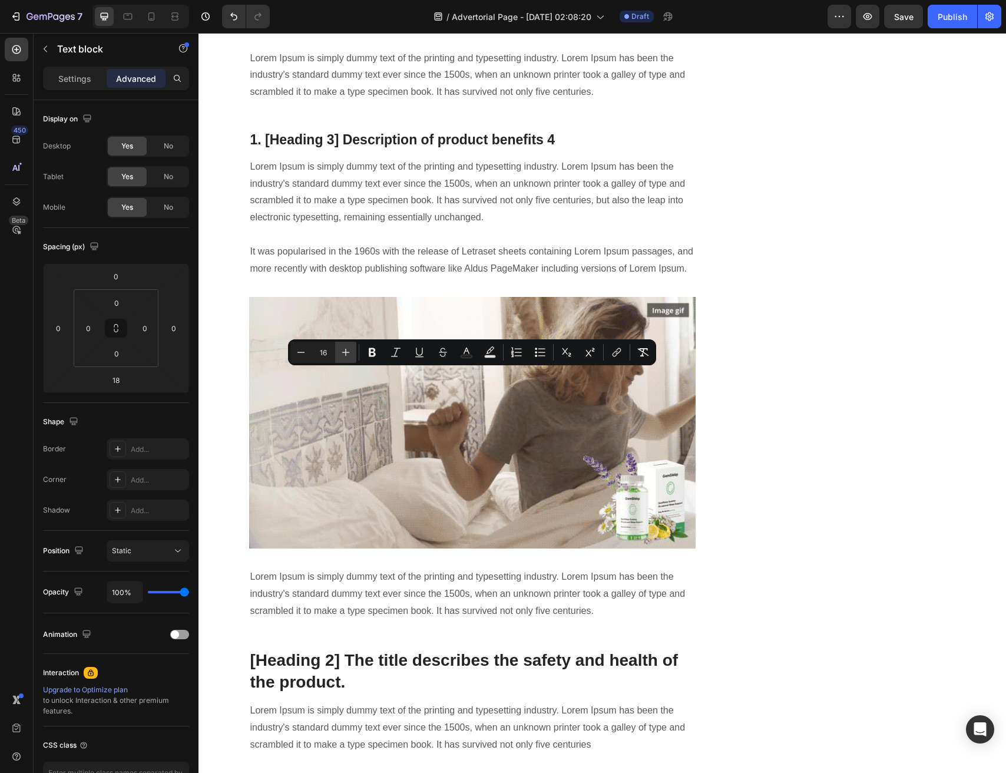
click at [349, 355] on icon "Editor contextual toolbar" at bounding box center [346, 352] width 12 height 12
type input "18"
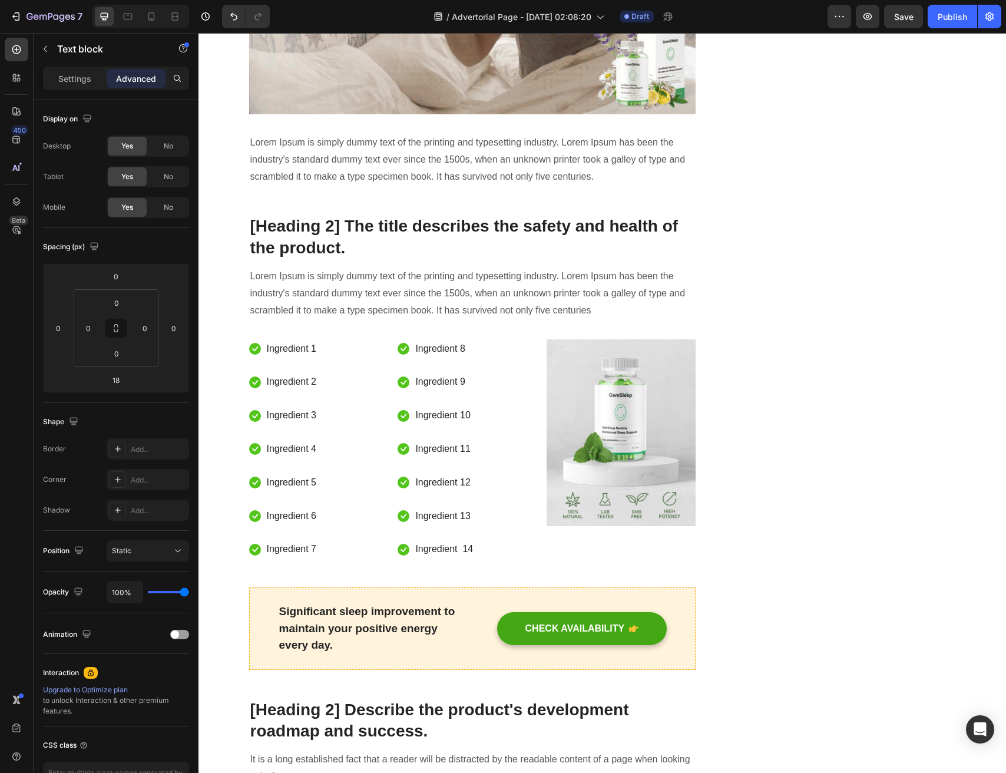
scroll to position [2926, 0]
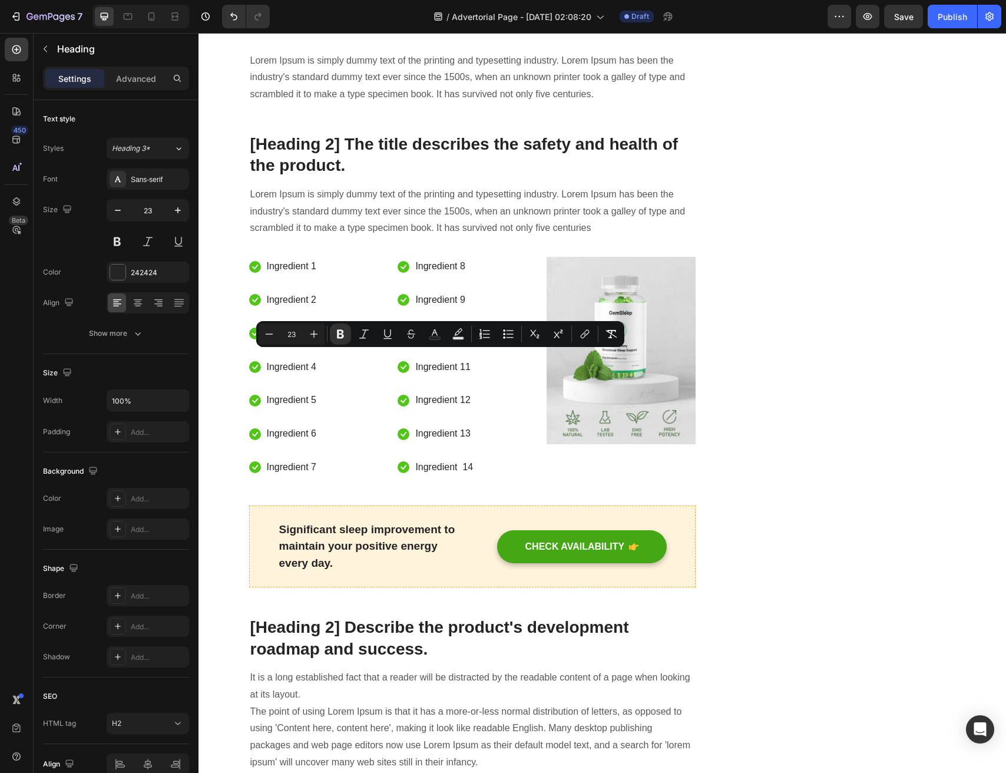
click at [292, 338] on input "23" at bounding box center [292, 334] width 24 height 14
type input "34"
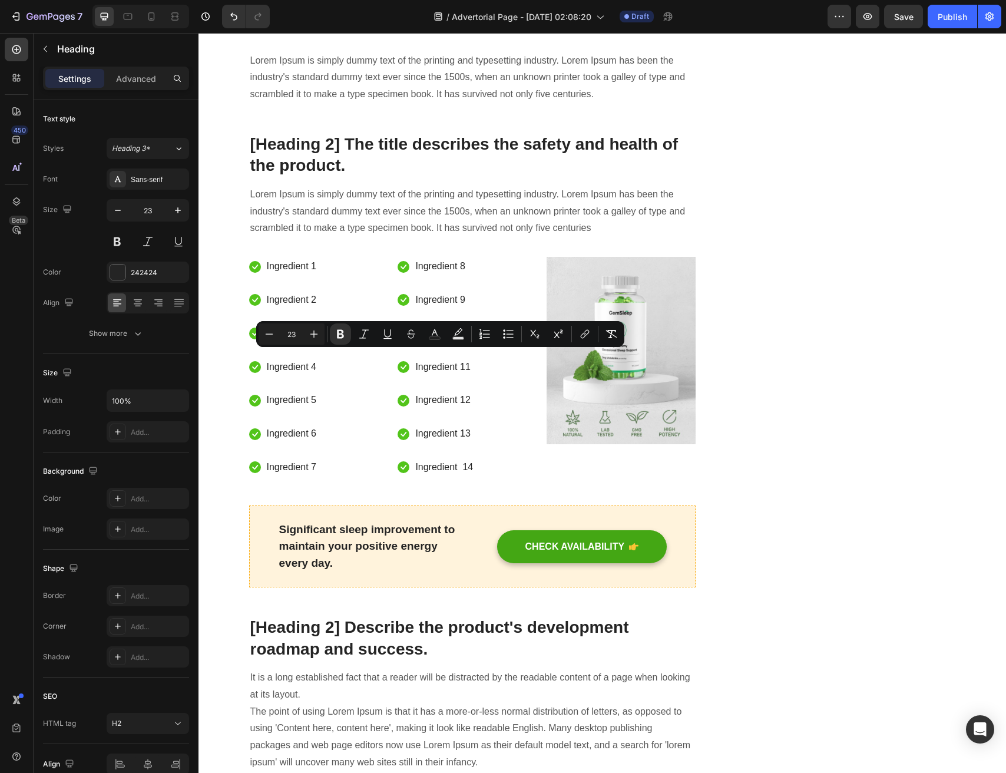
click at [300, 334] on input "23" at bounding box center [292, 334] width 24 height 14
click at [300, 334] on input "2334" at bounding box center [292, 334] width 24 height 14
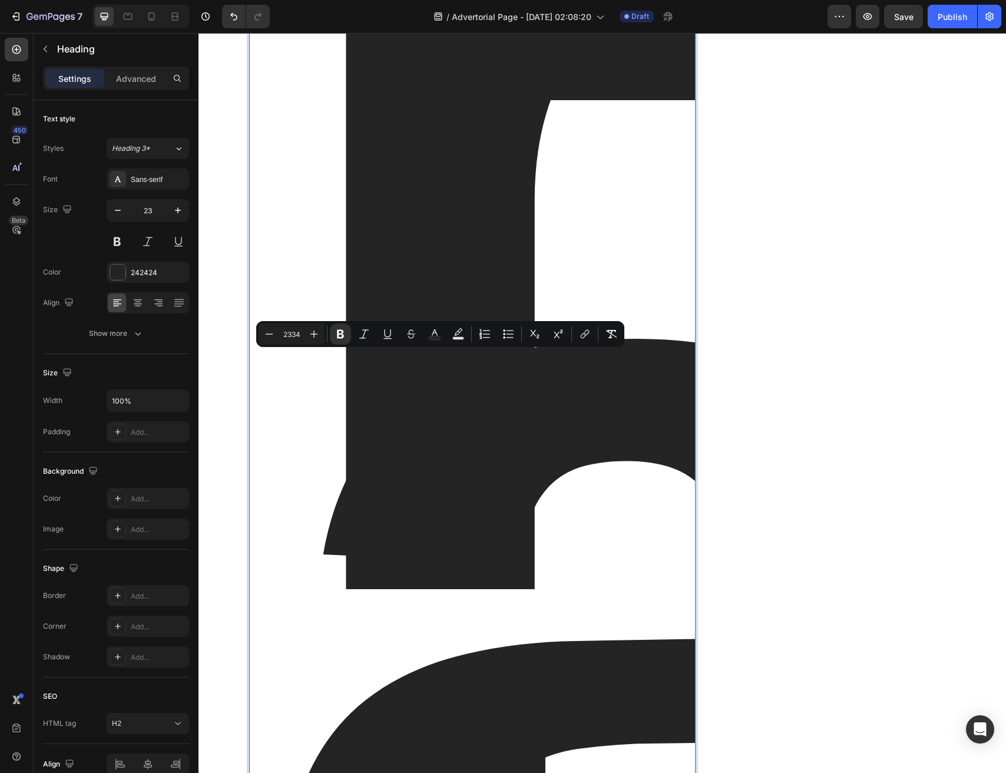
click at [300, 334] on input "2334" at bounding box center [292, 334] width 24 height 14
type input "34"
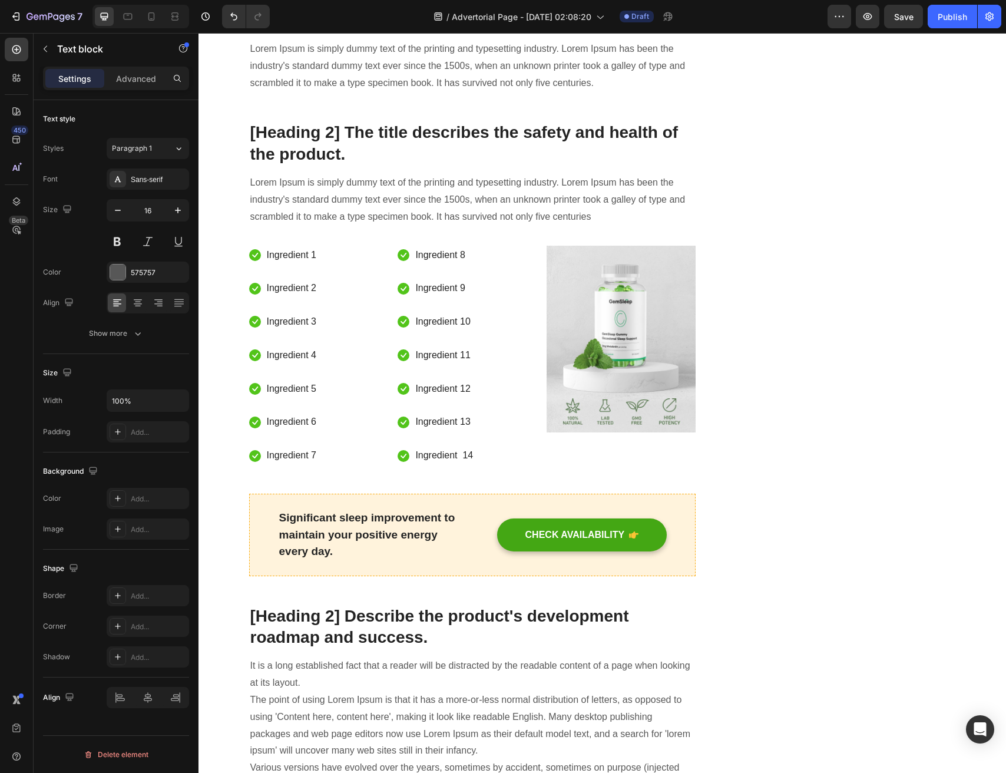
copy div "TinnovoPro is the world’s first clinically inspired, wearable 650 nm laser ther…"
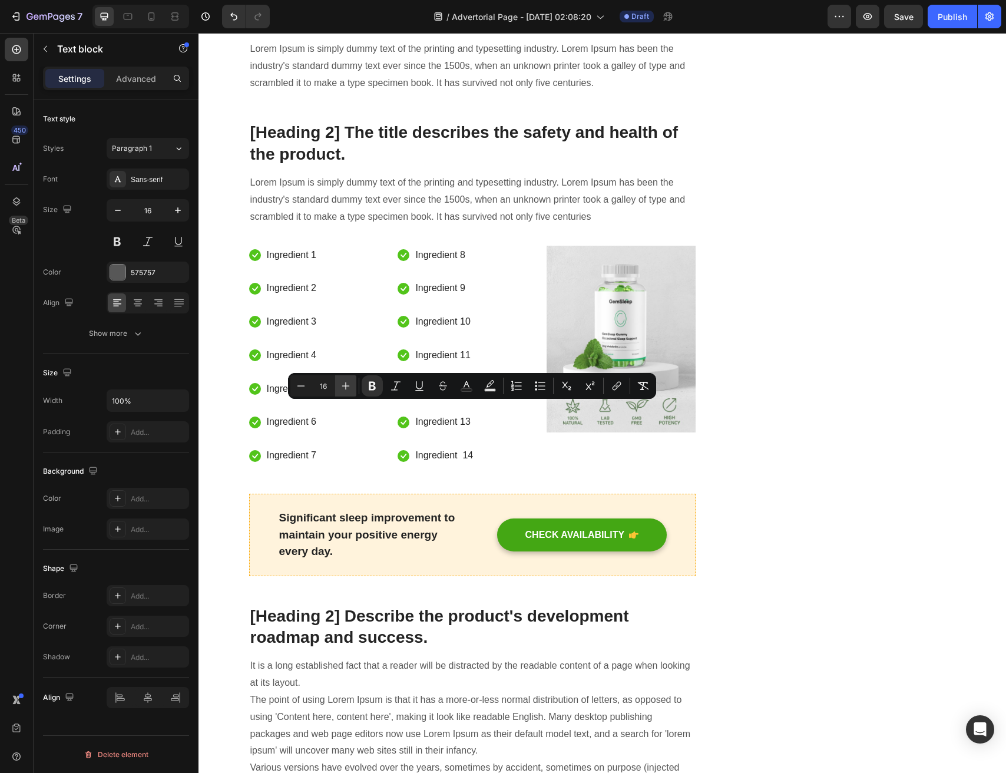
click at [351, 381] on icon "Editor contextual toolbar" at bounding box center [346, 386] width 12 height 12
type input "18"
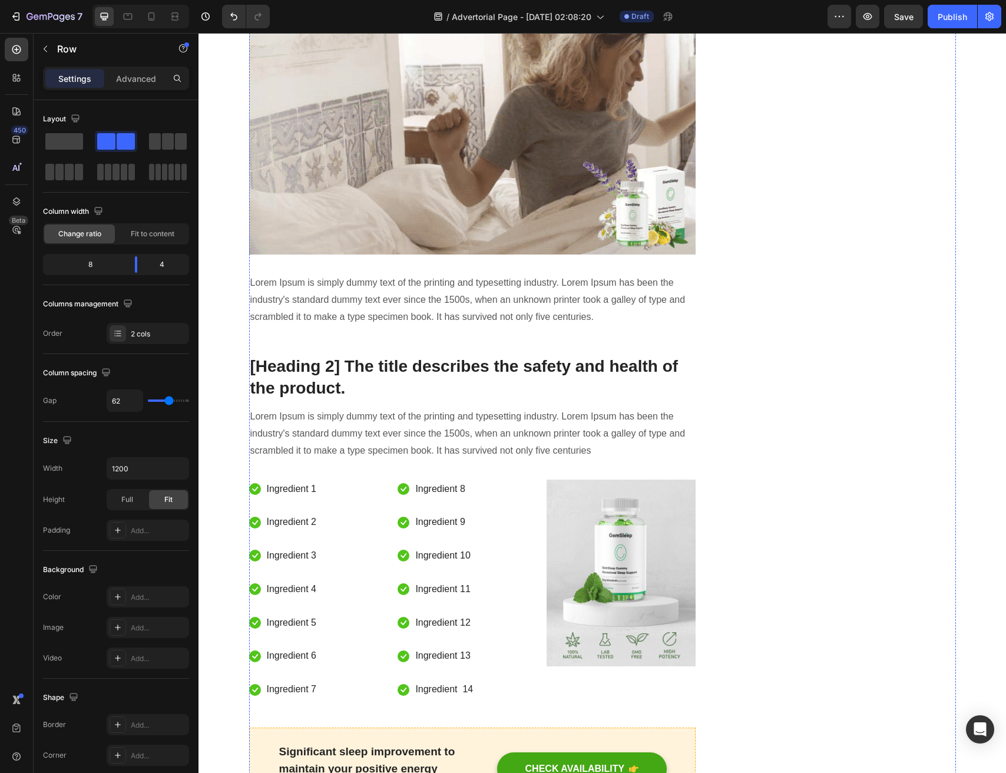
scroll to position [2553, 0]
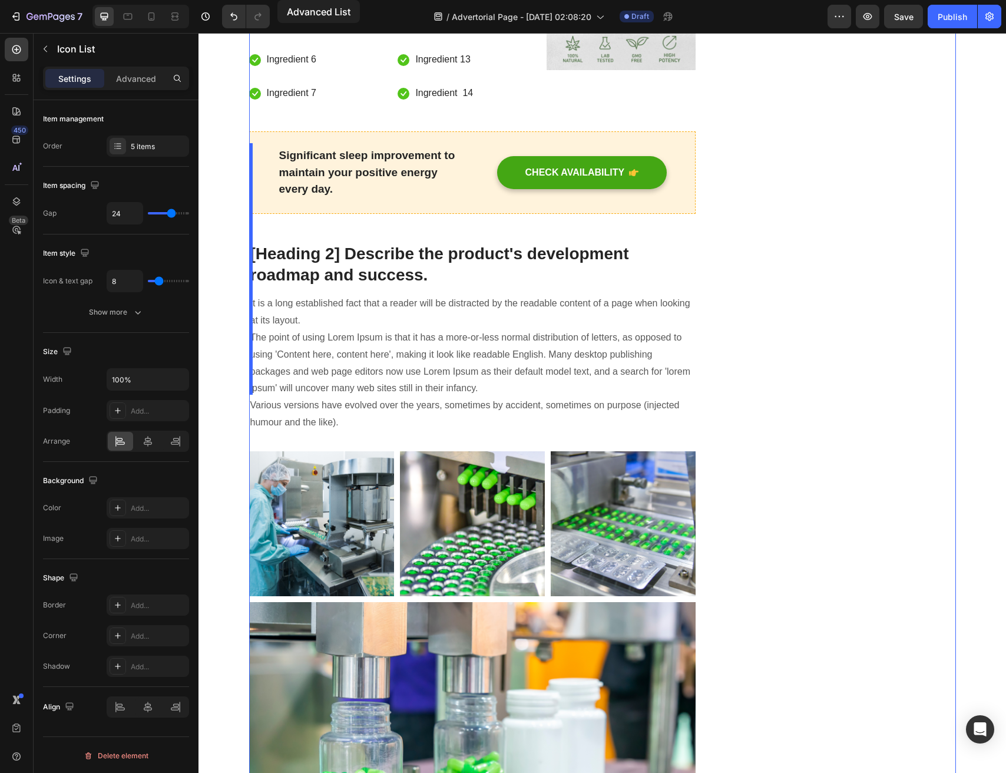
scroll to position [3463, 0]
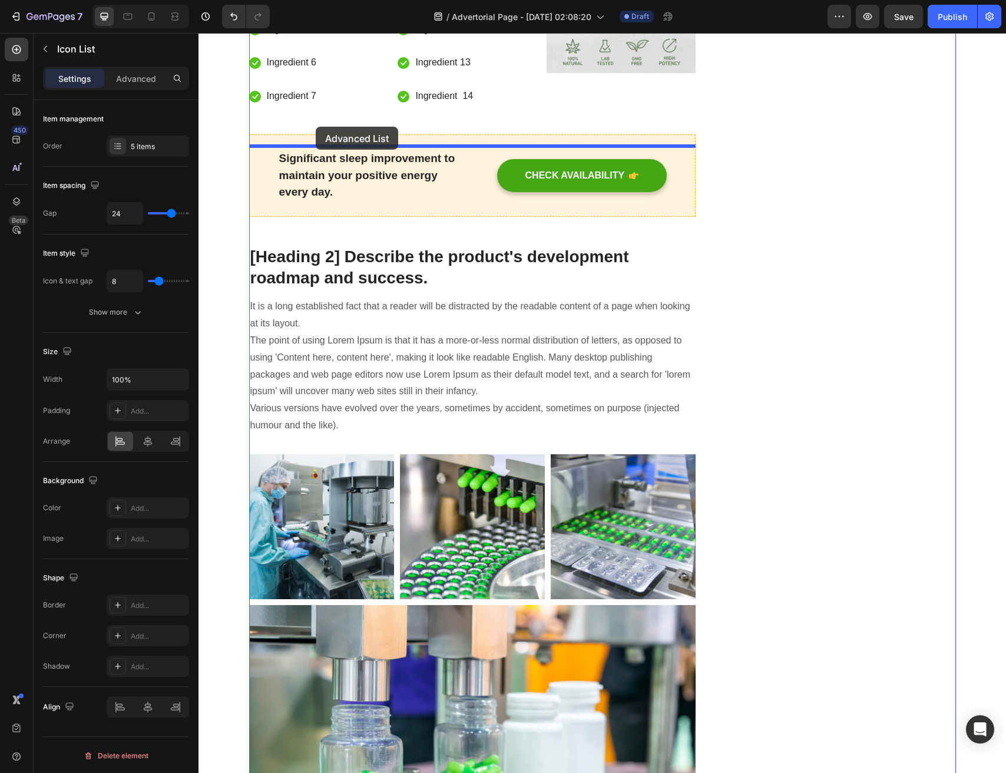
drag, startPoint x: 261, startPoint y: 70, endPoint x: 316, endPoint y: 128, distance: 80.0
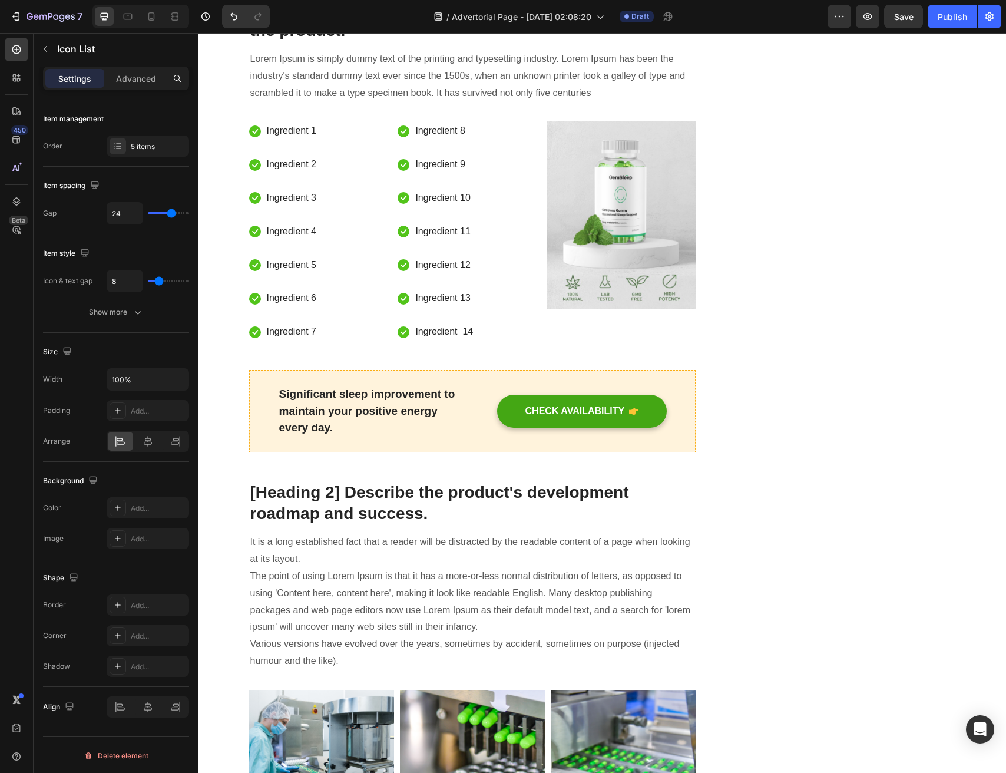
scroll to position [3219, 0]
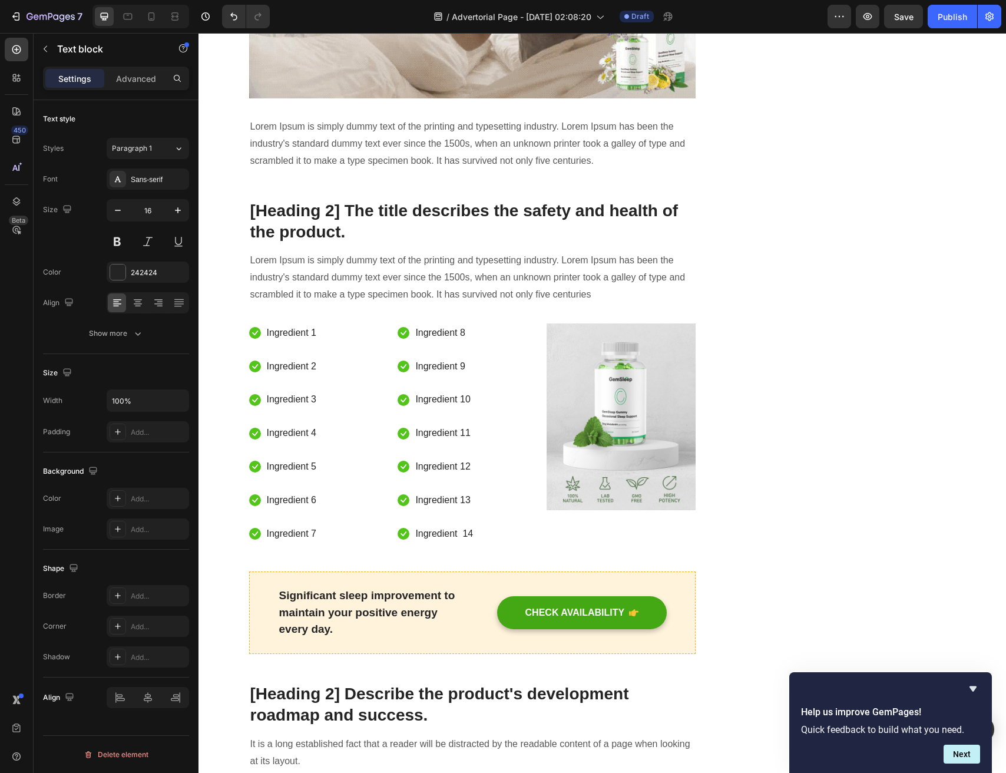
drag, startPoint x: 398, startPoint y: 549, endPoint x: 541, endPoint y: 555, distance: 143.3
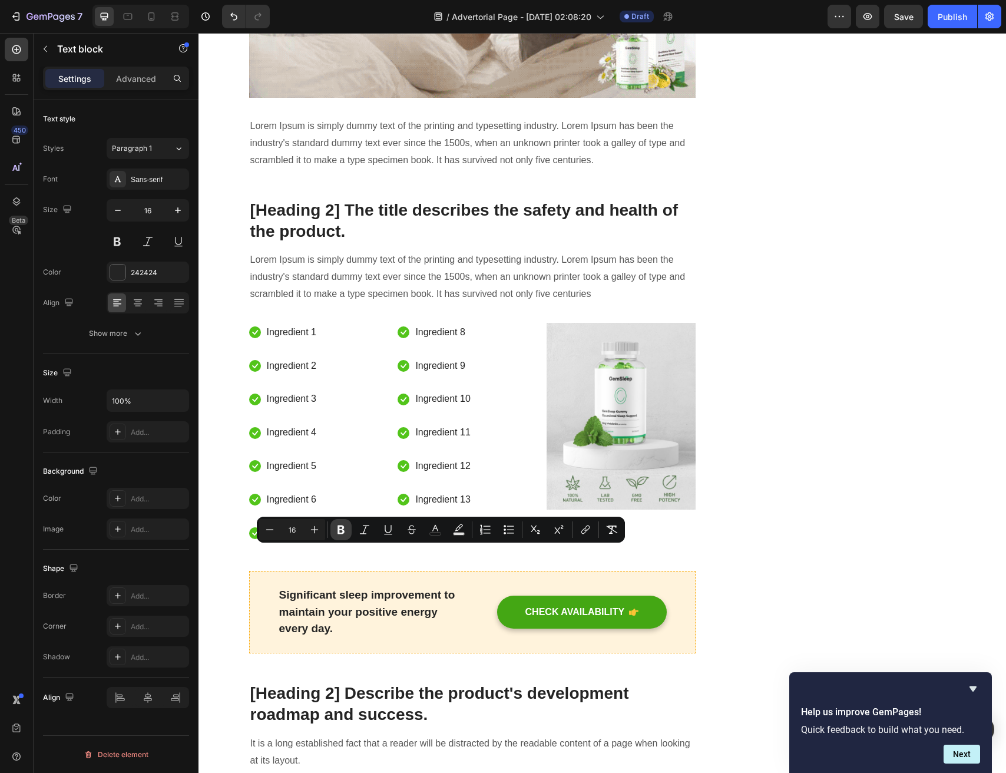
click at [341, 529] on icon "Editor contextual toolbar" at bounding box center [341, 530] width 7 height 9
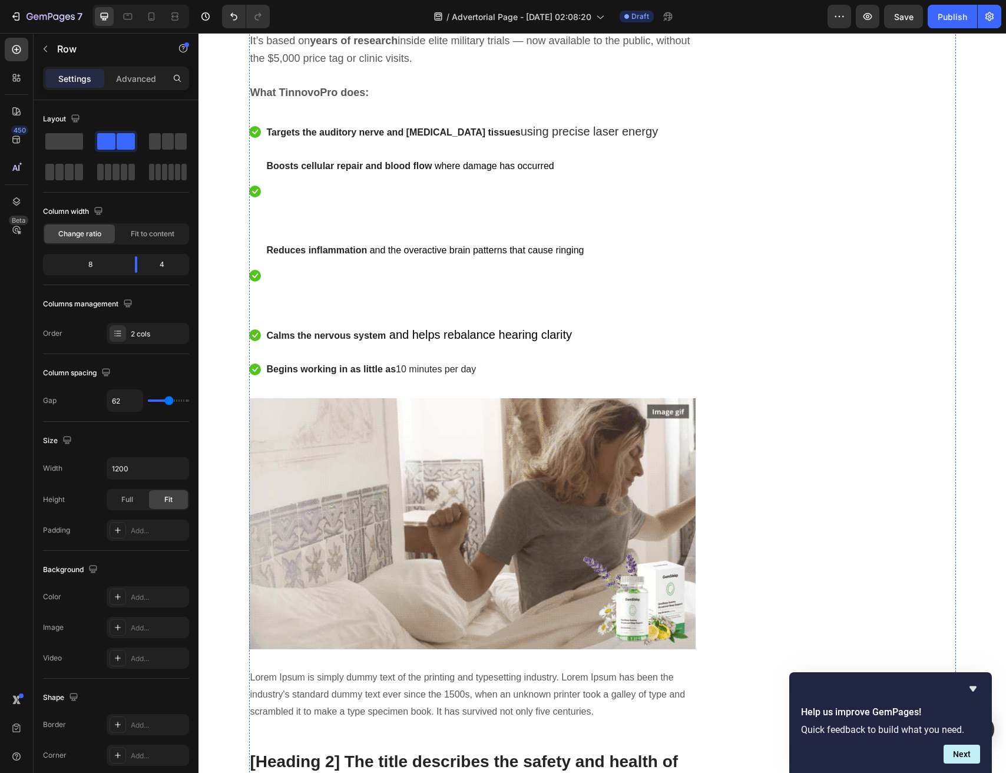
scroll to position [2606, 0]
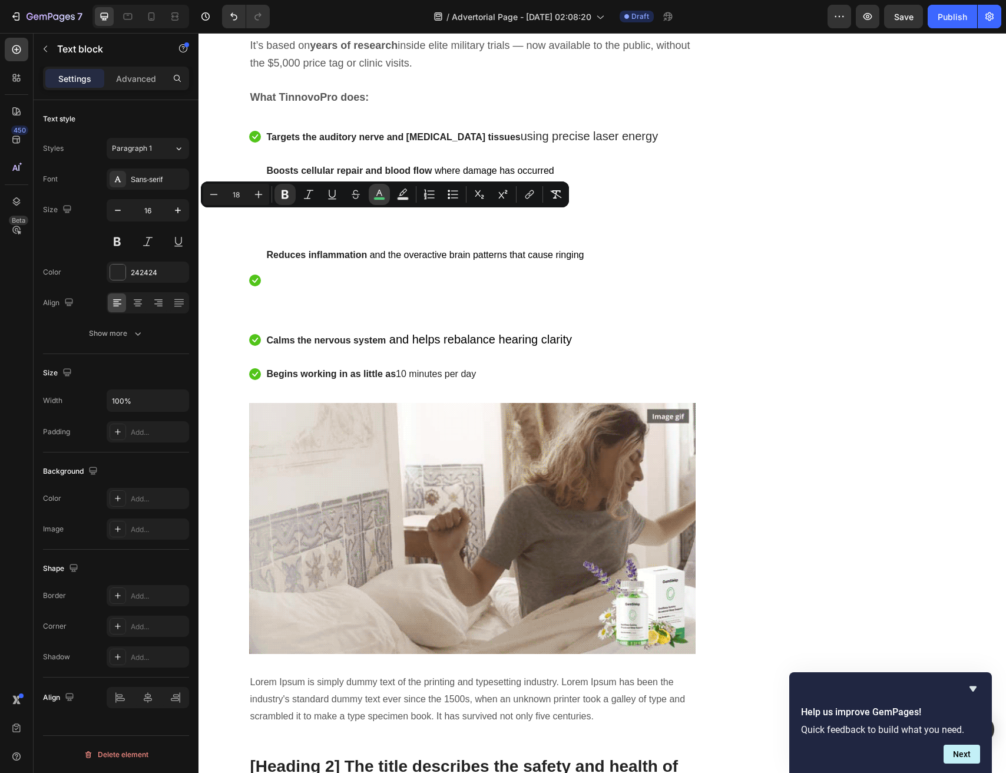
click at [381, 199] on rect "Editor contextual toolbar" at bounding box center [379, 198] width 11 height 3
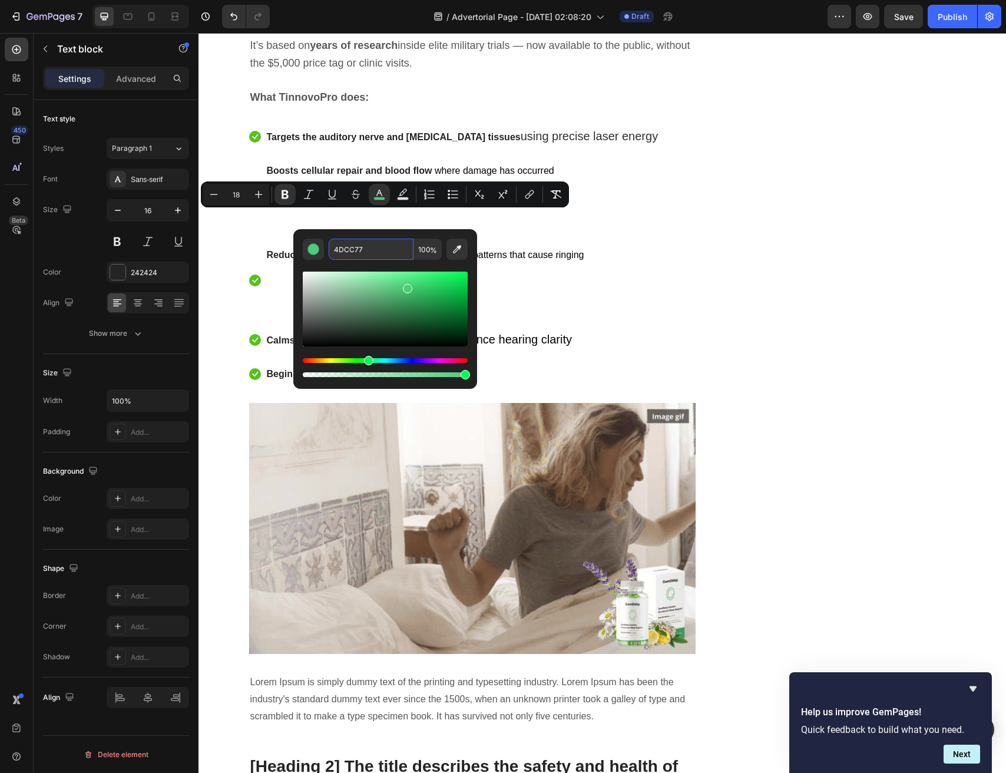
click at [374, 245] on input "4DCC77" at bounding box center [371, 249] width 85 height 21
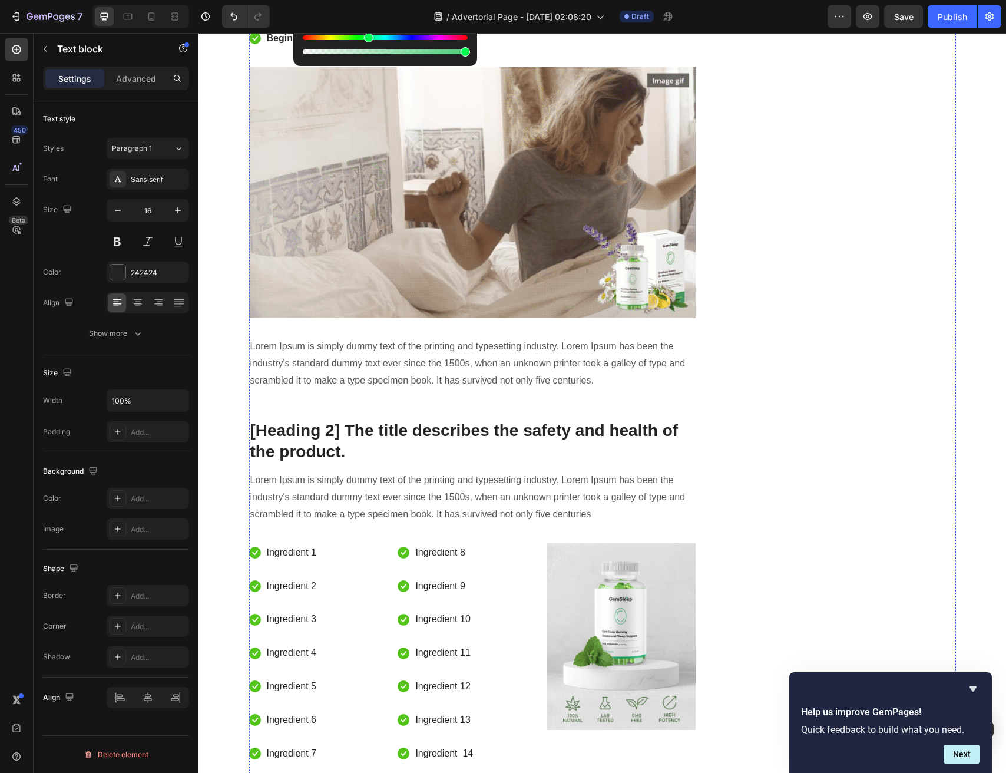
scroll to position [3159, 0]
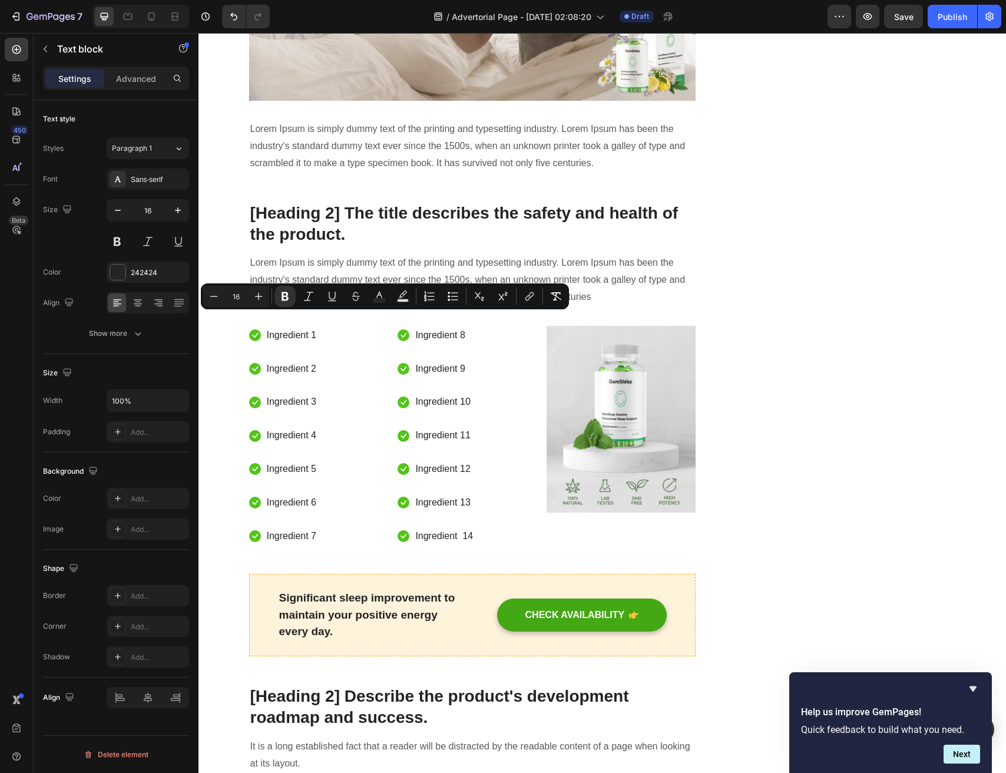
drag, startPoint x: 480, startPoint y: 321, endPoint x: 255, endPoint y: 318, distance: 224.5
click at [388, 299] on button "Text Color" at bounding box center [379, 296] width 21 height 21
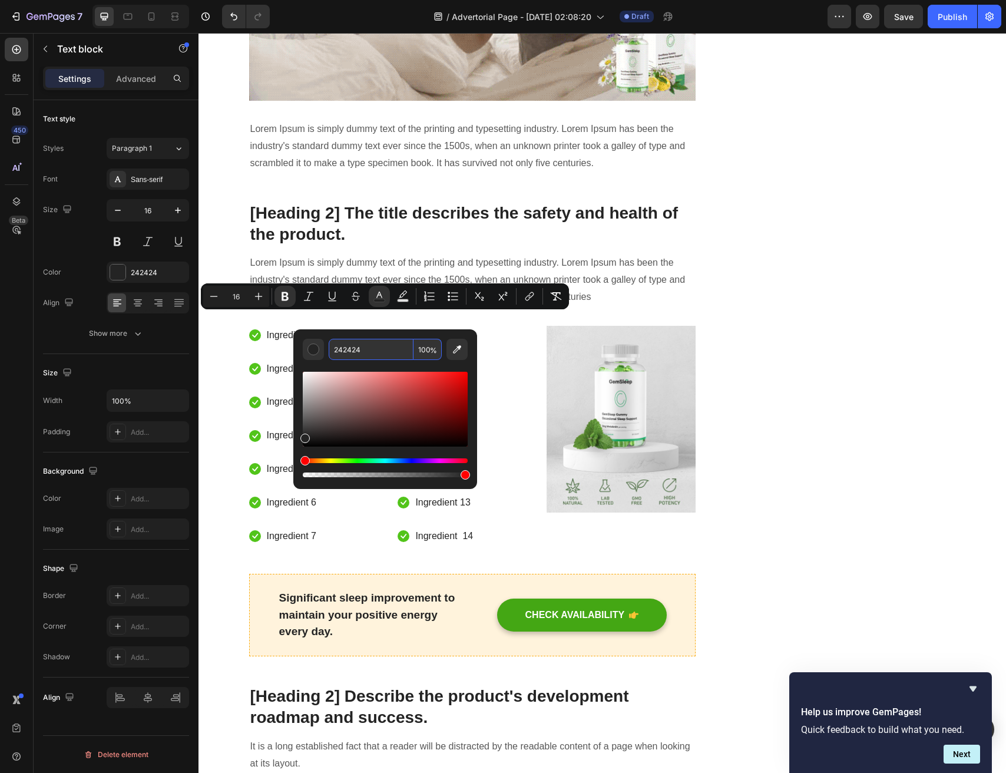
click at [378, 345] on input "242424" at bounding box center [371, 349] width 85 height 21
paste input "4DCC77"
type input "4DCC77"
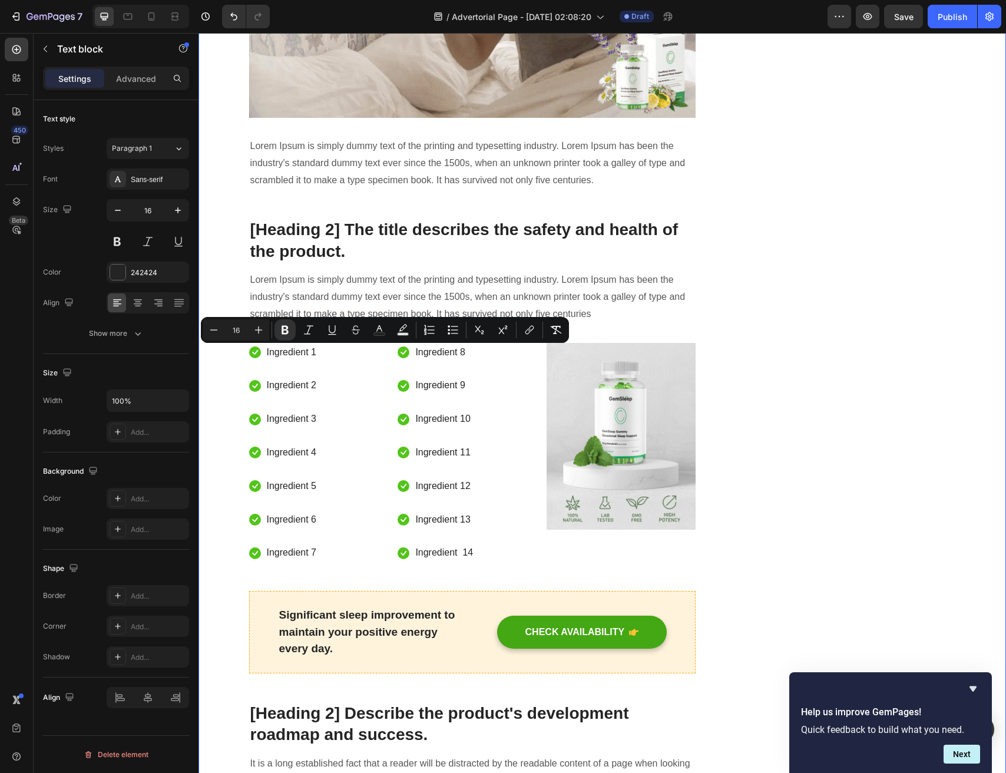
drag, startPoint x: 435, startPoint y: 348, endPoint x: 229, endPoint y: 346, distance: 206.2
click at [378, 326] on icon "Editor contextual toolbar" at bounding box center [380, 330] width 12 height 12
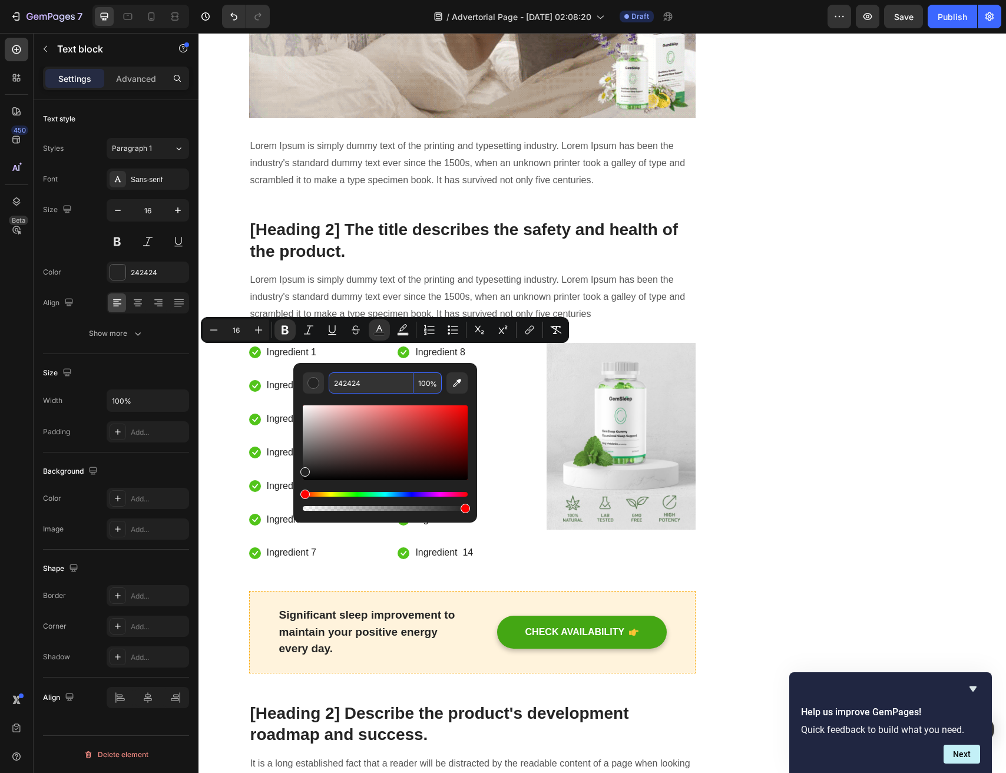
click at [377, 373] on input "242424" at bounding box center [371, 382] width 85 height 21
paste input "4DCC77"
type input "4DCC77"
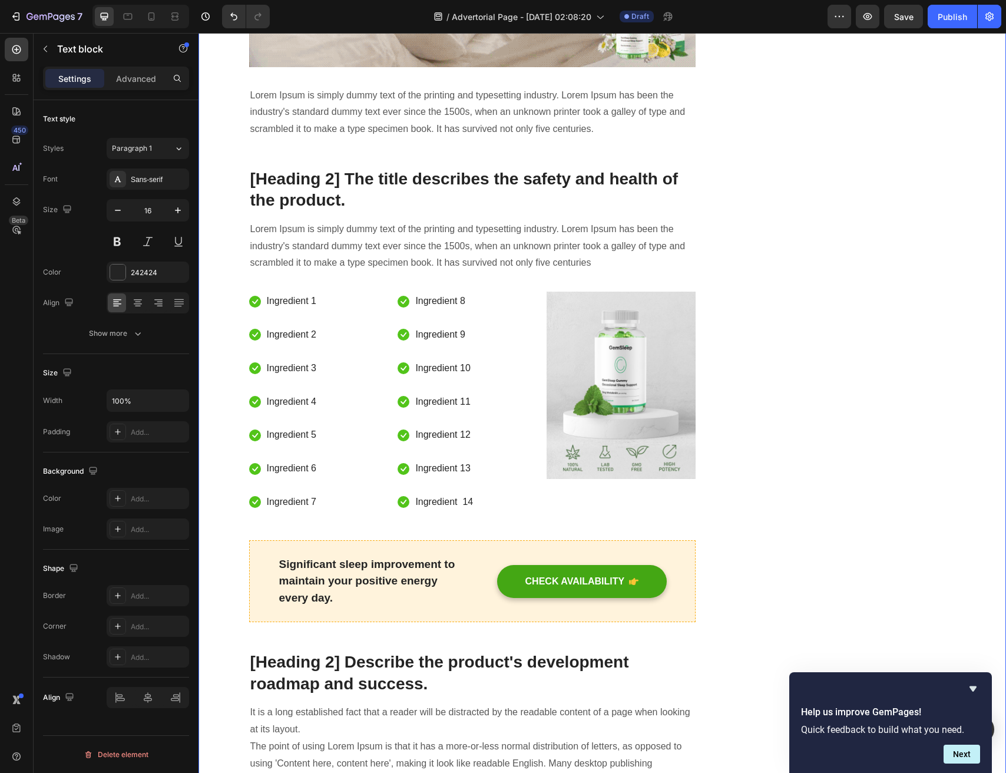
drag, startPoint x: 365, startPoint y: 389, endPoint x: 245, endPoint y: 384, distance: 120.9
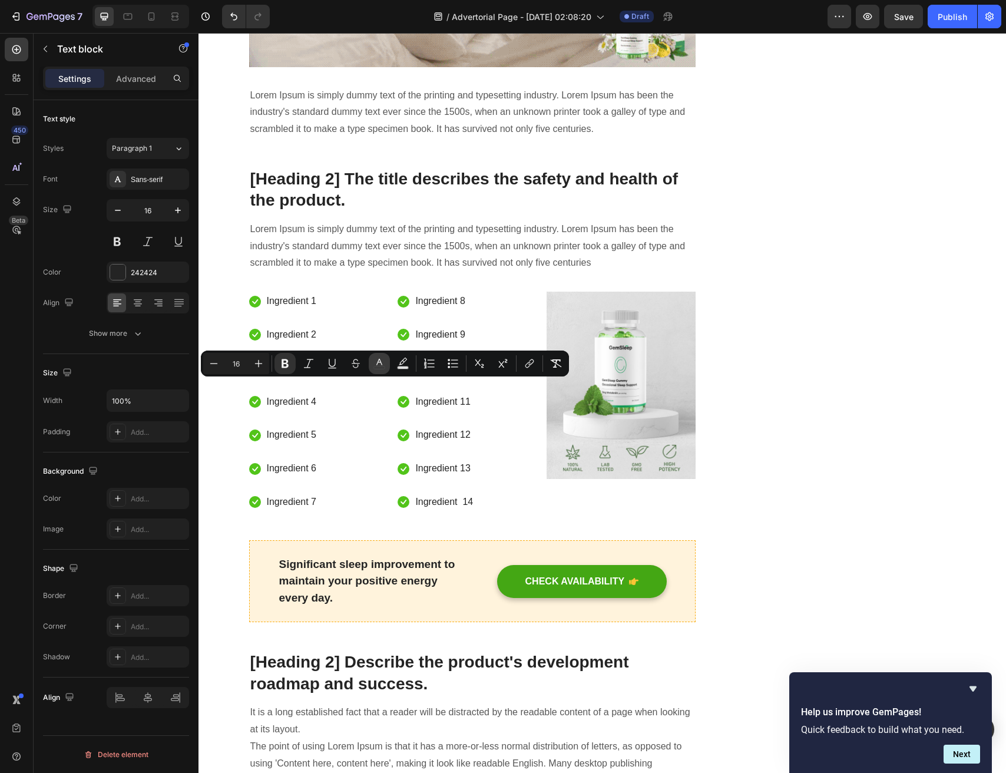
click at [371, 362] on button "color" at bounding box center [379, 363] width 21 height 21
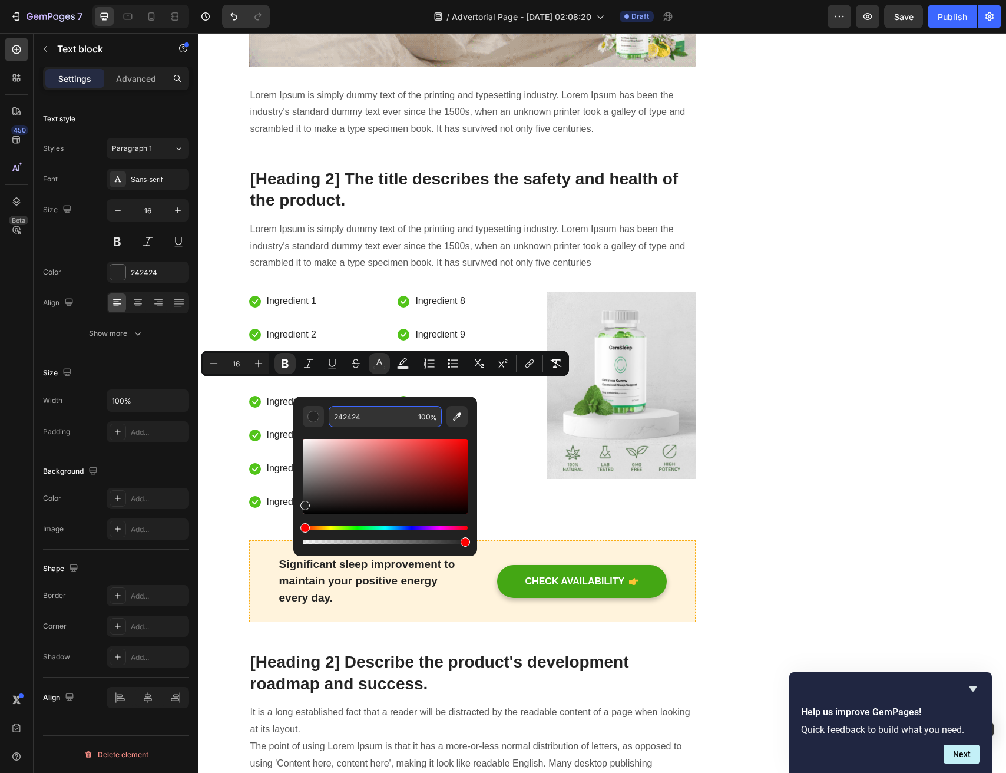
click at [370, 421] on input "242424" at bounding box center [371, 416] width 85 height 21
paste input "4DCC77"
type input "4DCC77"
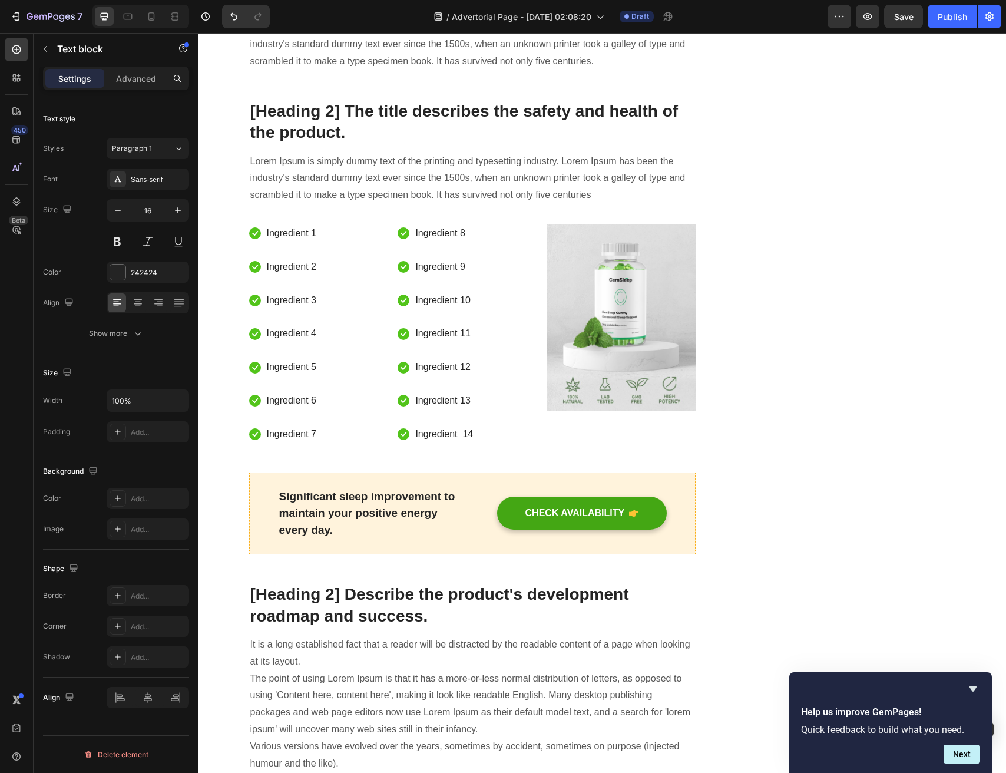
drag, startPoint x: 388, startPoint y: 421, endPoint x: 273, endPoint y: 419, distance: 114.3
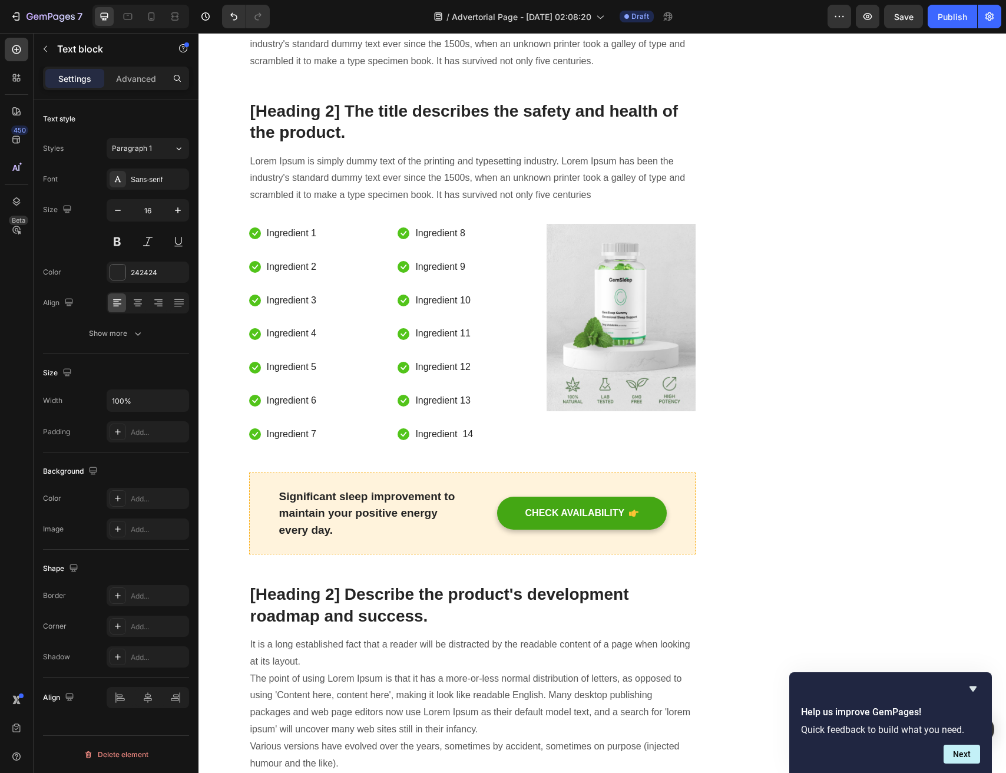
drag, startPoint x: 387, startPoint y: 420, endPoint x: 246, endPoint y: 417, distance: 140.9
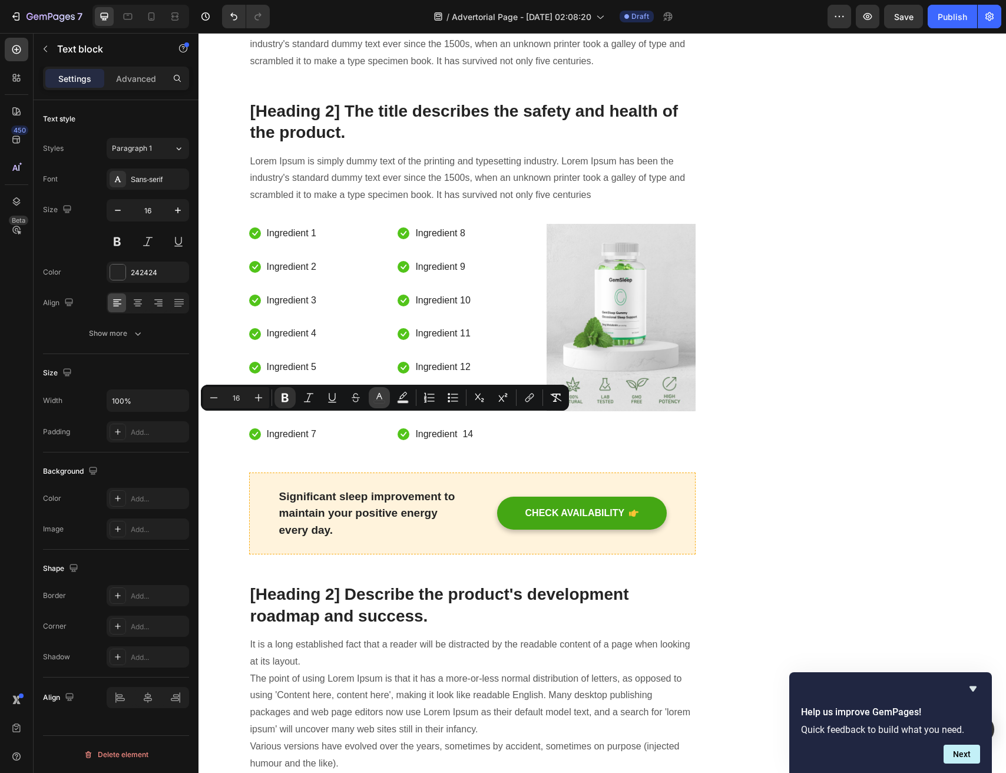
click at [371, 397] on button "color" at bounding box center [379, 397] width 21 height 21
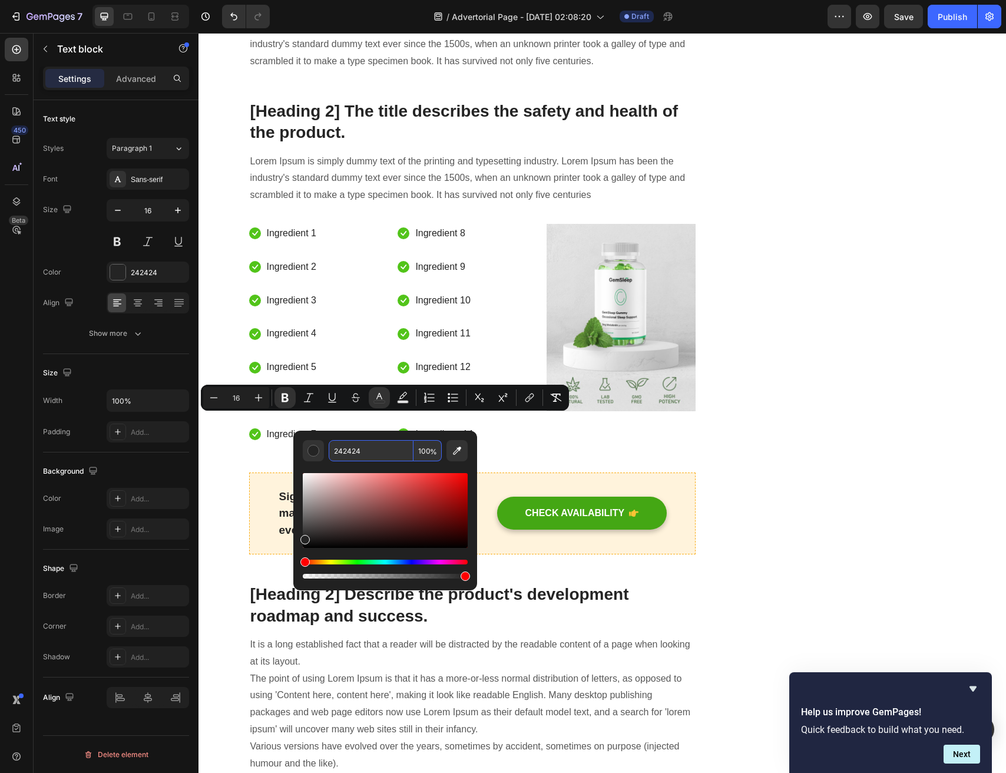
click at [368, 450] on input "242424" at bounding box center [371, 450] width 85 height 21
paste input "4DCC77"
type input "4DCC77"
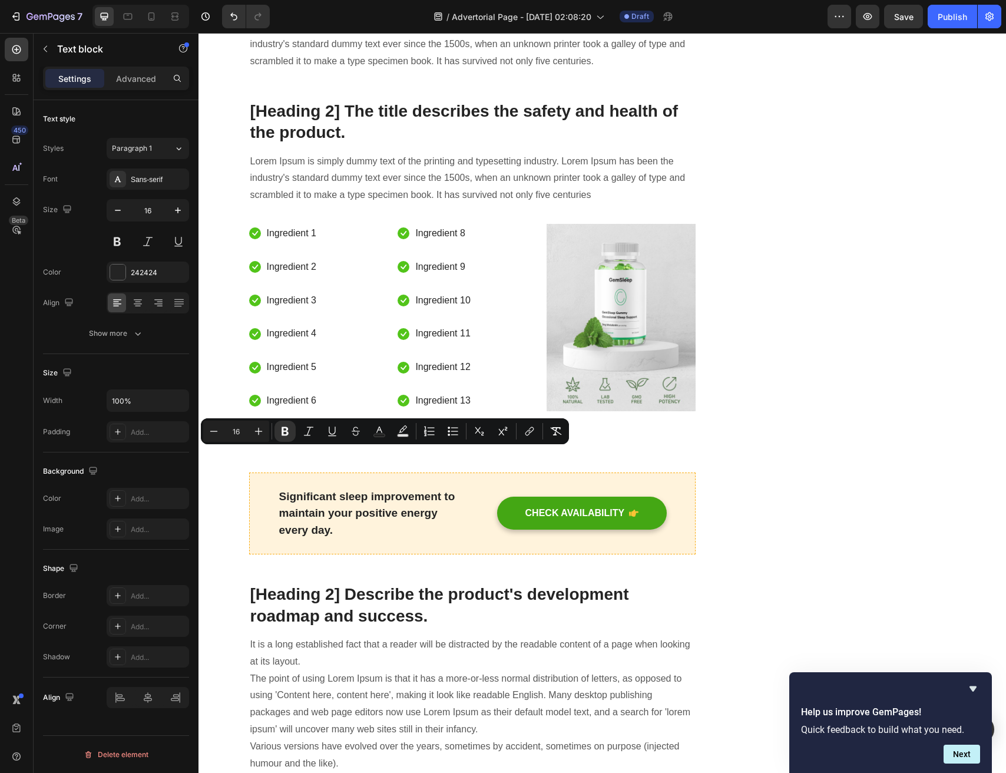
drag, startPoint x: 396, startPoint y: 456, endPoint x: 250, endPoint y: 450, distance: 145.7
click at [388, 432] on button "Text Color" at bounding box center [379, 431] width 21 height 21
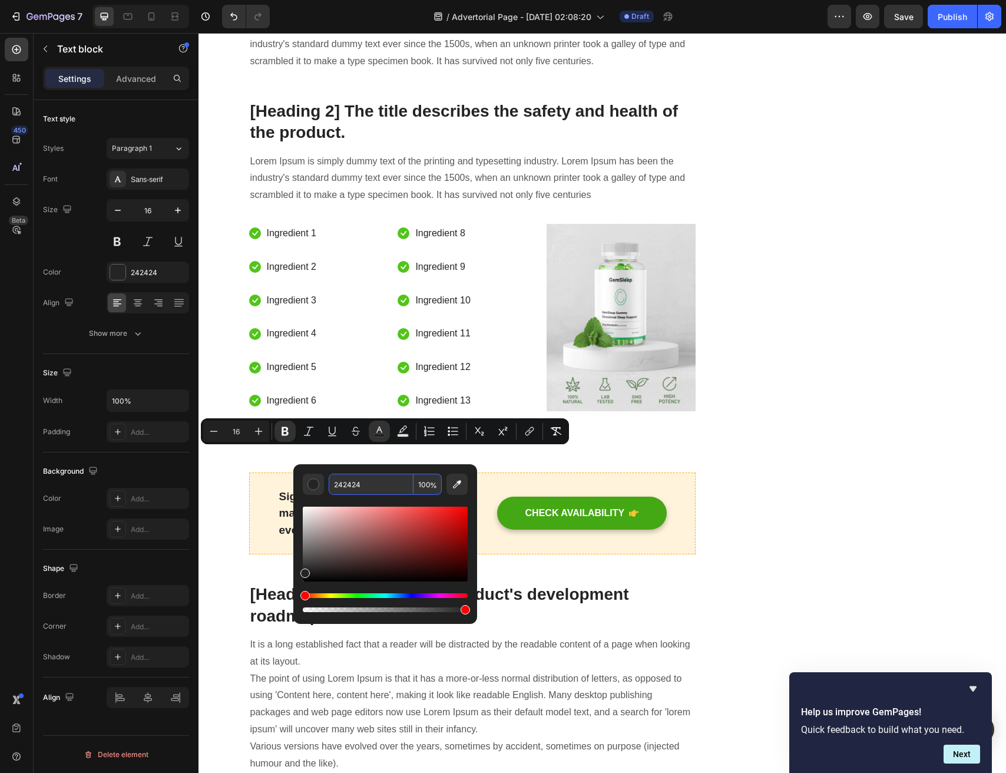
click at [388, 479] on input "242424" at bounding box center [371, 484] width 85 height 21
paste input "4DCC77"
type input "4DCC77"
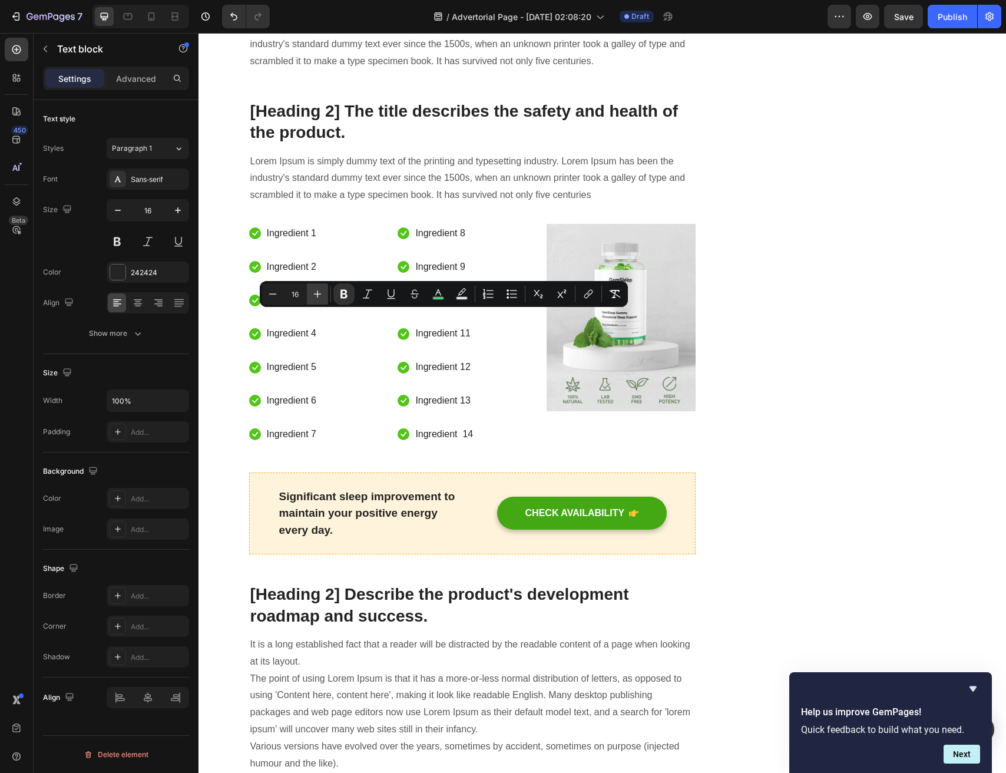
click at [316, 293] on icon "Editor contextual toolbar" at bounding box center [318, 294] width 8 height 8
type input "18"
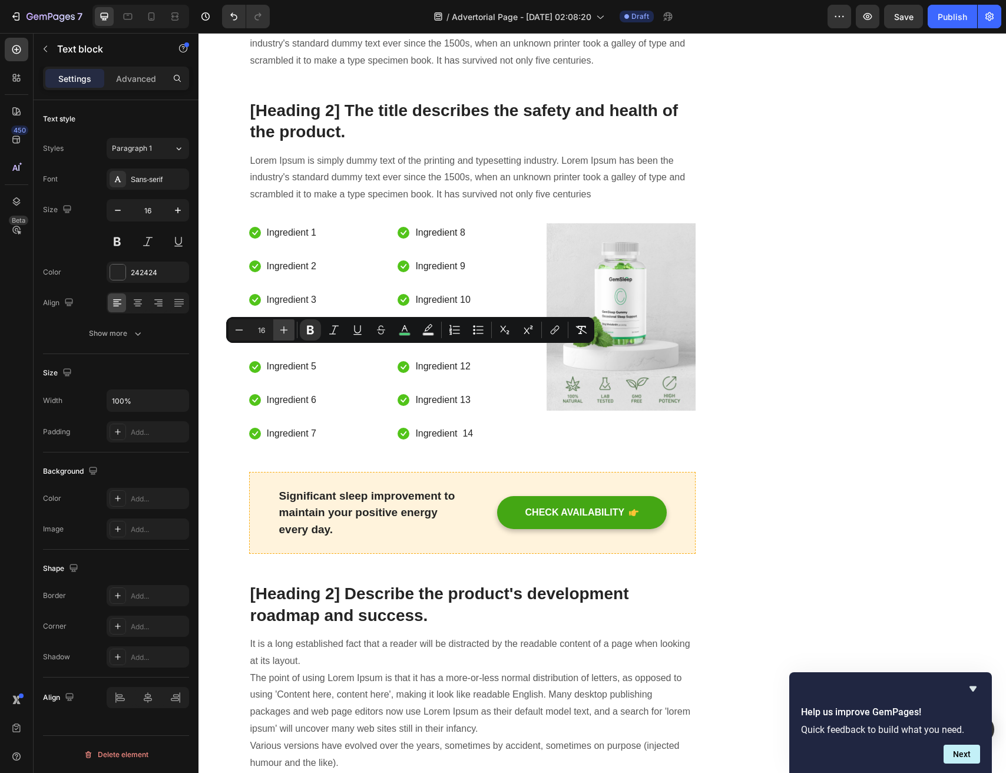
click at [289, 331] on icon "Editor contextual toolbar" at bounding box center [284, 330] width 12 height 12
type input "18"
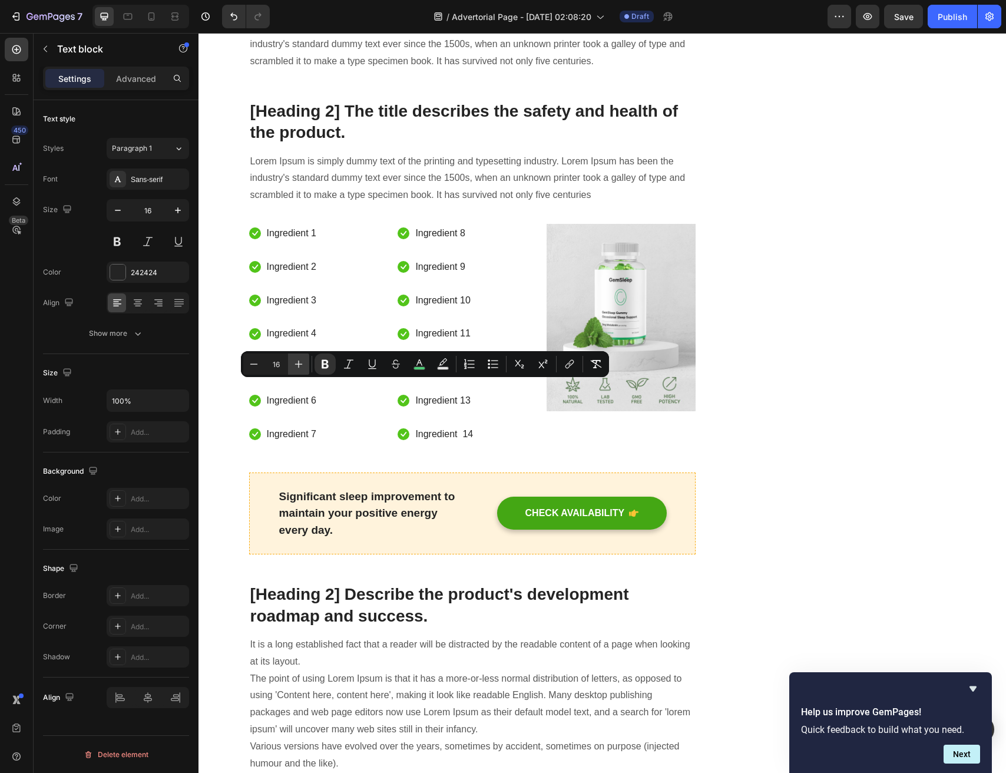
click at [292, 364] on button "Plus" at bounding box center [298, 364] width 21 height 21
type input "18"
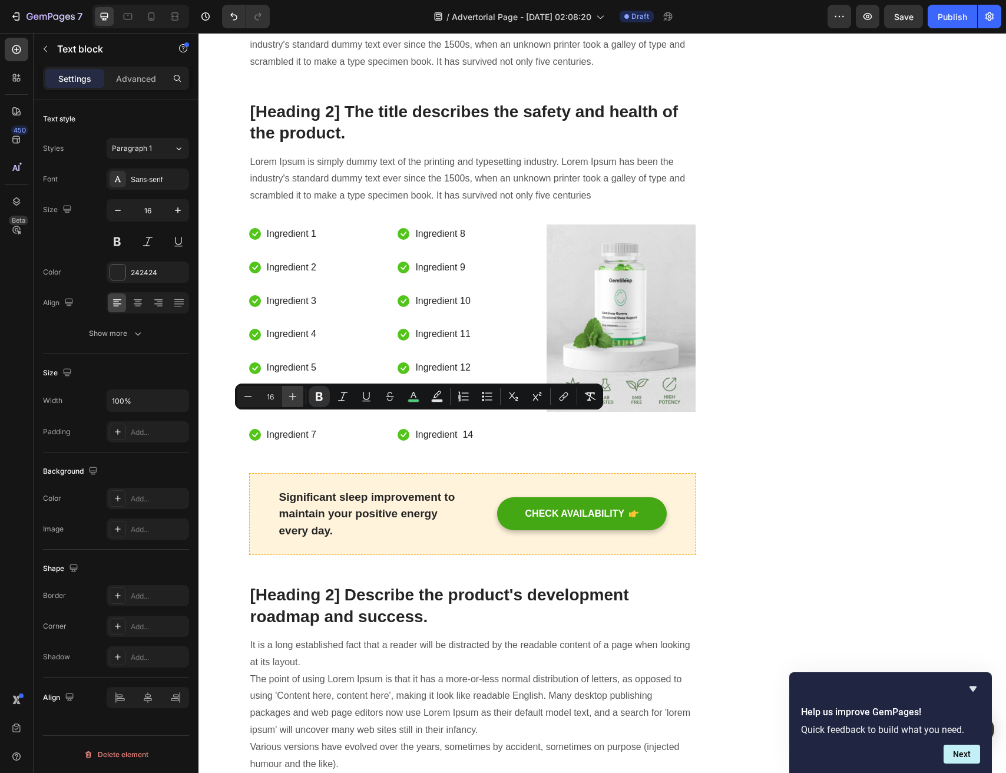
click at [293, 397] on icon "Editor contextual toolbar" at bounding box center [293, 397] width 8 height 8
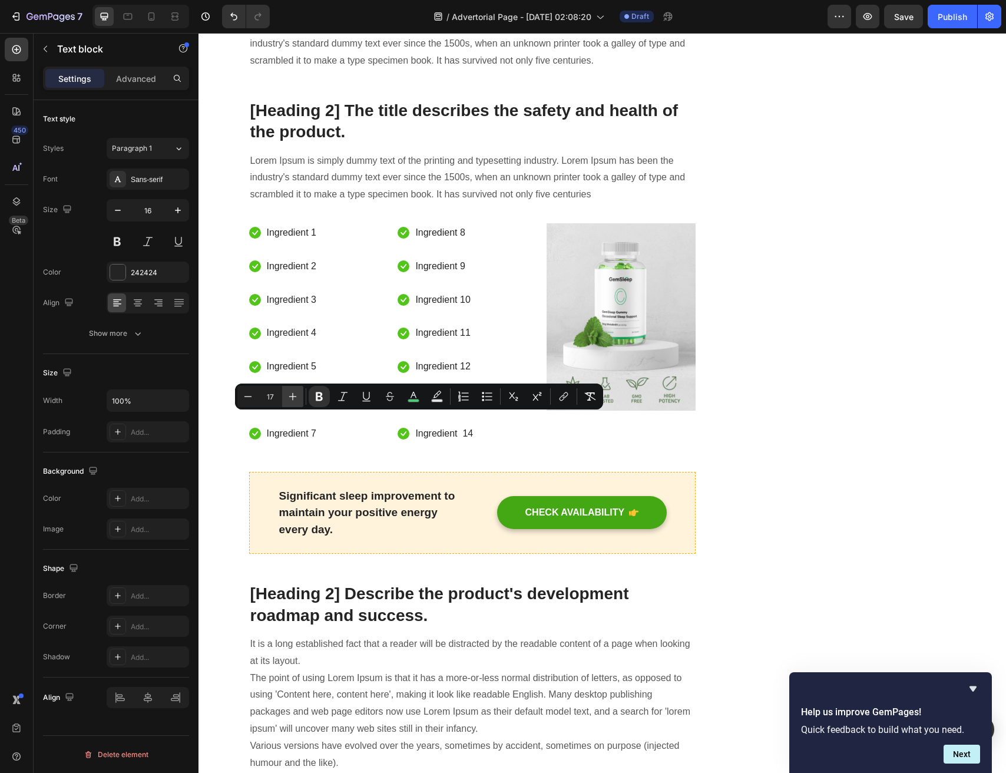
click at [293, 397] on icon "Editor contextual toolbar" at bounding box center [293, 397] width 8 height 8
type input "18"
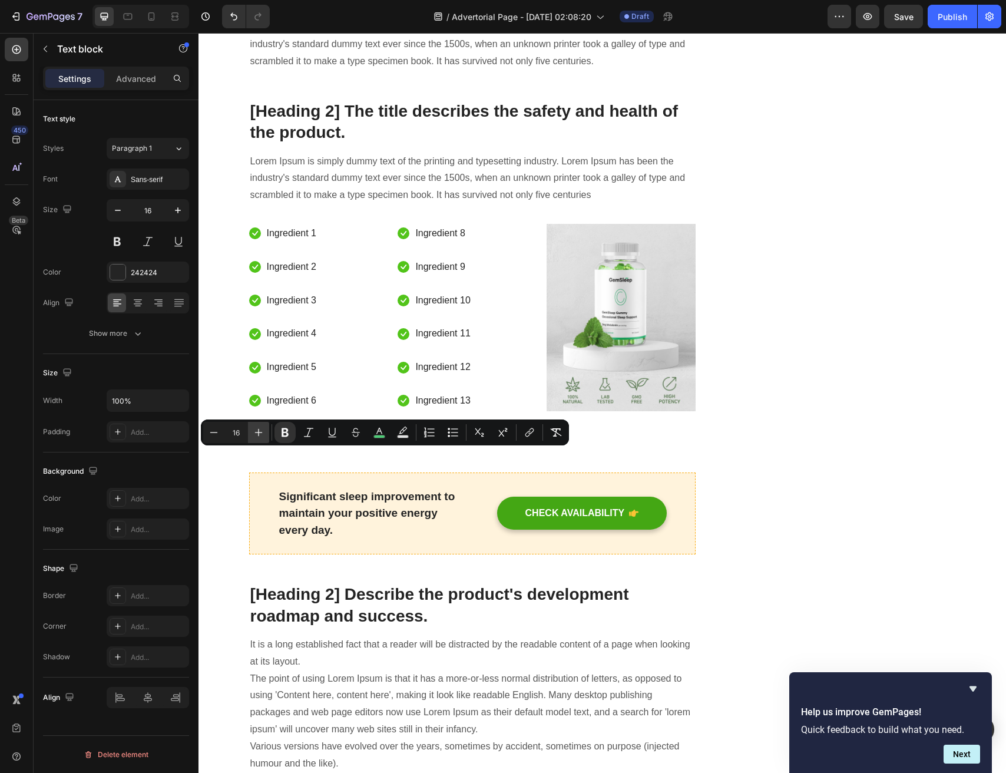
click at [259, 434] on icon "Editor contextual toolbar" at bounding box center [259, 433] width 12 height 12
type input "18"
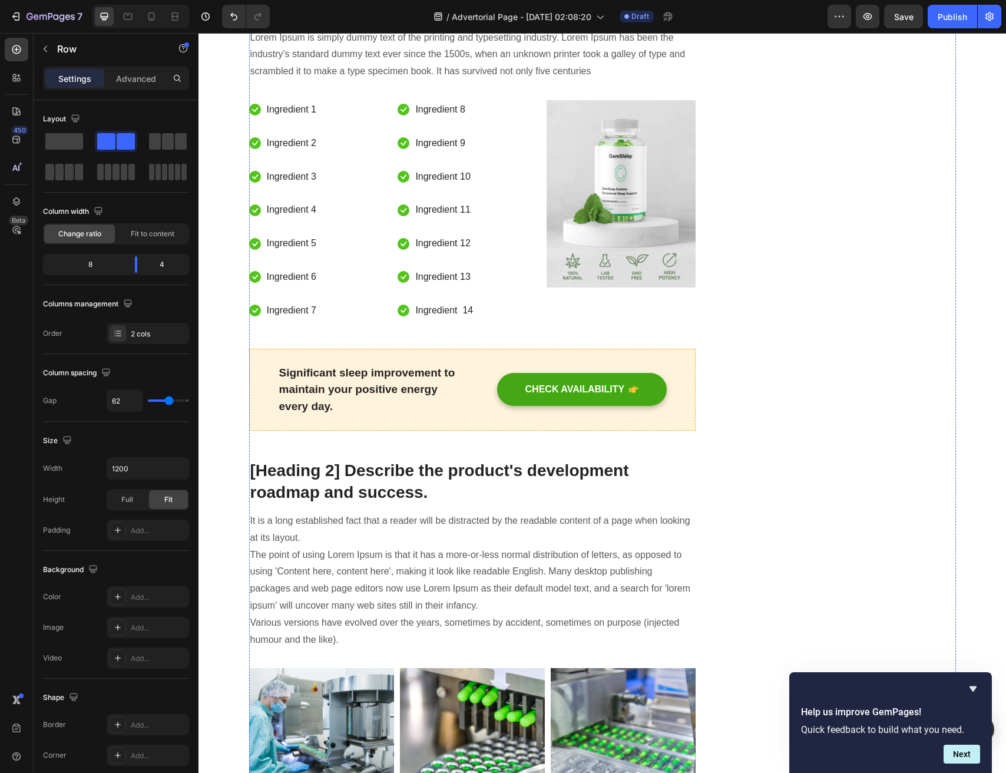
scroll to position [3179, 0]
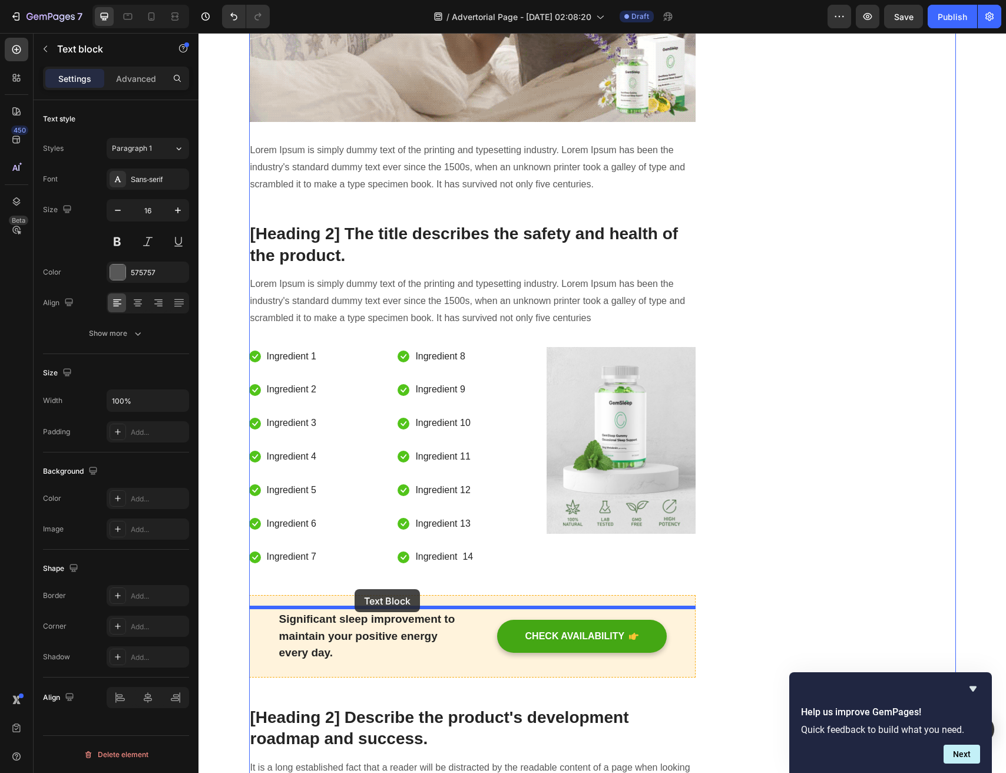
drag, startPoint x: 391, startPoint y: 382, endPoint x: 355, endPoint y: 589, distance: 209.9
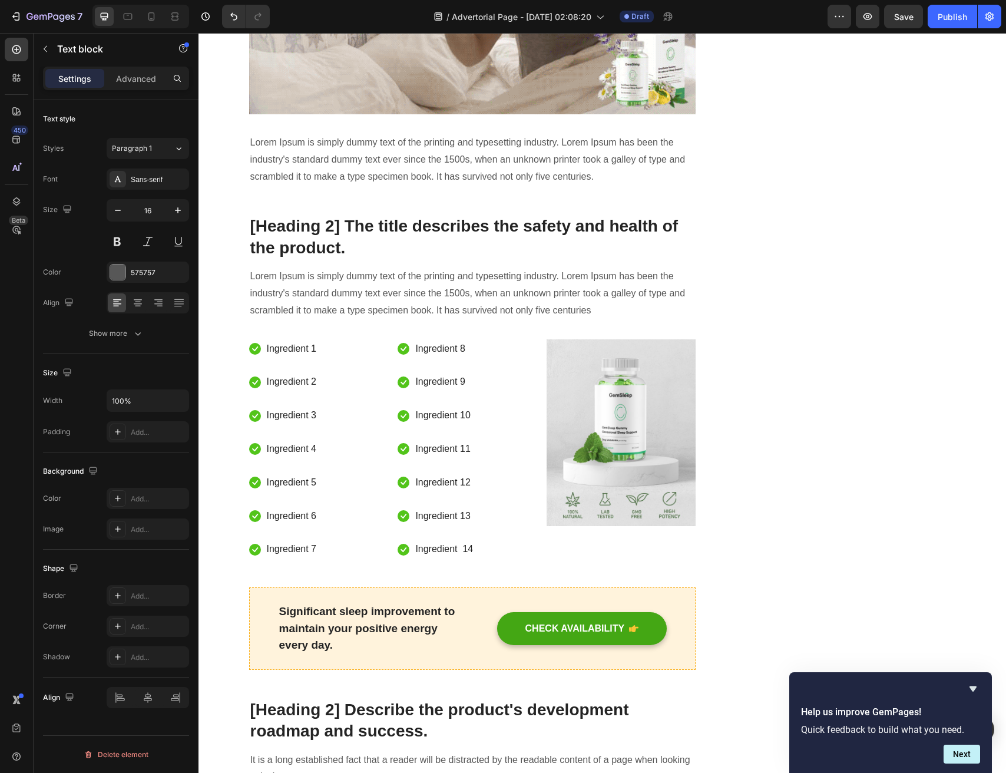
drag, startPoint x: 465, startPoint y: 286, endPoint x: 484, endPoint y: 279, distance: 19.8
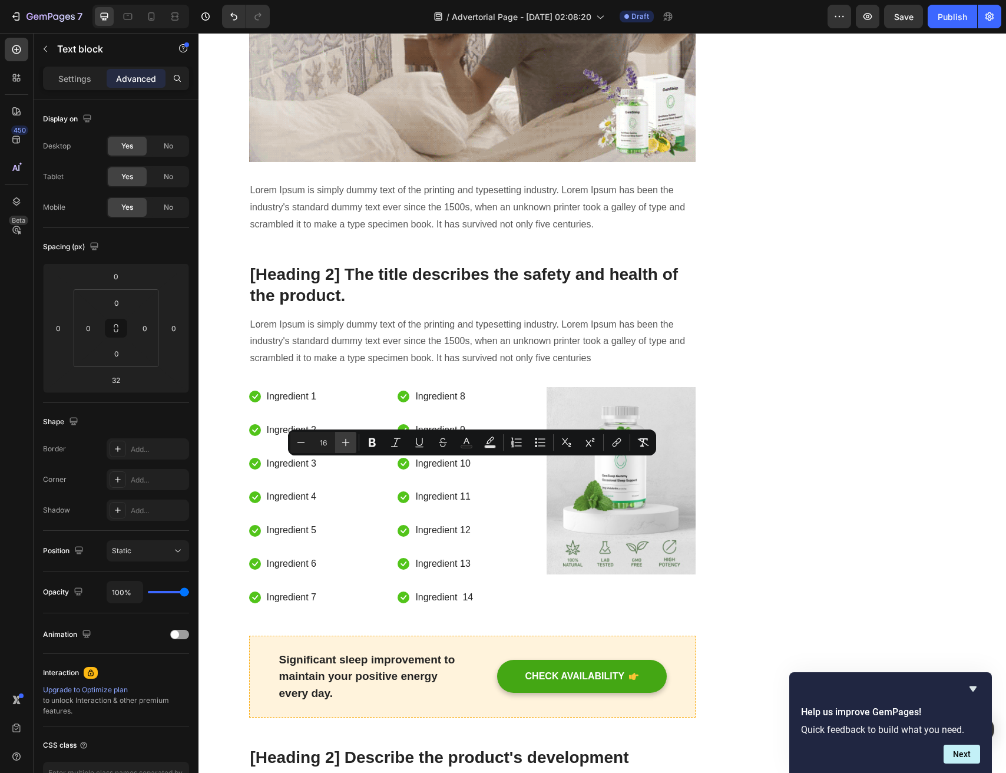
click at [346, 446] on icon "Editor contextual toolbar" at bounding box center [346, 443] width 12 height 12
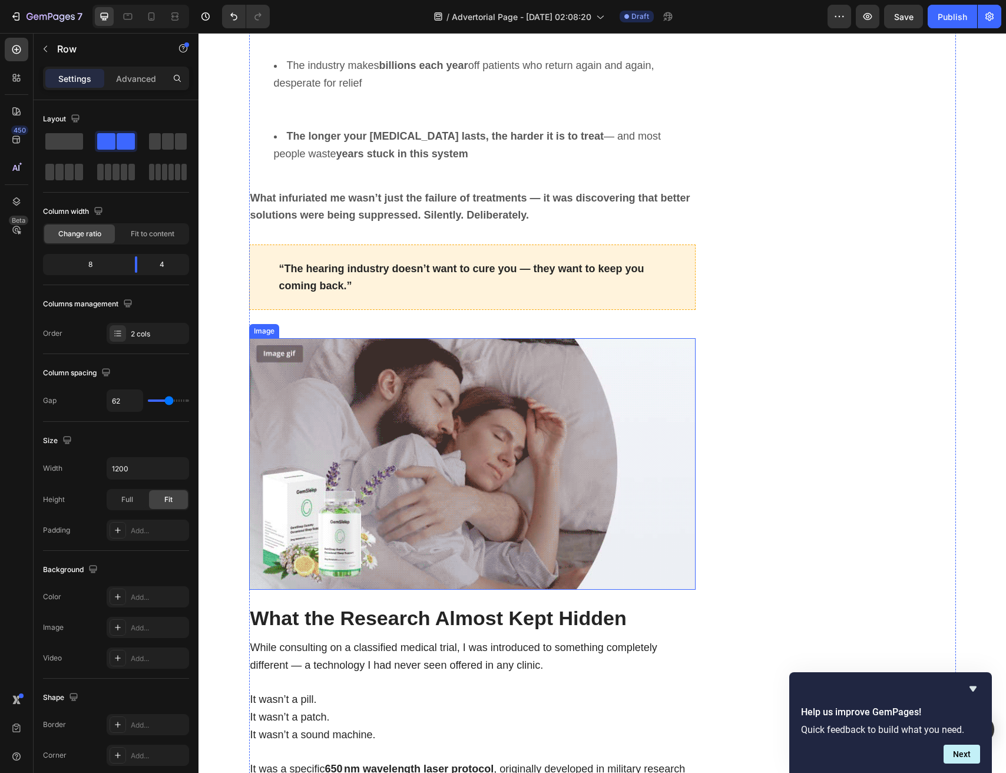
scroll to position [1405, 0]
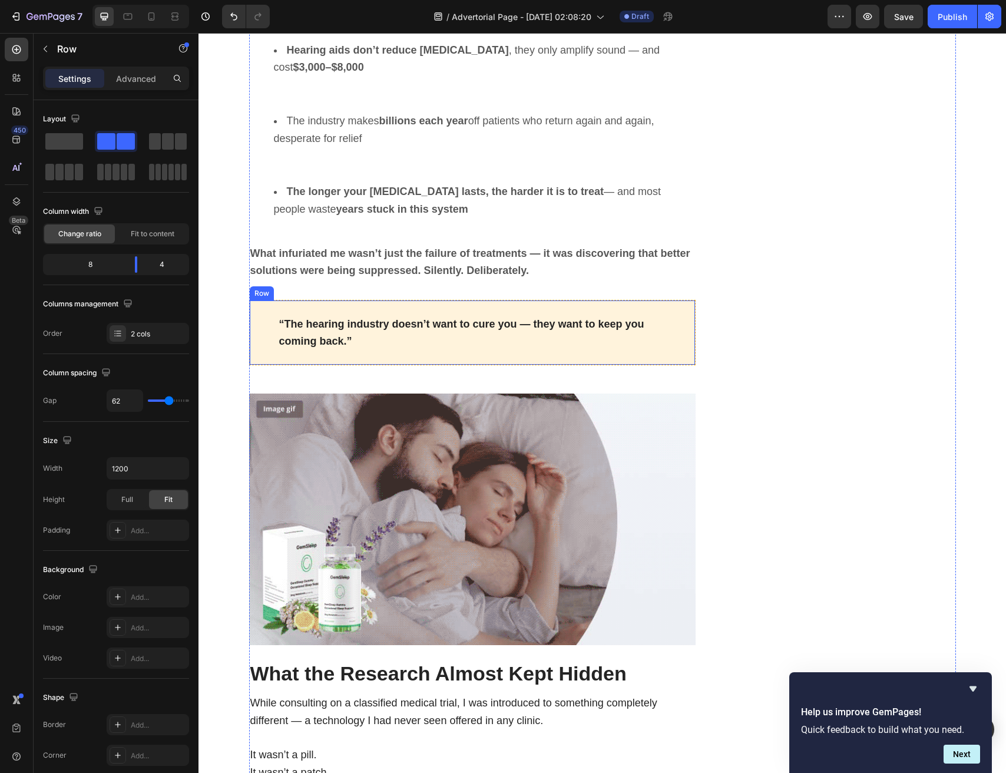
click at [464, 333] on div "“The hearing industry doesn’t want to cure you — they want to keep you coming b…" at bounding box center [472, 333] width 389 height 36
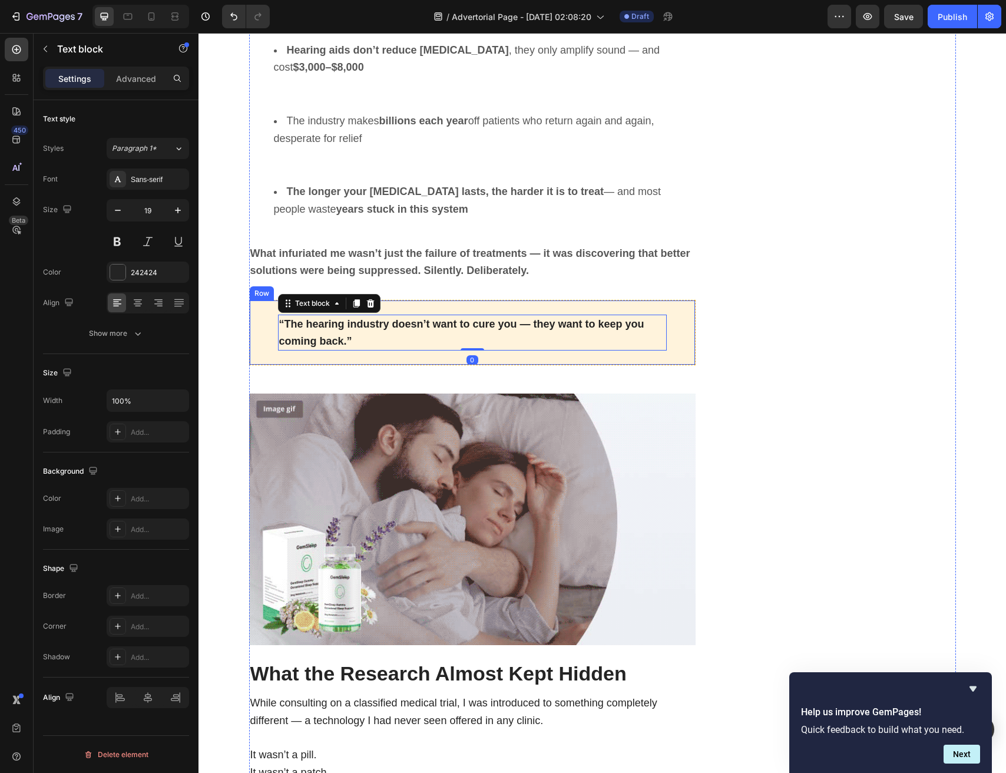
click at [623, 346] on div "“The hearing industry doesn’t want to cure you — they want to keep you coming b…" at bounding box center [472, 332] width 447 height 65
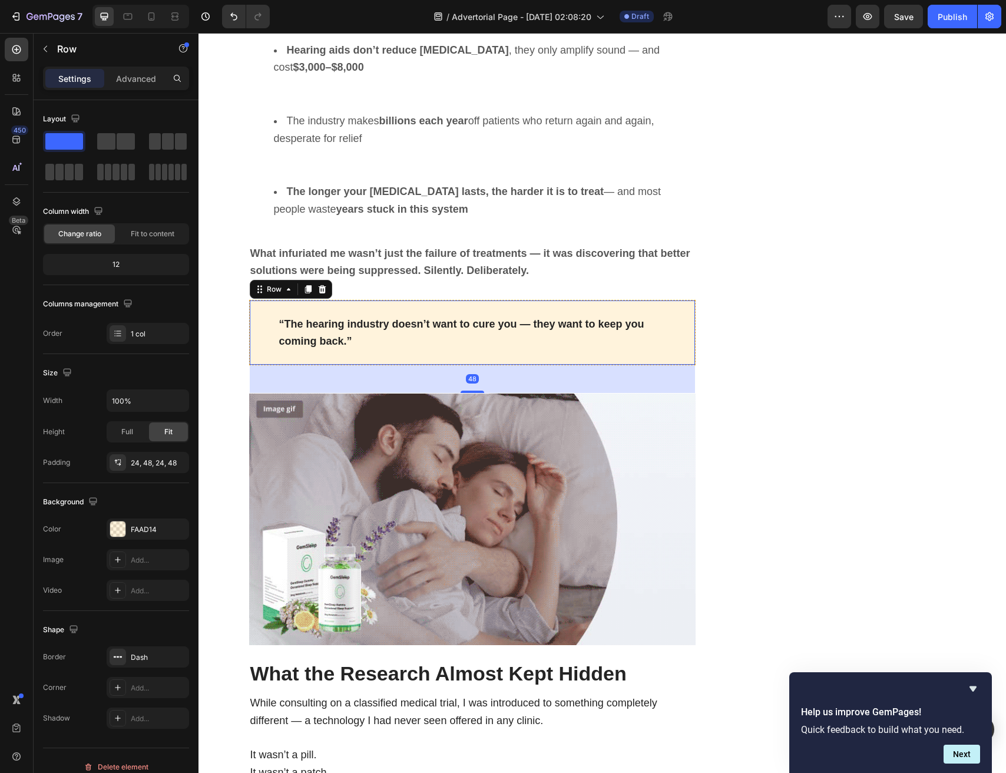
click at [676, 335] on div "“The hearing industry doesn’t want to cure you — they want to keep you coming b…" at bounding box center [472, 332] width 447 height 65
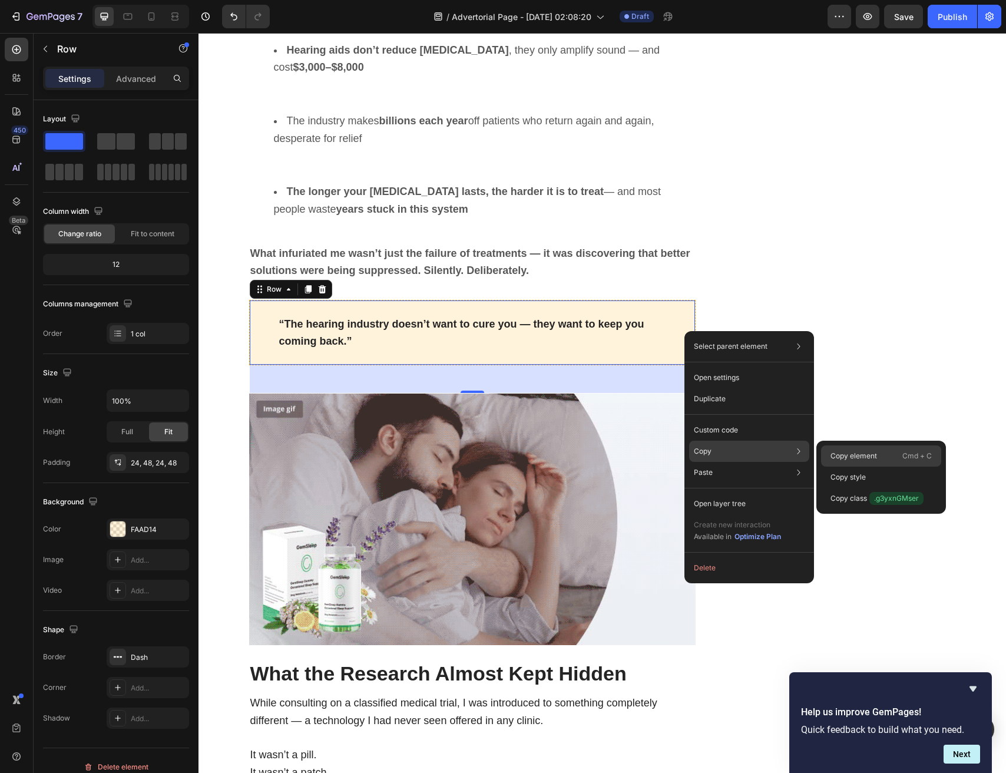
click at [864, 451] on p "Copy element" at bounding box center [854, 456] width 47 height 11
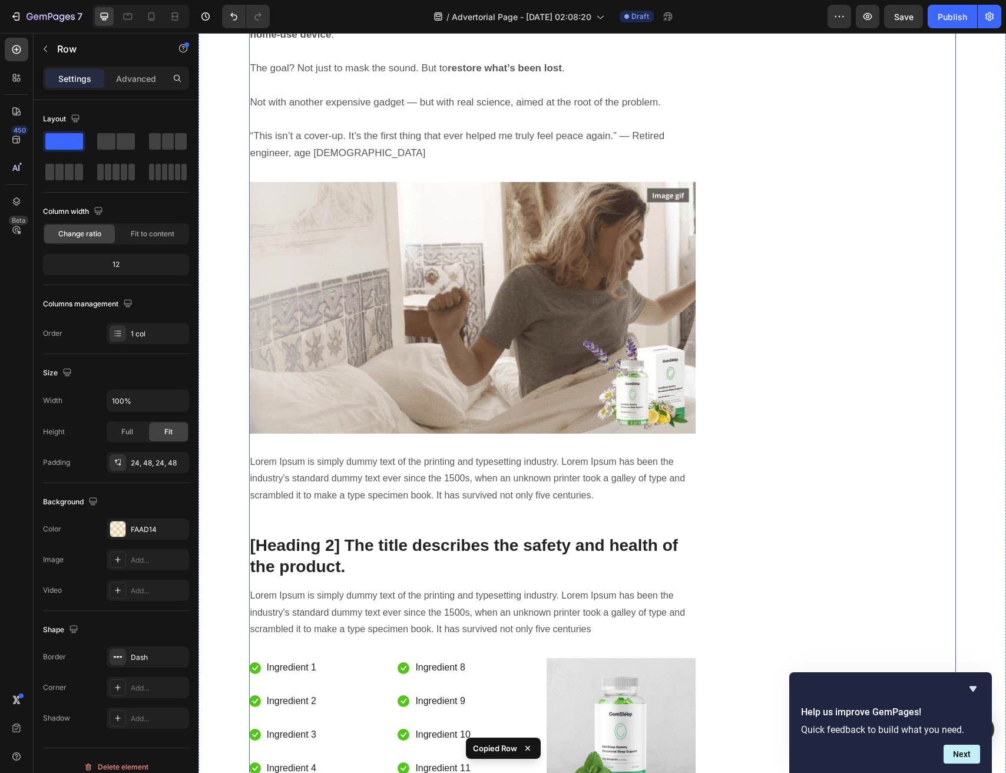
scroll to position [3449, 0]
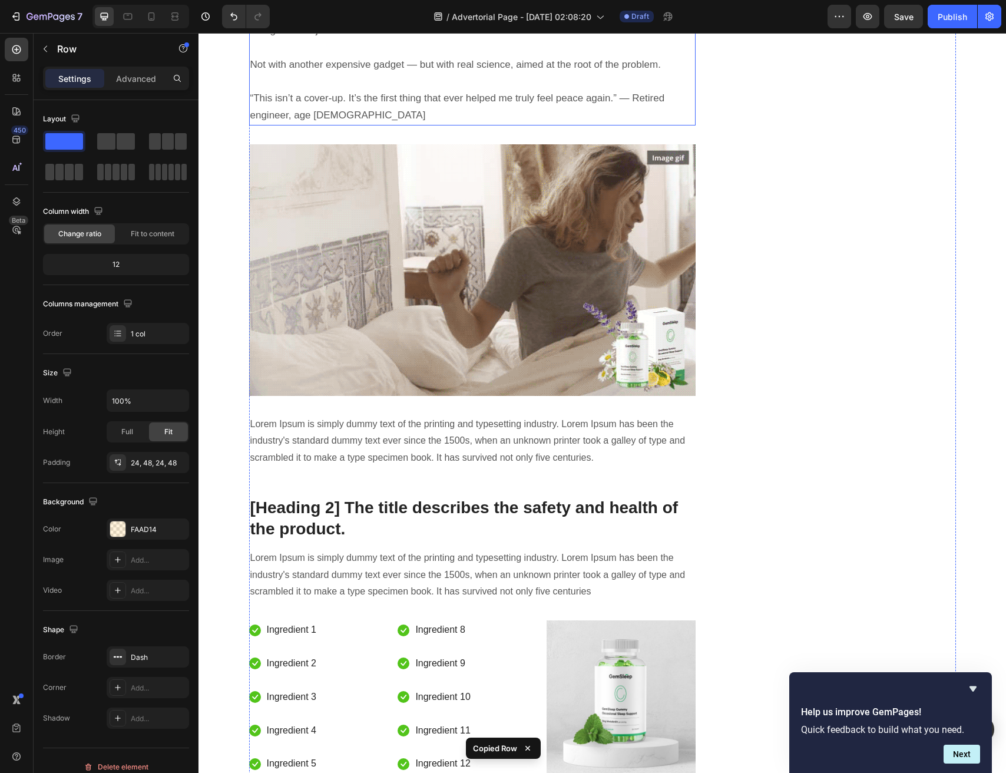
click at [442, 91] on p "Rich Text Editor. Editing area: main" at bounding box center [472, 82] width 445 height 17
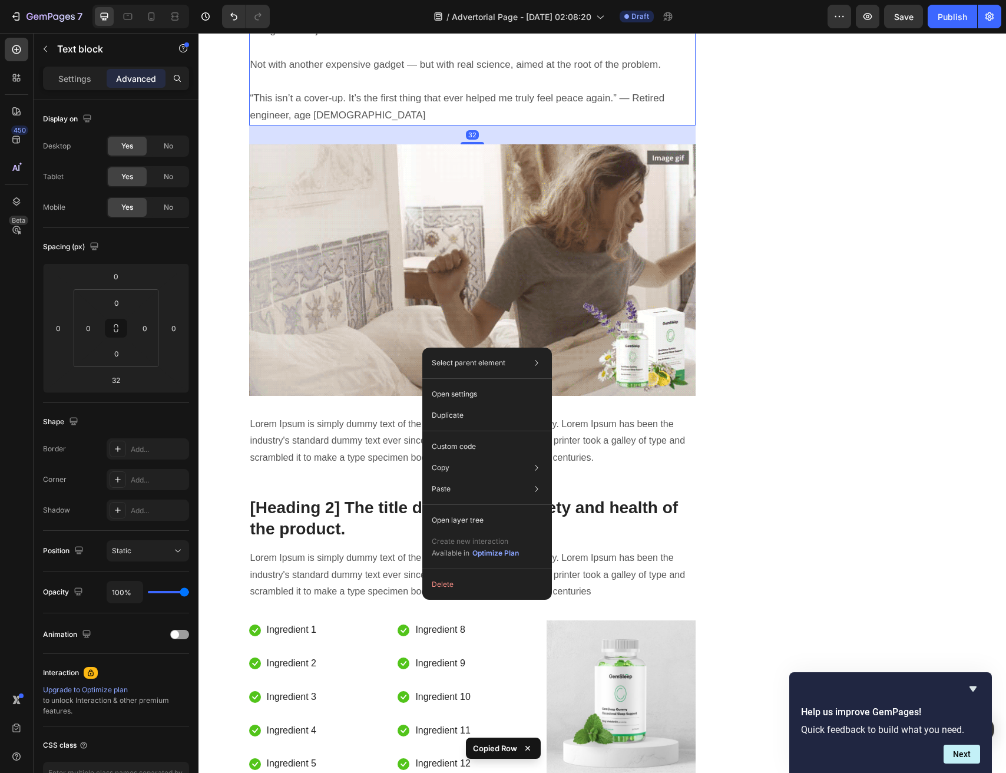
drag, startPoint x: 422, startPoint y: 348, endPoint x: 663, endPoint y: 437, distance: 257.1
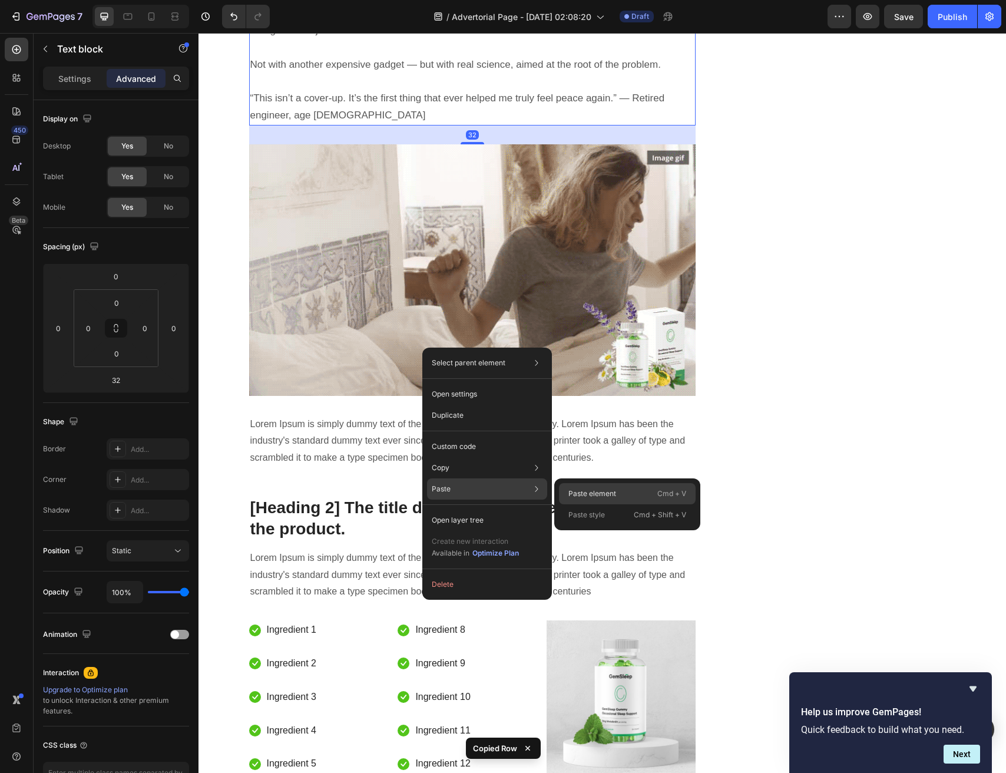
click at [627, 497] on div "Paste element Cmd + V" at bounding box center [627, 493] width 137 height 21
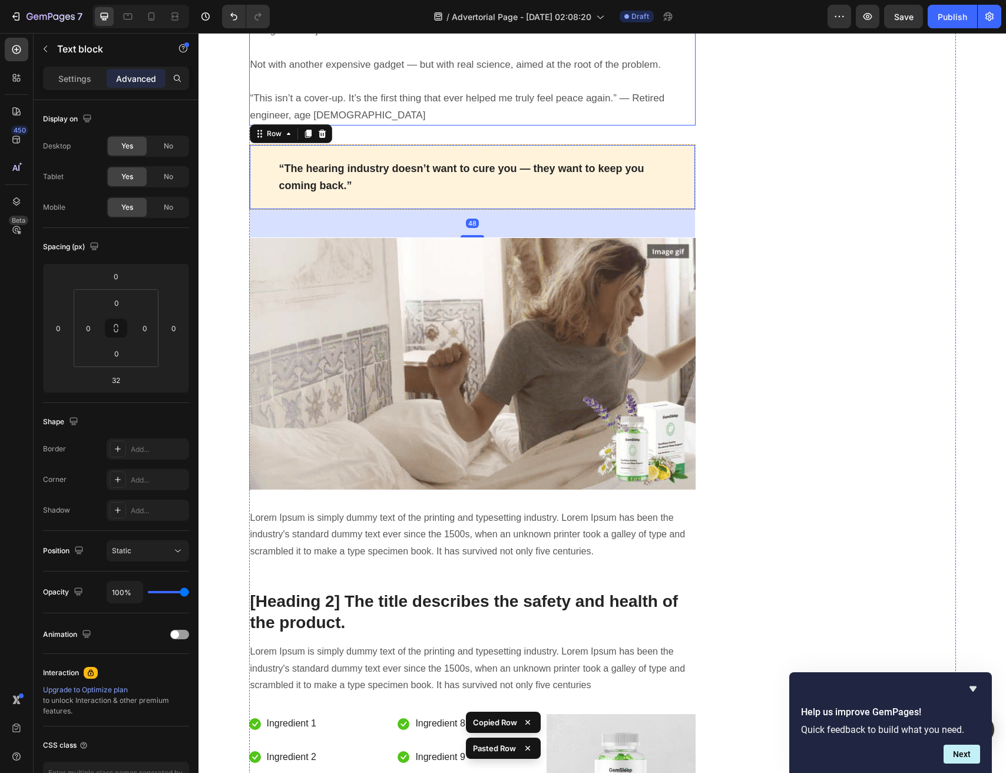
click at [358, 124] on p "“This isn’t a cover-up. It’s the first thing that ever helped me truly feel pea…" at bounding box center [472, 107] width 445 height 34
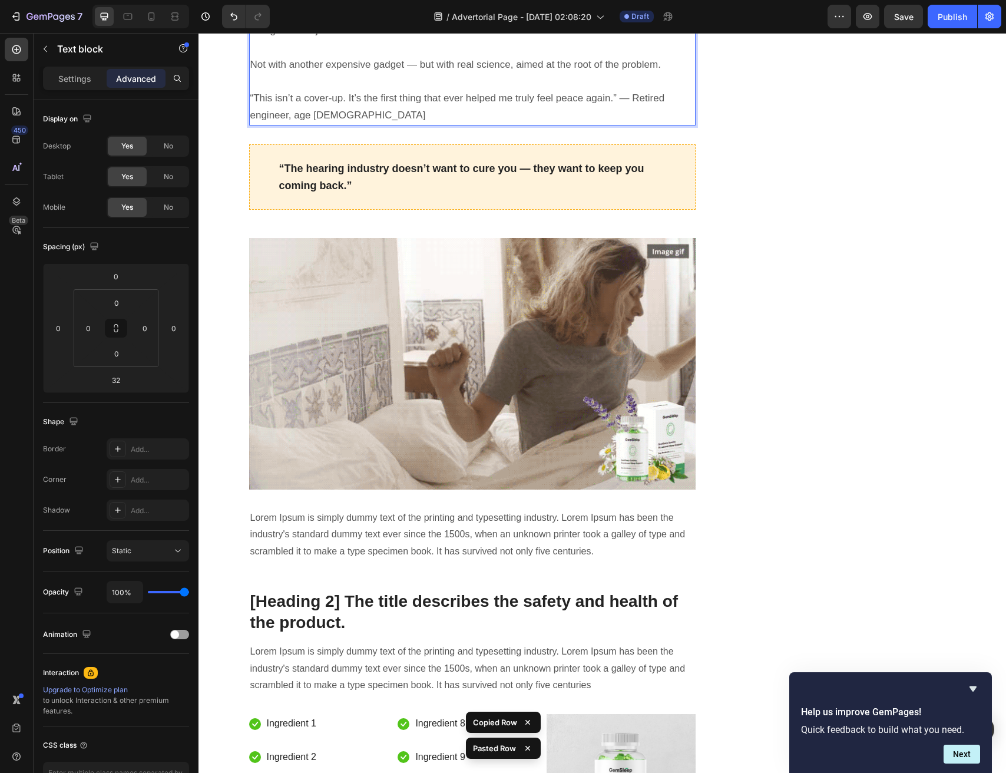
click at [358, 124] on p "“This isn’t a cover-up. It’s the first thing that ever helped me truly feel pea…" at bounding box center [472, 107] width 445 height 34
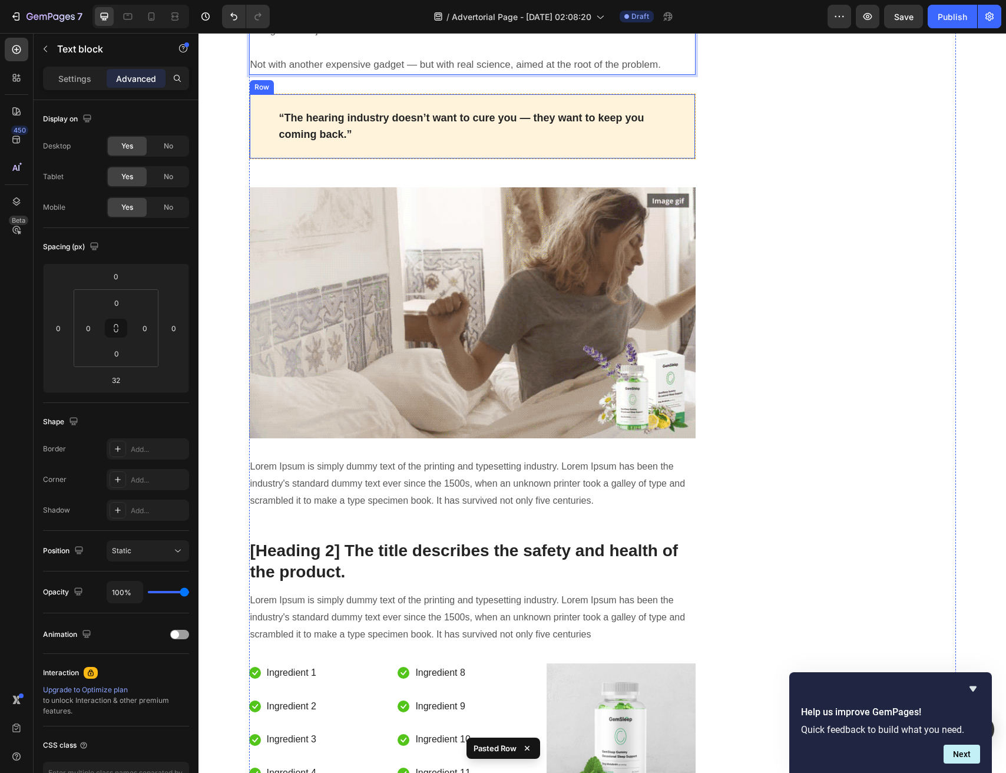
click at [313, 141] on span "“The hearing industry doesn’t want to cure you — they want to keep you coming b…" at bounding box center [461, 126] width 365 height 29
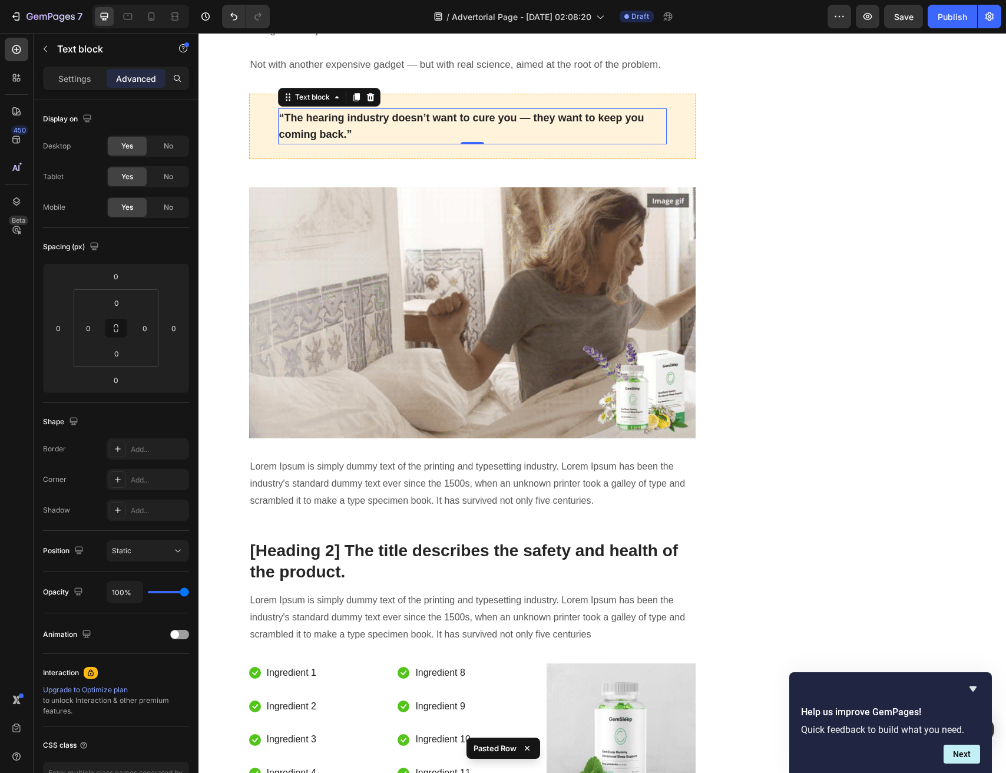
click at [313, 141] on span "“The hearing industry doesn’t want to cure you — they want to keep you coming b…" at bounding box center [461, 126] width 365 height 29
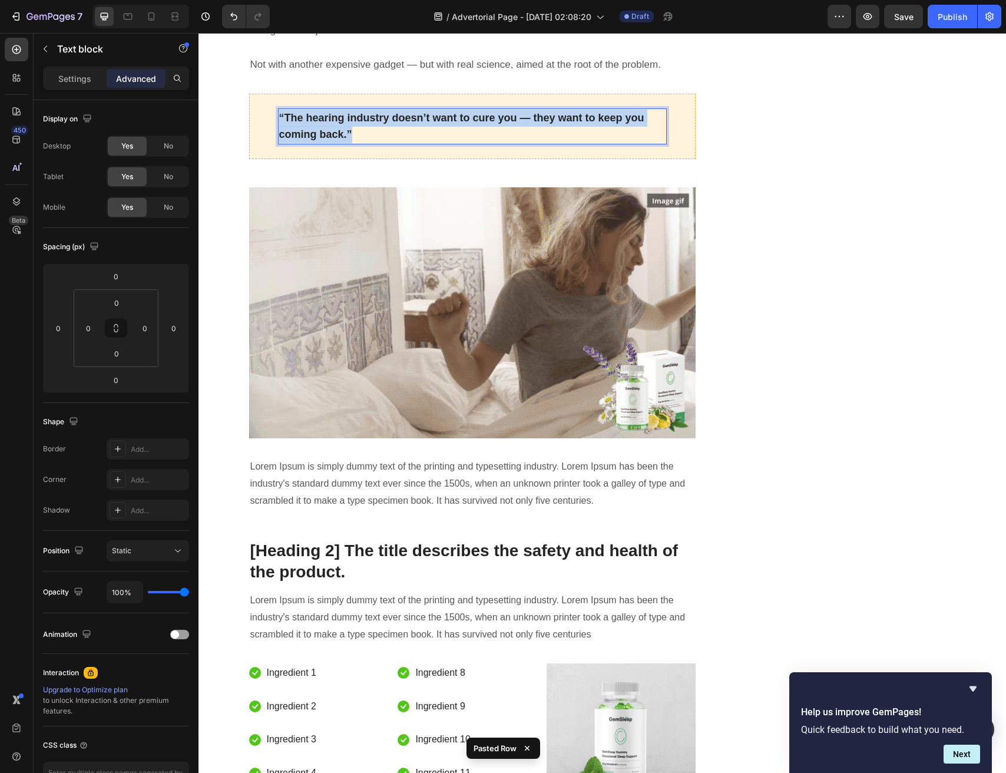
click at [313, 141] on span "“The hearing industry doesn’t want to cure you — they want to keep you coming b…" at bounding box center [461, 126] width 365 height 29
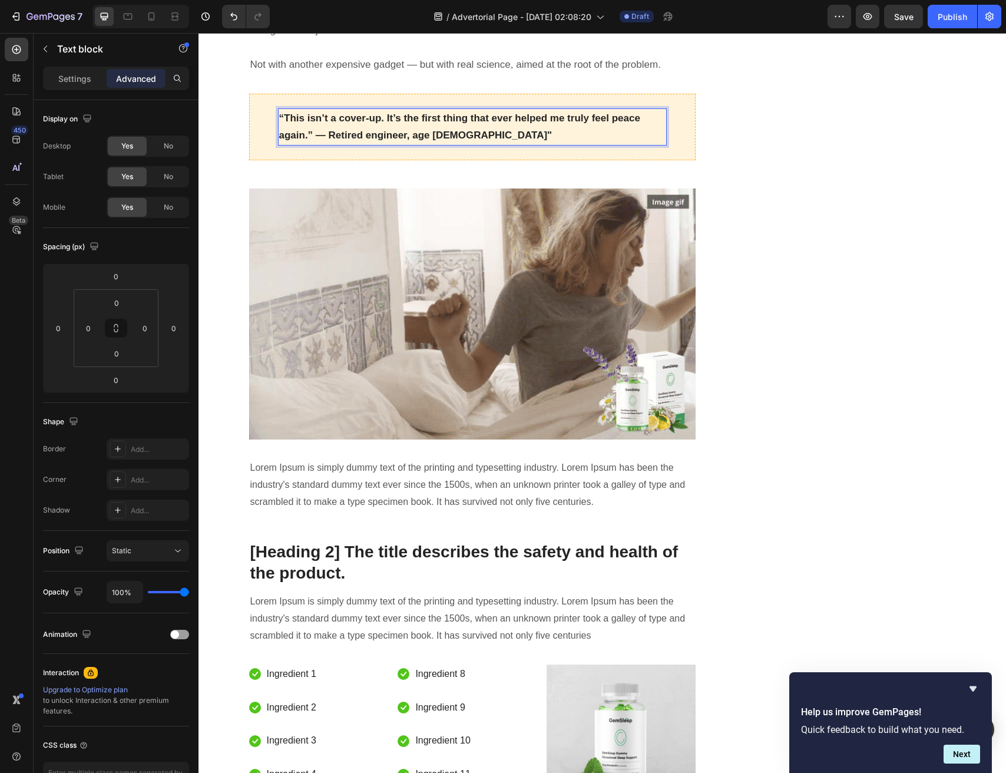
click at [315, 141] on span "“This isn’t a cover-up. It’s the first thing that ever helped me truly feel pea…" at bounding box center [459, 127] width 361 height 29
click at [318, 141] on span "“This isn’t a cover-up. It’s the first thing that ever helped me truly feel pea…" at bounding box center [459, 127] width 361 height 29
click at [480, 144] on p "“This isn’t a cover-up. It’s the first thing that ever helped me truly feel pea…" at bounding box center [472, 127] width 387 height 35
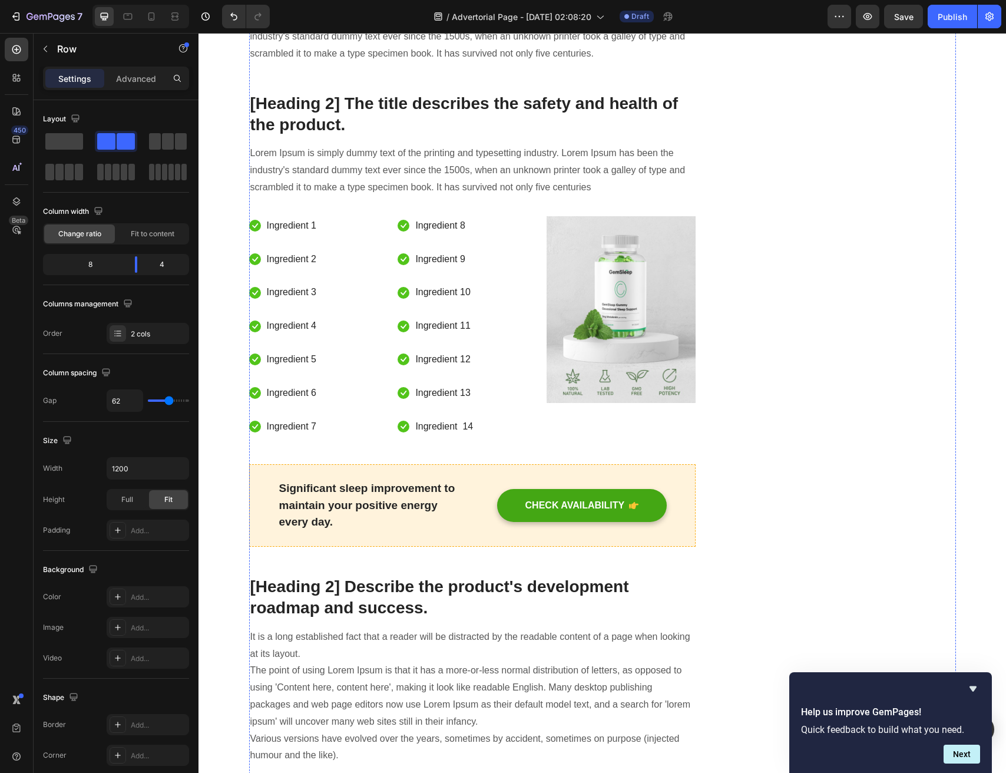
scroll to position [3934, 0]
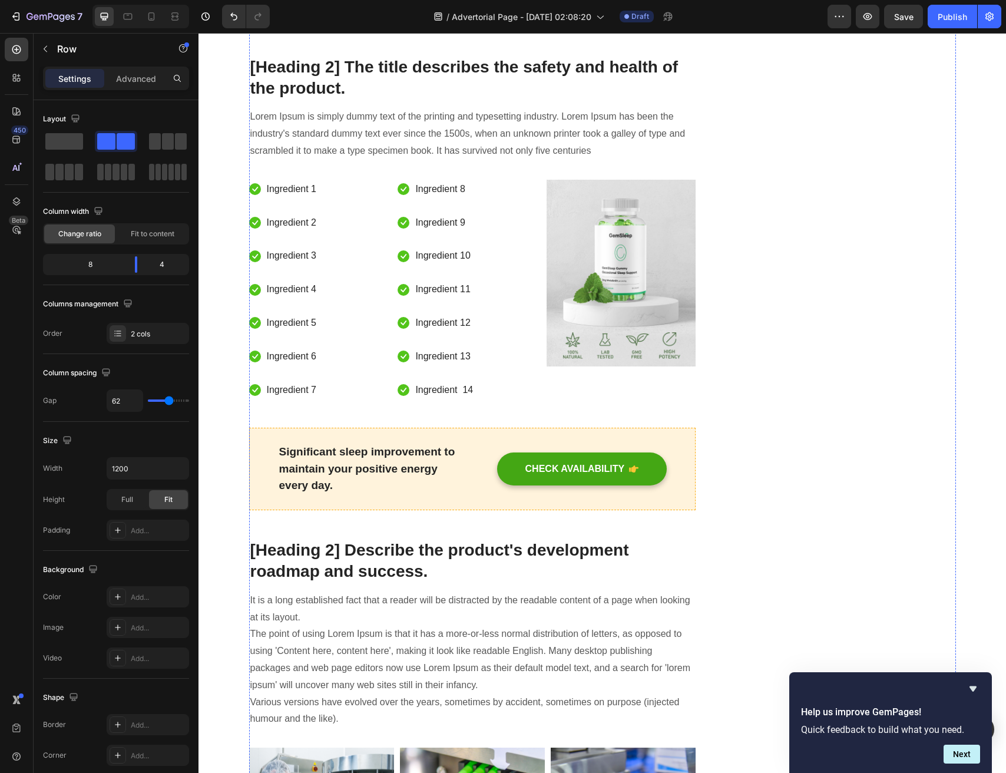
click at [371, 25] on p "Lorem Ipsum is simply dummy text of the printing and typesetting industry. Lore…" at bounding box center [472, 0] width 445 height 51
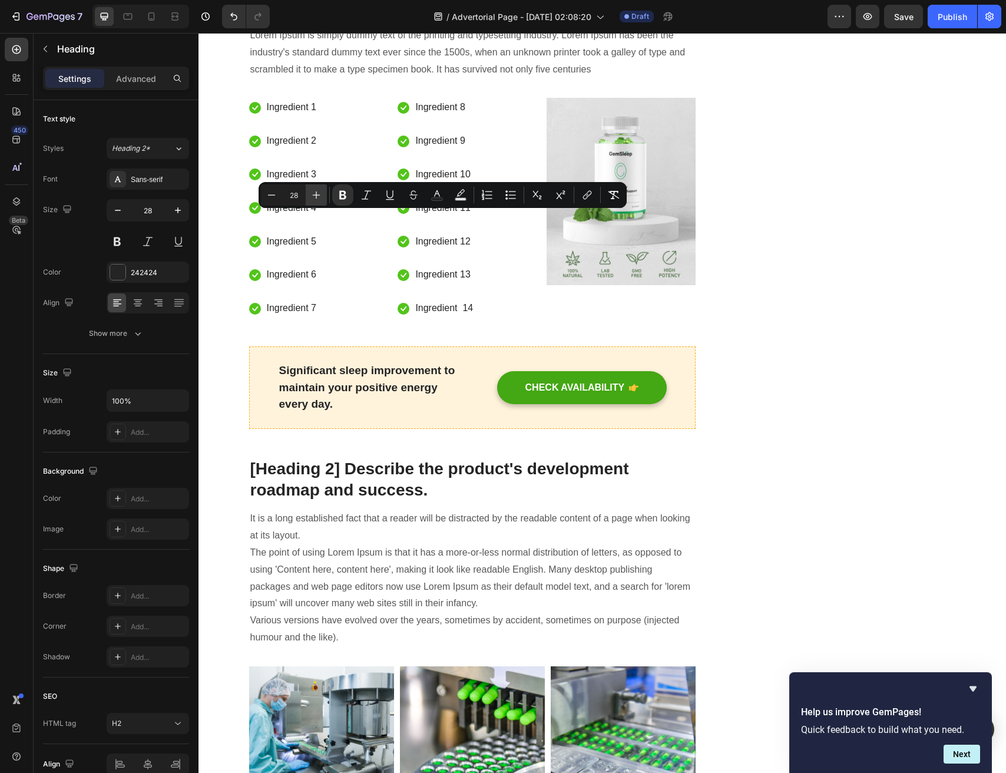
click at [322, 193] on icon "Editor contextual toolbar" at bounding box center [317, 195] width 12 height 12
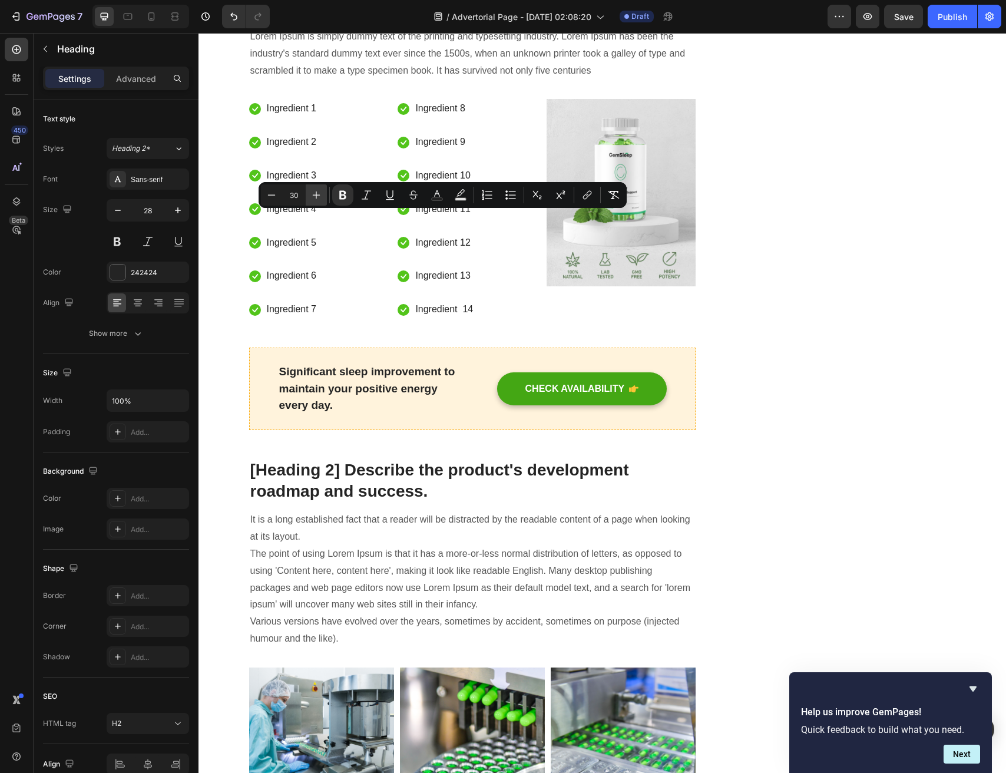
click at [322, 193] on icon "Editor contextual toolbar" at bounding box center [317, 195] width 12 height 12
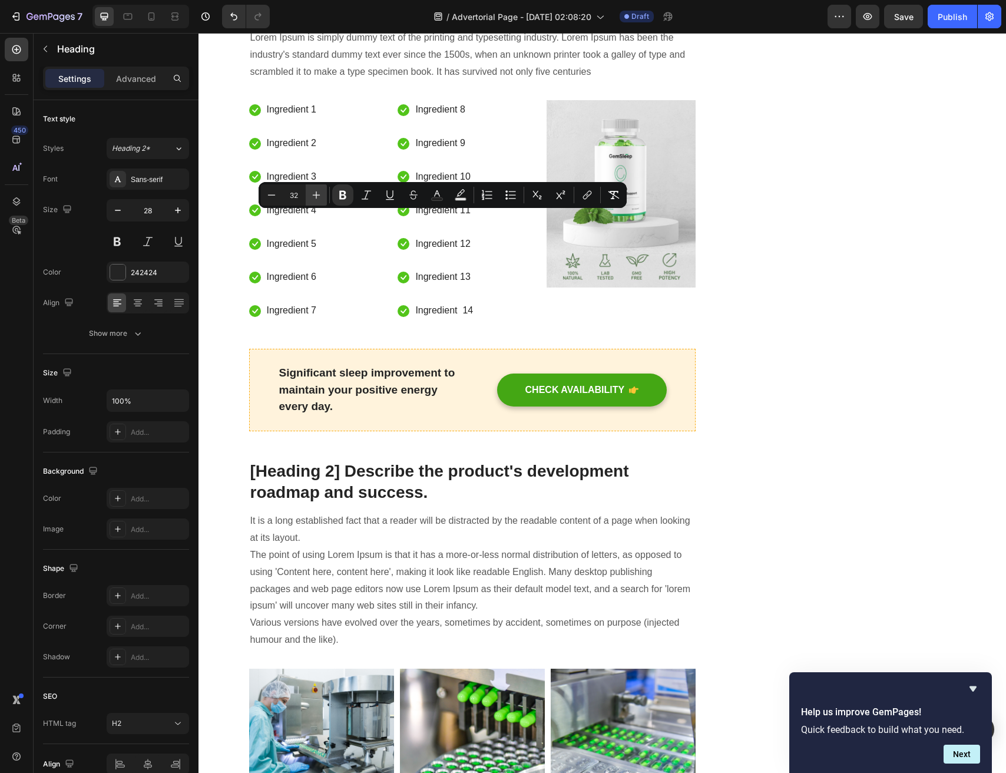
click at [322, 193] on icon "Editor contextual toolbar" at bounding box center [317, 195] width 12 height 12
type input "34"
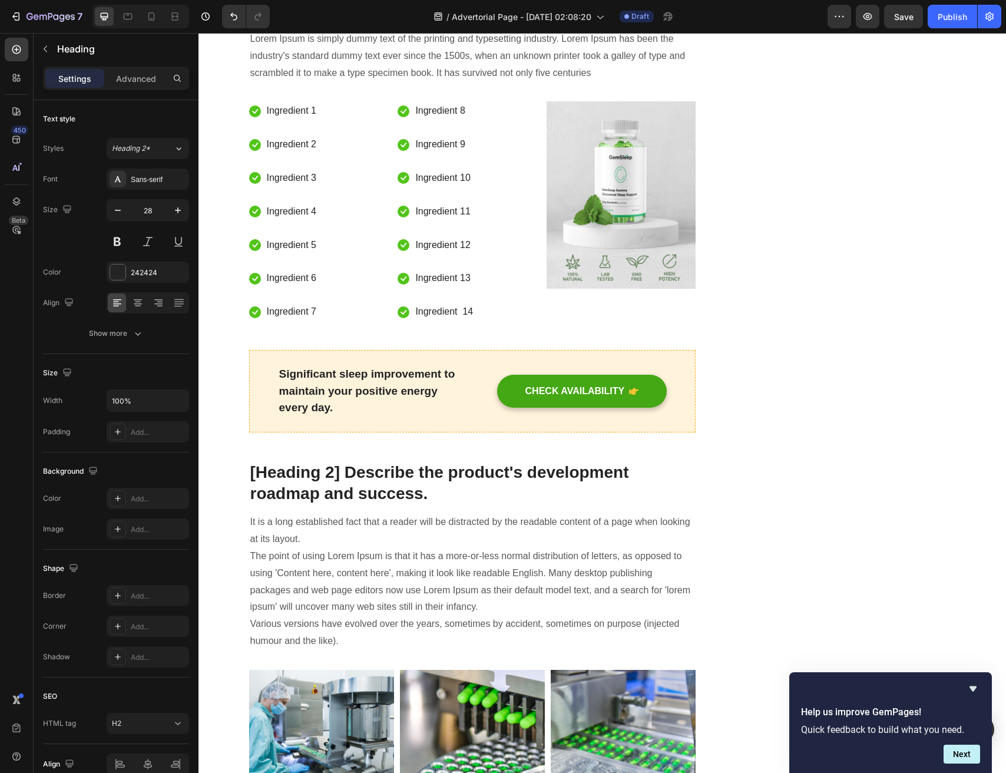
drag, startPoint x: 523, startPoint y: 222, endPoint x: 354, endPoint y: 220, distance: 168.5
click at [424, 81] on p "Lorem Ipsum is simply dummy text of the printing and typesetting industry. Lore…" at bounding box center [472, 56] width 445 height 51
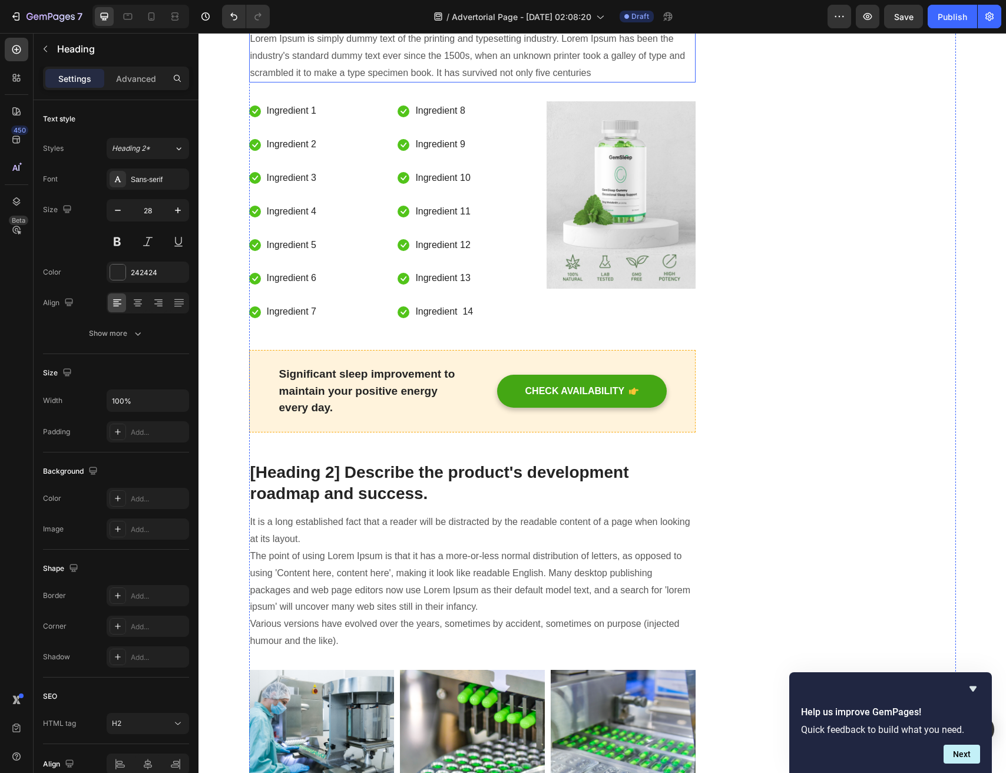
click at [424, 81] on p "Lorem Ipsum is simply dummy text of the printing and typesetting industry. Lore…" at bounding box center [472, 56] width 445 height 51
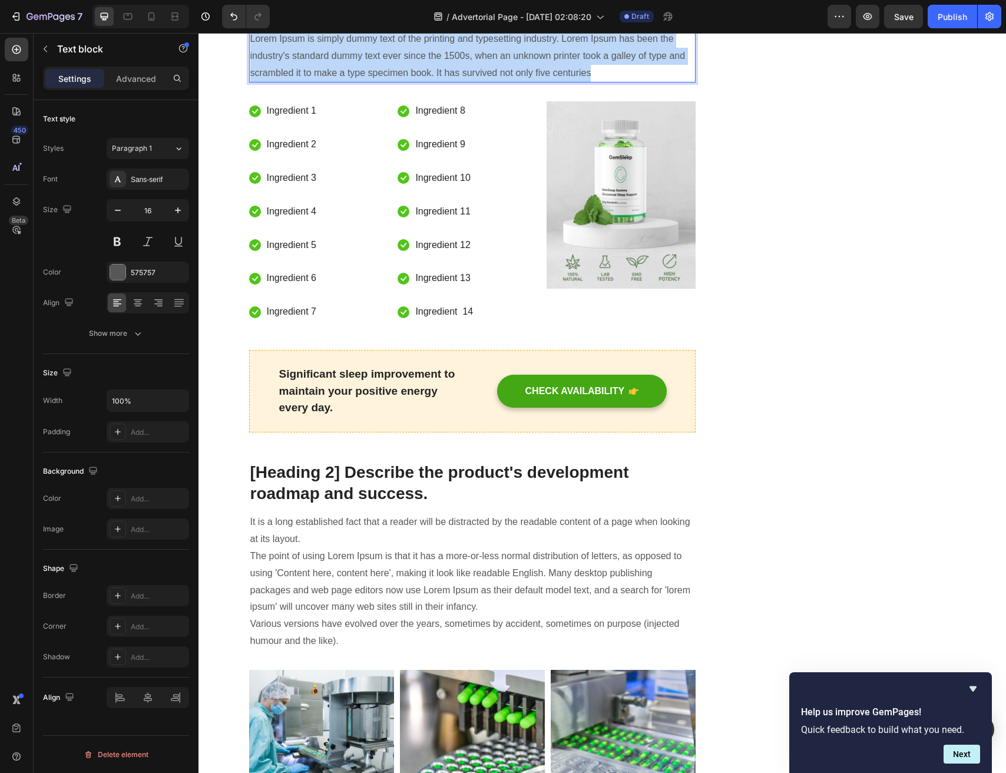
click at [424, 81] on p "Lorem Ipsum is simply dummy text of the printing and typesetting industry. Lore…" at bounding box center [472, 56] width 445 height 51
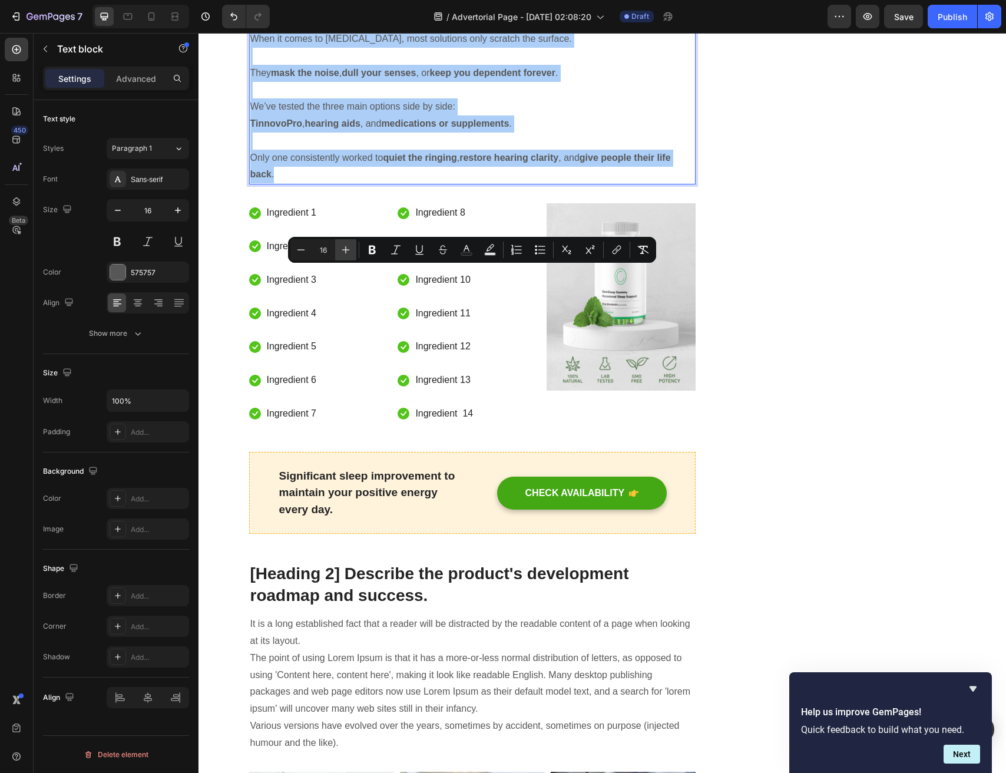
click at [346, 247] on icon "Editor contextual toolbar" at bounding box center [346, 250] width 8 height 8
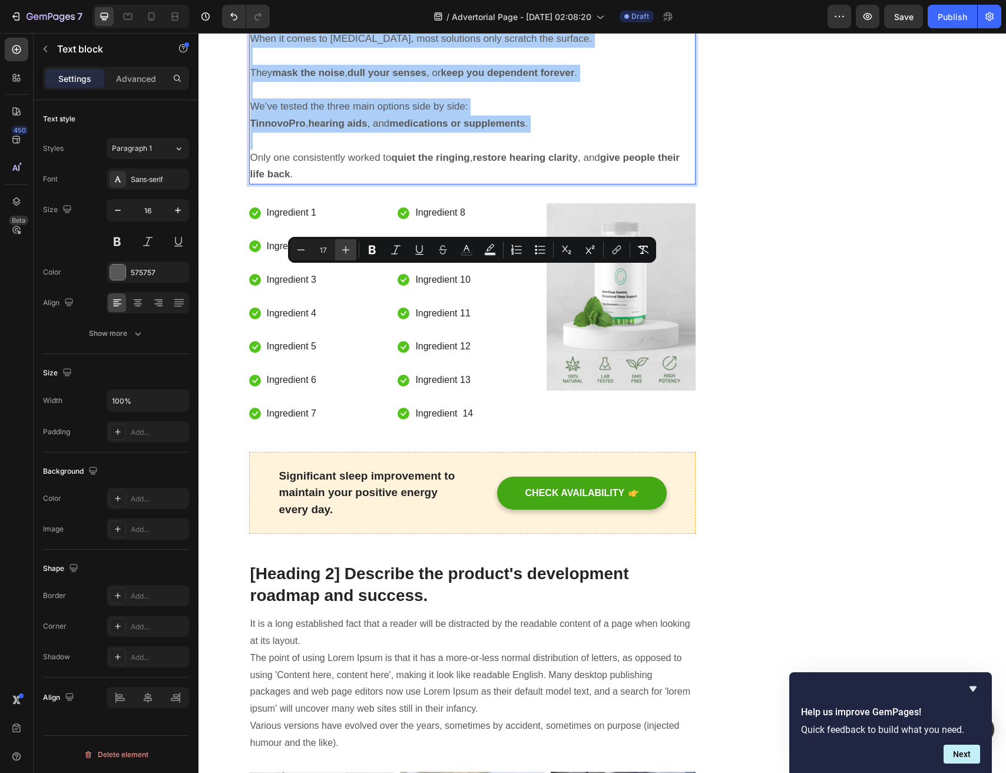
click at [346, 247] on icon "Editor contextual toolbar" at bounding box center [346, 250] width 8 height 8
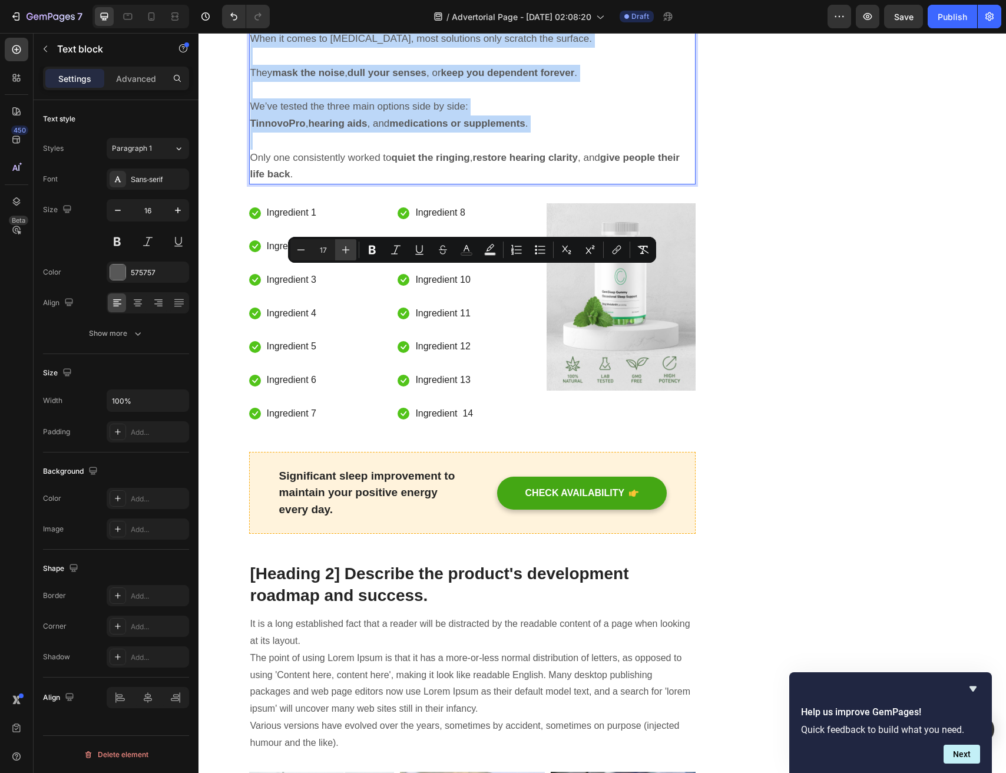
type input "18"
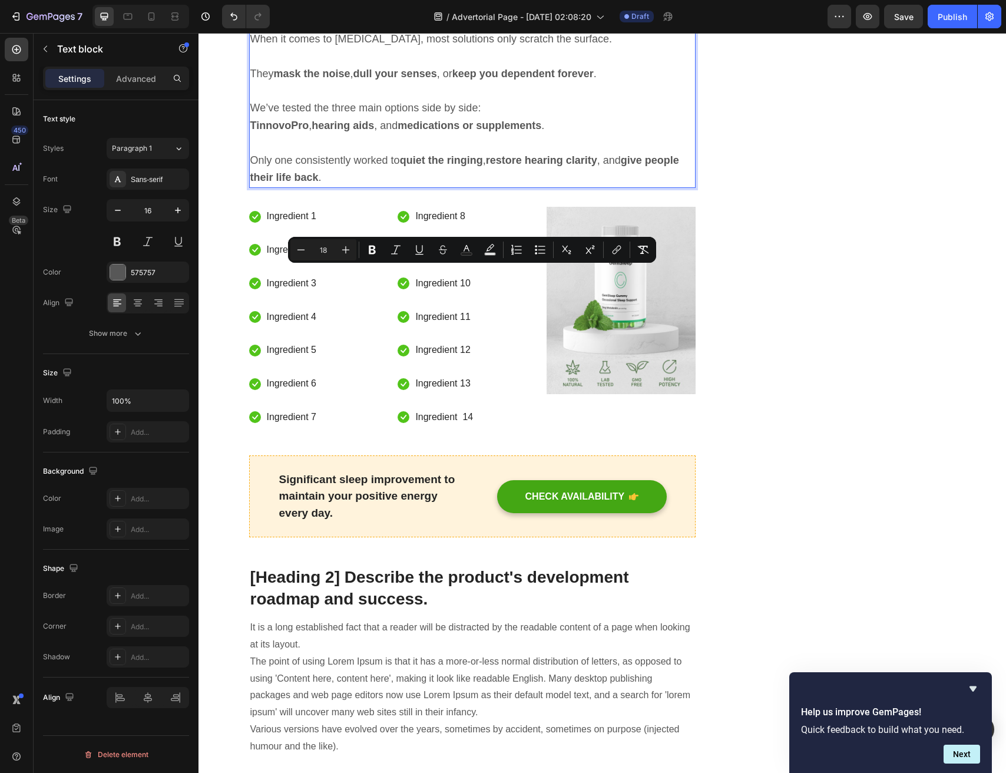
click at [192, 315] on div "Text style Styles Paragraph 1 Font Sans-serif Size 16 Color 575757 Align Show m…" at bounding box center [116, 453] width 165 height 706
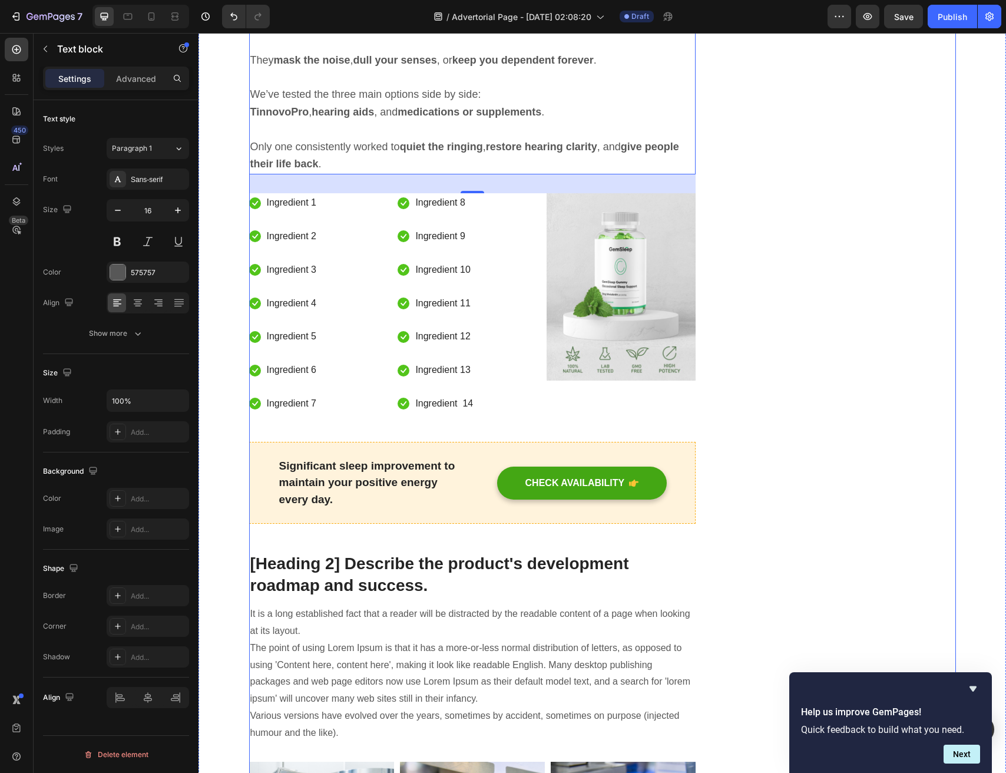
scroll to position [4047, 0]
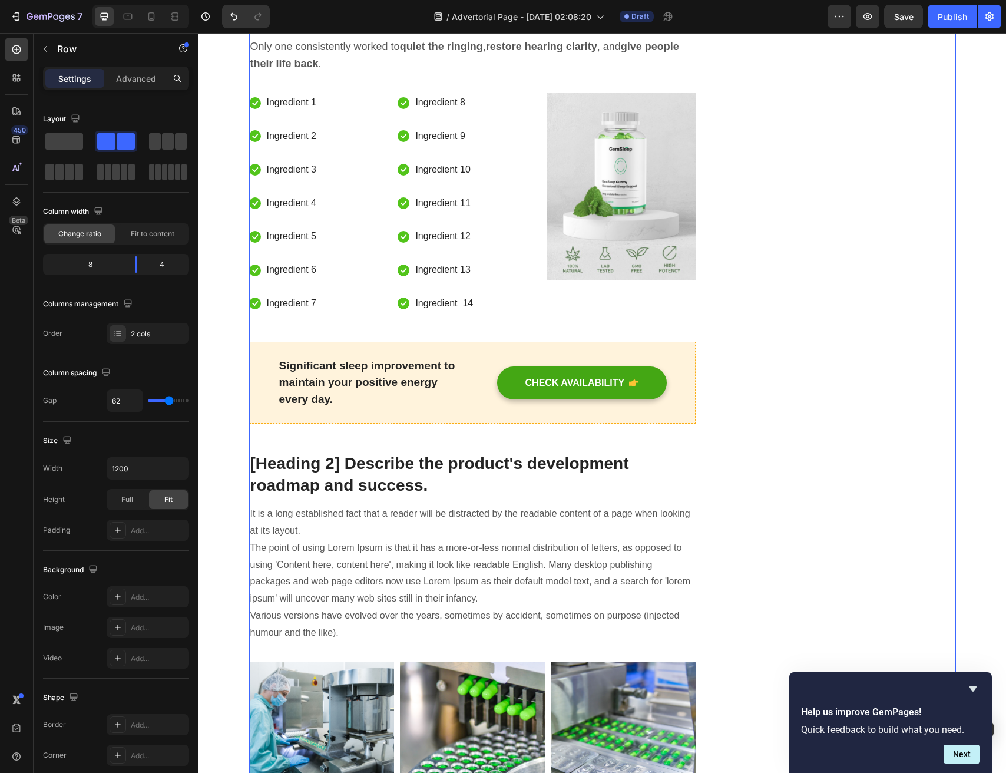
click at [969, 690] on icon "Hide survey" at bounding box center [973, 689] width 14 height 14
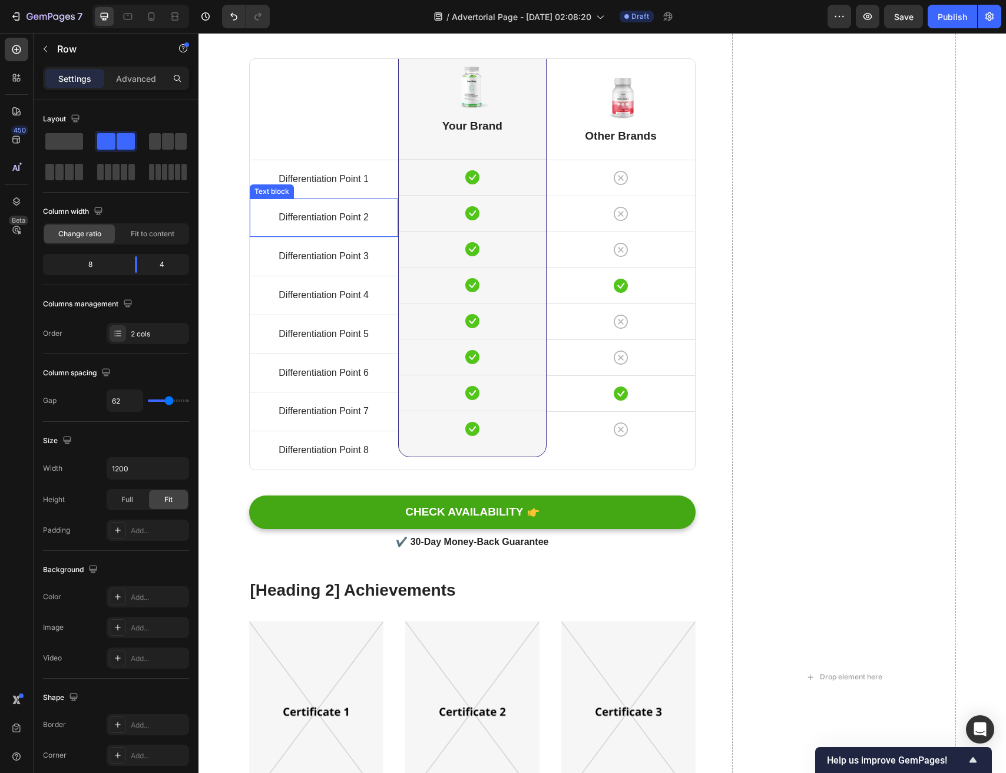
scroll to position [5418, 0]
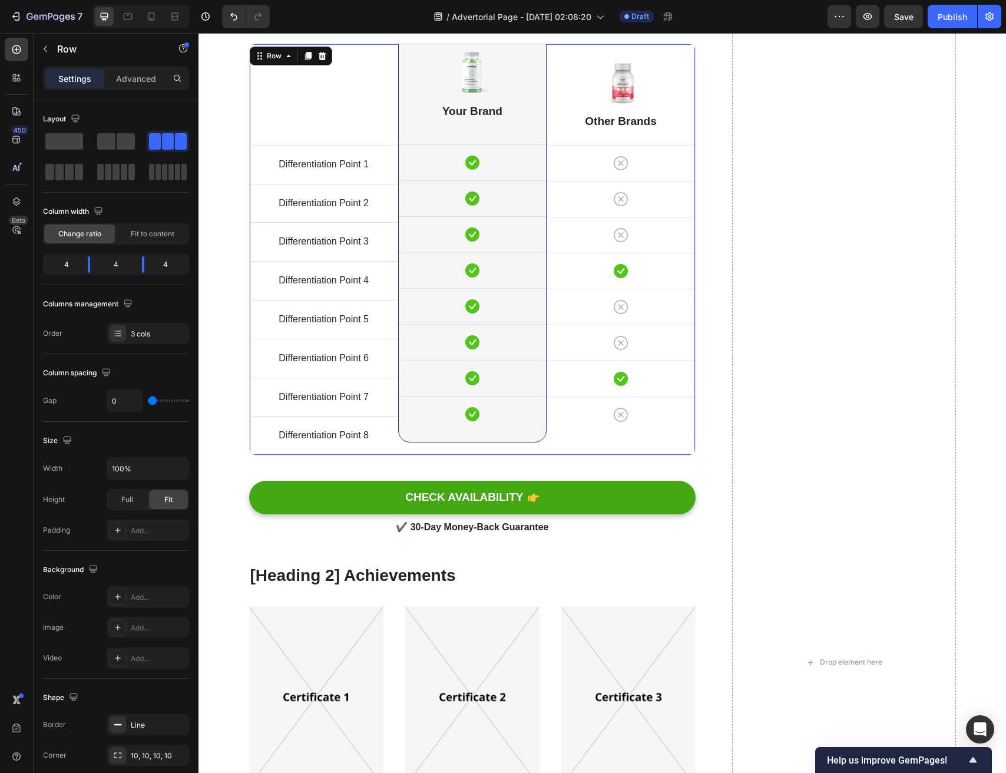
click at [302, 326] on div "Title Line Differentiation Point 1 Text block Row Differentiation Point 2 Text …" at bounding box center [324, 249] width 148 height 411
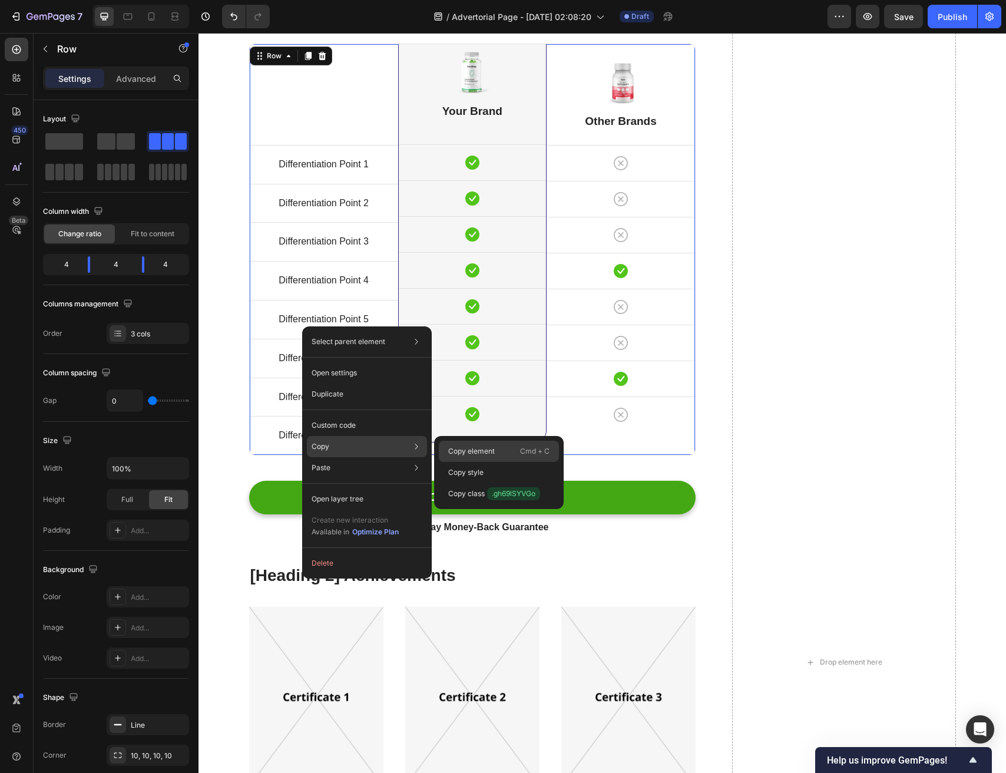
click at [478, 451] on p "Copy element" at bounding box center [471, 451] width 47 height 11
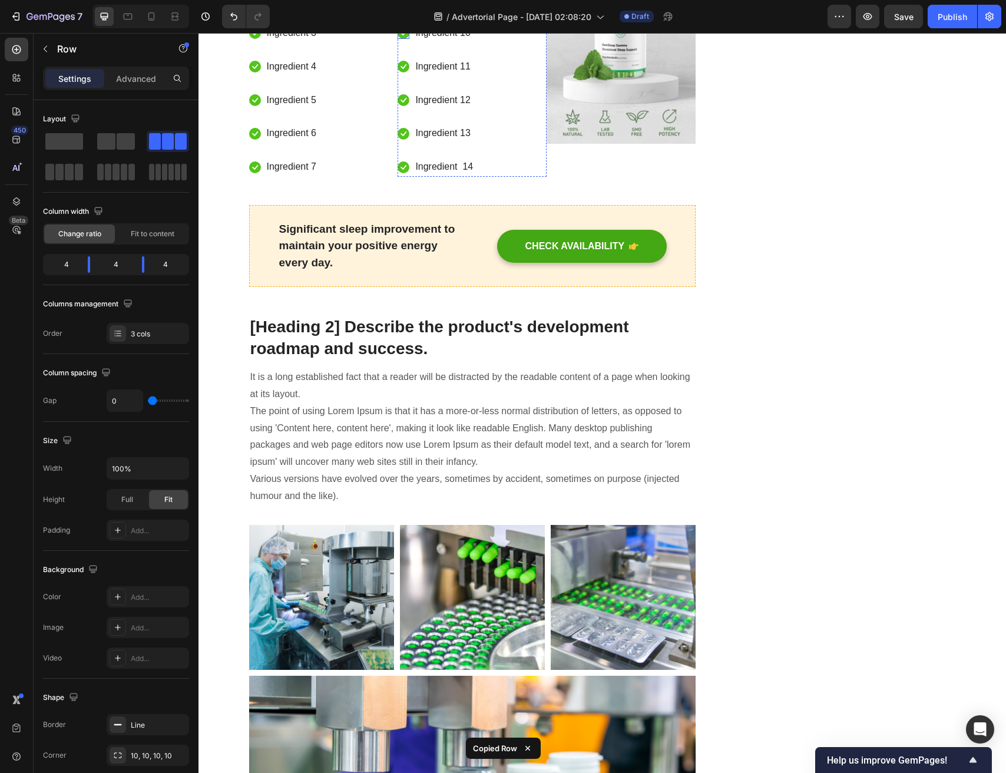
scroll to position [4113, 0]
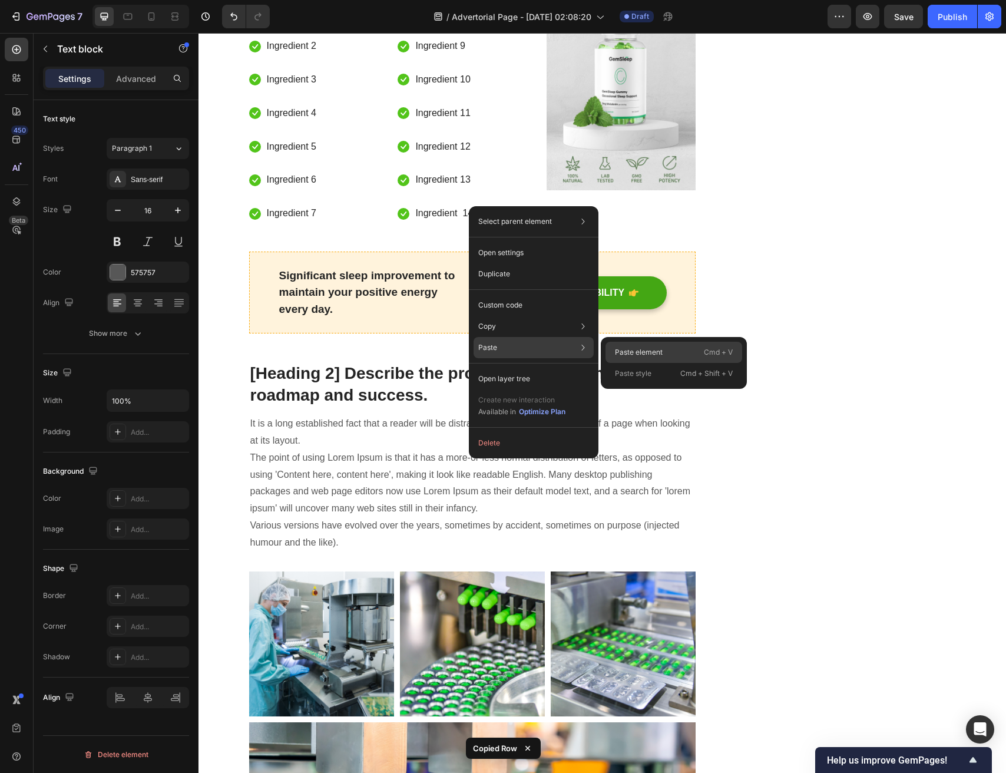
click at [612, 351] on div "Paste element Cmd + V" at bounding box center [674, 352] width 137 height 21
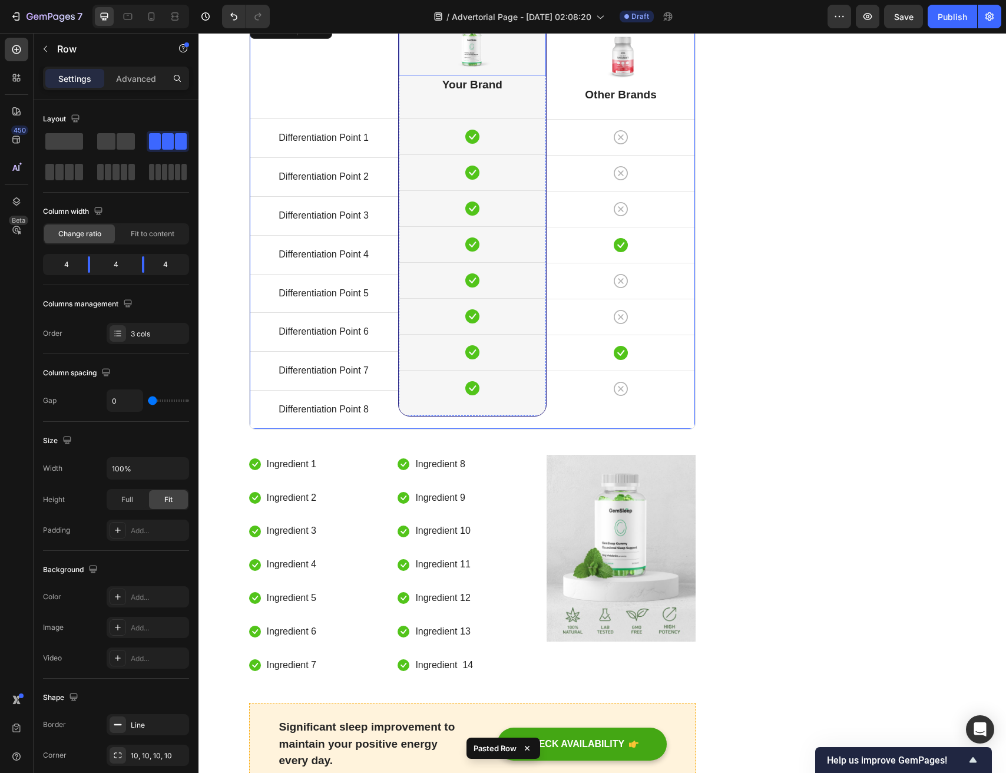
click at [480, 70] on img at bounding box center [472, 46] width 47 height 48
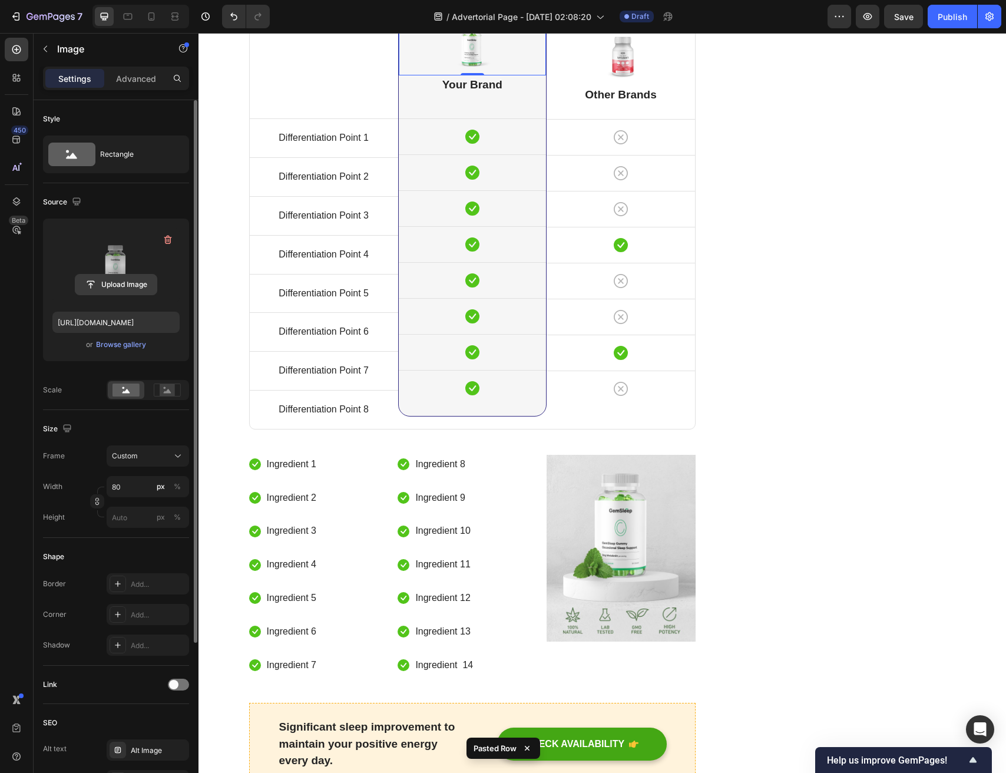
click at [126, 282] on input "file" at bounding box center [115, 285] width 81 height 20
click at [137, 336] on div "Upload Image https://ucarecdn.com/7a19c1e4-40fa-4a98-b192-3623a394742e/-/format…" at bounding box center [116, 290] width 146 height 143
click at [126, 342] on div "Browse gallery" at bounding box center [121, 344] width 50 height 11
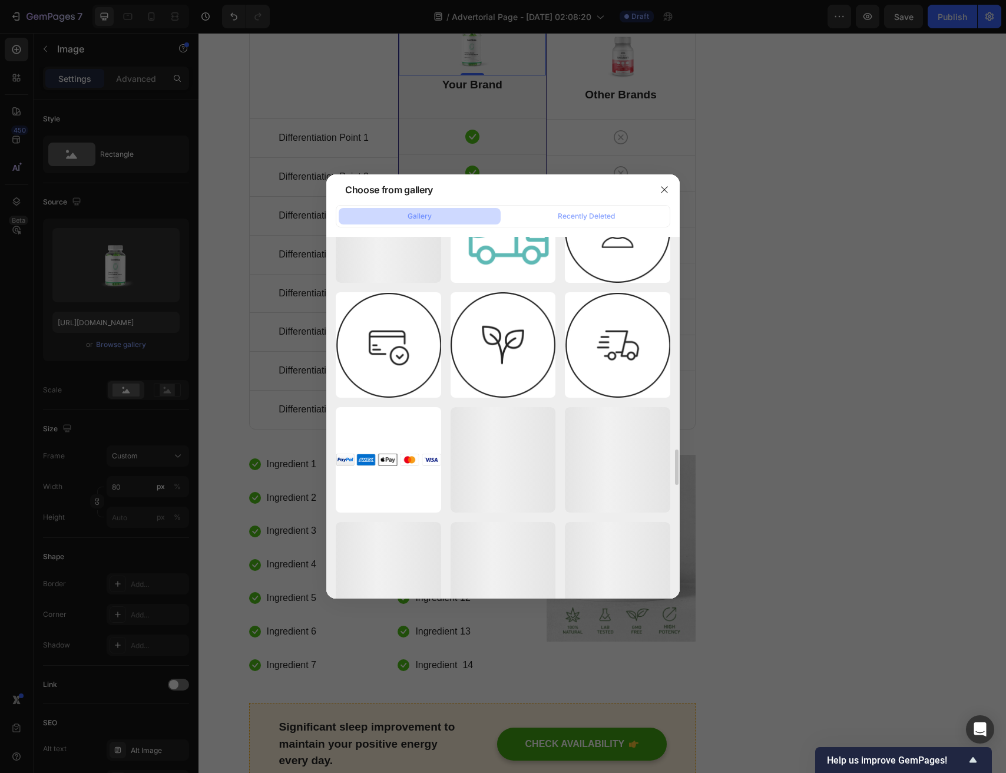
scroll to position [3162, 0]
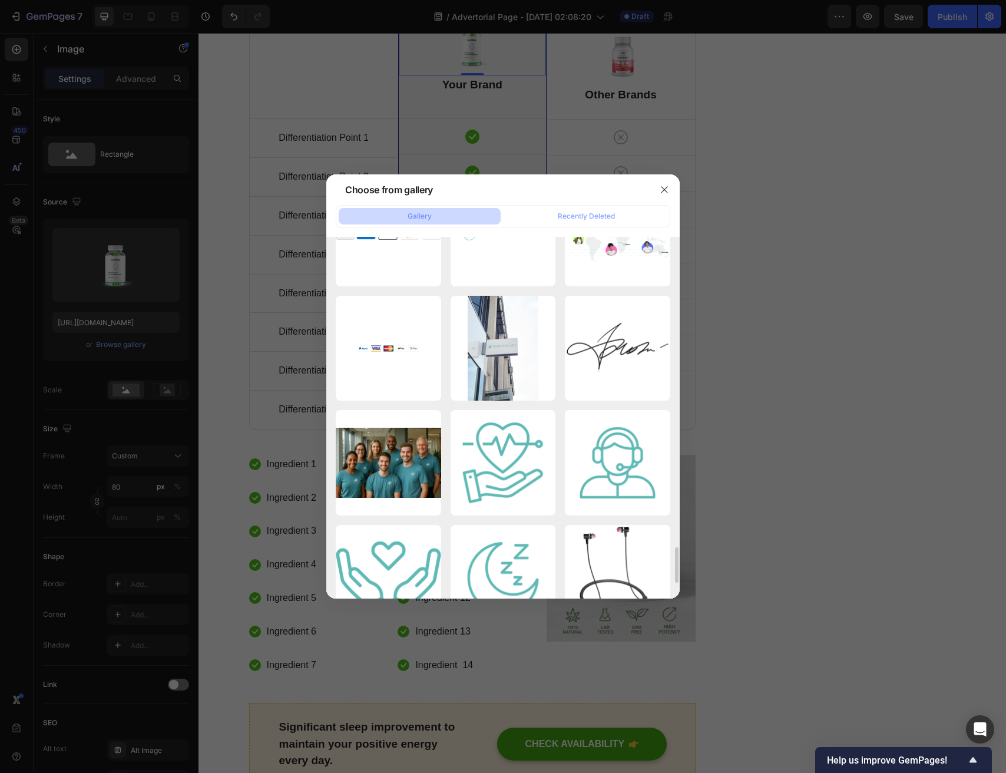
click at [678, 186] on div at bounding box center [664, 189] width 31 height 31
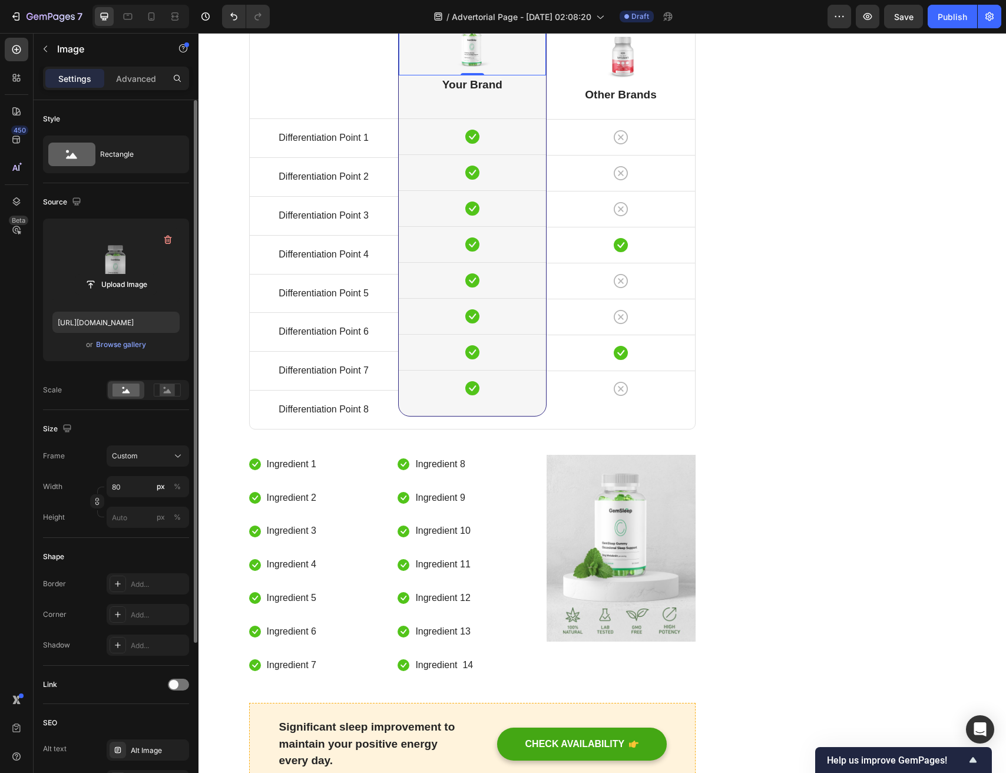
click at [114, 270] on label at bounding box center [115, 265] width 127 height 74
click at [114, 275] on input "file" at bounding box center [115, 285] width 81 height 20
type input "https://cdn.shopify.com/s/files/1/0691/6715/3327/files/gempages_560425685798093…"
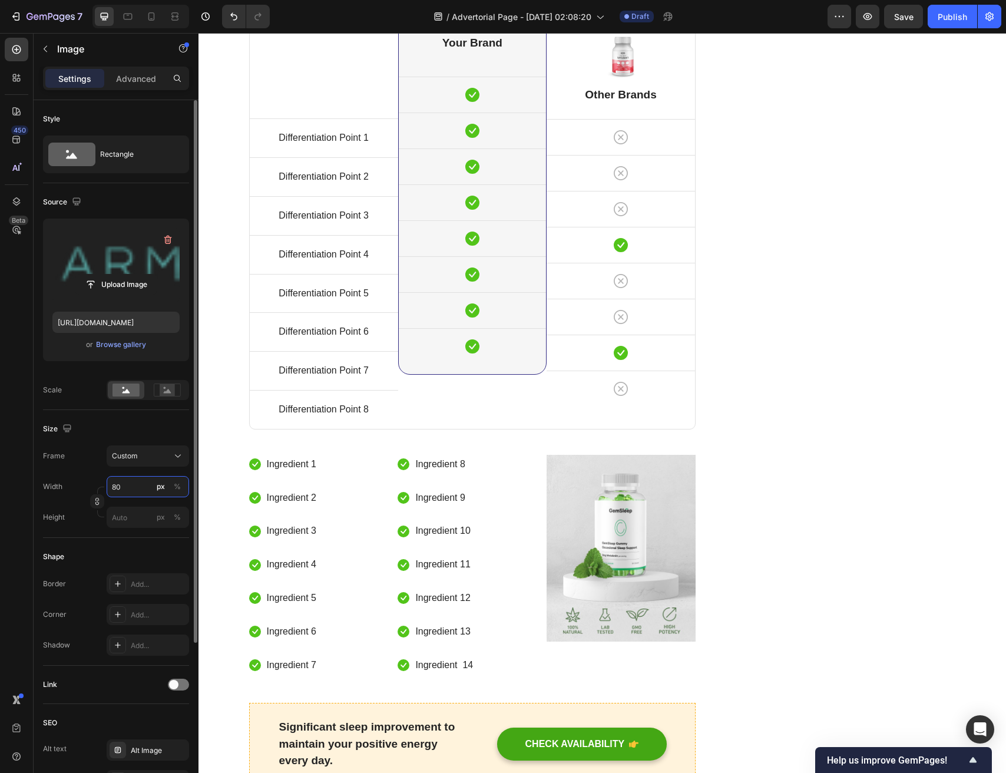
click at [133, 493] on input "80" at bounding box center [148, 486] width 82 height 21
click at [133, 488] on input "90" at bounding box center [148, 486] width 82 height 21
type input "2"
type input "350"
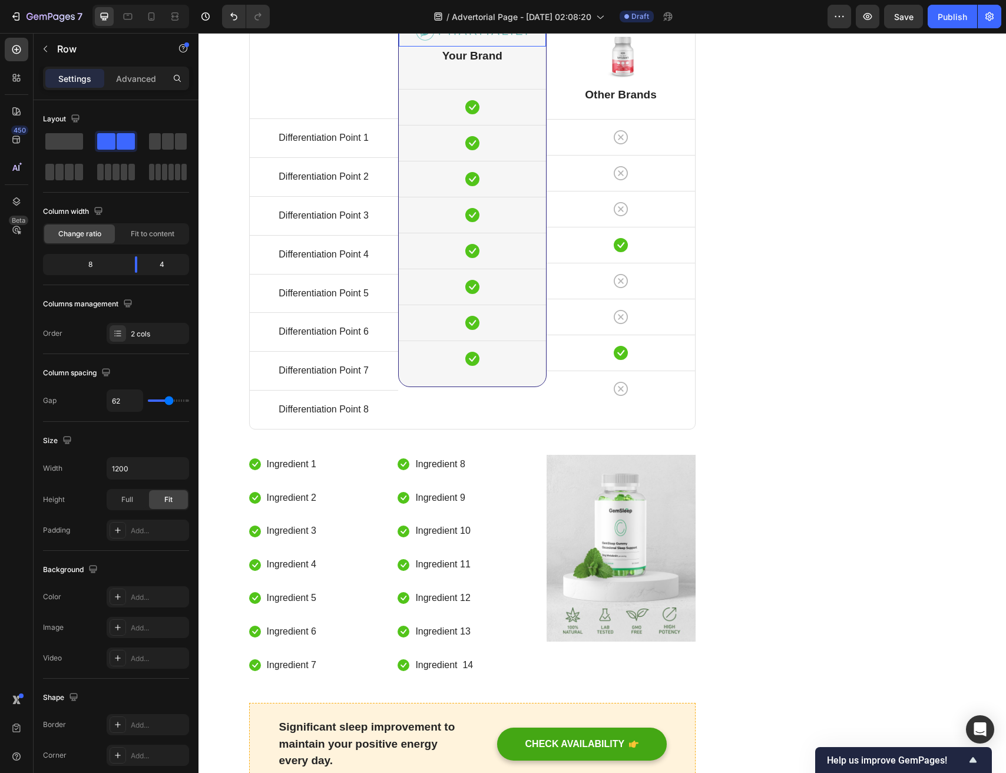
click at [510, 47] on div "Image 0" at bounding box center [472, 25] width 147 height 42
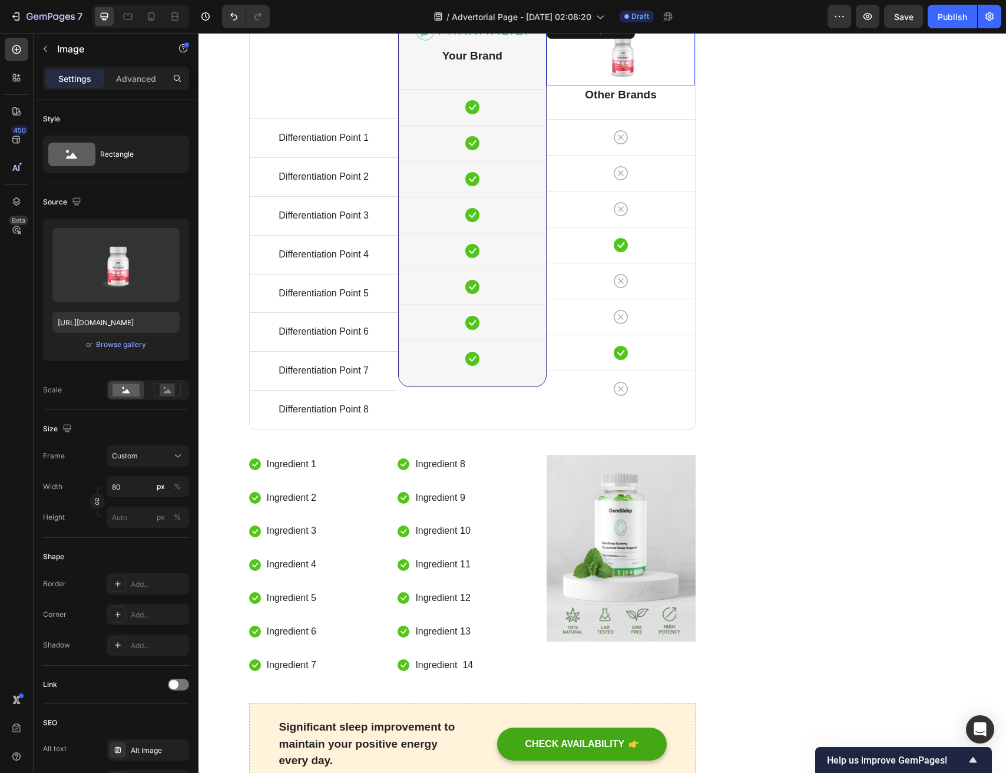
click at [573, 80] on div at bounding box center [621, 56] width 148 height 48
click at [515, 41] on img at bounding box center [472, 31] width 147 height 19
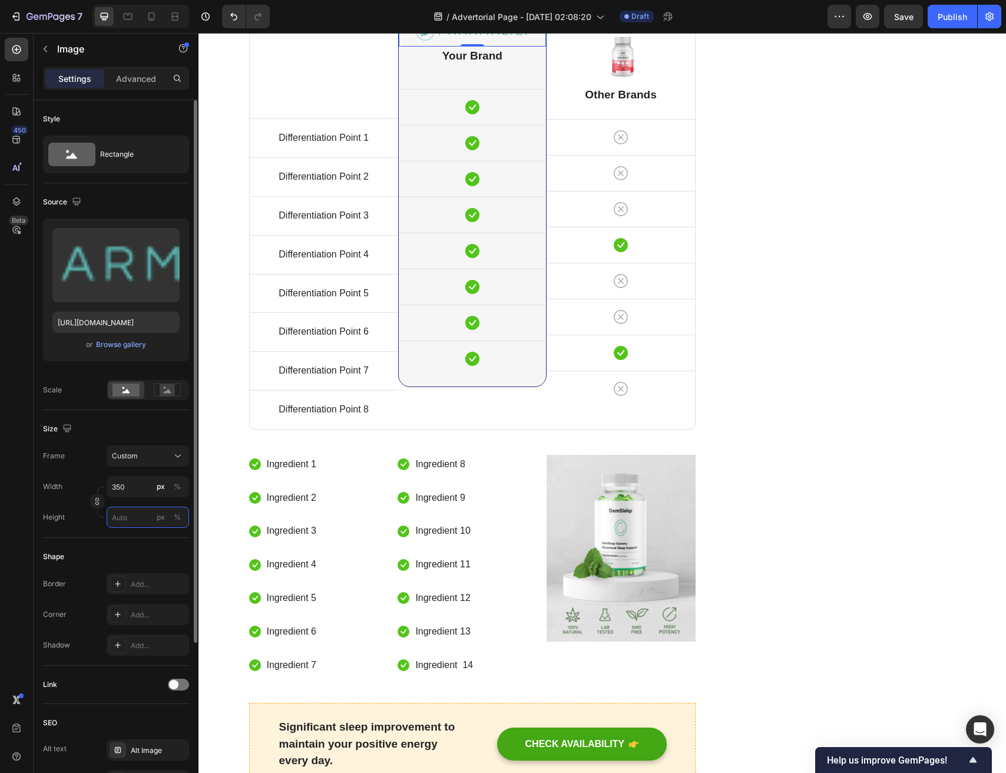
click at [113, 517] on input "px %" at bounding box center [148, 517] width 82 height 21
type input "2"
click at [143, 460] on div "Custom" at bounding box center [141, 456] width 58 height 11
click at [147, 481] on div "Square" at bounding box center [145, 485] width 68 height 12
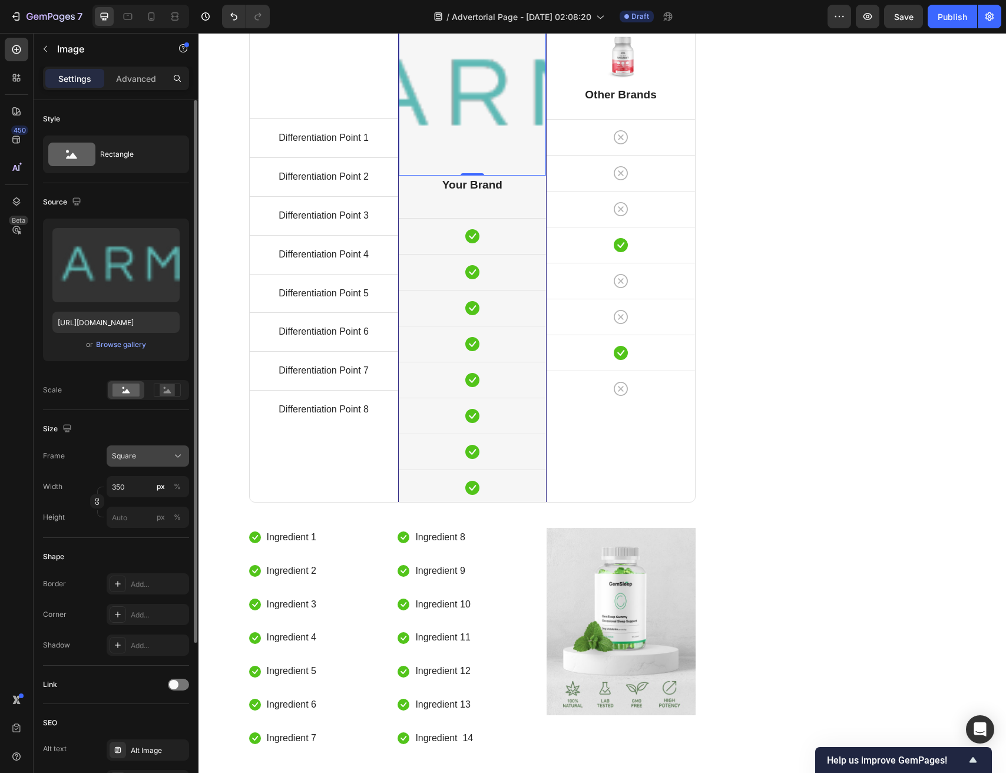
click at [136, 459] on div "Square" at bounding box center [141, 456] width 58 height 11
click at [236, 11] on icon "Undo/Redo" at bounding box center [234, 17] width 12 height 12
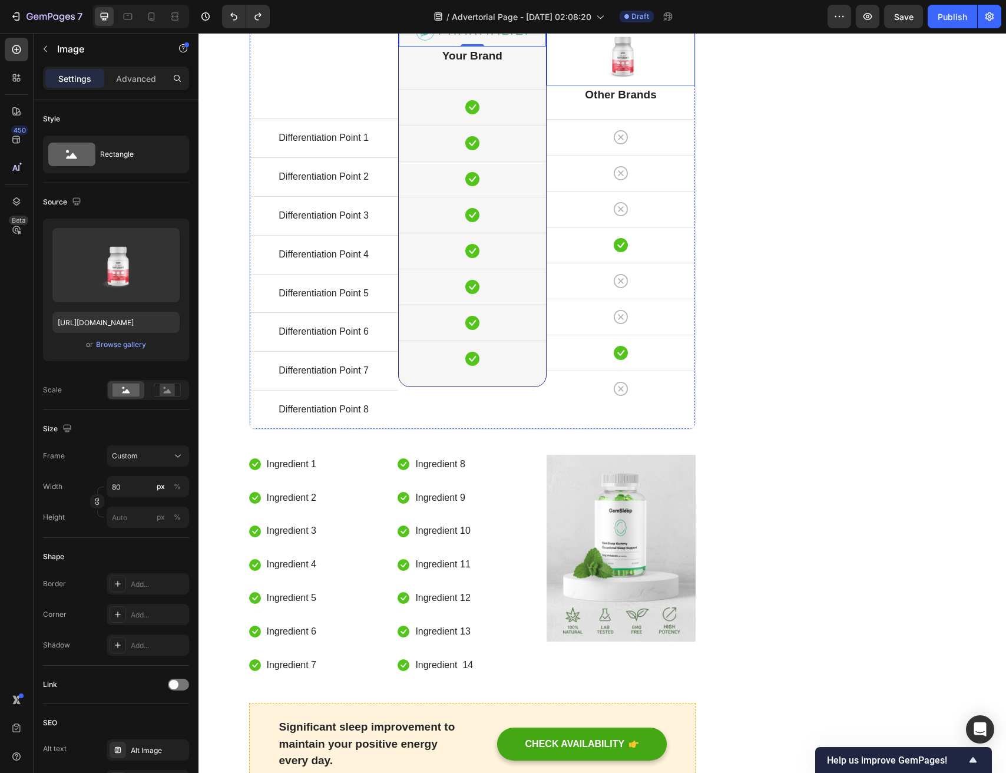
click at [631, 80] on img at bounding box center [620, 56] width 47 height 48
click at [470, 65] on p "Your Brand" at bounding box center [472, 56] width 145 height 17
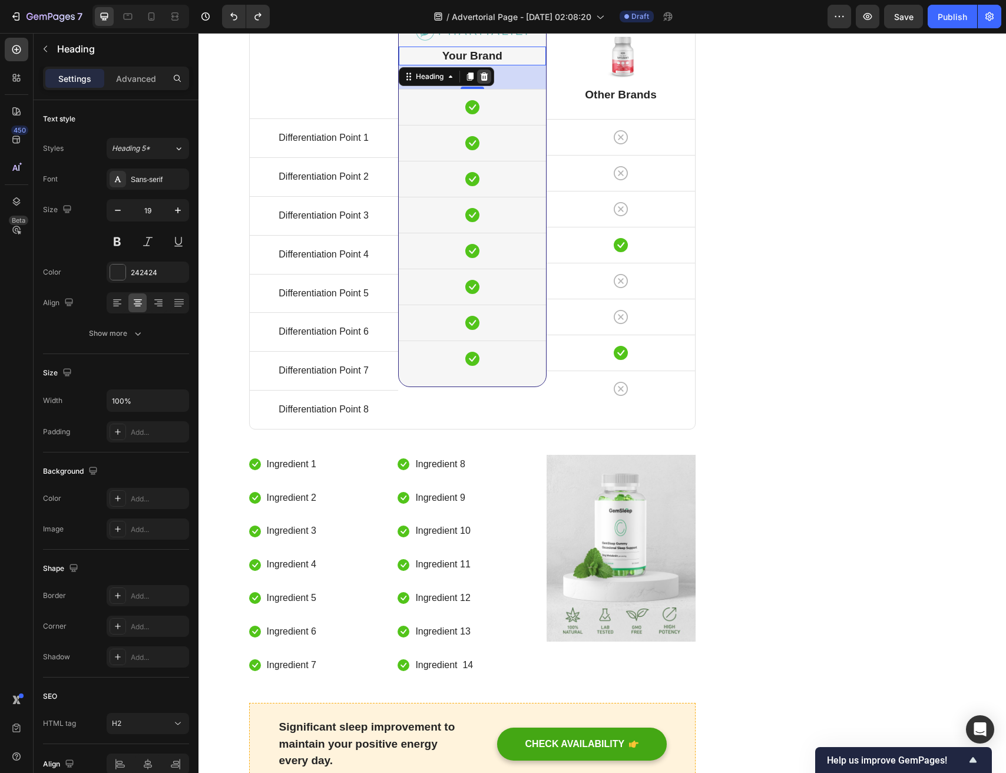
click at [491, 84] on div at bounding box center [484, 77] width 14 height 14
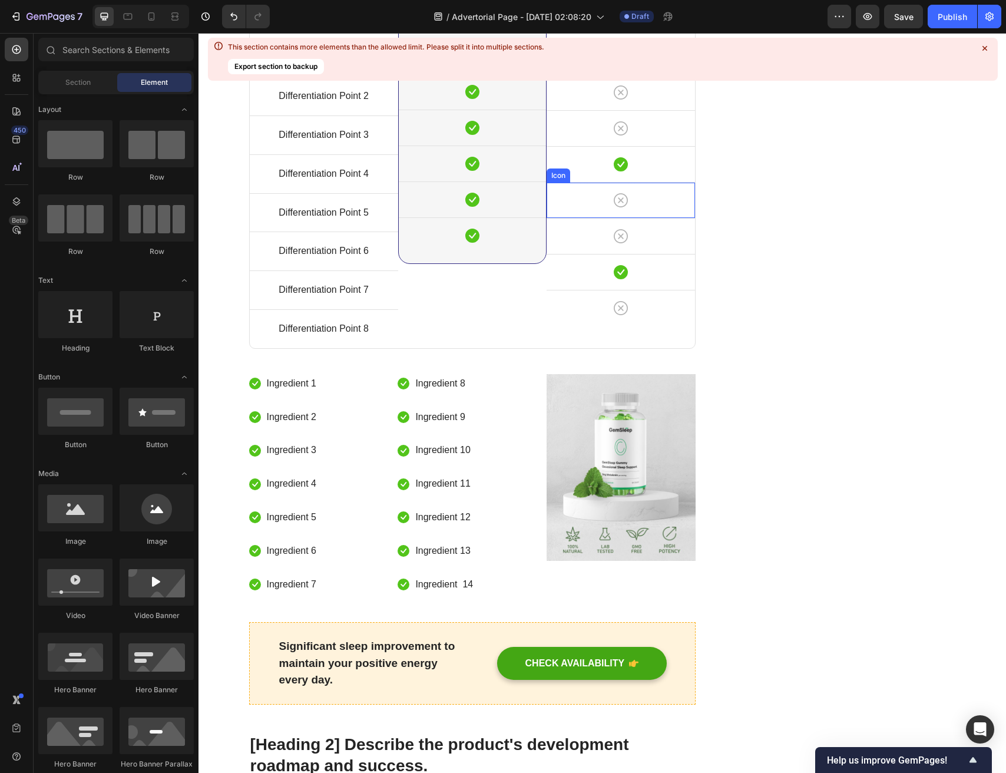
scroll to position [4384, 0]
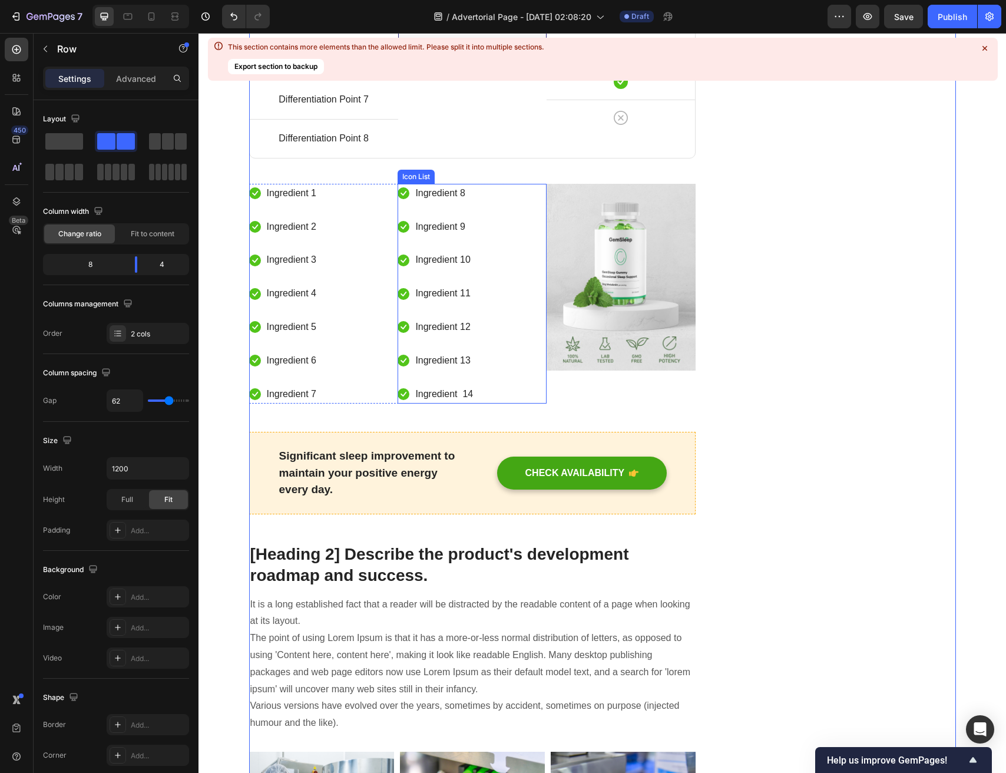
click at [518, 404] on div "Icon Ingredient 8 Text block Icon Ingredient 9 Text block Icon Ingredient 10 Te…" at bounding box center [472, 294] width 149 height 220
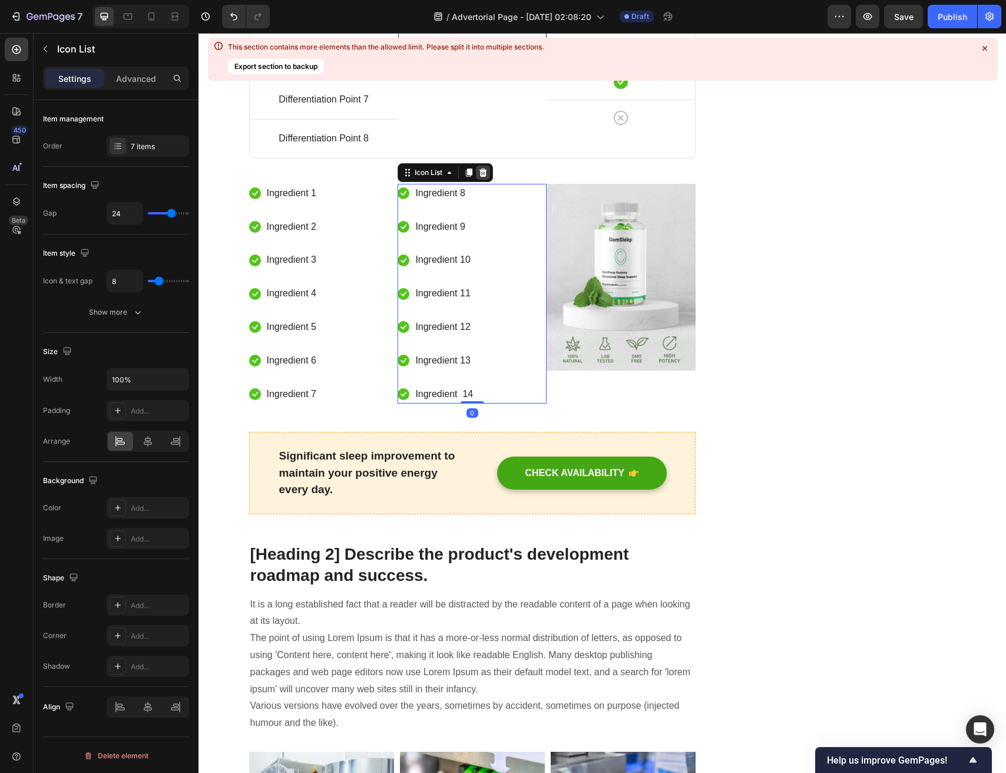
click at [484, 177] on icon at bounding box center [484, 173] width 8 height 8
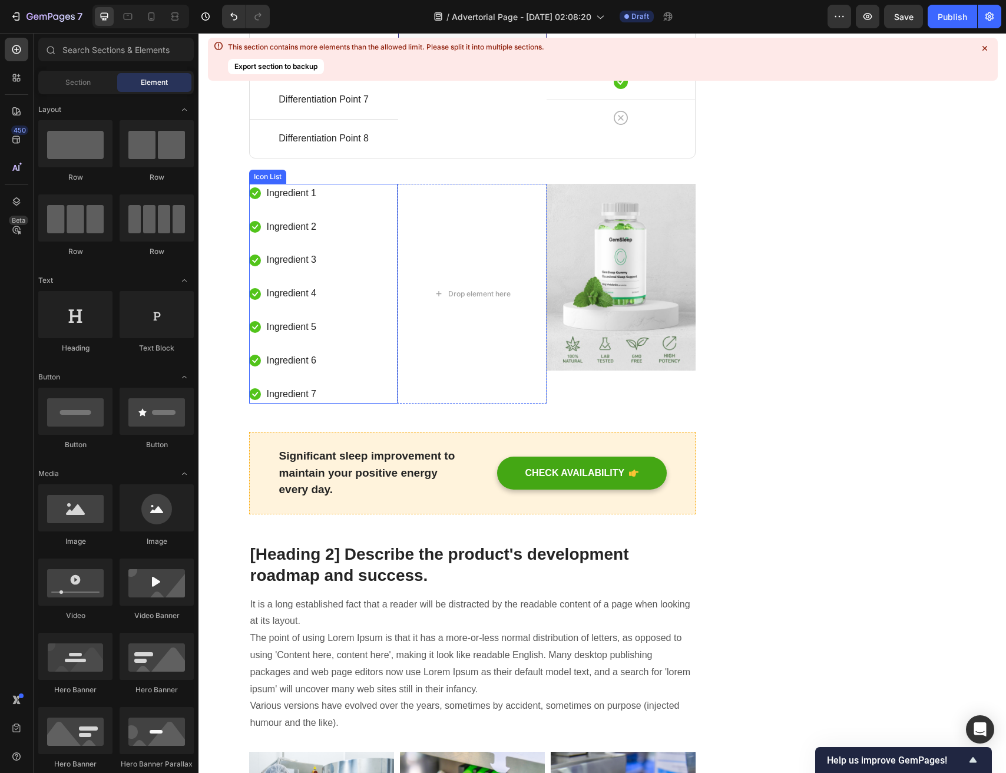
click at [351, 404] on div "Icon Ingredient 1 Text block Icon Ingredient 2 Text block Icon Ingredient 3 Tex…" at bounding box center [323, 294] width 149 height 220
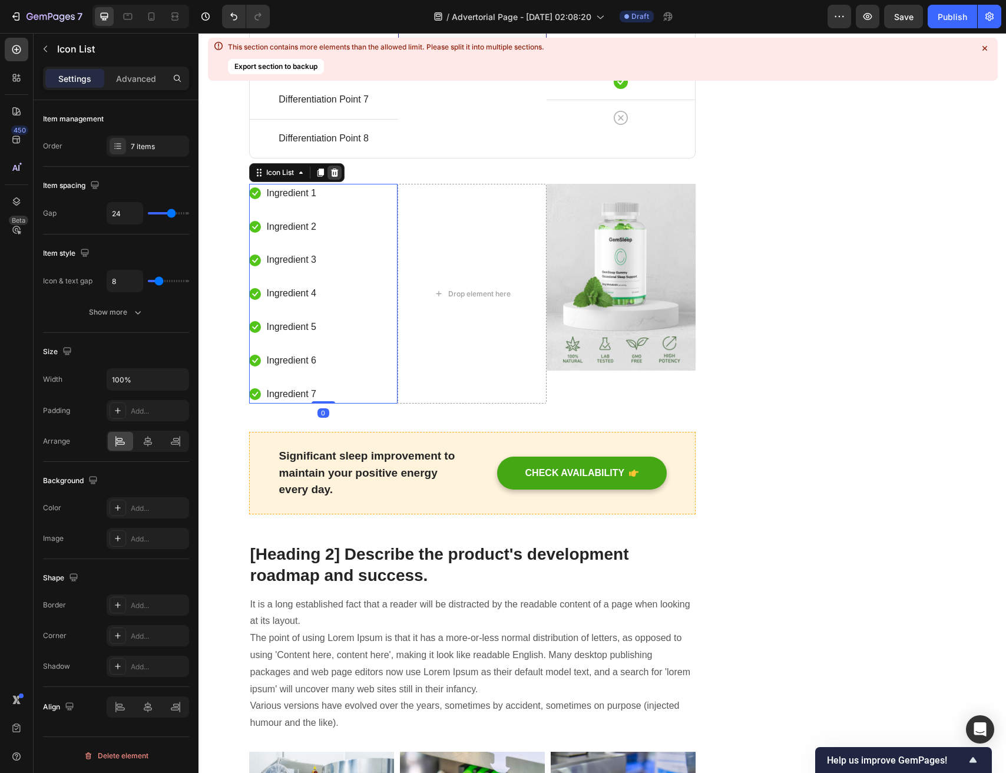
click at [338, 177] on icon at bounding box center [335, 173] width 8 height 8
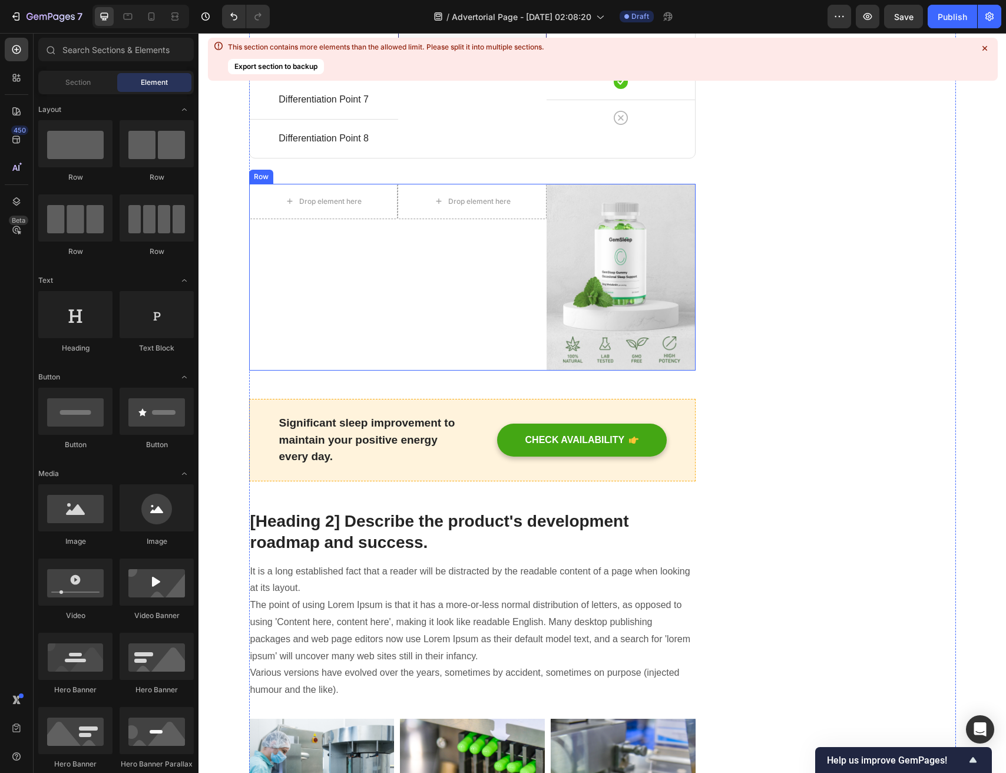
click at [383, 371] on div "Drop element here Drop element here Row" at bounding box center [398, 277] width 298 height 187
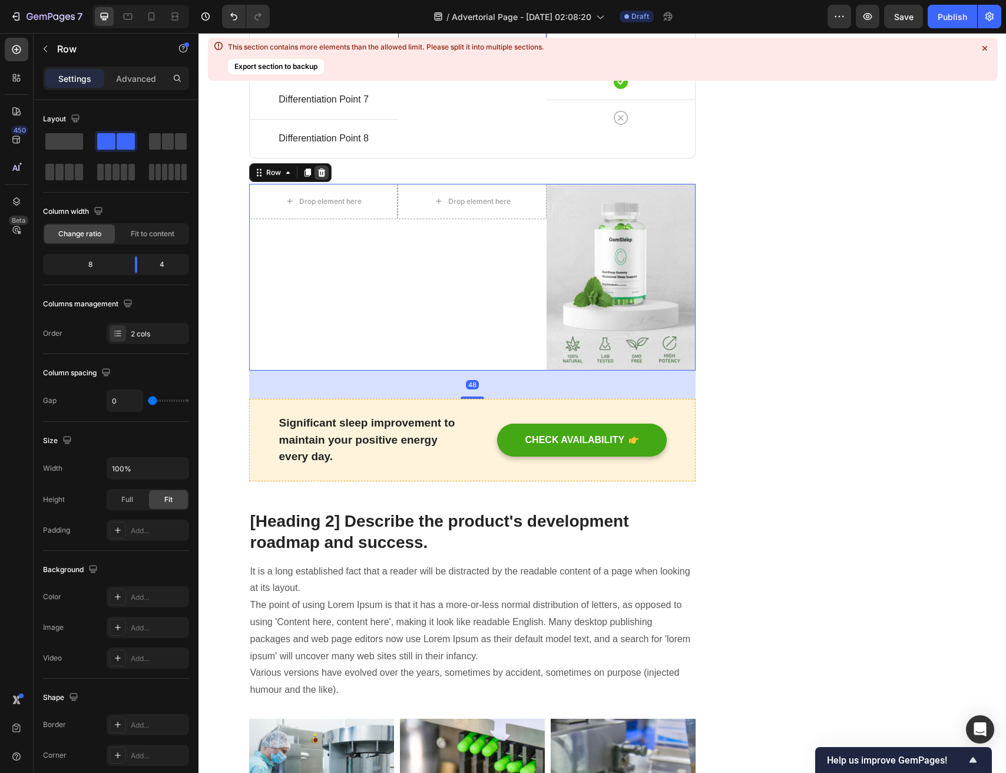
click at [326, 180] on div at bounding box center [322, 173] width 14 height 14
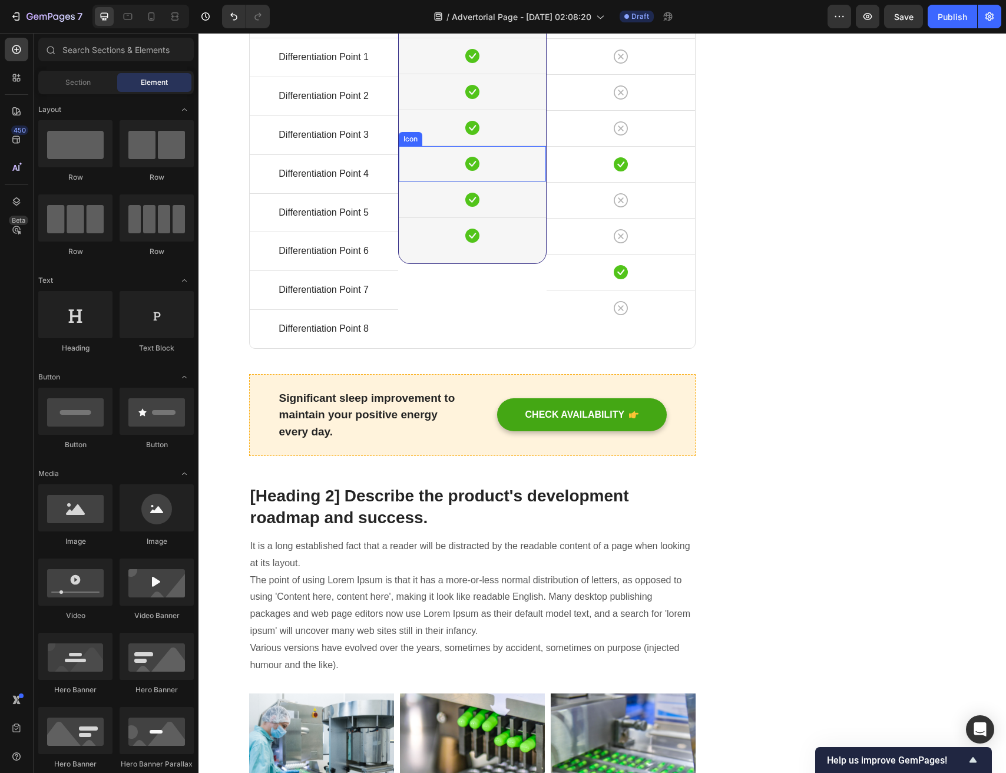
scroll to position [4192, 0]
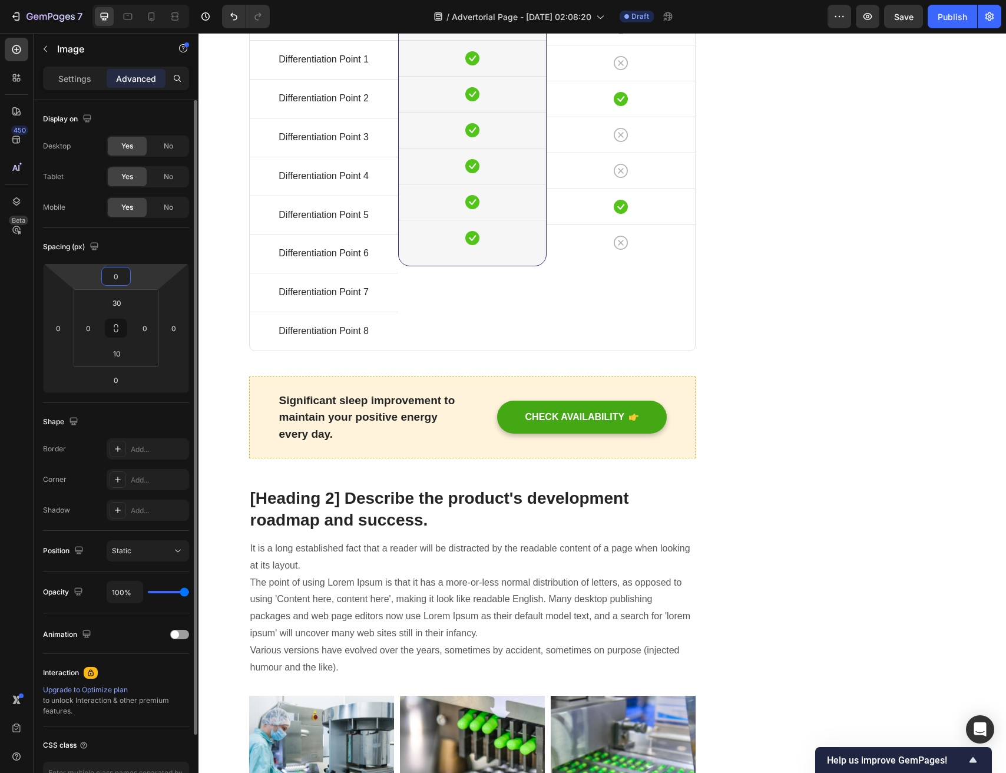
click at [118, 272] on input "0" at bounding box center [116, 277] width 24 height 18
type input "10"
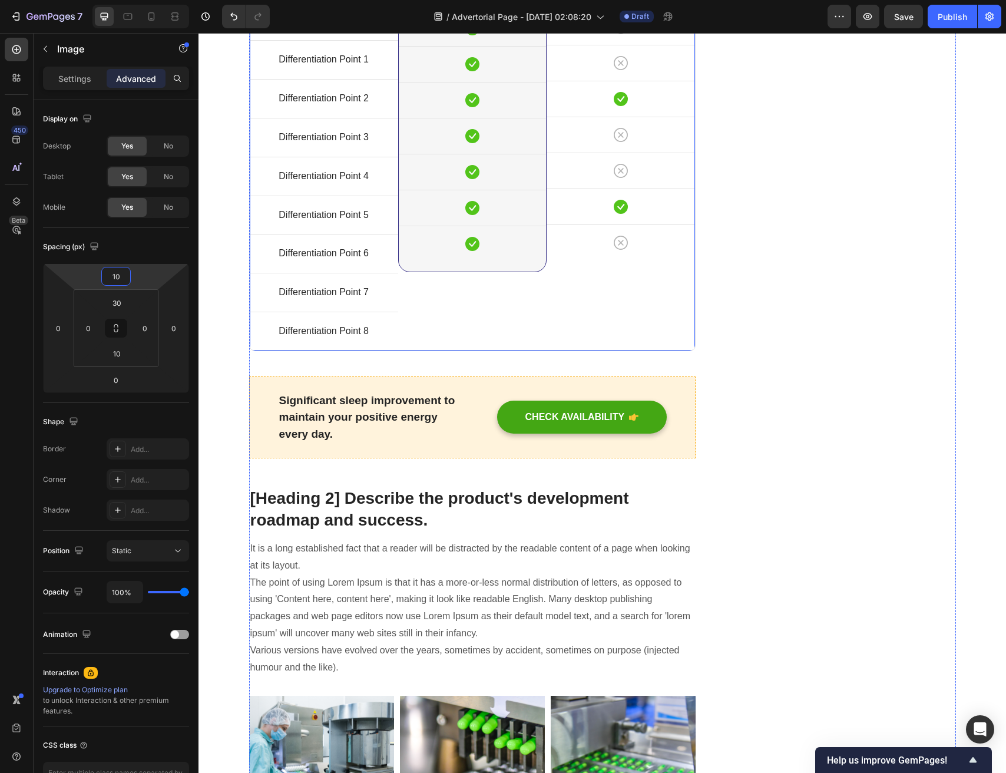
click at [580, 203] on div "⁠⁠⁠⁠⁠⁠⁠ Traditional Solutions Heading Icon Row Icon Row Icon Row Icon Row Icon …" at bounding box center [621, 144] width 148 height 411
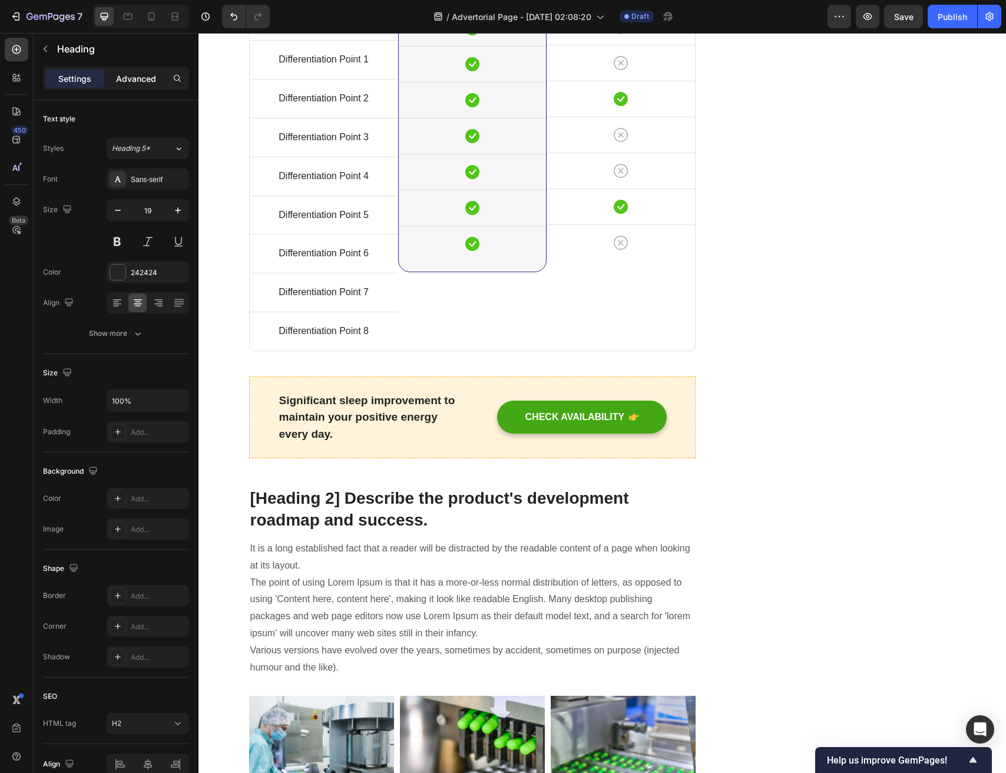
click at [146, 79] on p "Advanced" at bounding box center [136, 78] width 40 height 12
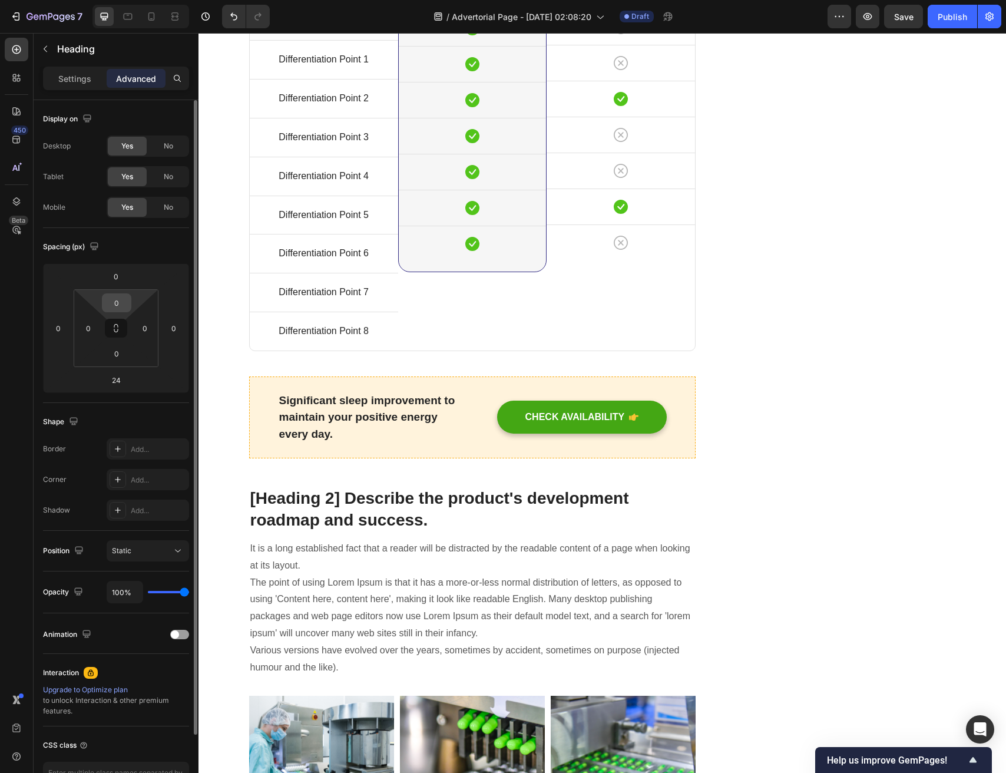
click at [114, 305] on input "0" at bounding box center [117, 303] width 24 height 18
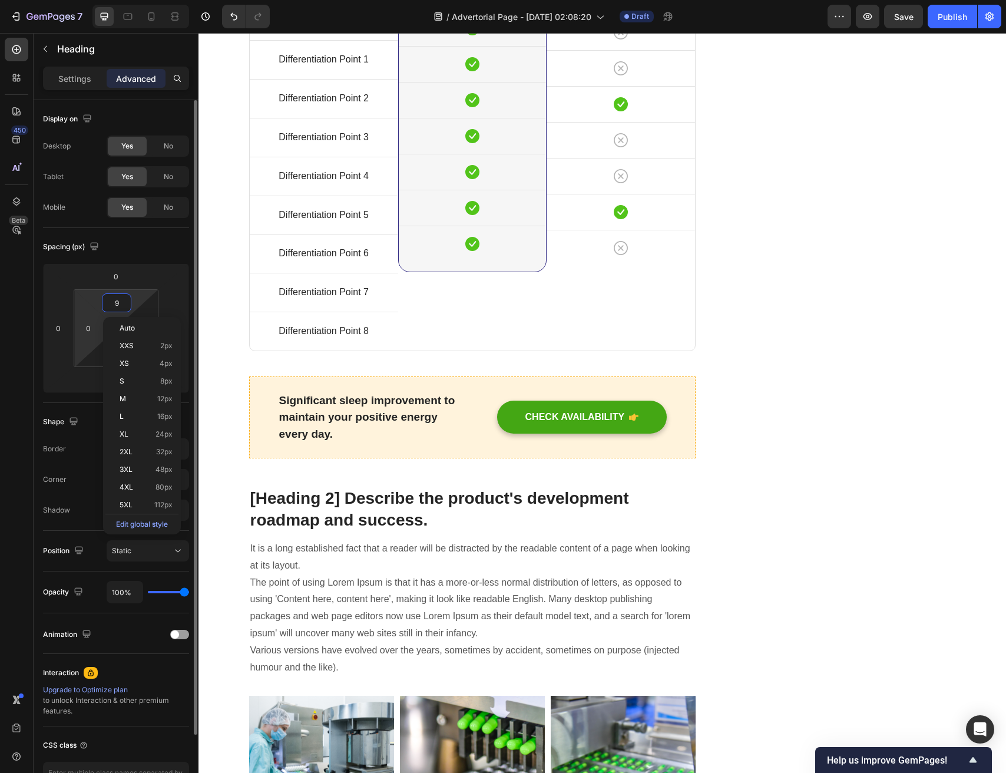
type input "10"
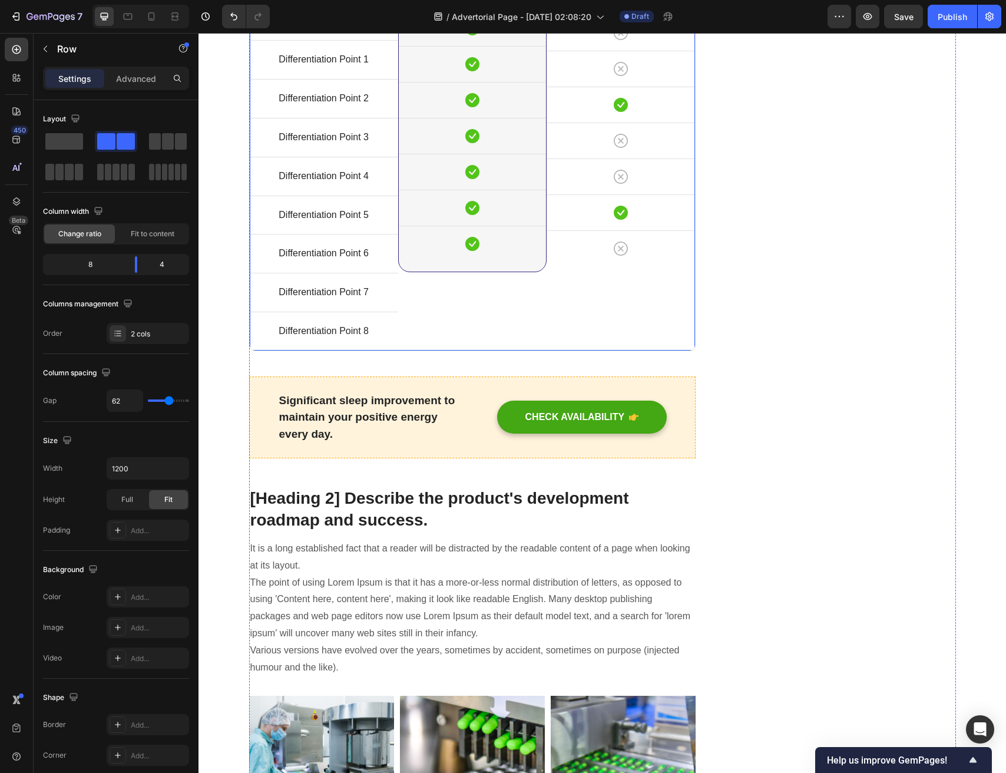
click at [580, 207] on div "⁠⁠⁠⁠⁠⁠⁠ Traditional Solutions Heading Icon Row Icon Row Icon Row Icon Row Icon …" at bounding box center [621, 144] width 148 height 411
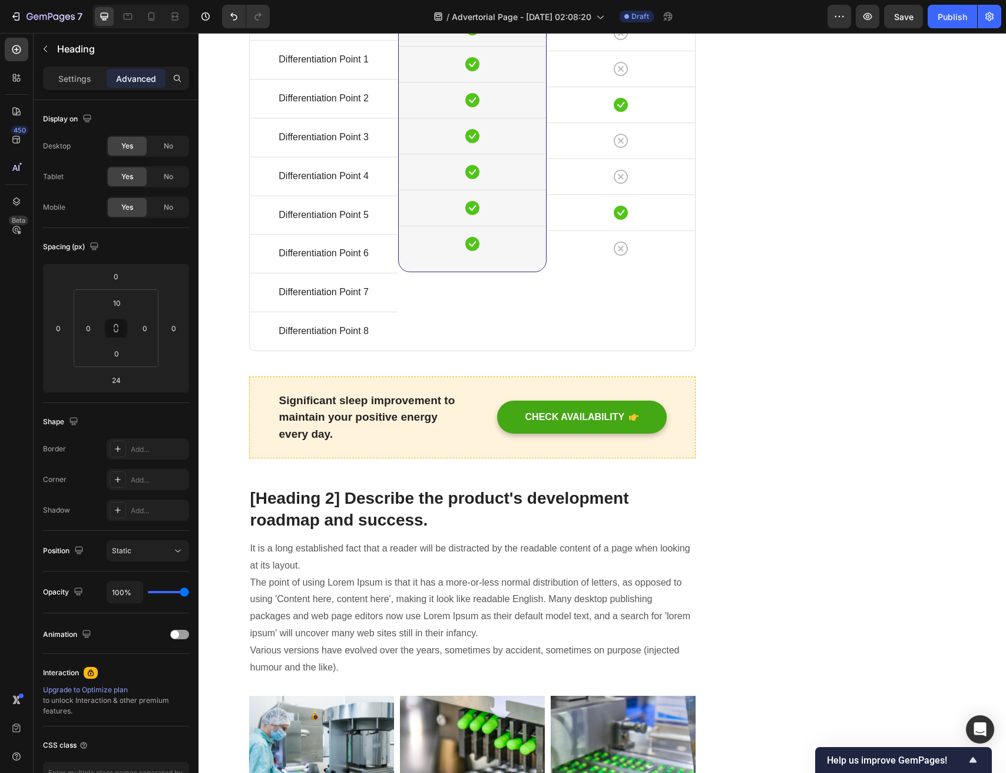
drag, startPoint x: 671, startPoint y: 204, endPoint x: 671, endPoint y: 195, distance: 9.4
click at [114, 377] on input "24" at bounding box center [116, 380] width 24 height 18
type input "16"
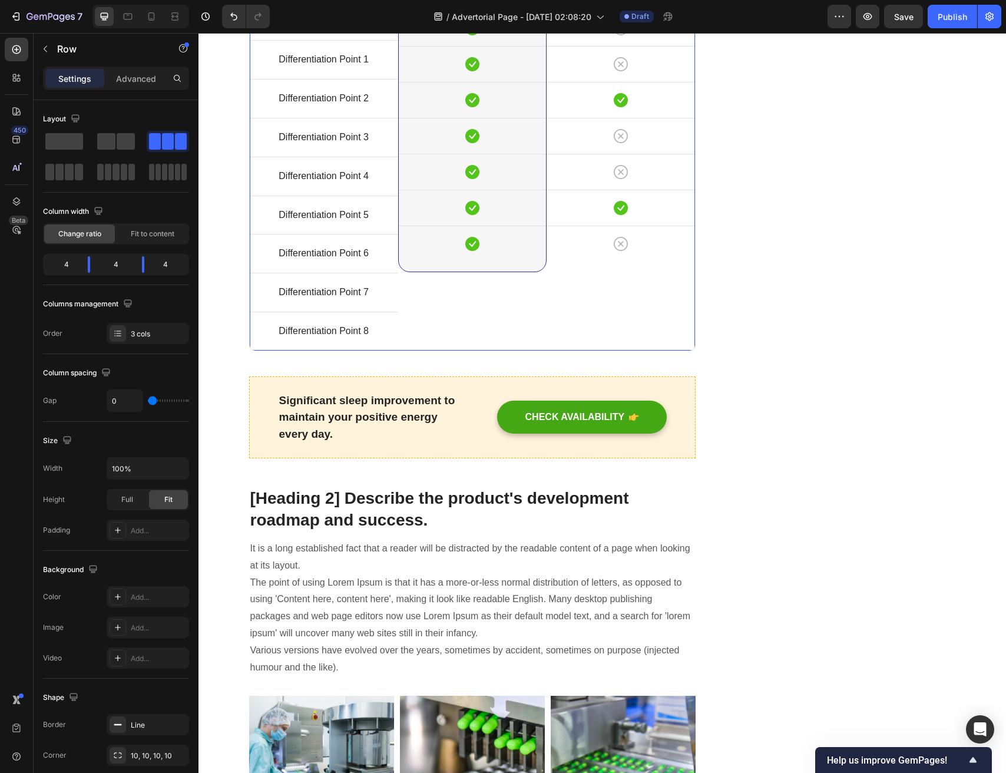
click at [668, 200] on div "⁠⁠⁠⁠⁠⁠⁠ Traditional Solutions Heading Icon Row Icon Row Icon Row Icon Row Icon …" at bounding box center [621, 144] width 148 height 411
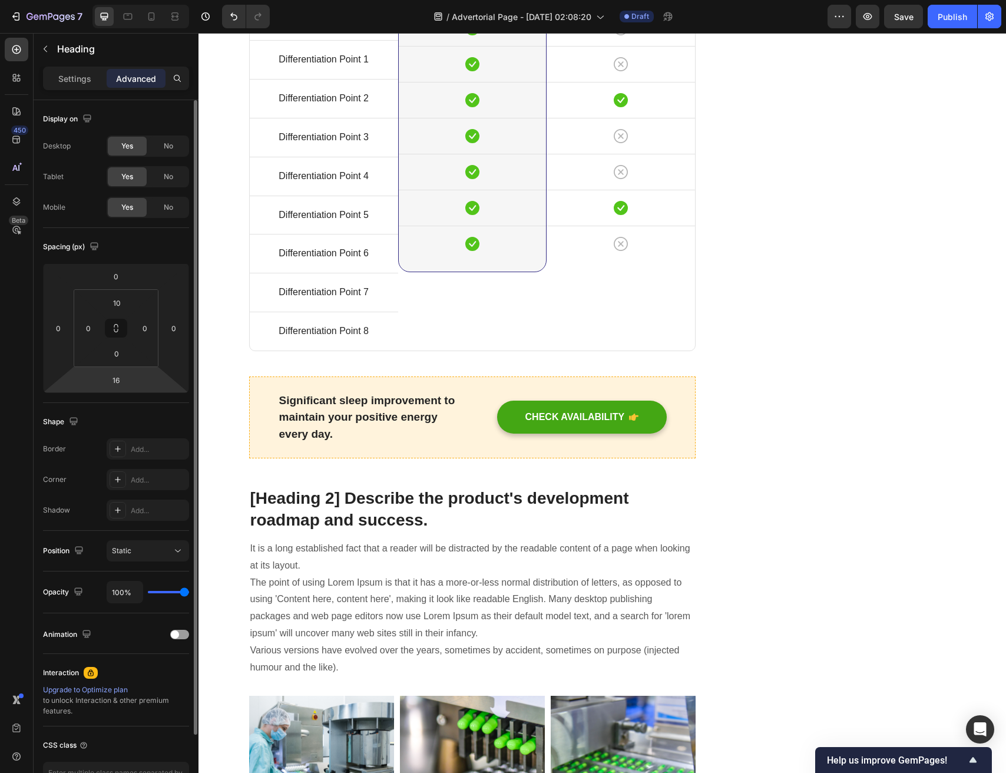
click at [98, 0] on html "7 Version history / Advertorial Page - Sep 27, 02:08:20 Draft Preview Save Publ…" at bounding box center [503, 0] width 1006 height 0
click at [102, 380] on div "16" at bounding box center [115, 380] width 29 height 19
click at [117, 380] on input "16" at bounding box center [116, 380] width 24 height 18
type input "14"
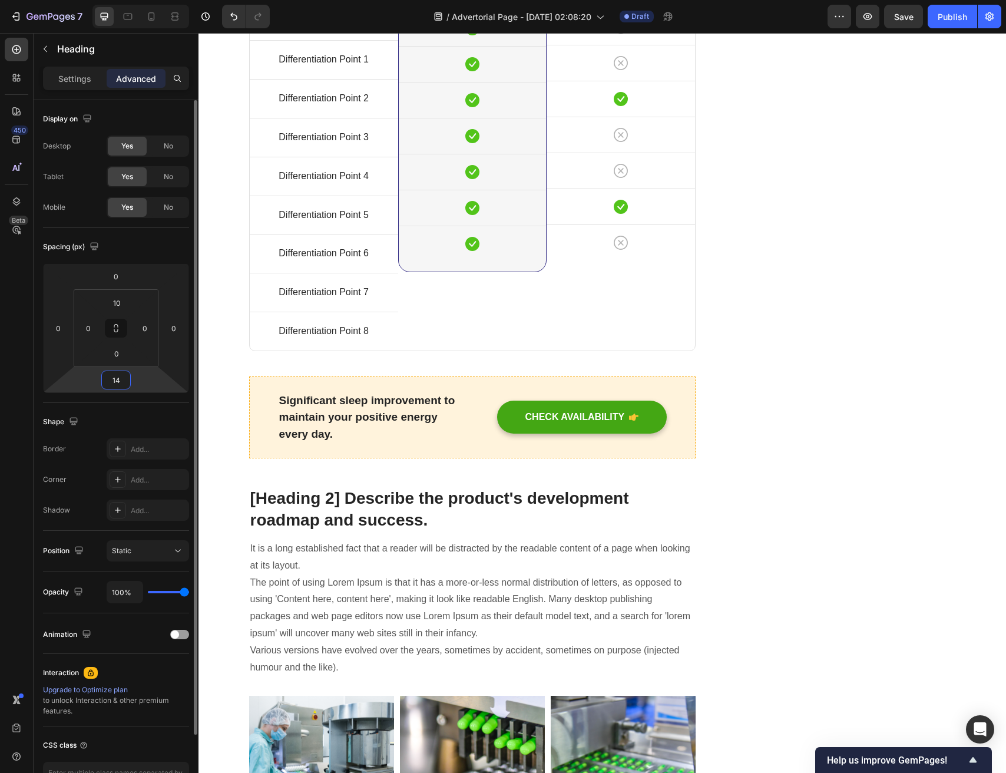
click at [113, 381] on input "14" at bounding box center [116, 380] width 24 height 18
type input "15"
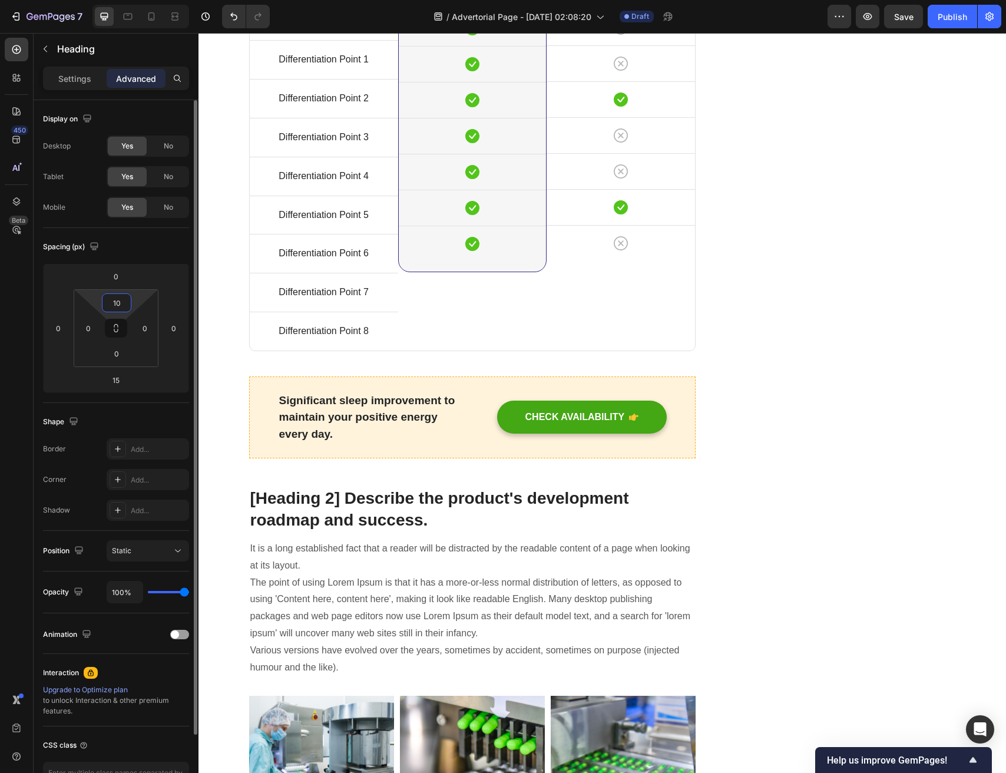
click at [106, 305] on input "10" at bounding box center [117, 303] width 24 height 18
type input "17"
click at [88, 0] on html "7 Version history / Advertorial Page - Sep 27, 02:08:20 Draft Preview Save Publ…" at bounding box center [503, 0] width 1006 height 0
click at [117, 377] on input "15" at bounding box center [116, 380] width 24 height 18
type input "8"
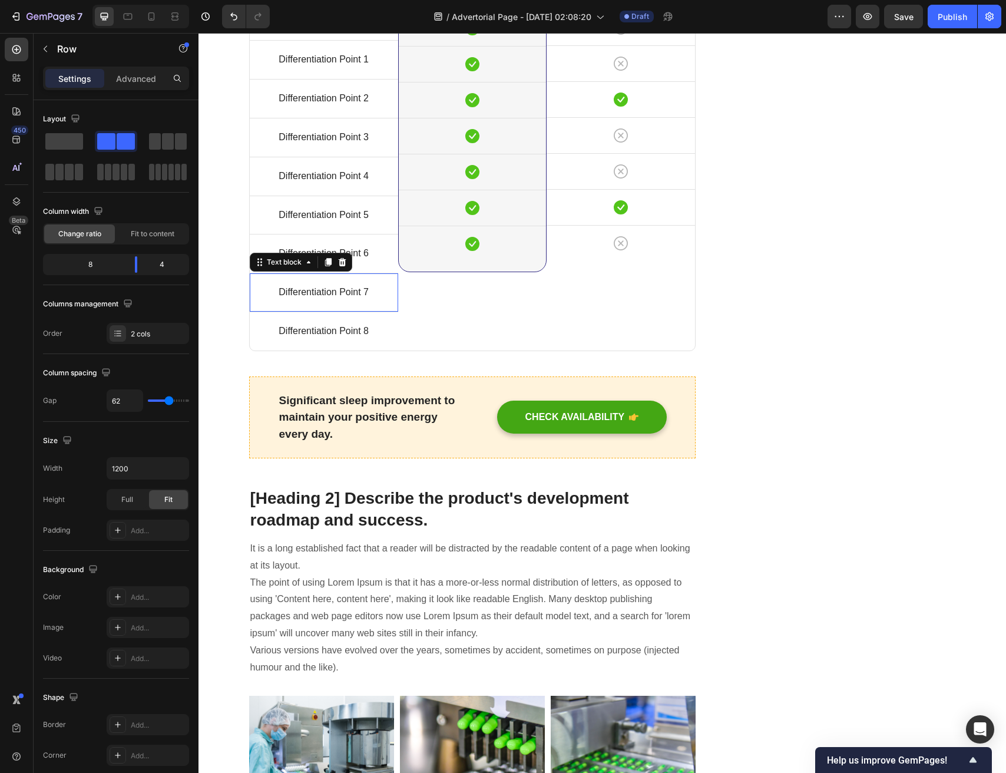
click at [257, 302] on div "Differentiation Point 7" at bounding box center [324, 292] width 148 height 19
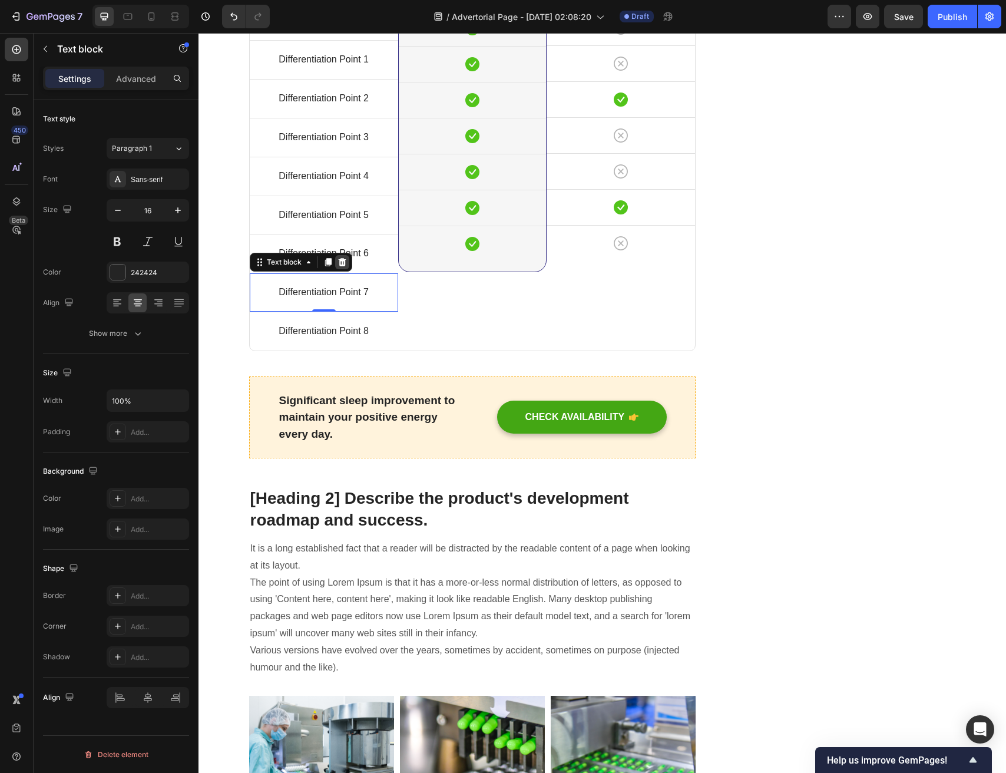
click at [342, 266] on icon at bounding box center [342, 262] width 8 height 8
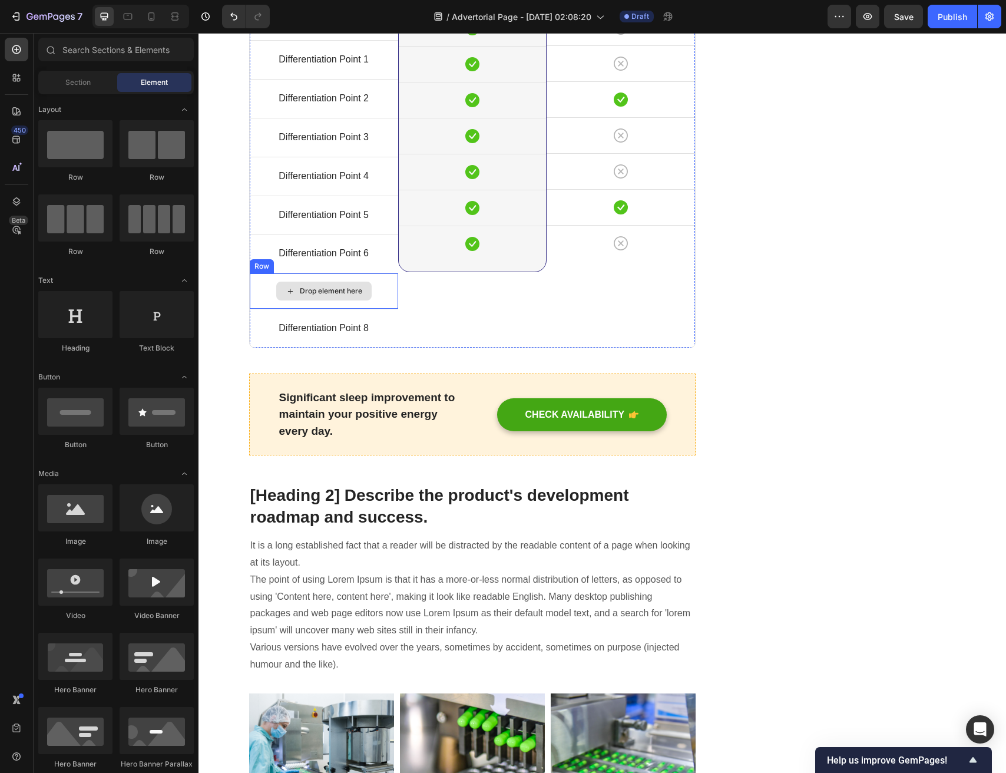
click at [375, 309] on div "Drop element here" at bounding box center [324, 290] width 148 height 35
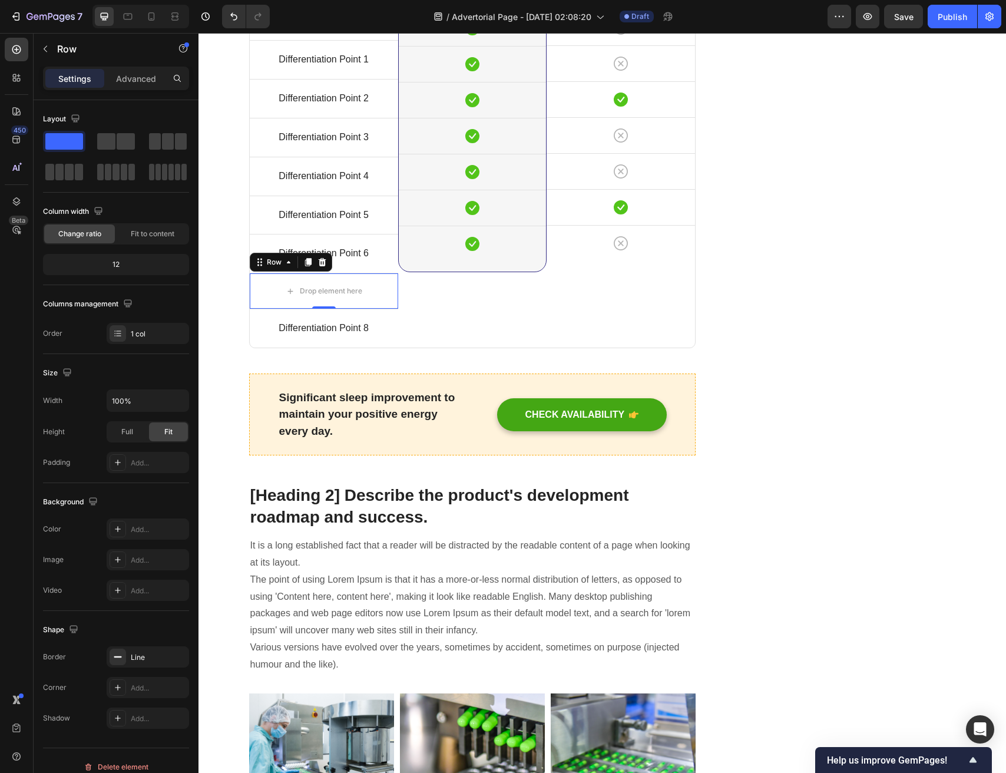
click at [331, 272] on div "Row" at bounding box center [291, 262] width 82 height 19
click at [318, 267] on icon at bounding box center [322, 261] width 9 height 9
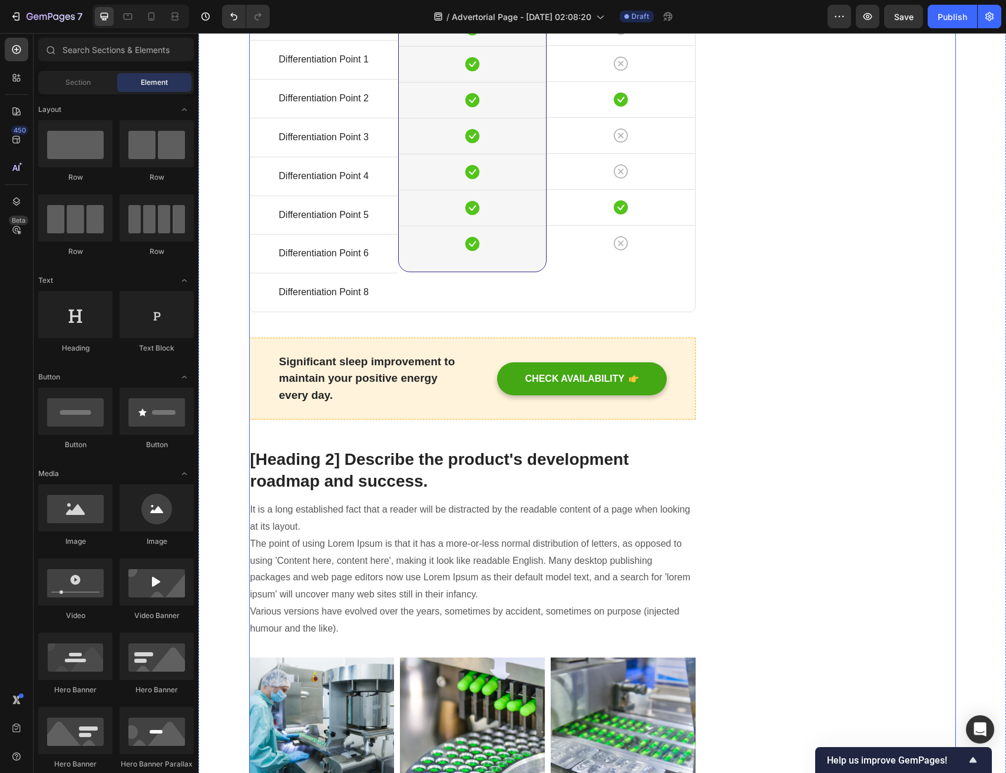
click at [385, 301] on p "Differentiation Point 8" at bounding box center [324, 292] width 146 height 17
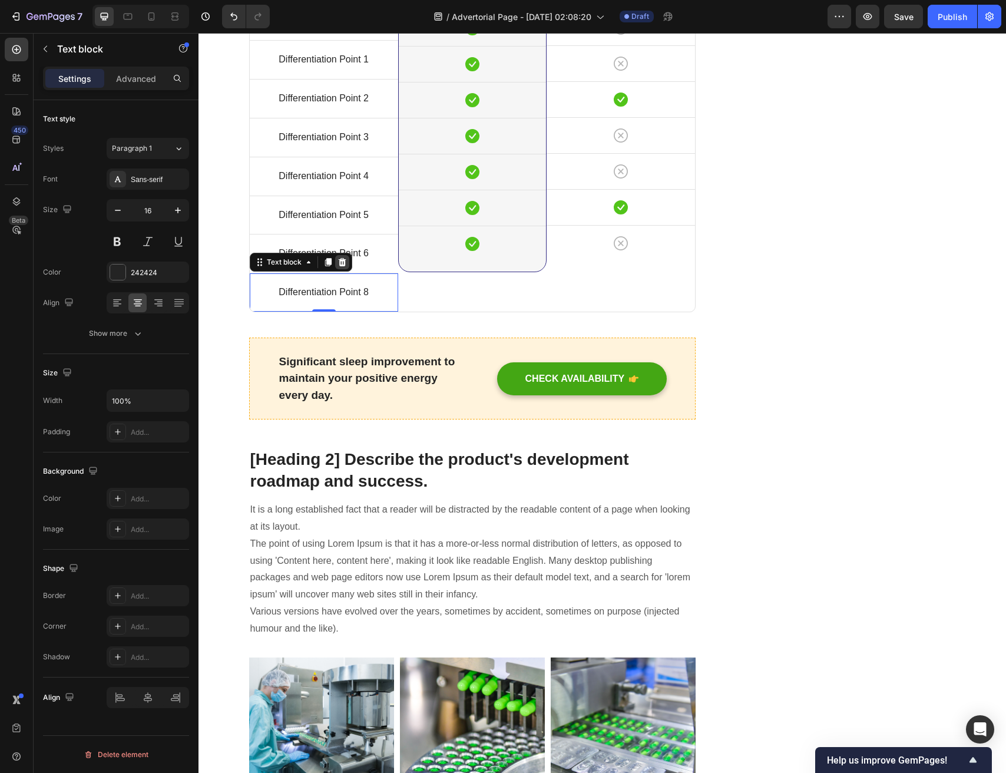
click at [346, 269] on div at bounding box center [342, 262] width 14 height 14
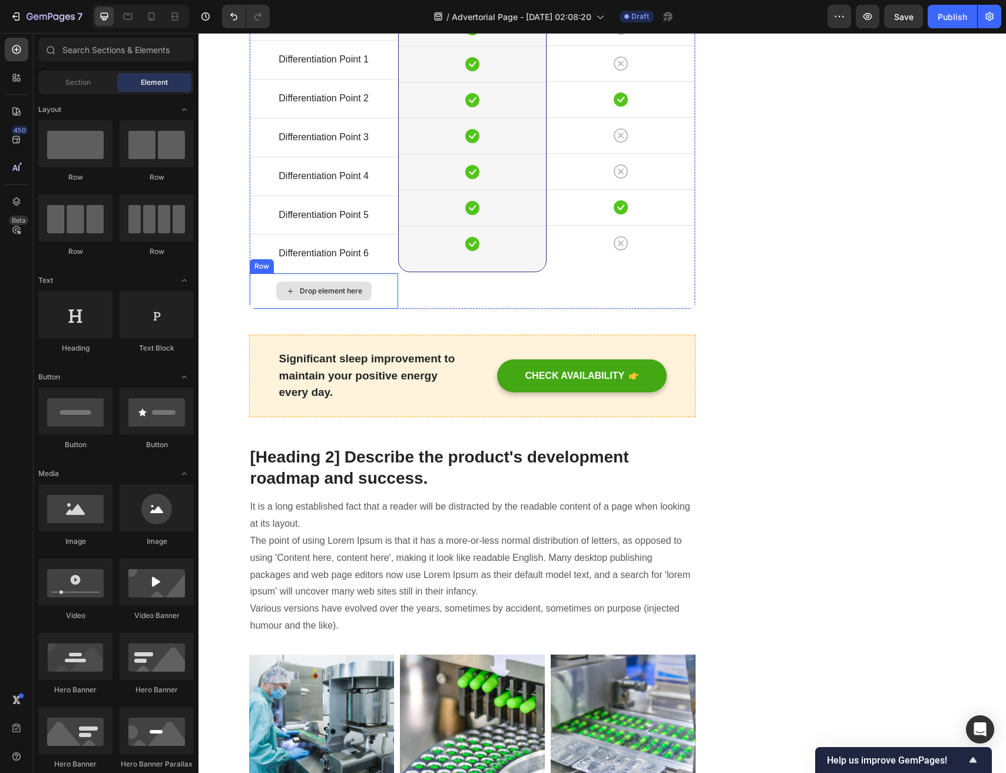
click at [387, 309] on div "Drop element here" at bounding box center [324, 290] width 148 height 35
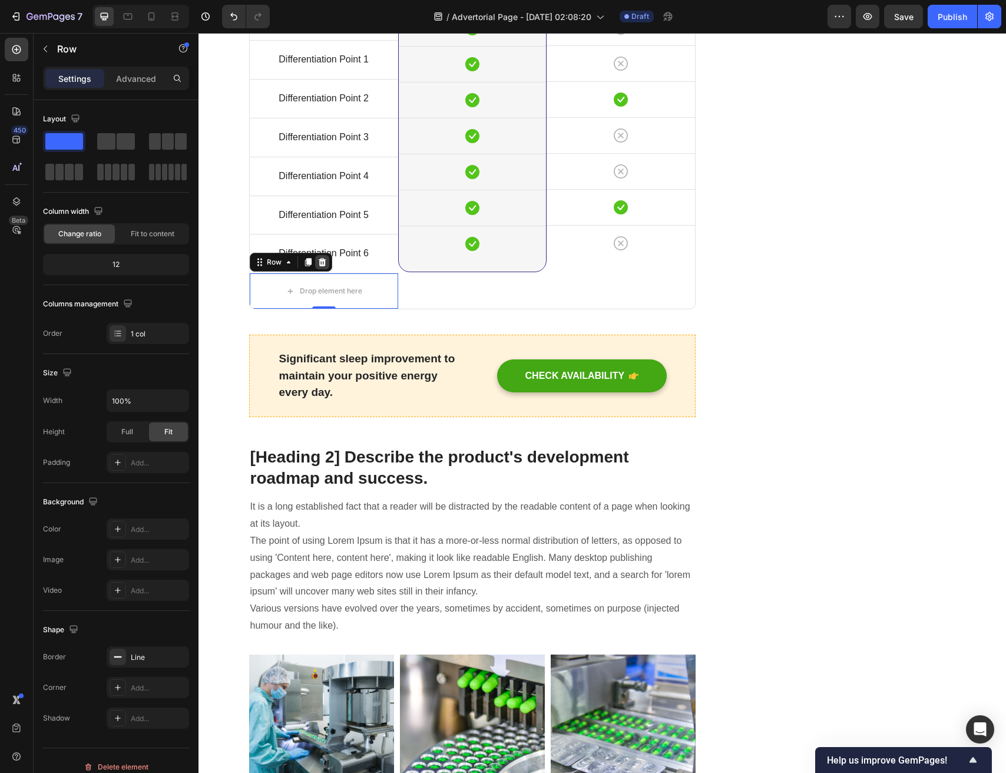
click at [325, 269] on div at bounding box center [322, 262] width 14 height 14
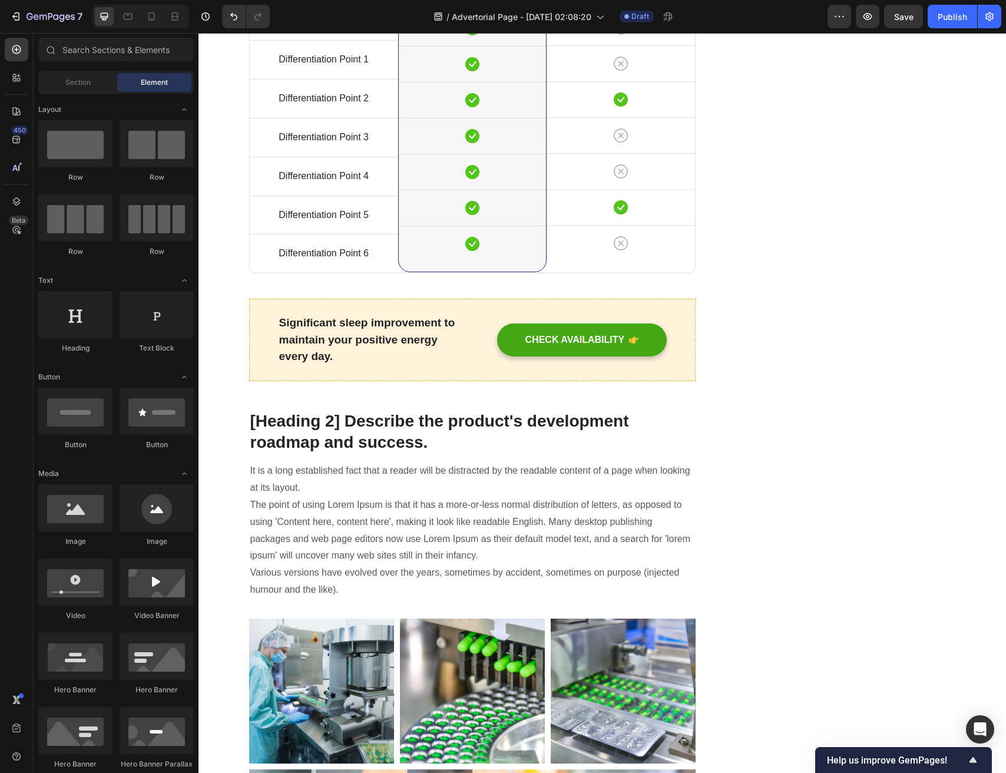
click at [306, 68] on p "Differentiation Point 1" at bounding box center [324, 59] width 146 height 17
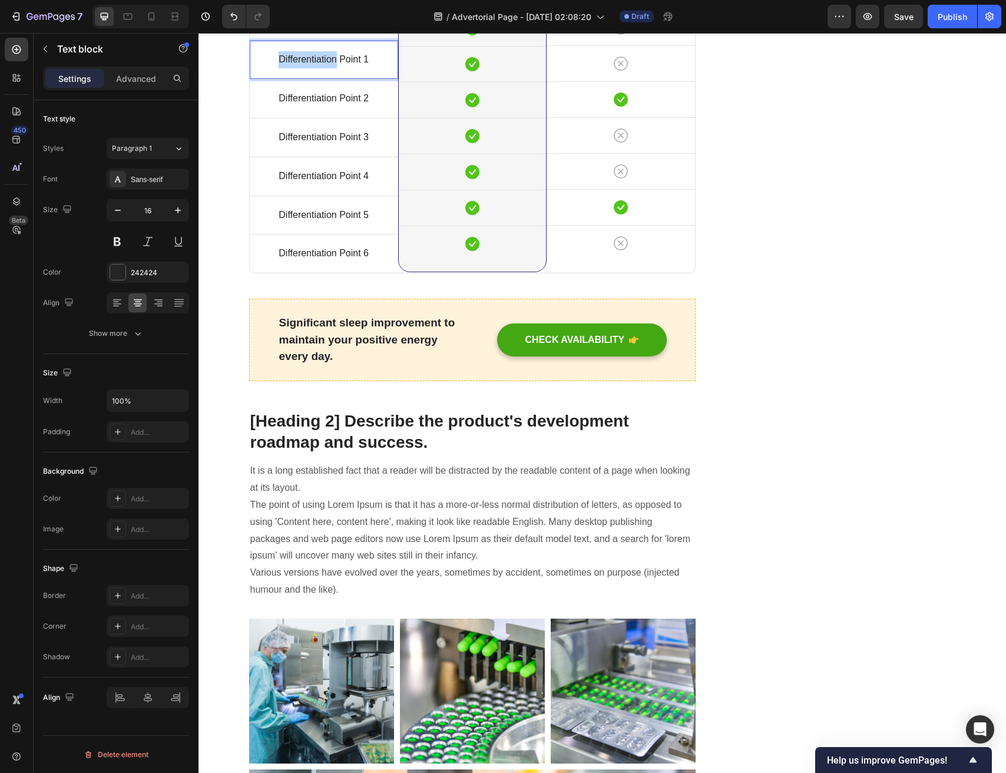
click at [306, 68] on p "Differentiation Point 1" at bounding box center [324, 59] width 146 height 17
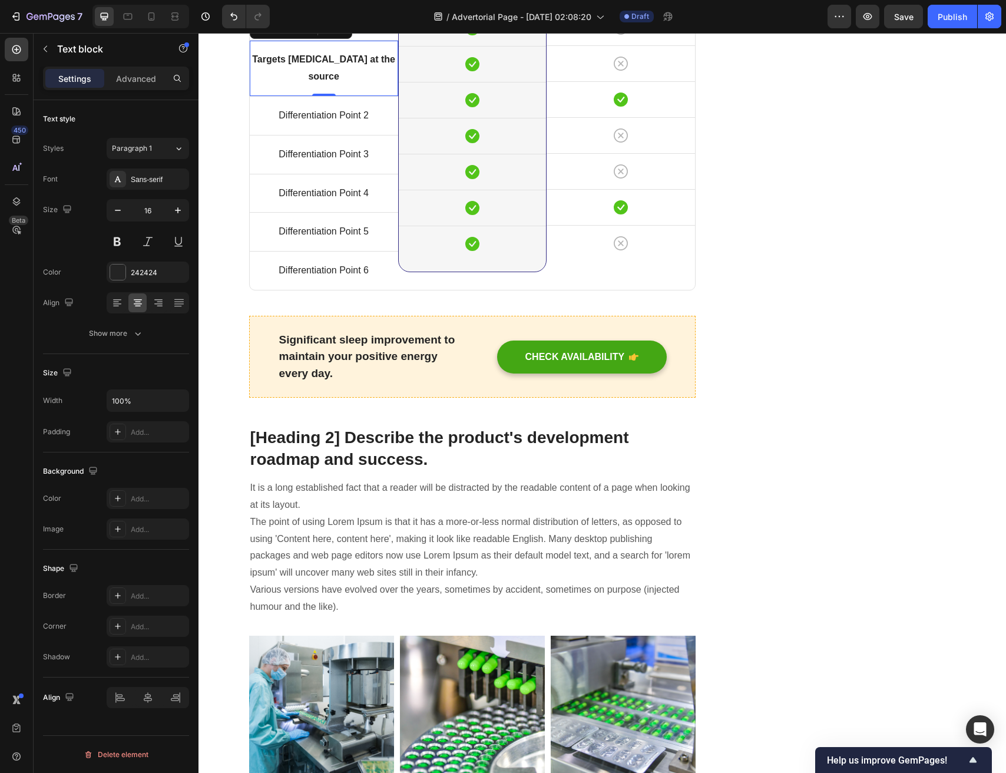
click at [321, 124] on p "Differentiation Point 2" at bounding box center [324, 115] width 146 height 17
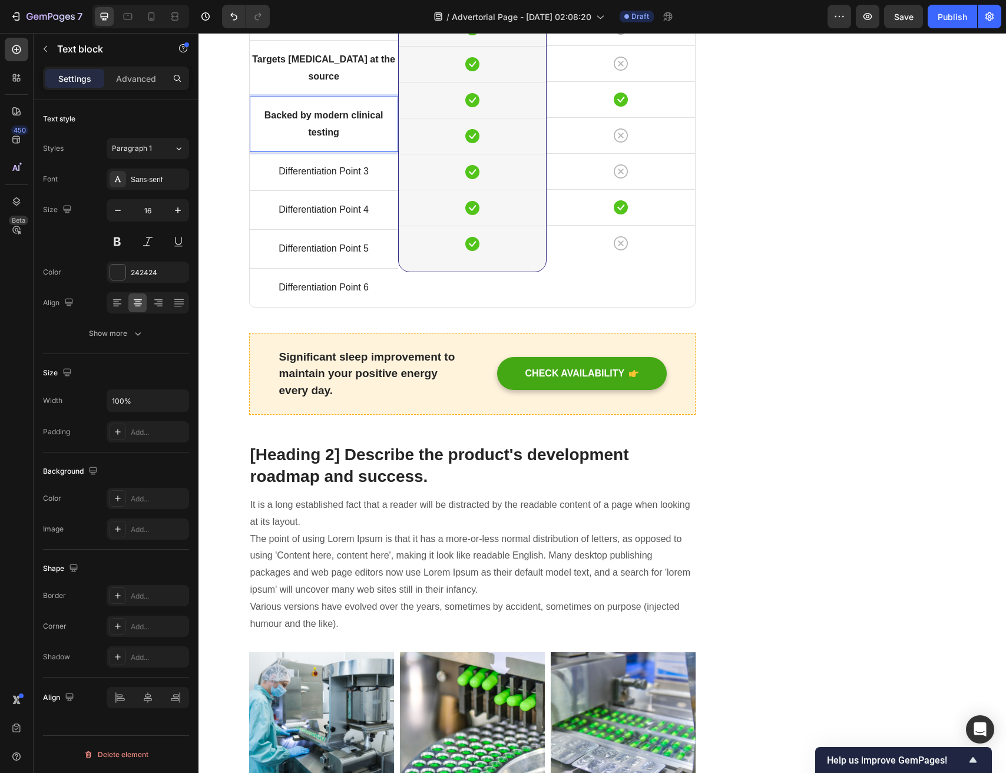
click at [336, 137] on strong "Backed by modern clinical testing" at bounding box center [324, 123] width 119 height 27
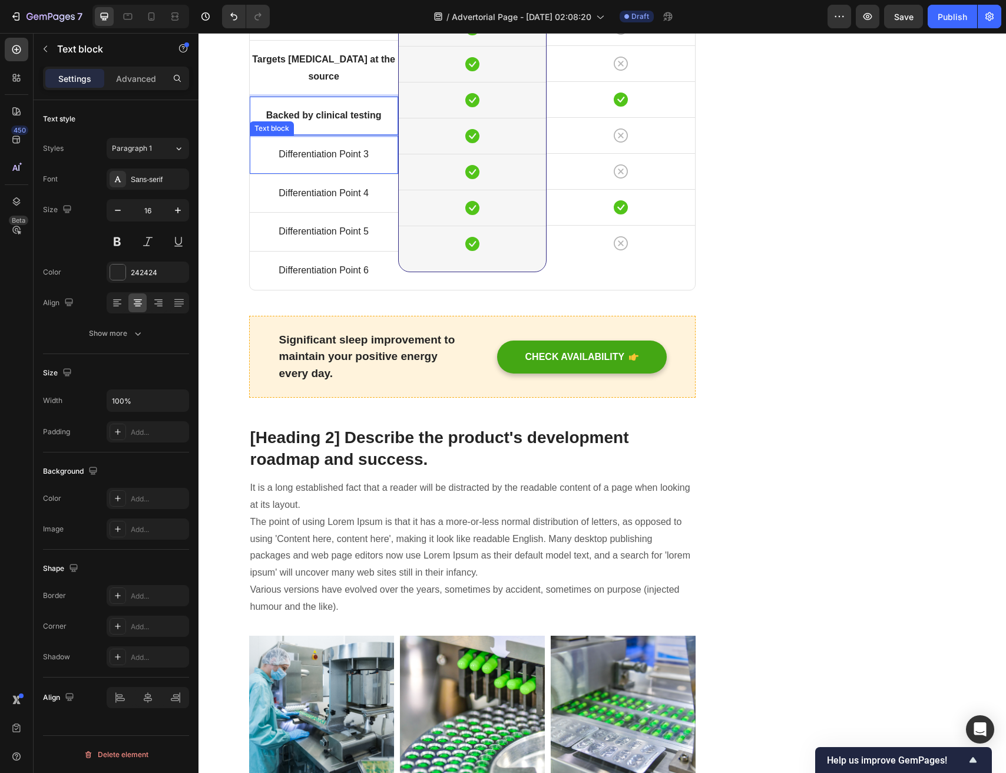
click at [332, 163] on p "Differentiation Point 3" at bounding box center [324, 154] width 146 height 17
click at [363, 202] on p "Differentiation Point 4" at bounding box center [324, 193] width 146 height 17
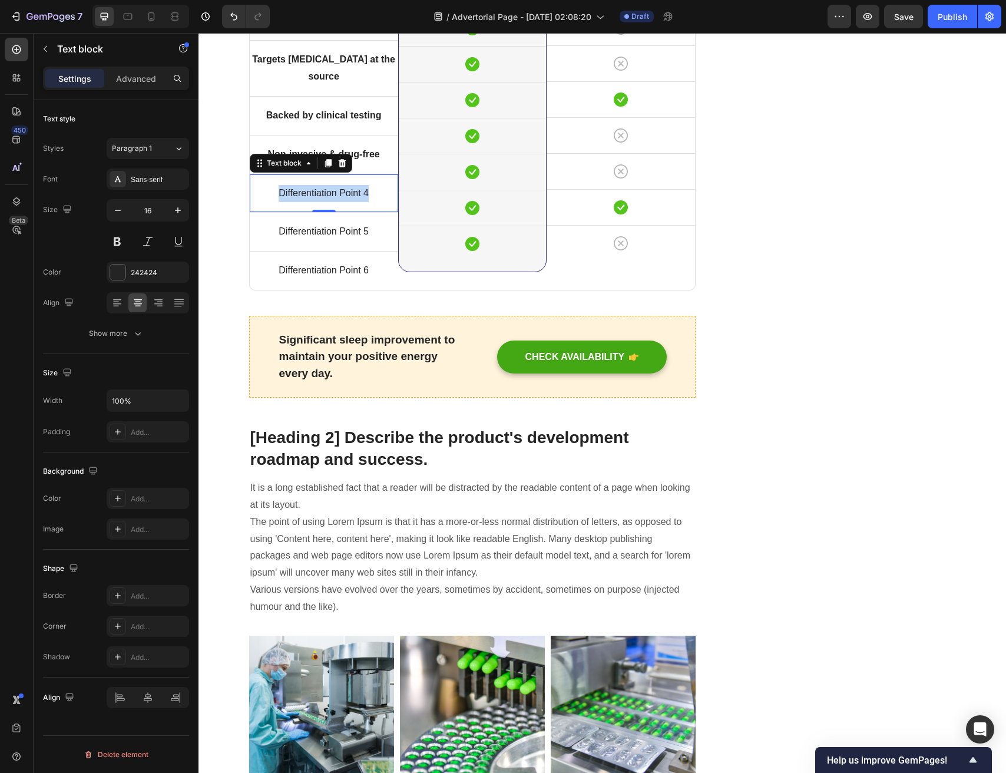
click at [363, 202] on p "Differentiation Point 4" at bounding box center [324, 193] width 146 height 17
click at [320, 240] on p "Differentiation Point 5" at bounding box center [324, 231] width 146 height 17
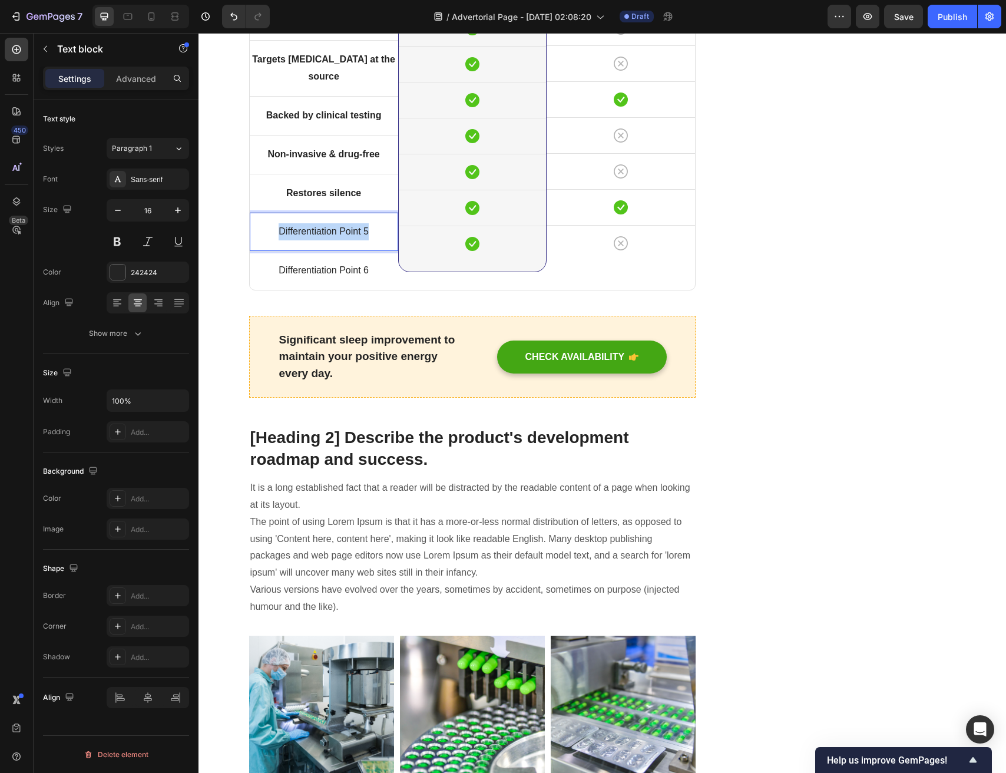
click at [320, 240] on p "Differentiation Point 5" at bounding box center [324, 231] width 146 height 17
click at [331, 279] on p "Differentiation Point 6" at bounding box center [324, 270] width 146 height 17
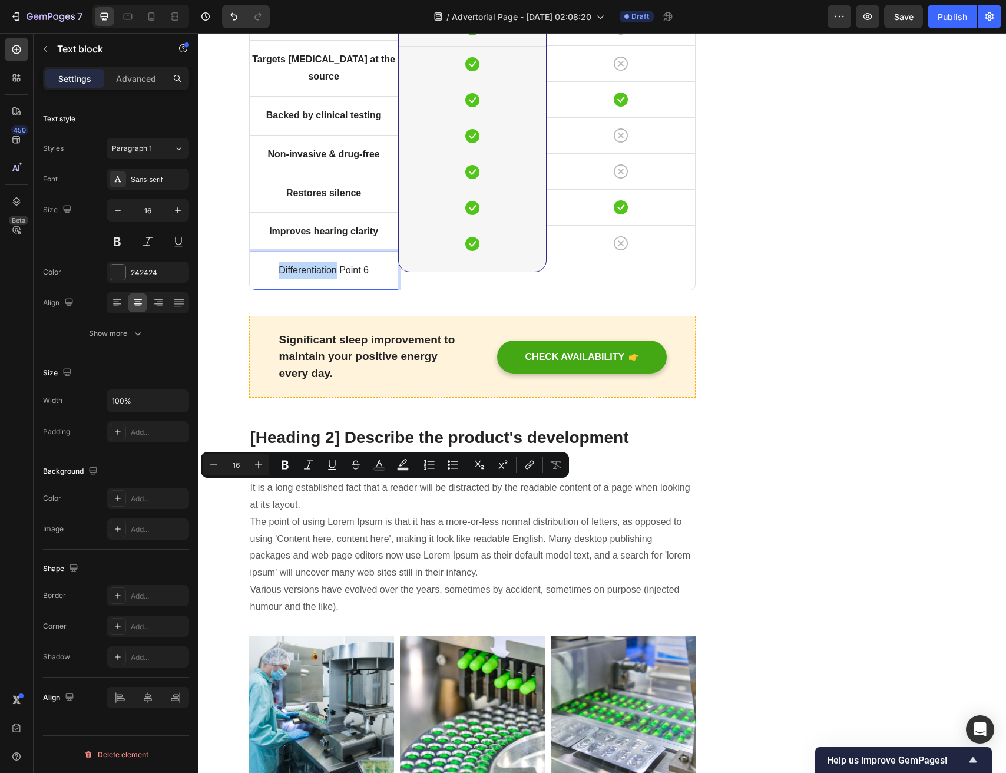
click at [336, 279] on p "Differentiation Point 6" at bounding box center [324, 270] width 146 height 17
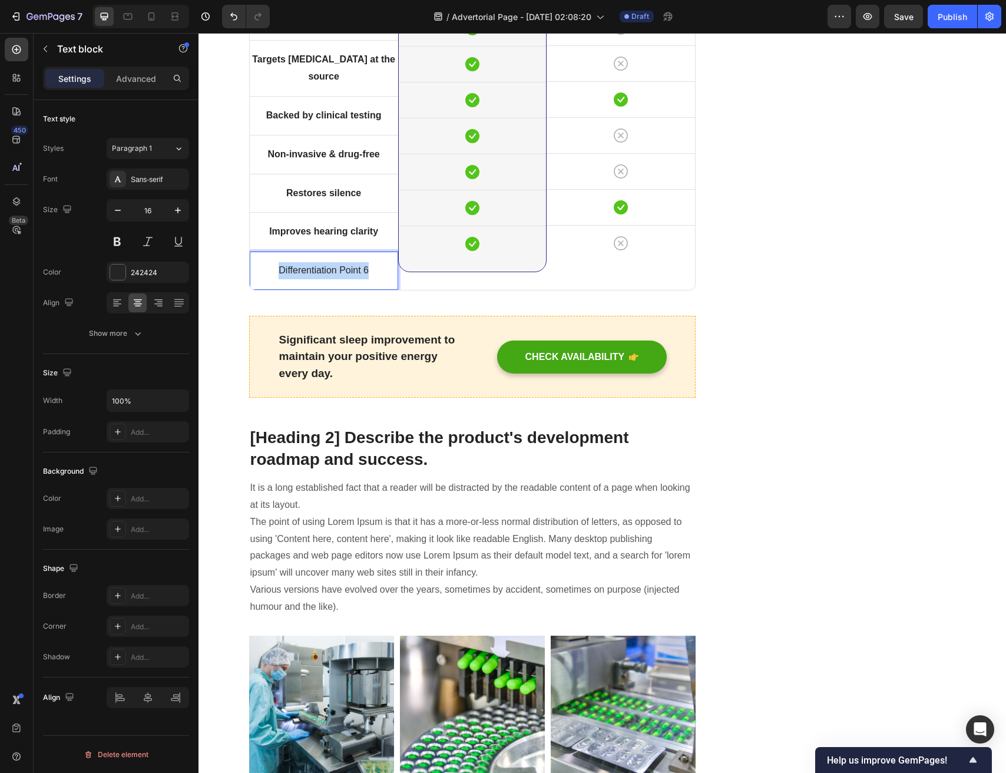
click at [336, 279] on p "Differentiation Point 6" at bounding box center [324, 270] width 146 height 17
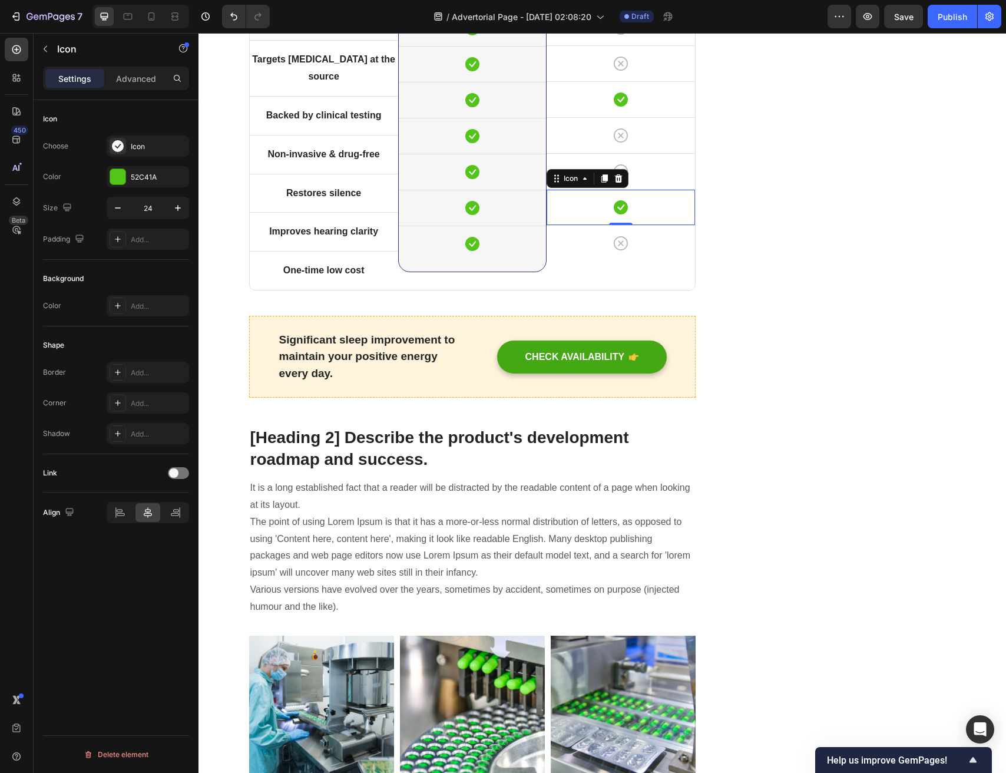
click at [618, 214] on icon at bounding box center [621, 207] width 14 height 14
click at [625, 250] on icon at bounding box center [621, 243] width 14 height 14
click at [600, 219] on icon at bounding box center [604, 214] width 9 height 9
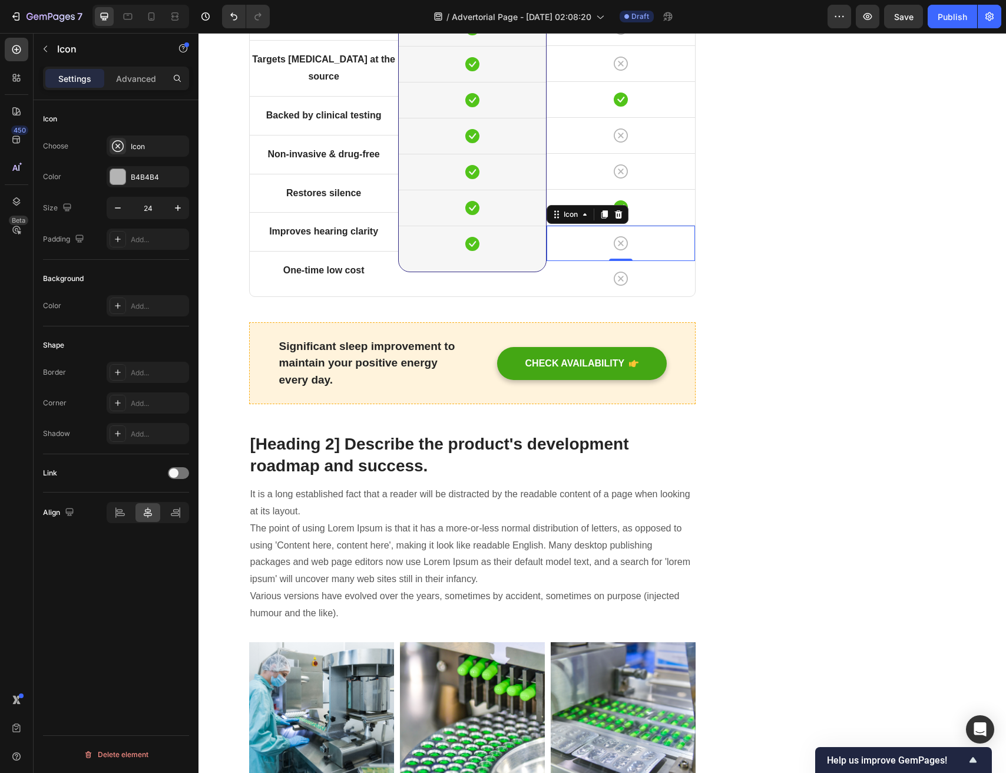
click at [668, 261] on div "Icon 0" at bounding box center [621, 243] width 148 height 35
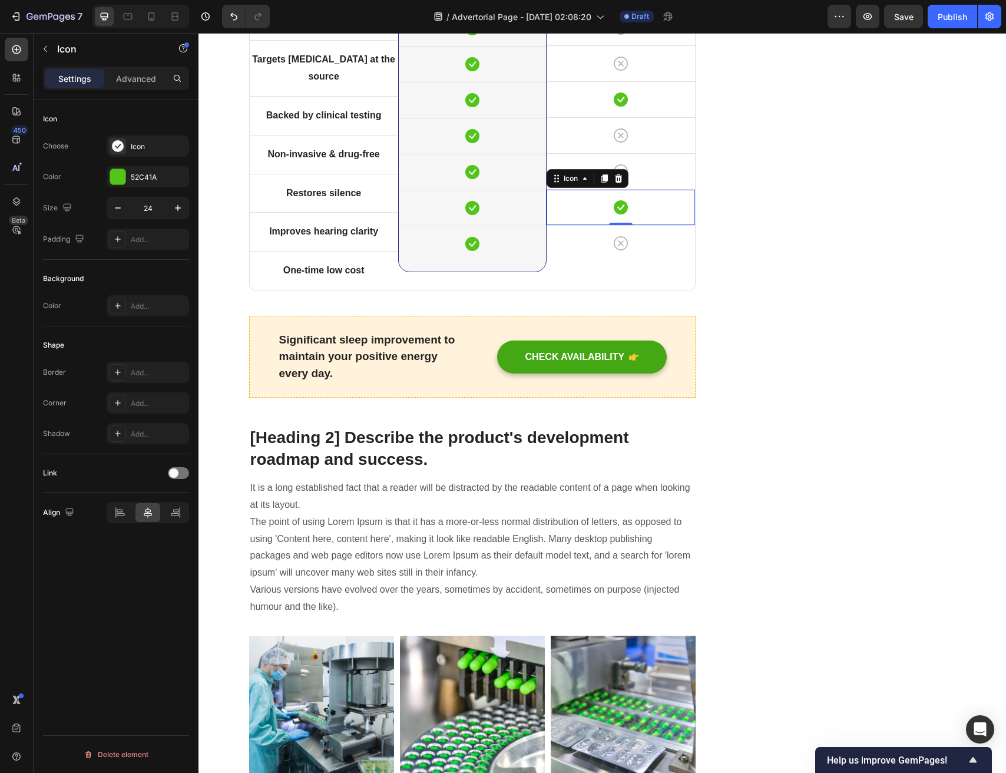
click at [653, 225] on div "Icon 0" at bounding box center [621, 207] width 148 height 35
click at [617, 183] on icon at bounding box center [619, 178] width 8 height 8
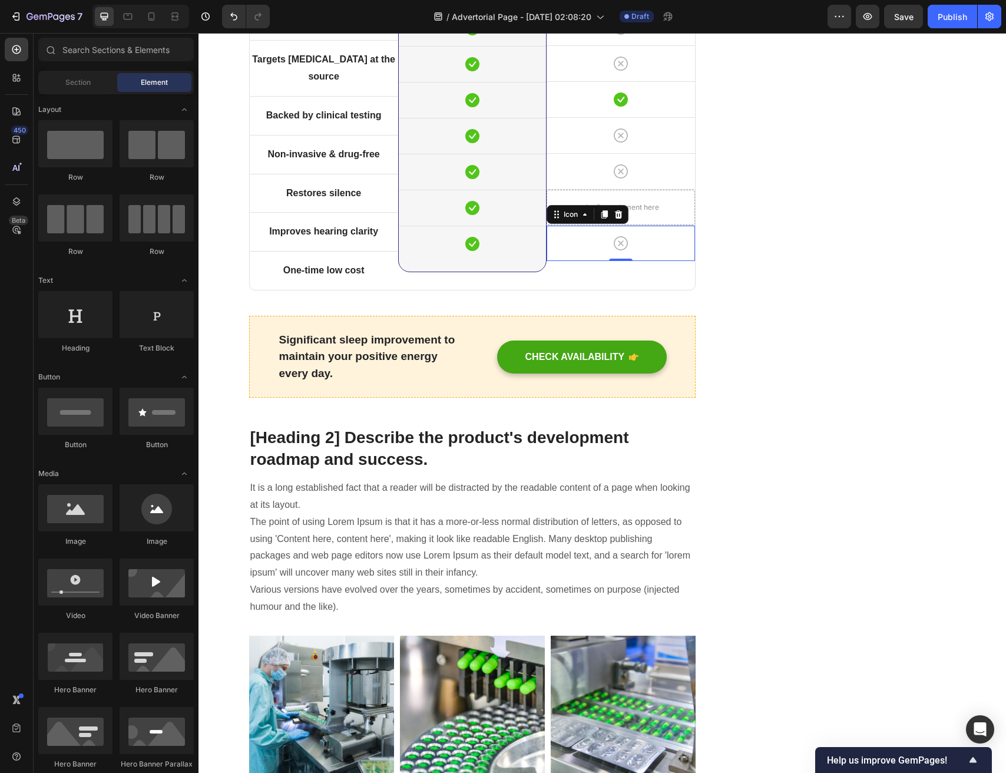
click at [634, 261] on div "Icon 0" at bounding box center [621, 243] width 148 height 35
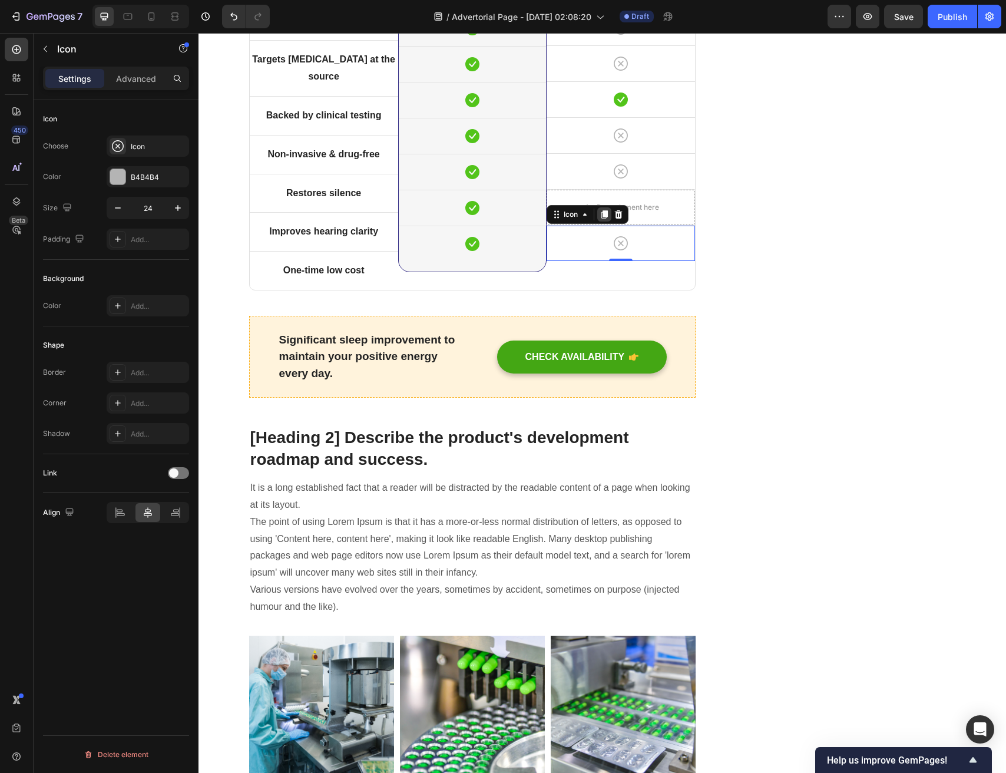
click at [602, 219] on icon at bounding box center [604, 214] width 9 height 9
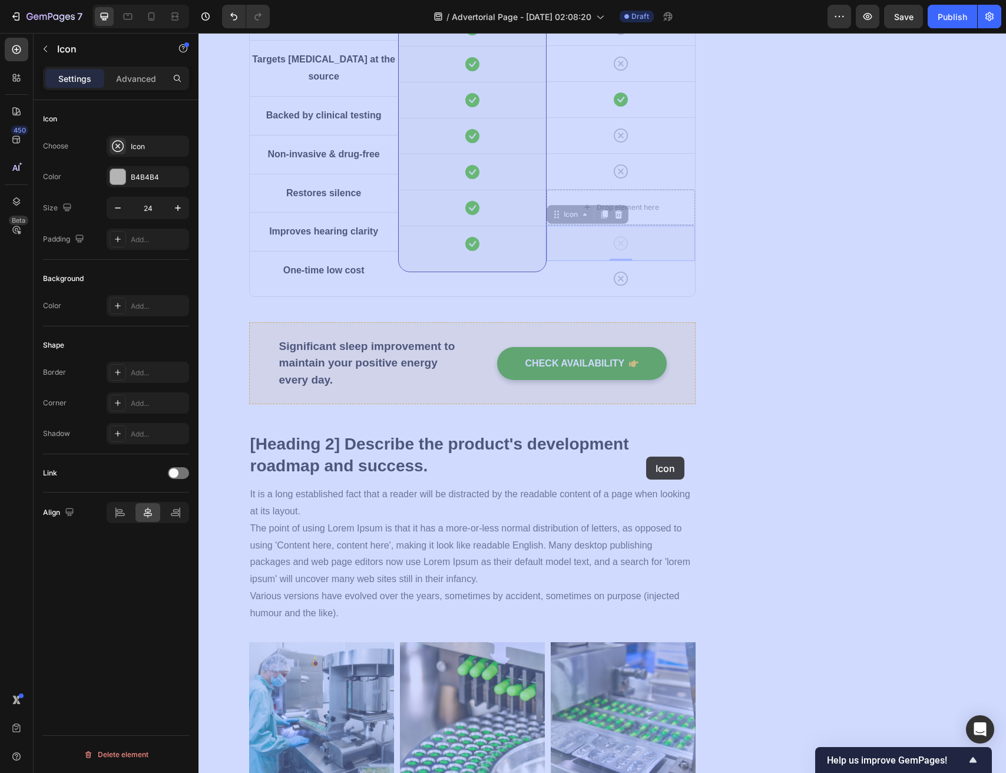
drag, startPoint x: 647, startPoint y: 485, endPoint x: 646, endPoint y: 457, distance: 27.7
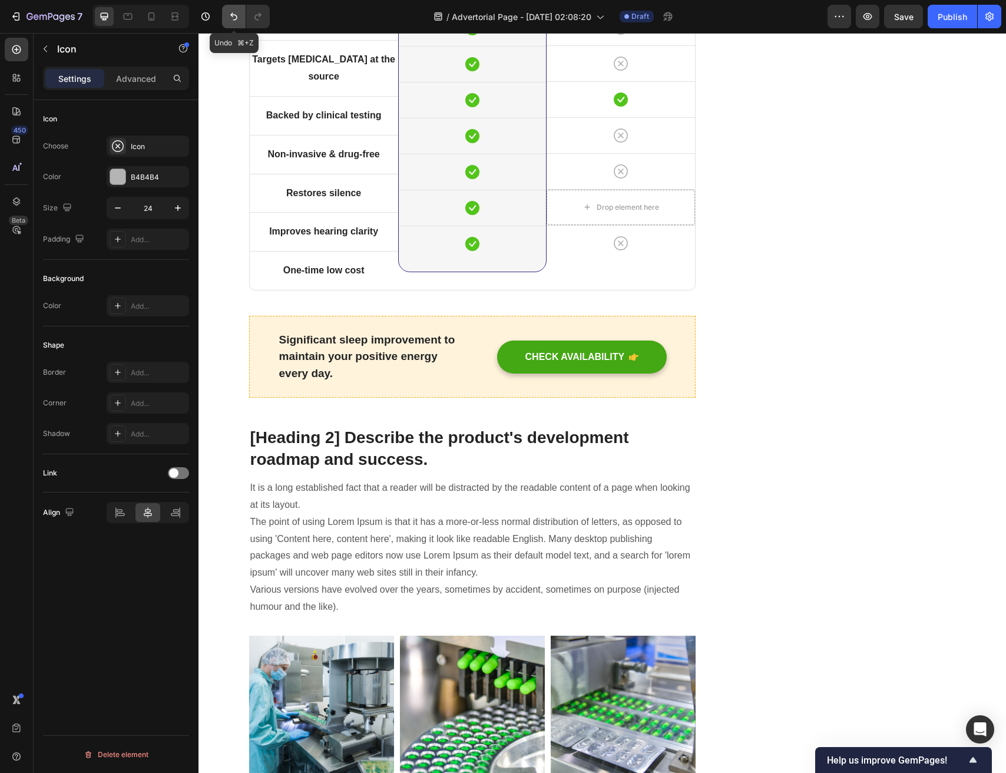
click at [238, 22] on icon "Undo/Redo" at bounding box center [234, 17] width 12 height 12
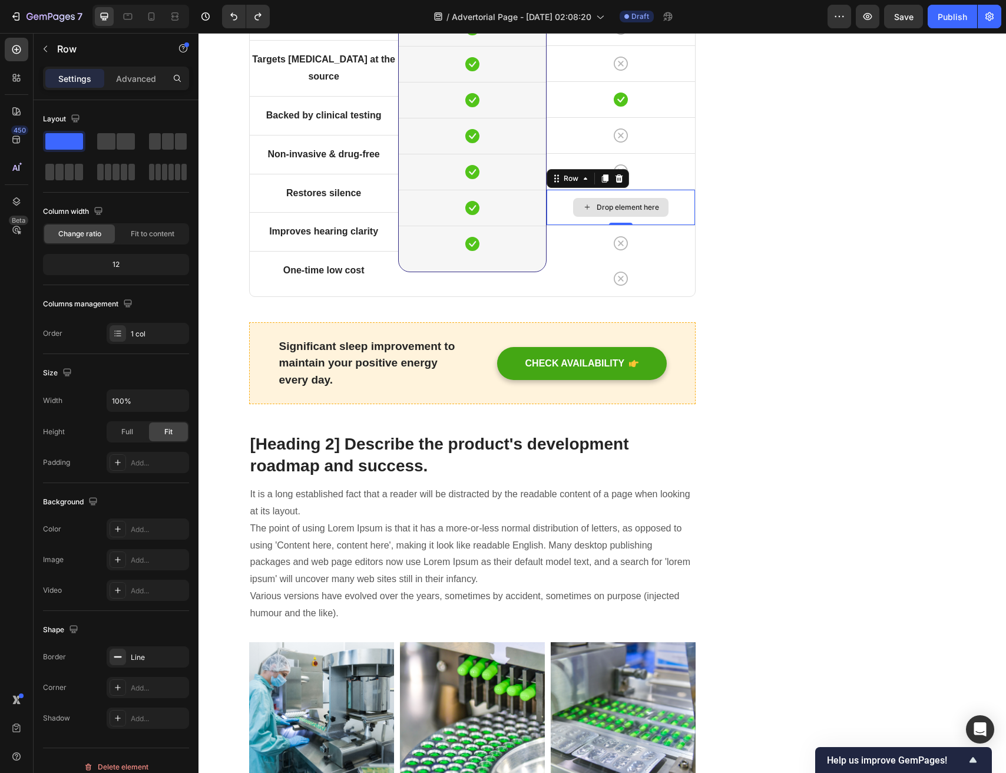
click at [679, 225] on div "Drop element here" at bounding box center [621, 207] width 148 height 35
click at [618, 183] on icon at bounding box center [619, 178] width 8 height 8
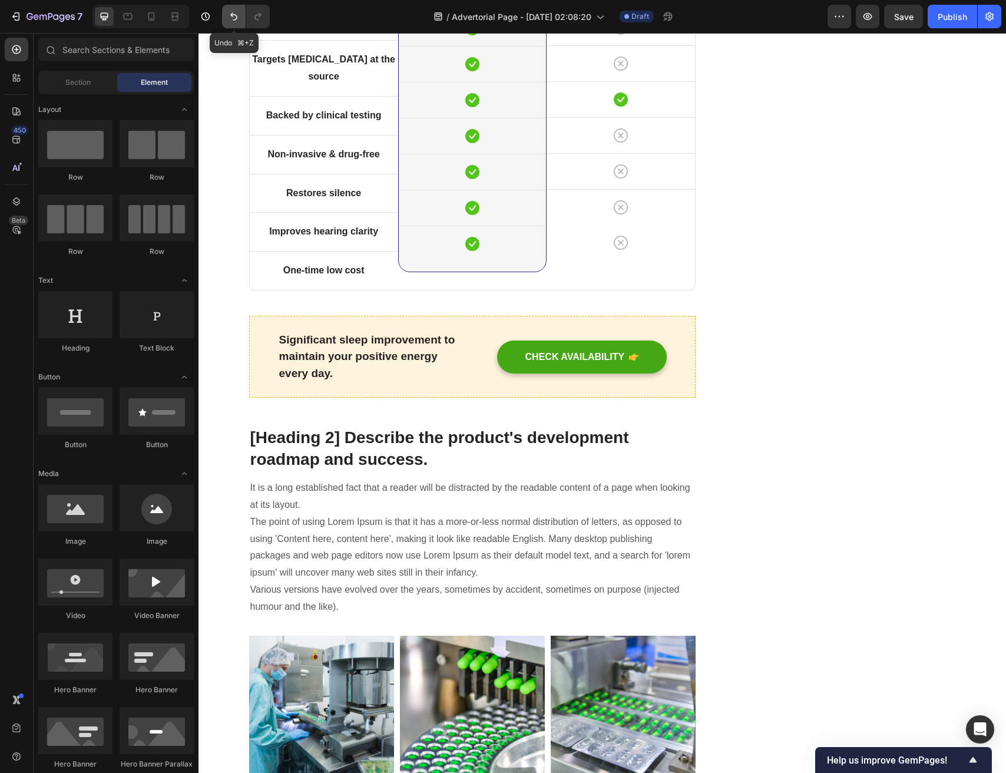
click at [227, 17] on button "Undo/Redo" at bounding box center [234, 17] width 24 height 24
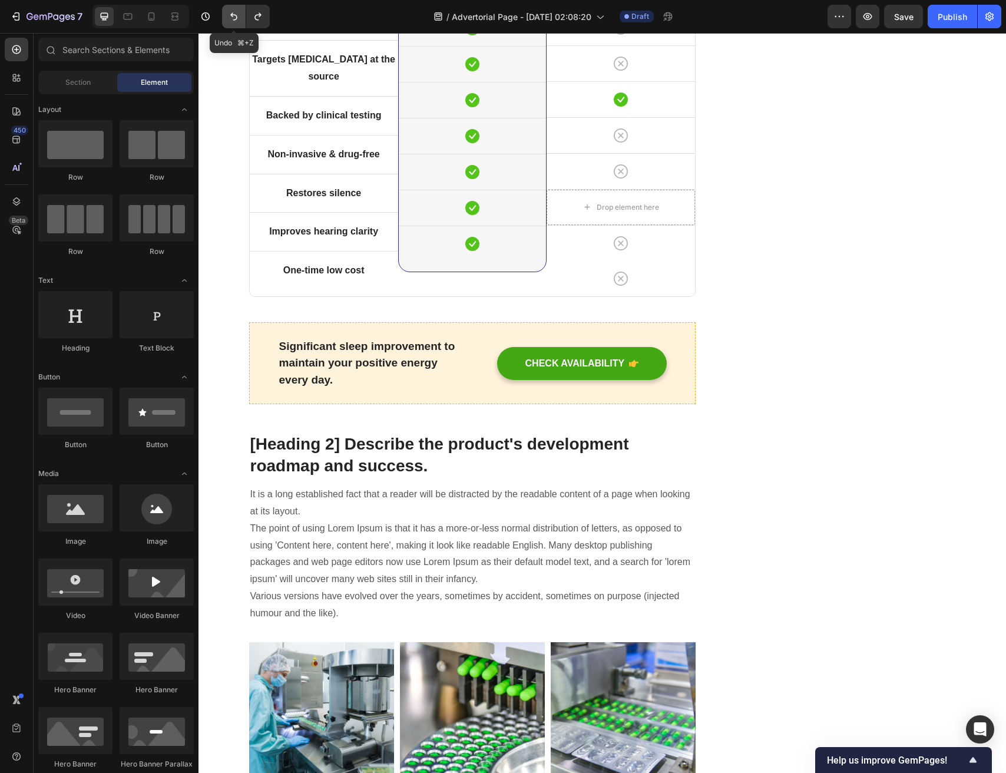
click at [227, 17] on button "Undo/Redo" at bounding box center [234, 17] width 24 height 24
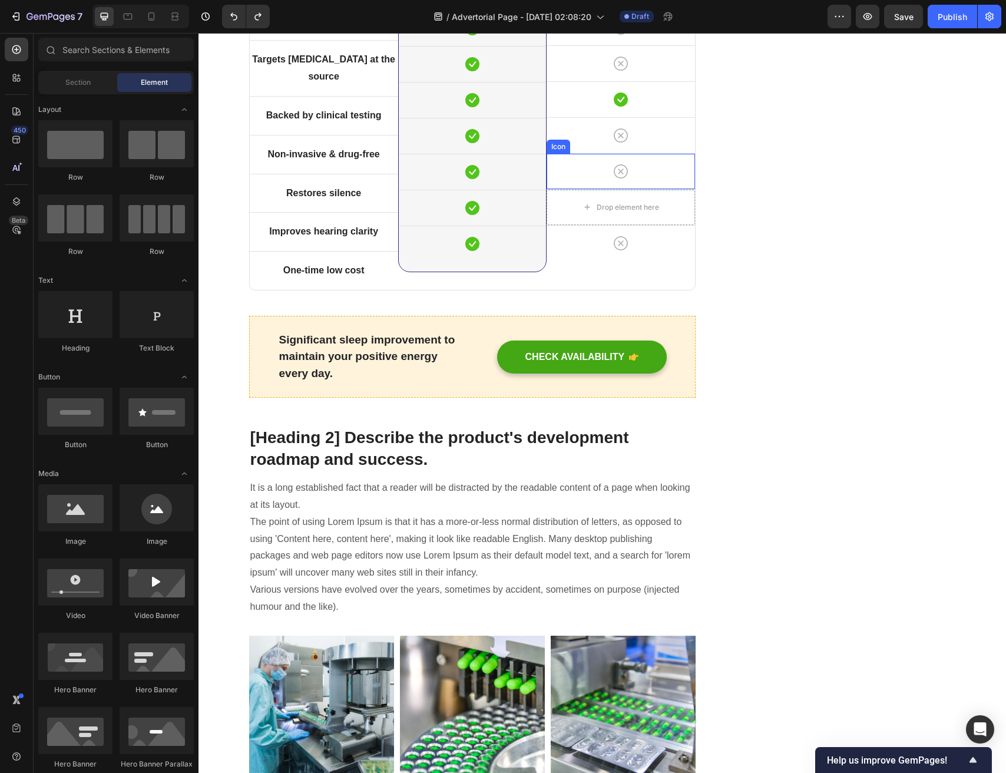
click at [678, 189] on div "Icon" at bounding box center [621, 171] width 148 height 35
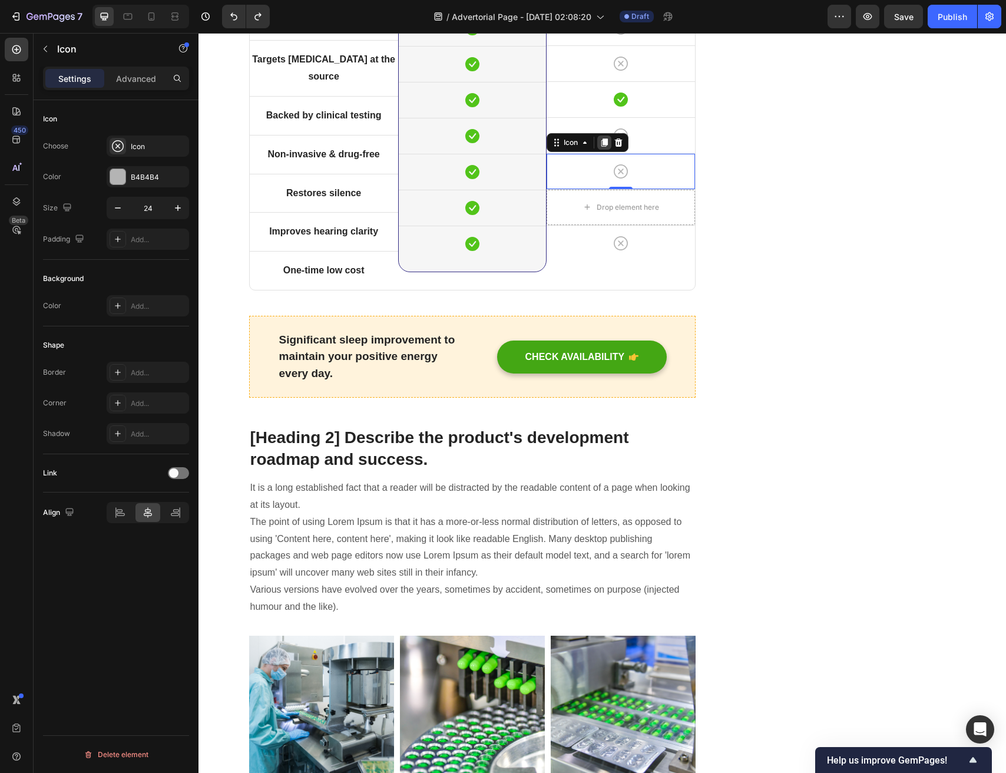
click at [605, 147] on icon at bounding box center [605, 142] width 6 height 8
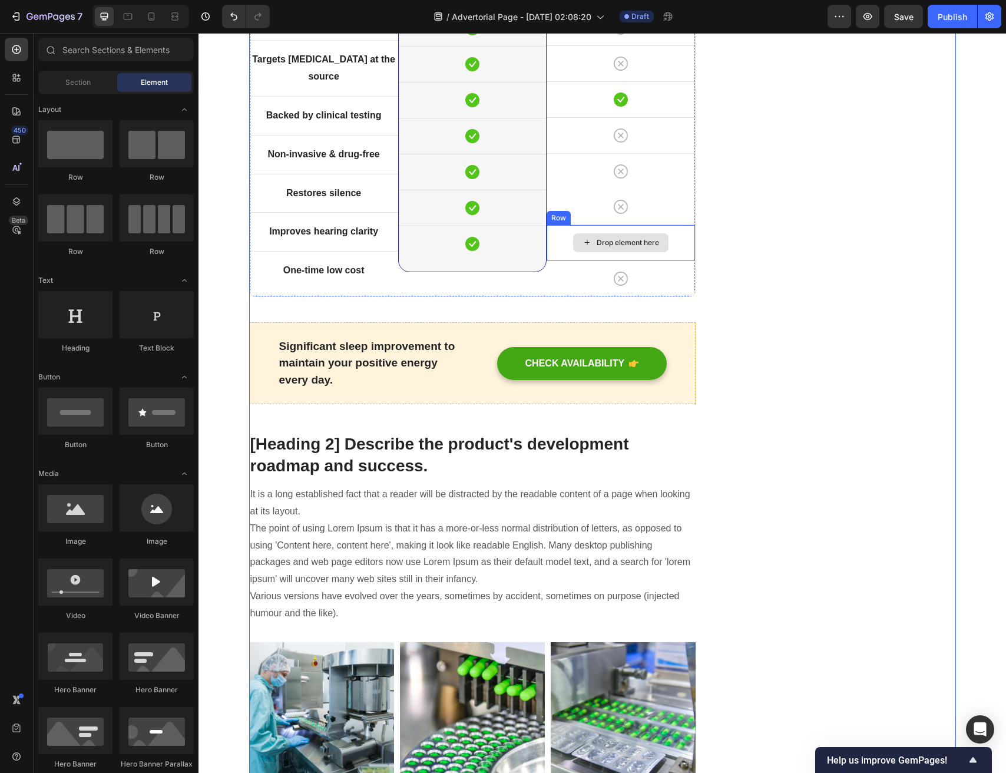
click at [667, 252] on div "Drop element here" at bounding box center [620, 242] width 95 height 19
click at [559, 260] on div "Drop element here" at bounding box center [621, 242] width 148 height 35
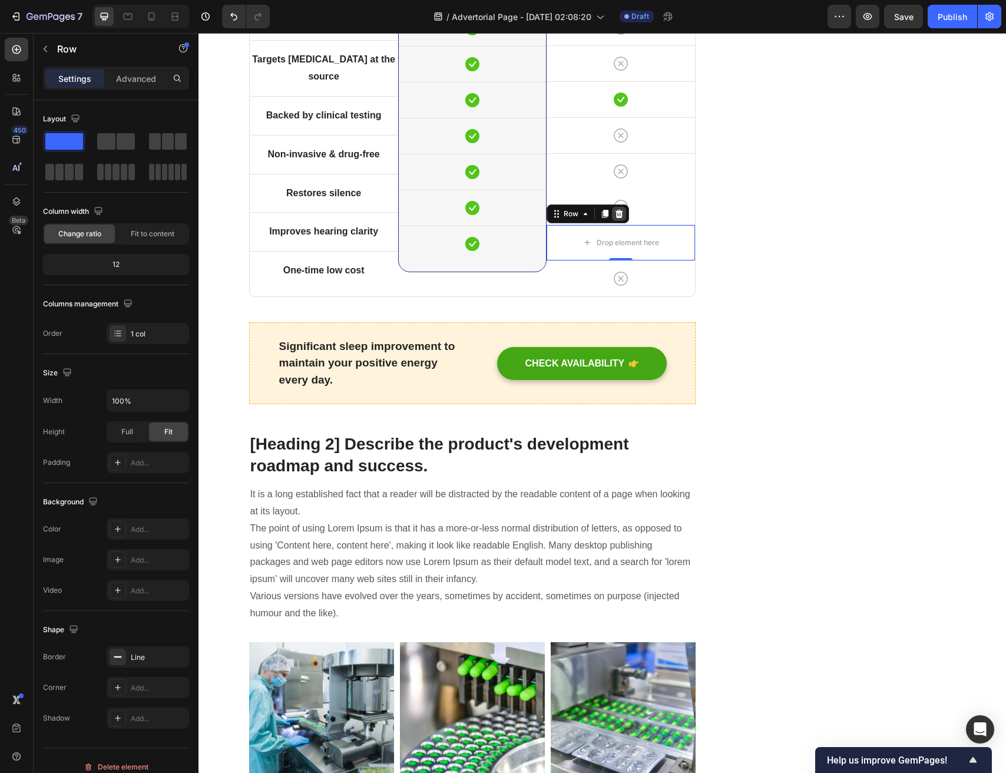
click at [616, 218] on icon at bounding box center [619, 214] width 8 height 8
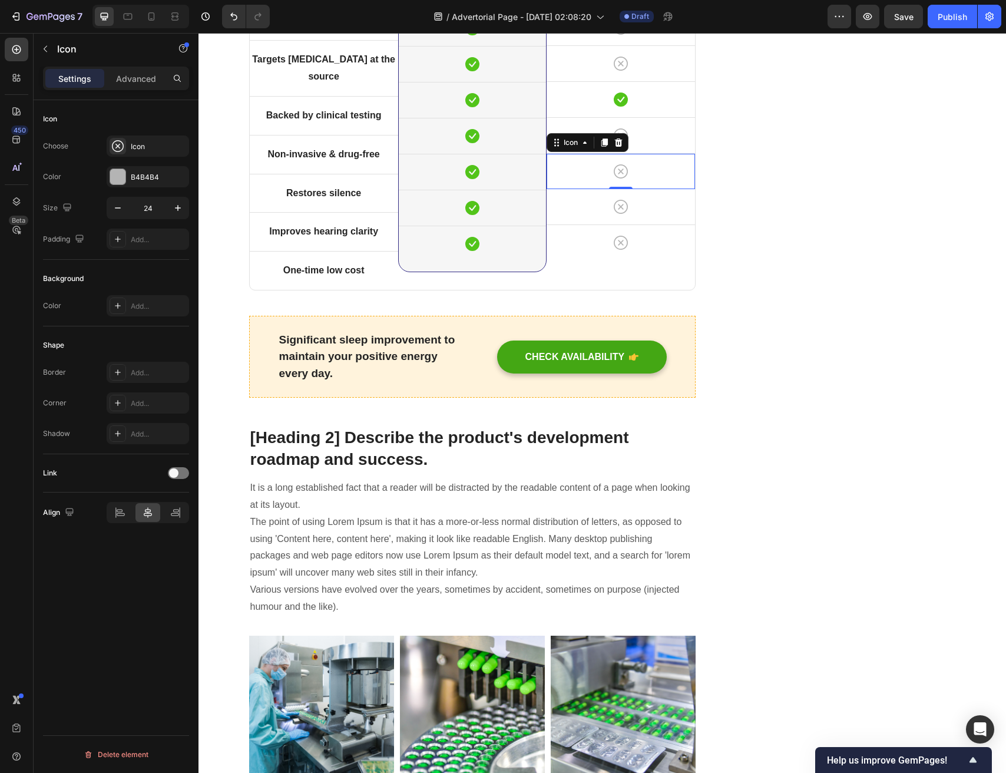
click at [638, 189] on div "Icon 0" at bounding box center [621, 171] width 148 height 35
click at [656, 224] on div "Icon" at bounding box center [621, 206] width 148 height 35
click at [147, 87] on div "Advanced" at bounding box center [136, 78] width 59 height 19
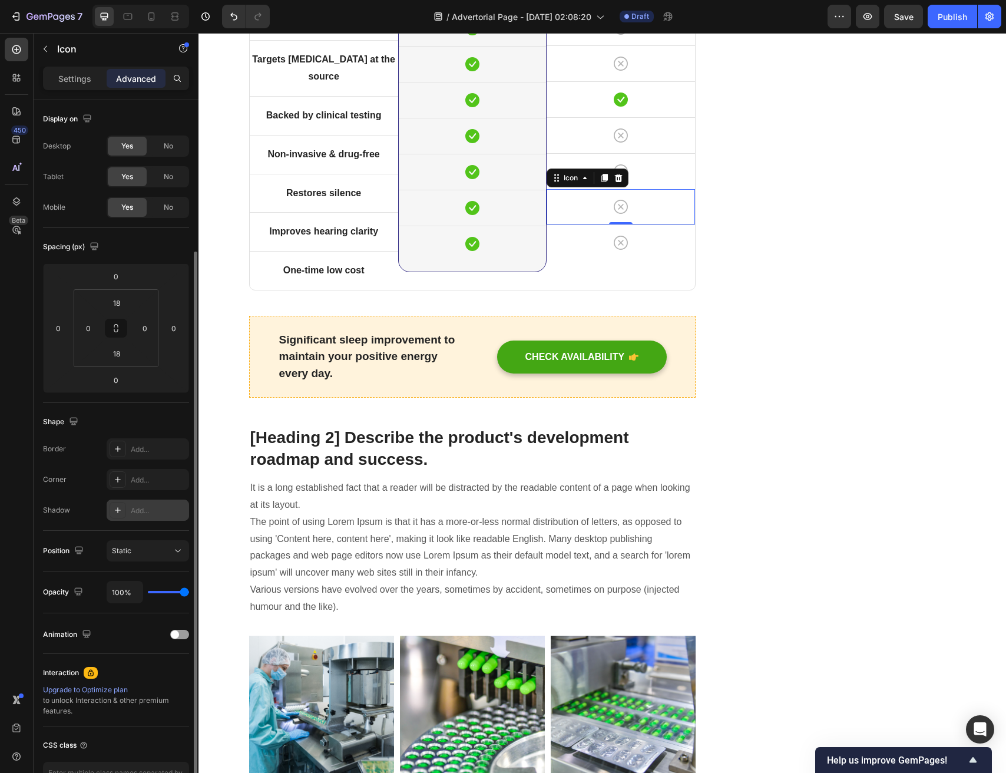
scroll to position [80, 0]
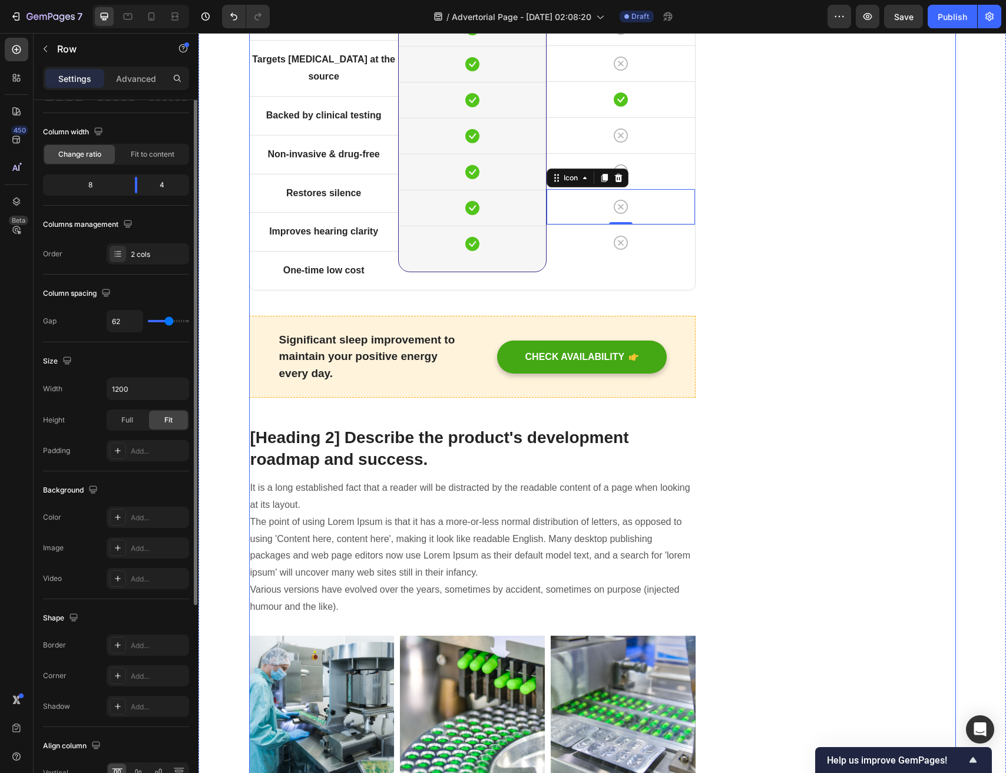
scroll to position [0, 0]
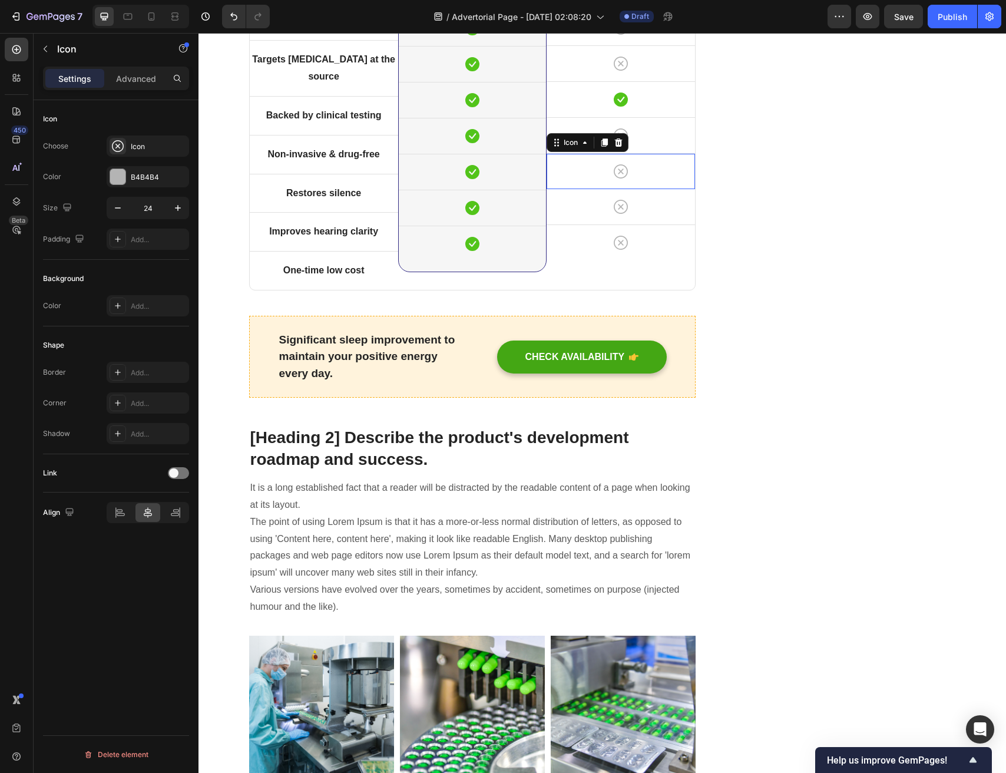
click at [652, 189] on div "Icon 0" at bounding box center [621, 171] width 148 height 35
click at [150, 70] on div "Advanced" at bounding box center [136, 78] width 59 height 19
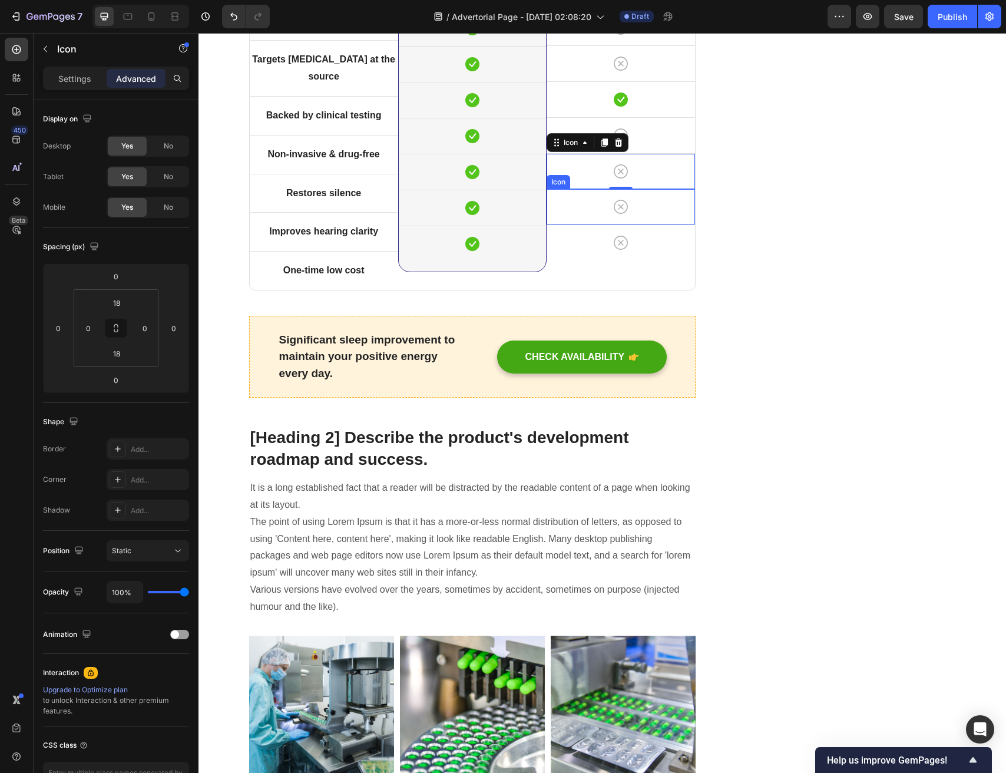
click at [657, 224] on div "Icon" at bounding box center [621, 206] width 148 height 35
click at [513, 190] on div "Icon" at bounding box center [472, 171] width 147 height 35
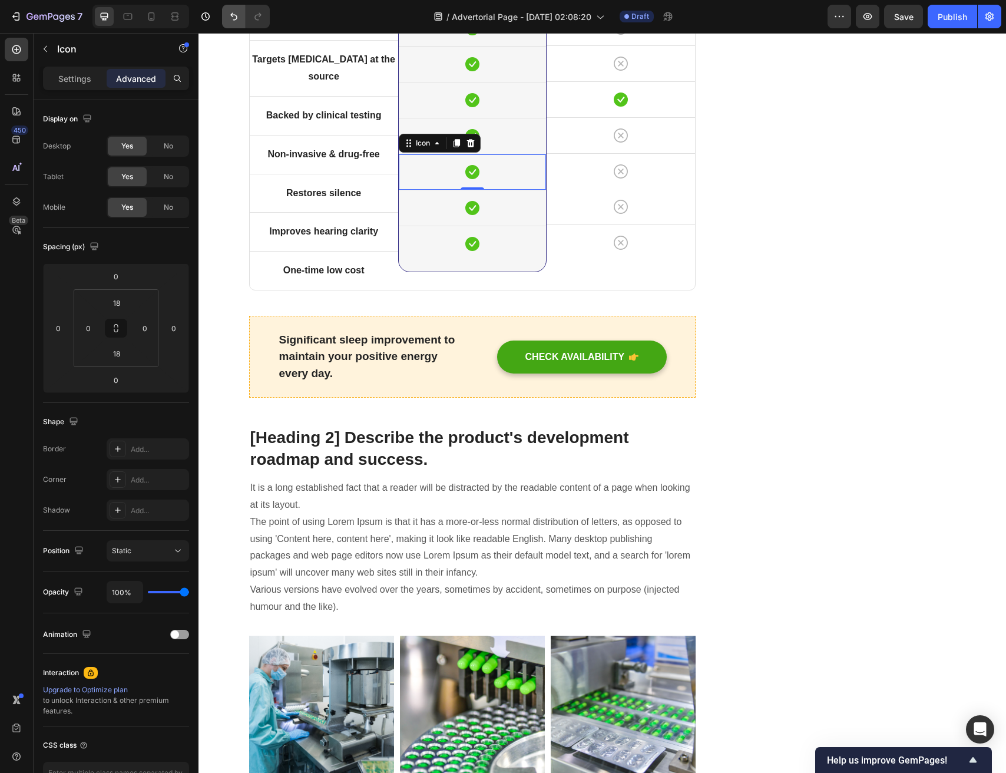
click at [227, 14] on button "Undo/Redo" at bounding box center [234, 17] width 24 height 24
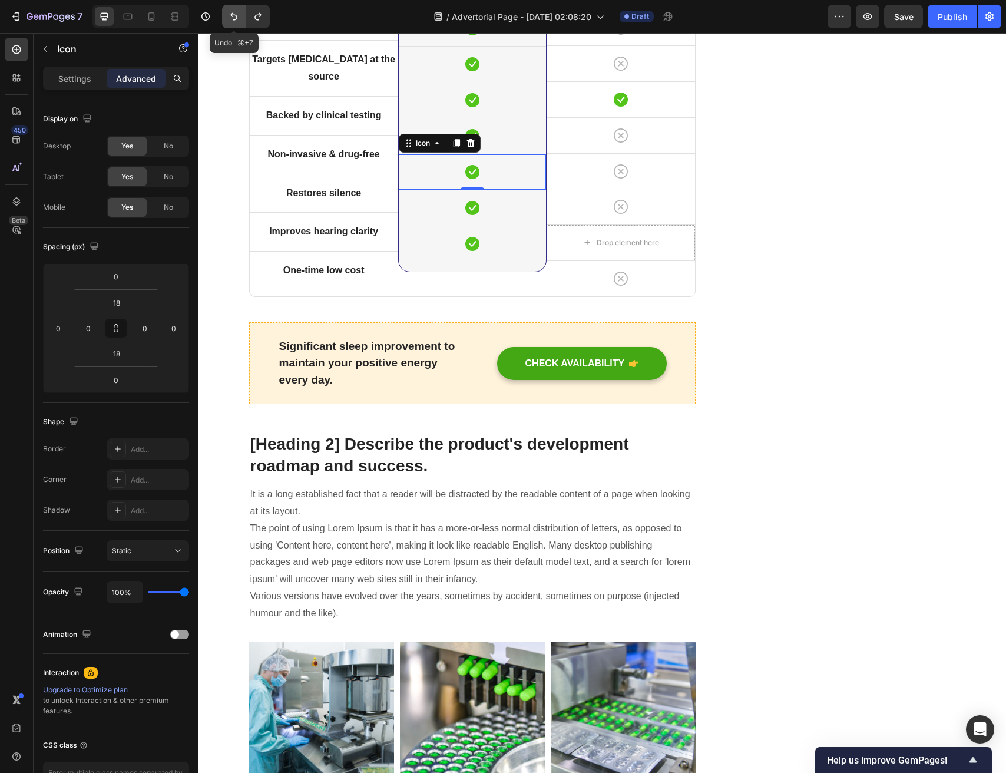
click at [227, 14] on button "Undo/Redo" at bounding box center [234, 17] width 24 height 24
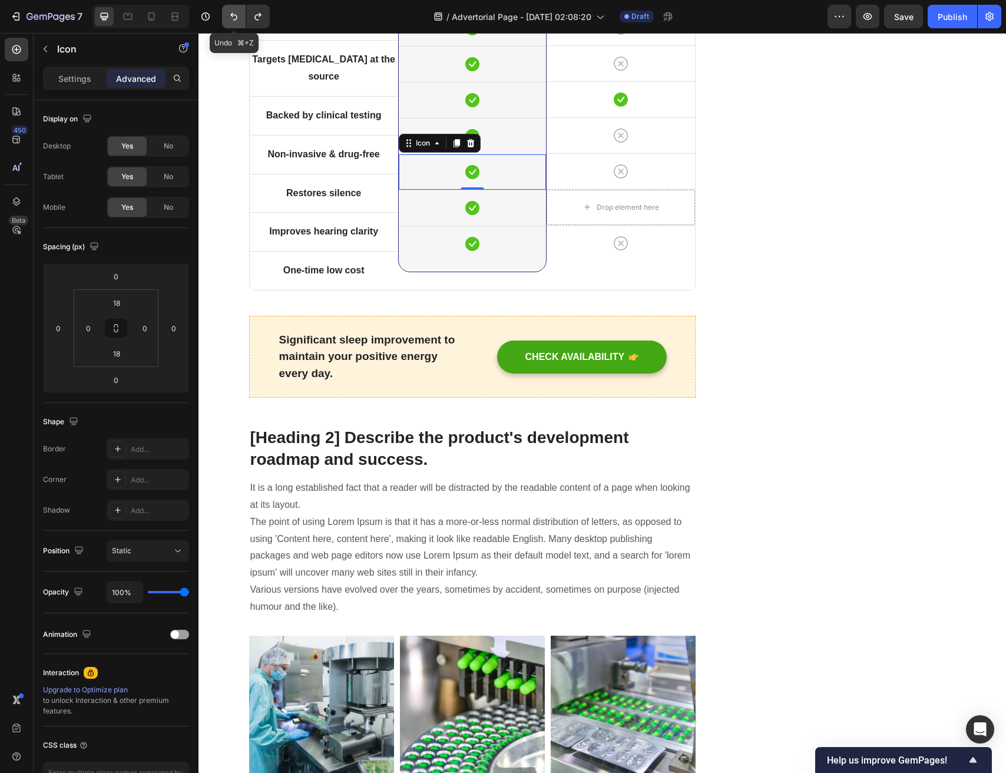
click at [227, 14] on button "Undo/Redo" at bounding box center [234, 17] width 24 height 24
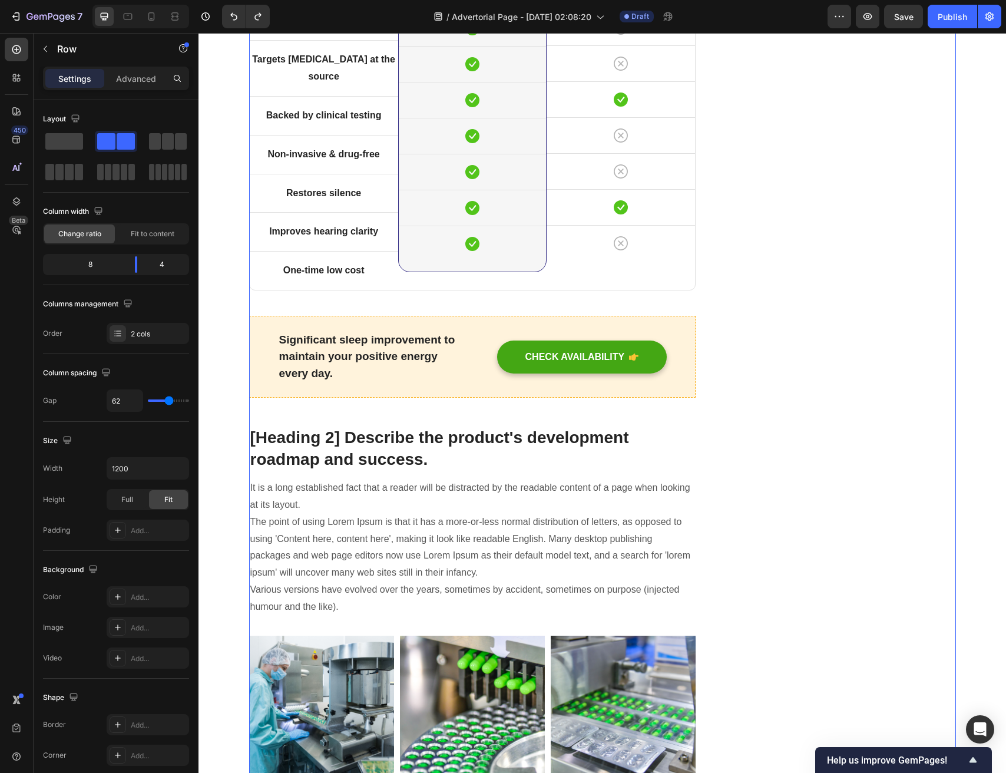
click at [650, 189] on div "Icon" at bounding box center [621, 171] width 148 height 35
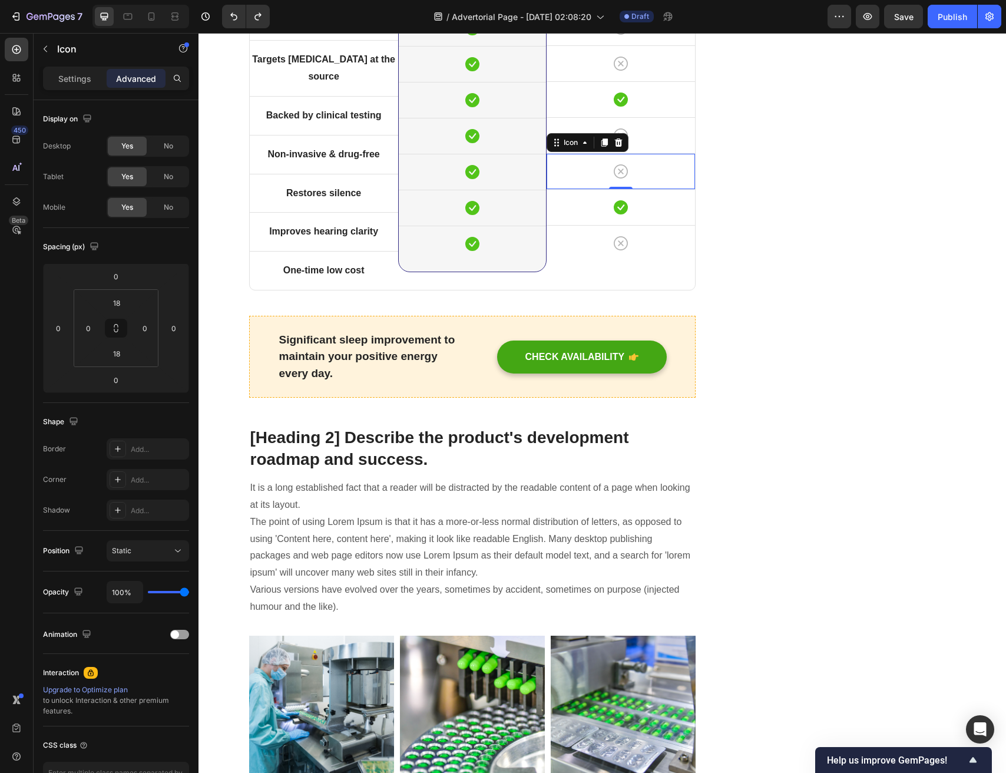
click at [641, 189] on div "Icon 0" at bounding box center [621, 171] width 148 height 35
click at [613, 189] on div "Icon 0" at bounding box center [621, 171] width 148 height 35
click at [625, 179] on icon at bounding box center [621, 171] width 14 height 14
click at [616, 225] on div "Icon" at bounding box center [621, 207] width 148 height 35
click at [89, 76] on p "Settings" at bounding box center [74, 78] width 33 height 12
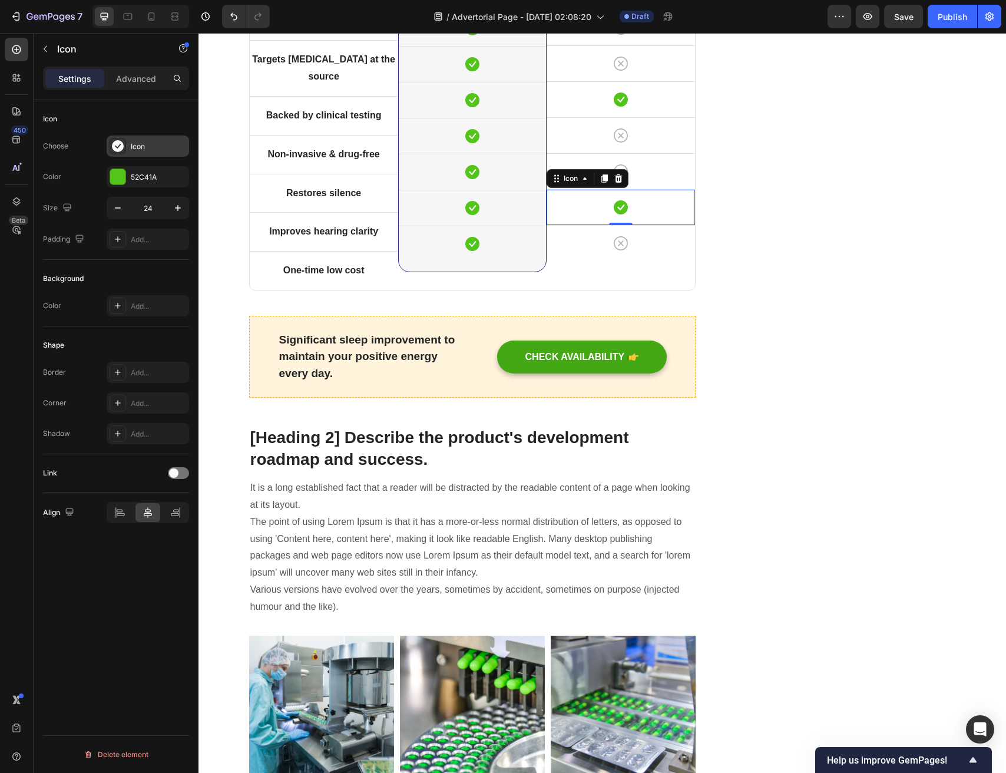
click at [130, 145] on div "Icon" at bounding box center [148, 146] width 82 height 21
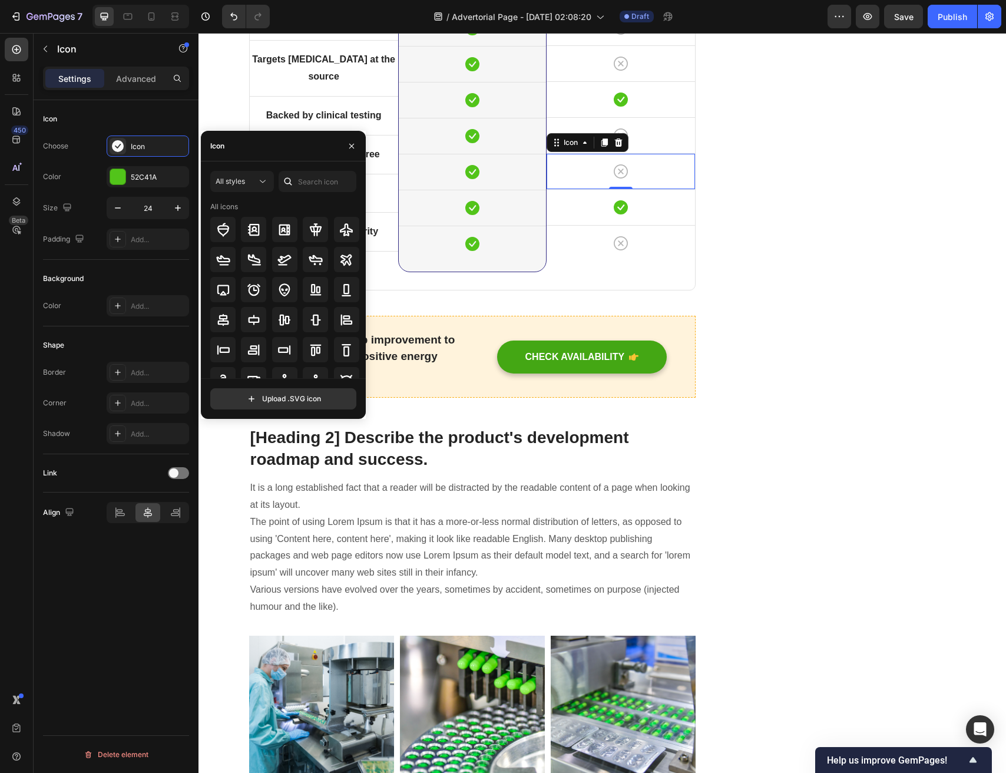
click at [679, 189] on div "Icon 0" at bounding box center [621, 171] width 148 height 35
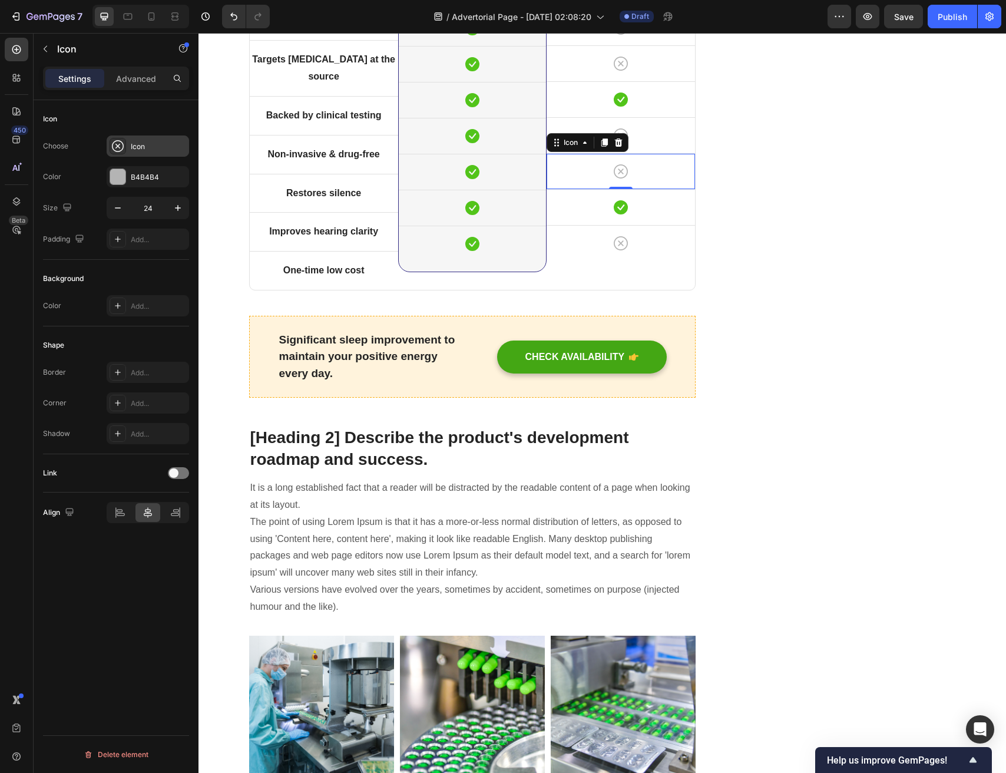
click at [147, 154] on div "Icon" at bounding box center [148, 146] width 82 height 21
click at [651, 225] on div "Icon 0" at bounding box center [621, 207] width 148 height 35
click at [148, 140] on div "Icon" at bounding box center [148, 146] width 82 height 21
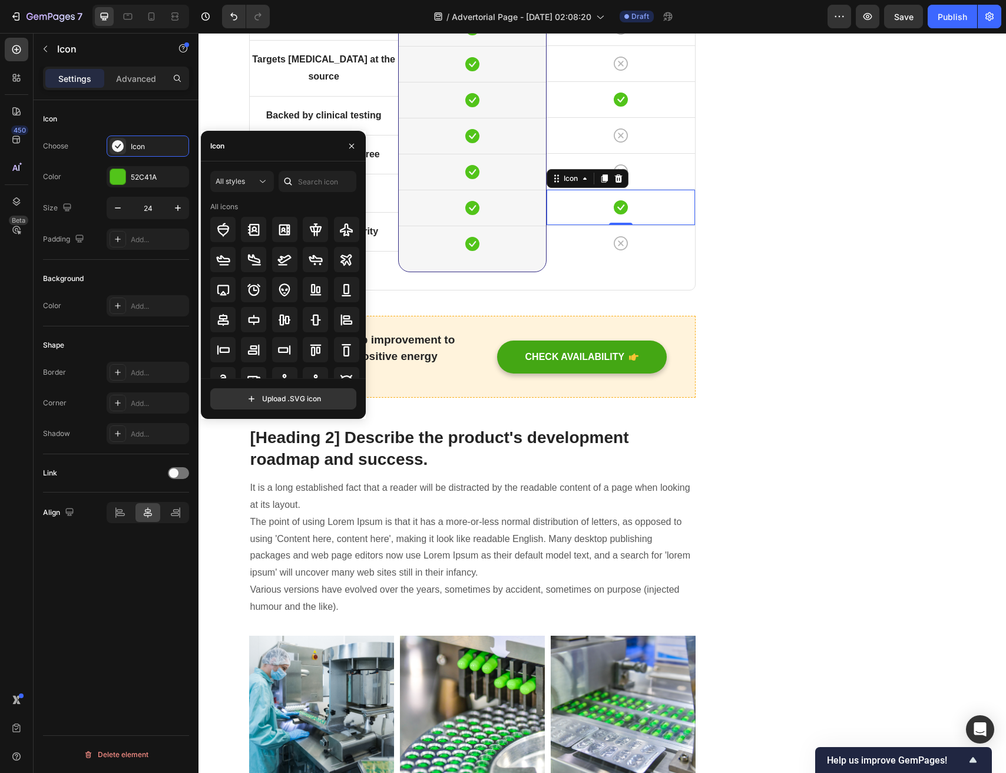
click at [280, 153] on div "Icon" at bounding box center [283, 146] width 165 height 31
click at [316, 187] on input "text" at bounding box center [318, 181] width 78 height 21
type input "c"
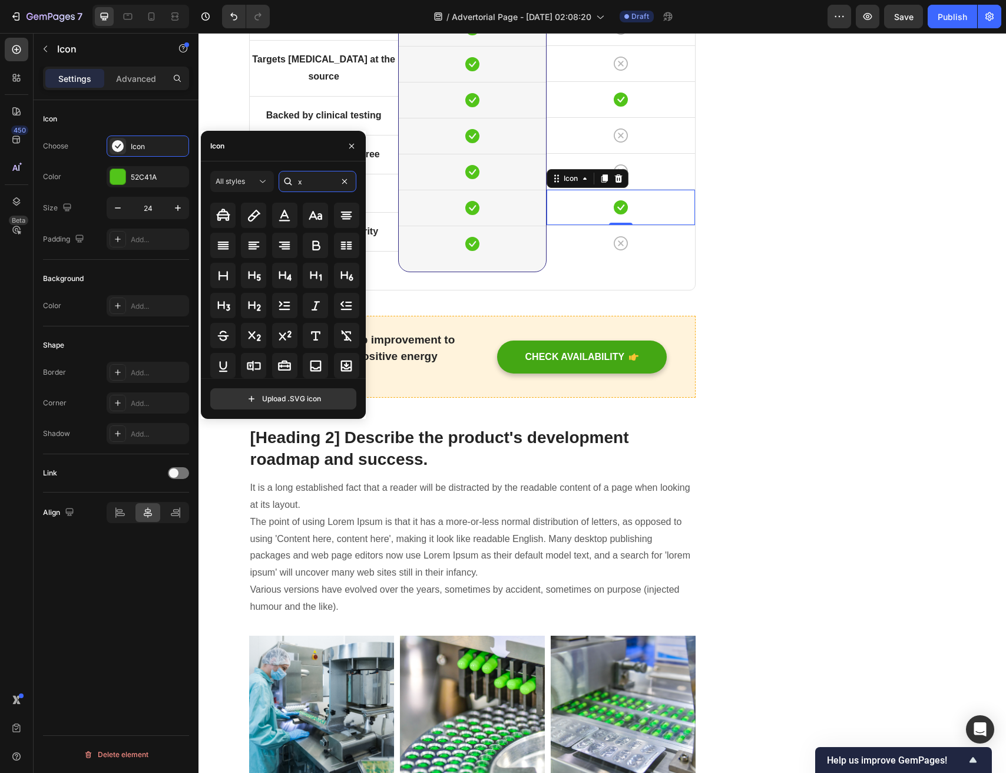
scroll to position [983, 0]
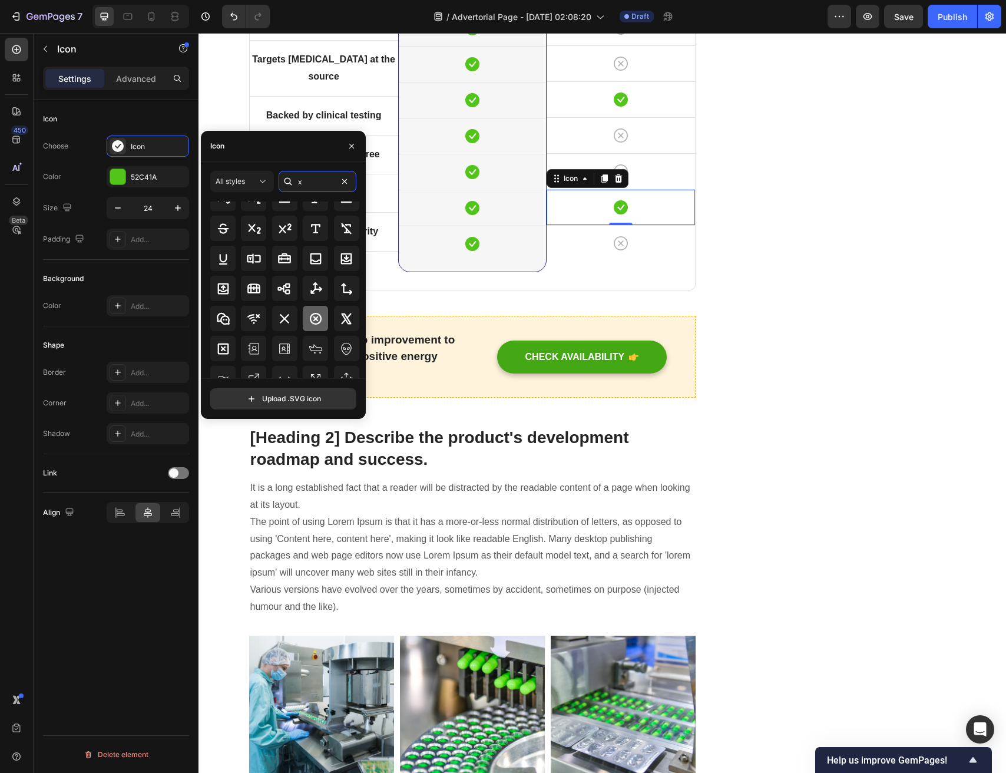
type input "x"
click at [316, 321] on icon at bounding box center [316, 319] width 14 height 14
click at [345, 145] on button "button" at bounding box center [351, 146] width 19 height 19
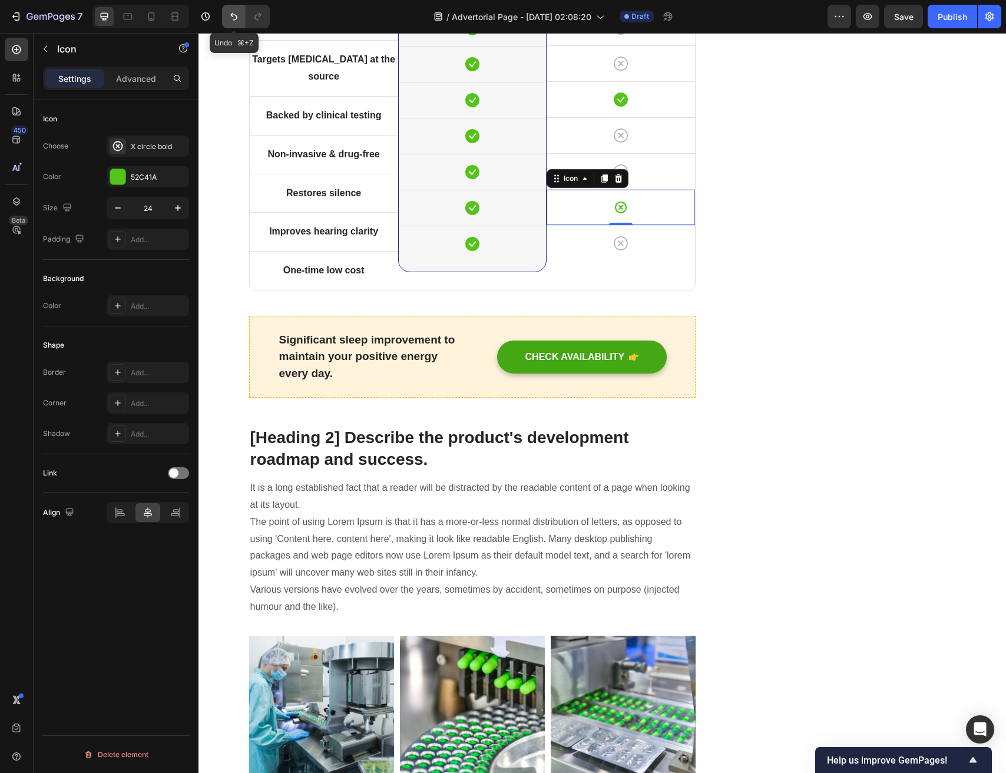
click at [236, 11] on icon "Undo/Redo" at bounding box center [234, 17] width 12 height 12
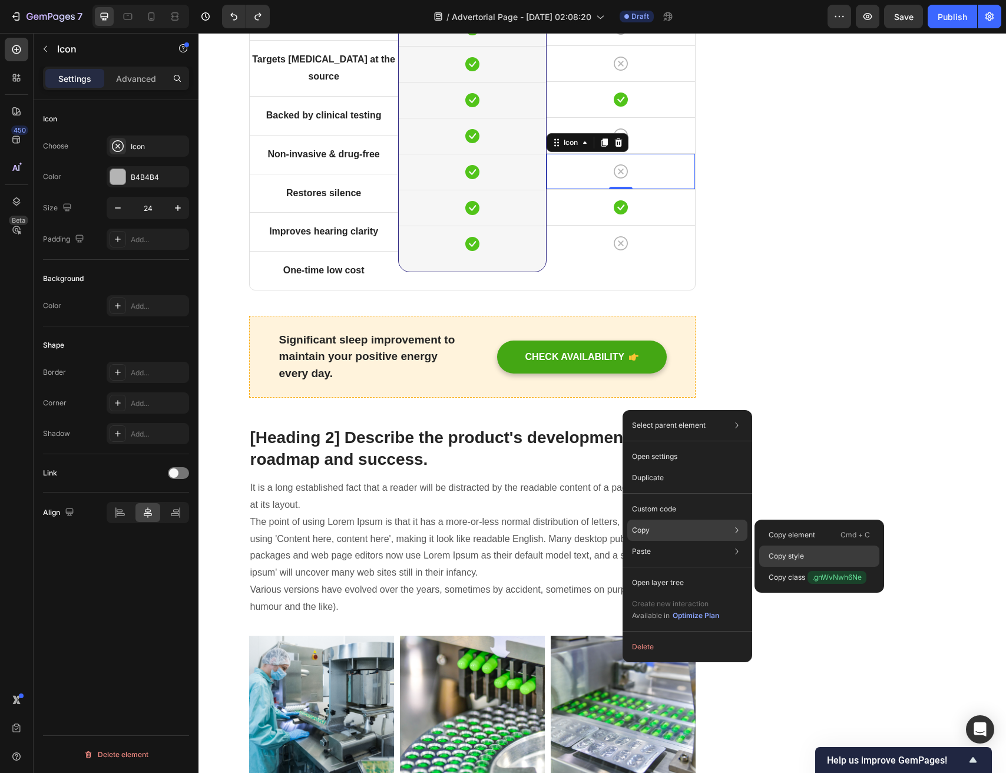
click at [799, 558] on p "Copy style" at bounding box center [786, 556] width 35 height 11
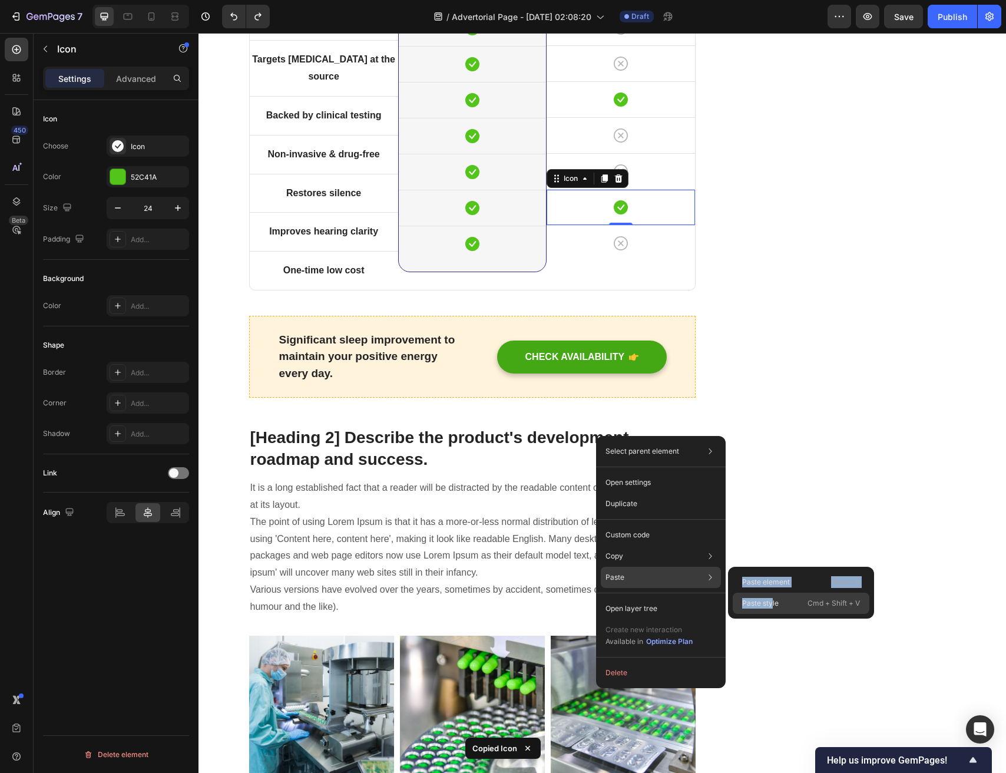
drag, startPoint x: 772, startPoint y: 575, endPoint x: 774, endPoint y: 603, distance: 27.7
click at [774, 603] on div "Paste element Cmd + V Paste style Cmd + Shift + V" at bounding box center [801, 593] width 146 height 52
click at [774, 603] on p "Paste style" at bounding box center [760, 603] width 37 height 11
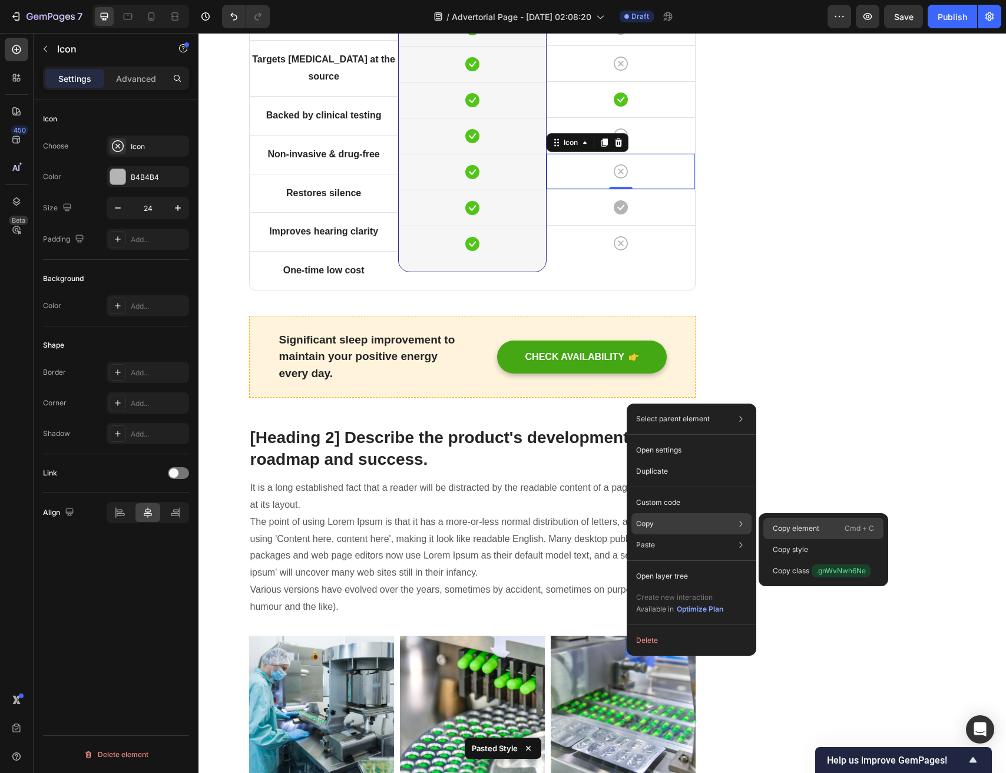
click at [797, 525] on p "Copy element" at bounding box center [796, 528] width 47 height 11
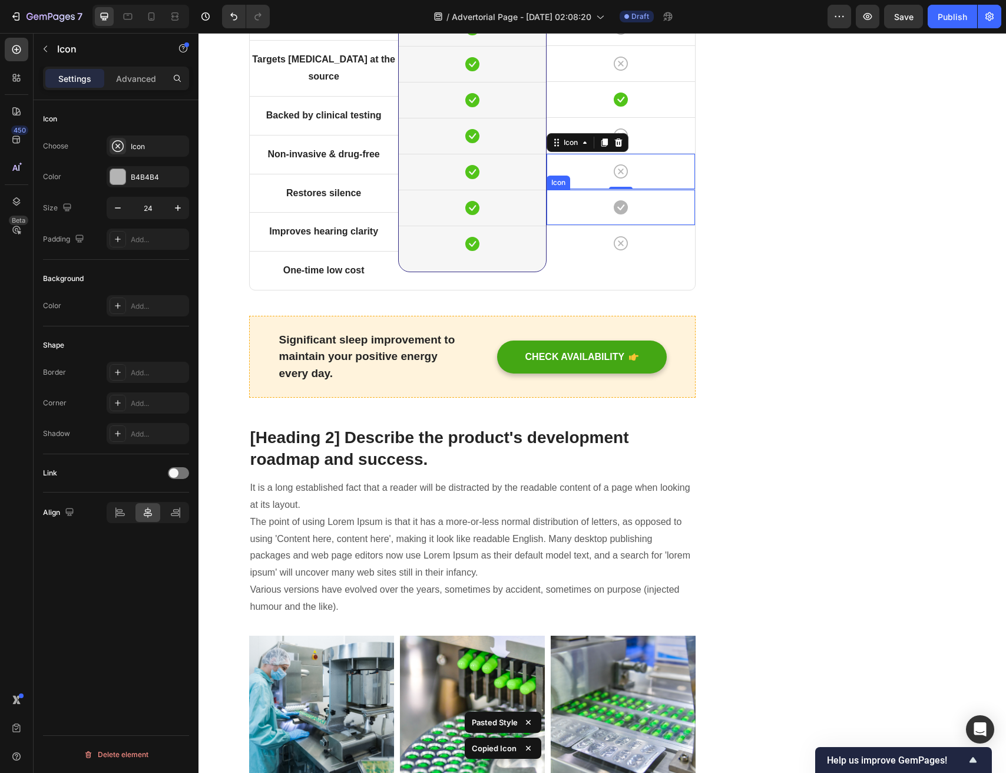
click at [643, 225] on div "Icon" at bounding box center [621, 207] width 148 height 35
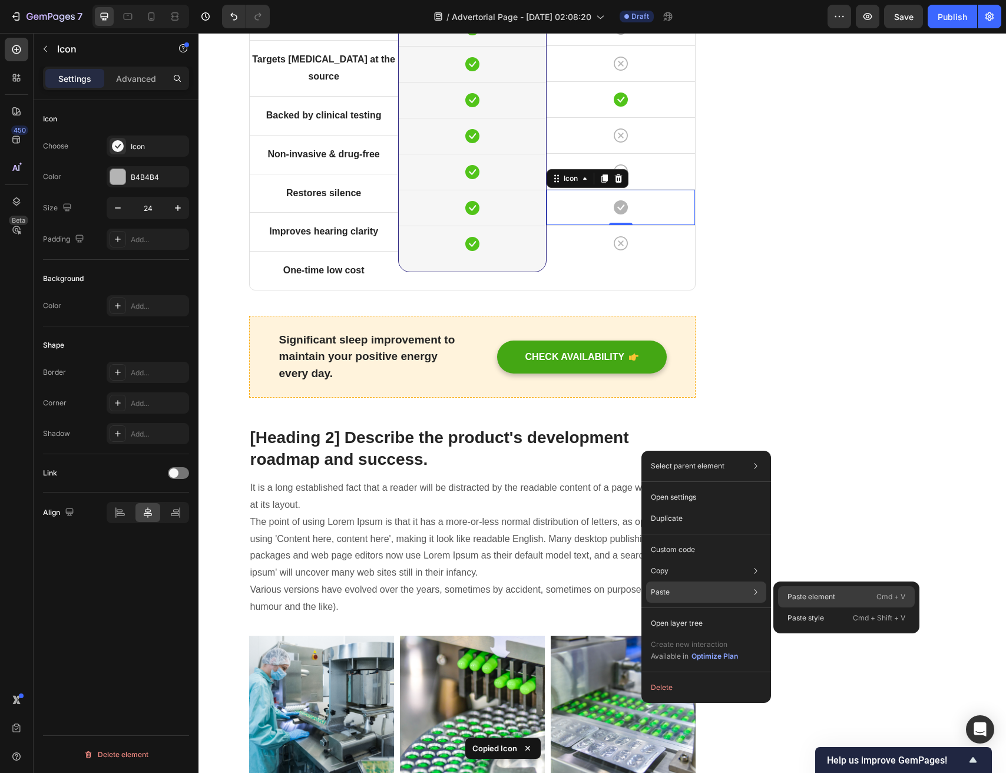
click at [813, 595] on p "Paste element" at bounding box center [812, 597] width 48 height 11
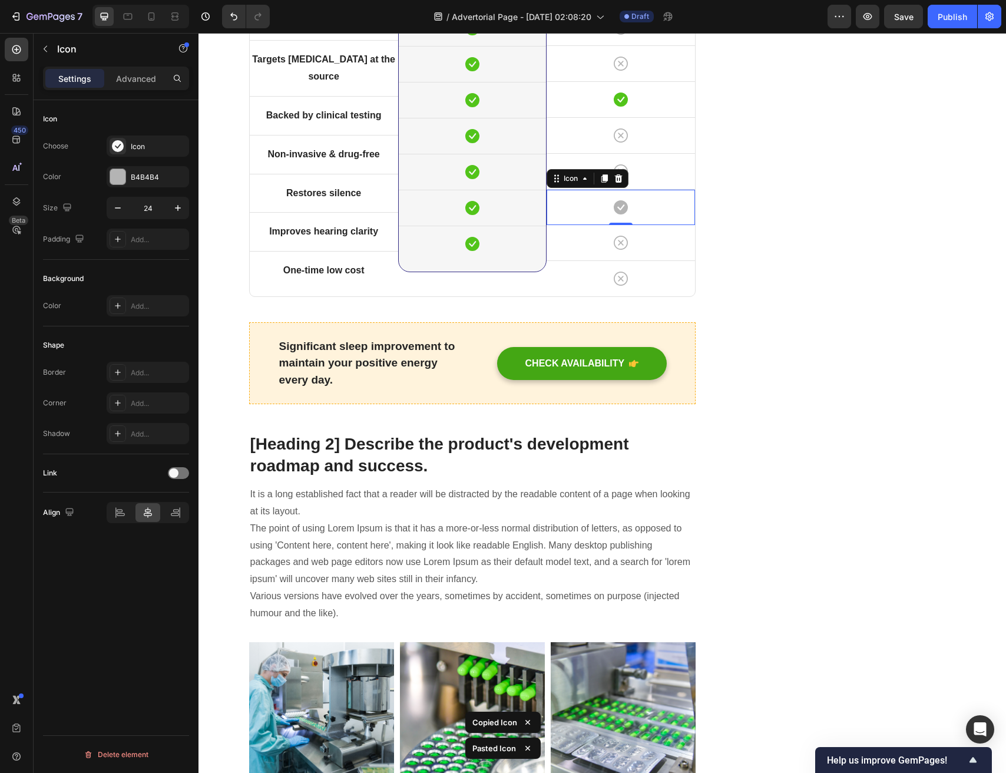
click at [656, 225] on div "Icon 0" at bounding box center [621, 207] width 148 height 35
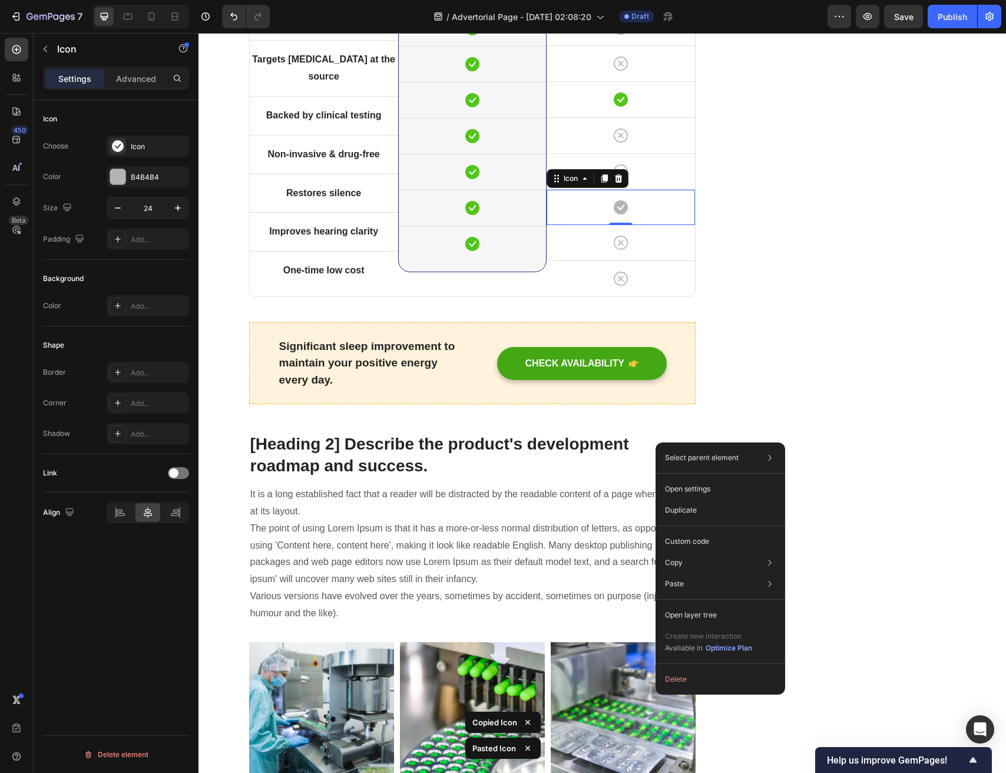
drag, startPoint x: 656, startPoint y: 443, endPoint x: 865, endPoint y: 507, distance: 219.0
click at [706, 685] on button "Delete" at bounding box center [721, 679] width 120 height 21
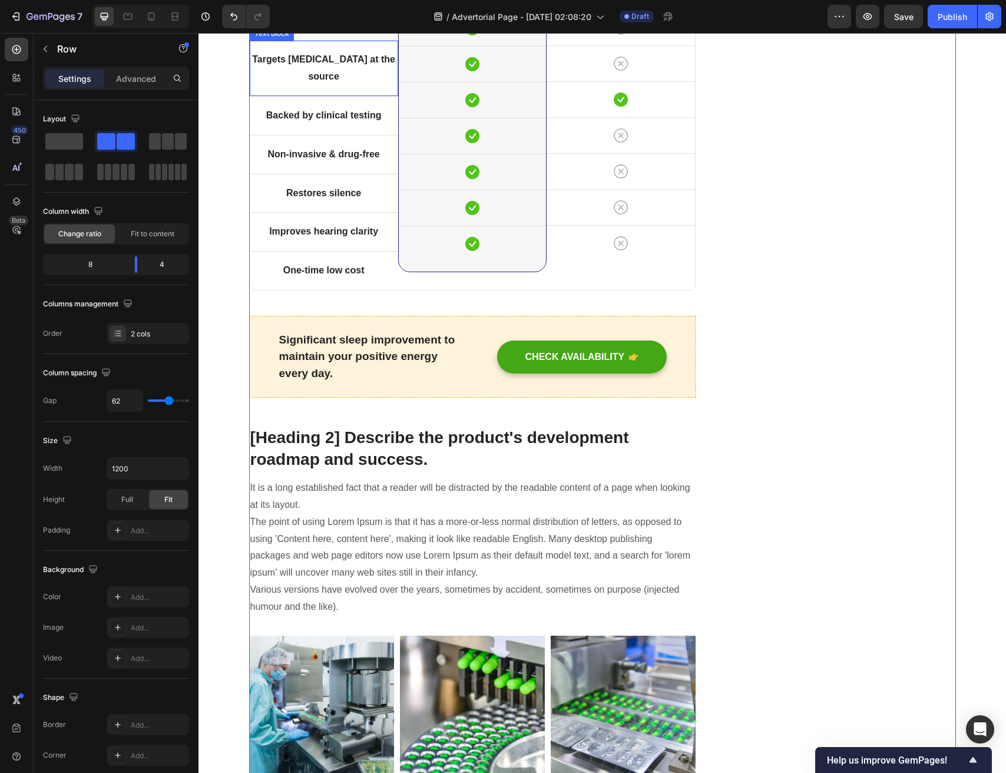
click at [322, 96] on div "Targets tinnitus at the source Text block" at bounding box center [324, 68] width 148 height 55
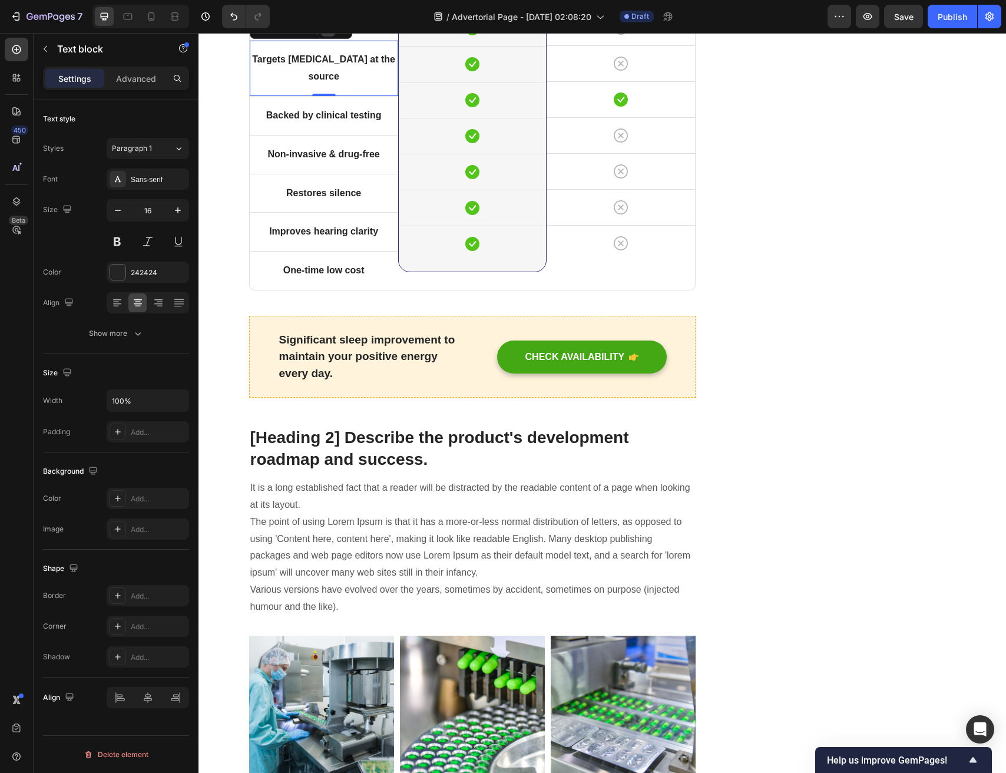
click at [324, 34] on icon at bounding box center [327, 29] width 9 height 9
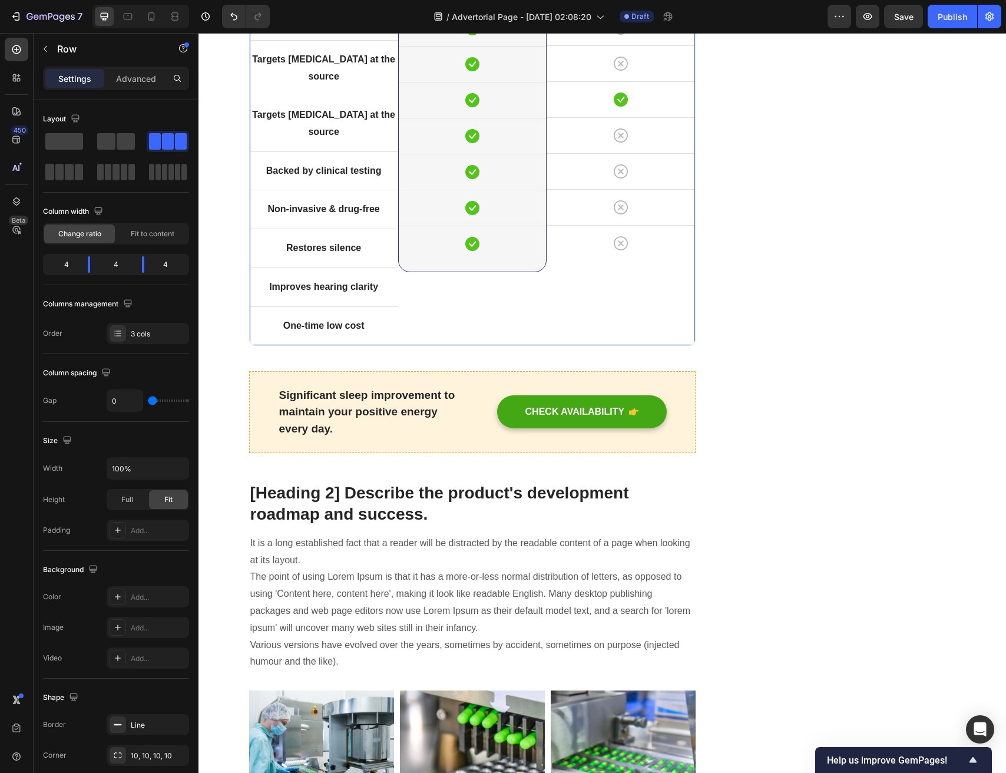
click at [334, 227] on div "Title Line Targets tinnitus at the source Text block Targets tinnitus at the so…" at bounding box center [324, 141] width 148 height 405
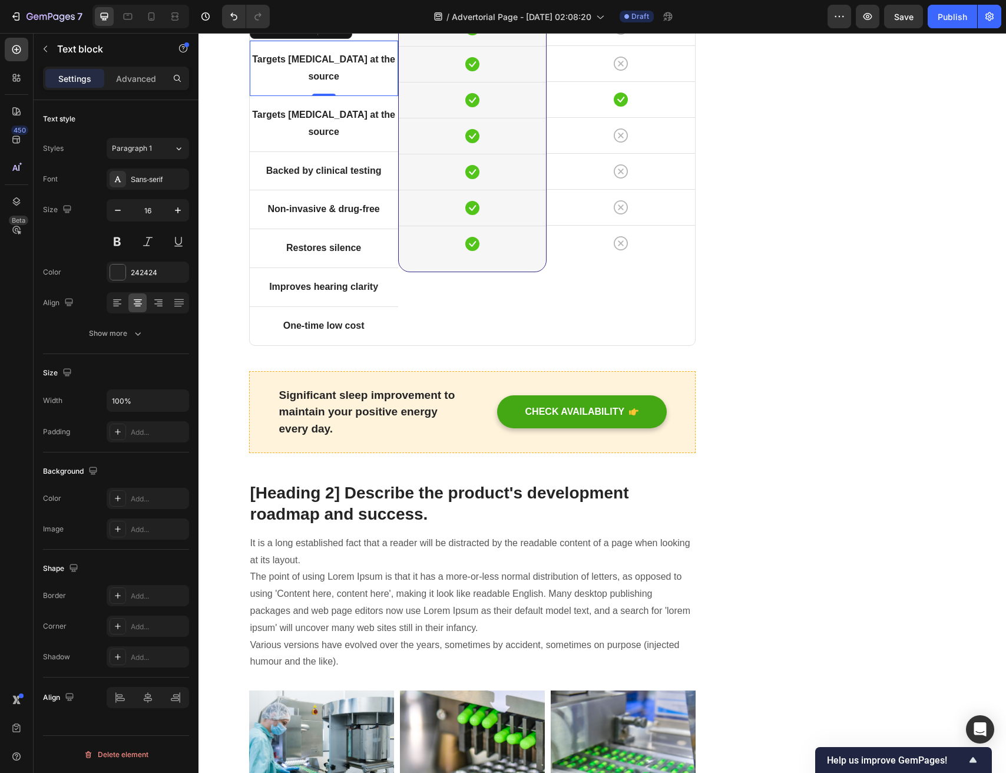
click at [344, 81] on strong "Targets tinnitus at the source" at bounding box center [323, 67] width 143 height 27
click at [134, 70] on div "Advanced" at bounding box center [136, 78] width 59 height 19
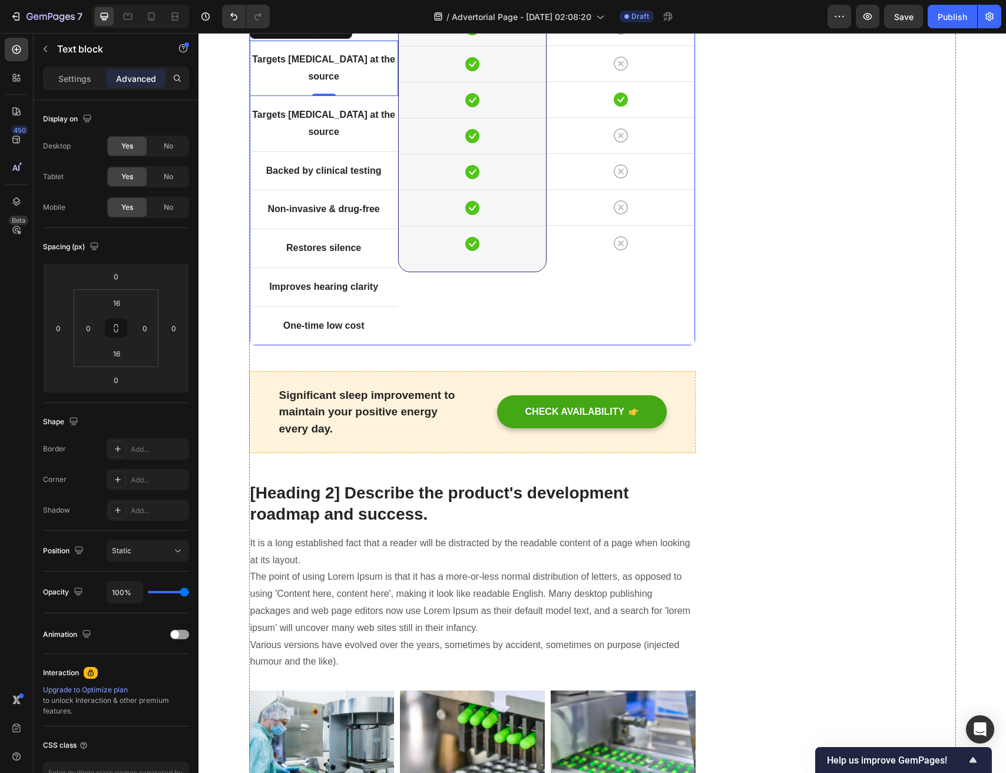
click at [364, 217] on div "Title Line Targets tinnitus at the source Text block 0 Targets tinnitus at the …" at bounding box center [324, 141] width 148 height 405
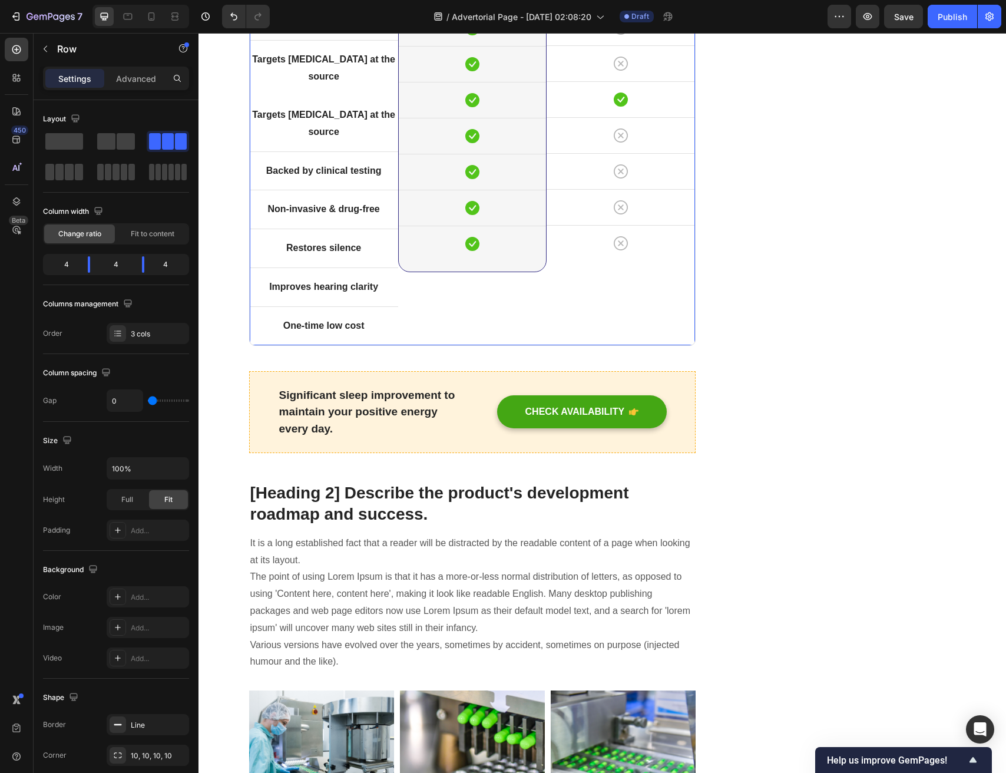
click at [343, 234] on div "Title Line Targets tinnitus at the source Text block Targets tinnitus at the so…" at bounding box center [324, 141] width 148 height 405
click at [362, 250] on div "Title Line Targets tinnitus at the source Text block Targets tinnitus at the so…" at bounding box center [324, 141] width 148 height 405
click at [342, 272] on div "Title Line Targets tinnitus at the source Text block Targets tinnitus at the so…" at bounding box center [324, 141] width 148 height 405
click at [334, 81] on strong "Targets tinnitus at the source" at bounding box center [323, 67] width 143 height 27
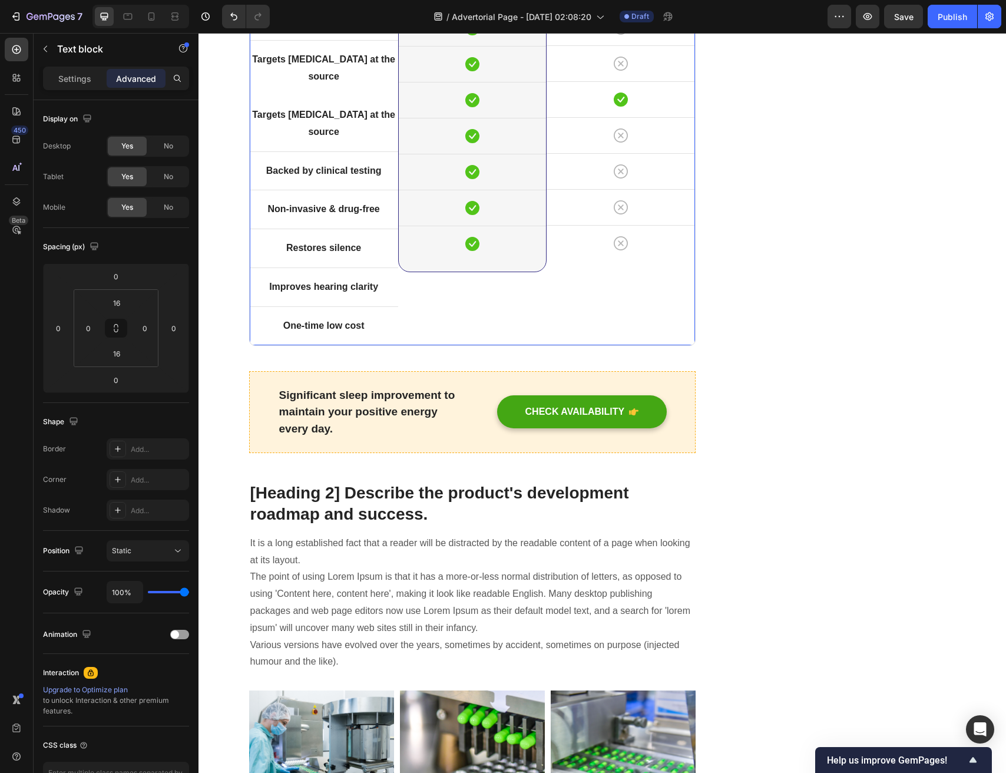
click at [301, 226] on div "Title Line Targets tinnitus at the source Text block Targets tinnitus at the so…" at bounding box center [324, 141] width 148 height 405
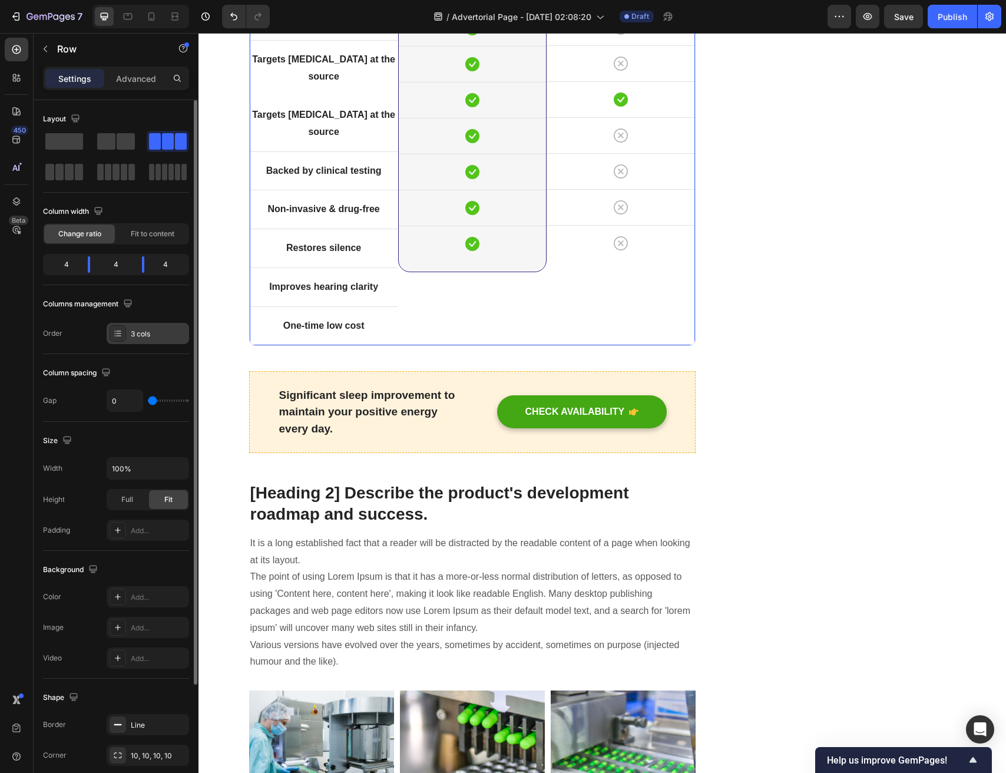
click at [154, 327] on div "3 cols" at bounding box center [148, 333] width 82 height 21
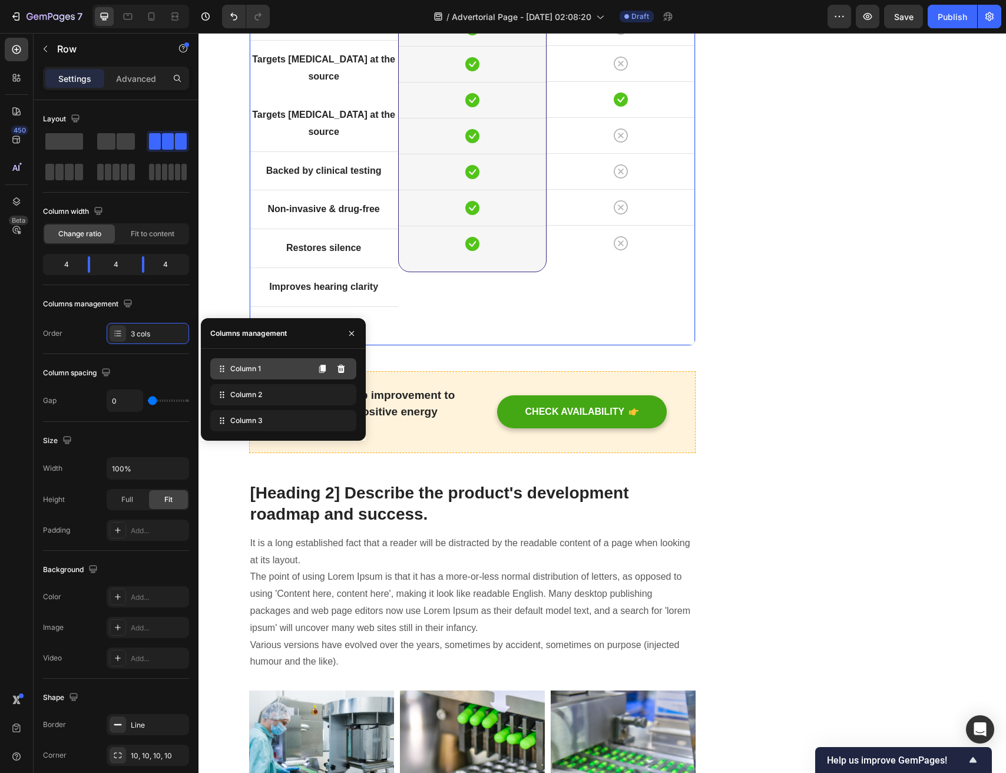
click at [280, 368] on div "Column 1" at bounding box center [283, 368] width 146 height 21
click at [242, 379] on div "Column 1" at bounding box center [283, 368] width 146 height 21
click at [223, 364] on icon at bounding box center [222, 369] width 12 height 12
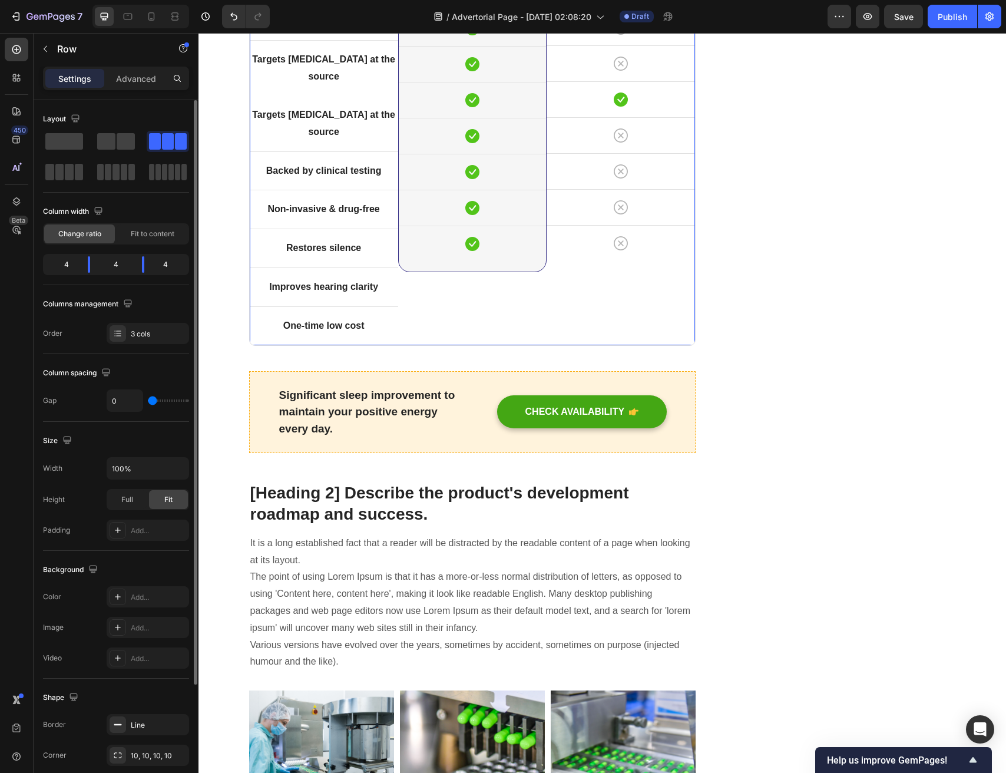
click at [69, 326] on div "Order 3 cols" at bounding box center [116, 333] width 146 height 21
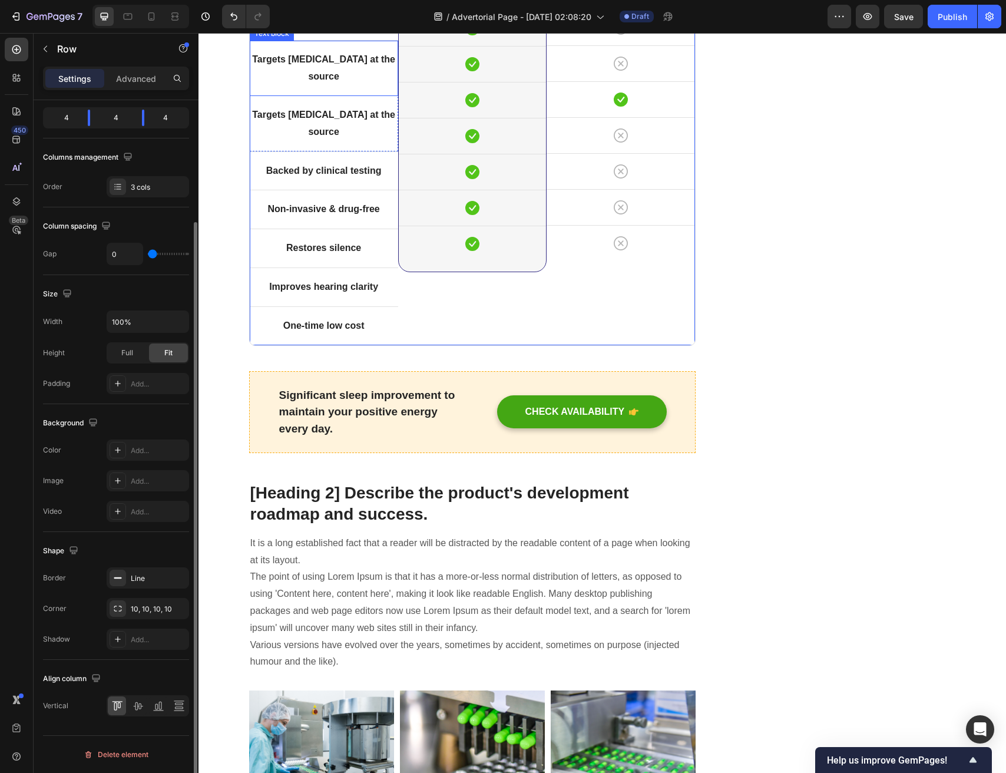
click at [333, 81] on strong "Targets tinnitus at the source" at bounding box center [323, 67] width 143 height 27
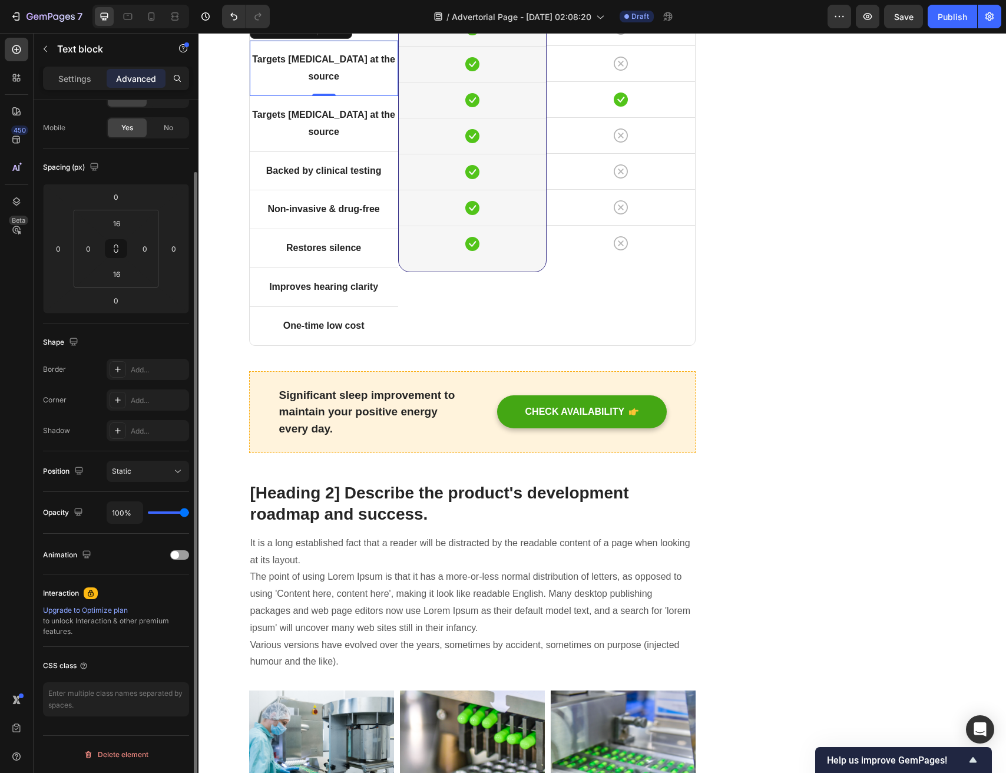
scroll to position [0, 0]
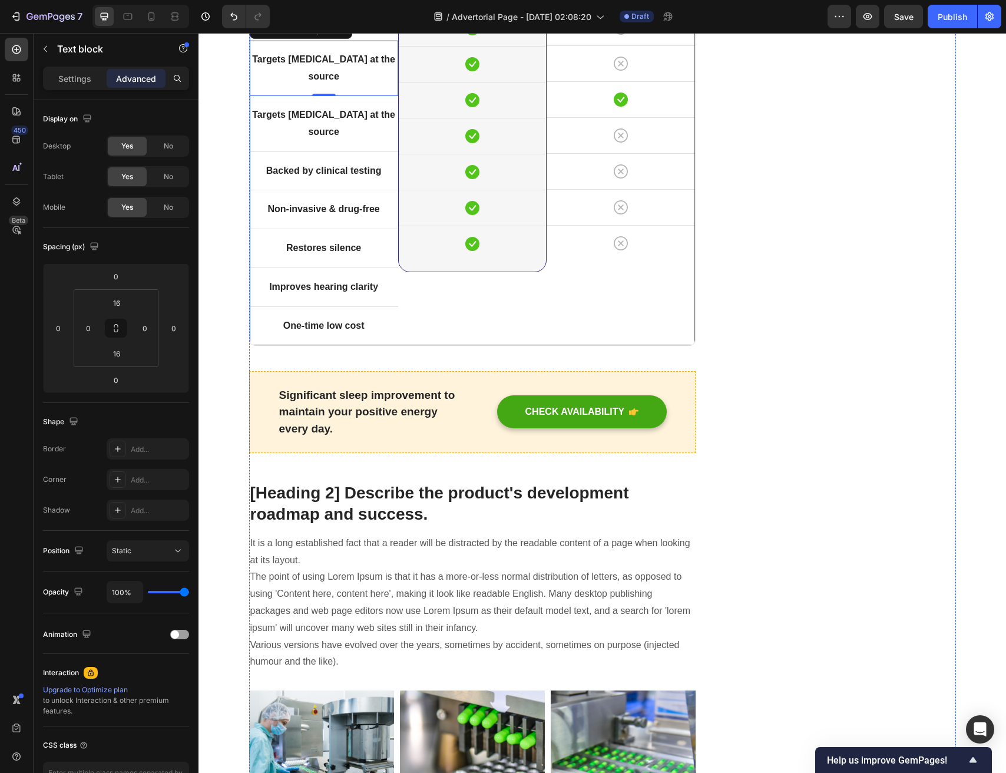
click at [328, 196] on div "Title Line Targets tinnitus at the source Text block 0 Targets tinnitus at the …" at bounding box center [324, 141] width 148 height 405
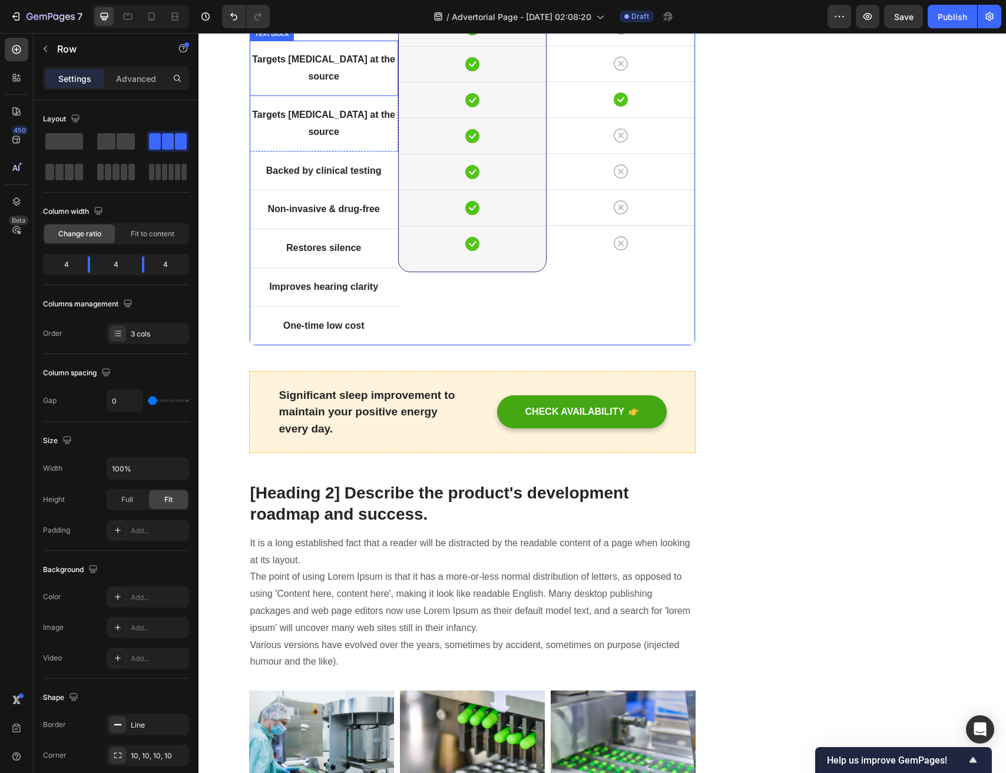
click at [342, 85] on p "Targets tinnitus at the source" at bounding box center [324, 68] width 146 height 34
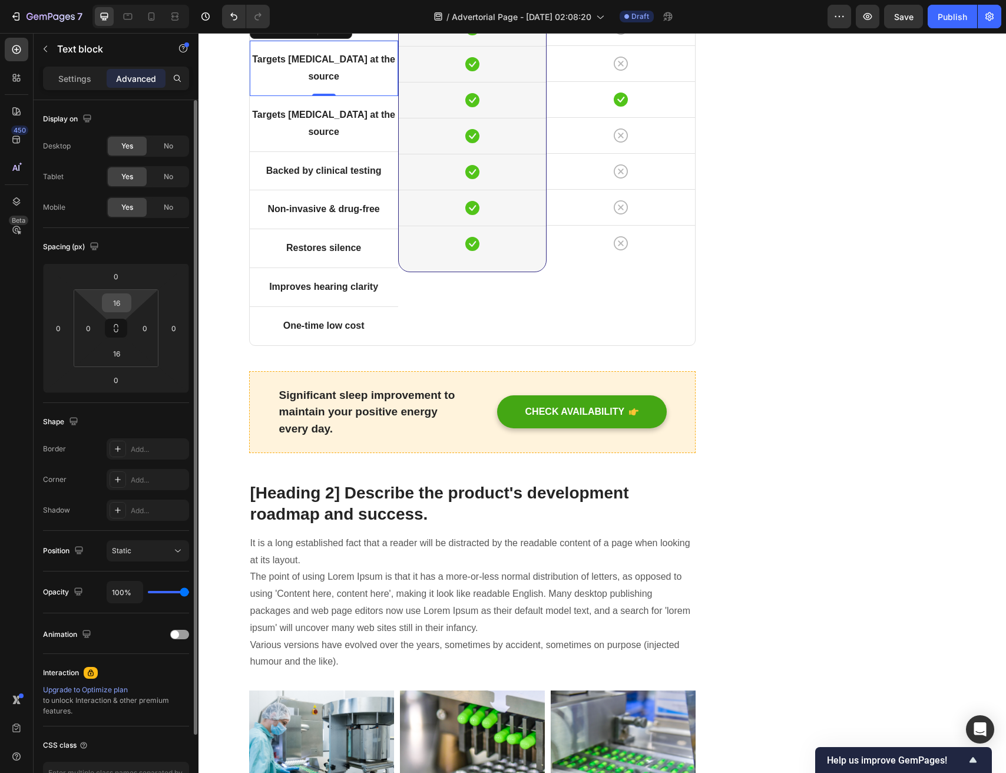
click at [111, 310] on input "16" at bounding box center [117, 303] width 24 height 18
type input "16"
click at [122, 262] on div "Spacing (px) 0 0 0 0 16 0 16 0" at bounding box center [116, 315] width 146 height 175
click at [86, 79] on p "Settings" at bounding box center [74, 78] width 33 height 12
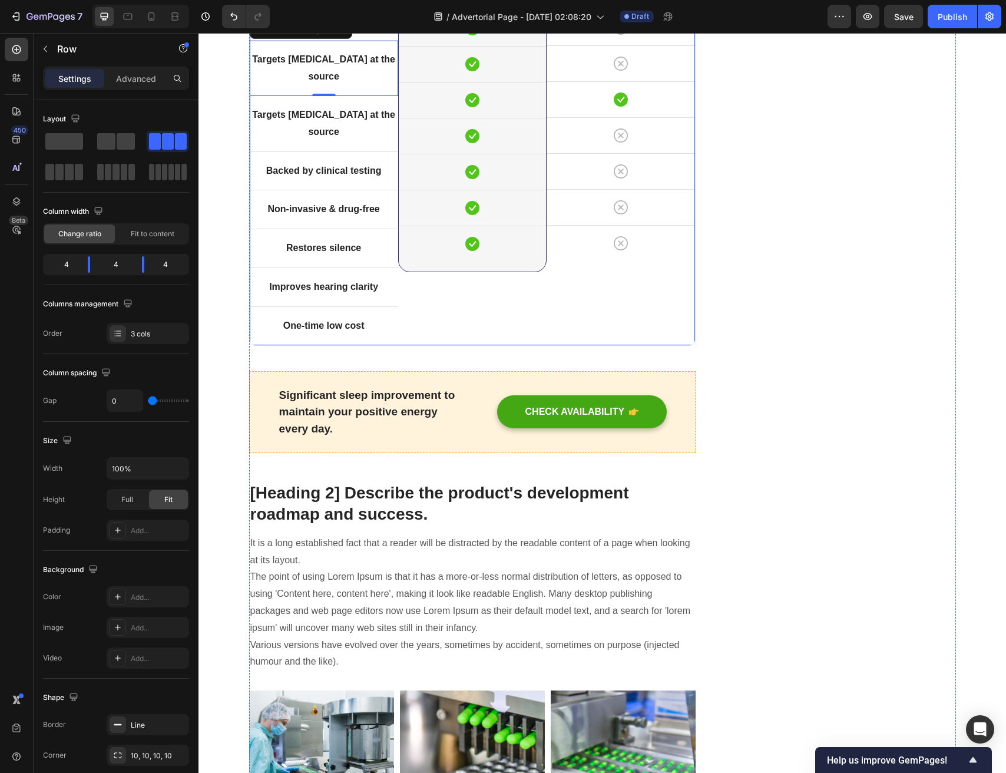
click at [363, 223] on div "Title Line Targets tinnitus at the source Text block 0 Targets tinnitus at the …" at bounding box center [324, 141] width 148 height 405
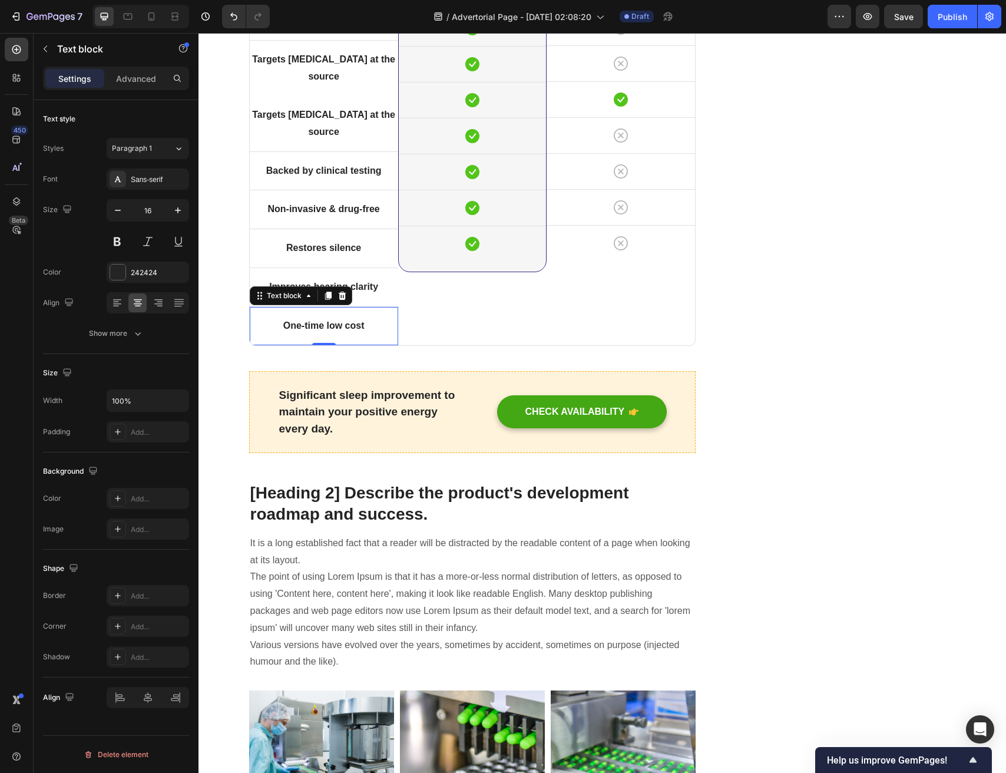
click at [356, 331] on strong "One-time low cost" at bounding box center [323, 326] width 81 height 10
click at [362, 235] on div "Title Line Targets tinnitus at the source Text block Targets tinnitus at the so…" at bounding box center [324, 141] width 148 height 405
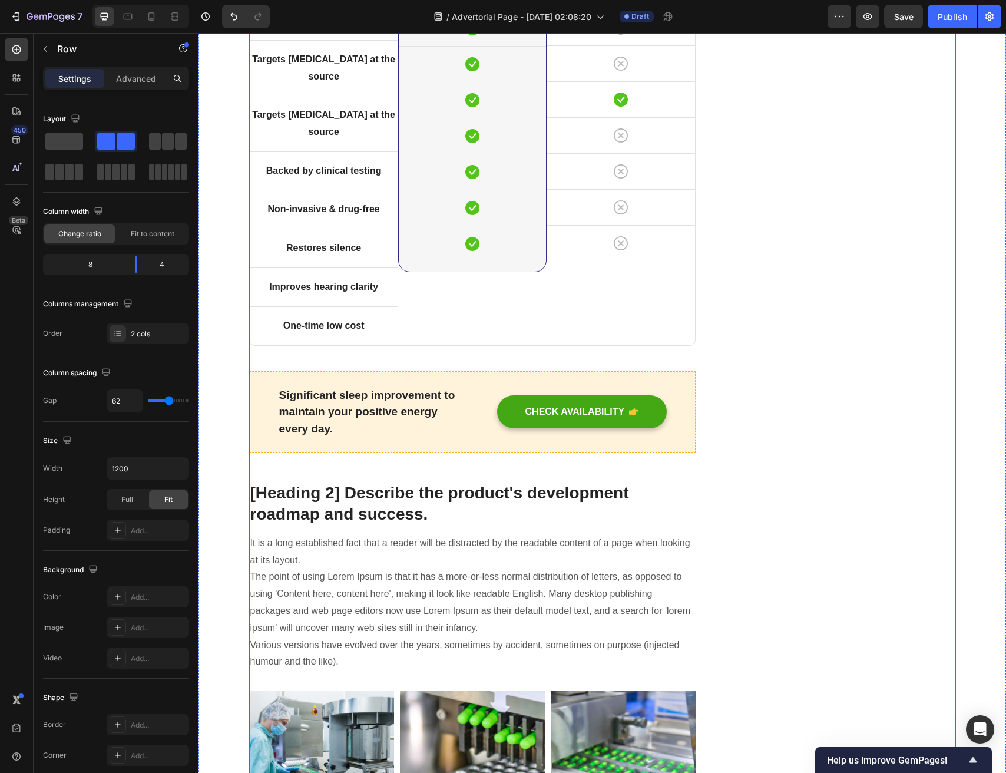
click at [486, 345] on div "Image Icon Row Icon Row Icon Row Icon Row Icon Row Icon Row Icon Row Icon Row R…" at bounding box center [472, 141] width 148 height 405
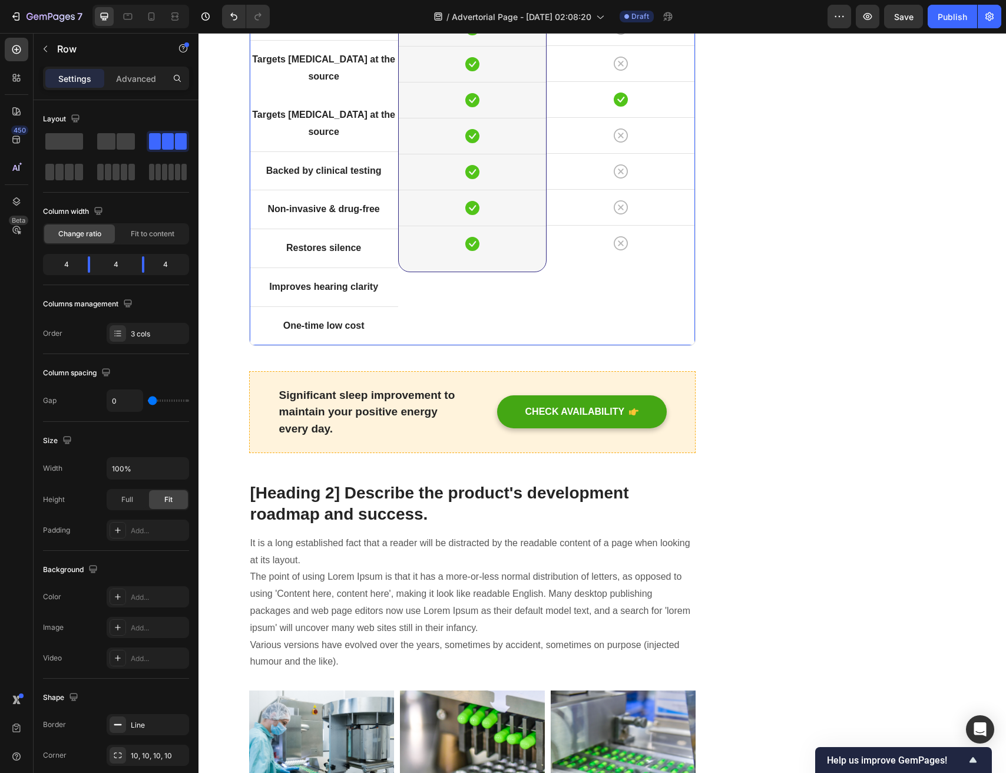
click at [160, 67] on div "Settings Advanced" at bounding box center [116, 79] width 146 height 24
click at [155, 68] on div "Settings Advanced" at bounding box center [116, 79] width 146 height 24
click at [151, 71] on div "Advanced" at bounding box center [136, 78] width 59 height 19
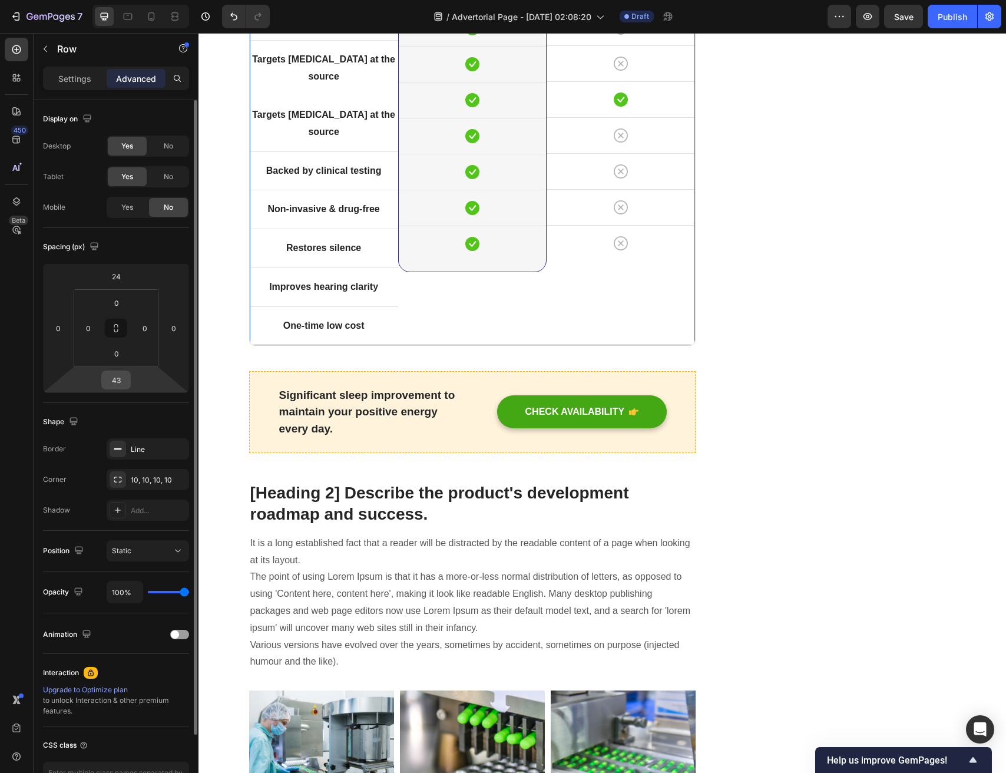
click at [125, 384] on input "43" at bounding box center [116, 380] width 24 height 18
type input "43"
click at [74, 75] on p "Settings" at bounding box center [74, 78] width 33 height 12
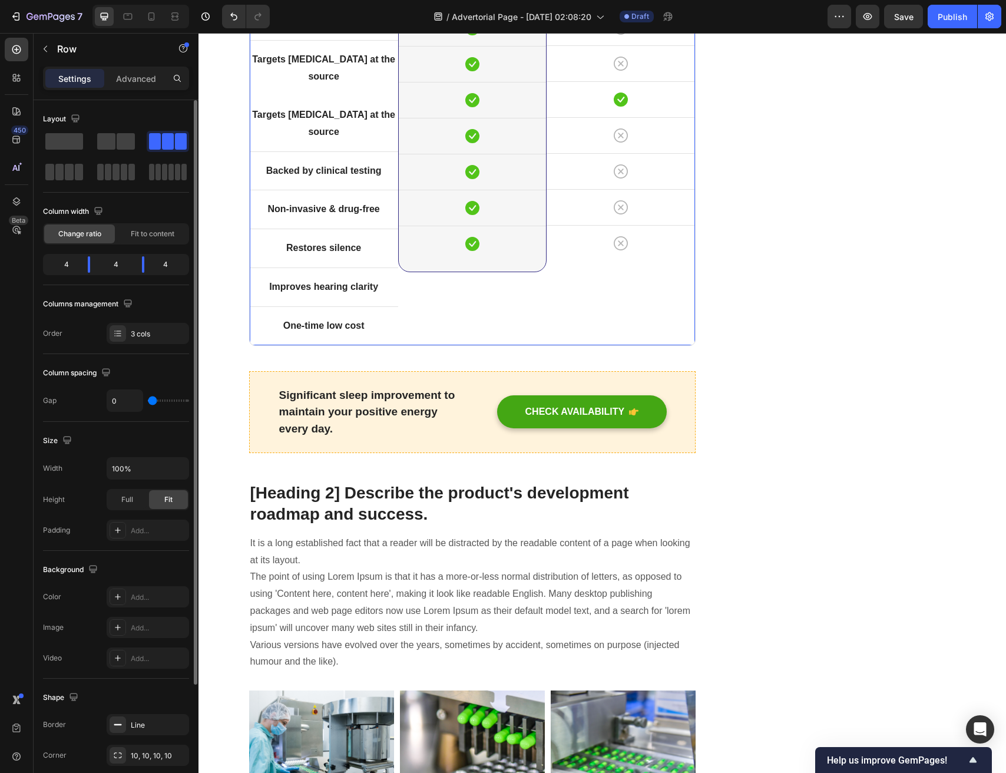
click at [137, 245] on div "Column width Change ratio Fit to content 4 4 4" at bounding box center [116, 243] width 146 height 83
click at [144, 231] on span "Fit to content" at bounding box center [153, 234] width 44 height 11
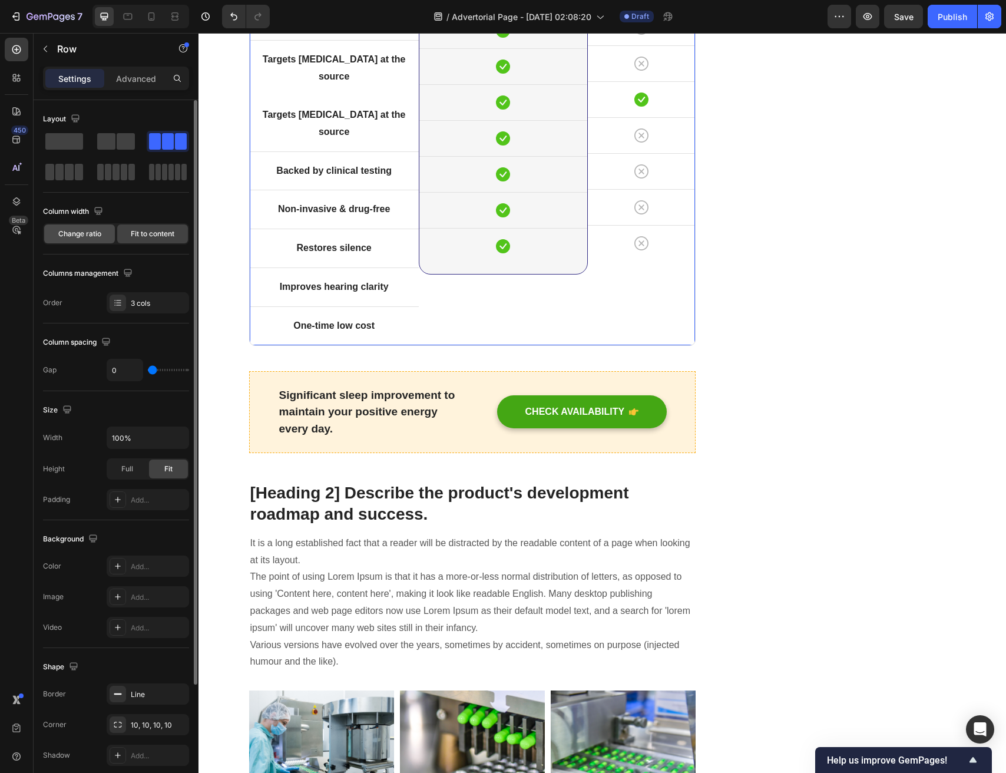
click at [84, 232] on span "Change ratio" at bounding box center [79, 234] width 43 height 11
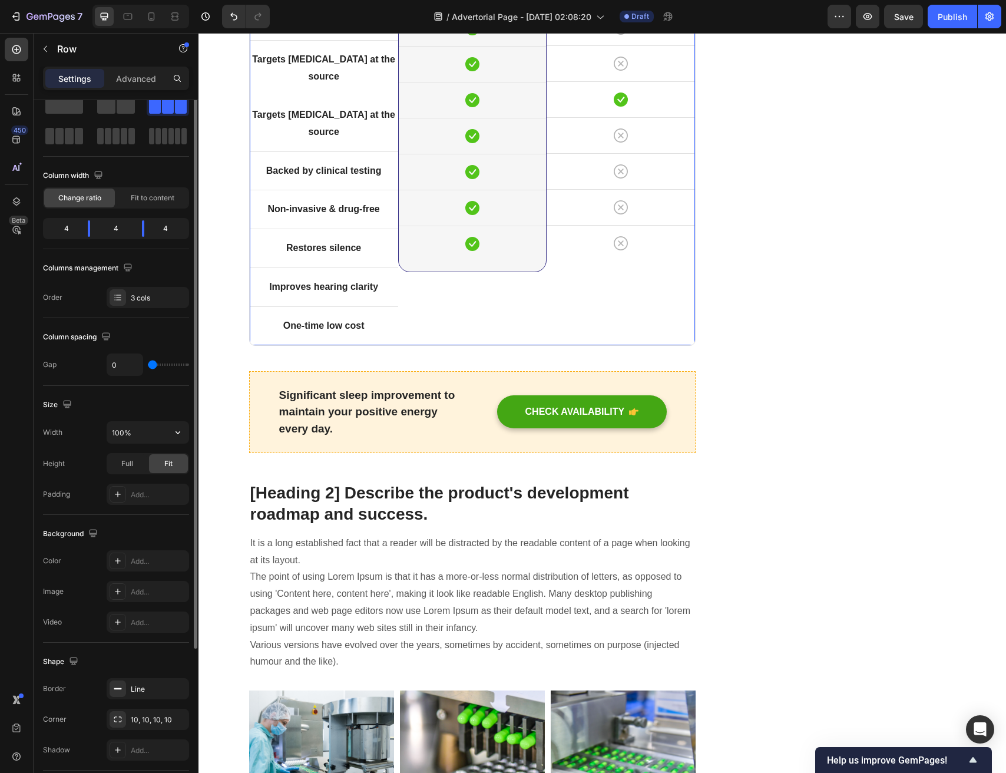
scroll to position [94, 0]
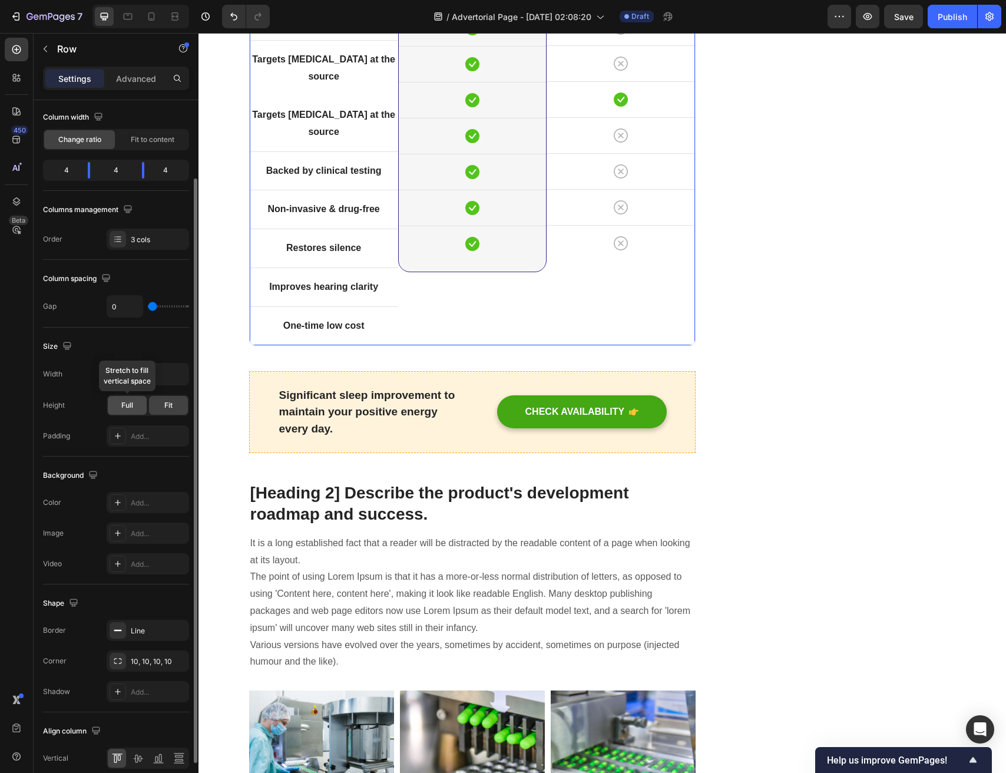
click at [127, 405] on span "Full" at bounding box center [127, 405] width 12 height 11
click at [156, 407] on div "Fit" at bounding box center [168, 405] width 39 height 19
click at [176, 402] on div "Fit" at bounding box center [168, 405] width 39 height 19
click at [491, 345] on div "Image Icon Row Icon Row Icon Row Icon Row Icon Row Icon Row Icon Row Icon Row R…" at bounding box center [472, 141] width 148 height 405
click at [446, 345] on div "Image Icon Row Icon Row Icon Row Icon Row Icon Row Icon Row Icon Row Icon Row R…" at bounding box center [472, 141] width 148 height 405
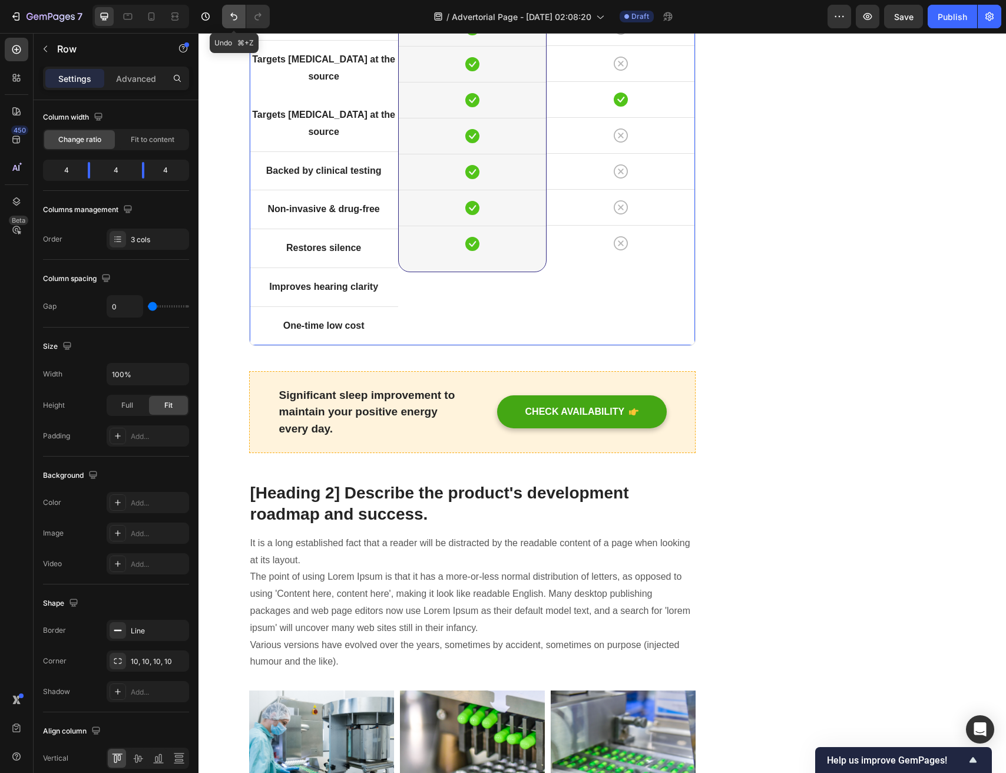
click at [234, 15] on icon "Undo/Redo" at bounding box center [234, 17] width 12 height 12
click at [235, 15] on icon "Undo/Redo" at bounding box center [234, 17] width 12 height 12
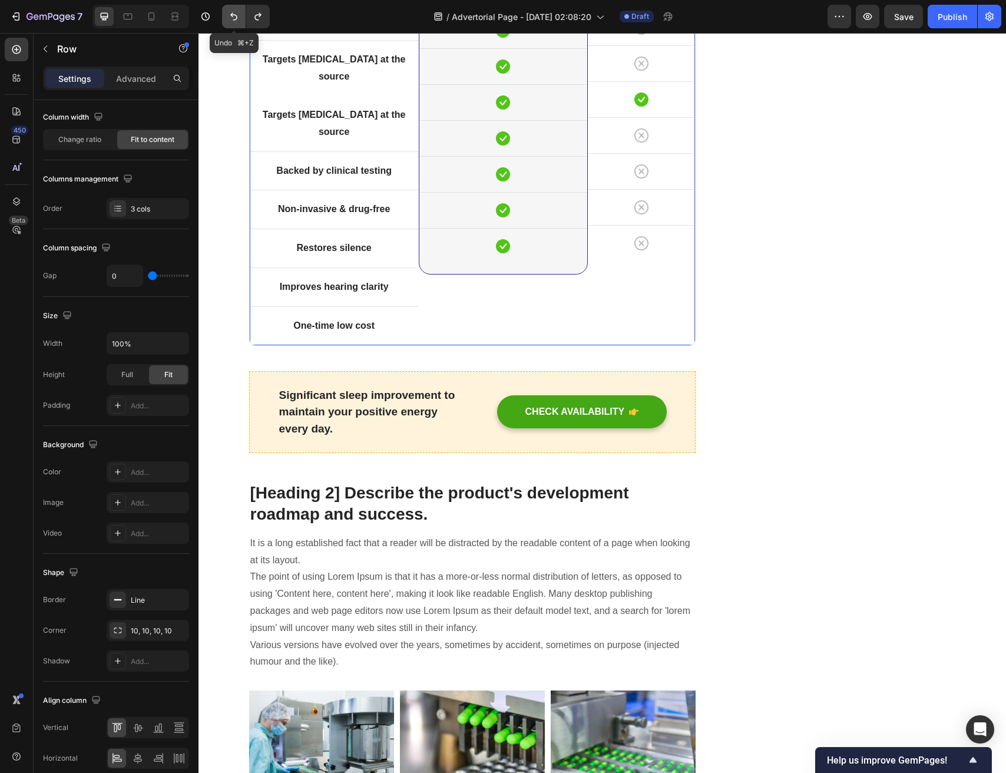
click at [235, 15] on icon "Undo/Redo" at bounding box center [233, 17] width 7 height 8
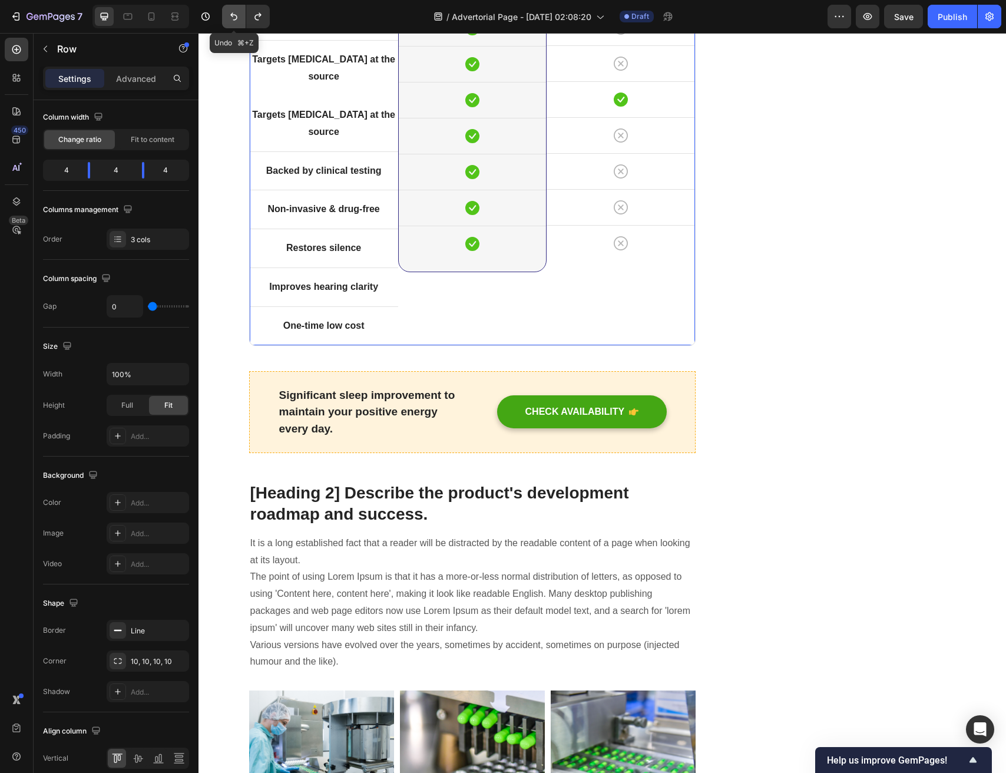
click at [235, 15] on icon "Undo/Redo" at bounding box center [233, 17] width 7 height 8
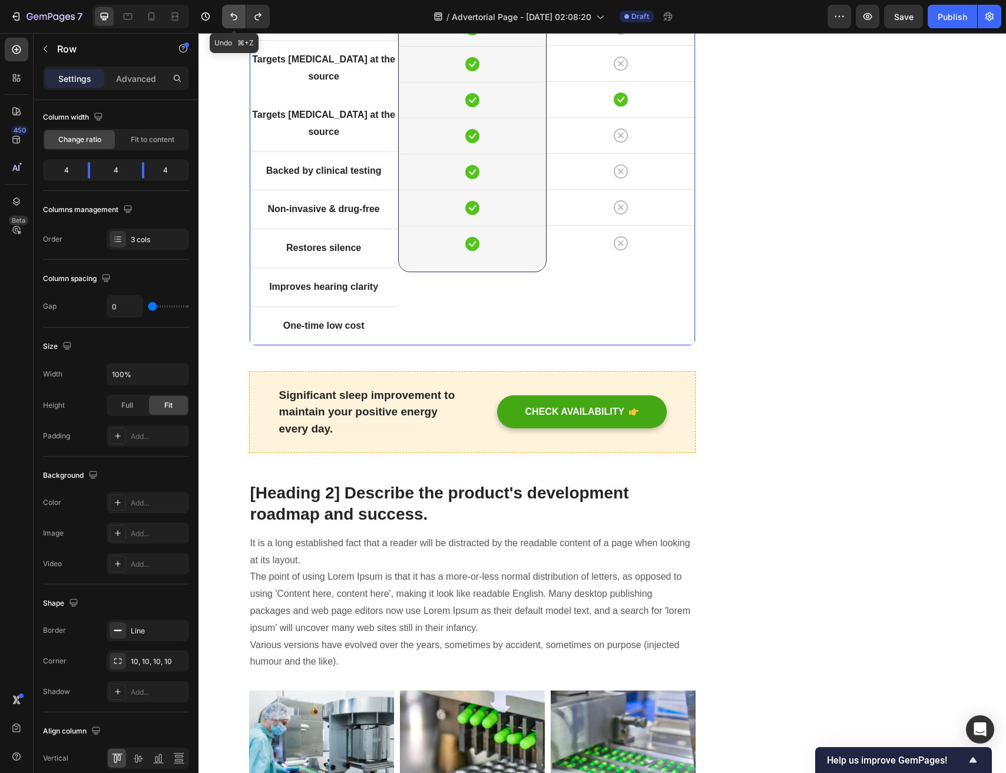
click at [235, 15] on icon "Undo/Redo" at bounding box center [233, 17] width 7 height 8
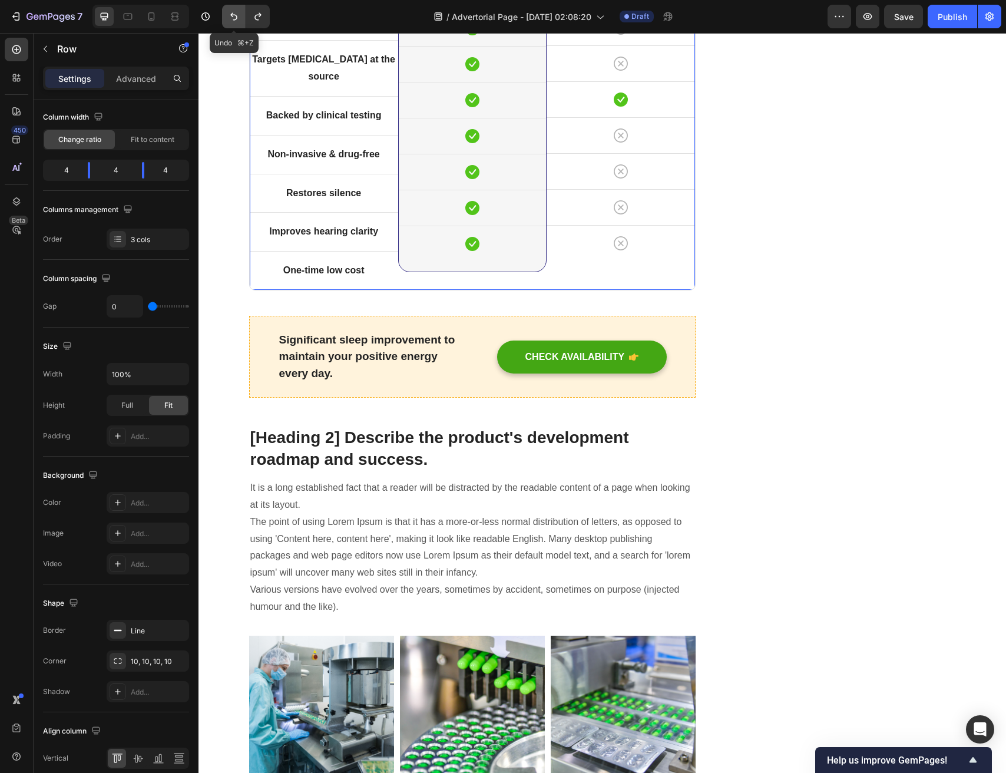
click at [235, 15] on icon "Undo/Redo" at bounding box center [233, 17] width 7 height 8
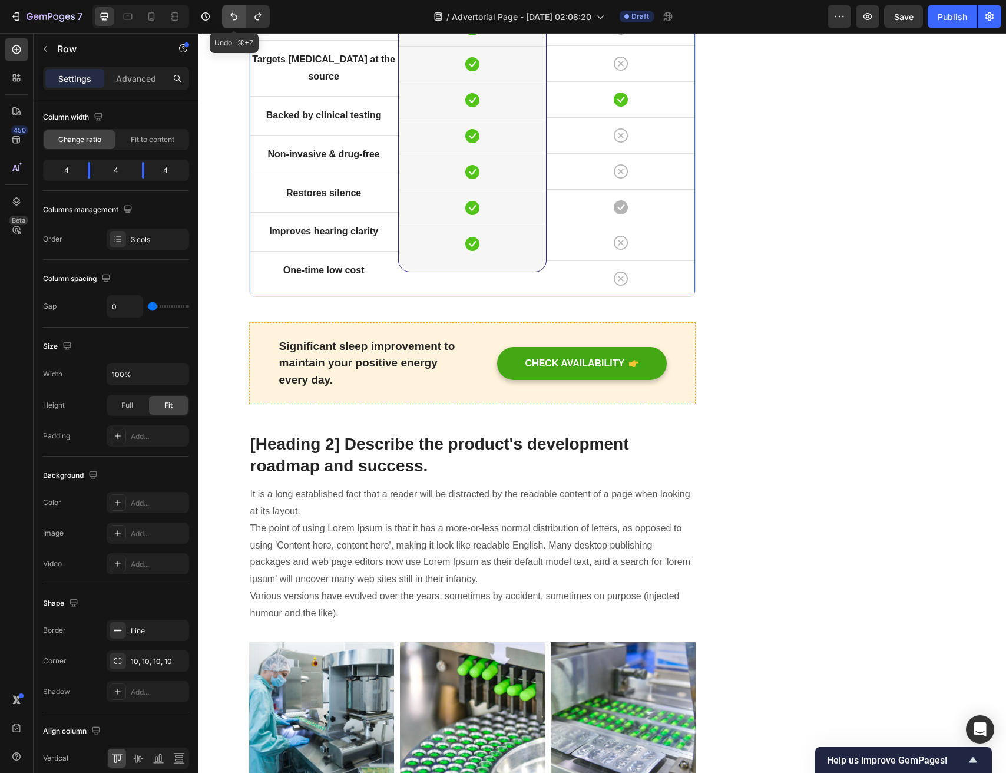
click at [235, 15] on icon "Undo/Redo" at bounding box center [233, 17] width 7 height 8
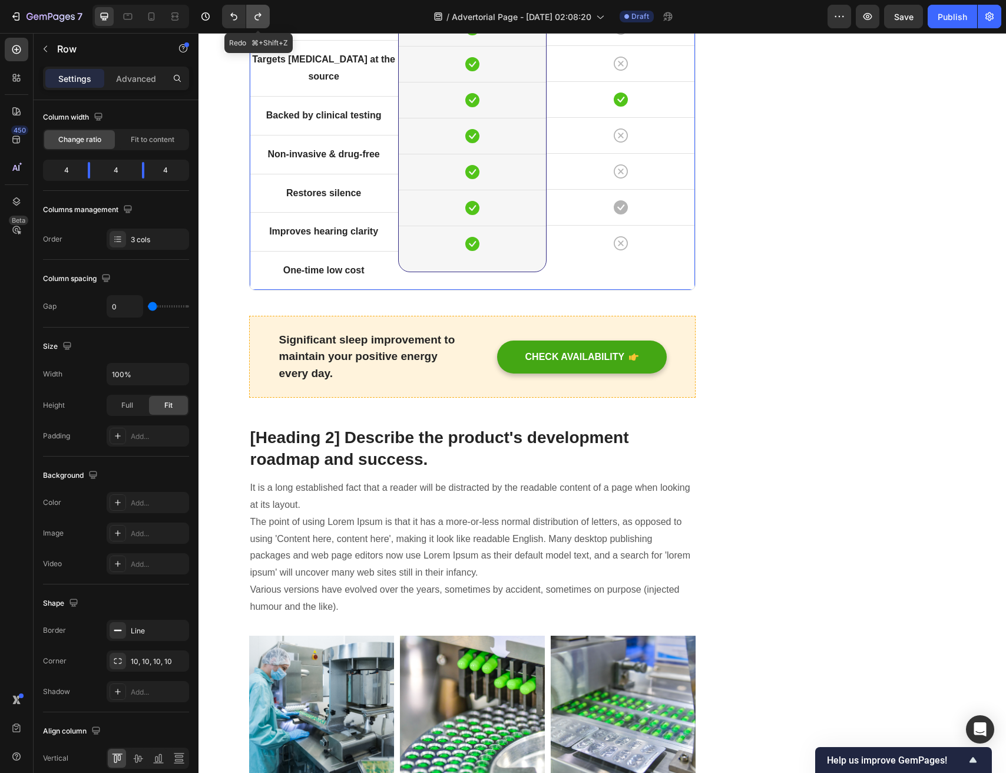
click at [259, 16] on icon "Undo/Redo" at bounding box center [258, 17] width 6 height 8
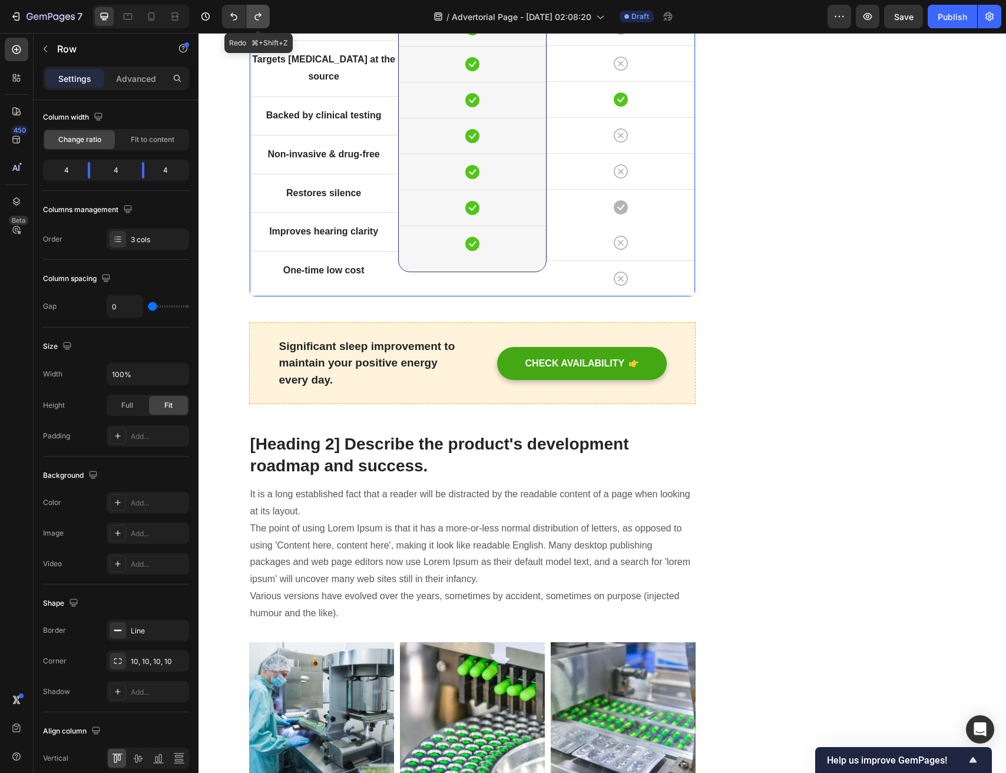
click at [259, 16] on icon "Undo/Redo" at bounding box center [258, 17] width 6 height 8
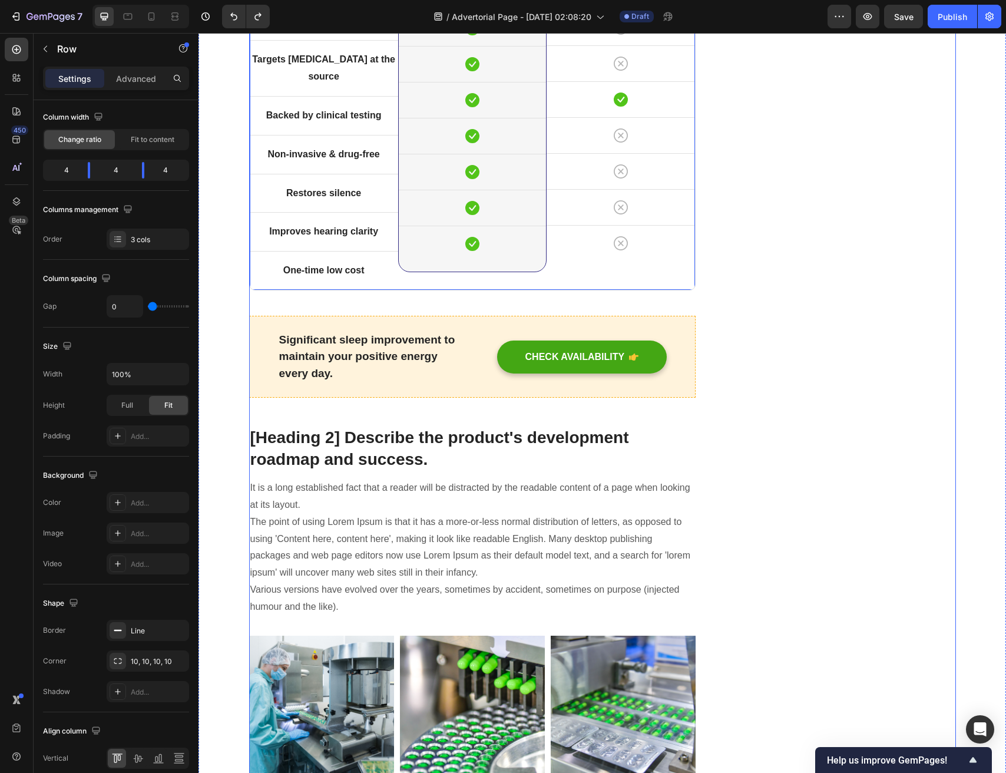
click at [299, 245] on div "Title Line Targets tinnitus at the source Text block Row Backed by clinical tes…" at bounding box center [324, 114] width 148 height 351
click at [284, 96] on div "Targets tinnitus at the source Text block" at bounding box center [324, 68] width 148 height 55
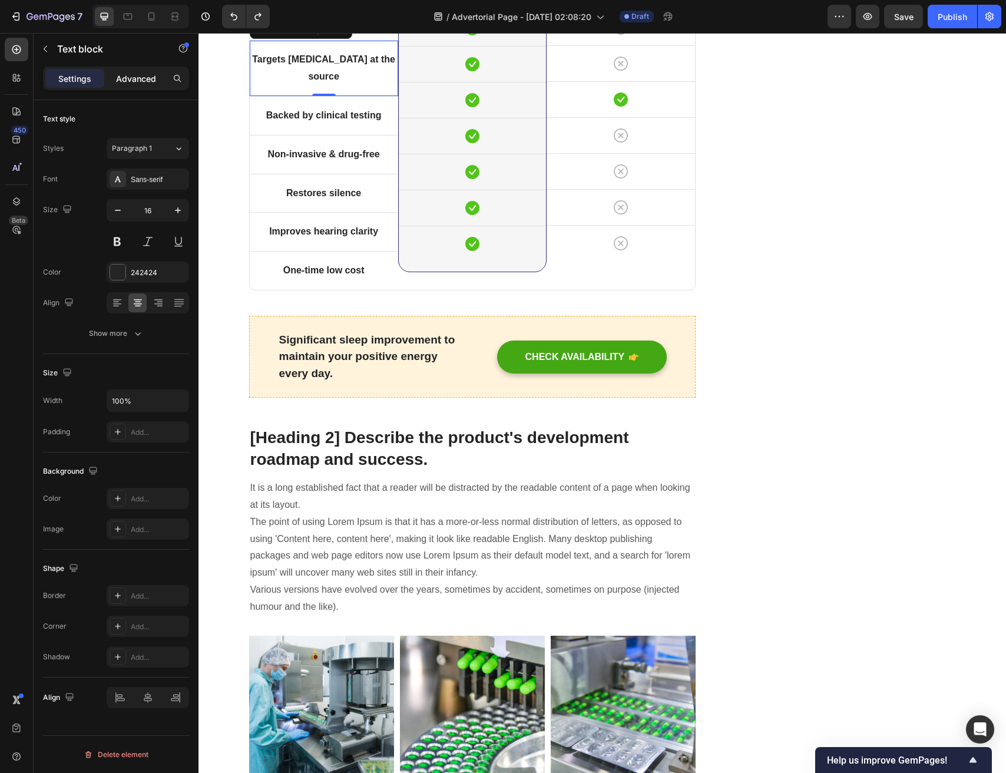
click at [138, 85] on div "Advanced" at bounding box center [136, 78] width 59 height 19
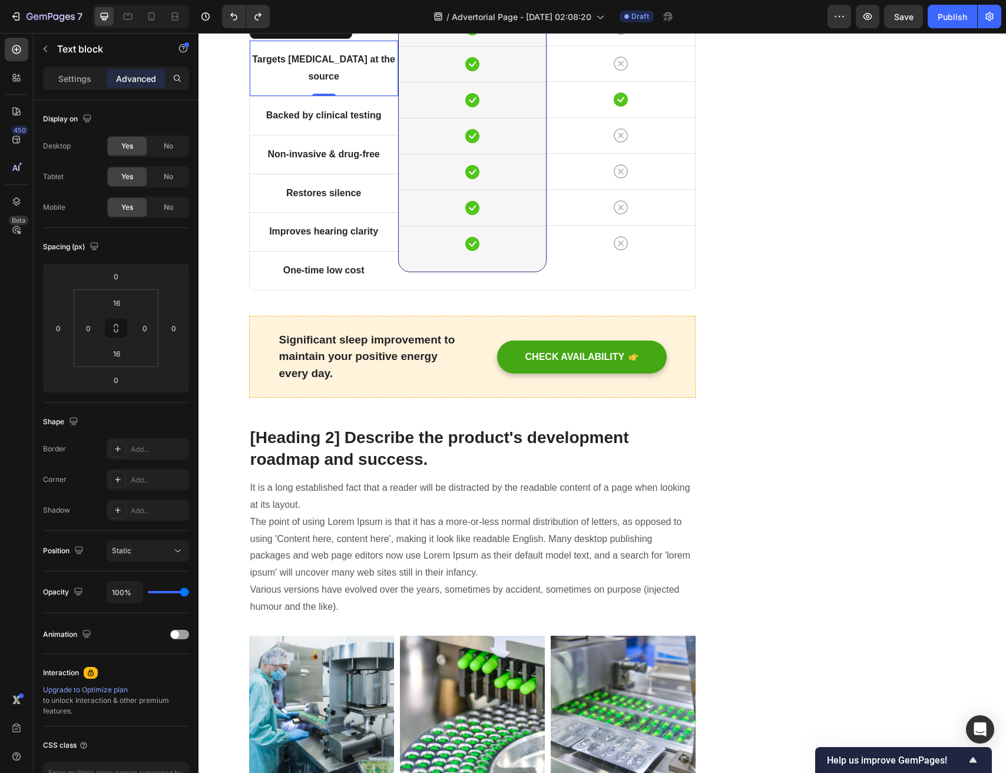
click at [57, 89] on div "Settings Advanced" at bounding box center [116, 79] width 146 height 24
click at [72, 79] on p "Settings" at bounding box center [74, 78] width 33 height 12
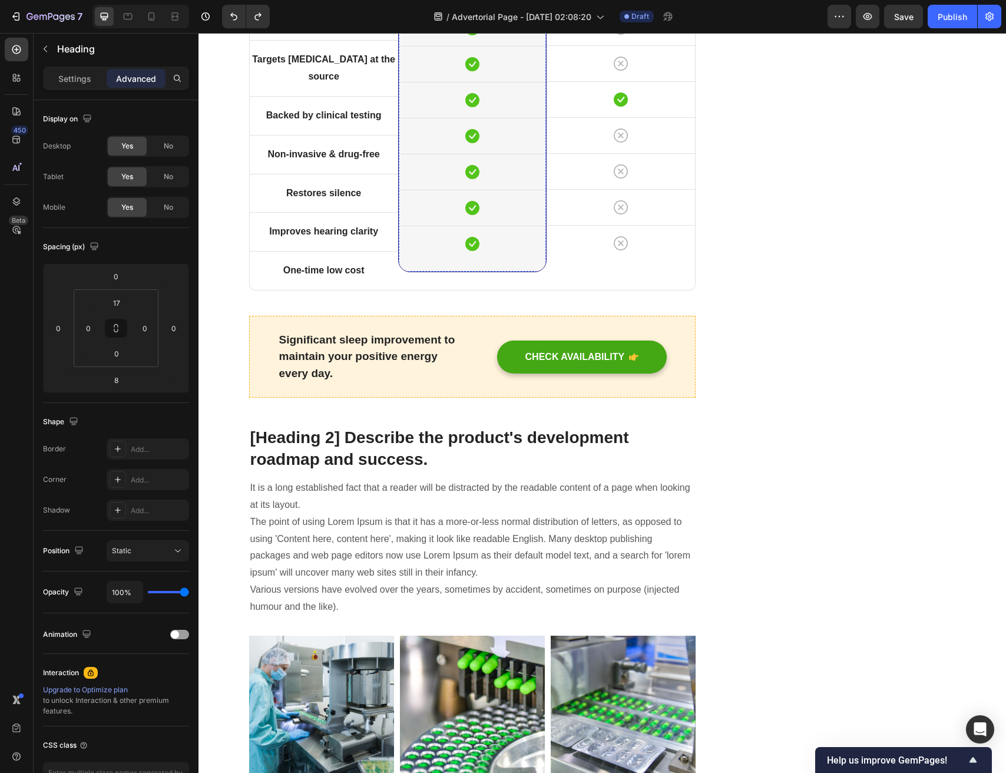
click at [350, 180] on div "Title Line Targets tinnitus at the source Text block Row Backed by clinical tes…" at bounding box center [324, 114] width 148 height 351
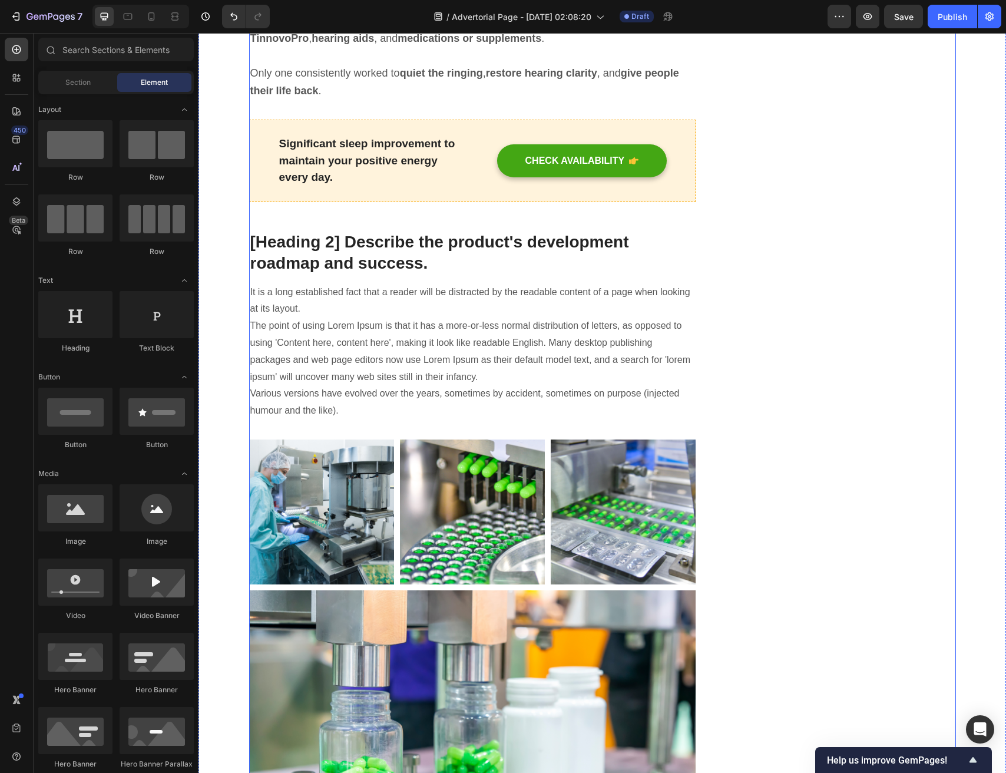
scroll to position [3935, 0]
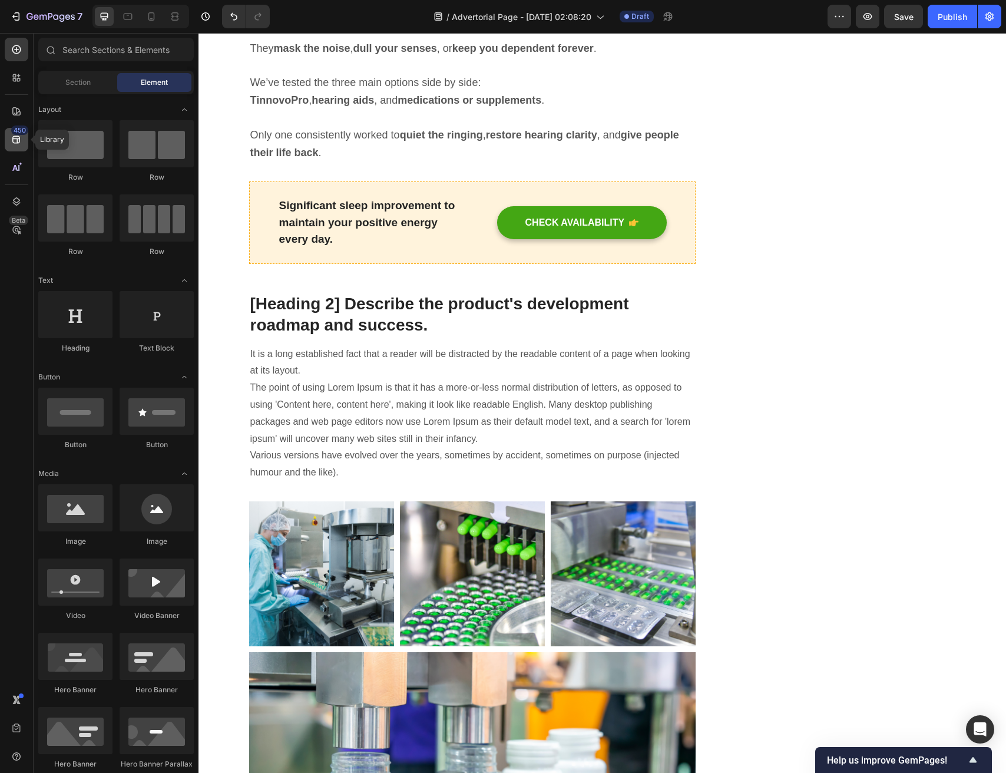
click at [19, 136] on icon at bounding box center [17, 140] width 12 height 12
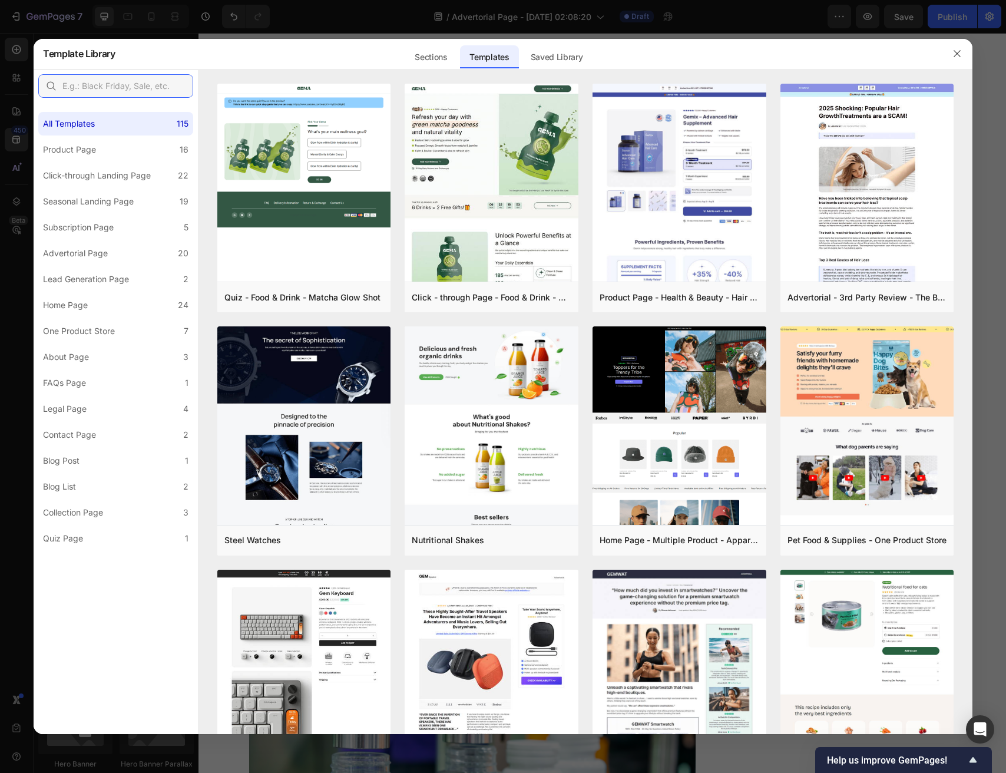
click at [97, 91] on input "text" at bounding box center [115, 86] width 155 height 24
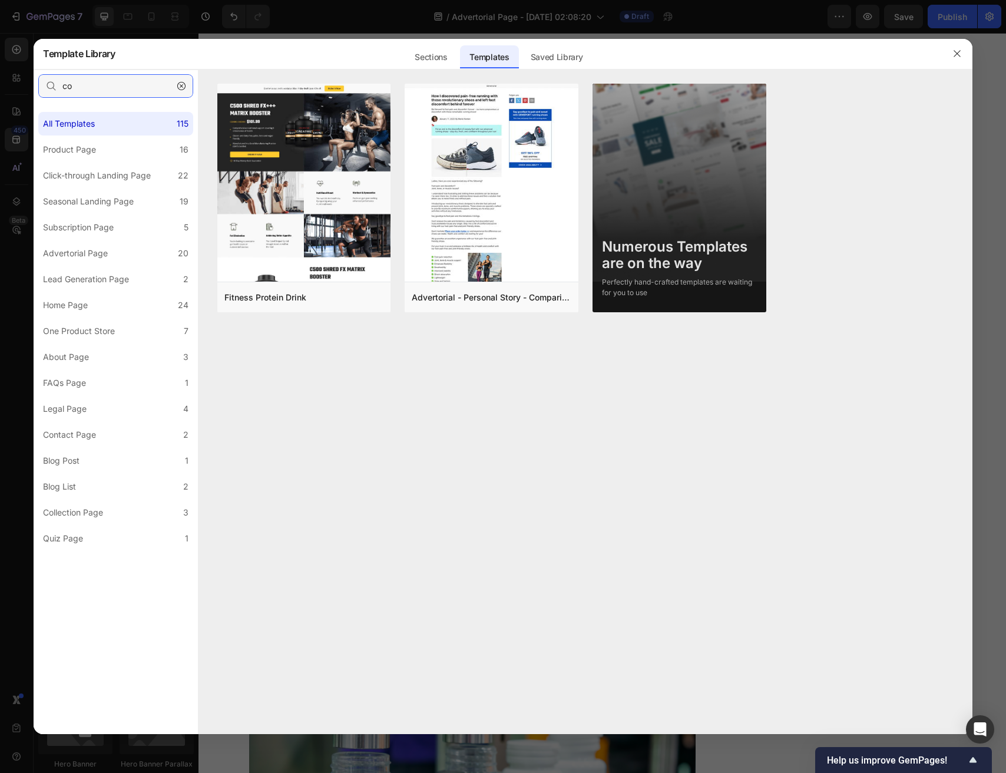
type input "c"
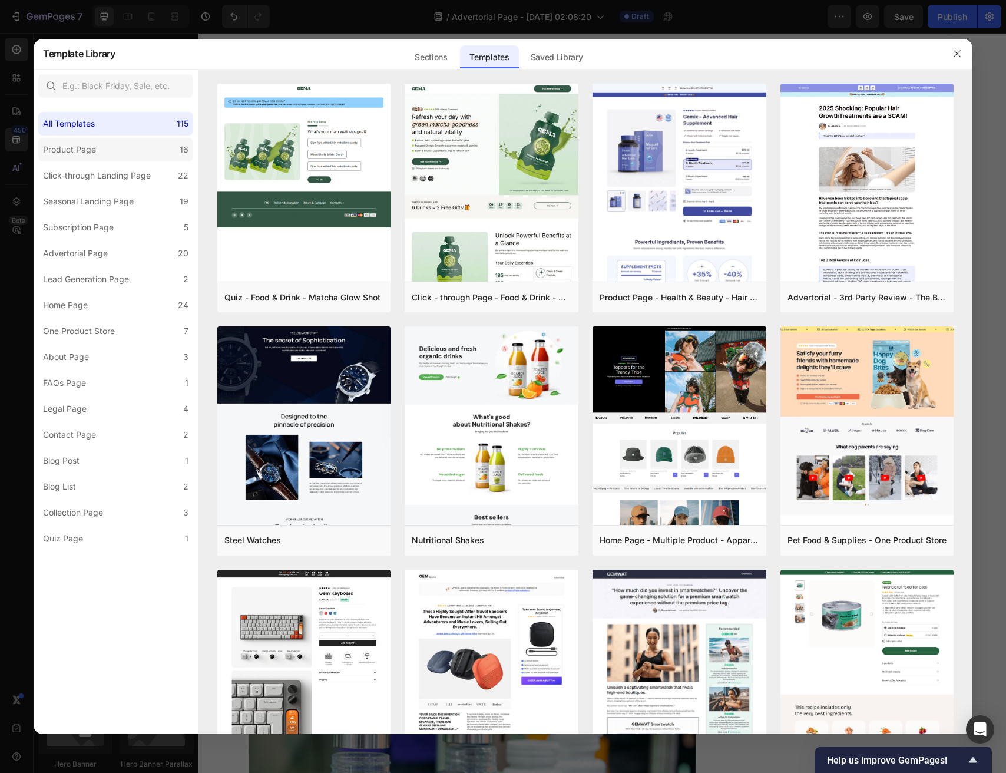
click at [105, 151] on label "Product Page 16" at bounding box center [115, 150] width 155 height 24
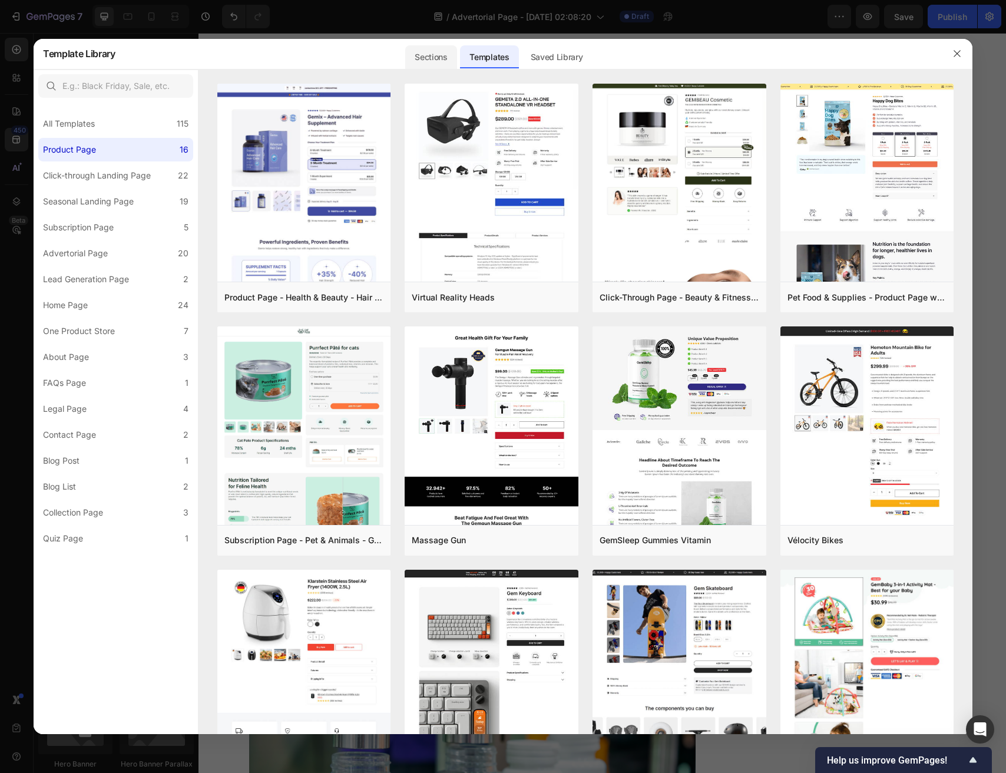
click at [450, 54] on div "Sections" at bounding box center [430, 57] width 51 height 24
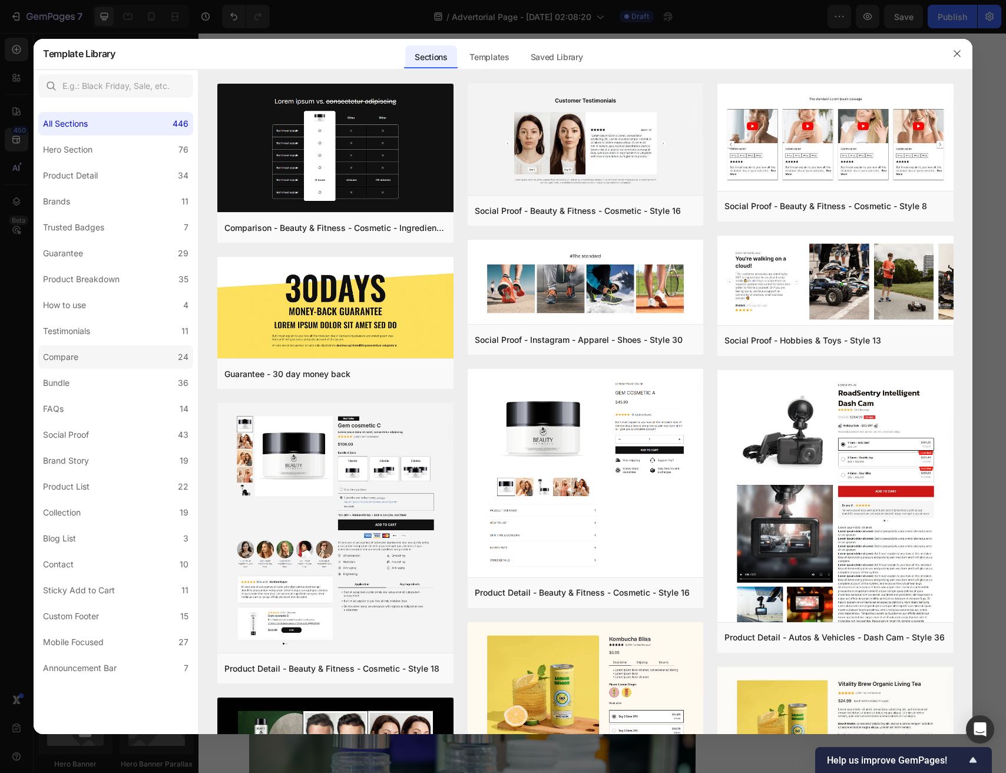
click at [103, 349] on label "Compare 24" at bounding box center [115, 357] width 155 height 24
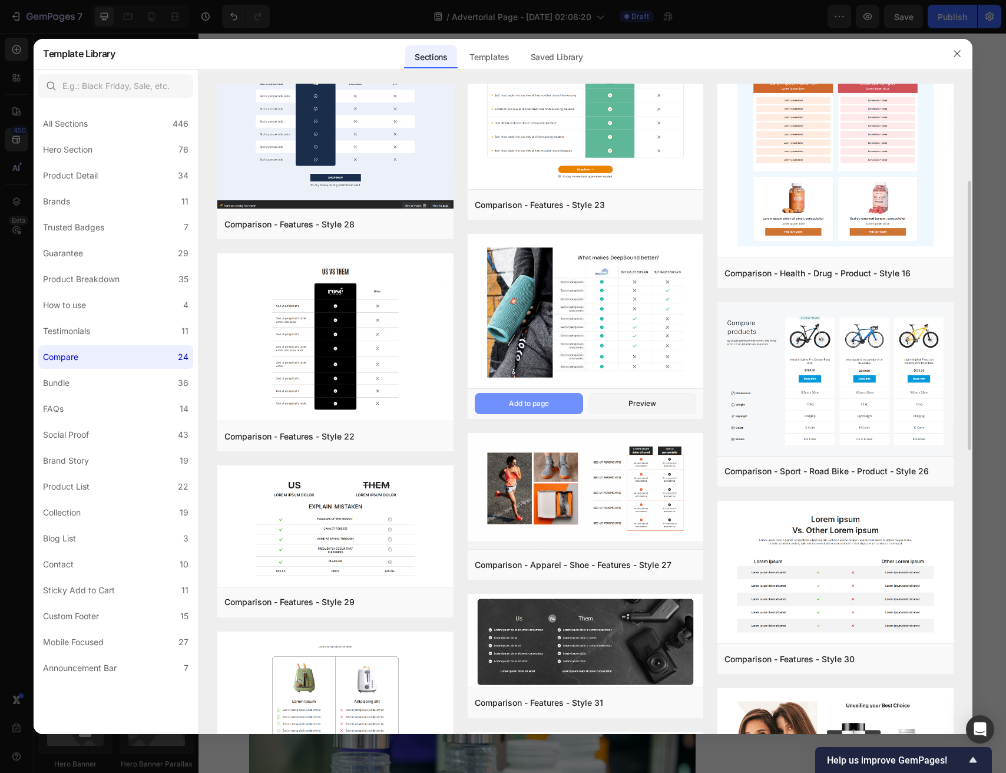
scroll to position [0, 0]
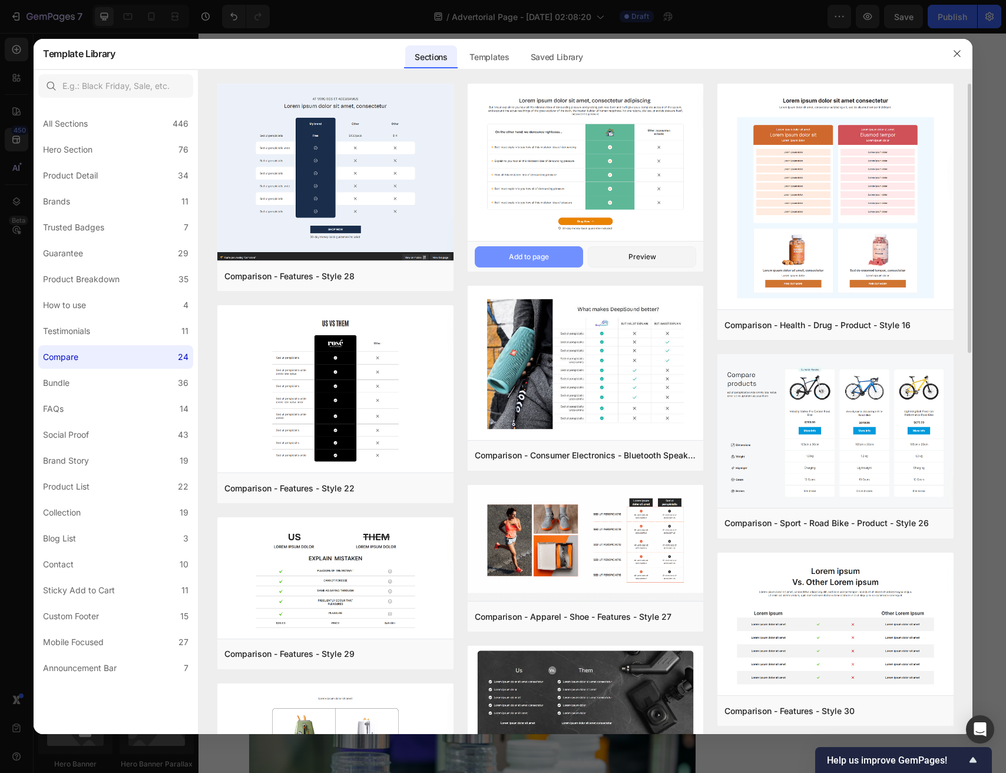
click at [510, 255] on div "Add to page" at bounding box center [529, 257] width 40 height 11
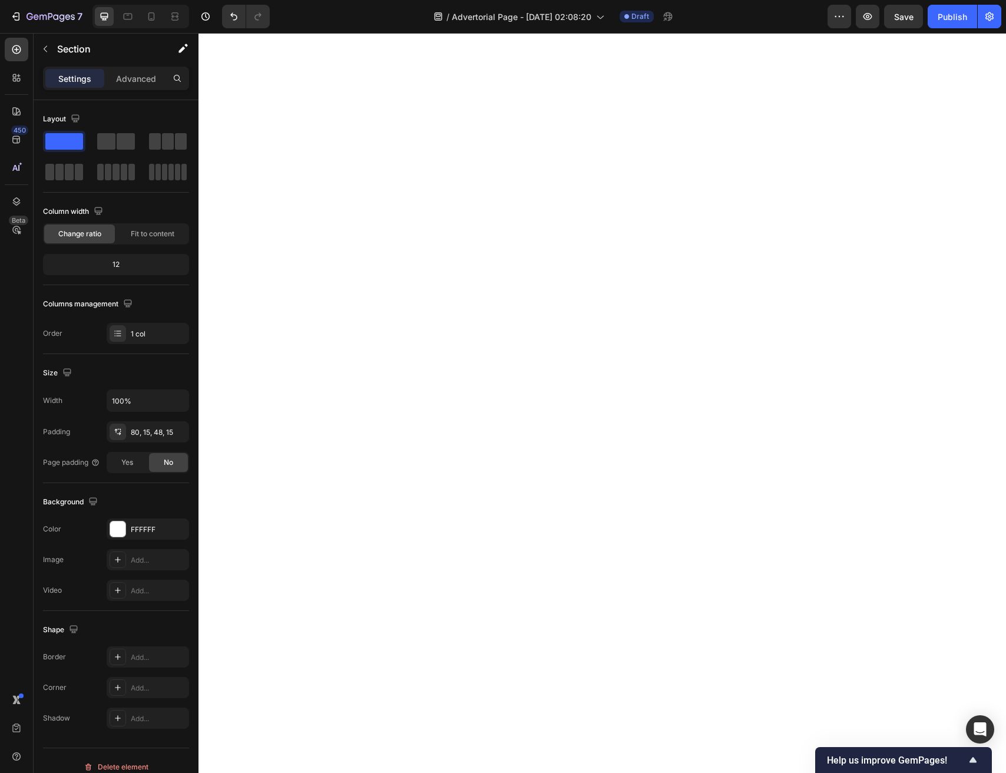
scroll to position [7580, 0]
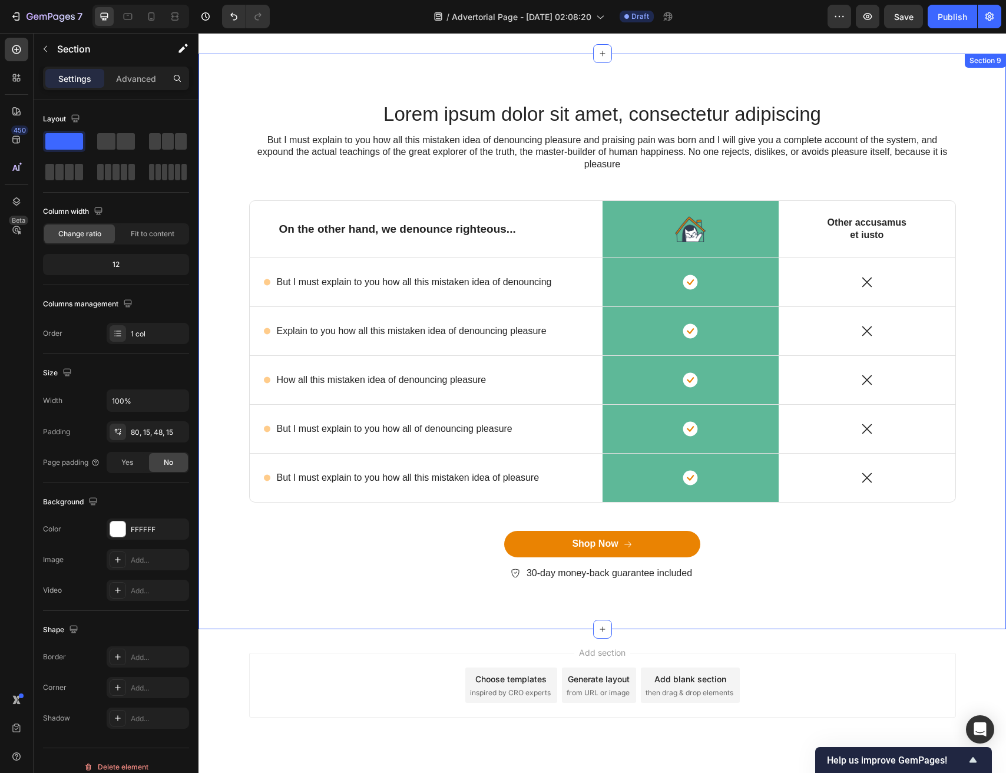
click at [629, 90] on div "Lorem ipsum dolor sit amet, consectetur adipiscing Heading But I must explain t…" at bounding box center [603, 342] width 808 height 576
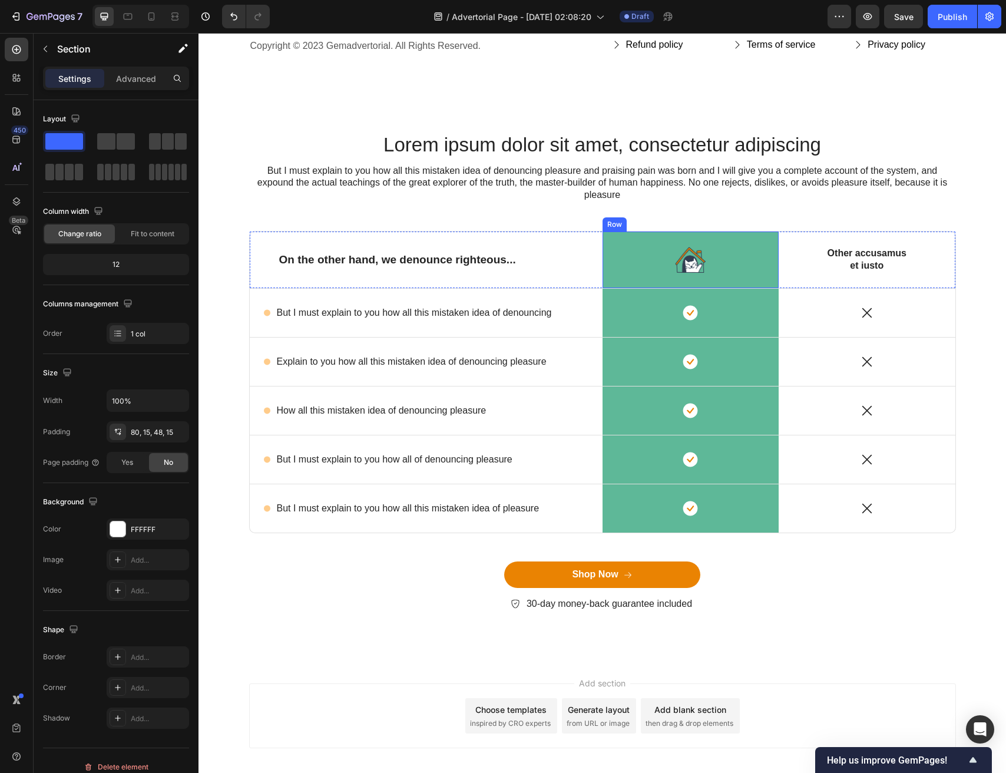
scroll to position [7533, 0]
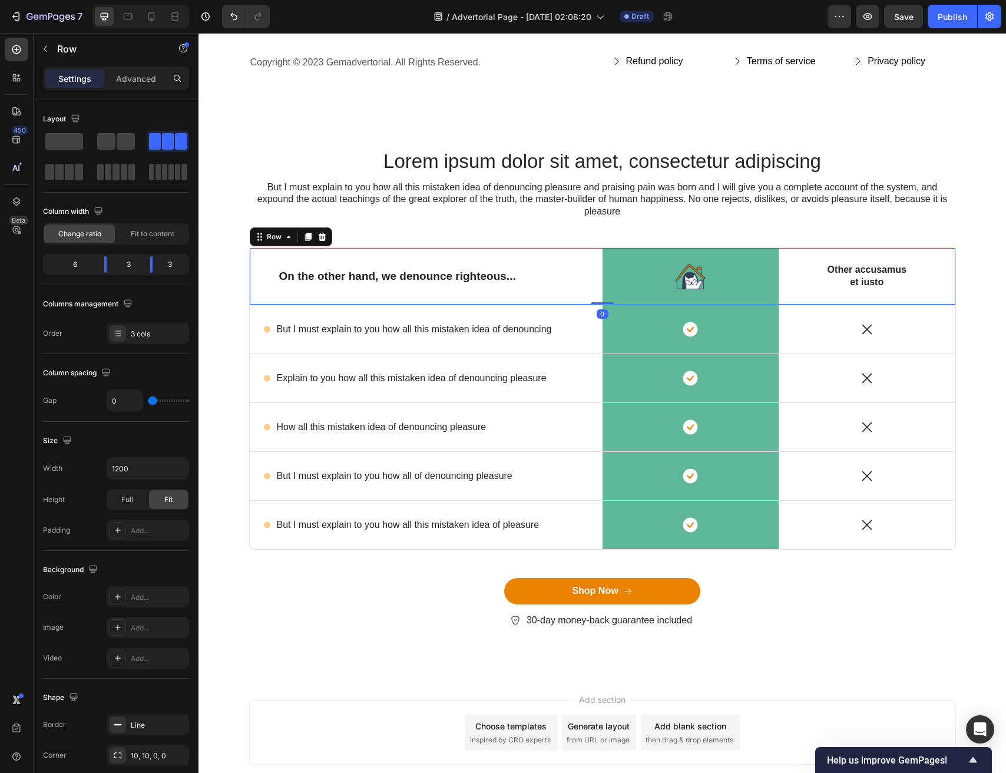
click at [252, 289] on div "On the other hand, we denounce righteous... Text Block" at bounding box center [426, 276] width 353 height 57
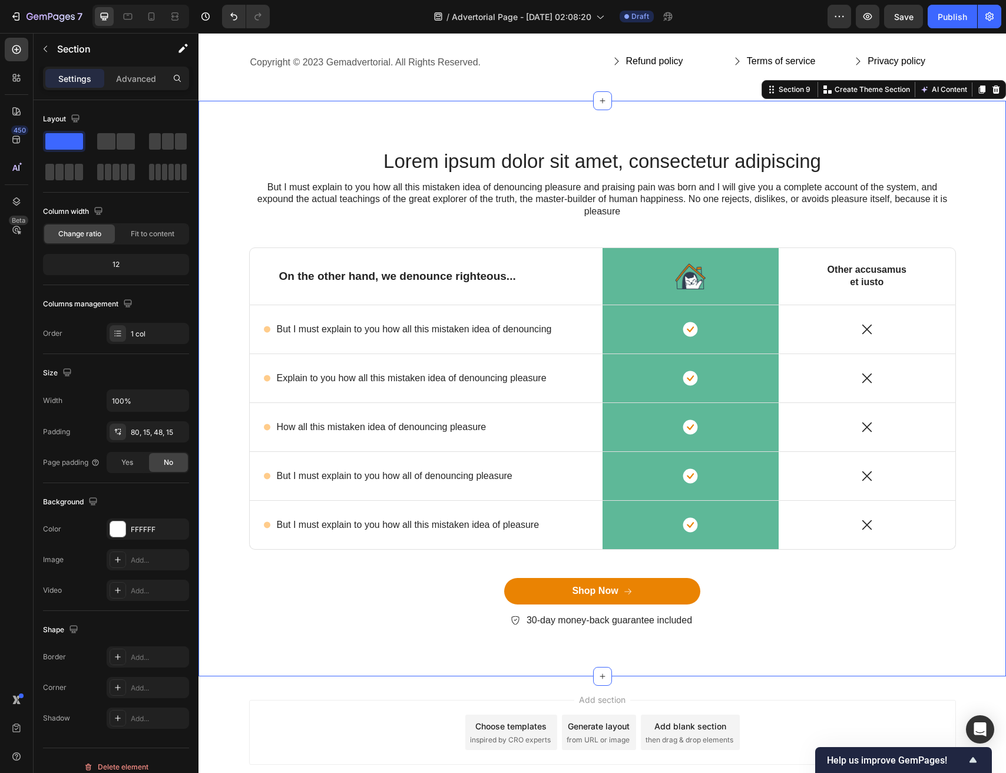
click at [279, 556] on div "Lorem ipsum dolor sit amet, consectetur adipiscing Heading But I must explain t…" at bounding box center [602, 398] width 790 height 500
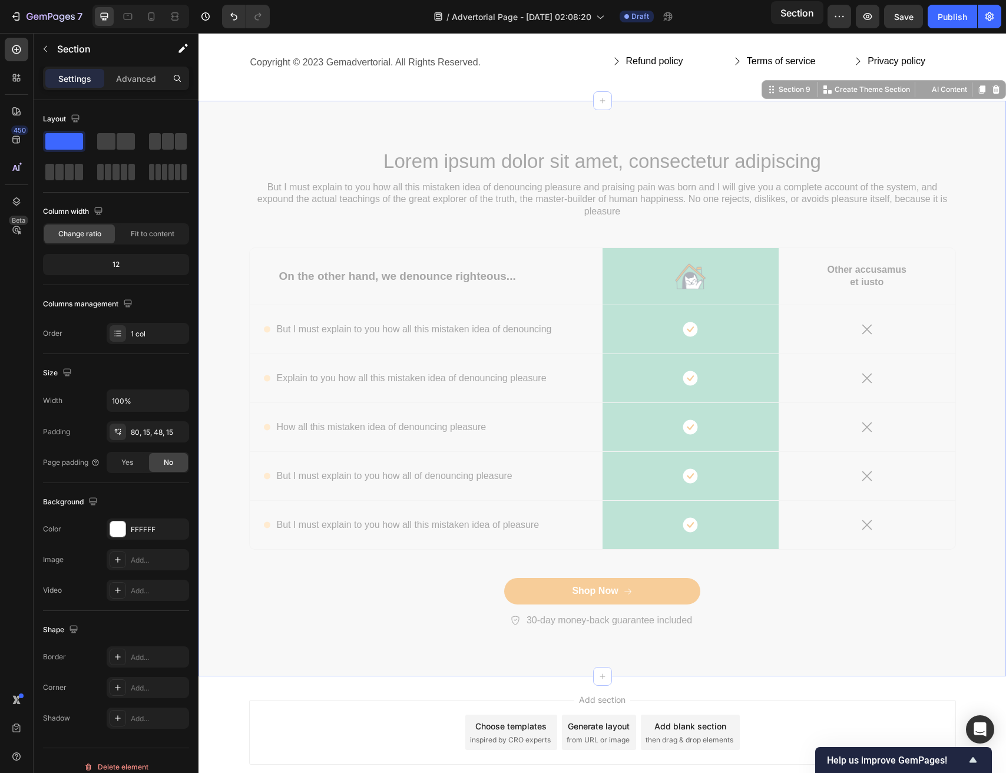
drag, startPoint x: 778, startPoint y: 87, endPoint x: 762, endPoint y: 90, distance: 16.1
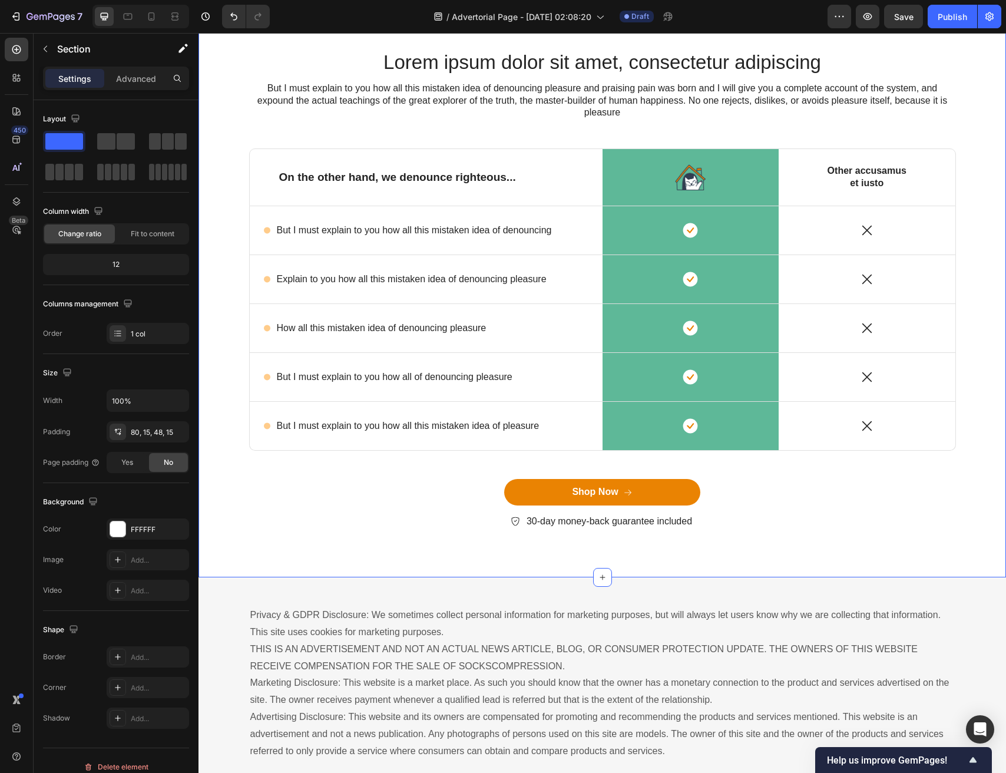
scroll to position [7036, 0]
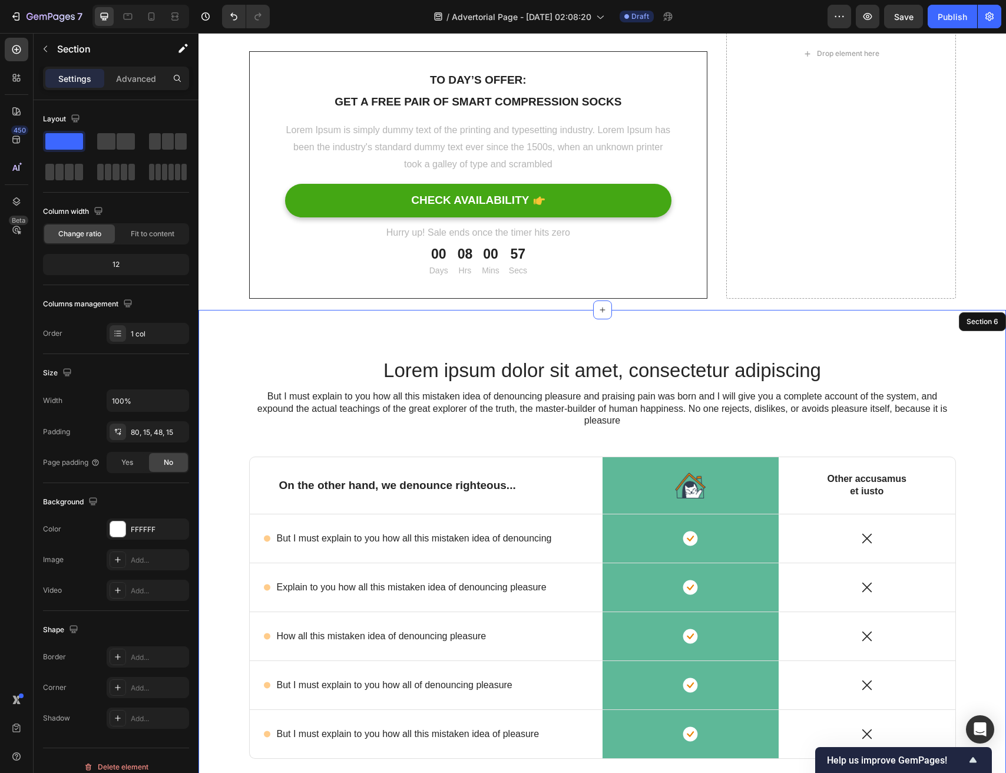
click at [790, 349] on div "Lorem ipsum dolor sit amet, consectetur adipiscing Heading But I must explain t…" at bounding box center [603, 598] width 808 height 576
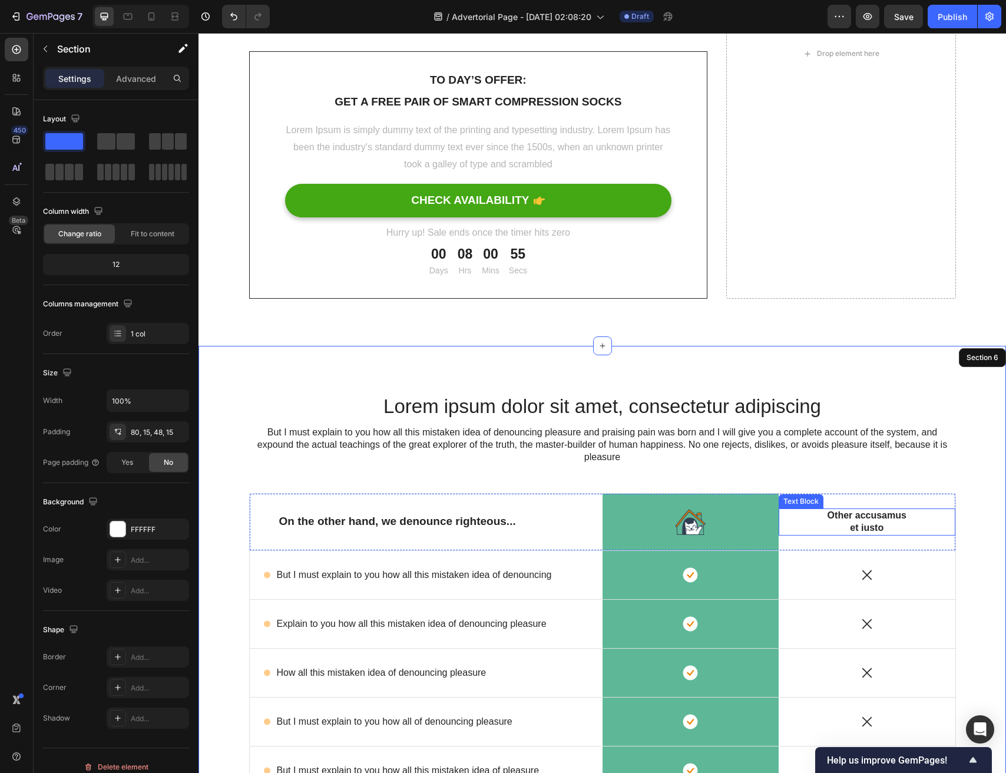
click at [782, 533] on div "Other accusamus et iusto Text Block" at bounding box center [867, 521] width 177 height 27
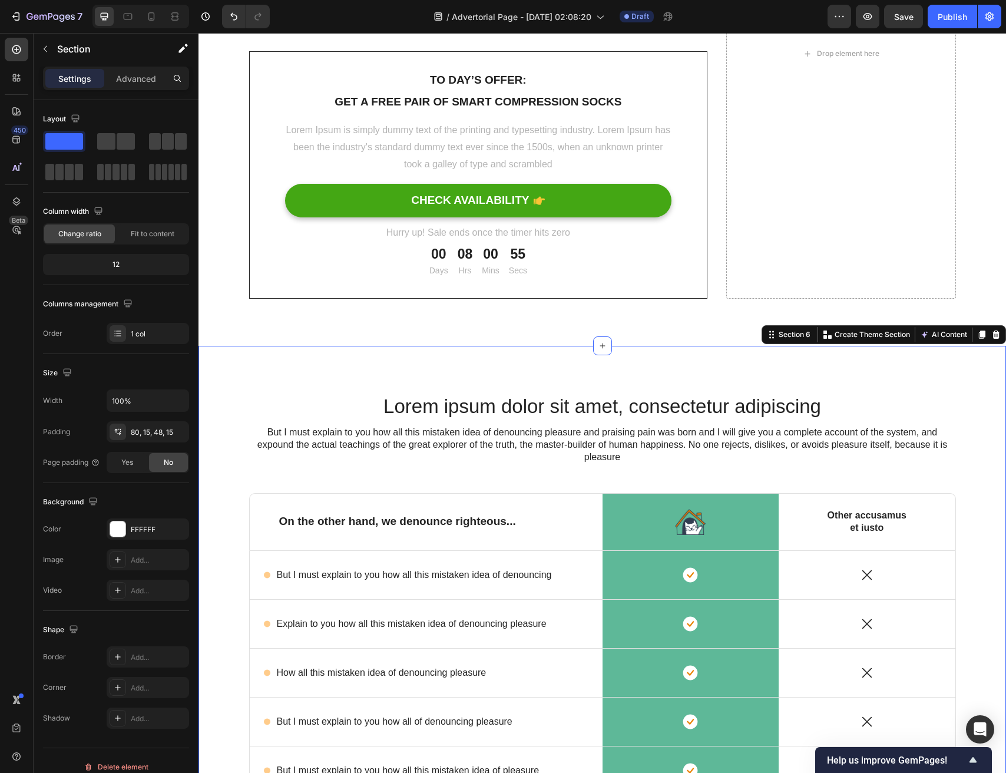
click at [801, 360] on div "Lorem ipsum dolor sit amet, consectetur adipiscing Heading But I must explain t…" at bounding box center [603, 634] width 808 height 576
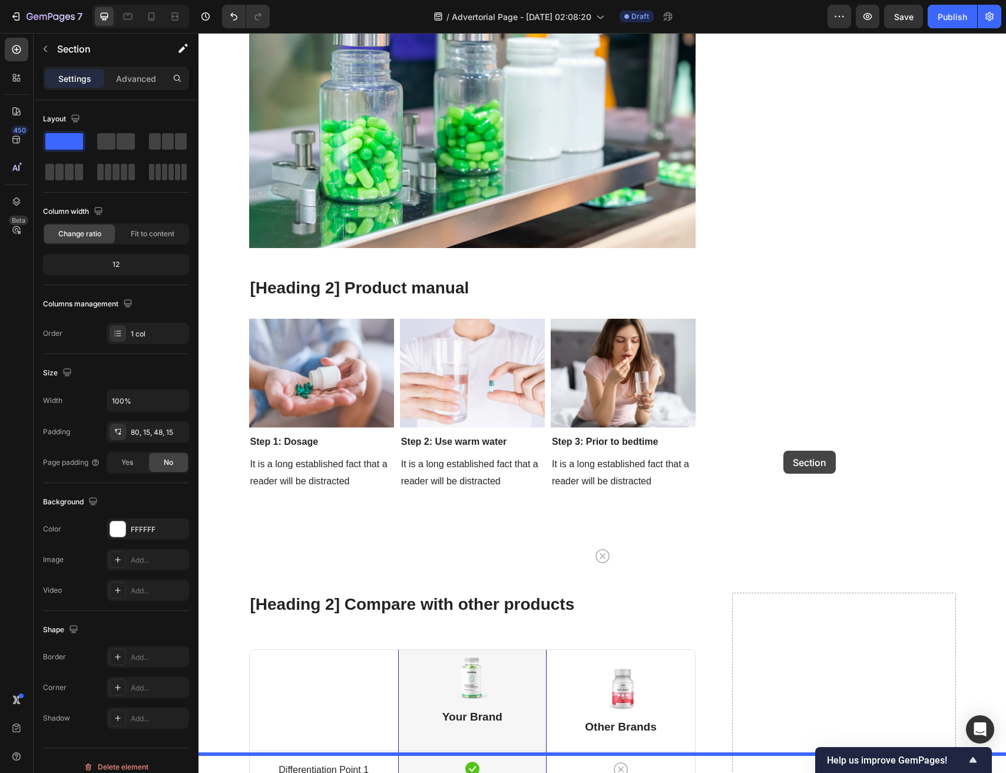
scroll to position [4042, 0]
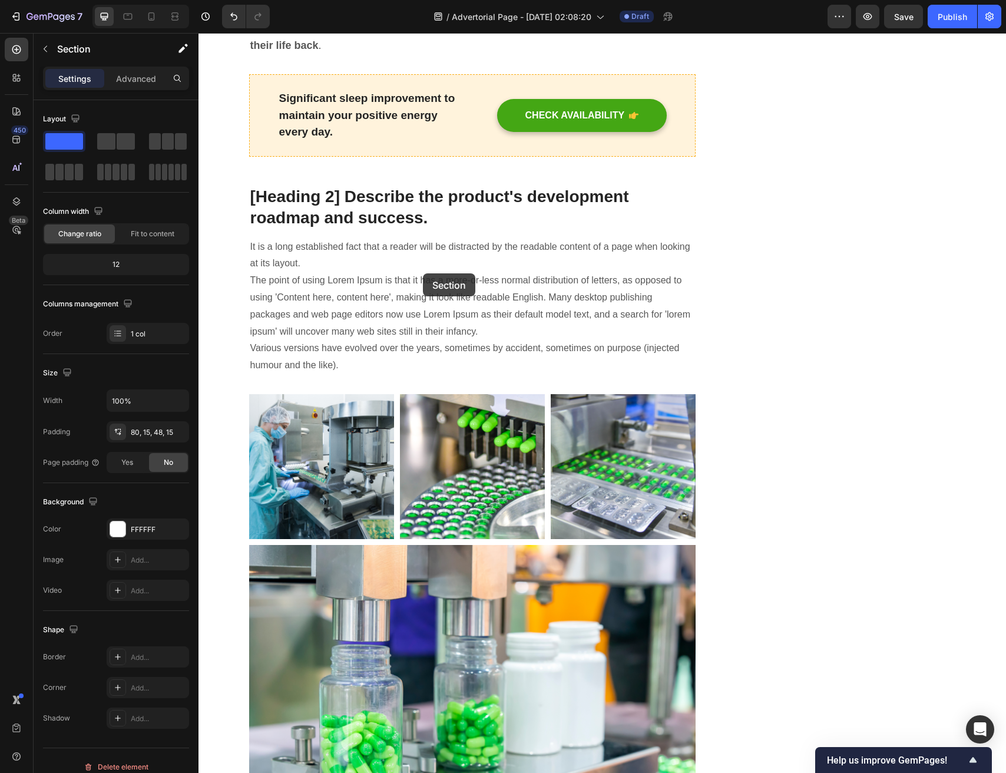
drag, startPoint x: 769, startPoint y: 335, endPoint x: 481, endPoint y: 282, distance: 293.0
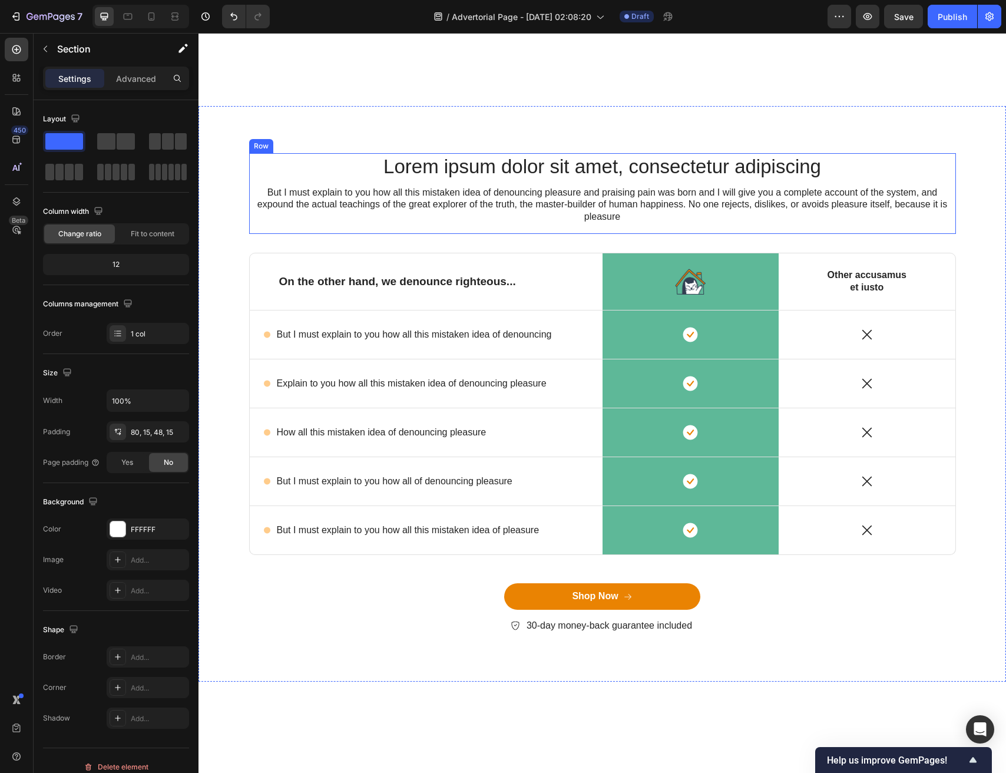
scroll to position [5156, 0]
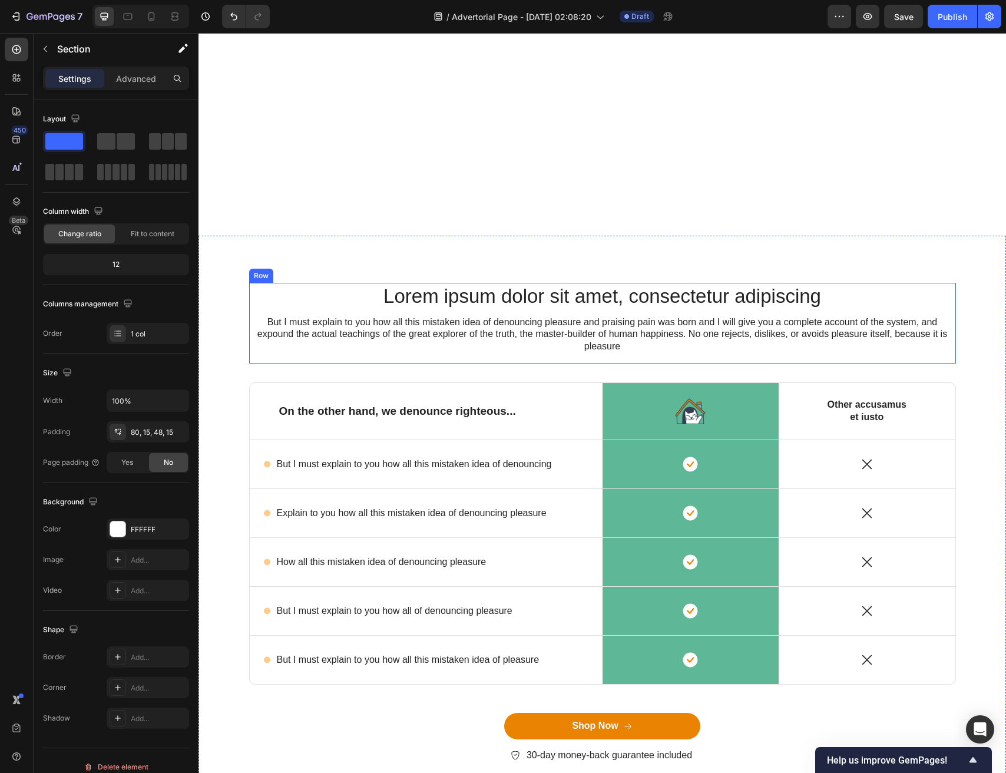
click at [247, 364] on div "Lorem ipsum dolor sit amet, consectetur adipiscing Heading But I must explain t…" at bounding box center [602, 533] width 790 height 500
click at [242, 397] on div "Lorem ipsum dolor sit amet, consectetur adipiscing Heading But I must explain t…" at bounding box center [602, 533] width 790 height 500
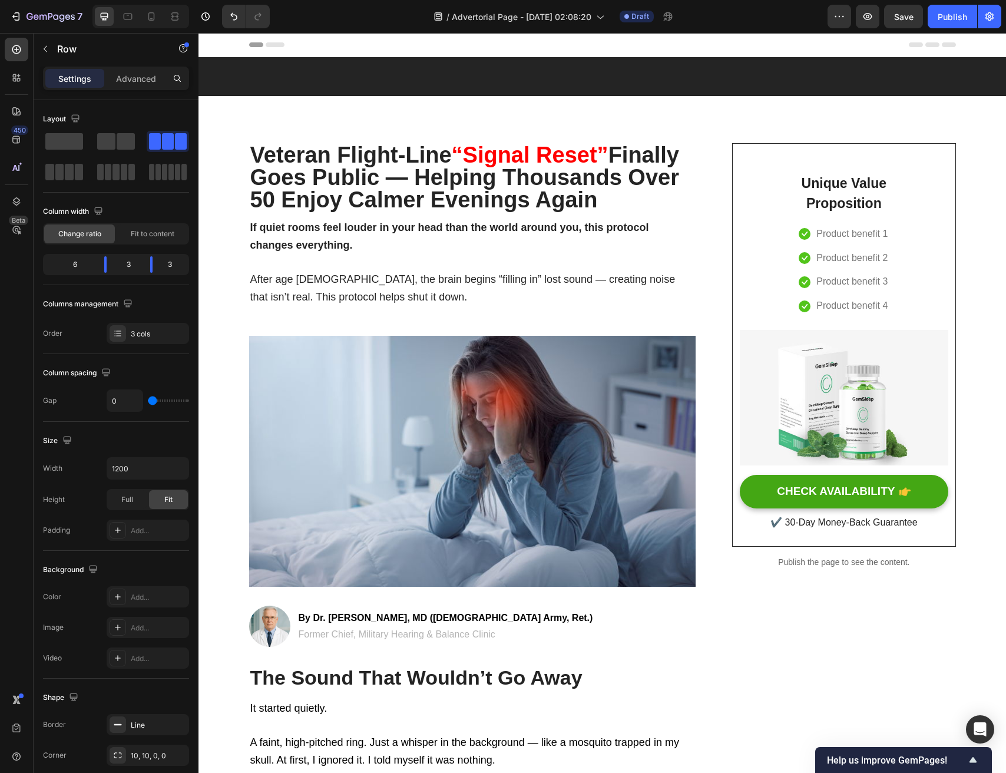
scroll to position [5156, 0]
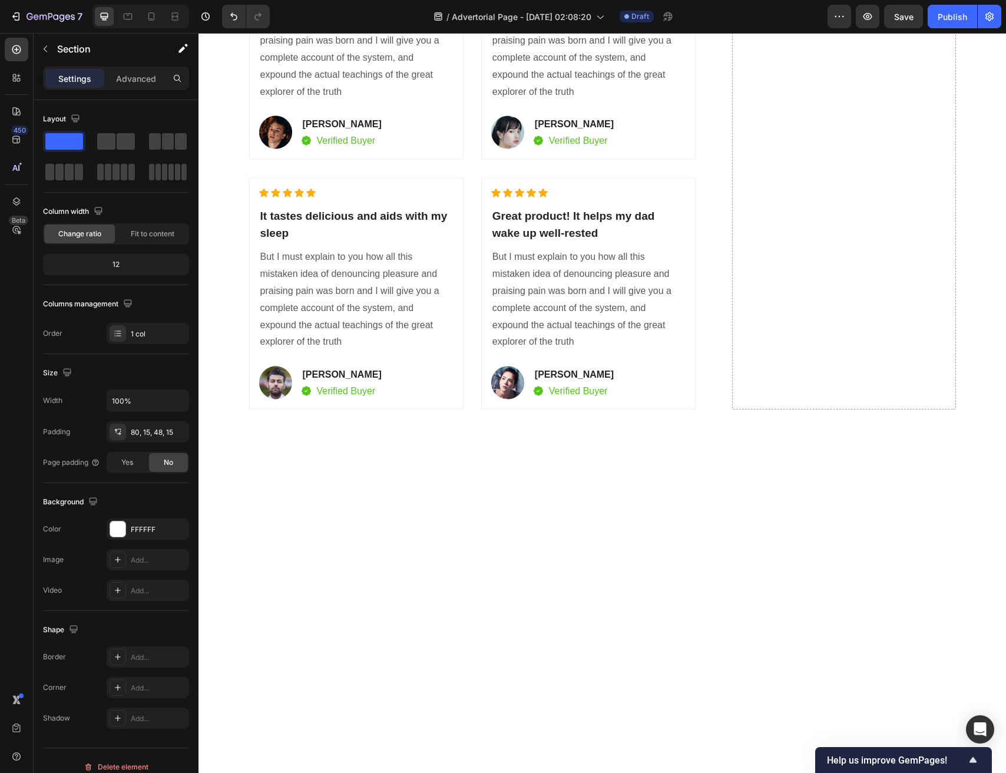
scroll to position [5515, 0]
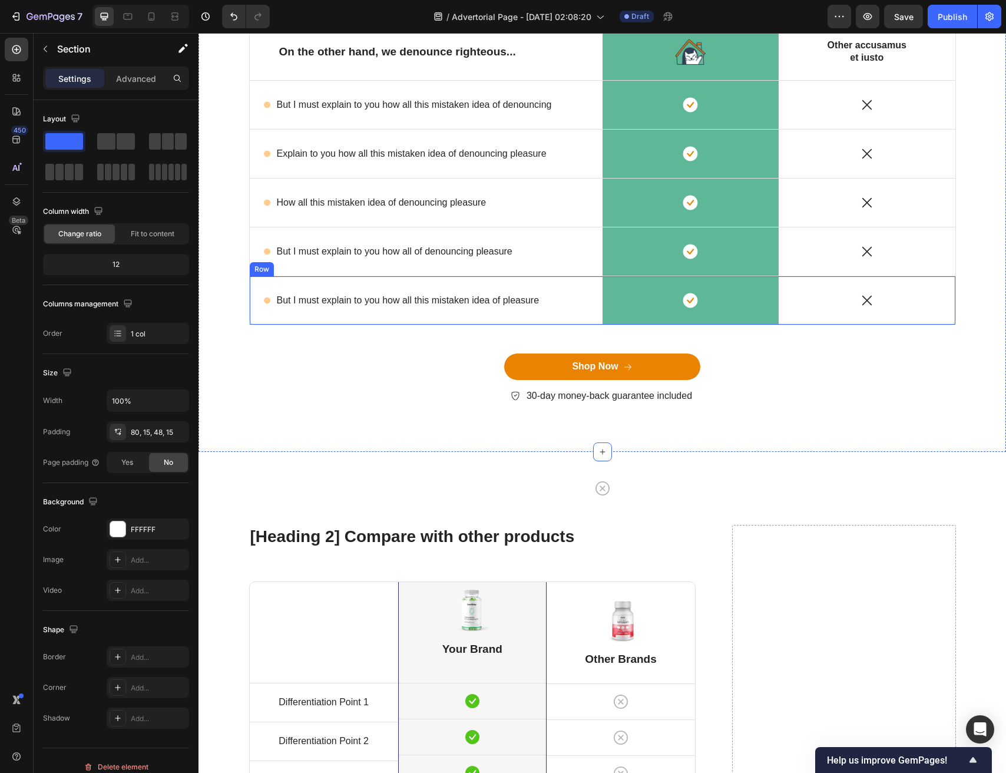
click at [557, 285] on div "Icon But I must explain to you how all this mistaken idea of pleasure Text Bloc…" at bounding box center [426, 300] width 353 height 48
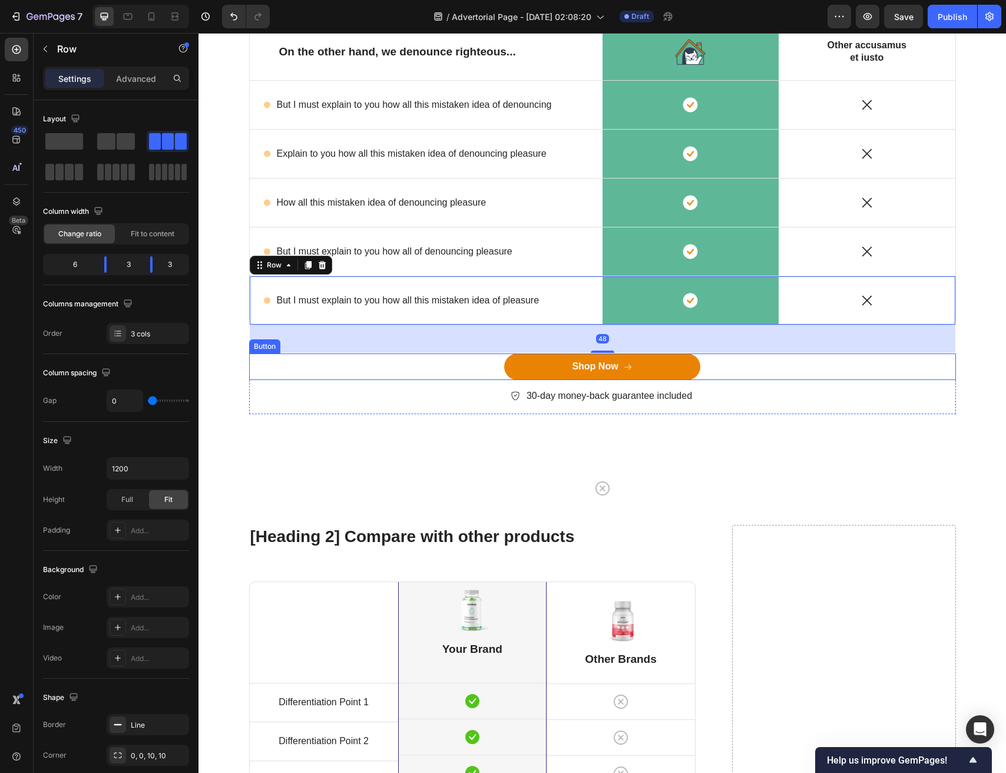
click at [469, 372] on div "Shop Now Button" at bounding box center [602, 367] width 707 height 27
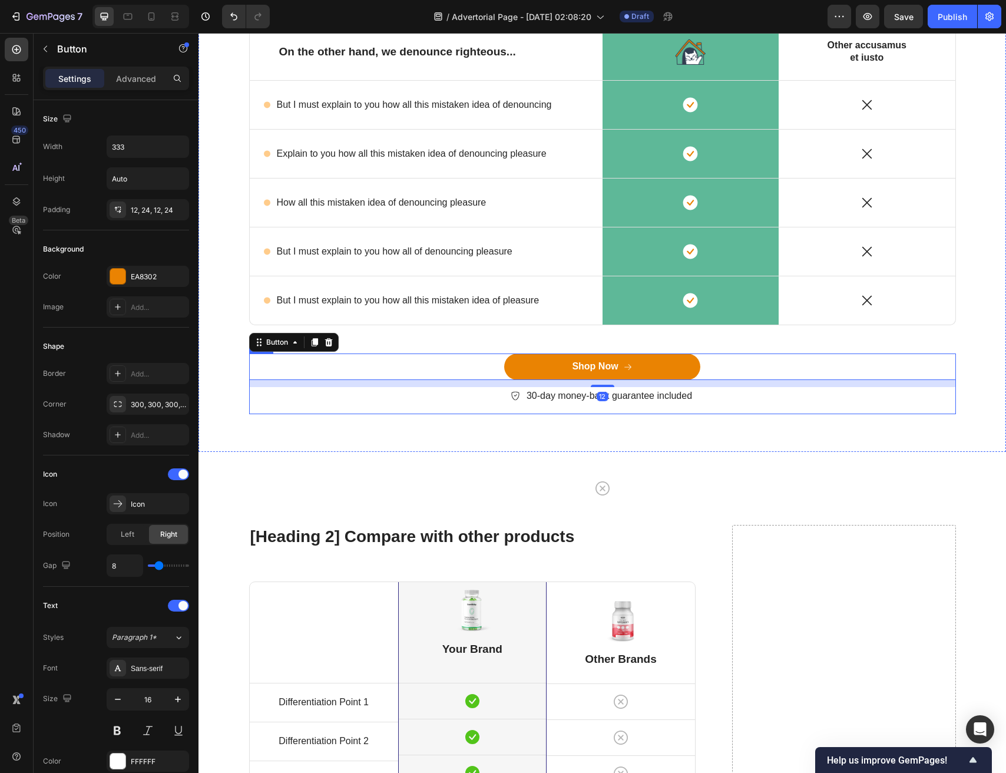
click at [464, 412] on div "Shop Now Button 12 30-day money-back guarantee included Item List" at bounding box center [602, 384] width 707 height 61
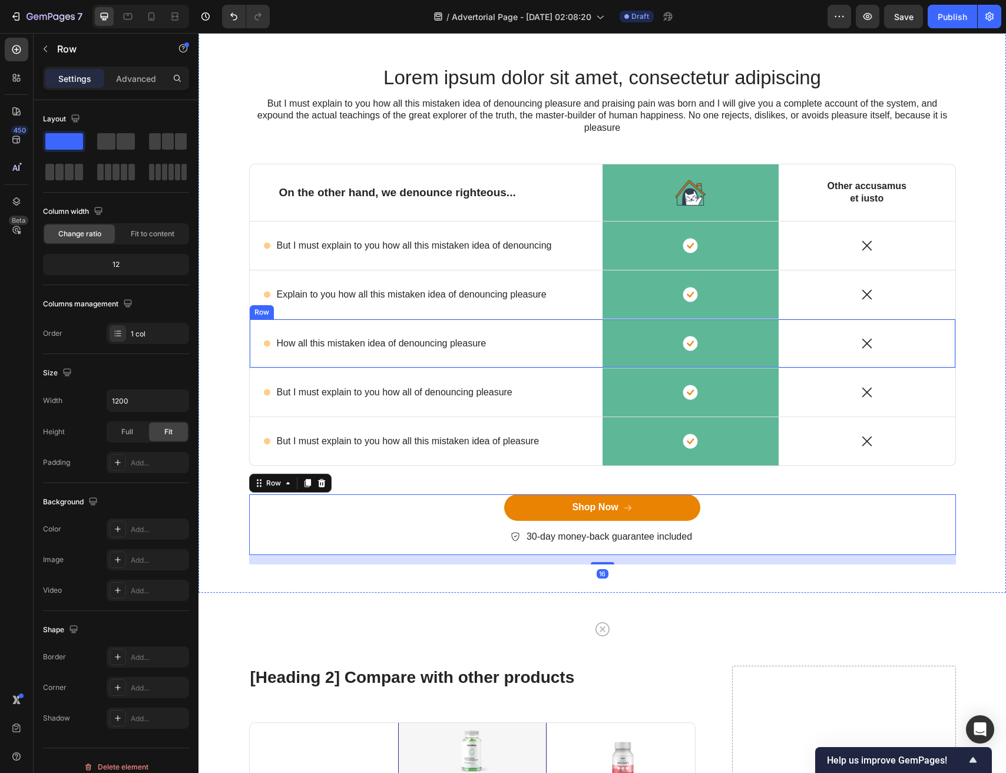
scroll to position [5368, 0]
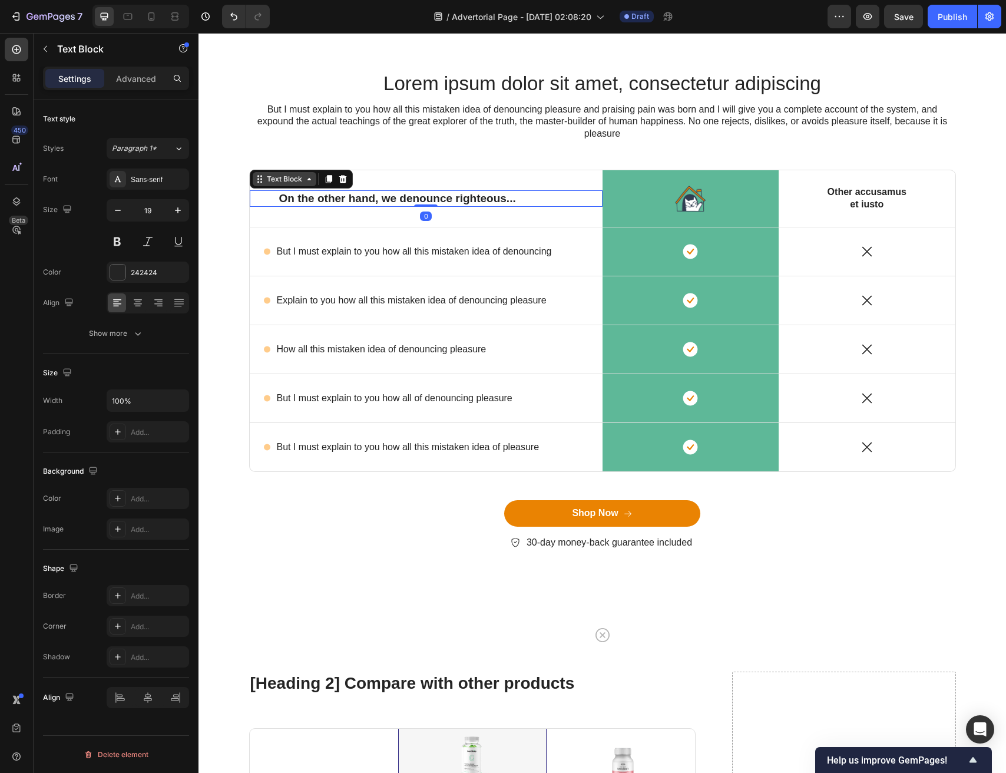
click at [253, 178] on div "Text Block" at bounding box center [285, 179] width 64 height 14
click at [226, 182] on div "Lorem ipsum dolor sit amet, consectetur adipiscing Heading But I must explain t…" at bounding box center [602, 320] width 790 height 500
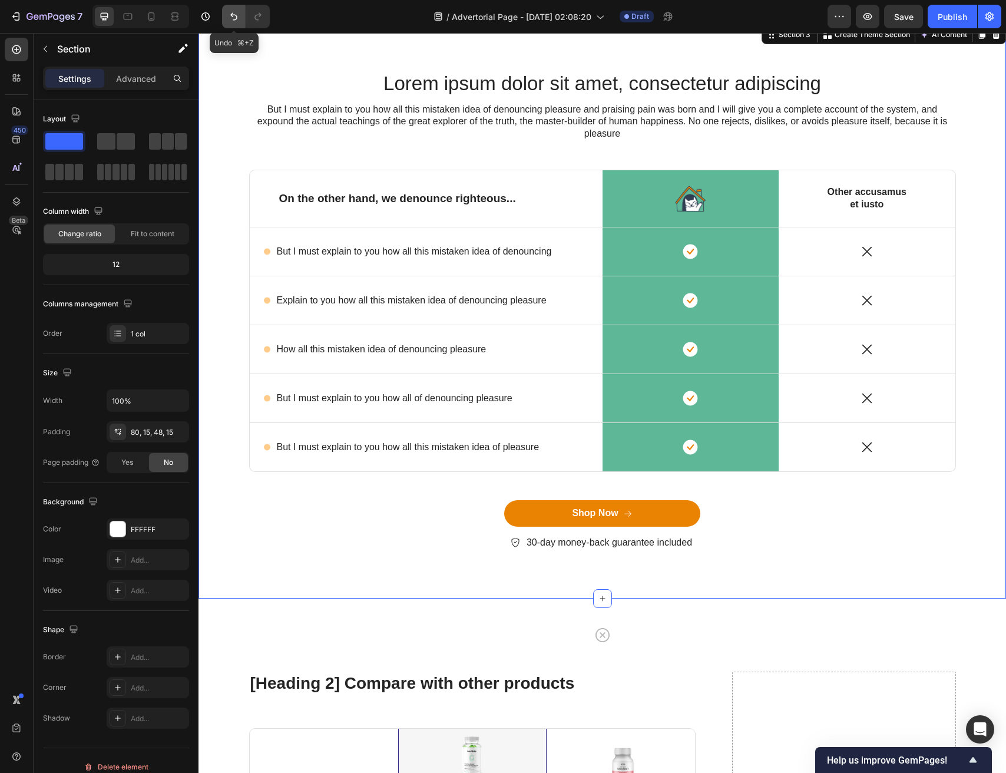
click at [235, 25] on button "Undo/Redo" at bounding box center [234, 17] width 24 height 24
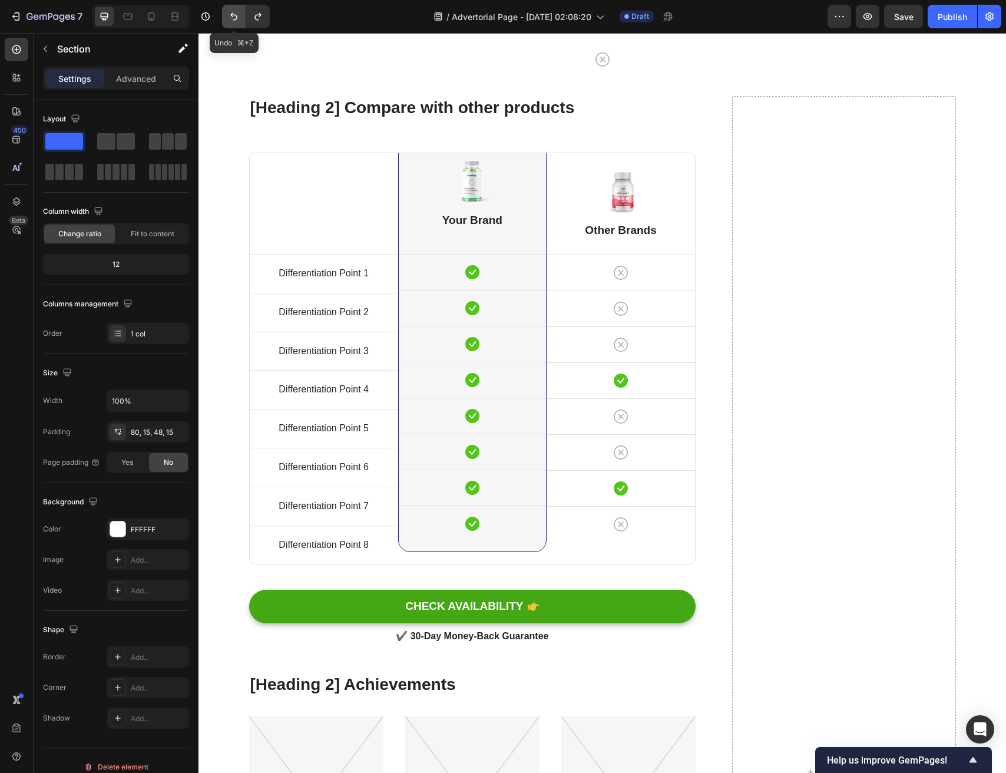
click at [235, 25] on button "Undo/Redo" at bounding box center [234, 17] width 24 height 24
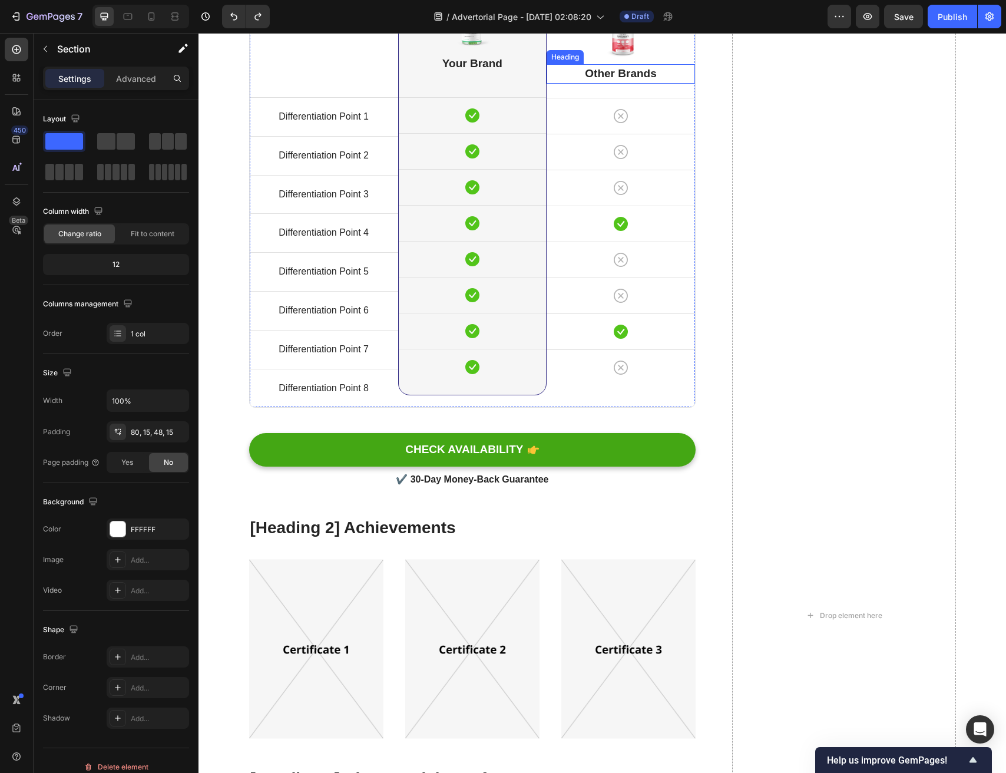
scroll to position [5578, 0]
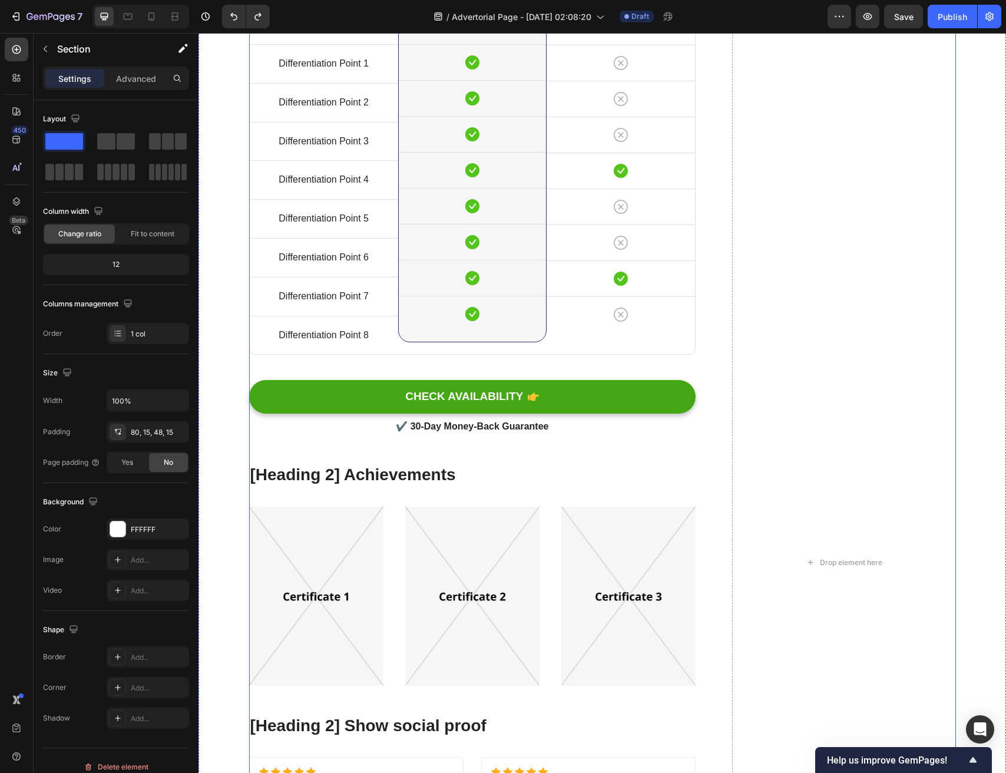
click at [715, 323] on div "[Heading 2] Compare with other products Heading Title Line Differentiation Poin…" at bounding box center [602, 562] width 707 height 1353
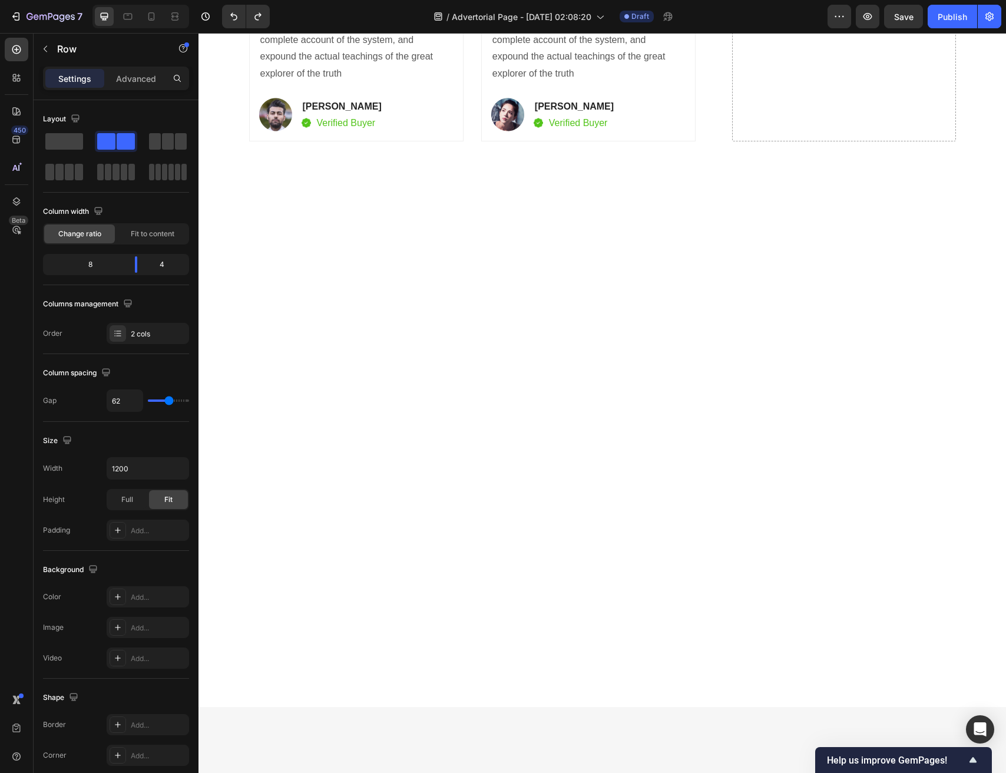
scroll to position [5290, 0]
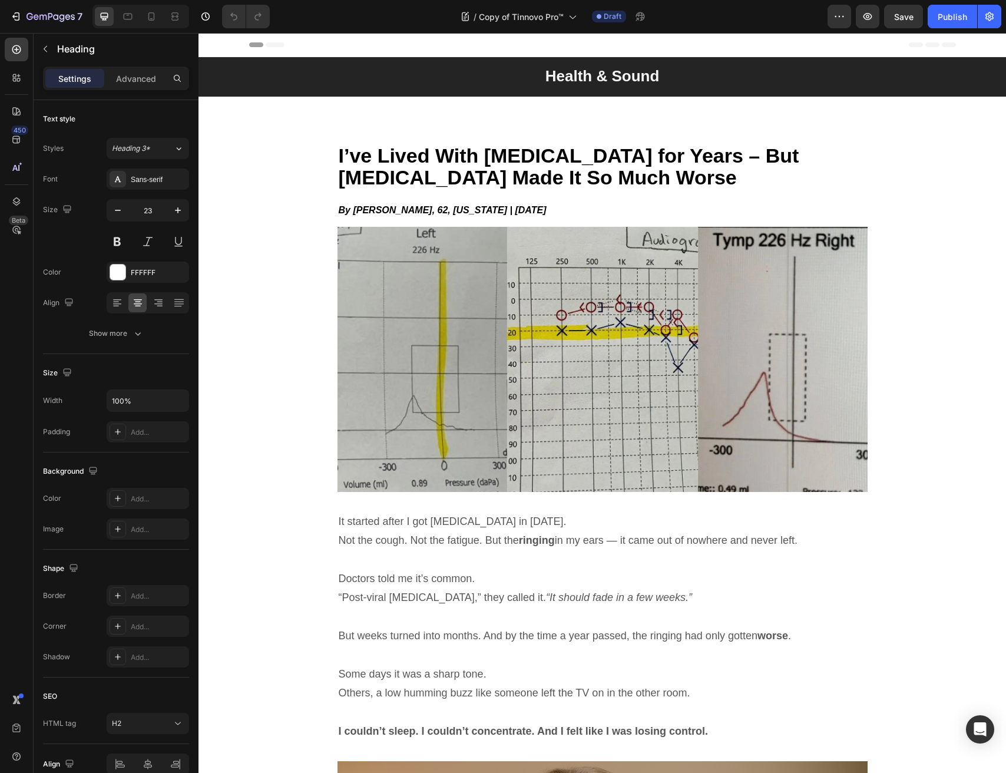
click at [576, 81] on strong "Health & Sound" at bounding box center [603, 76] width 114 height 18
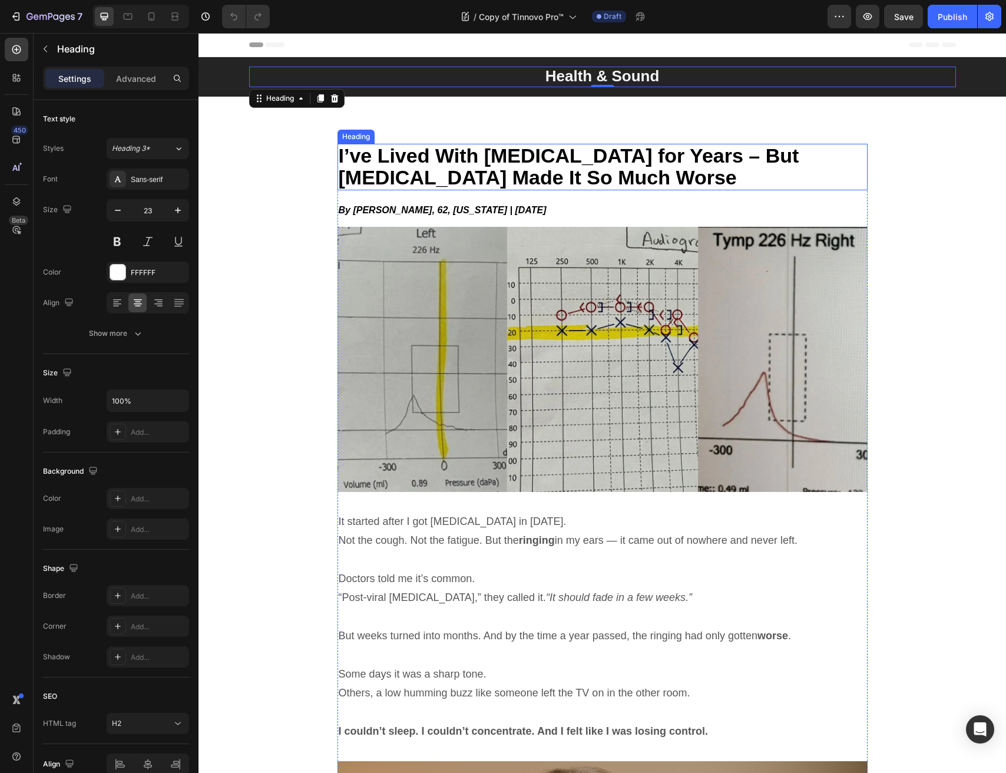
click at [441, 149] on span "I’ve Lived With [MEDICAL_DATA] for Years – But [MEDICAL_DATA] Made It So Much W…" at bounding box center [569, 166] width 461 height 44
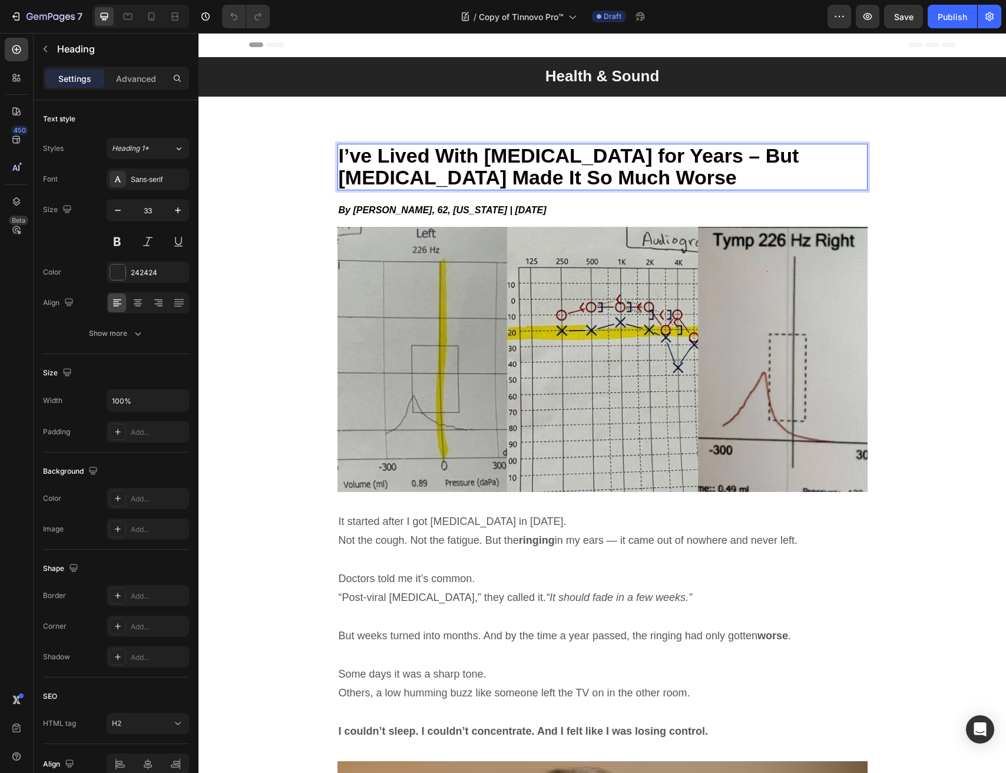
click at [484, 174] on span "I’ve Lived With [MEDICAL_DATA] for Years – But [MEDICAL_DATA] Made It So Much W…" at bounding box center [569, 166] width 461 height 44
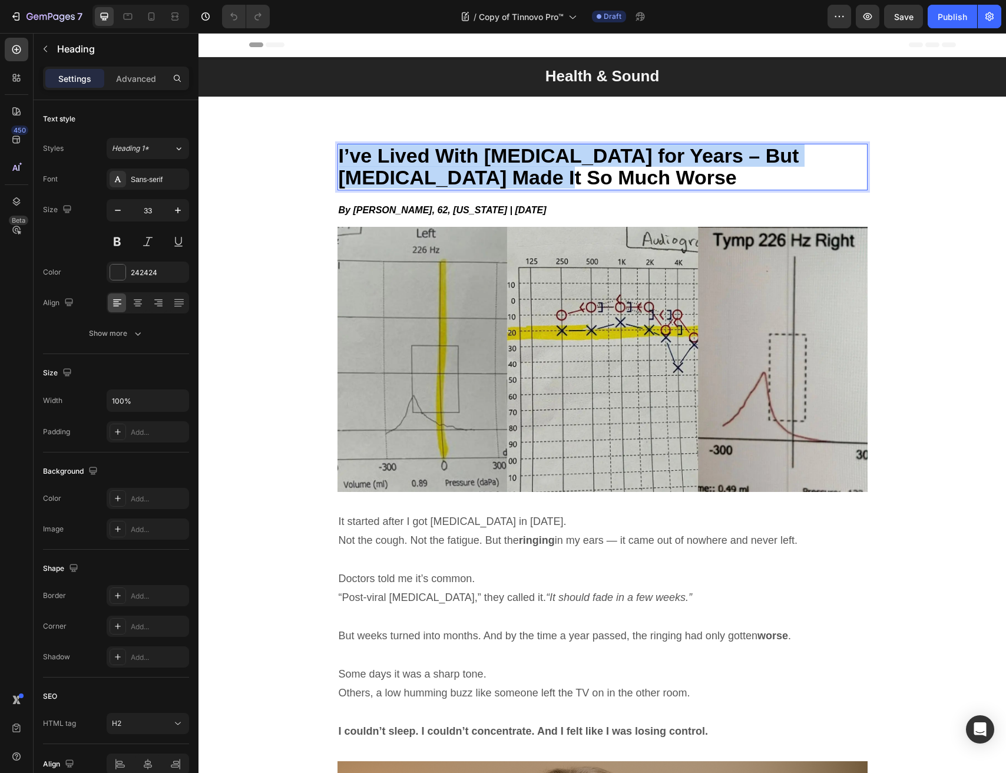
click at [484, 174] on span "I’ve Lived With [MEDICAL_DATA] for Years – But [MEDICAL_DATA] Made It So Much W…" at bounding box center [569, 166] width 461 height 44
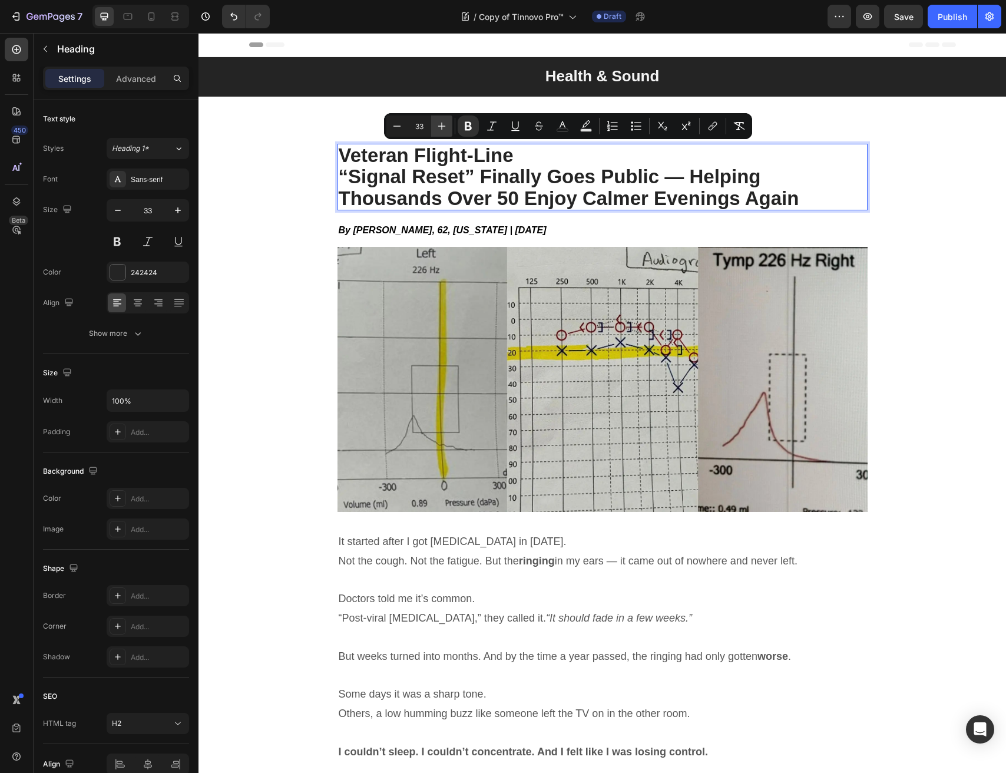
click at [444, 124] on icon "Editor contextual toolbar" at bounding box center [442, 126] width 12 height 12
type input "34"
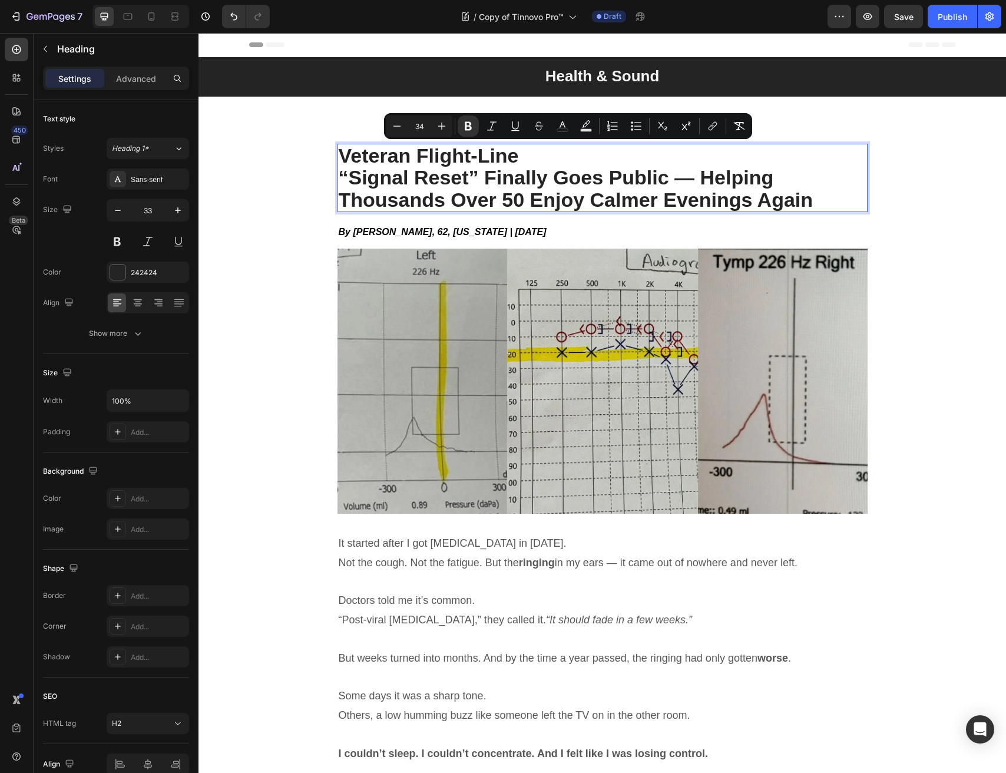
click at [347, 177] on strong "“Signal Reset” Finally Goes Public — Helping Thousands Over 50 Enjoy Calmer Eve…" at bounding box center [576, 188] width 475 height 44
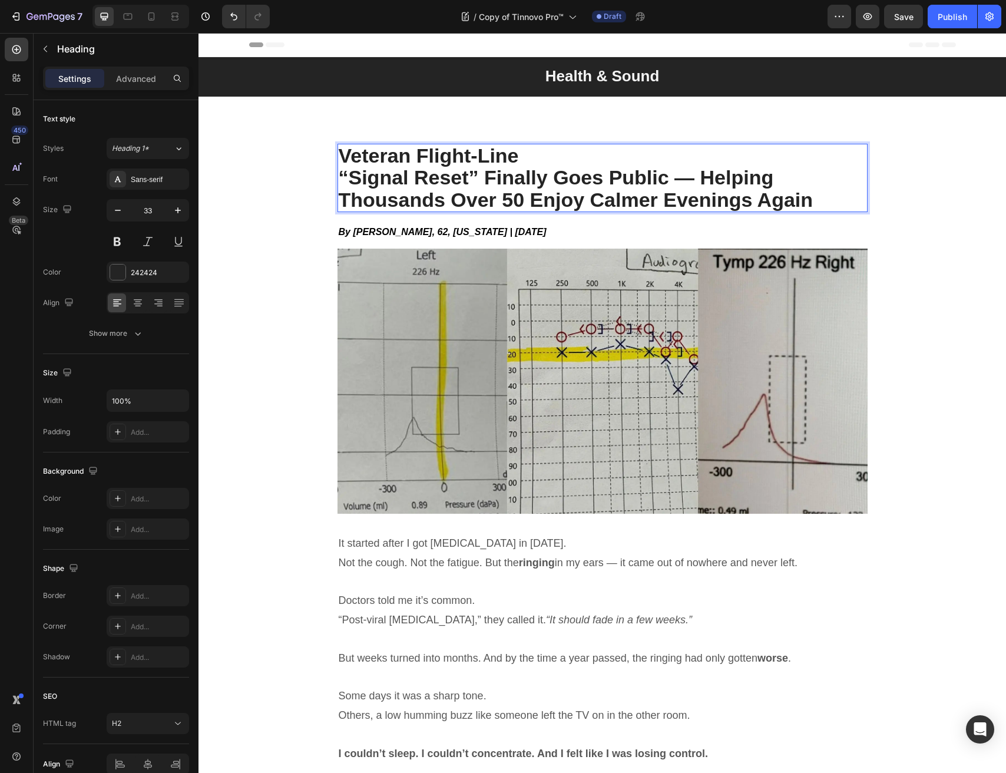
drag, startPoint x: 338, startPoint y: 169, endPoint x: 341, endPoint y: 188, distance: 19.6
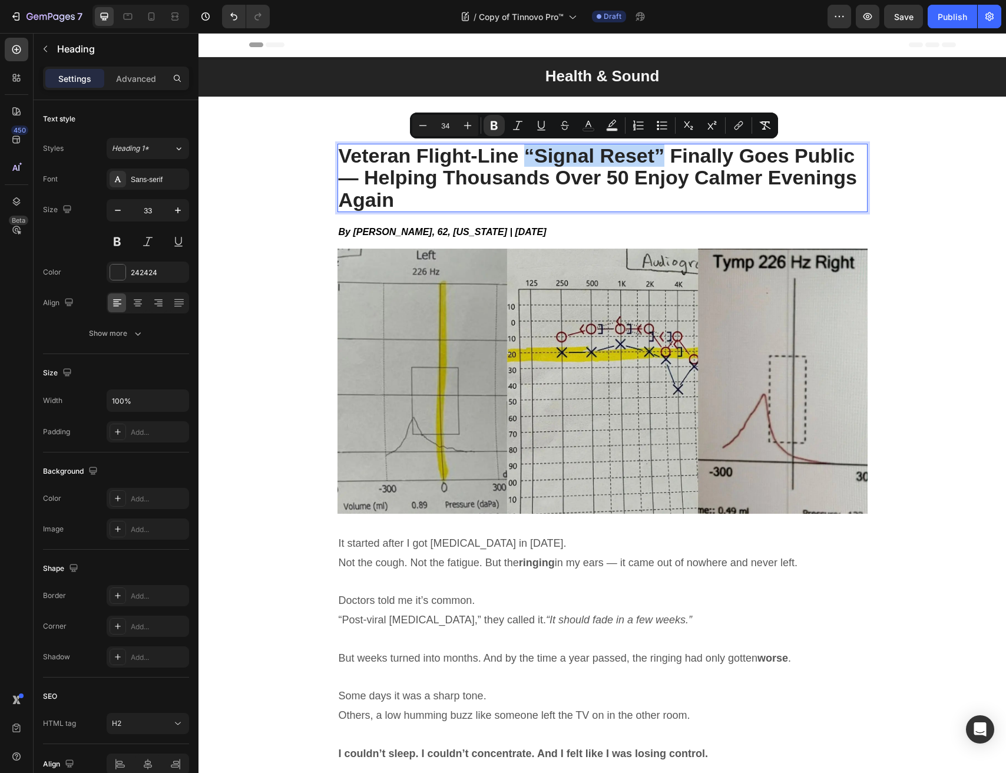
drag, startPoint x: 528, startPoint y: 154, endPoint x: 661, endPoint y: 151, distance: 132.6
click at [661, 151] on strong "Veteran Flight-Line “Signal Reset” Finally Goes Public — Helping Thousands Over…" at bounding box center [598, 177] width 519 height 67
click at [585, 127] on icon "Editor contextual toolbar" at bounding box center [589, 126] width 12 height 12
type input "242424"
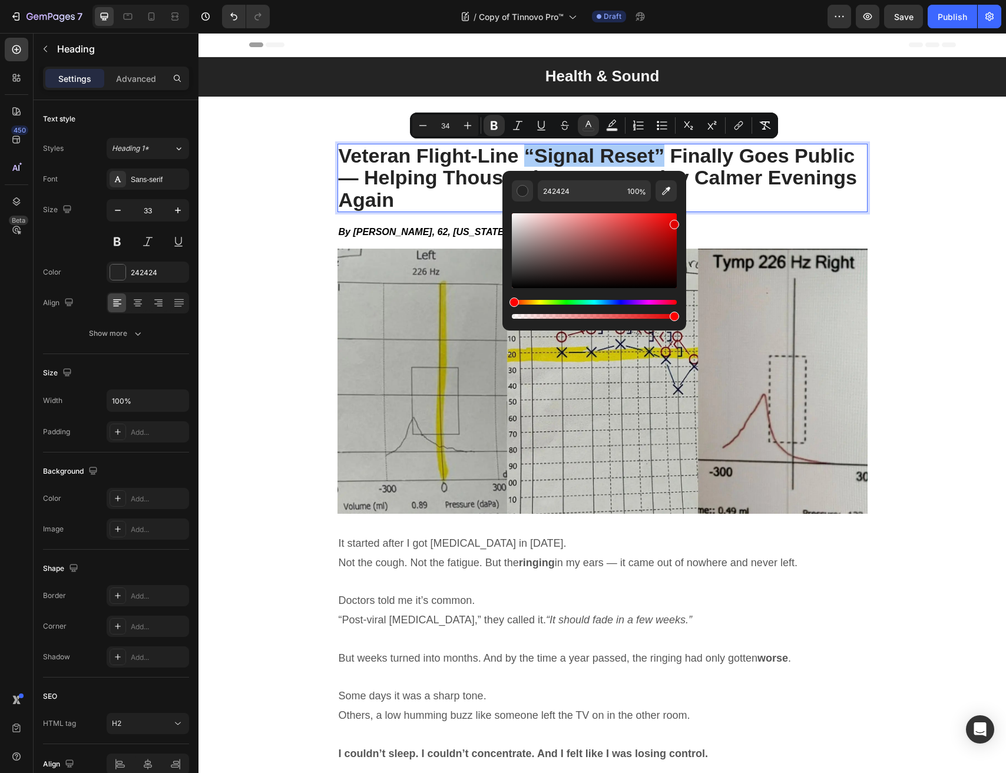
drag, startPoint x: 883, startPoint y: 255, endPoint x: 738, endPoint y: 205, distance: 152.6
type input "E00000"
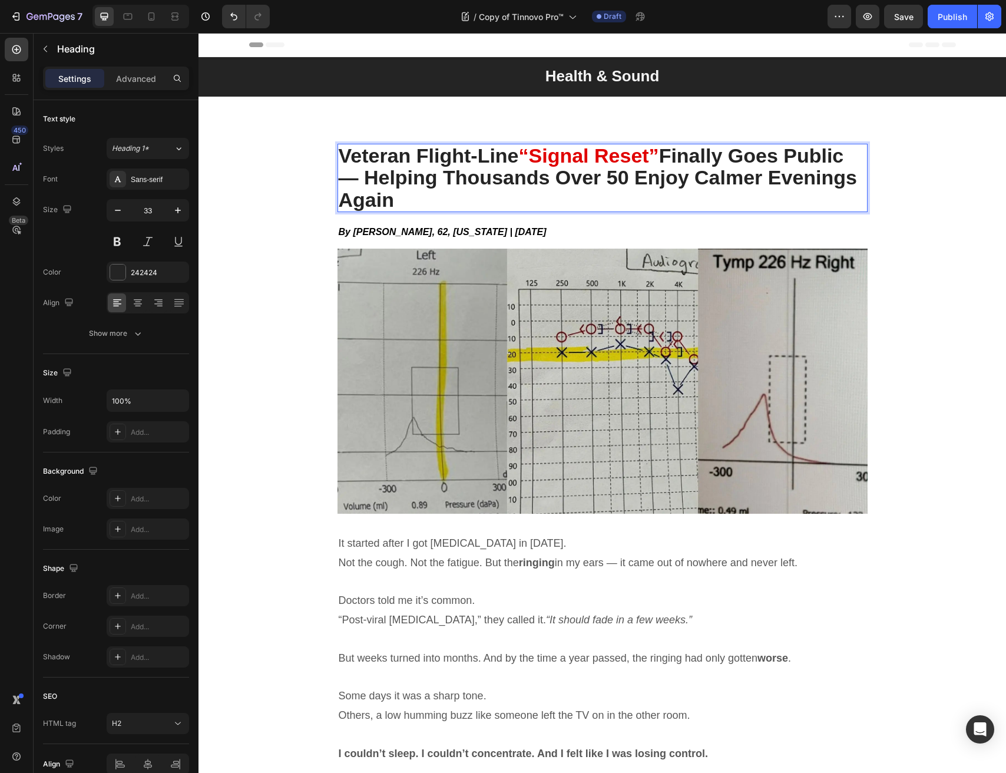
click at [739, 194] on p "Veteran Flight-Line “Signal Reset” Finally Goes Public — Helping Thousands Over…" at bounding box center [603, 178] width 528 height 66
click at [365, 227] on icon "By [PERSON_NAME], 62, [US_STATE] | [DATE]" at bounding box center [443, 232] width 208 height 10
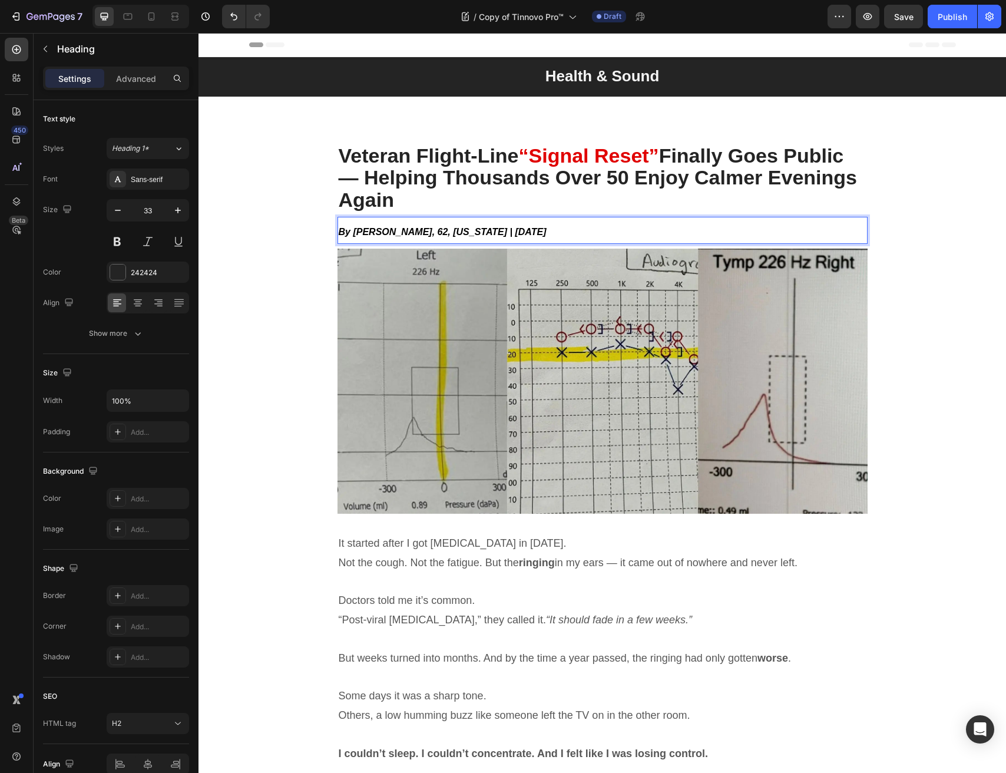
click at [365, 227] on icon "By [PERSON_NAME], 62, [US_STATE] | [DATE]" at bounding box center [443, 232] width 208 height 10
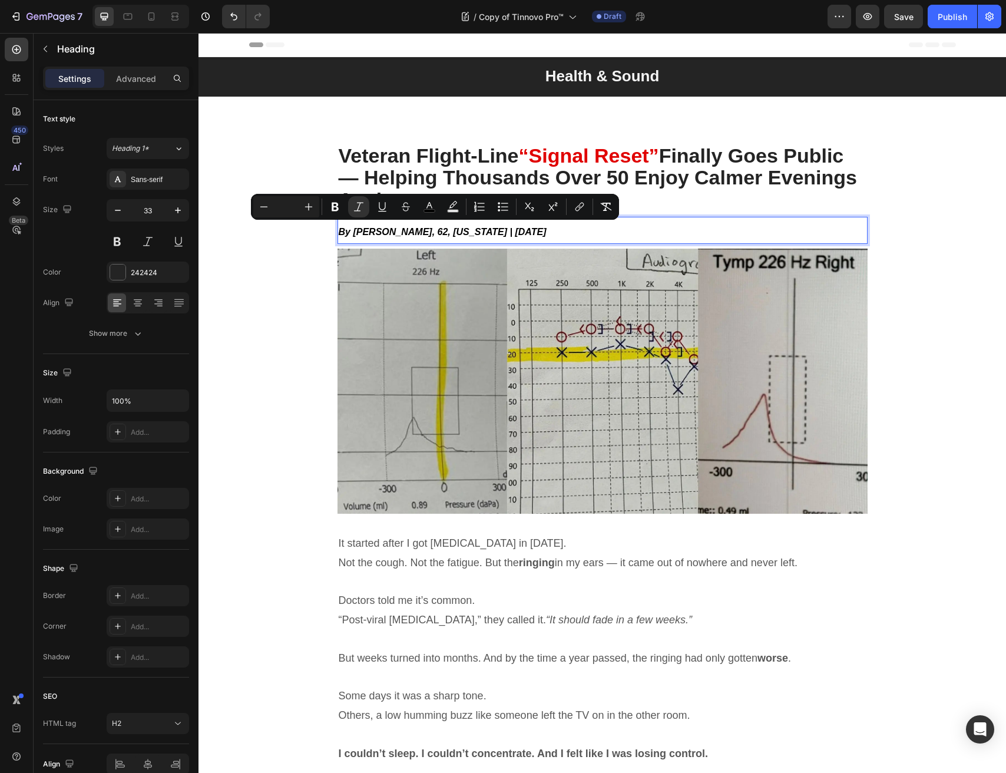
type input "33"
click at [582, 231] on p "By [PERSON_NAME], 62, [US_STATE] | [DATE]" at bounding box center [603, 230] width 528 height 25
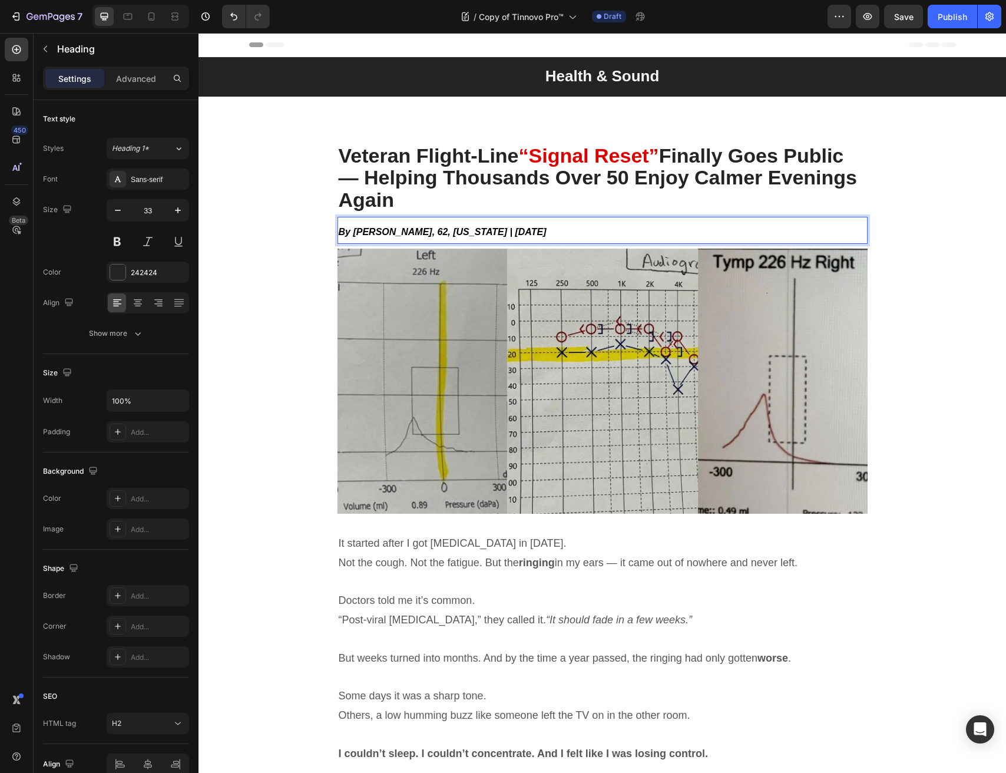
click at [501, 233] on icon "By [PERSON_NAME], 62, [US_STATE] | [DATE]" at bounding box center [443, 232] width 208 height 10
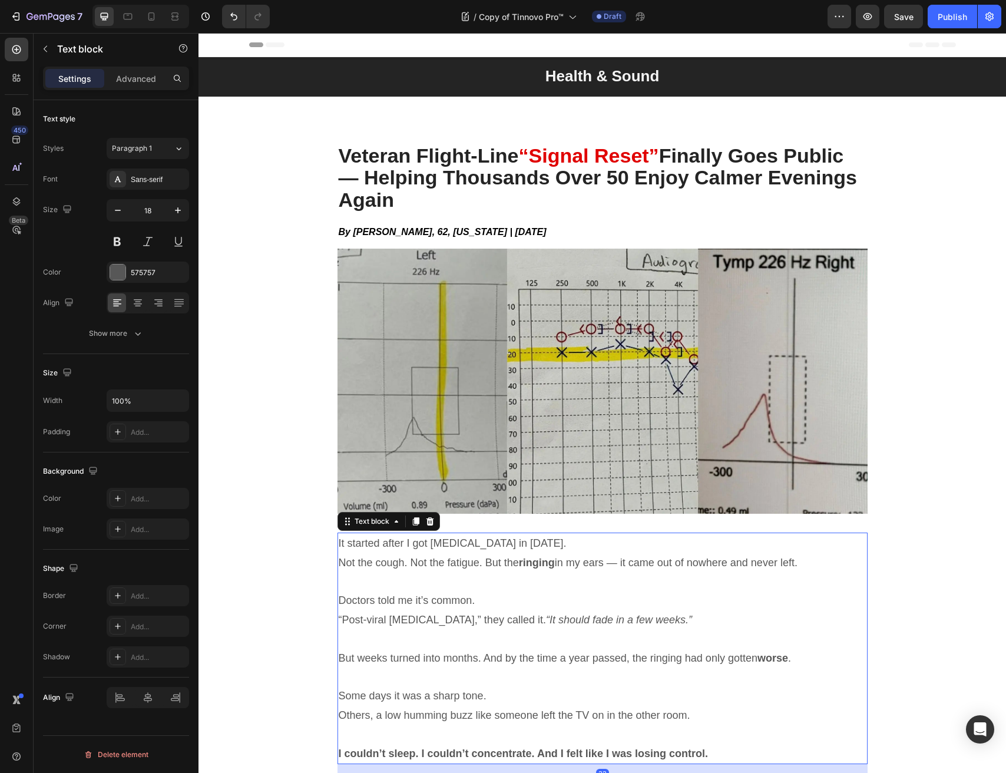
click at [515, 569] on p "It started after I got [MEDICAL_DATA] in [DATE]. Not the cough. Not the fatigue…" at bounding box center [603, 553] width 528 height 38
click at [458, 235] on icon "By [PERSON_NAME], 62, [US_STATE] | [DATE]" at bounding box center [443, 232] width 208 height 10
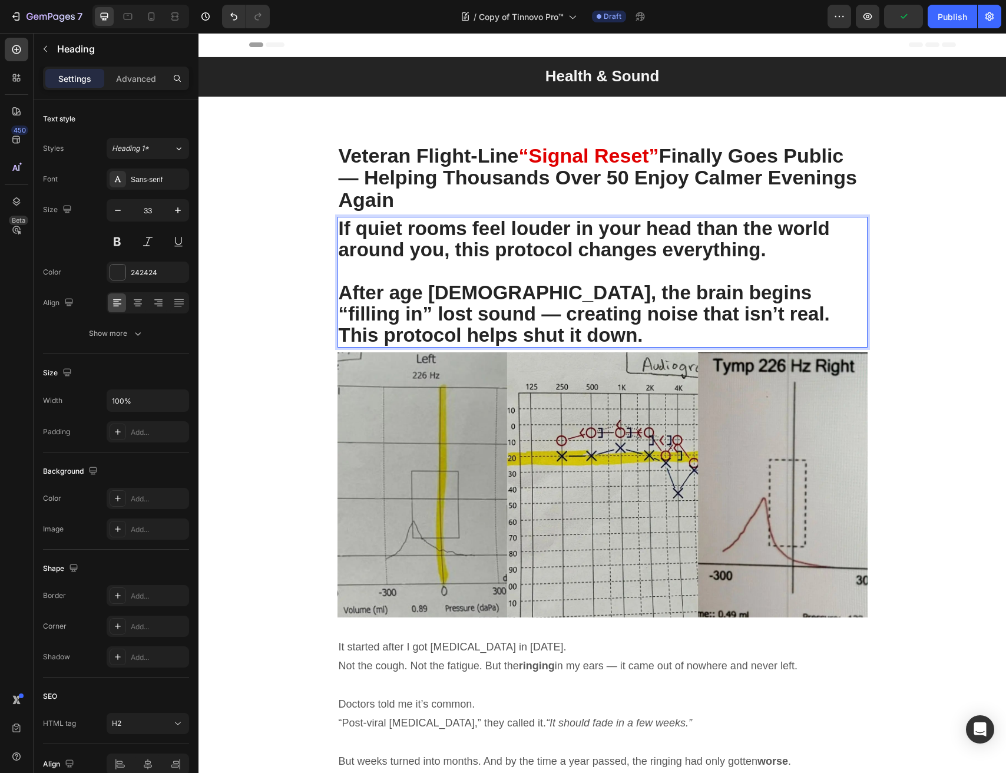
click at [399, 230] on strong "If quiet rooms feel louder in your head than the world around you, this protoco…" at bounding box center [584, 238] width 491 height 43
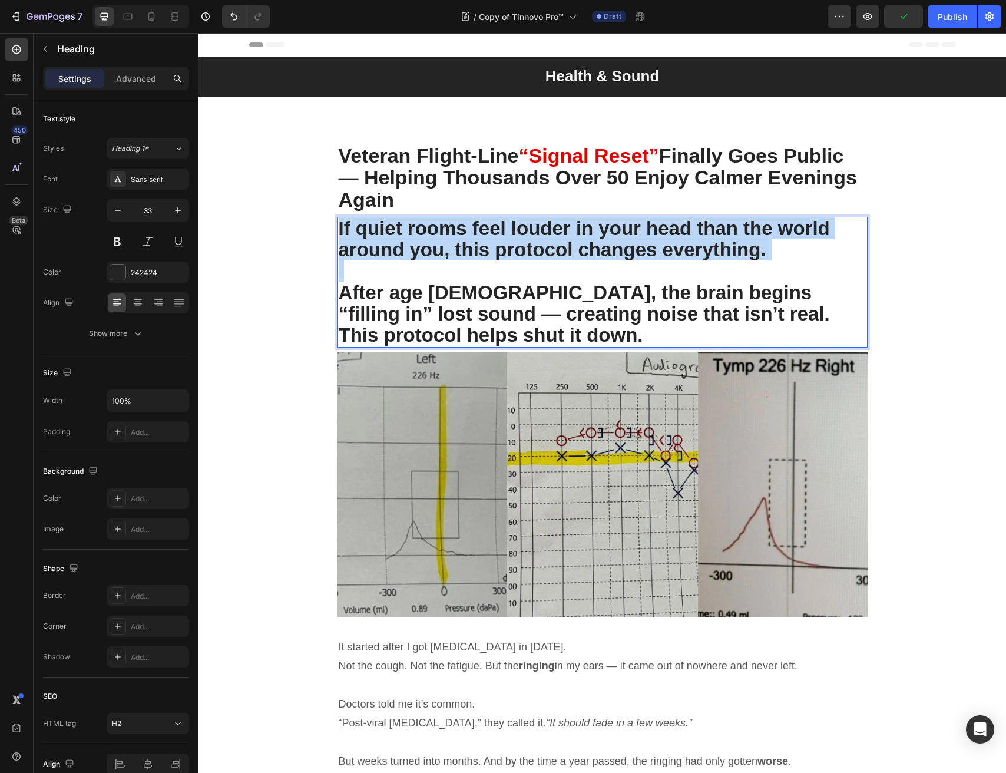
click at [400, 230] on strong "If quiet rooms feel louder in your head than the world around you, this protoco…" at bounding box center [584, 238] width 491 height 43
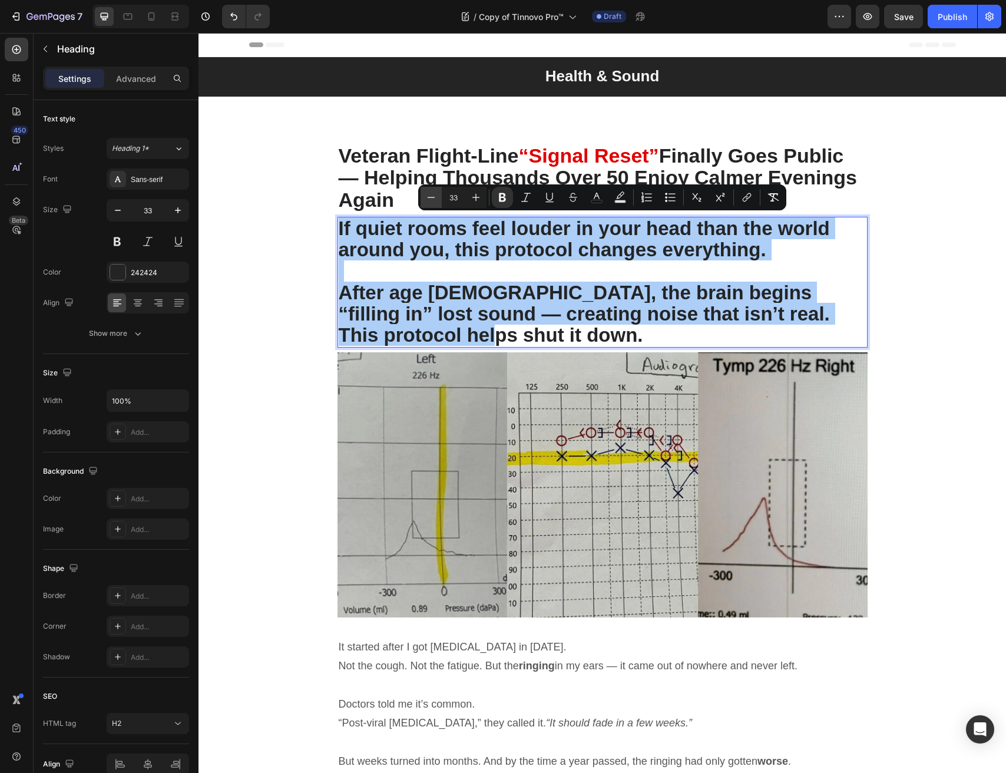
click at [425, 196] on icon "Editor contextual toolbar" at bounding box center [431, 197] width 12 height 12
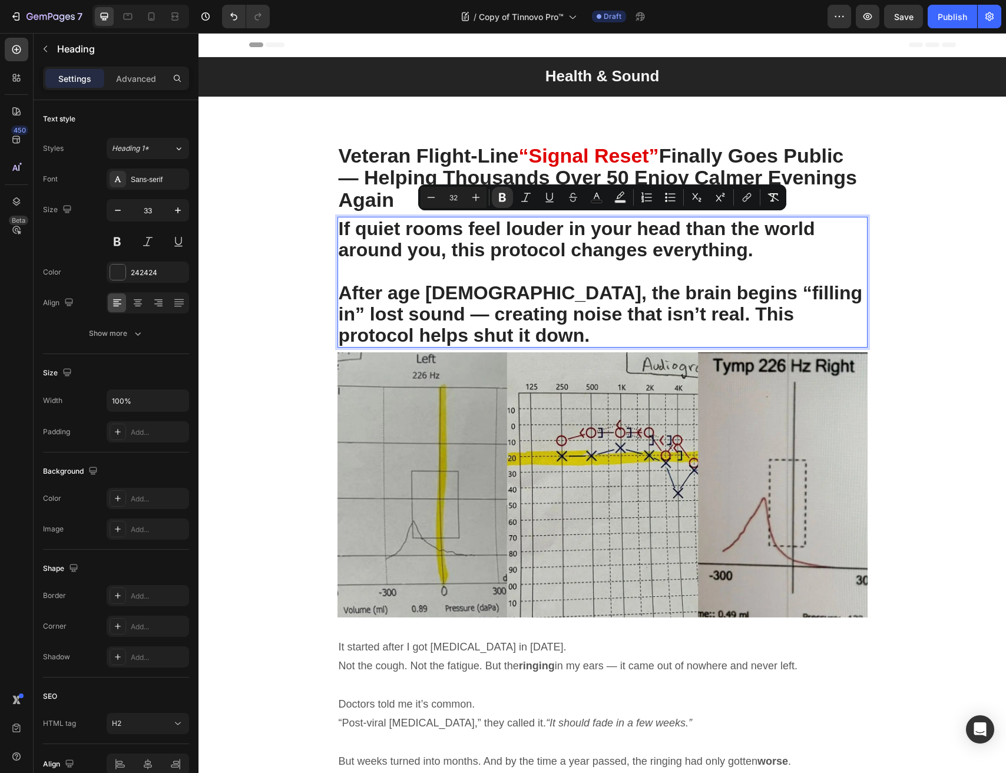
click at [455, 197] on input "32" at bounding box center [454, 197] width 24 height 14
click at [456, 197] on input "32" at bounding box center [454, 197] width 24 height 14
type input "18"
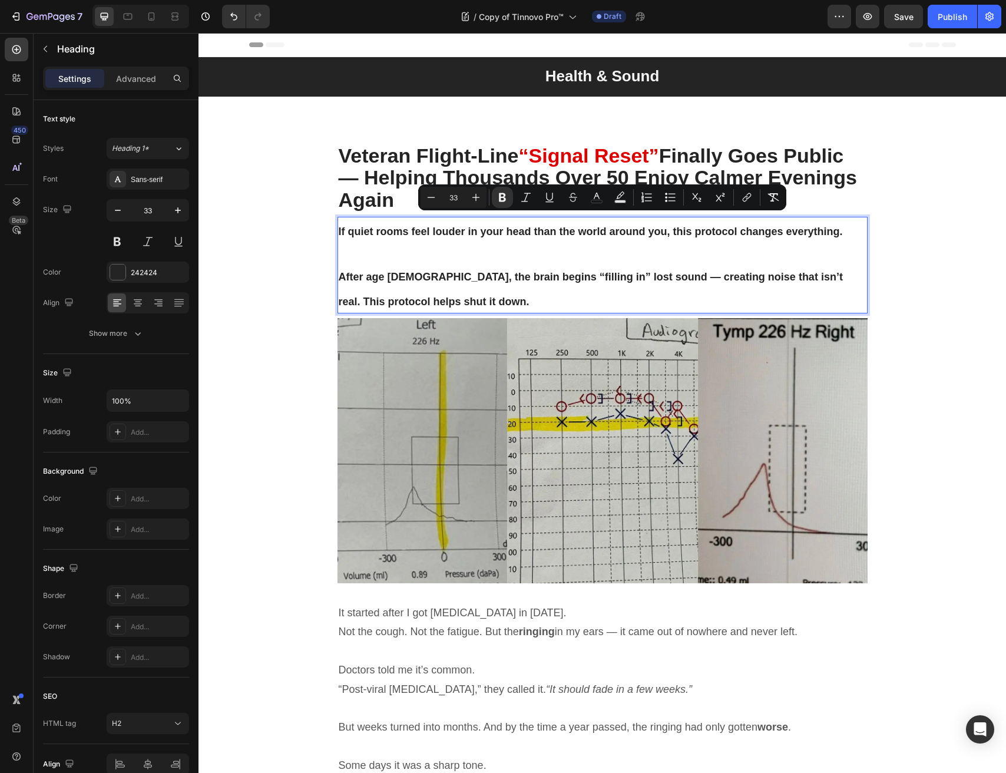
click at [428, 243] on p "Rich Text Editor. Editing area: main" at bounding box center [603, 252] width 528 height 21
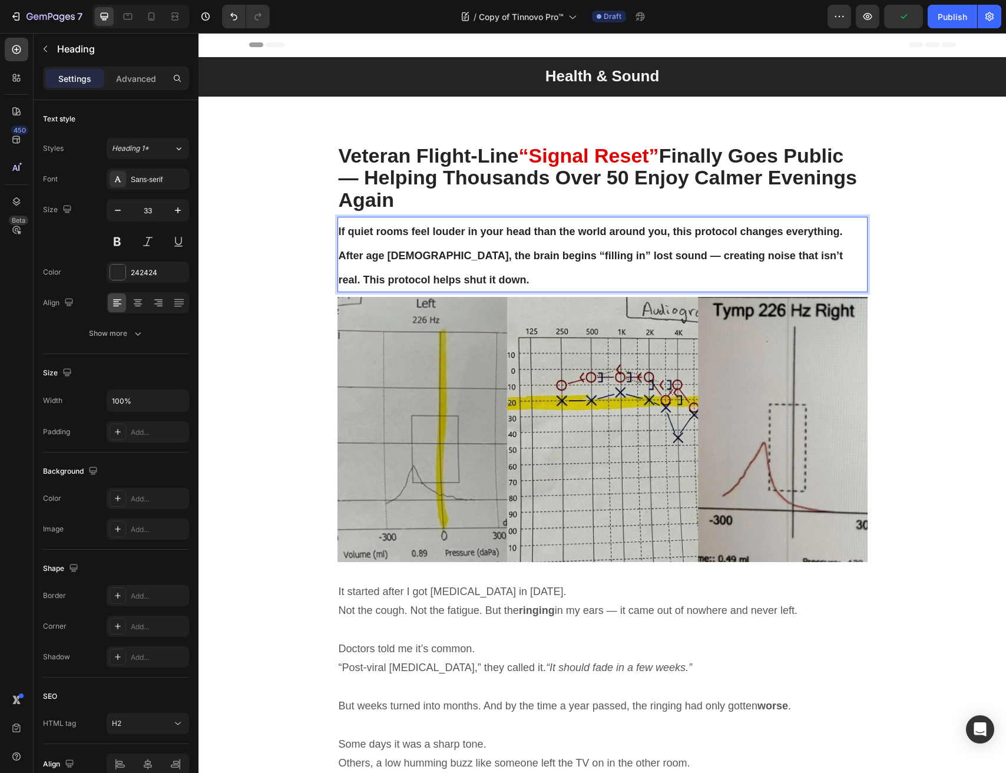
click at [424, 278] on p "After age [DEMOGRAPHIC_DATA], the brain begins “filling in” lost sound — creati…" at bounding box center [603, 266] width 528 height 49
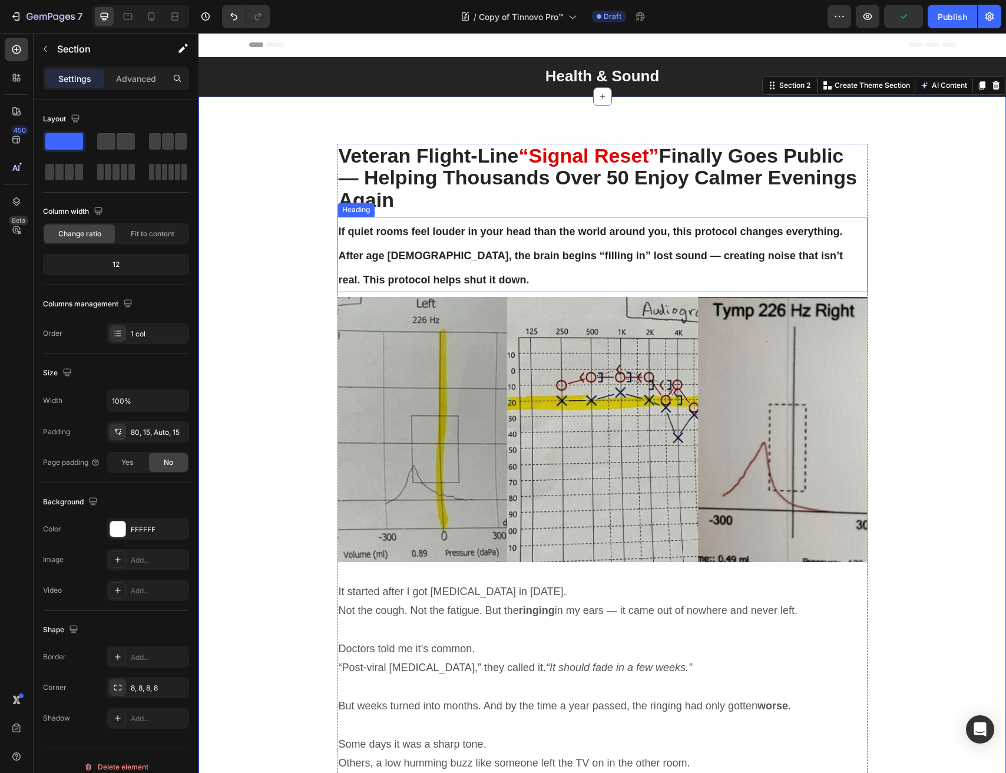
click at [410, 266] on p "⁠⁠⁠⁠⁠⁠⁠ If quiet rooms feel louder in your head than the world around you, this…" at bounding box center [603, 254] width 528 height 73
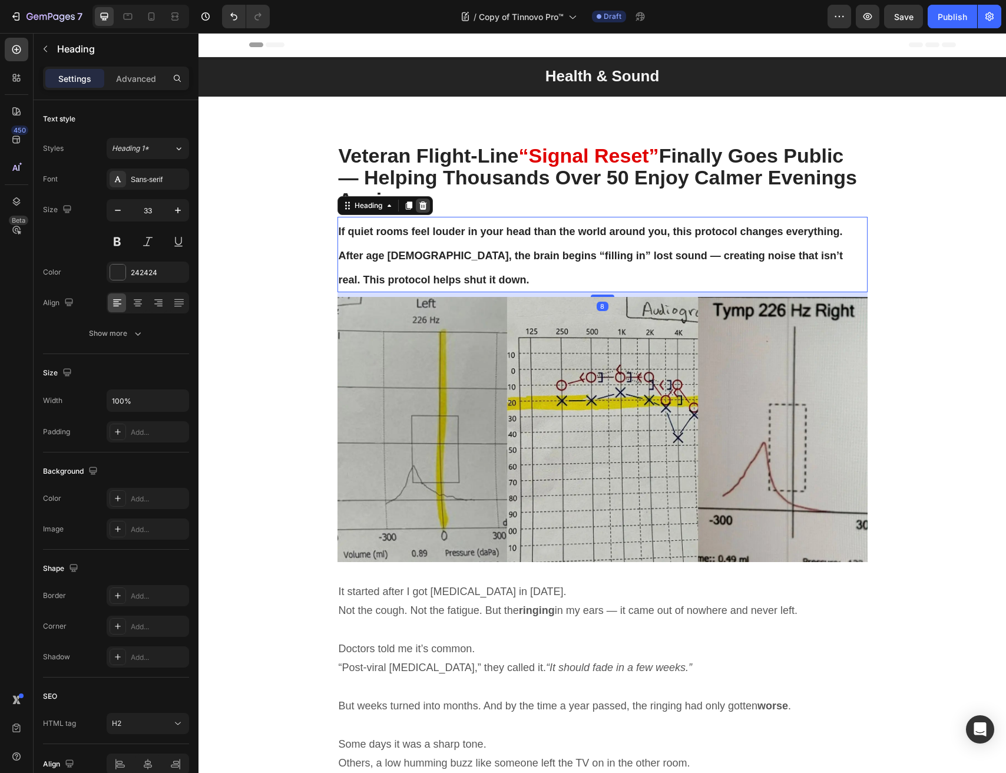
click at [426, 201] on icon at bounding box center [422, 205] width 9 height 9
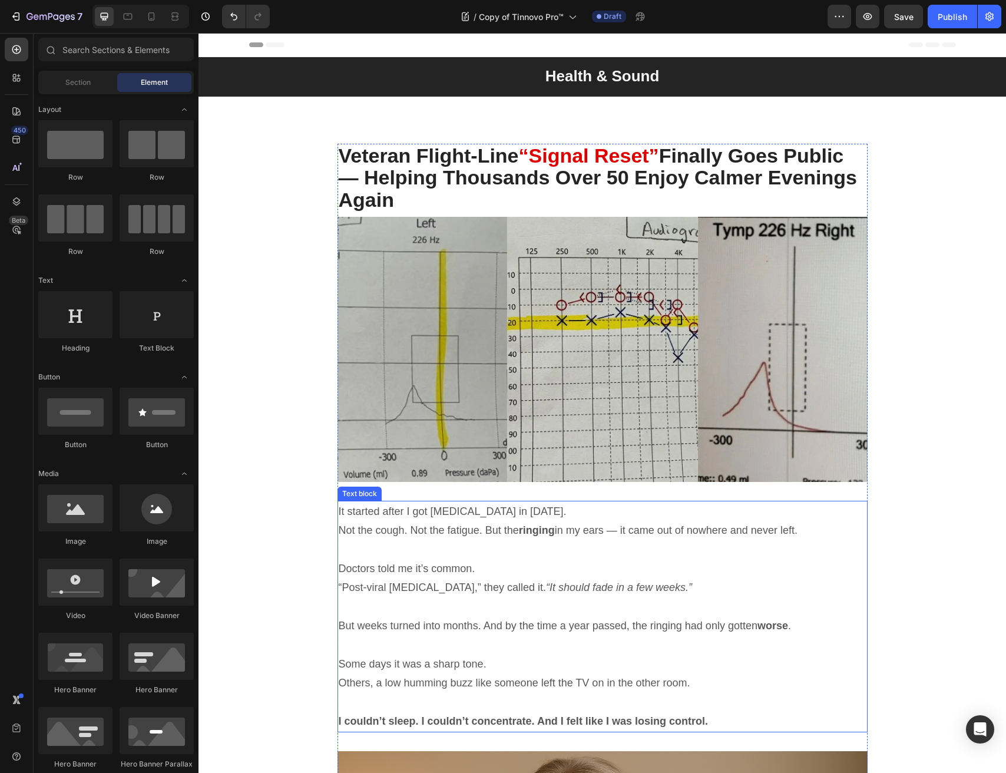
click at [403, 569] on span "Doctors told me it’s common." at bounding box center [407, 569] width 137 height 12
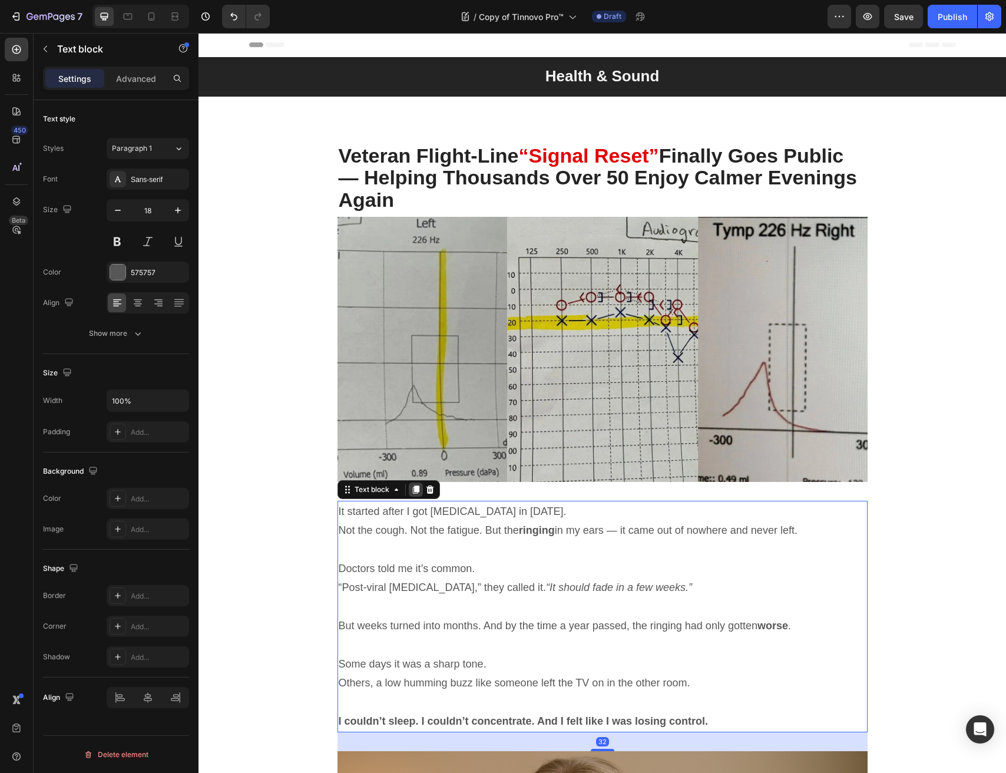
click at [409, 483] on div at bounding box center [416, 490] width 14 height 14
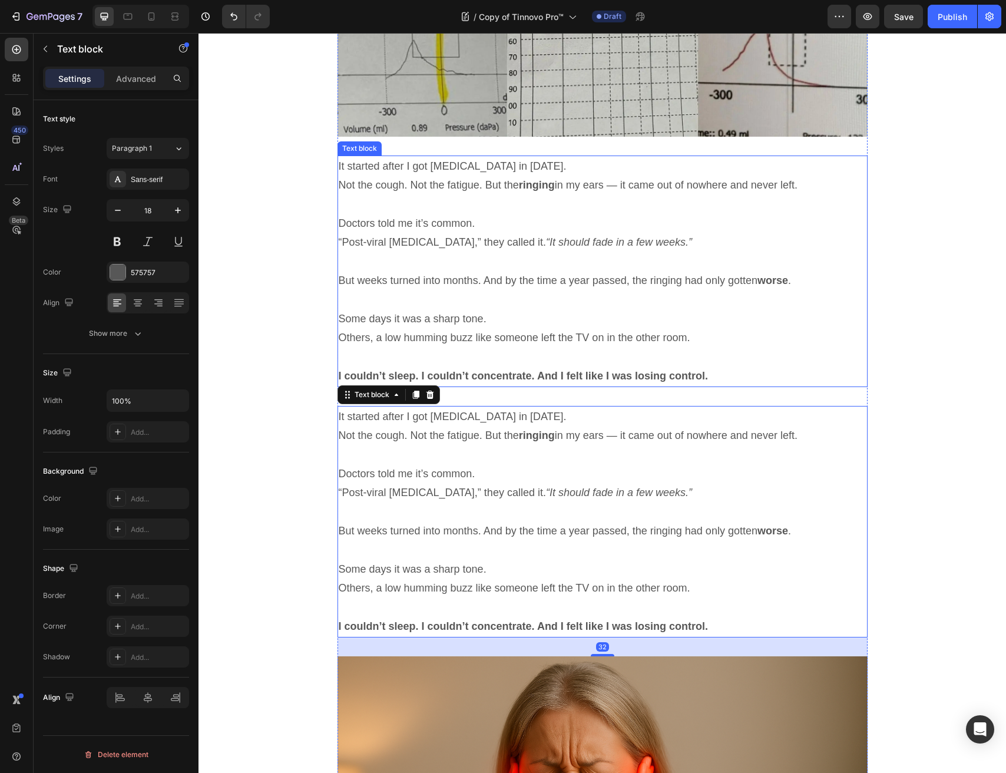
scroll to position [331, 0]
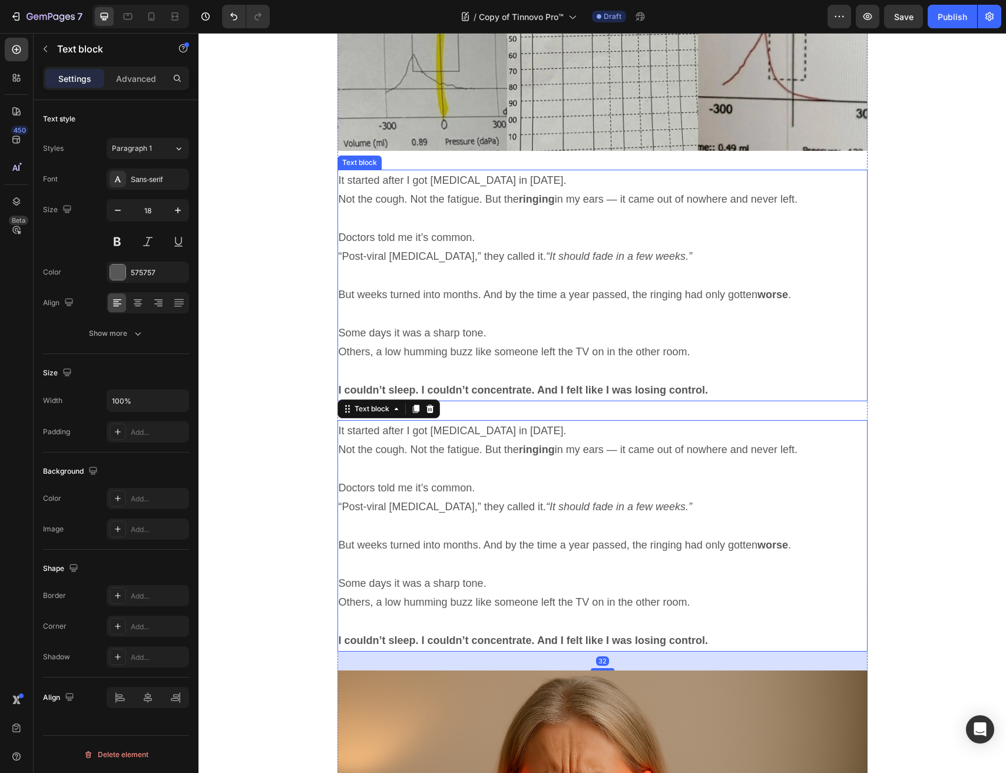
click at [450, 268] on p "But weeks turned into months. And by the time a year passed, the ringing had on…" at bounding box center [603, 285] width 528 height 38
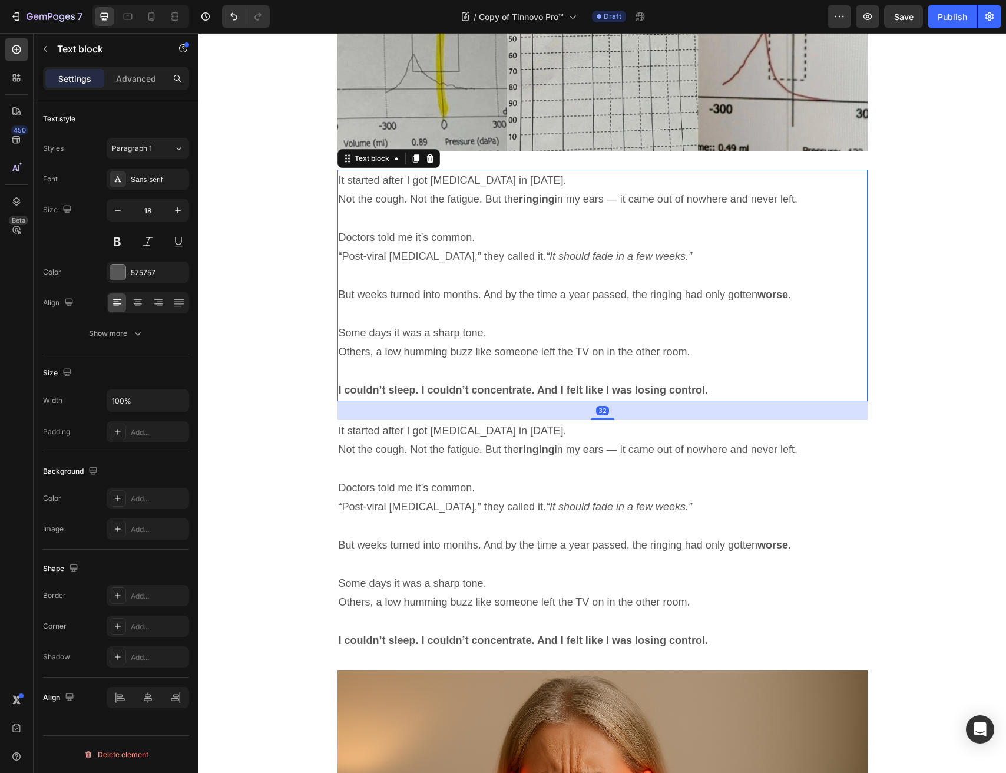
click at [450, 268] on p "But weeks turned into months. And by the time a year passed, the ringing had on…" at bounding box center [603, 285] width 528 height 38
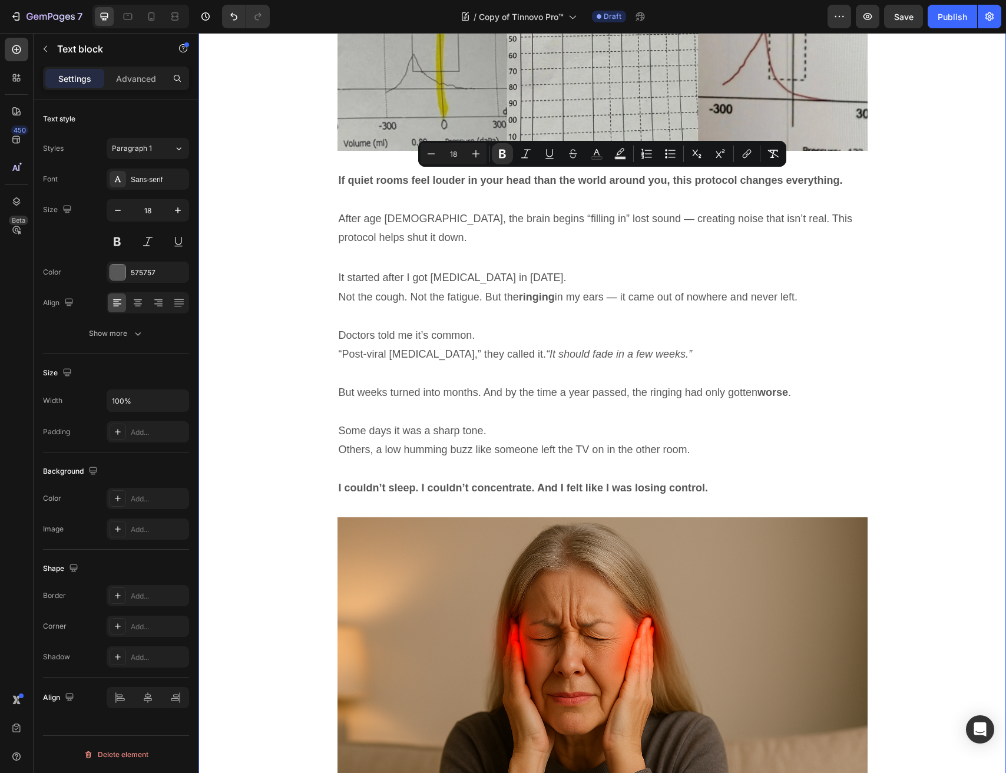
drag, startPoint x: 276, startPoint y: 268, endPoint x: 286, endPoint y: 266, distance: 10.2
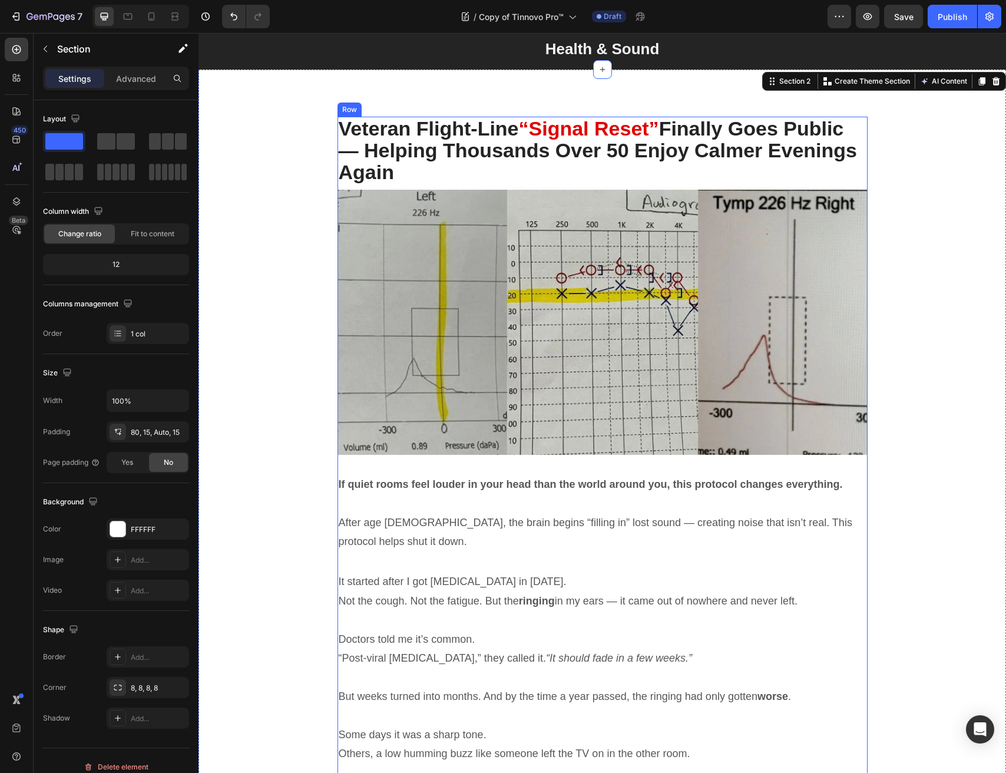
scroll to position [0, 0]
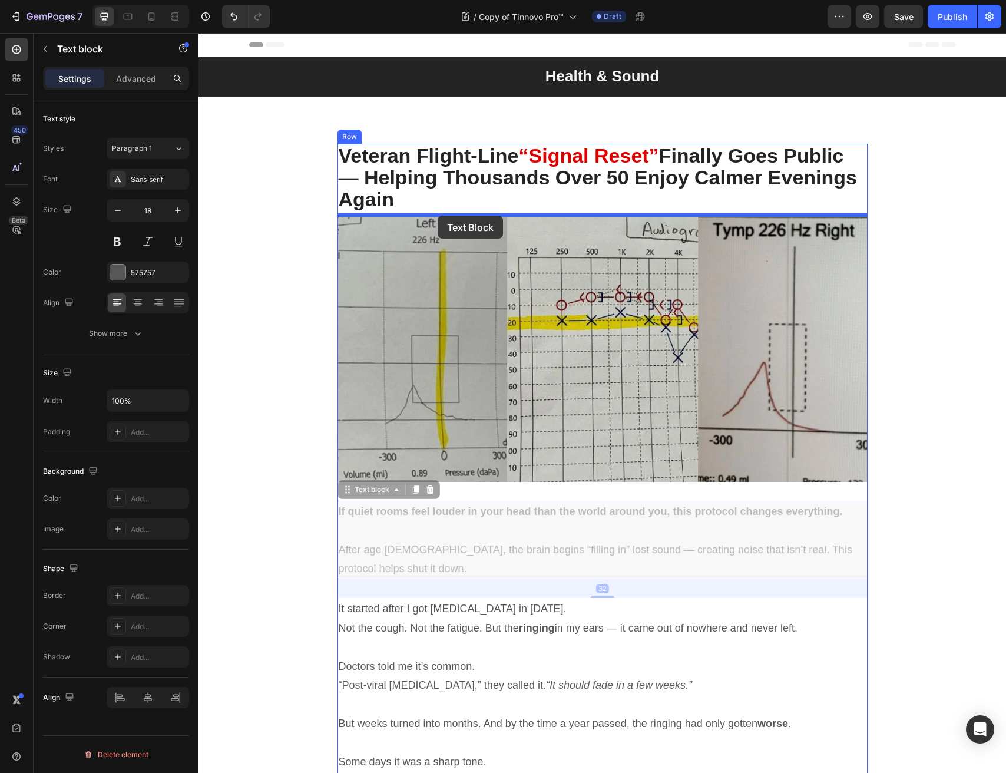
drag, startPoint x: 465, startPoint y: 544, endPoint x: 438, endPoint y: 216, distance: 329.4
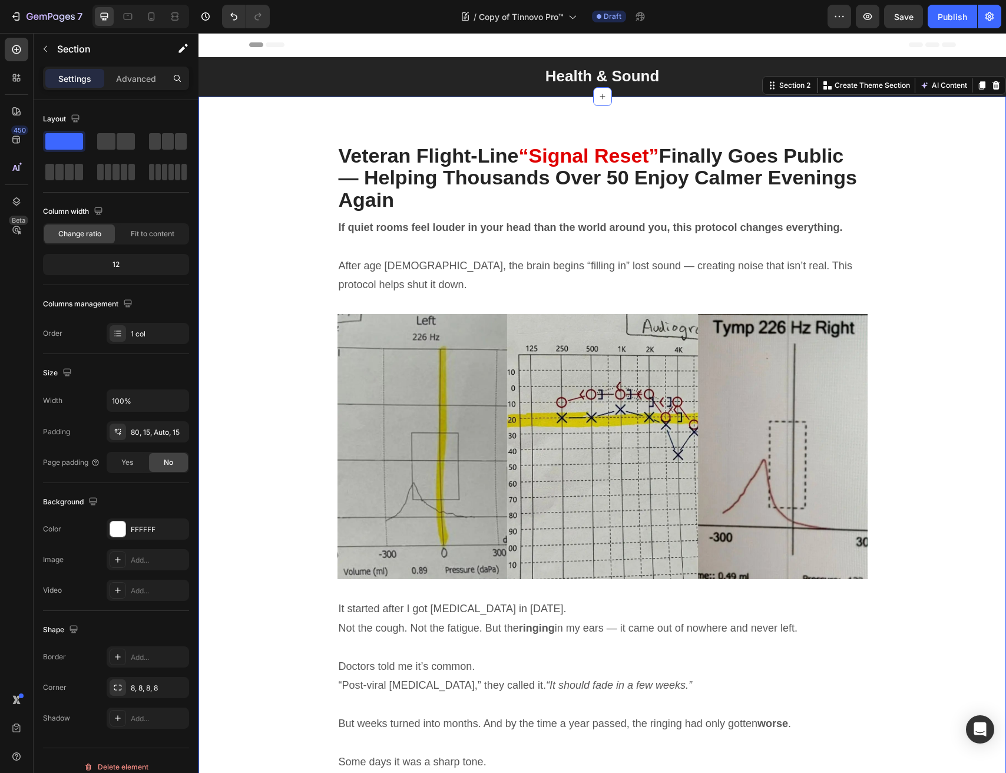
click at [401, 250] on p "Rich Text Editor. Editing area: main" at bounding box center [603, 246] width 528 height 19
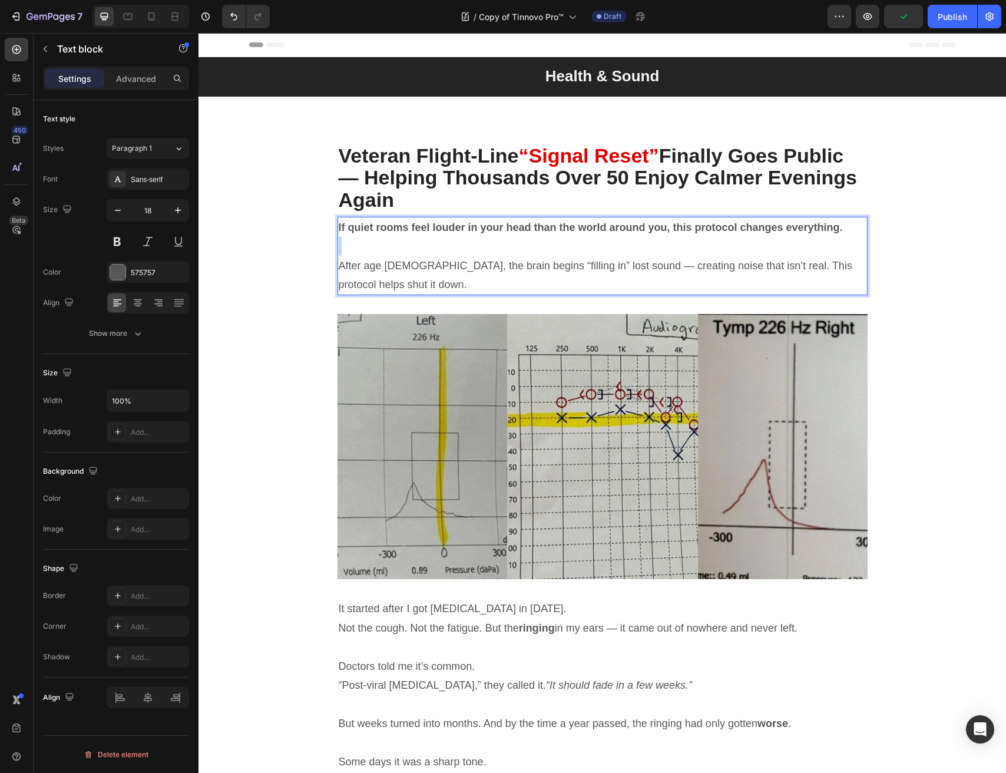
click at [401, 250] on p "Rich Text Editor. Editing area: main" at bounding box center [603, 246] width 528 height 19
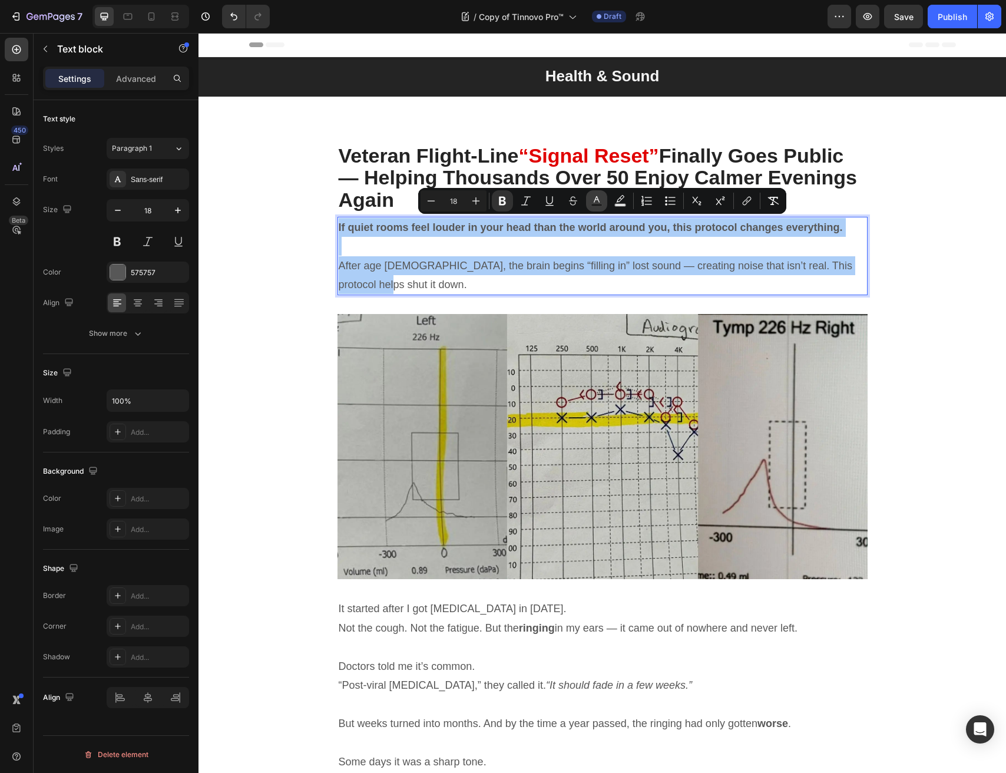
click at [601, 204] on rect "Editor contextual toolbar" at bounding box center [597, 205] width 11 height 3
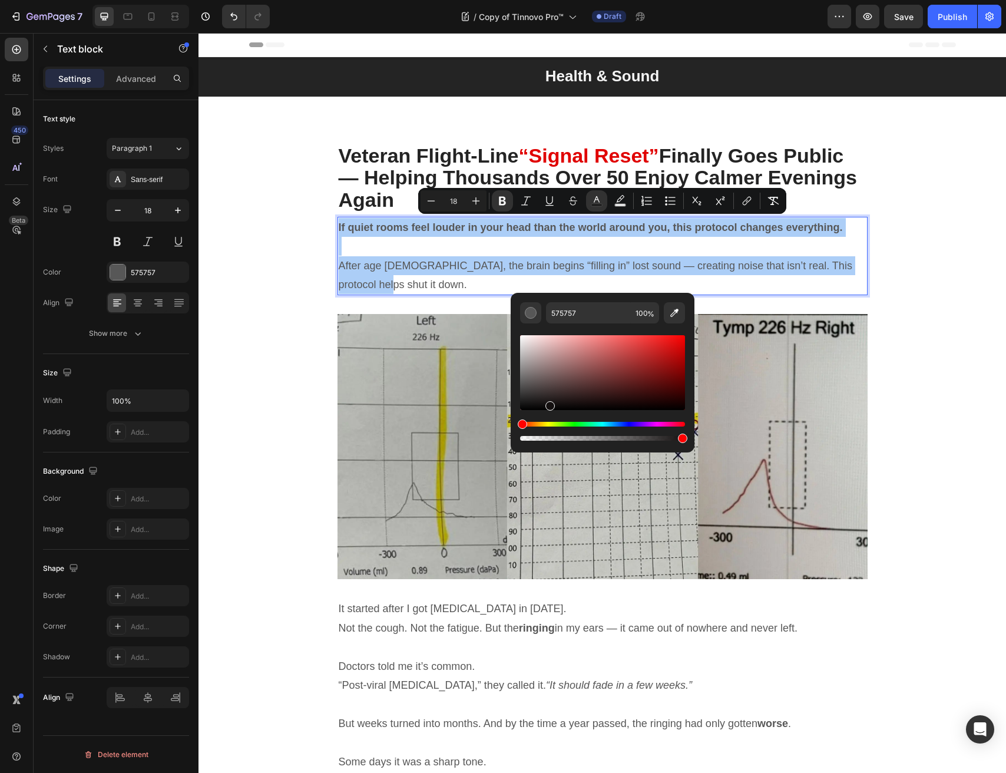
drag, startPoint x: 748, startPoint y: 437, endPoint x: 446, endPoint y: 478, distance: 304.5
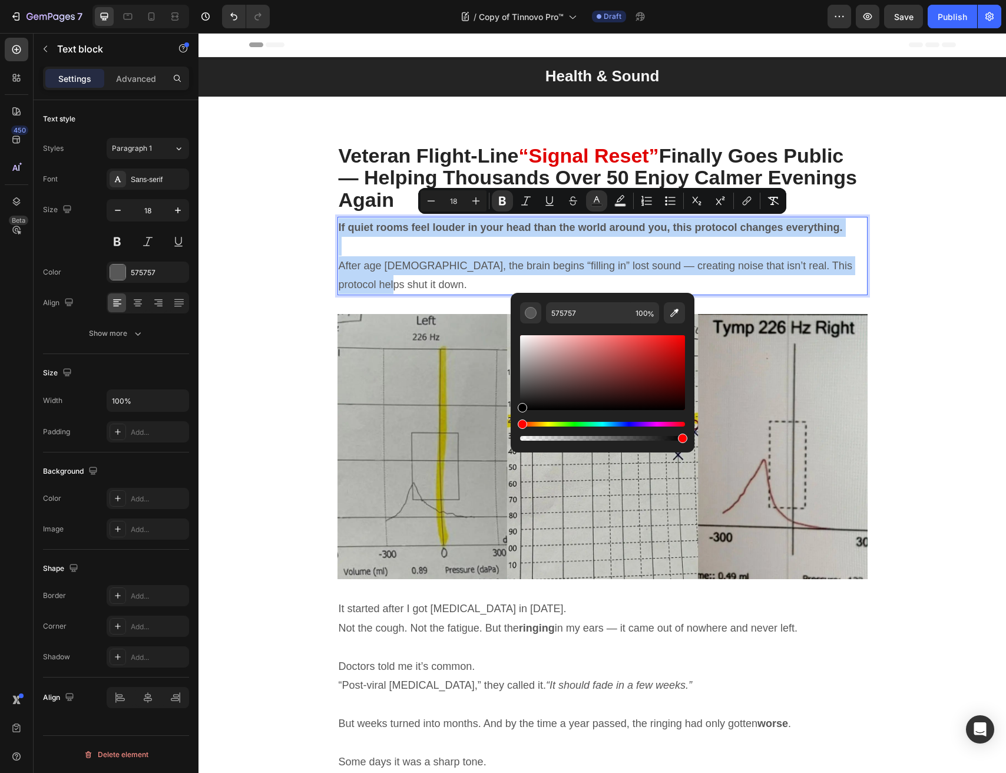
type input "000000"
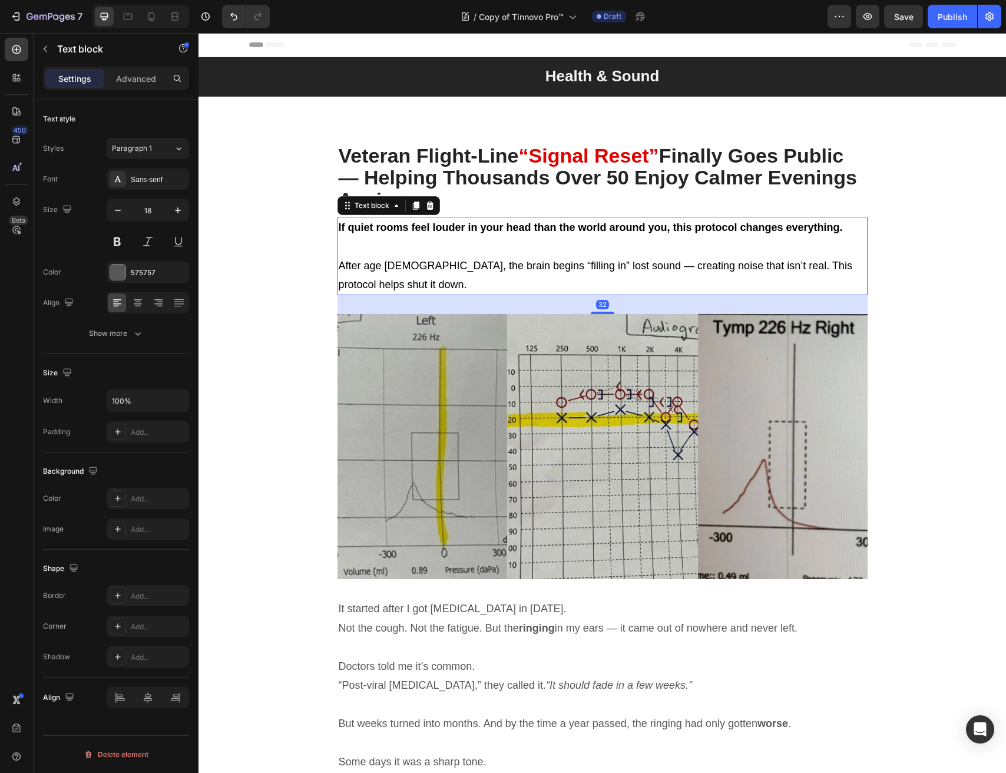
click at [437, 260] on span "After age [DEMOGRAPHIC_DATA], the brain begins “filling in” lost sound — creati…" at bounding box center [596, 275] width 514 height 31
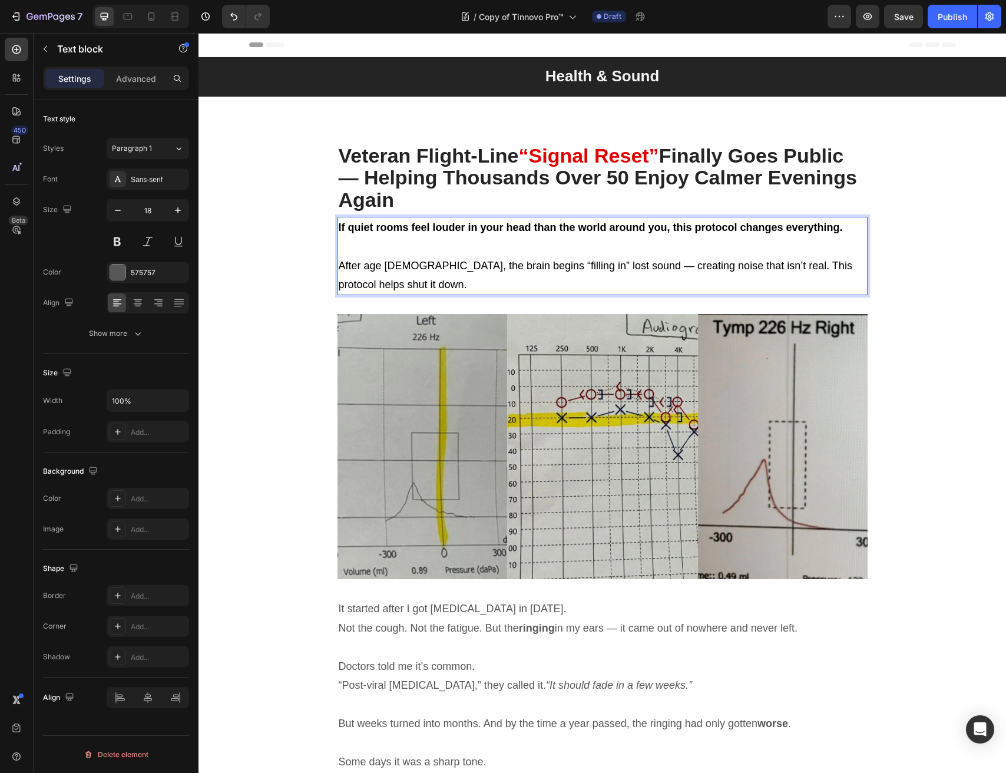
click at [403, 245] on p "Rich Text Editor. Editing area: main" at bounding box center [603, 246] width 528 height 19
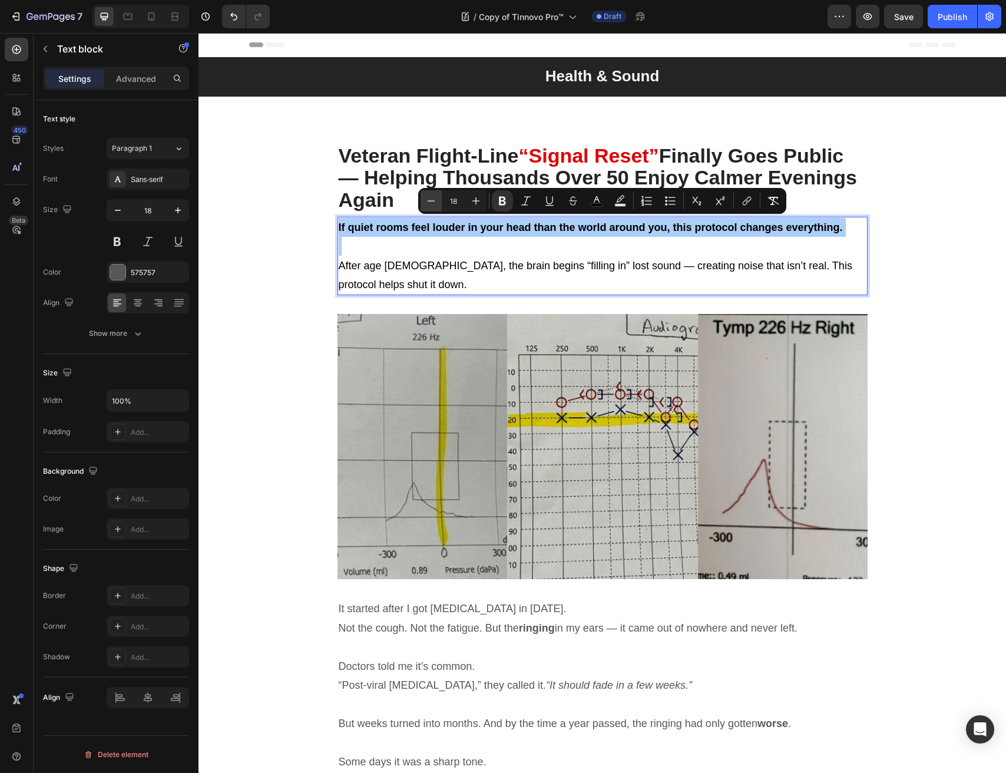
click at [435, 203] on icon "Editor contextual toolbar" at bounding box center [431, 201] width 12 height 12
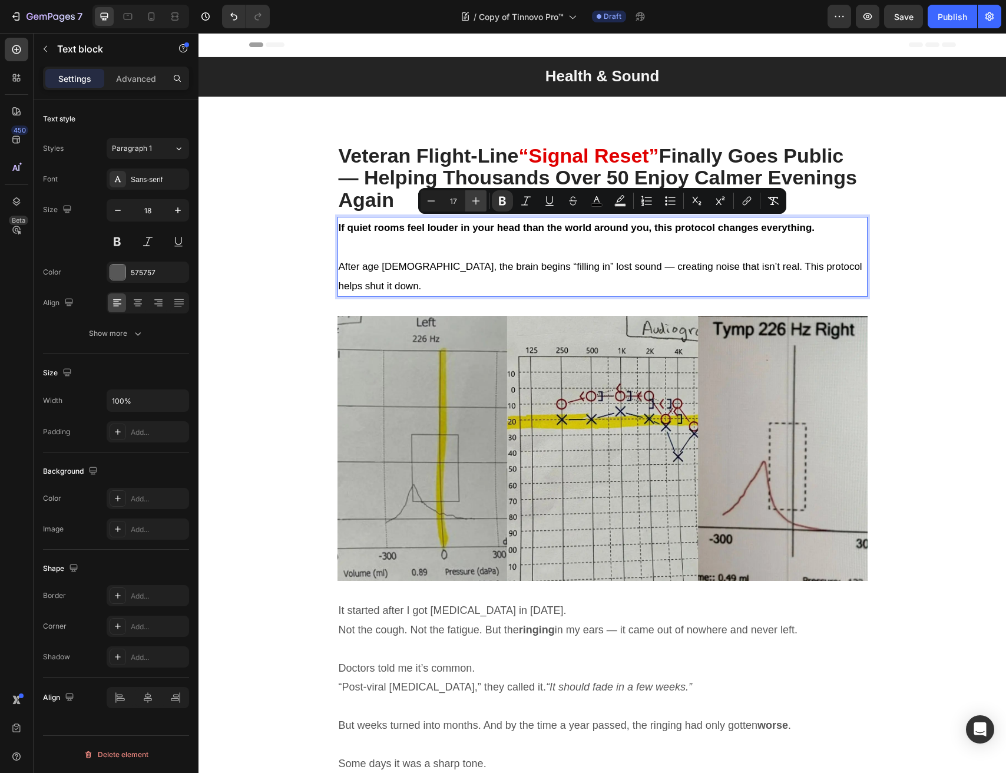
click at [482, 201] on button "Plus" at bounding box center [475, 200] width 21 height 21
type input "18"
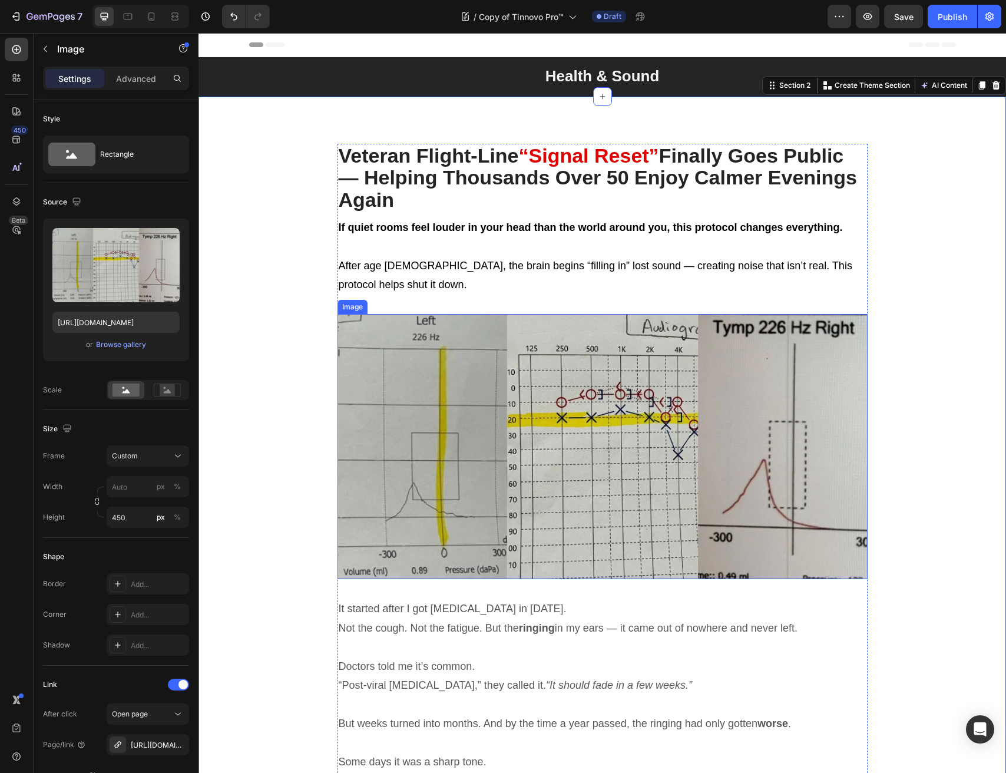
click at [412, 390] on img at bounding box center [603, 446] width 530 height 265
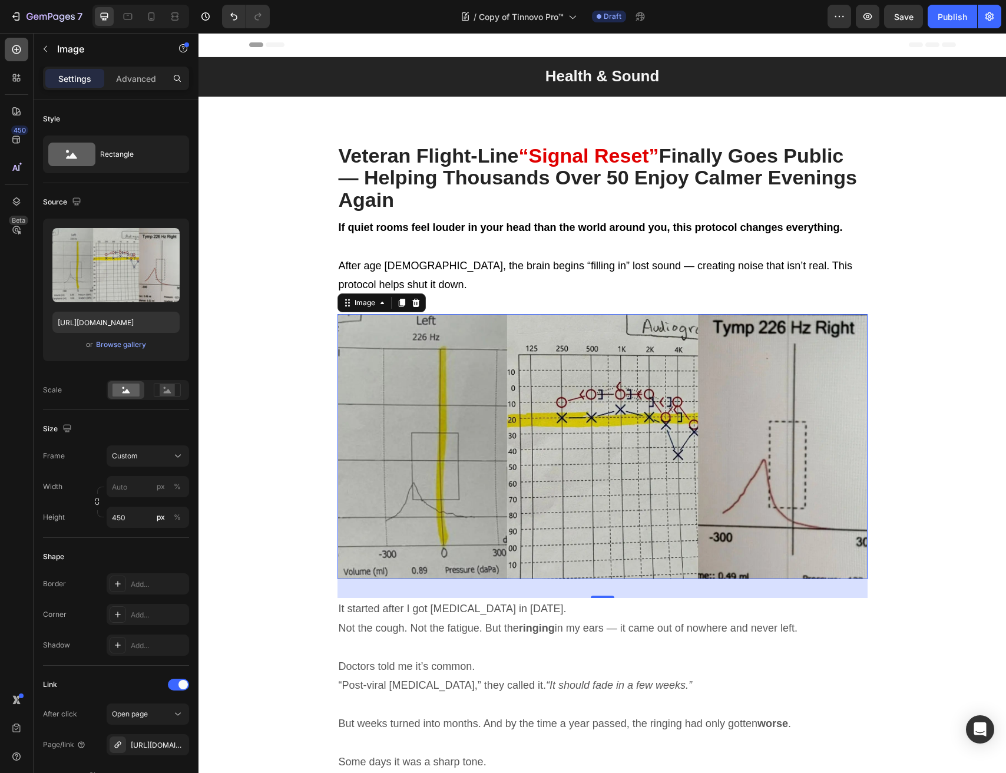
click at [18, 54] on icon at bounding box center [17, 50] width 12 height 12
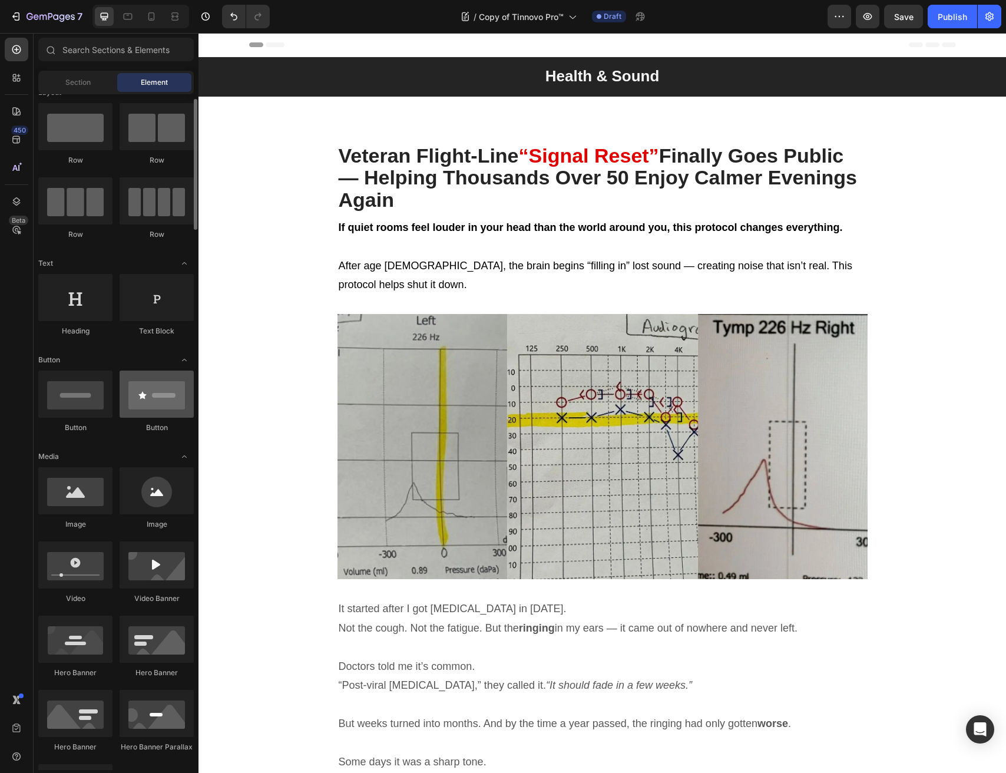
scroll to position [20, 0]
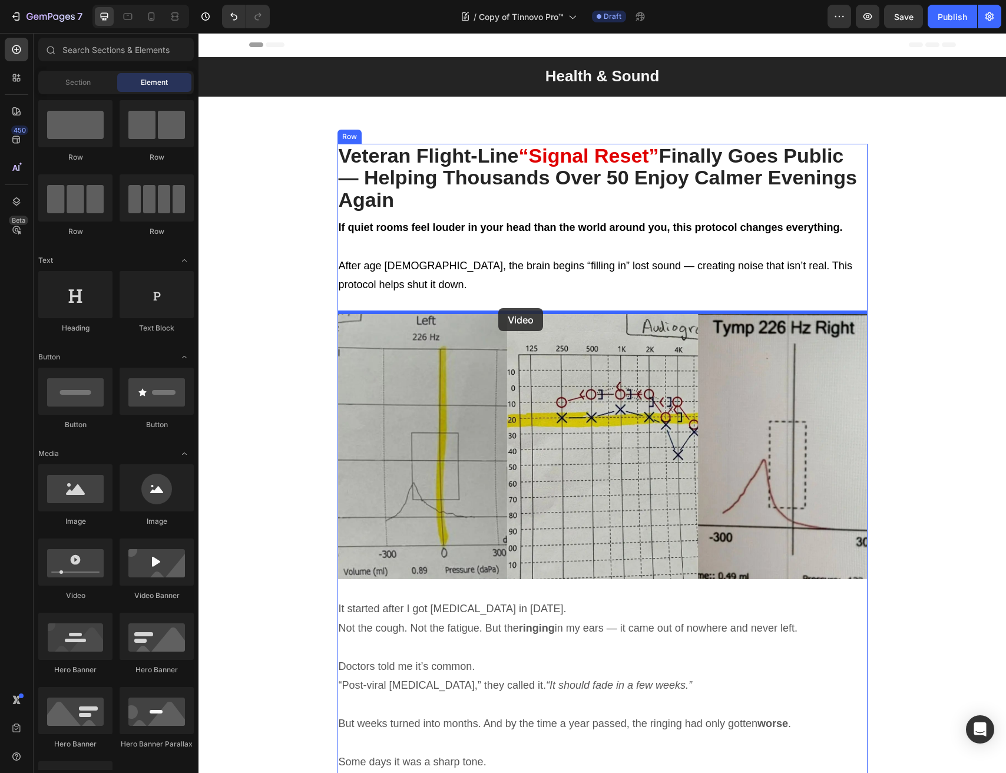
drag, startPoint x: 279, startPoint y: 606, endPoint x: 498, endPoint y: 308, distance: 370.4
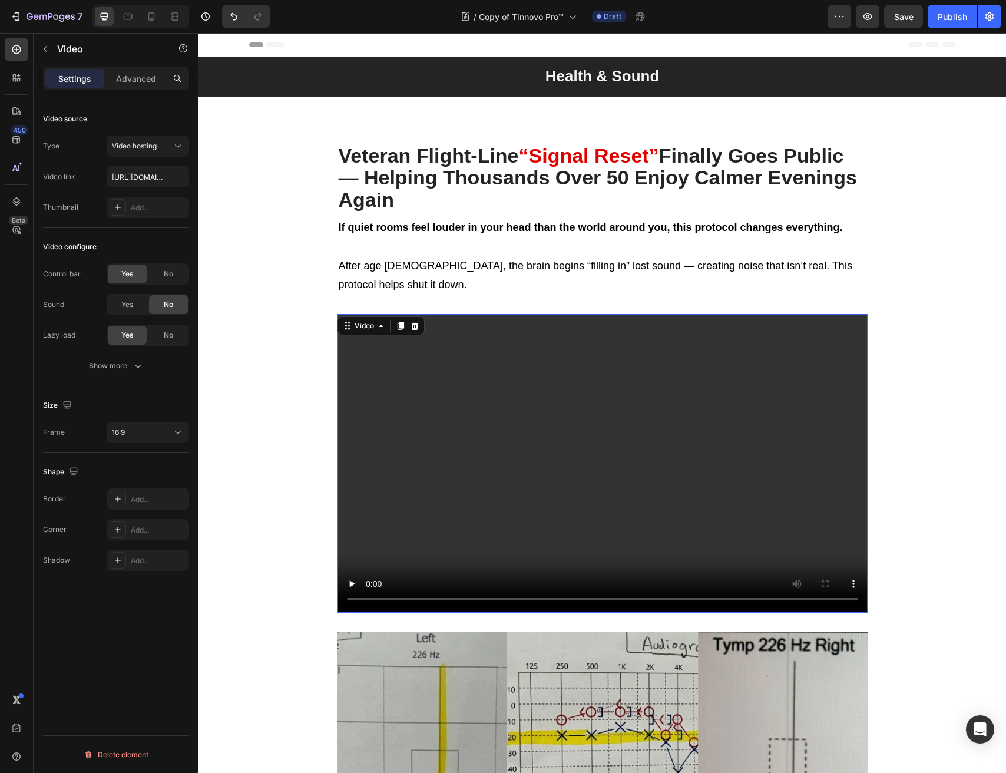
click at [484, 398] on video at bounding box center [603, 463] width 530 height 298
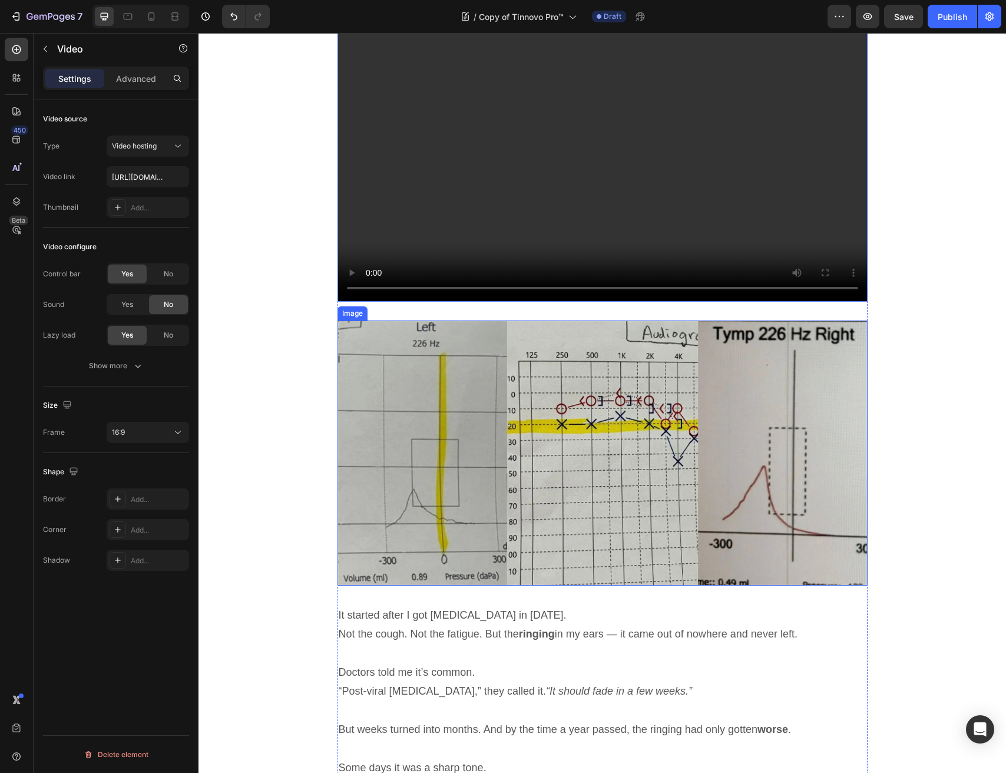
scroll to position [465, 0]
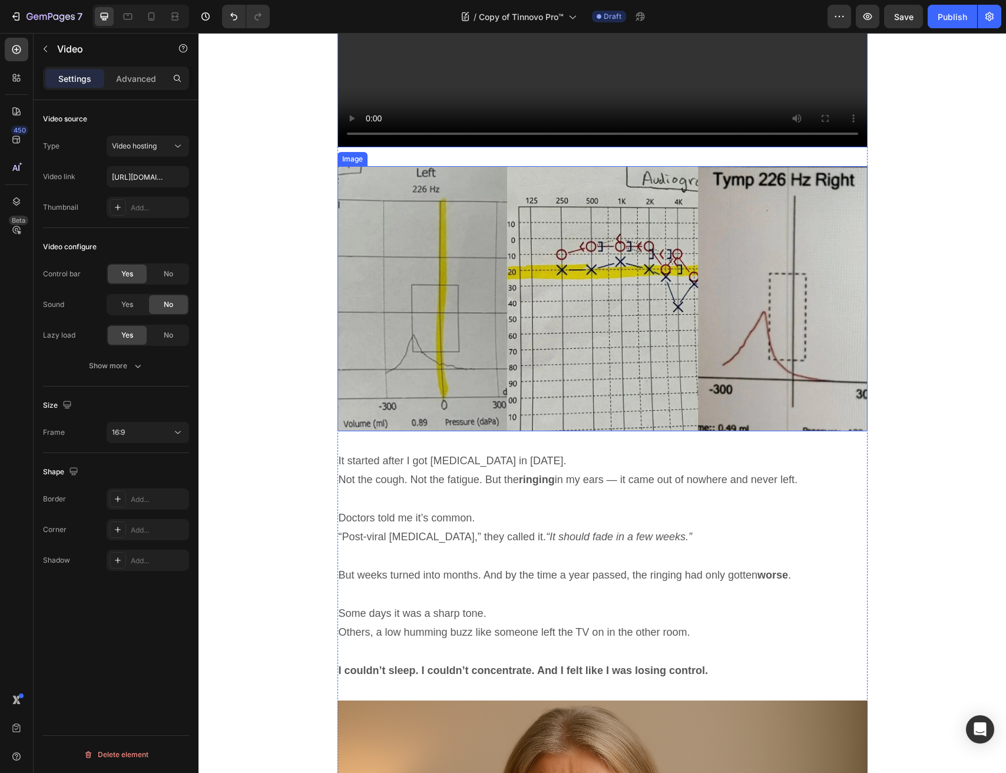
click at [665, 328] on img at bounding box center [603, 298] width 530 height 265
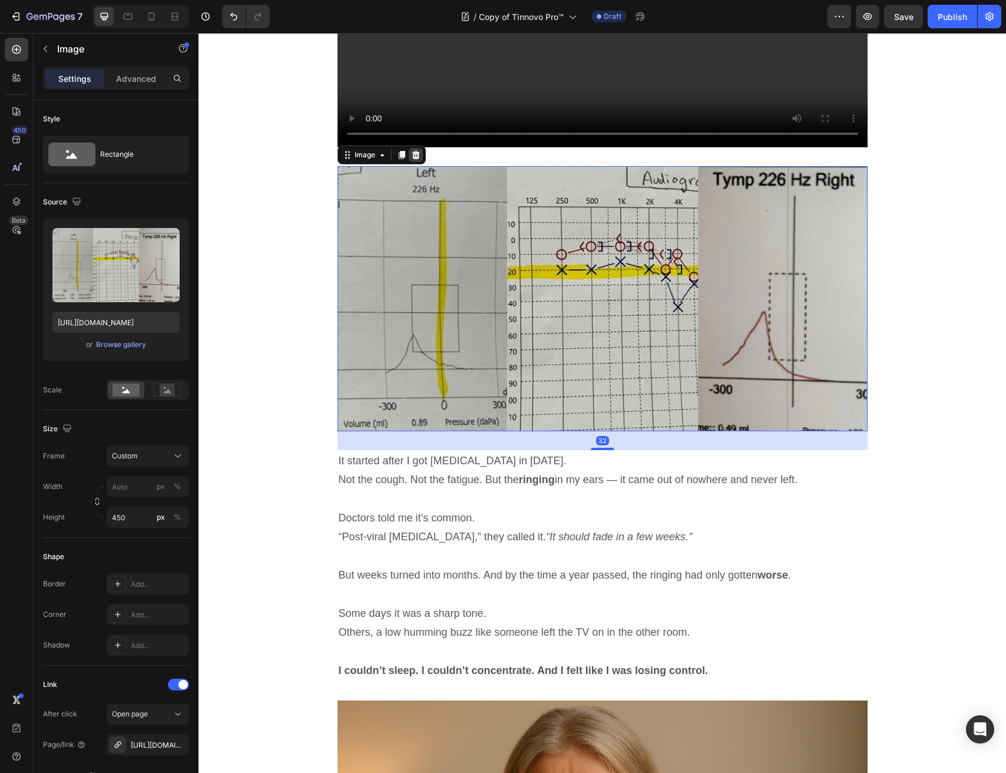
click at [421, 150] on div at bounding box center [416, 155] width 14 height 14
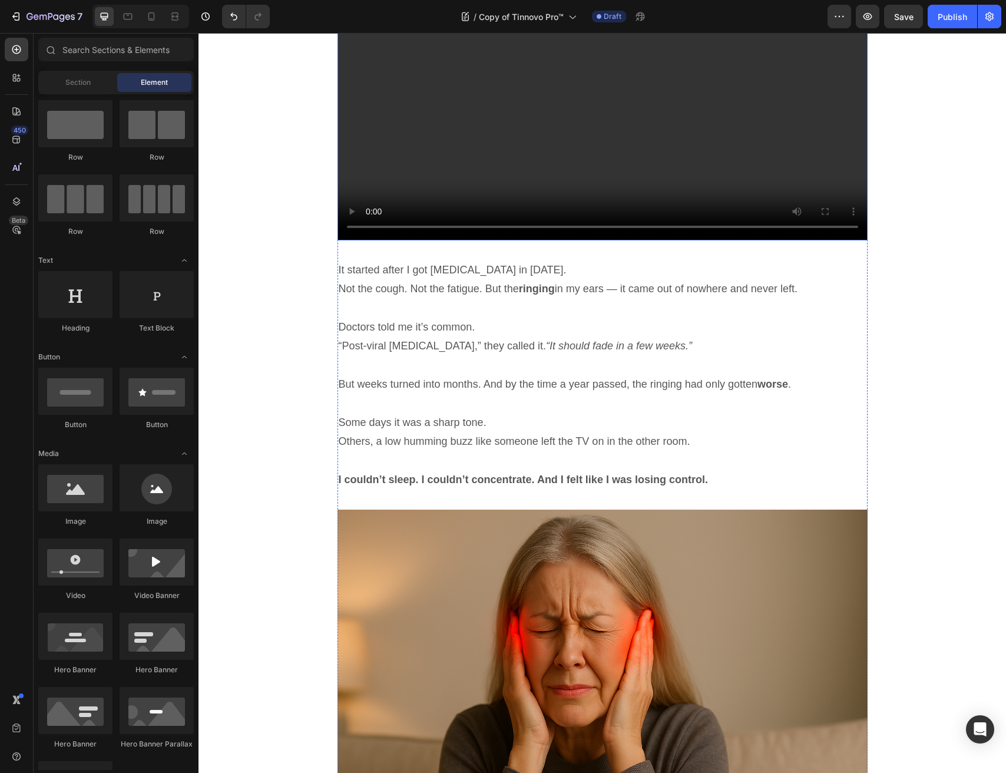
scroll to position [0, 0]
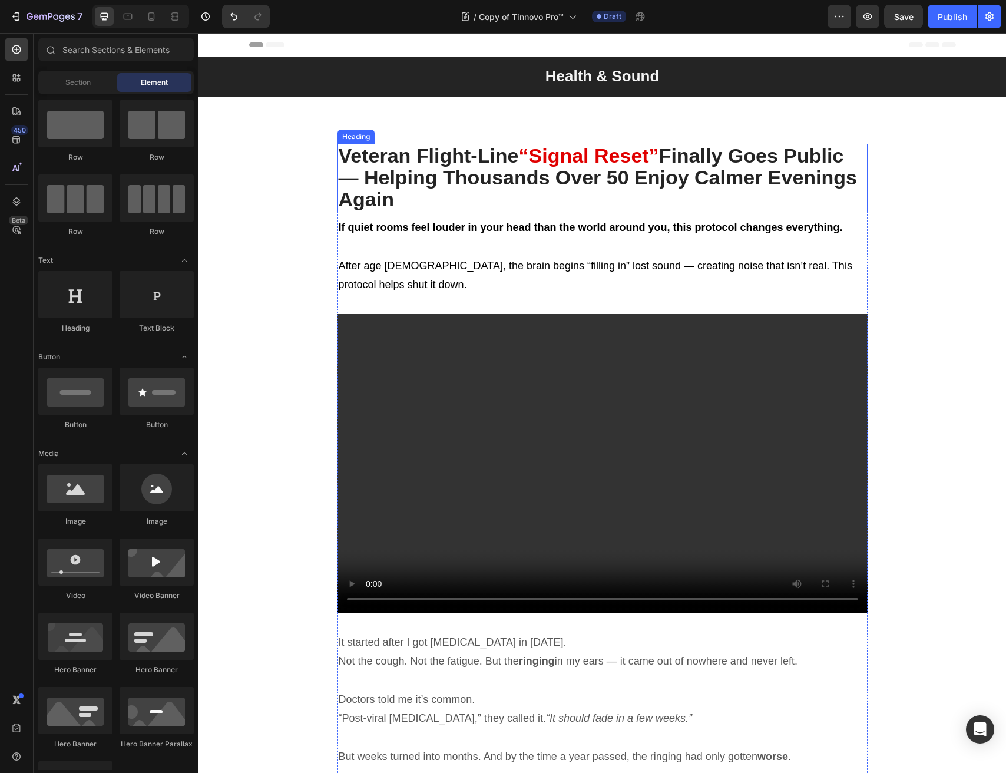
click at [412, 182] on strong "Finally Goes Public — Helping Thousands Over 50 Enjoy Calmer Evenings Again" at bounding box center [598, 177] width 519 height 67
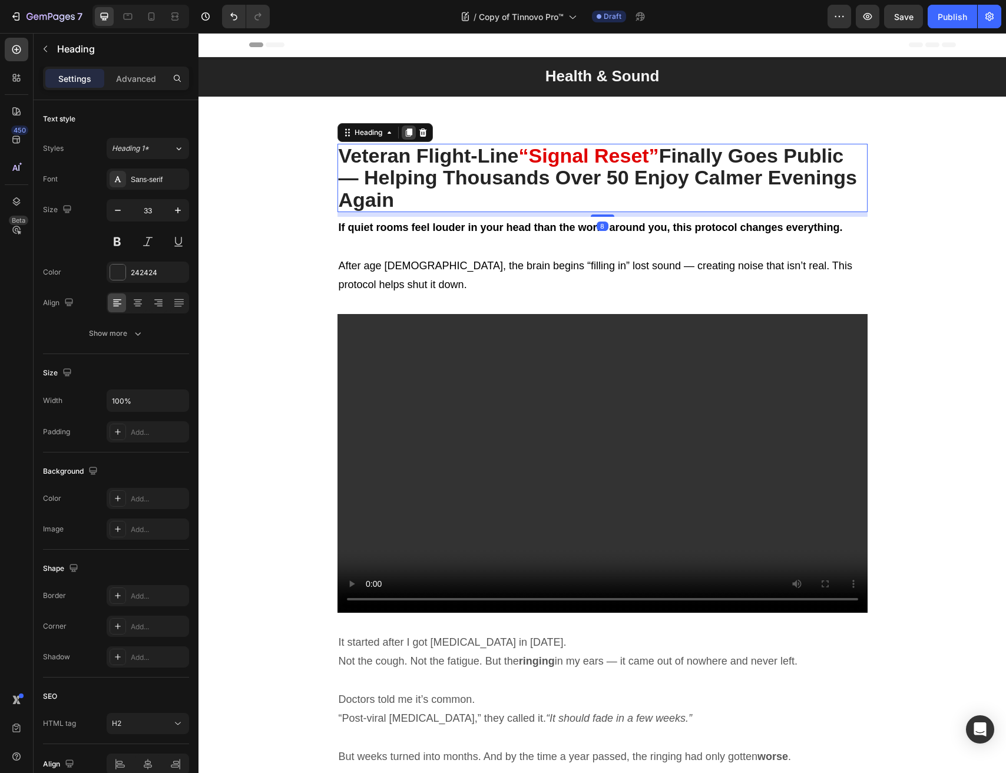
click at [410, 134] on icon at bounding box center [408, 132] width 6 height 8
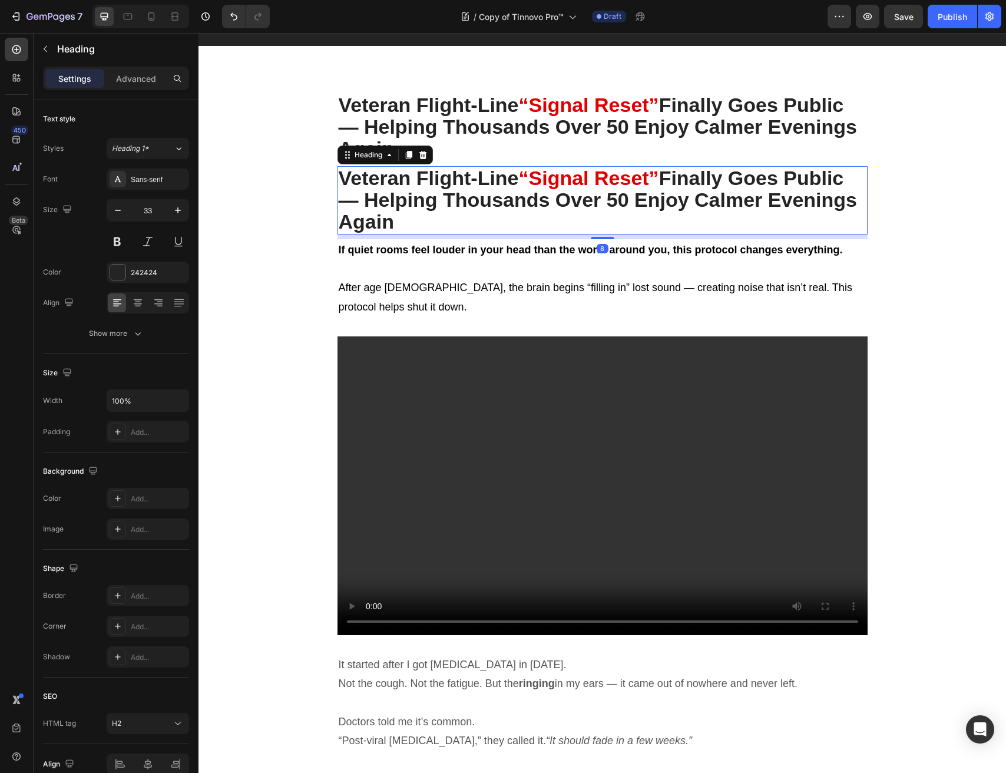
scroll to position [140, 0]
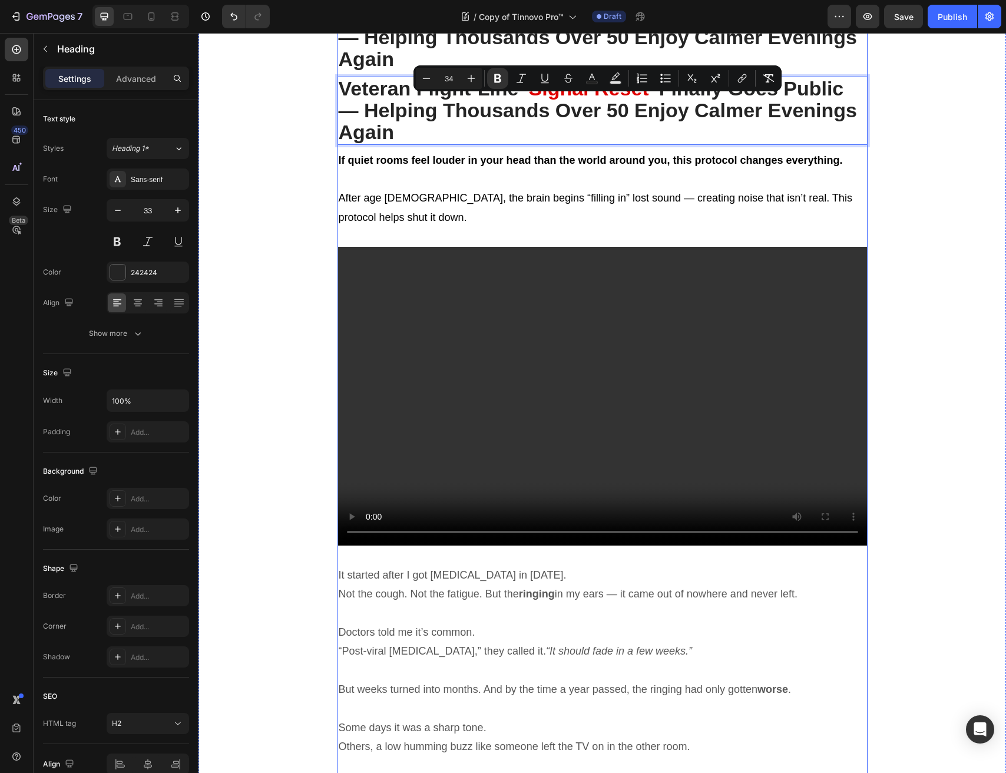
drag, startPoint x: 437, startPoint y: 105, endPoint x: 418, endPoint y: 552, distance: 447.0
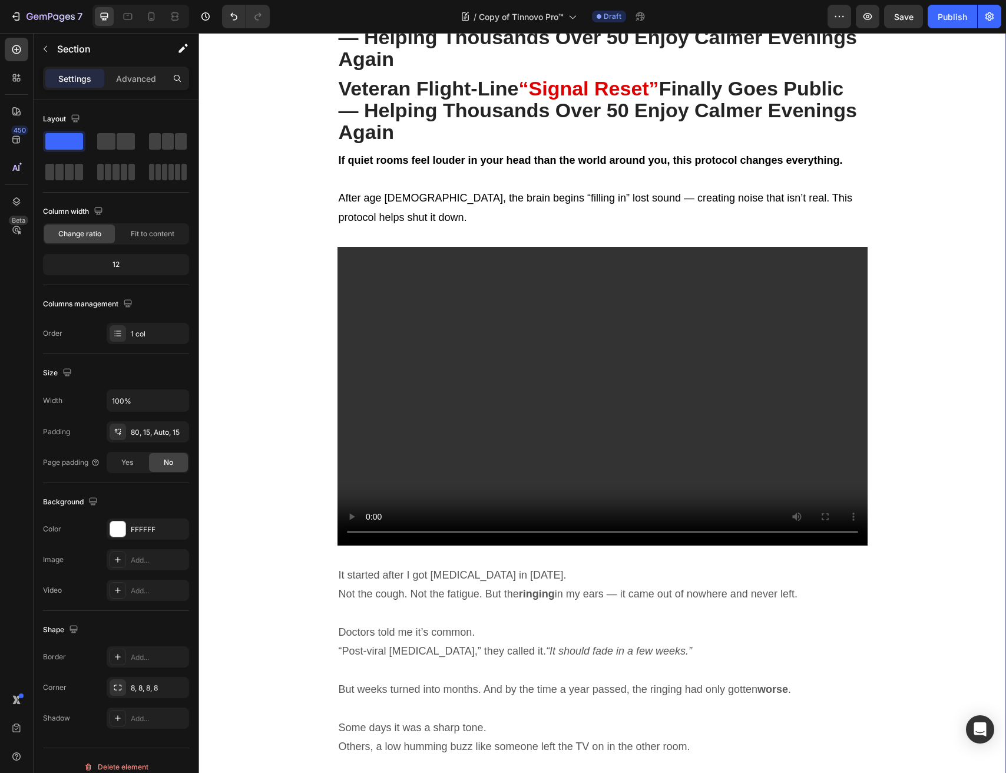
drag, startPoint x: 263, startPoint y: 309, endPoint x: 339, endPoint y: 215, distance: 121.1
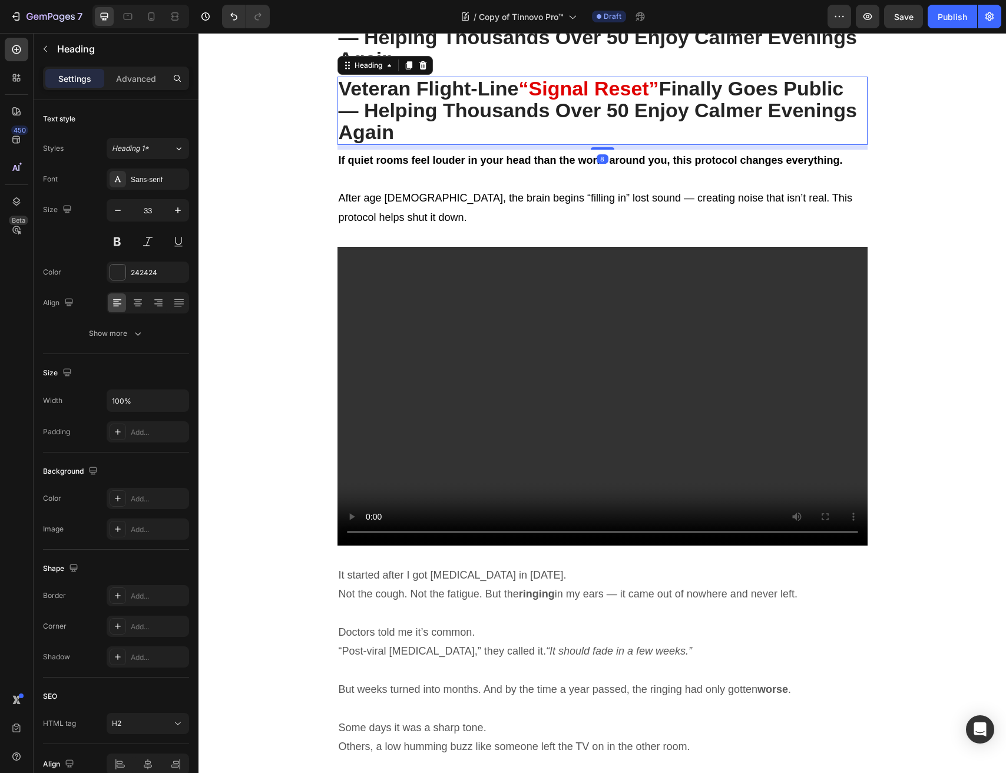
click at [432, 108] on strong "Finally Goes Public — Helping Thousands Over 50 Enjoy Calmer Evenings Again" at bounding box center [598, 110] width 519 height 67
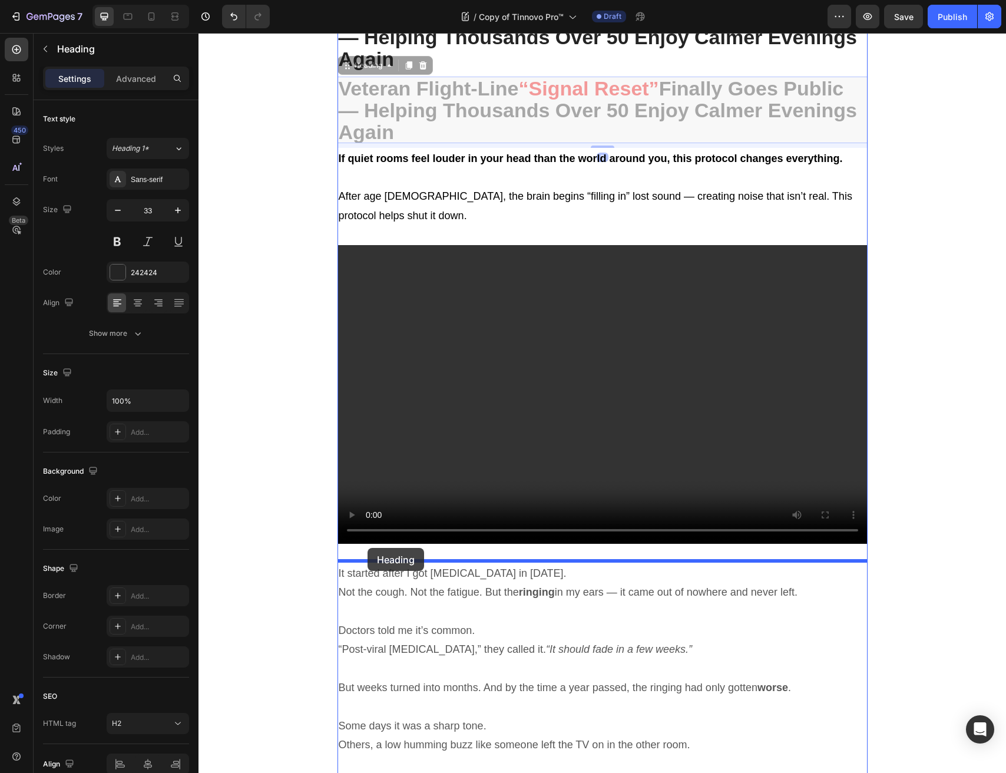
drag, startPoint x: 352, startPoint y: 62, endPoint x: 368, endPoint y: 548, distance: 485.8
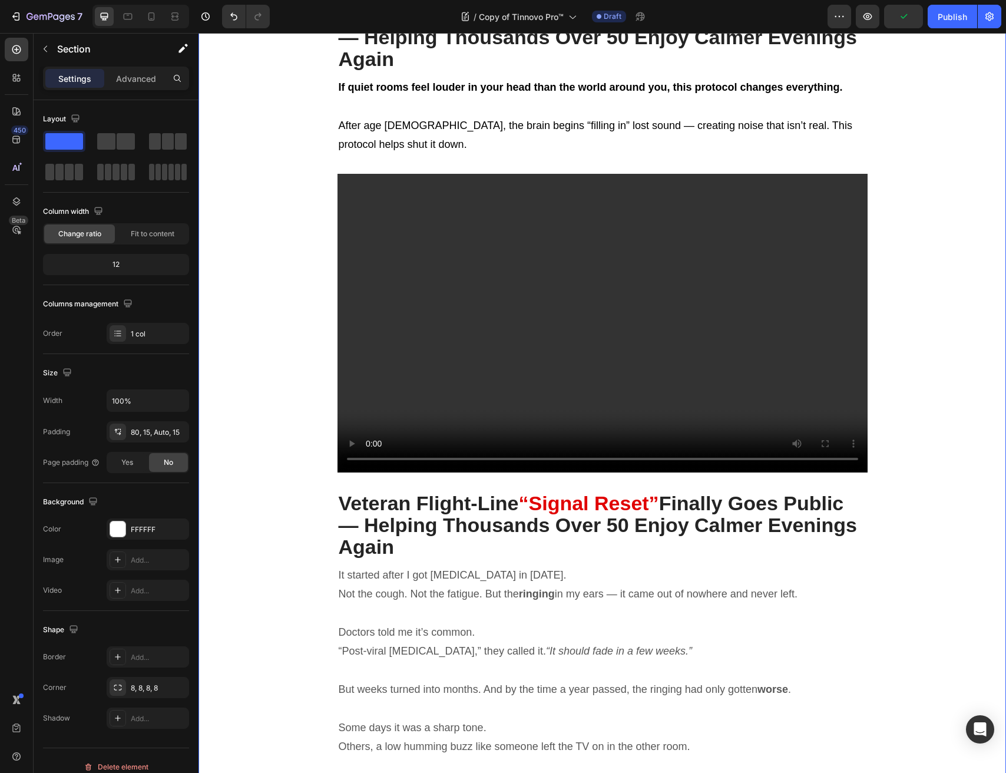
click at [409, 506] on strong "Veteran Flight-Line" at bounding box center [429, 503] width 180 height 22
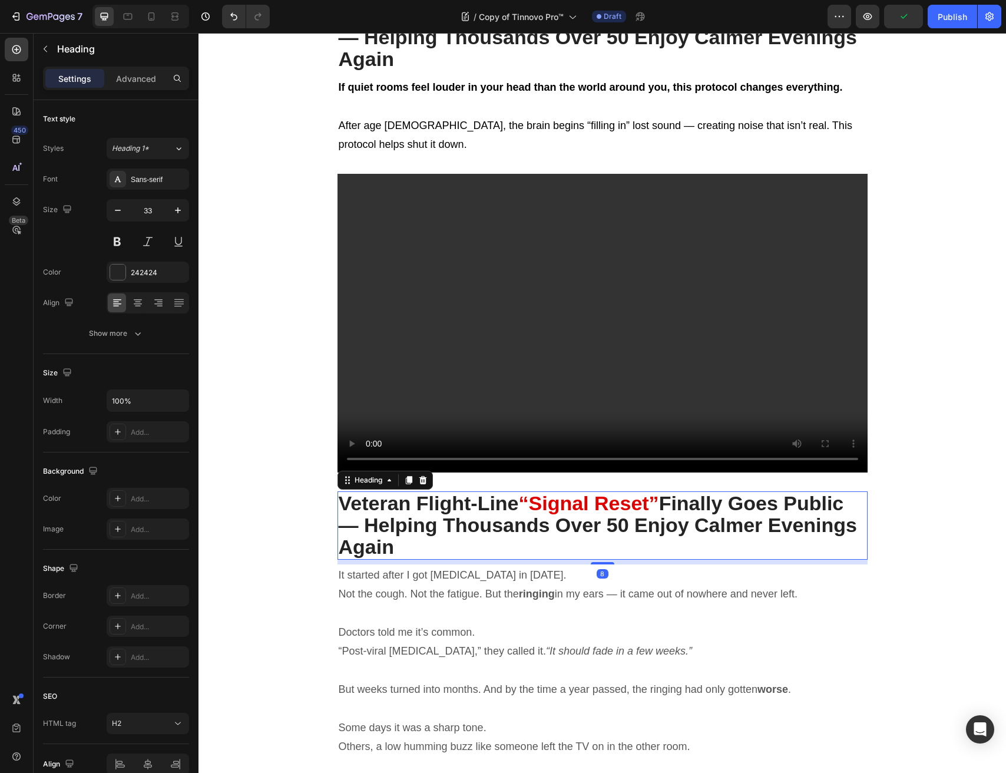
click at [409, 506] on strong "Veteran Flight-Line" at bounding box center [429, 503] width 180 height 22
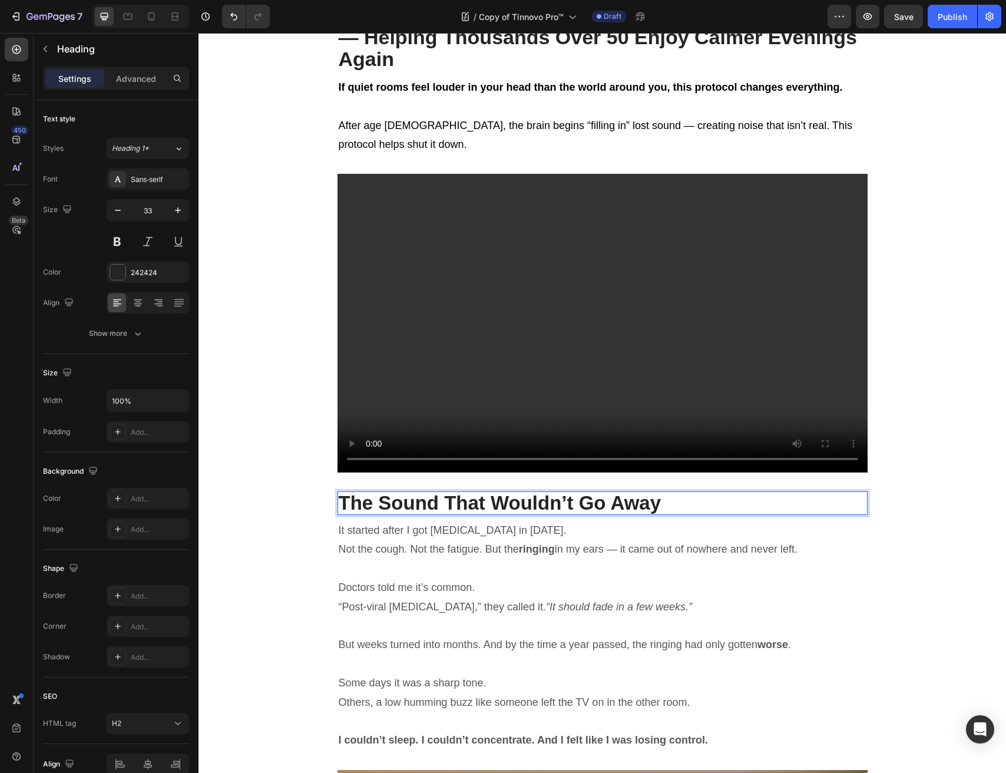
click at [450, 504] on strong "The Sound That Wouldn’t Go Away" at bounding box center [500, 503] width 323 height 22
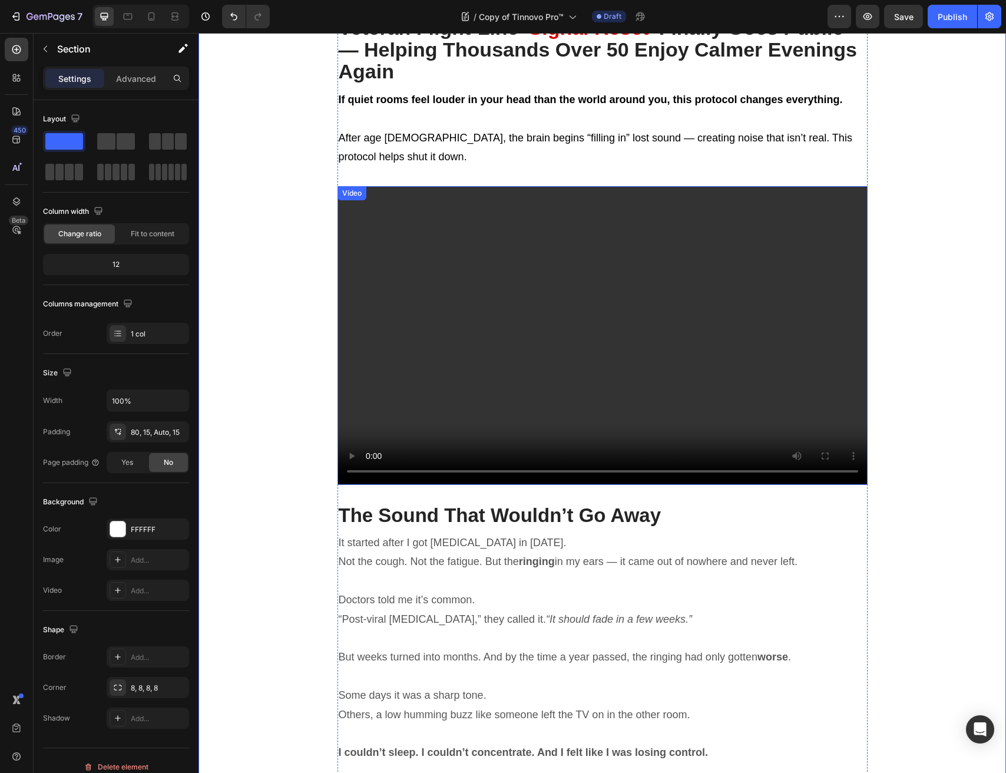
scroll to position [286, 0]
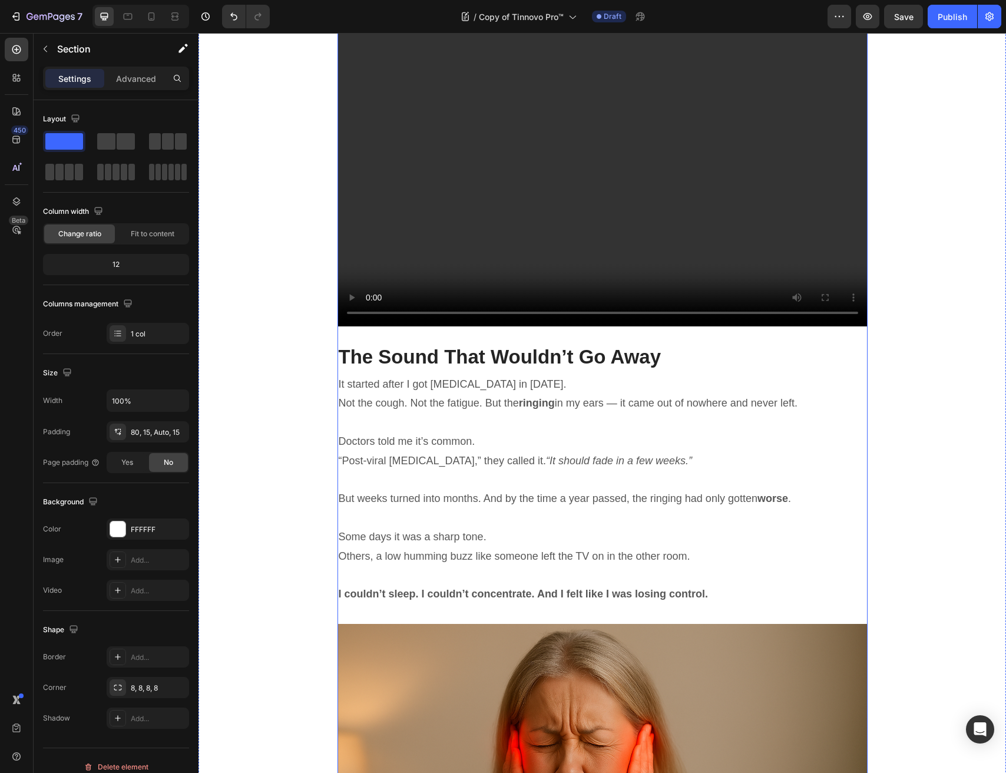
click at [385, 424] on p at bounding box center [603, 422] width 528 height 19
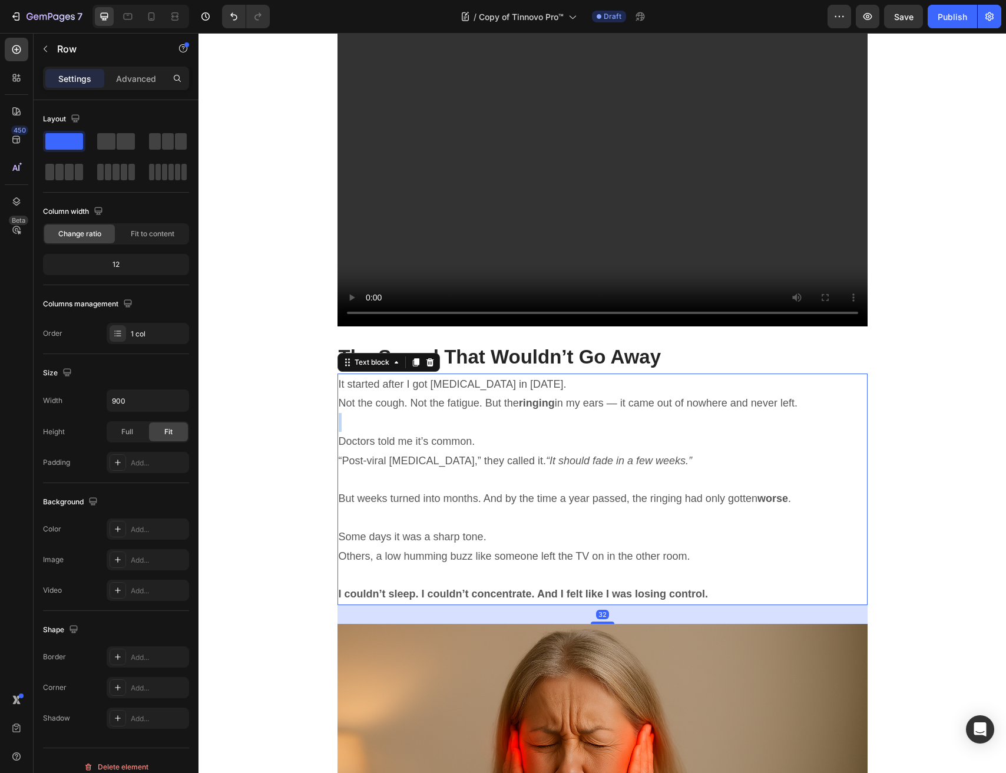
click at [385, 424] on p "Rich Text Editor. Editing area: main" at bounding box center [603, 422] width 528 height 19
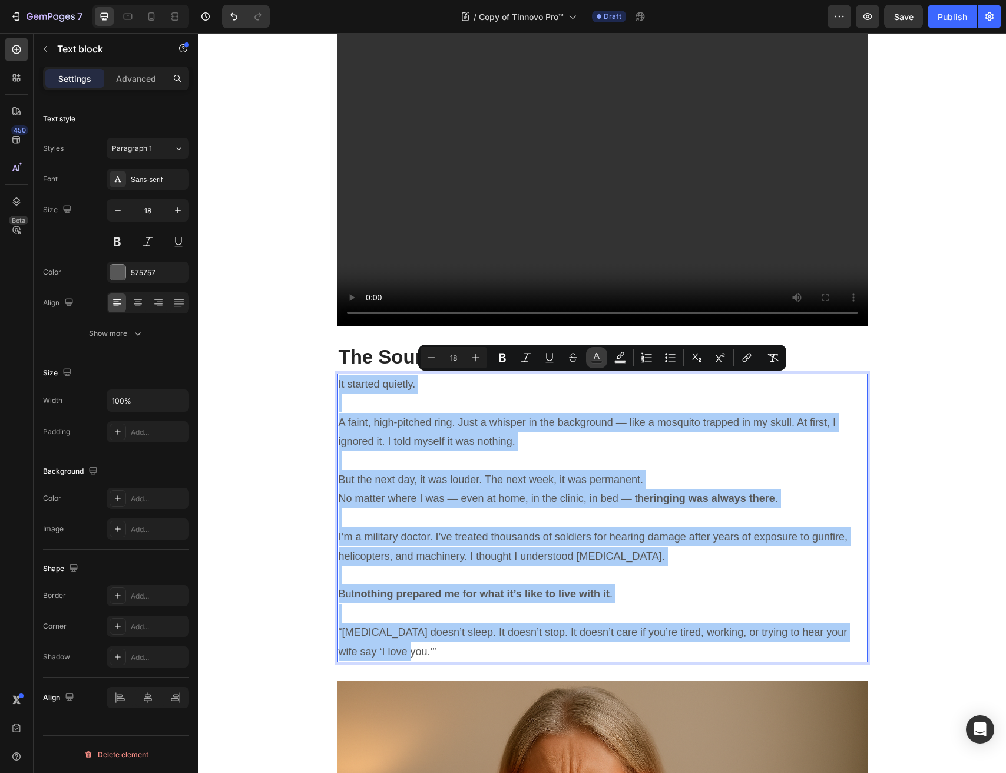
click at [589, 361] on button "Text Color" at bounding box center [596, 357] width 21 height 21
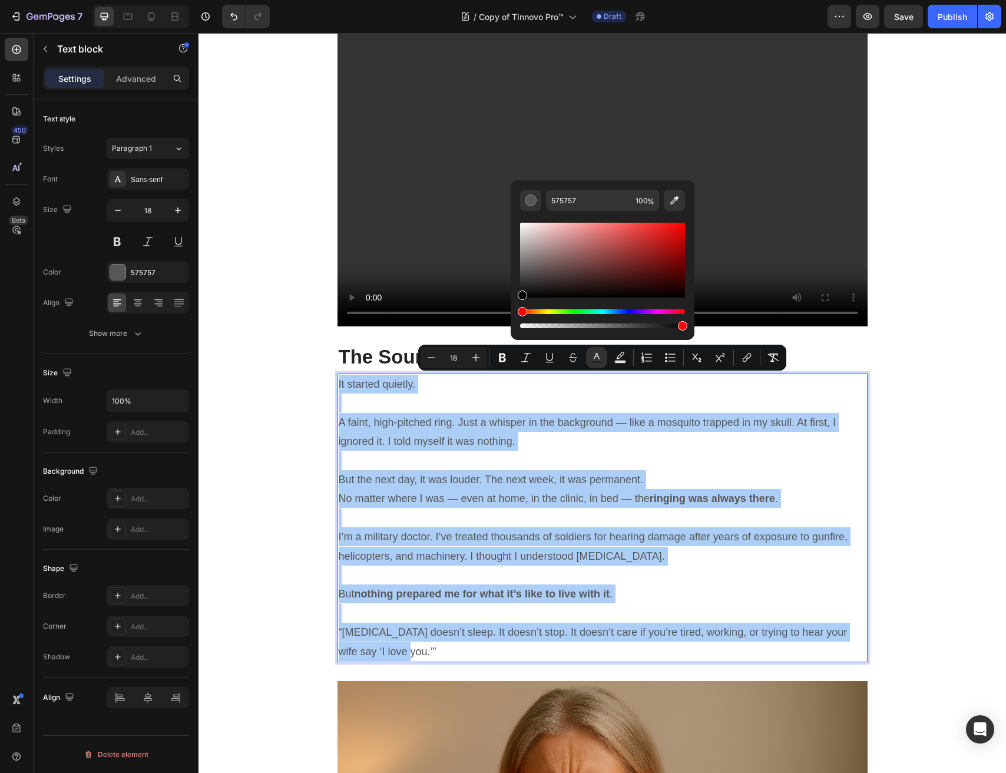
drag, startPoint x: 648, startPoint y: 399, endPoint x: 384, endPoint y: 428, distance: 266.1
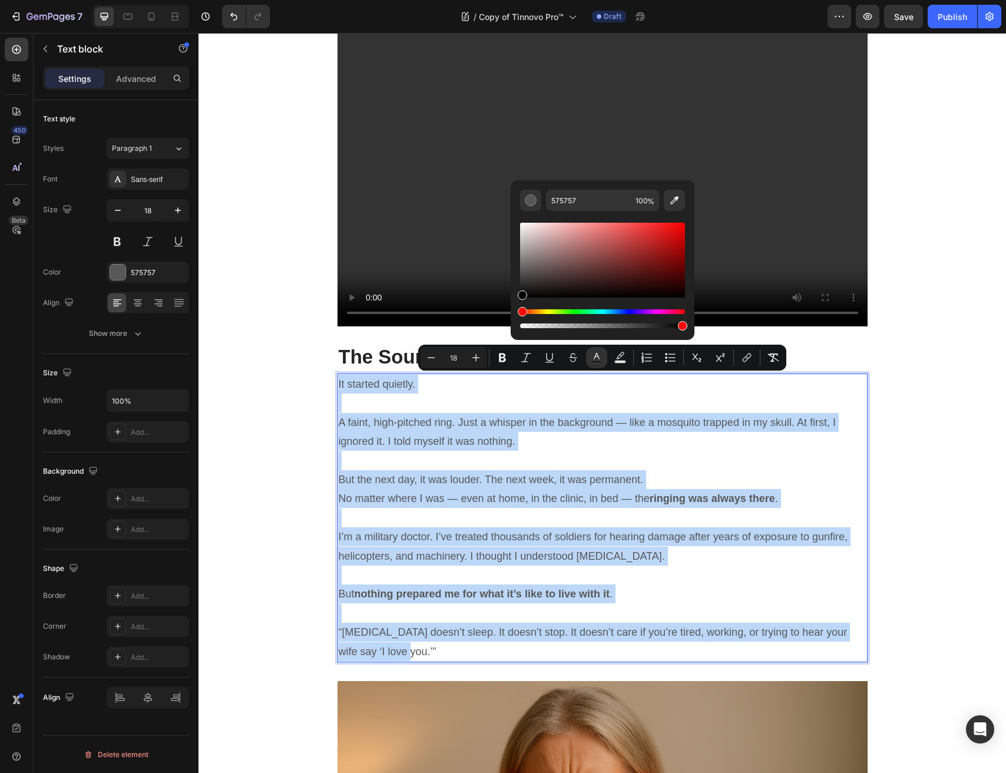
type input "000000"
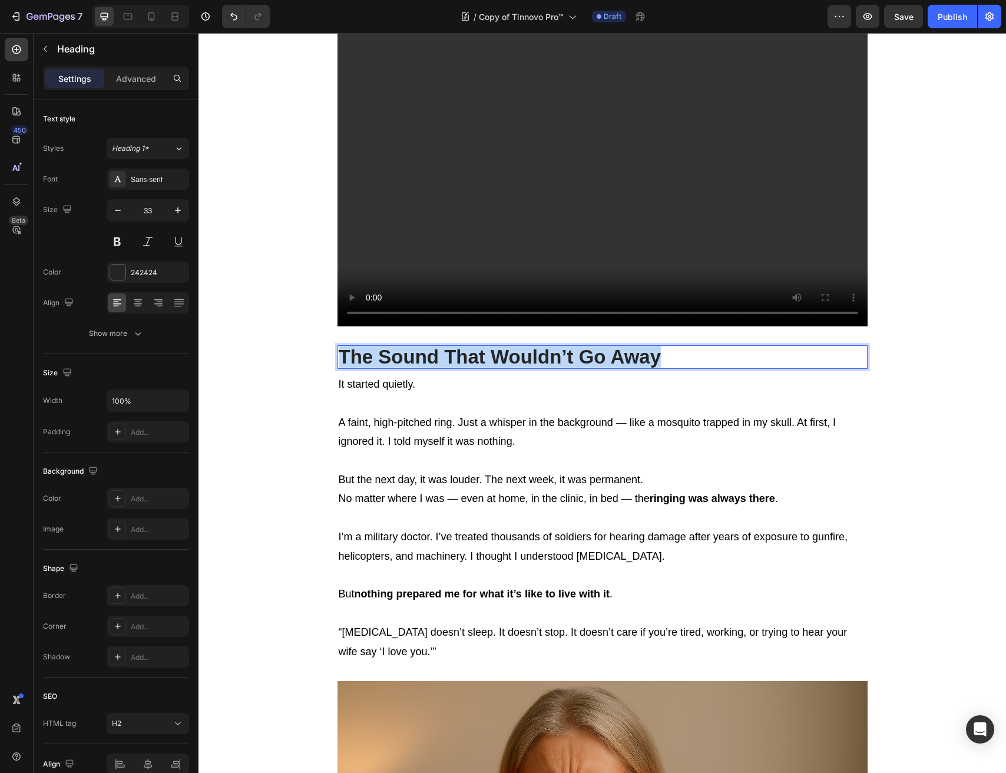
click at [433, 357] on strong "The Sound That Wouldn’t Go Away" at bounding box center [500, 357] width 323 height 22
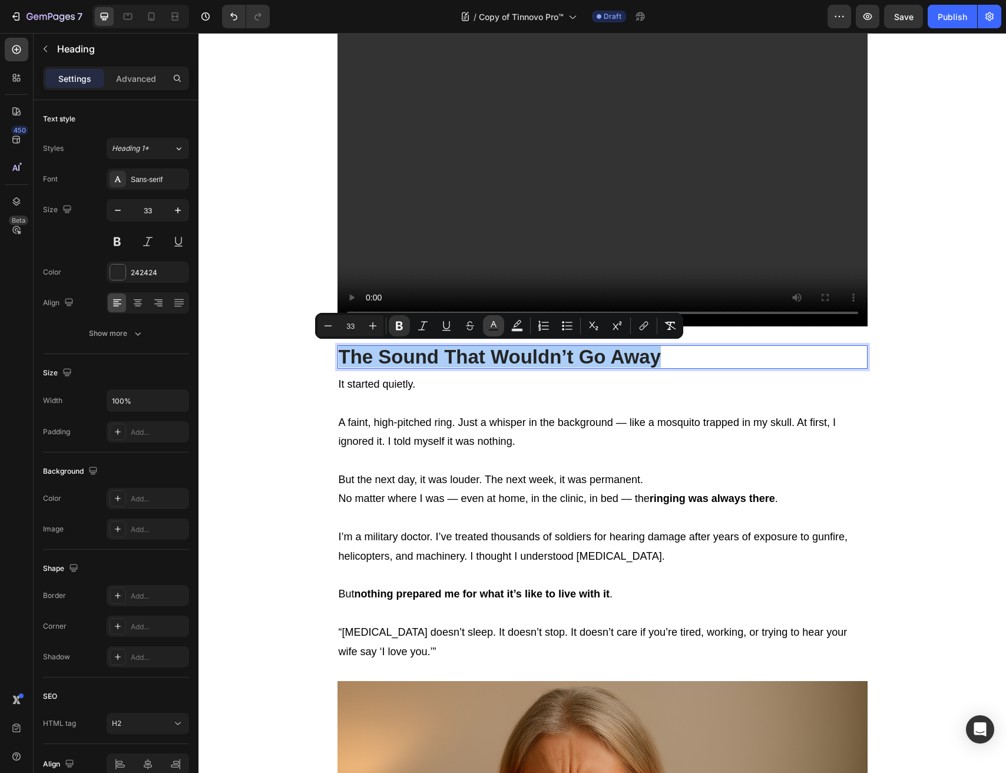
click at [493, 329] on rect "Editor contextual toolbar" at bounding box center [493, 330] width 11 height 3
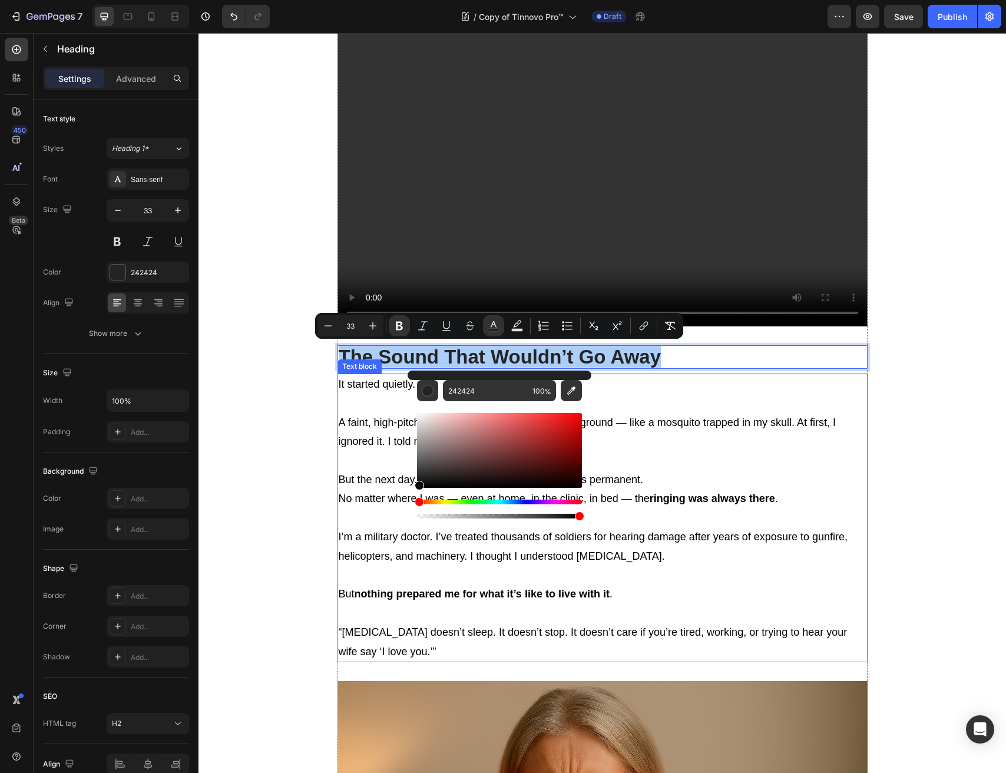
drag, startPoint x: 611, startPoint y: 532, endPoint x: 311, endPoint y: 579, distance: 303.5
type input "000000"
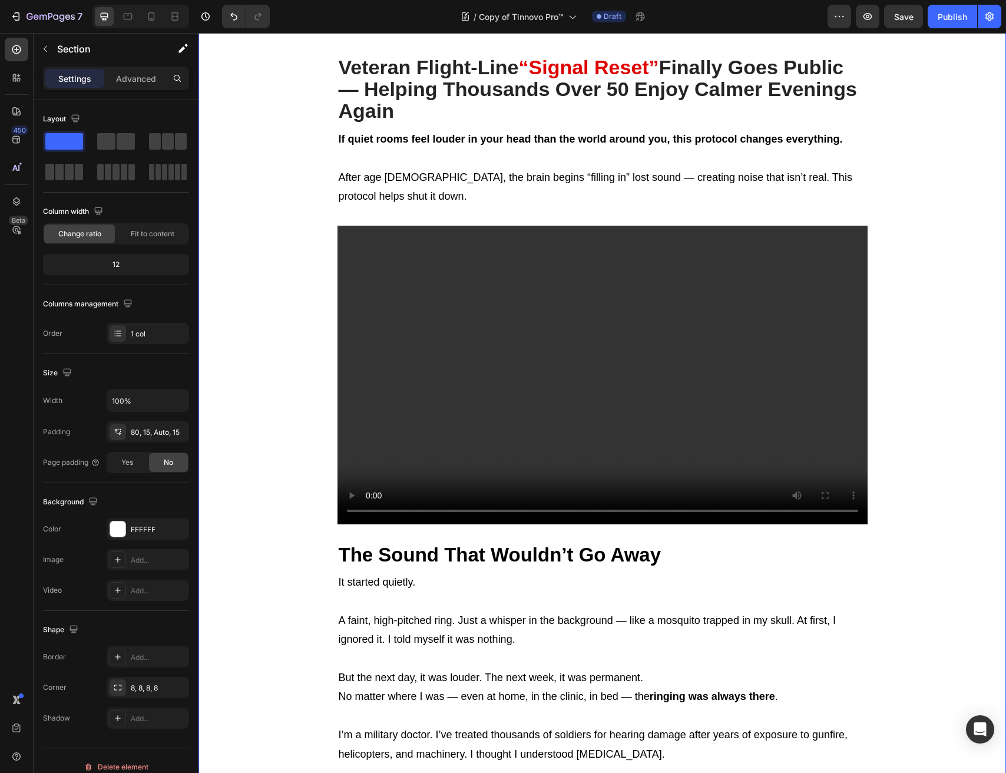
scroll to position [0, 0]
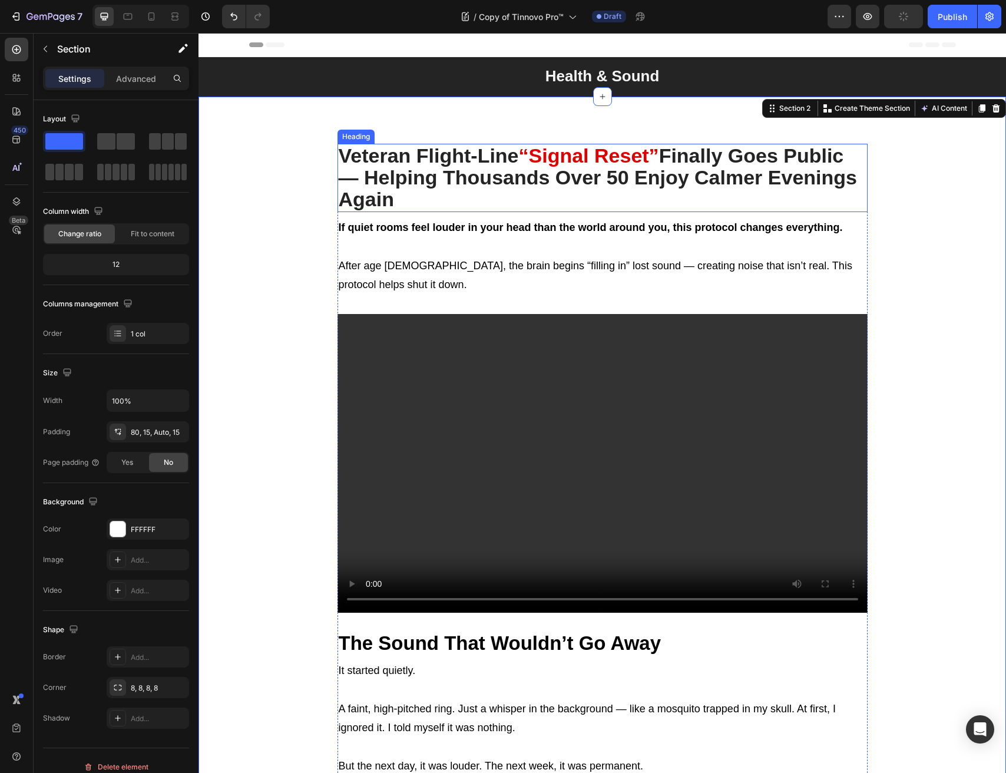
click at [461, 192] on p "⁠⁠⁠⁠⁠⁠⁠ Veteran Flight-Line “Signal Reset” Finally Goes Public — Helping Thousa…" at bounding box center [603, 178] width 528 height 66
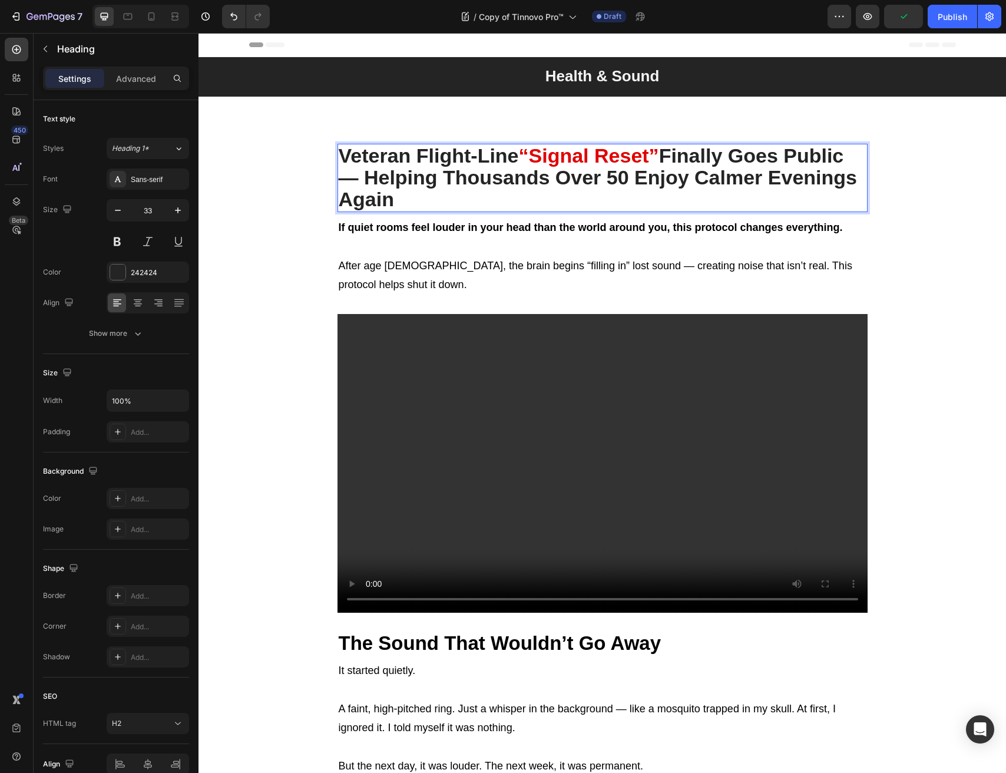
click at [461, 192] on p "Veteran Flight-Line “Signal Reset” Finally Goes Public — Helping Thousands Over…" at bounding box center [603, 178] width 528 height 66
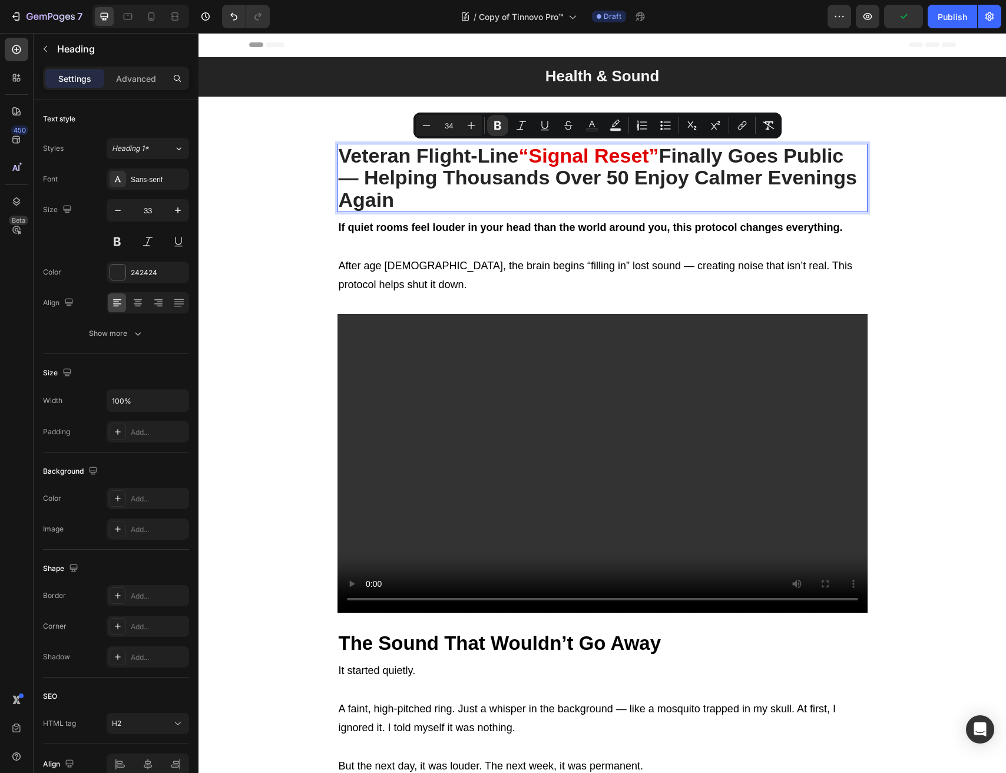
click at [474, 206] on p "Veteran Flight-Line “Signal Reset” Finally Goes Public — Helping Thousands Over…" at bounding box center [603, 178] width 528 height 66
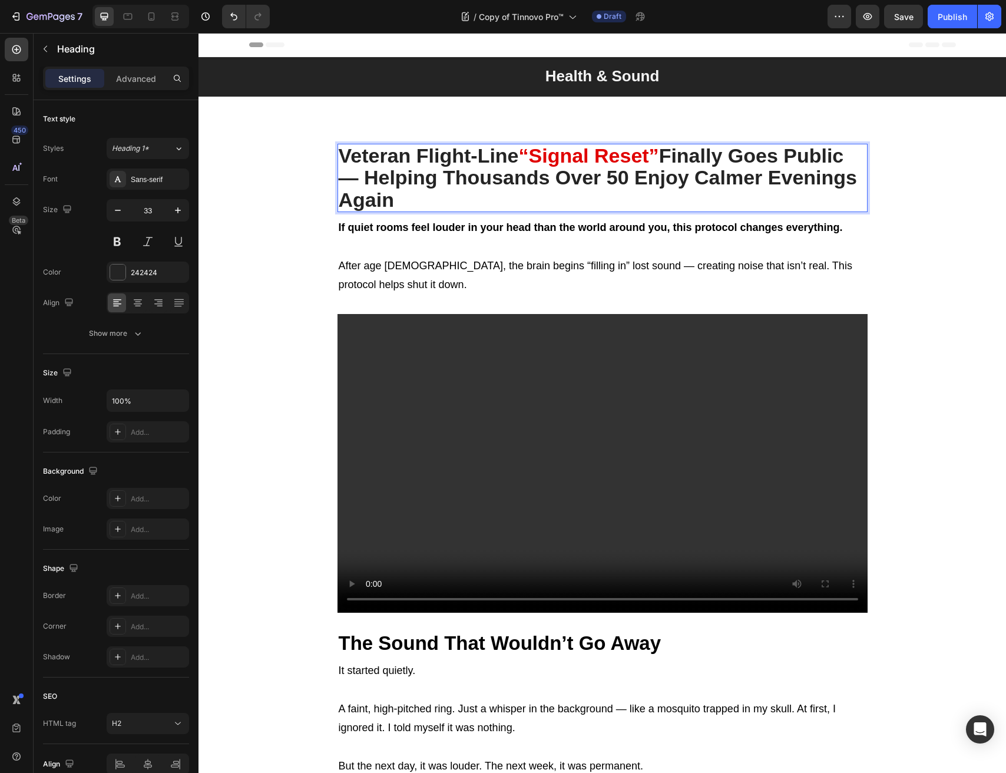
drag, startPoint x: 487, startPoint y: 206, endPoint x: 665, endPoint y: 154, distance: 184.8
click at [665, 154] on p "Veteran Flight-Line “Signal Reset” Finally Goes Public — Helping Thousands Over…" at bounding box center [603, 178] width 528 height 66
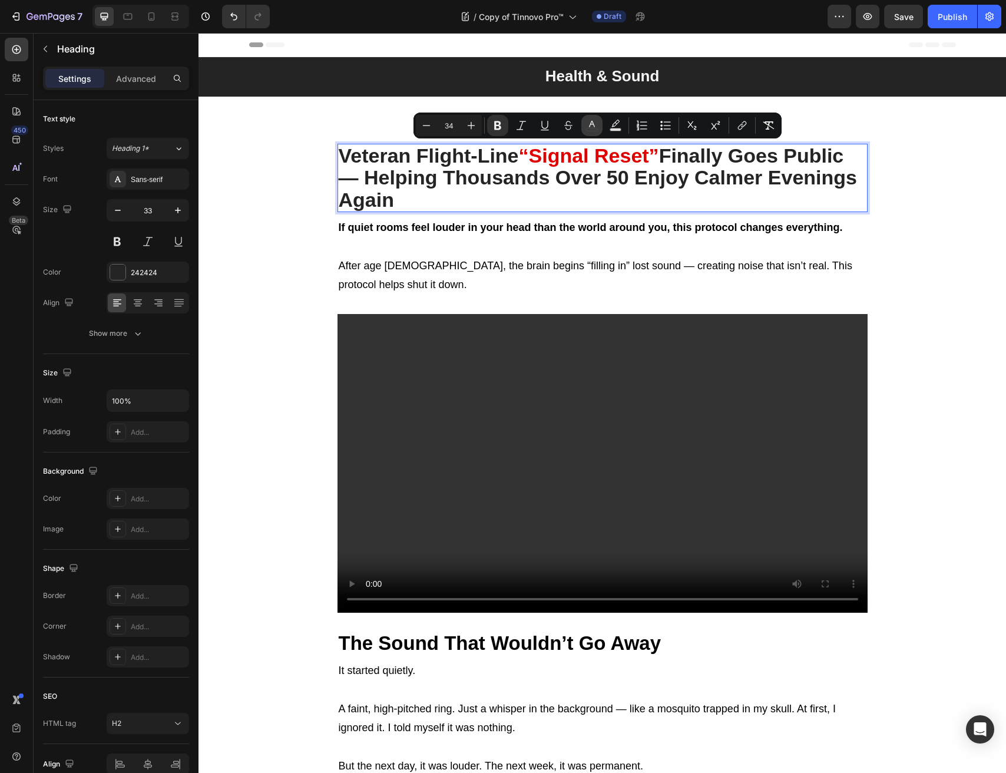
click at [593, 128] on rect "Editor contextual toolbar" at bounding box center [592, 129] width 11 height 3
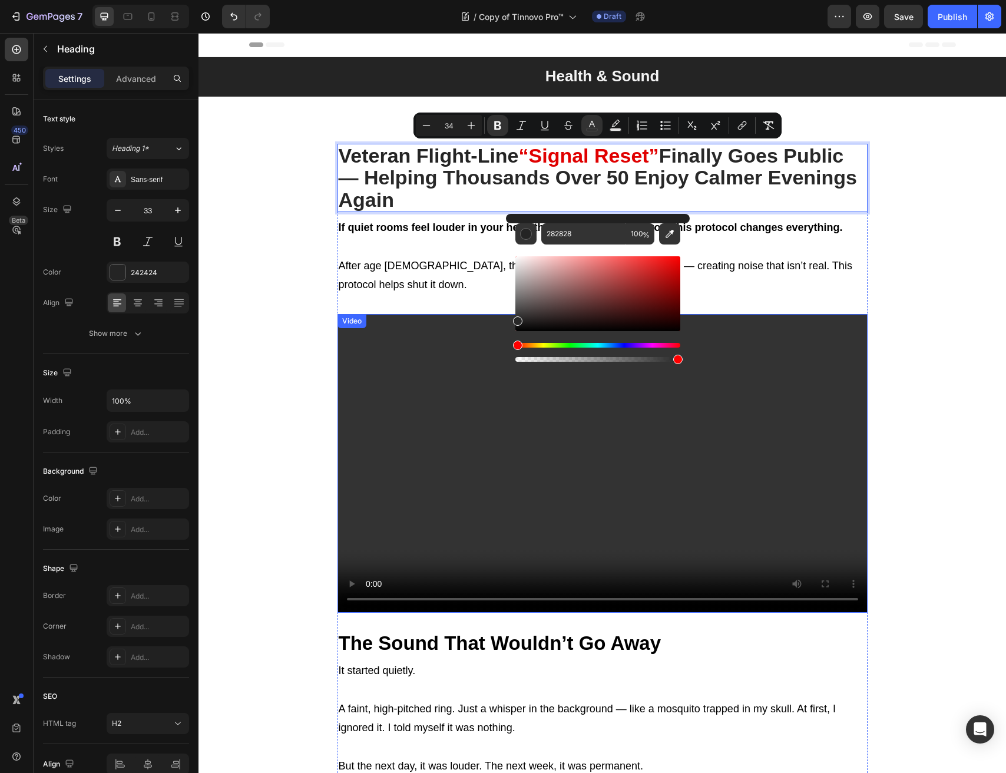
drag, startPoint x: 731, startPoint y: 330, endPoint x: 433, endPoint y: 403, distance: 307.0
type input "000000"
drag, startPoint x: 764, startPoint y: 321, endPoint x: 474, endPoint y: 374, distance: 294.0
click at [474, 374] on video at bounding box center [603, 463] width 530 height 298
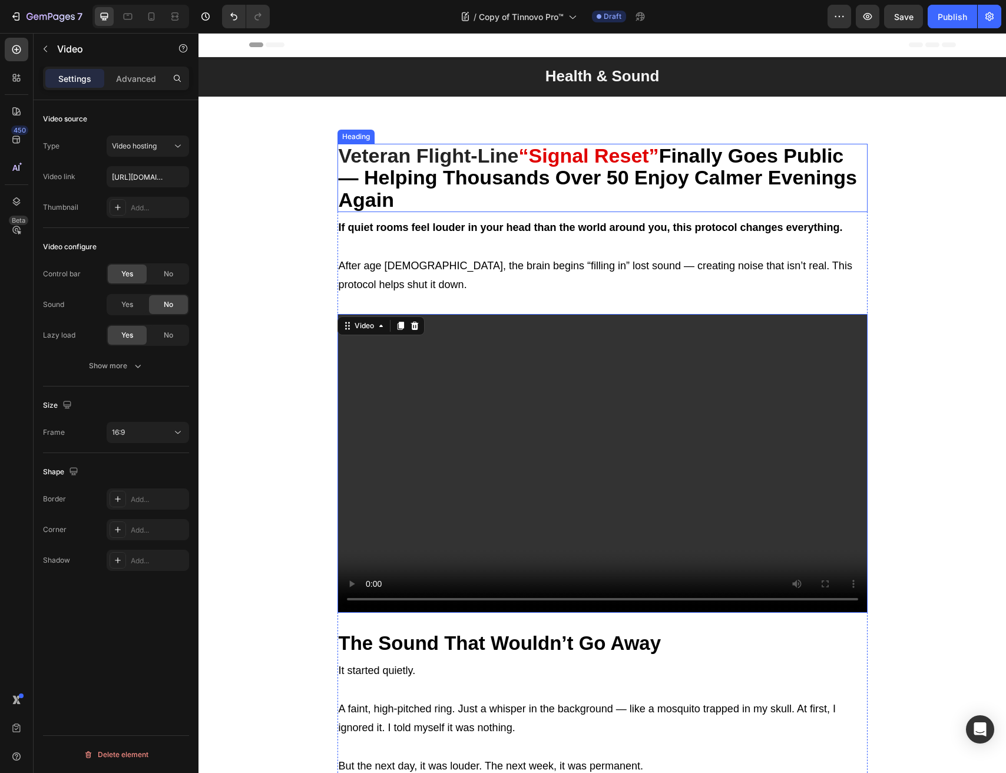
click at [523, 185] on strong "Finally Goes Public — Helping Thousands Over 50 Enjoy Calmer Evenings Again" at bounding box center [598, 177] width 519 height 67
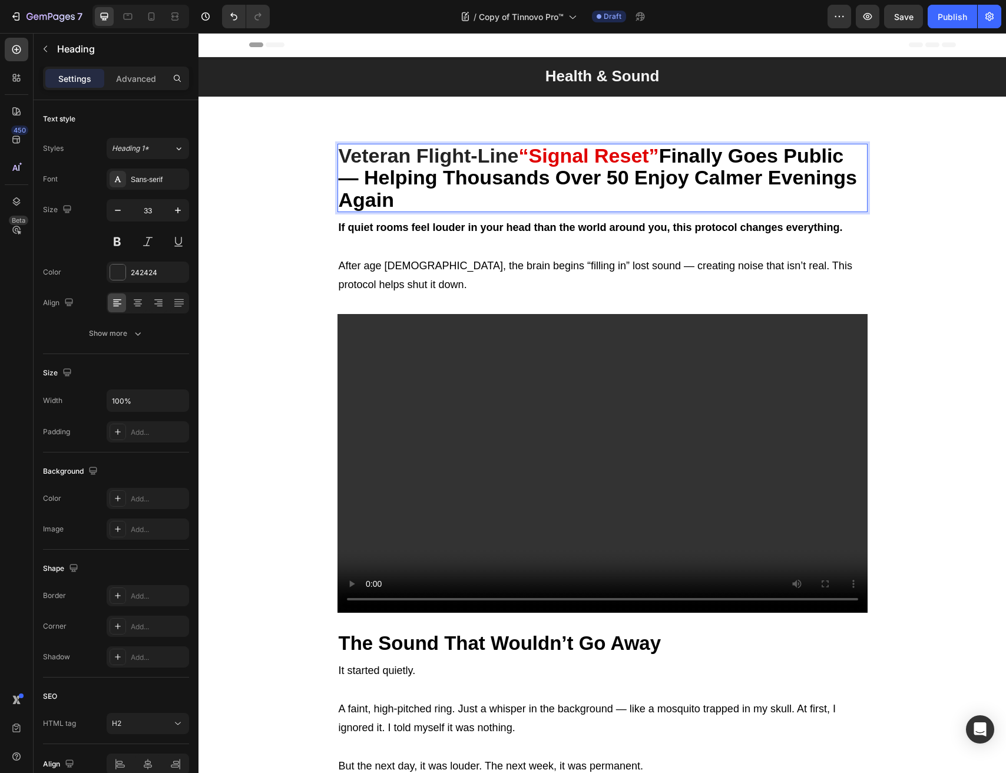
click at [529, 156] on strong "“Signal Reset”" at bounding box center [589, 155] width 140 height 22
drag, startPoint x: 526, startPoint y: 160, endPoint x: 338, endPoint y: 156, distance: 188.6
click at [338, 156] on h2 "Veteran Flight-Line “Signal Reset” Finally Goes Public — Helping Thousands Over…" at bounding box center [603, 178] width 530 height 68
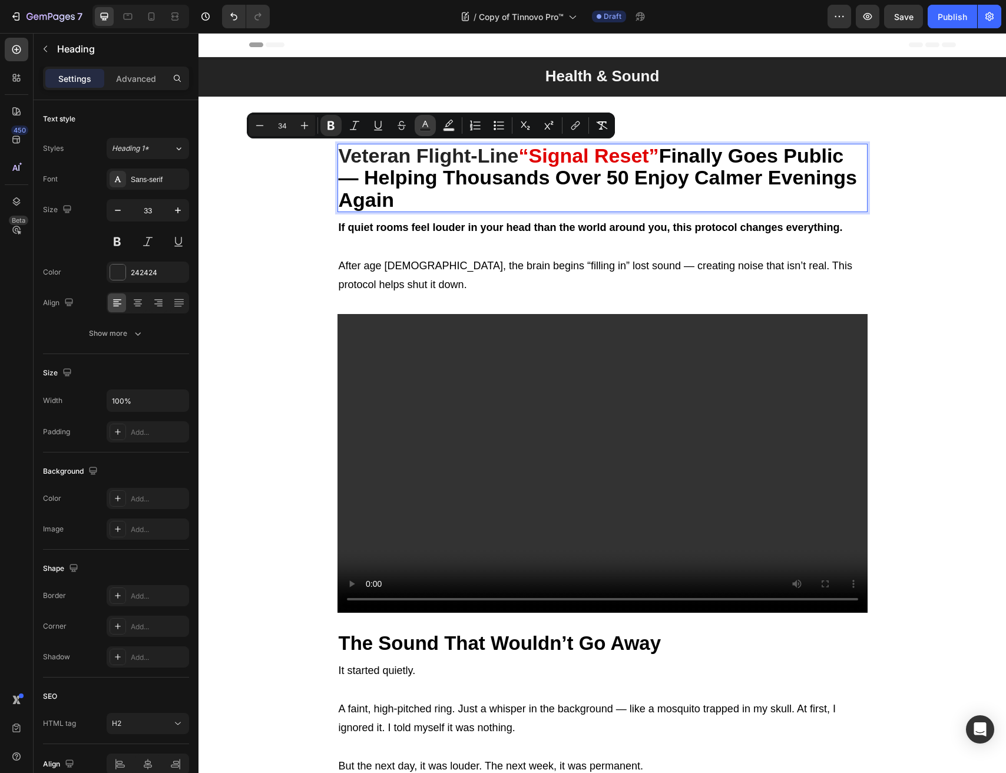
click at [426, 126] on icon "Editor contextual toolbar" at bounding box center [426, 126] width 12 height 12
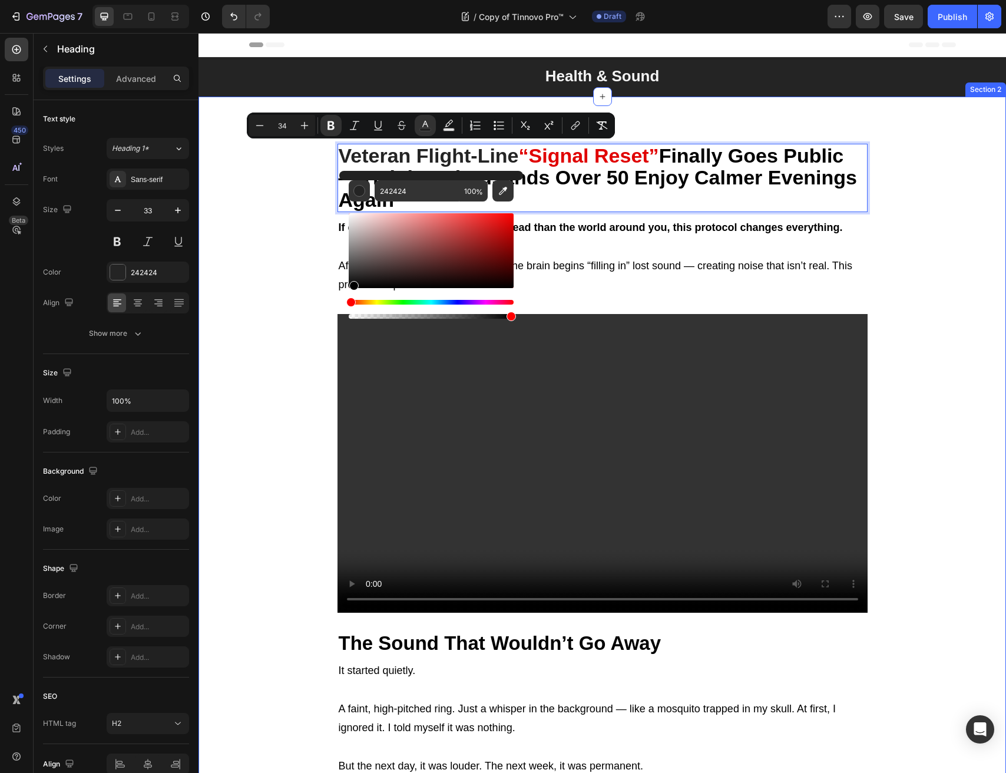
drag, startPoint x: 582, startPoint y: 313, endPoint x: 311, endPoint y: 313, distance: 271.6
type input "000000"
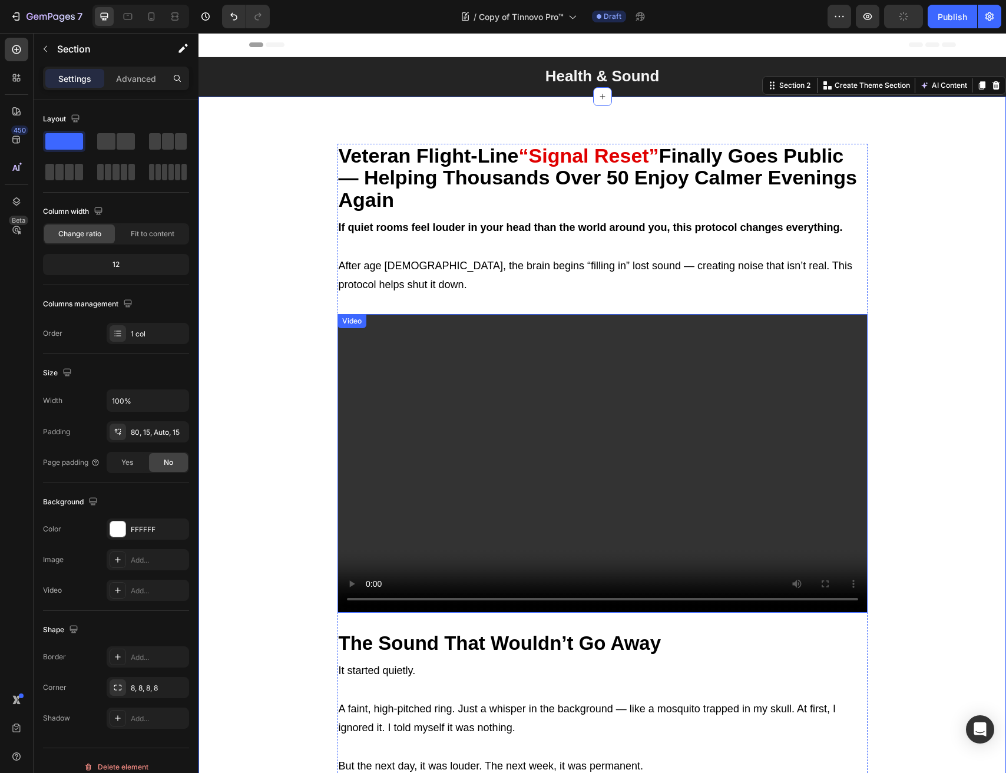
click at [591, 393] on video at bounding box center [603, 463] width 530 height 298
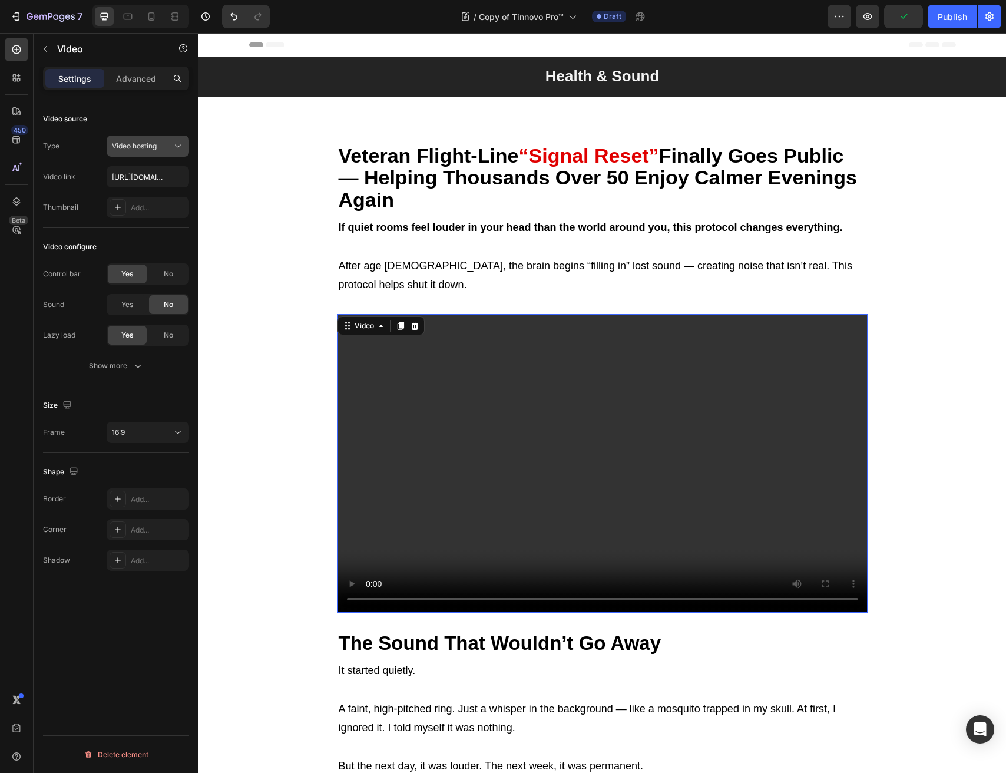
click at [130, 141] on span "Video hosting" at bounding box center [134, 145] width 45 height 9
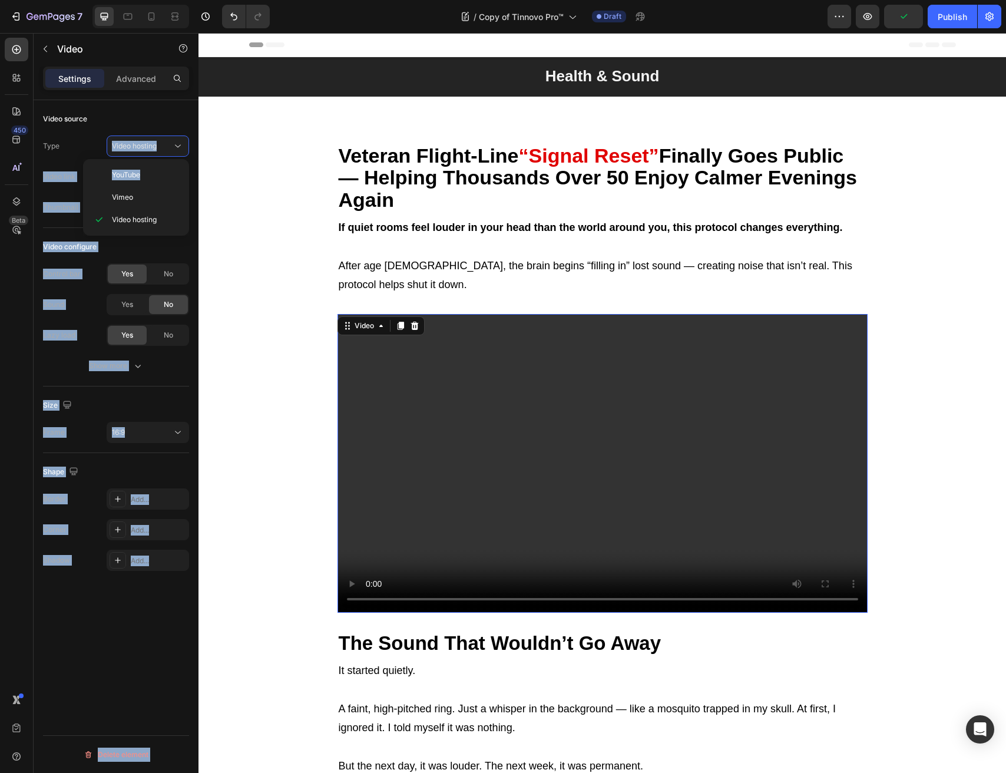
drag, startPoint x: 131, startPoint y: 185, endPoint x: 85, endPoint y: 154, distance: 55.2
click at [85, 154] on div "450 Beta Sections(18) Elements(83) Section Element Hero Section Product Detail …" at bounding box center [99, 403] width 199 height 740
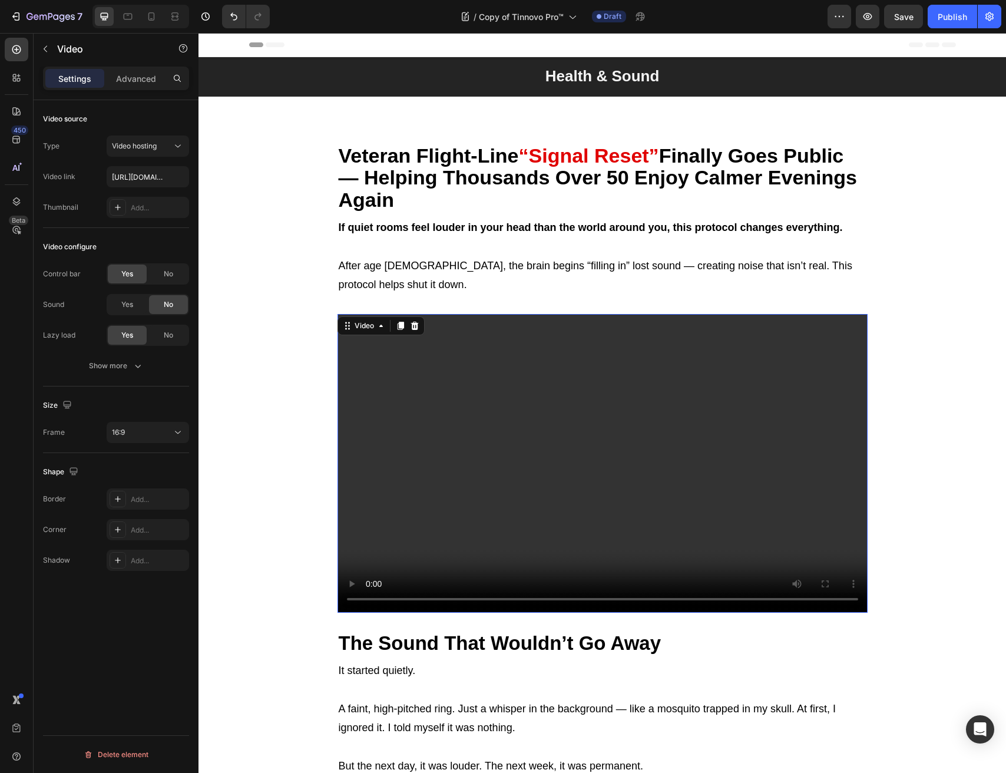
click at [85, 154] on div "Type Video hosting" at bounding box center [116, 146] width 146 height 21
click at [140, 180] on input "[URL][DOMAIN_NAME]" at bounding box center [148, 176] width 82 height 21
paste input "3d398737d5d34f4d9e02ee40de061b32"
type input "[URL][DOMAIN_NAME]"
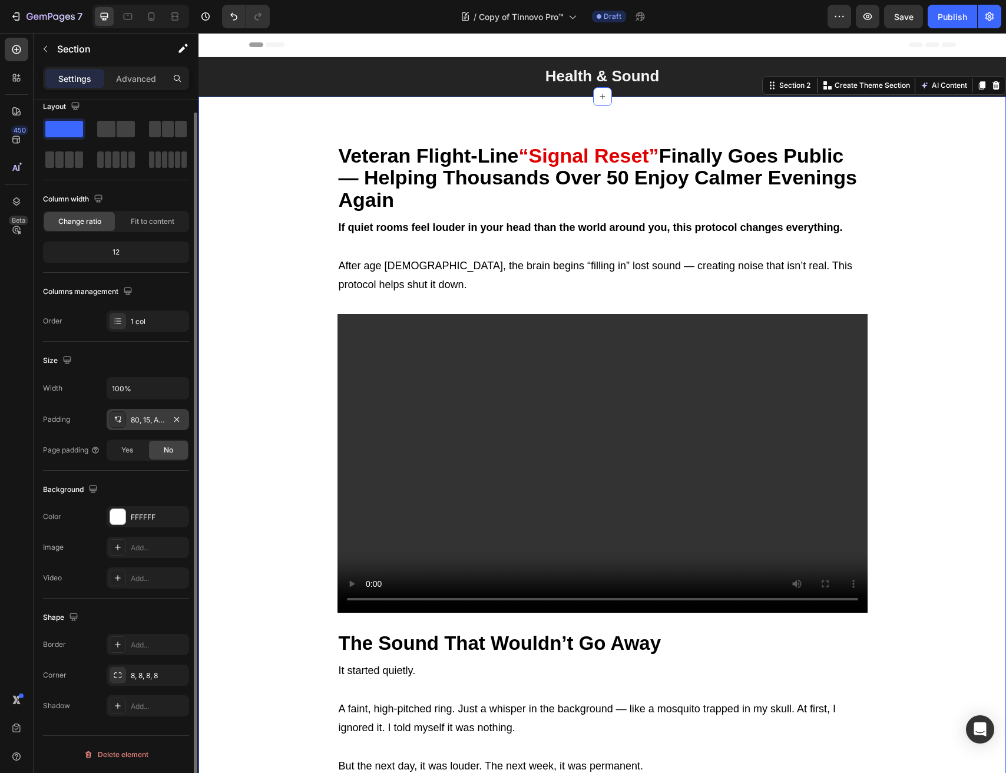
scroll to position [0, 0]
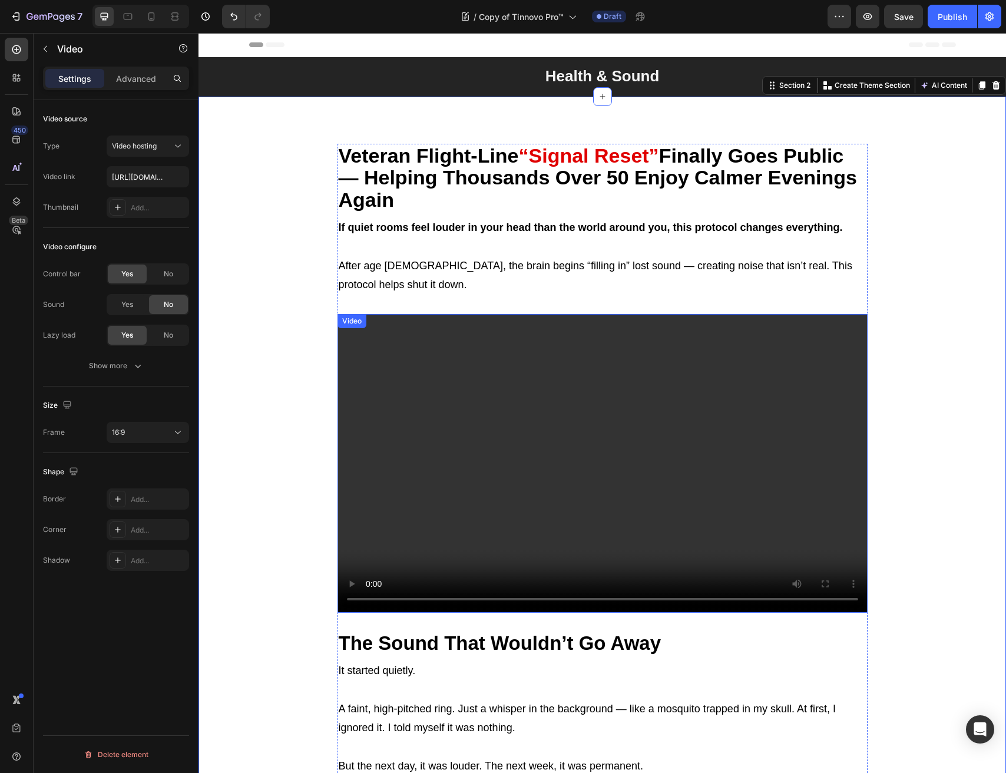
click at [467, 361] on video at bounding box center [603, 463] width 530 height 298
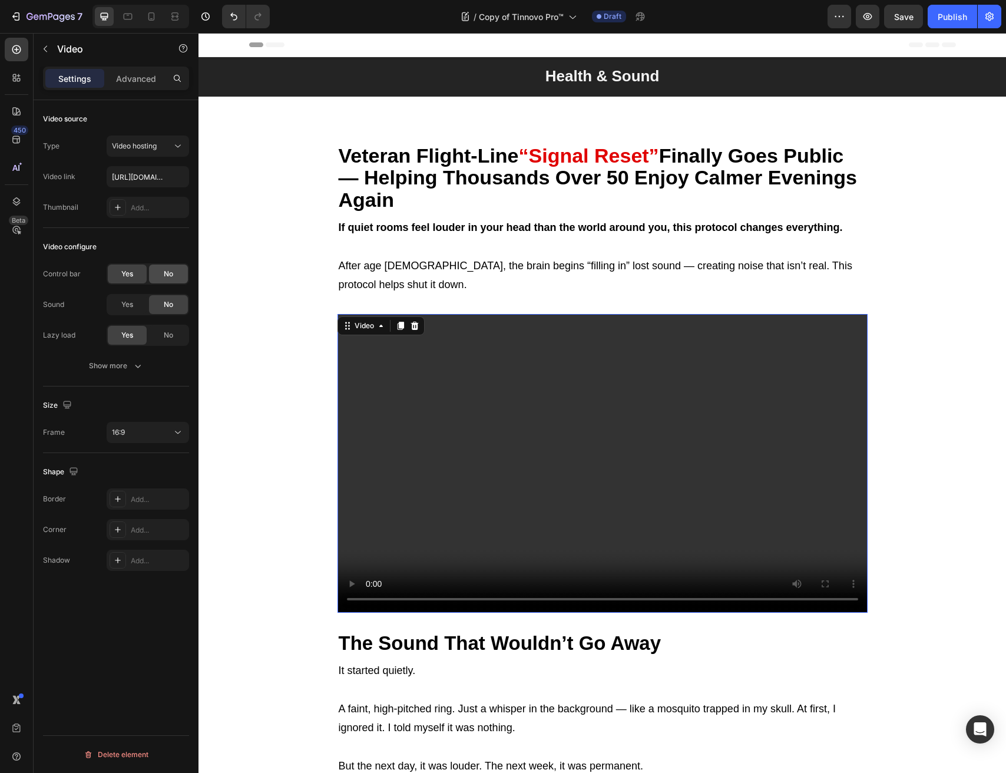
click at [163, 270] on div "No" at bounding box center [168, 274] width 39 height 19
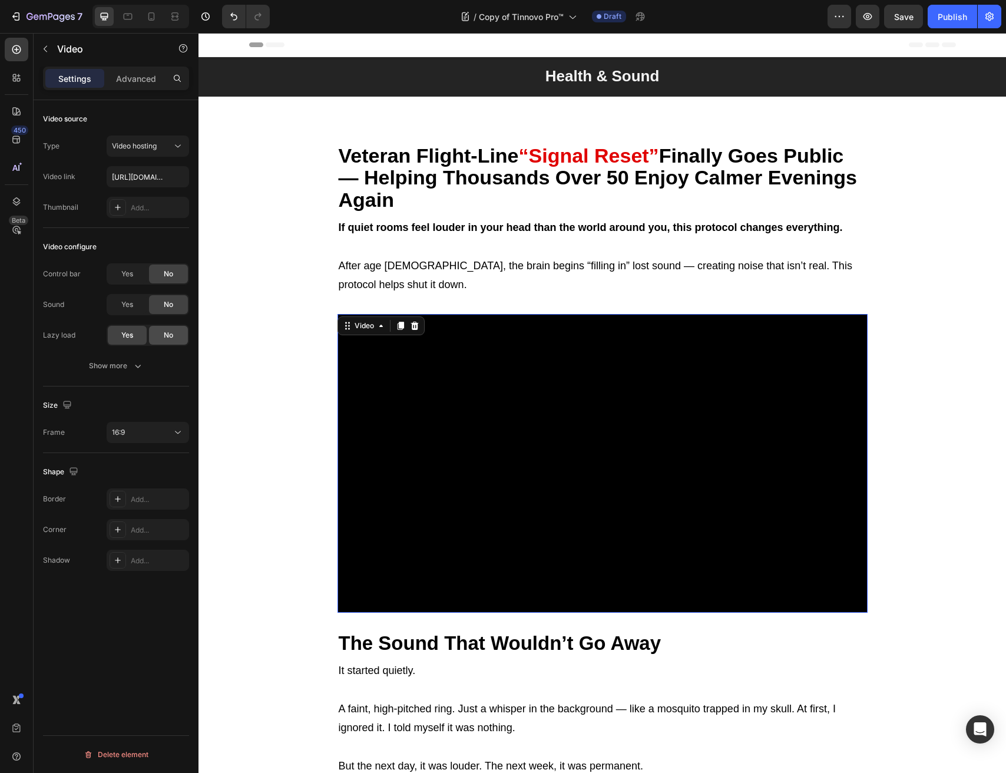
click at [153, 340] on div "No" at bounding box center [168, 335] width 39 height 19
click at [134, 361] on icon "button" at bounding box center [138, 366] width 12 height 12
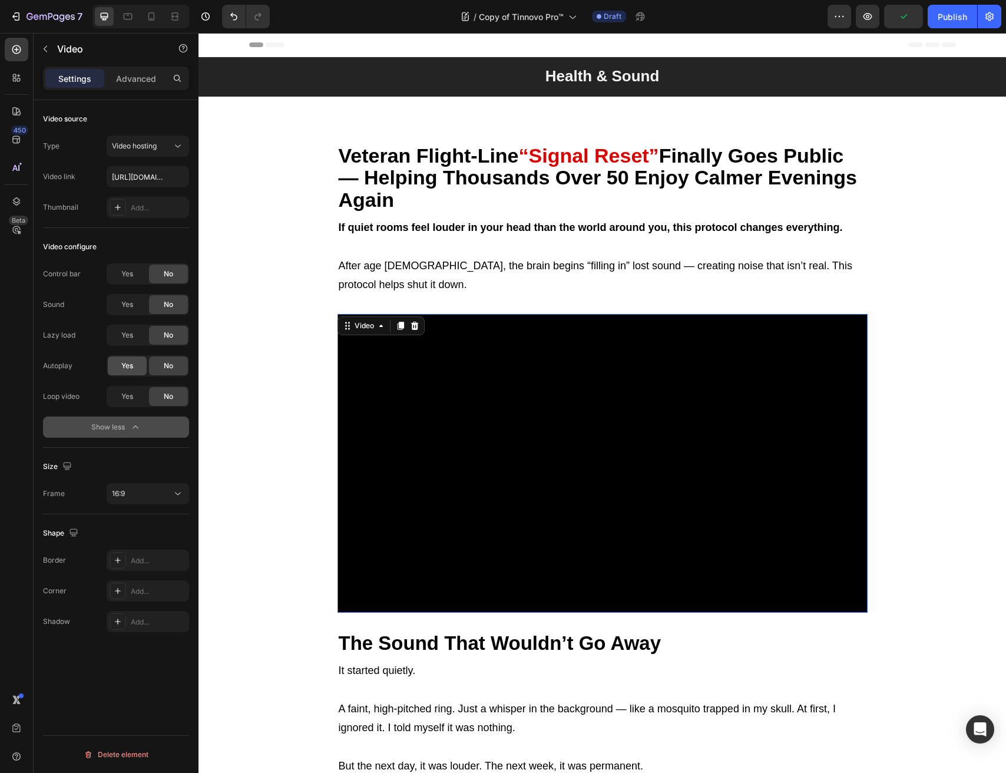
click at [132, 367] on span "Yes" at bounding box center [127, 366] width 12 height 11
click at [133, 399] on span "Yes" at bounding box center [127, 396] width 12 height 11
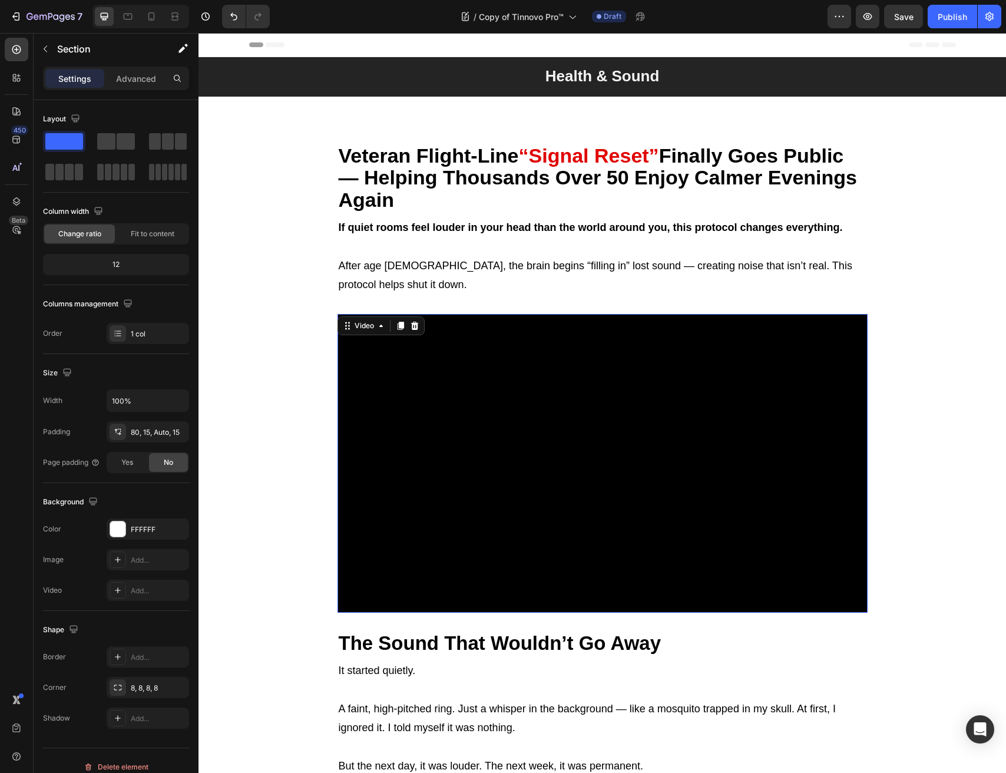
click at [557, 399] on video at bounding box center [603, 463] width 530 height 298
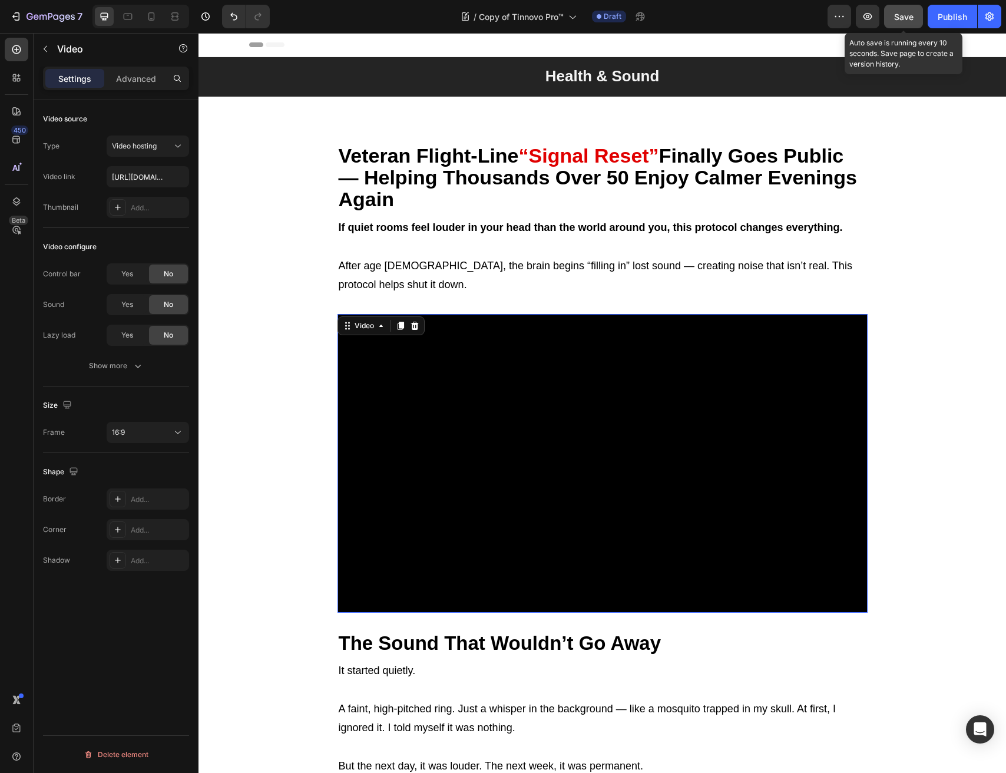
click at [913, 14] on span "Save" at bounding box center [903, 17] width 19 height 10
click at [865, 14] on icon "button" at bounding box center [868, 16] width 9 height 7
click at [507, 370] on video at bounding box center [603, 463] width 530 height 298
click at [145, 440] on button "16:9" at bounding box center [148, 432] width 82 height 21
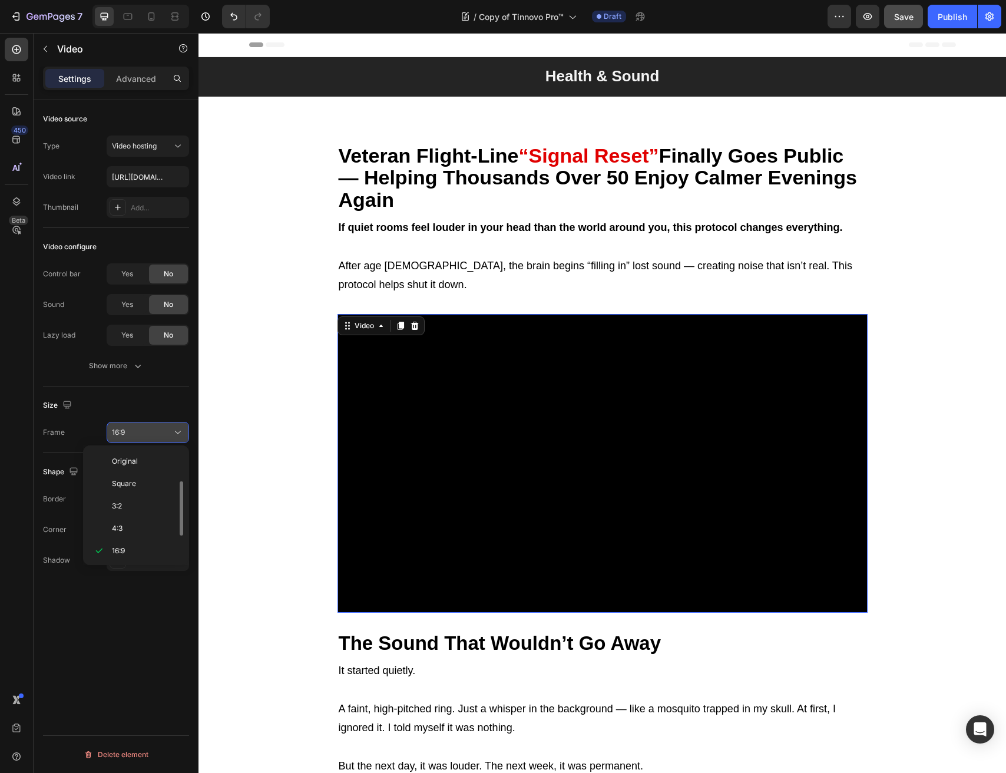
scroll to position [21, 0]
click at [131, 551] on p "21:9" at bounding box center [143, 552] width 62 height 11
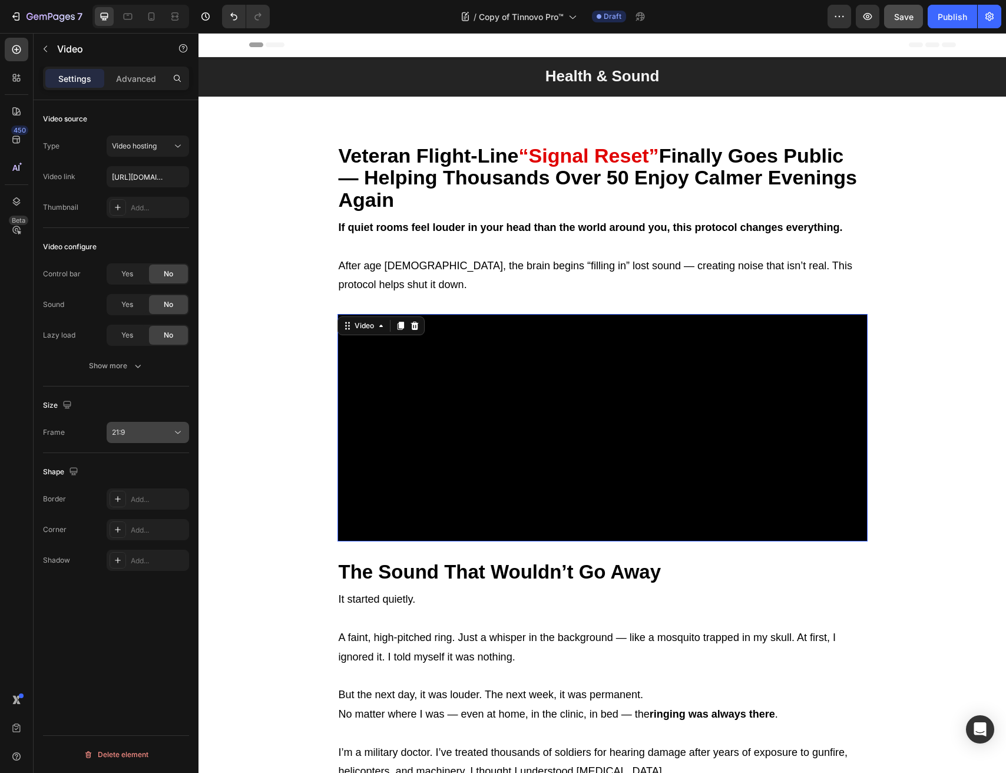
click at [128, 437] on div "21:9" at bounding box center [142, 432] width 60 height 11
click at [130, 502] on p "4:3" at bounding box center [143, 507] width 62 height 11
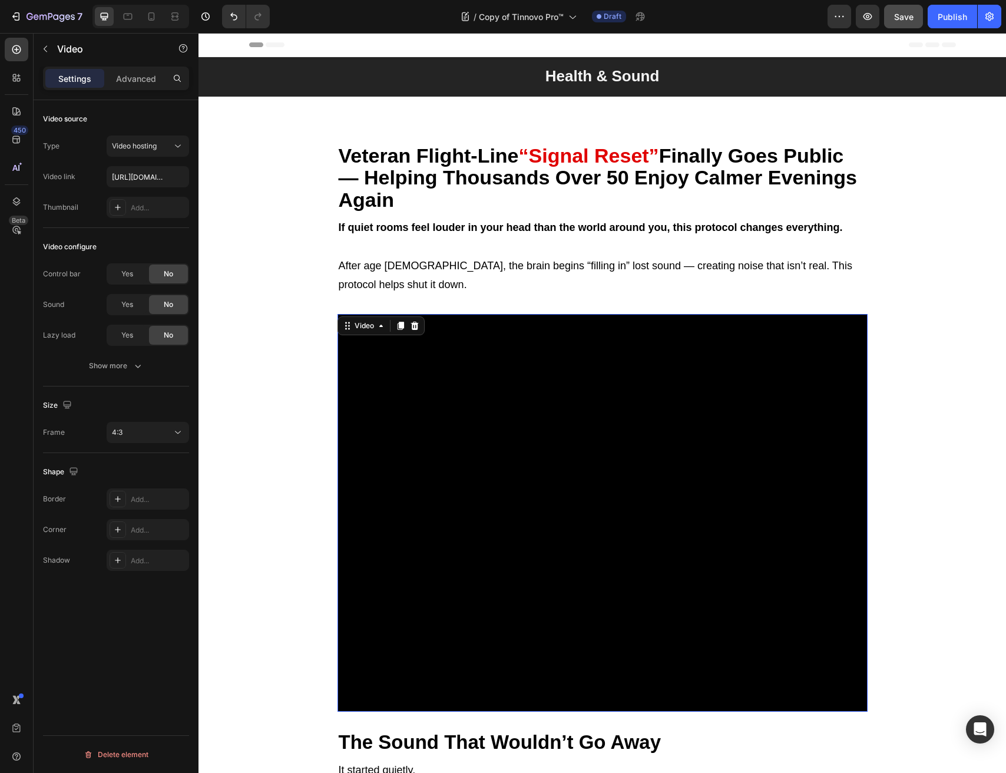
click at [138, 443] on div "Size Frame 4:3" at bounding box center [116, 420] width 146 height 67
click at [140, 432] on div "4:3" at bounding box center [142, 432] width 60 height 11
click at [125, 549] on span "Custom" at bounding box center [125, 549] width 26 height 11
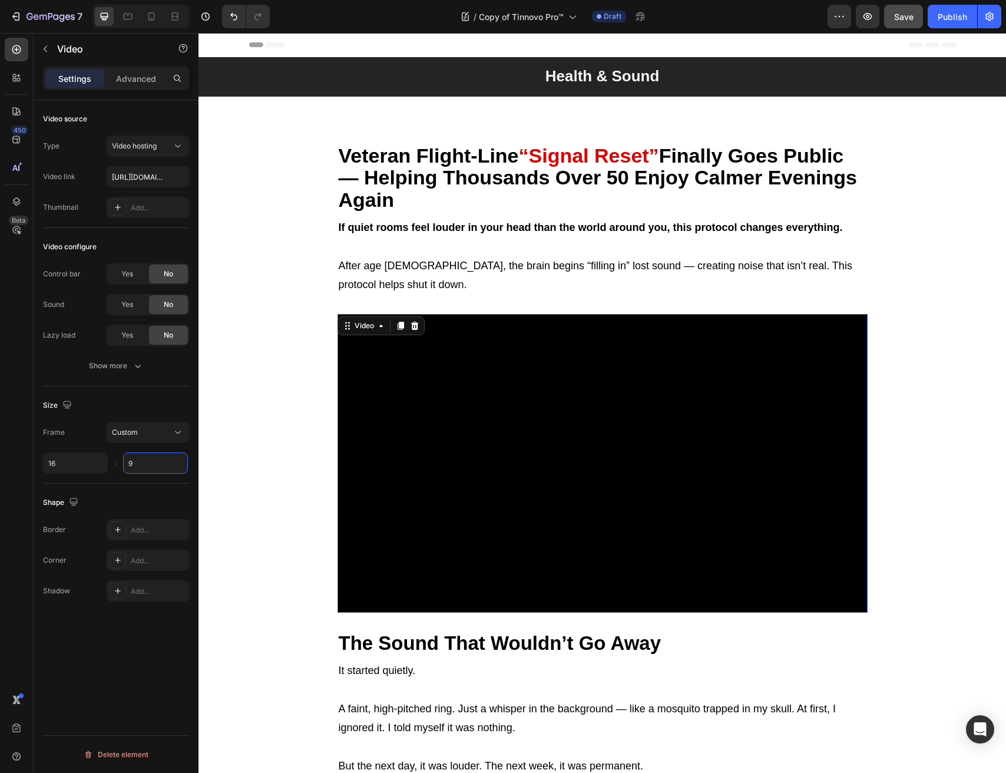
click at [127, 470] on input "9" at bounding box center [155, 463] width 65 height 21
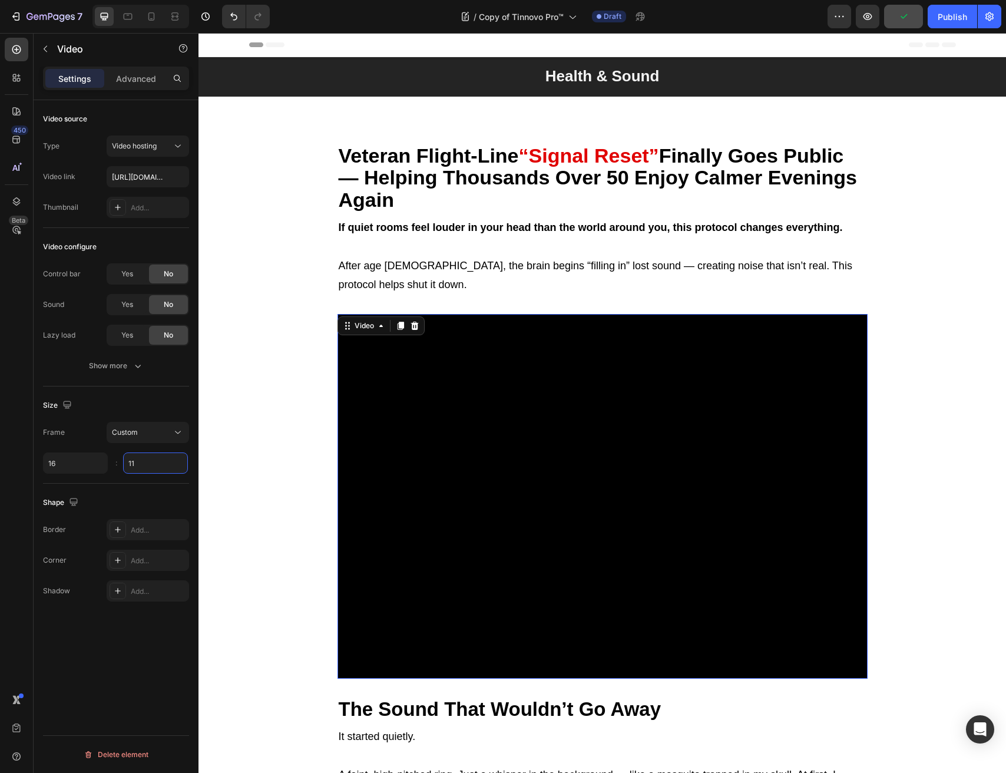
click at [169, 469] on input "11" at bounding box center [155, 463] width 65 height 21
type input "8"
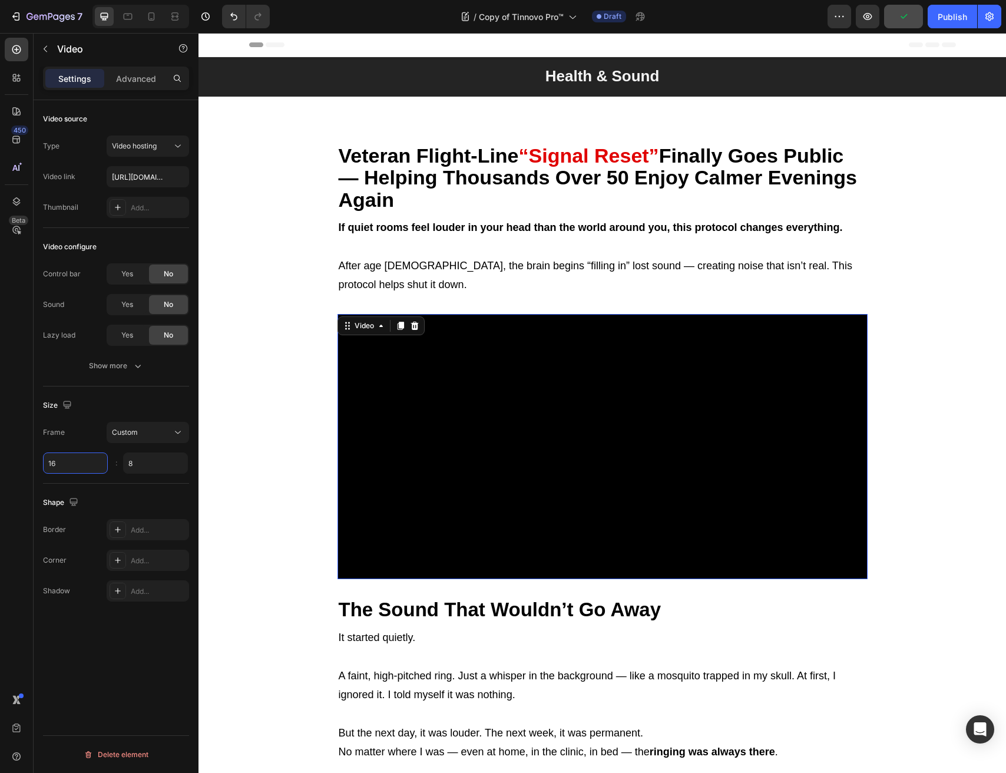
click at [80, 467] on input "16" at bounding box center [75, 463] width 65 height 21
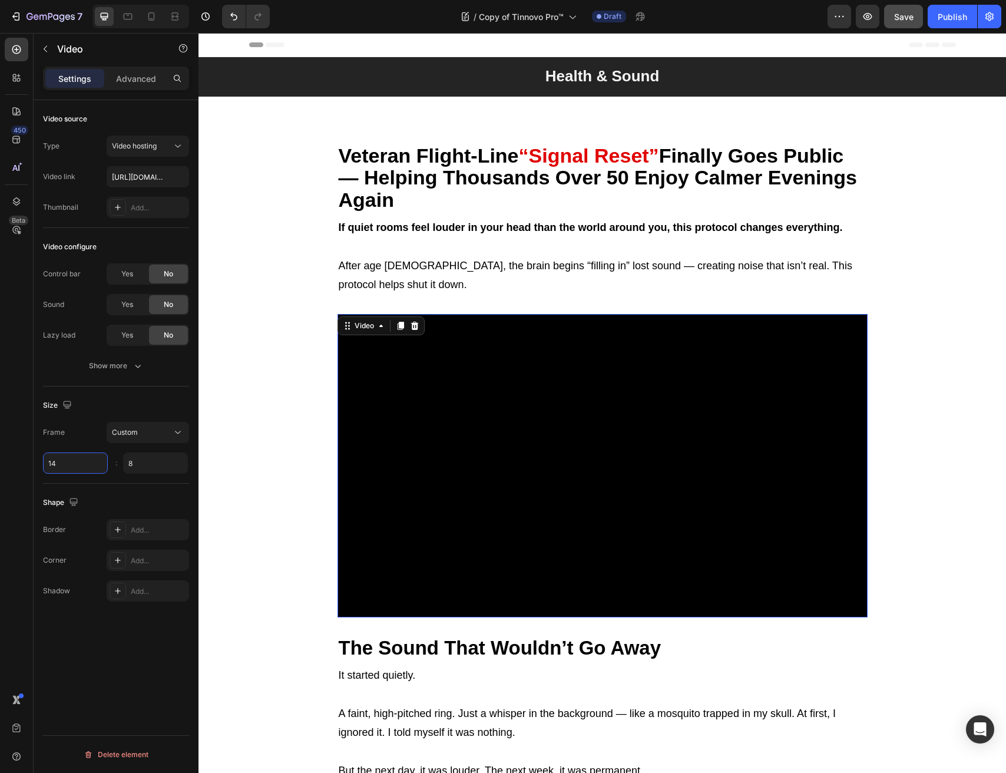
type input "15"
